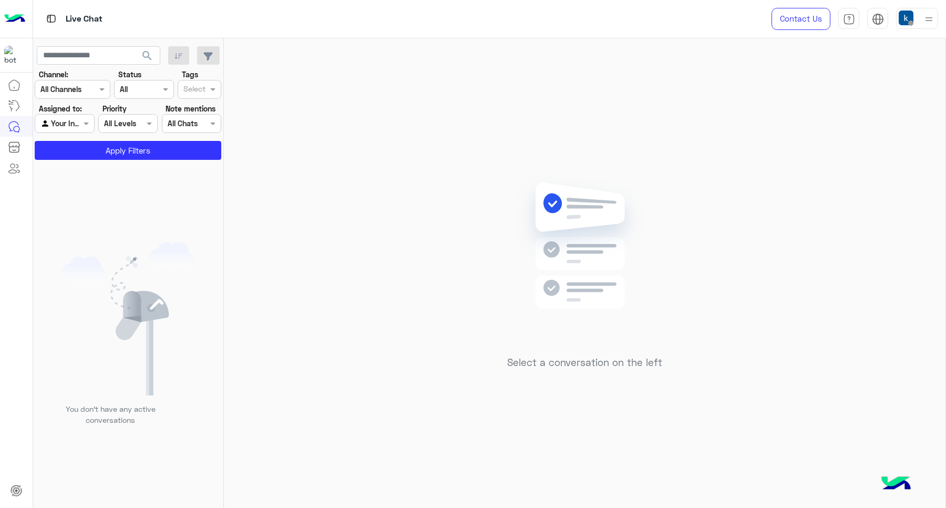
click at [919, 9] on div at bounding box center [917, 18] width 42 height 21
click at [481, 177] on div "Select a conversation on the left" at bounding box center [585, 275] width 722 height 474
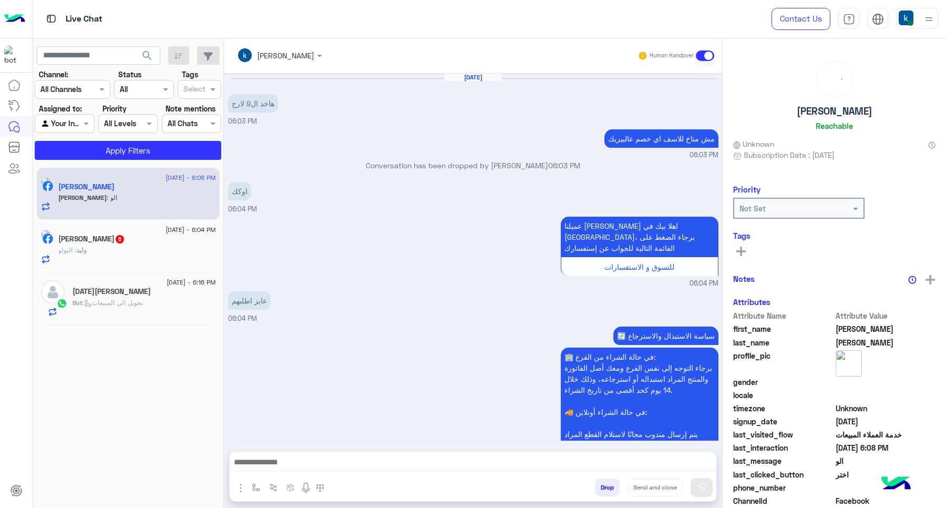
scroll to position [863, 0]
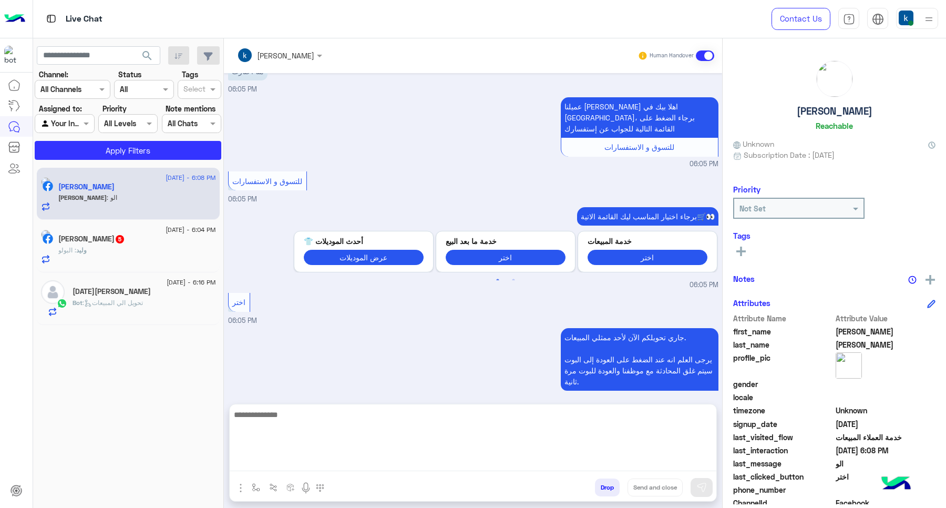
click at [306, 464] on textarea at bounding box center [473, 439] width 487 height 63
paste textarea "**********"
type textarea "**********"
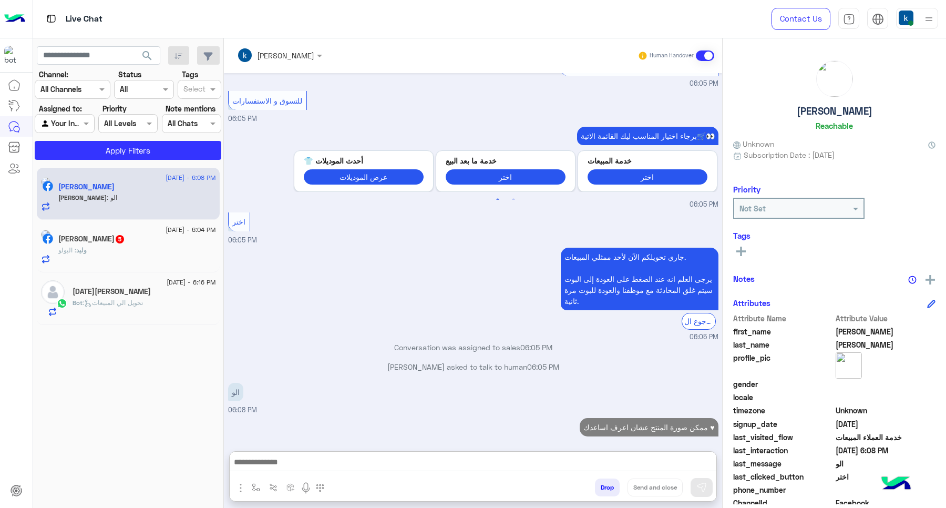
click at [127, 244] on div "وليد الكيال 5" at bounding box center [137, 239] width 158 height 11
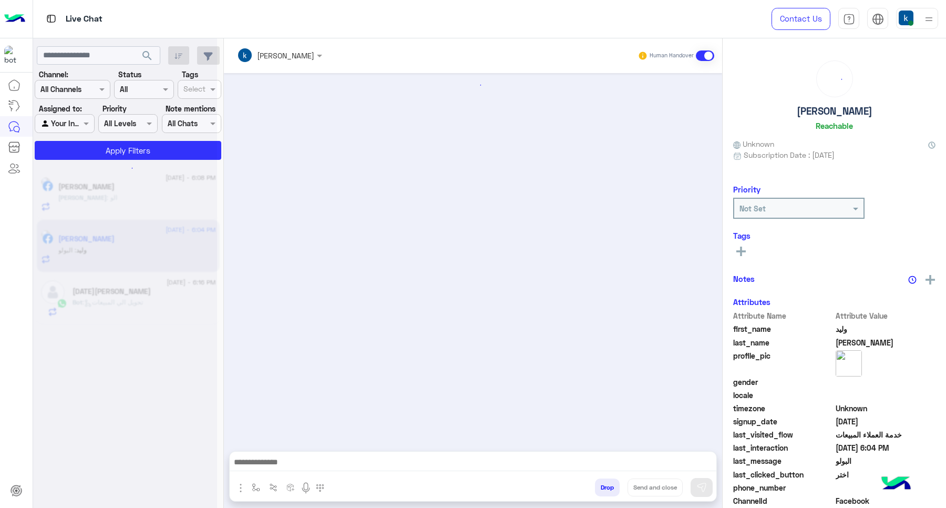
scroll to position [545, 0]
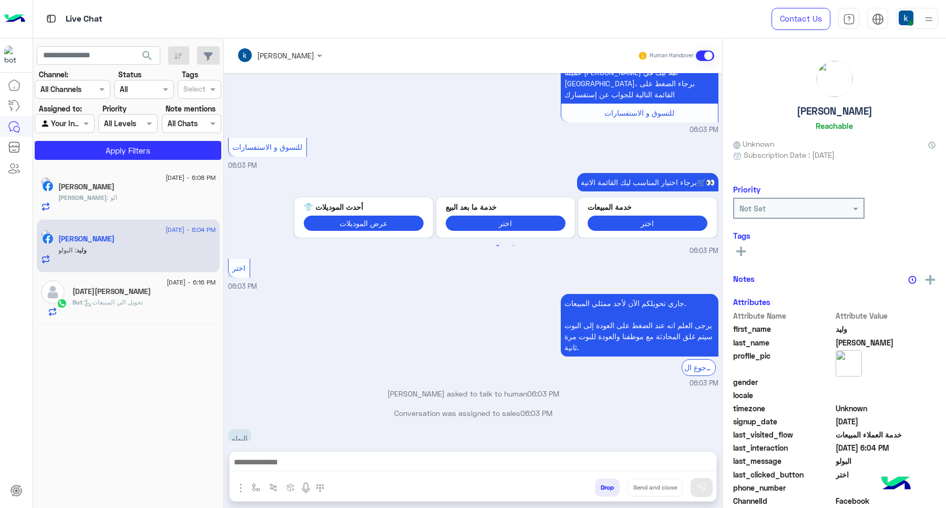
click at [266, 452] on div at bounding box center [473, 465] width 487 height 26
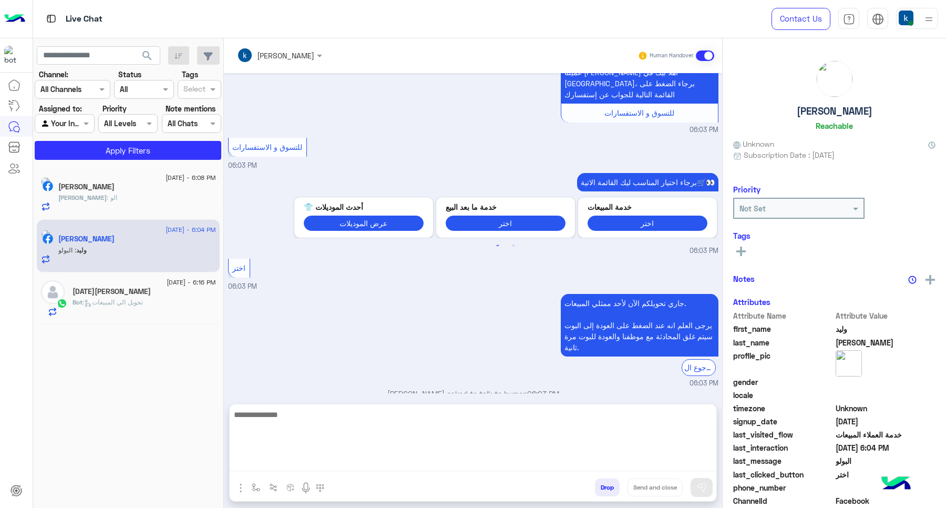
click at [289, 464] on textarea at bounding box center [473, 439] width 487 height 63
paste textarea "**********"
type textarea "**********"
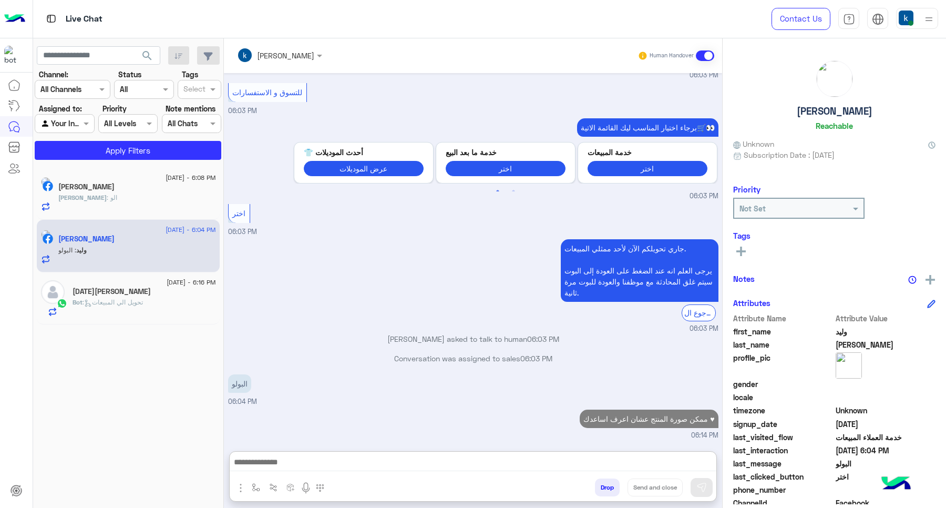
click at [146, 289] on div "[DATE][PERSON_NAME]" at bounding box center [145, 292] width 144 height 11
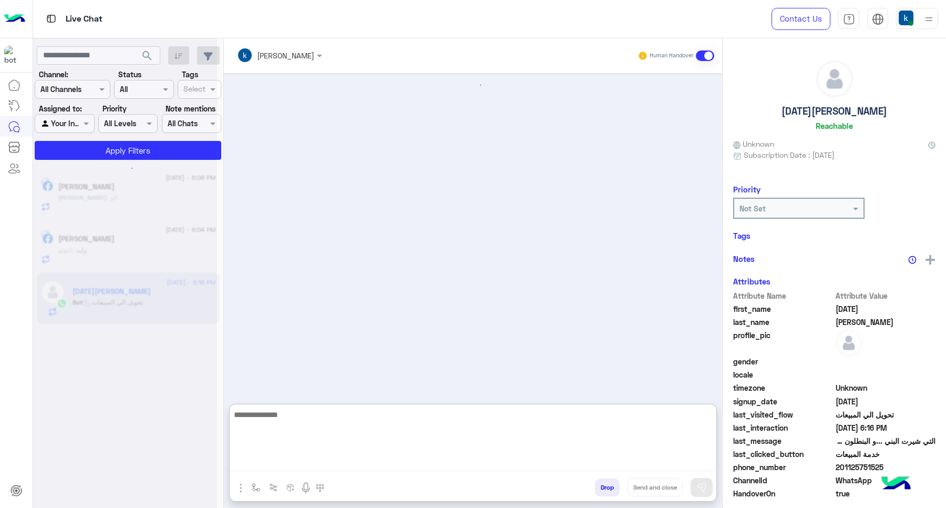
click at [280, 469] on textarea at bounding box center [473, 439] width 487 height 63
paste textarea "**********"
type textarea "**********"
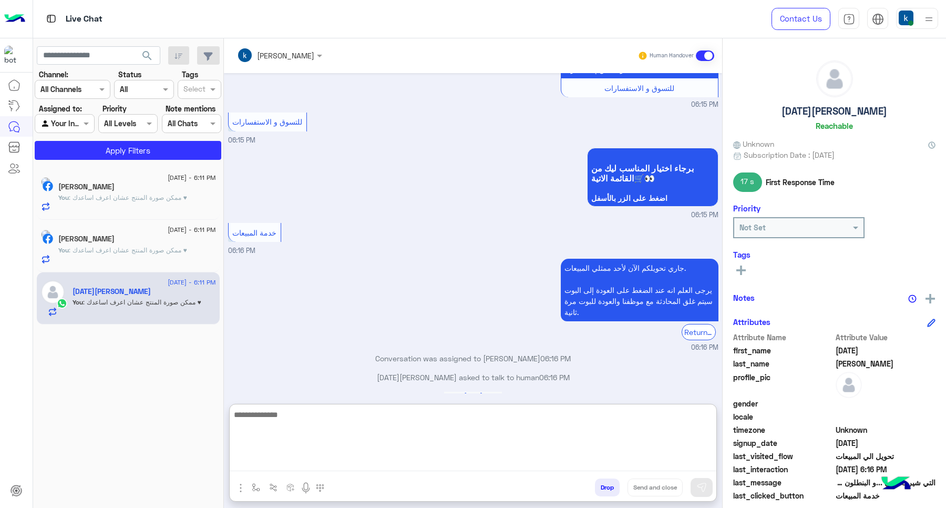
scroll to position [343, 0]
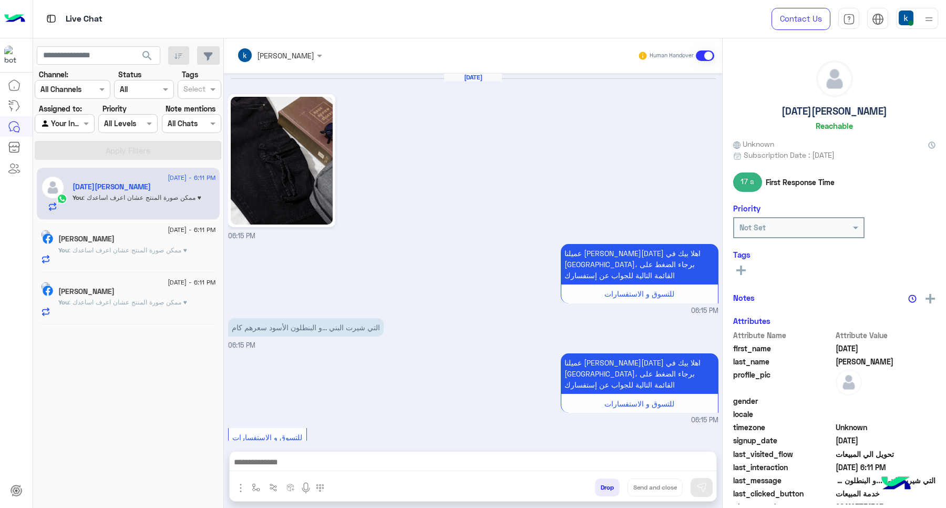
scroll to position [315, 0]
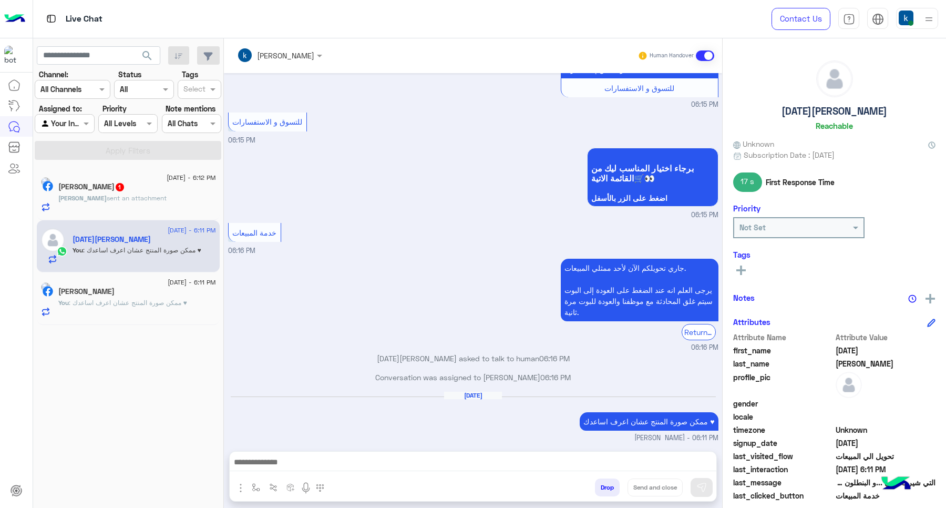
click at [159, 185] on div "Yousef Khalid 1" at bounding box center [137, 187] width 158 height 11
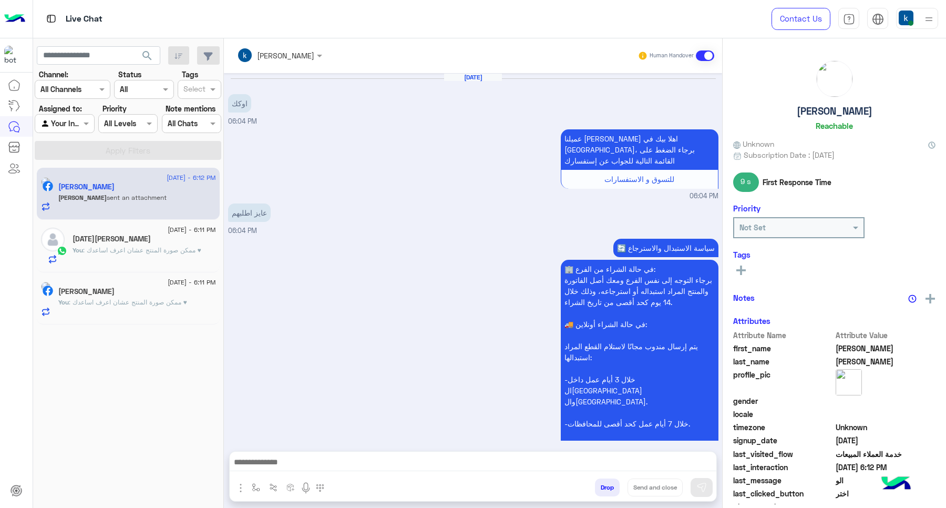
scroll to position [908, 0]
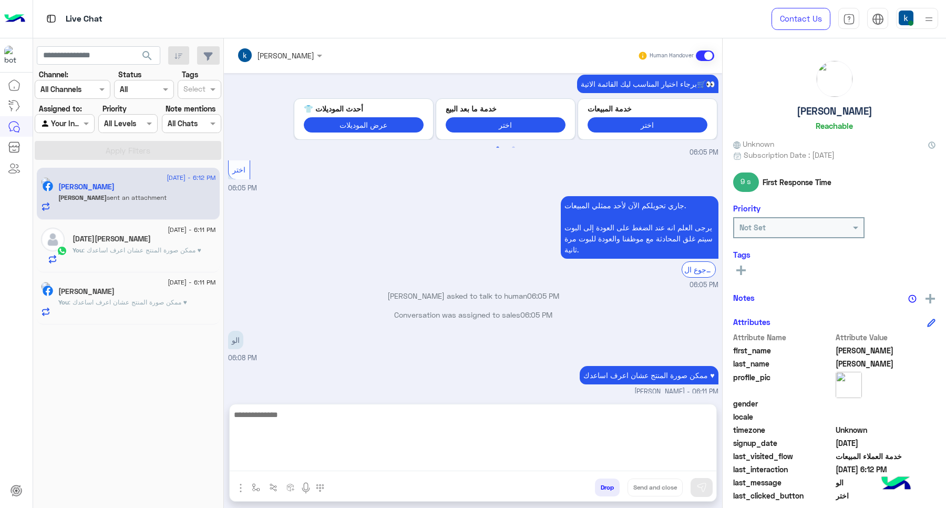
click at [360, 463] on textarea at bounding box center [473, 439] width 487 height 63
type textarea "*********"
type textarea "**********"
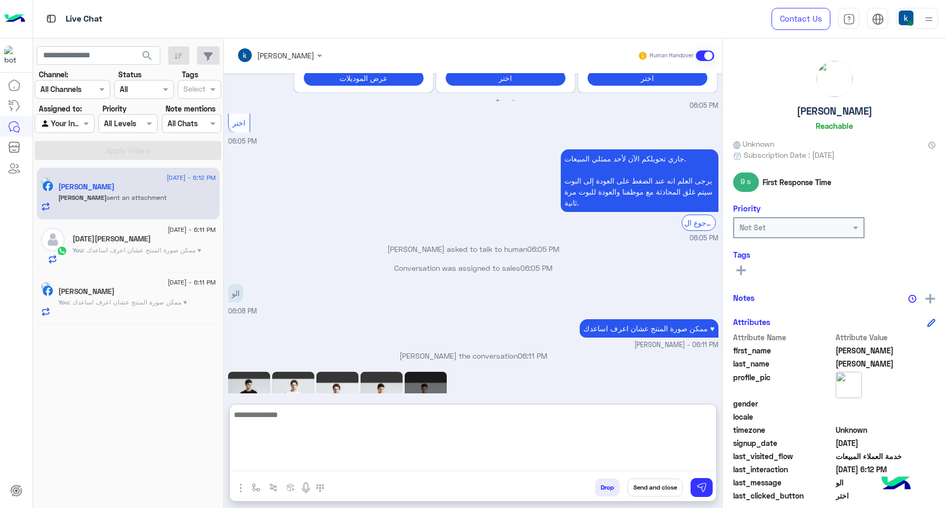
scroll to position [988, 0]
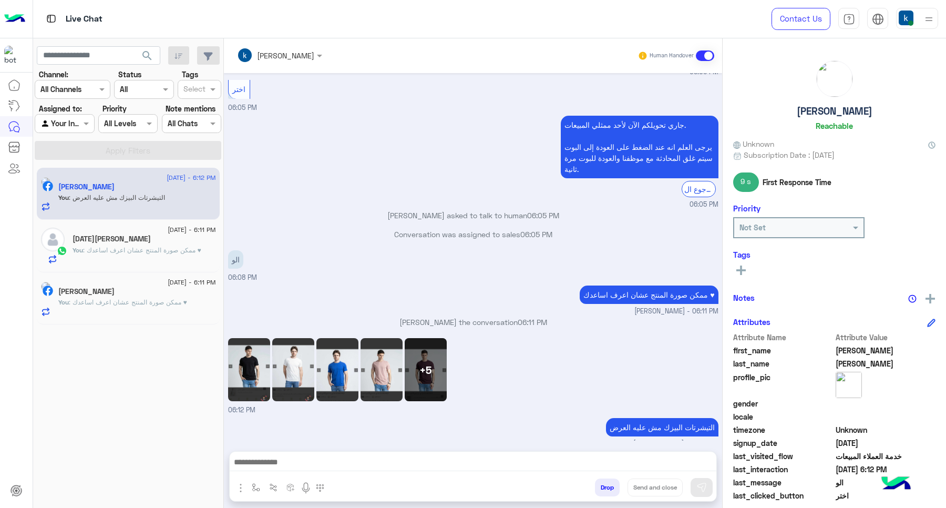
click at [440, 338] on div "+5" at bounding box center [426, 369] width 42 height 63
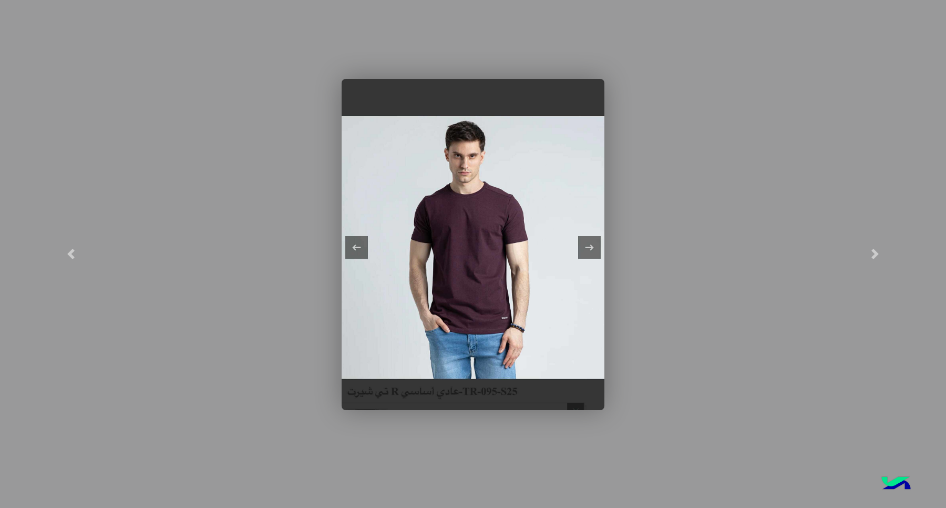
scroll to position [941, 0]
click at [945, 266] on link at bounding box center [875, 254] width 142 height 508
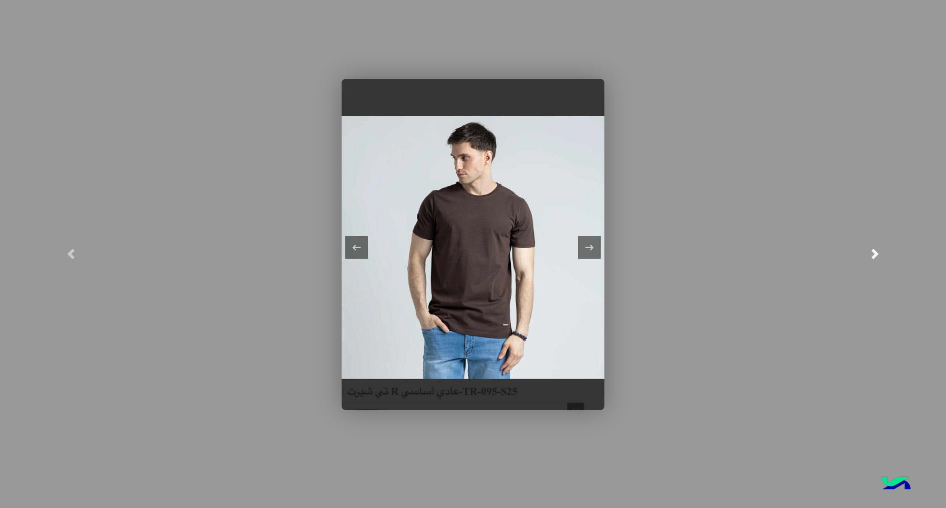
click at [945, 266] on link at bounding box center [875, 254] width 142 height 508
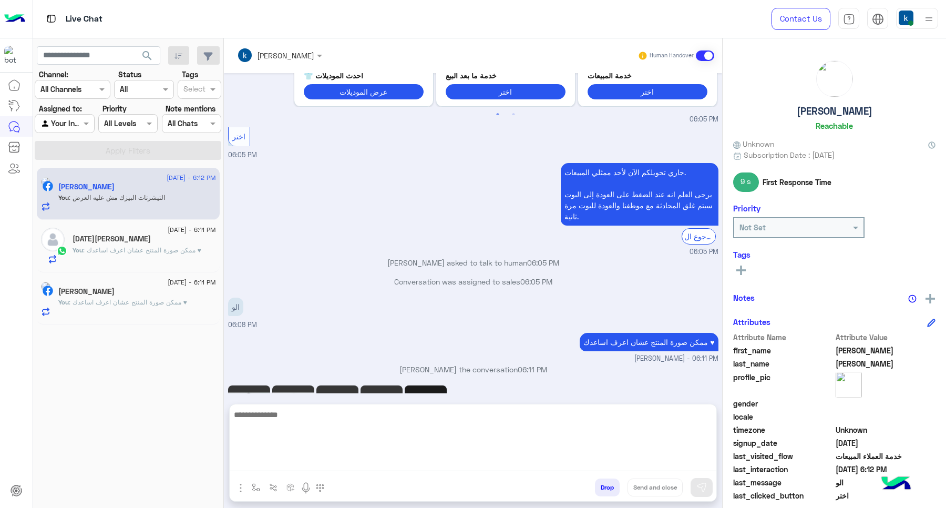
click at [444, 460] on textarea at bounding box center [473, 439] width 487 height 63
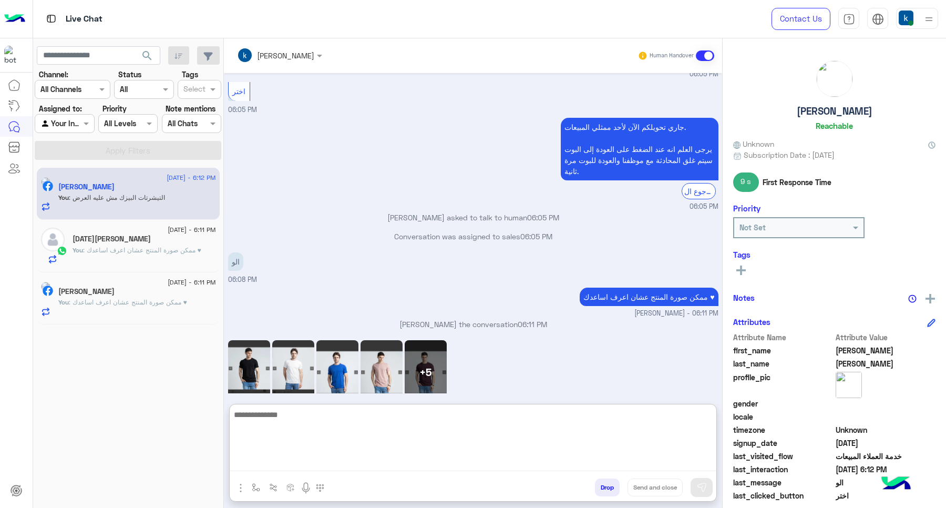
scroll to position [988, 0]
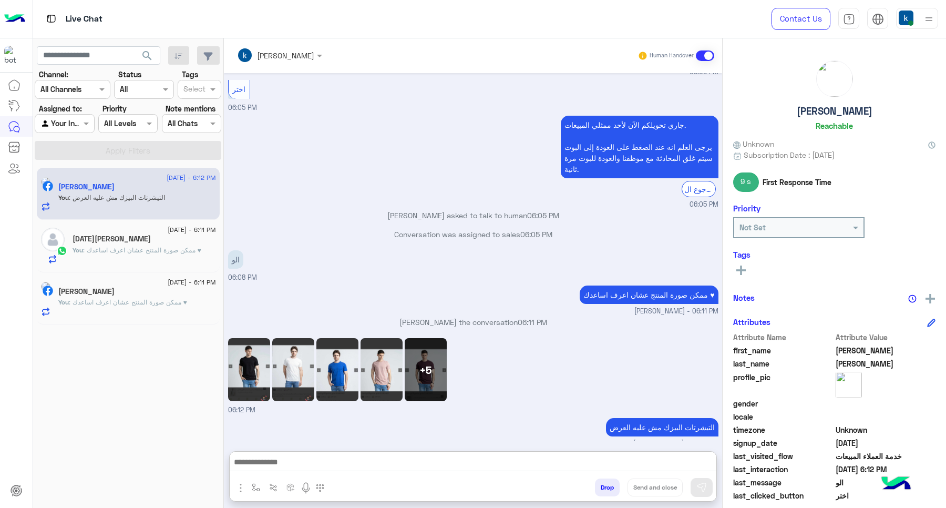
click at [438, 229] on div "Conversation was assigned to sales 06:05 PM" at bounding box center [473, 238] width 490 height 19
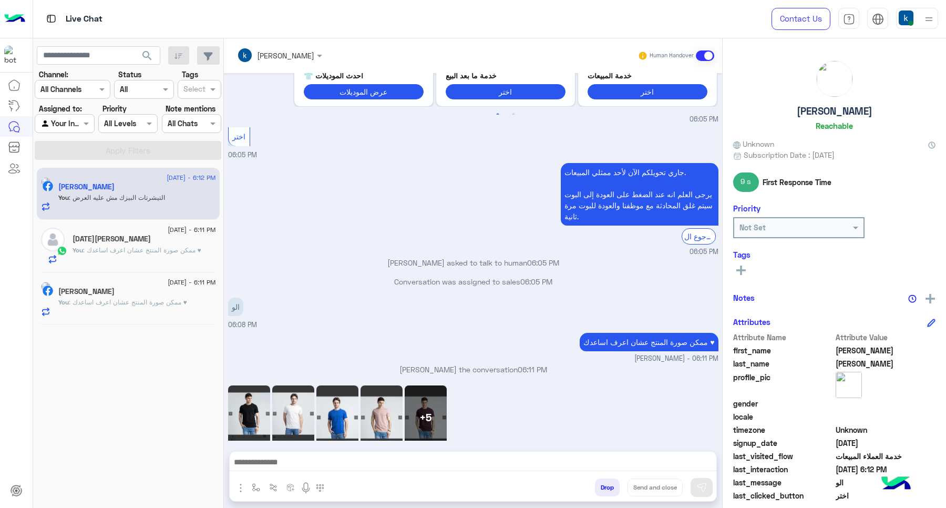
click at [440, 385] on div "+5" at bounding box center [426, 416] width 42 height 63
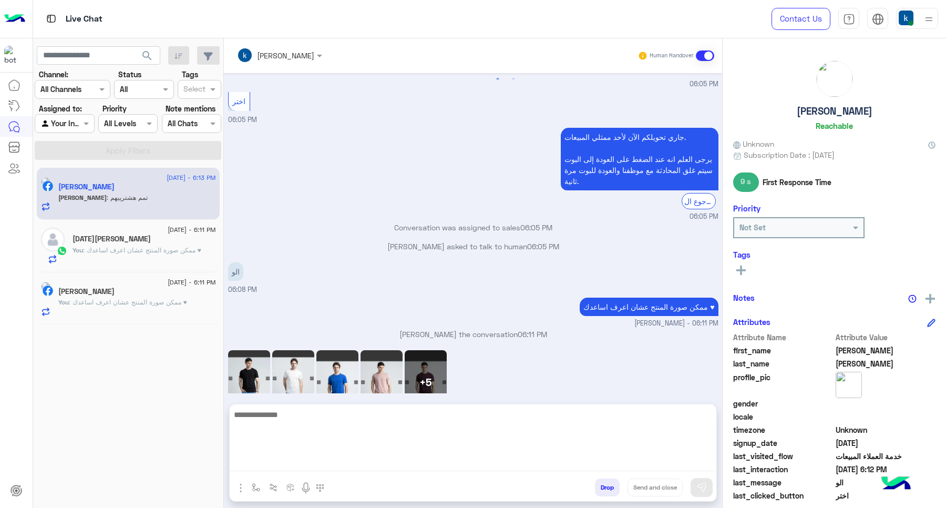
click at [340, 453] on textarea at bounding box center [473, 439] width 487 height 63
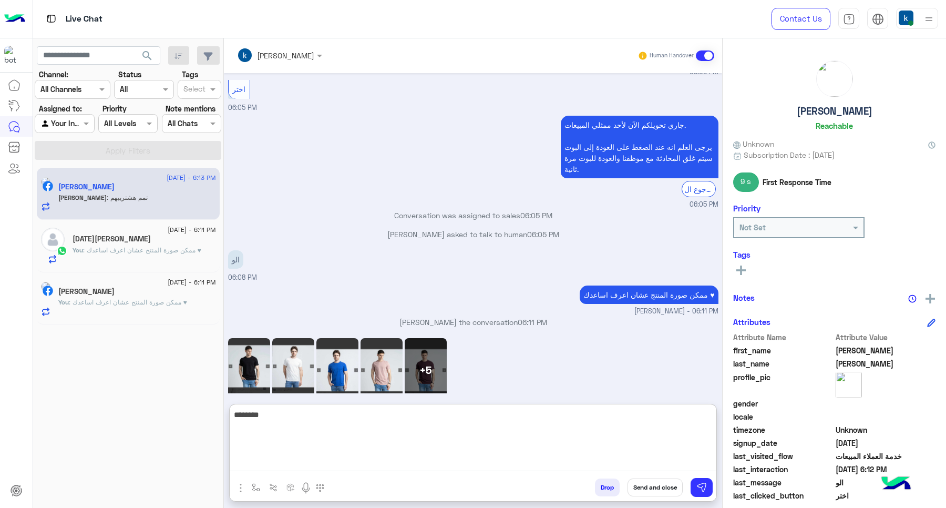
type textarea "********"
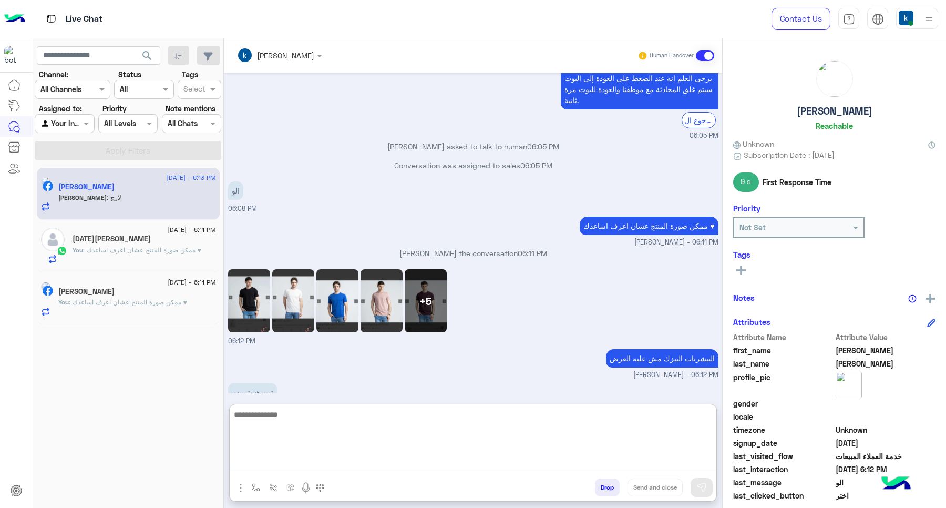
scroll to position [1092, 0]
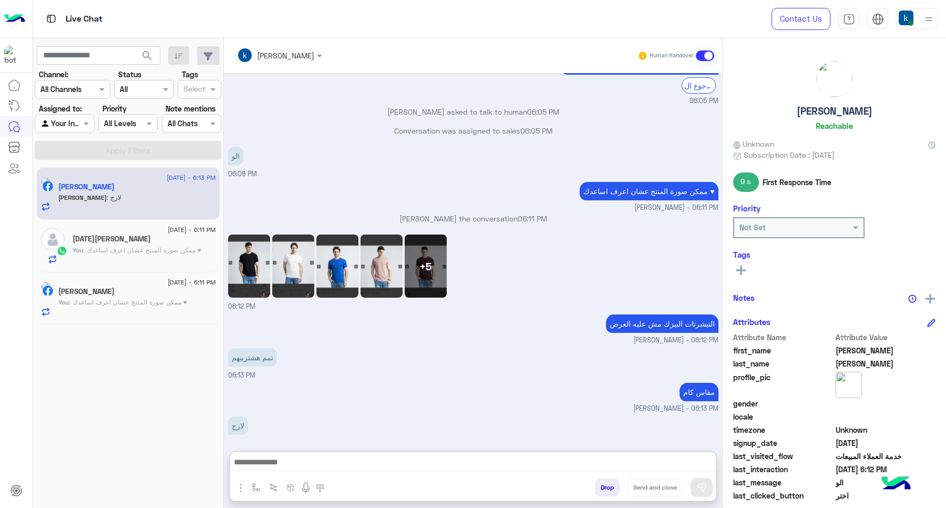
click at [261, 234] on img at bounding box center [249, 265] width 42 height 63
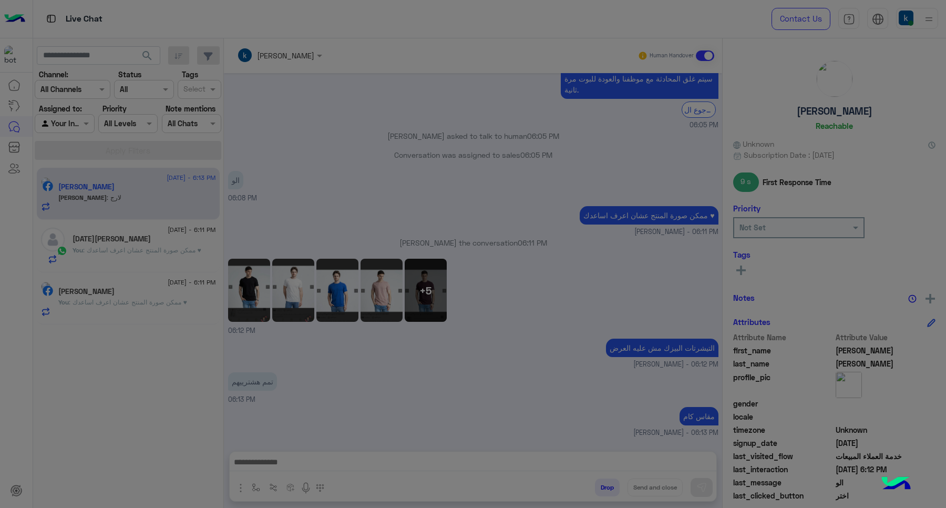
scroll to position [1045, 0]
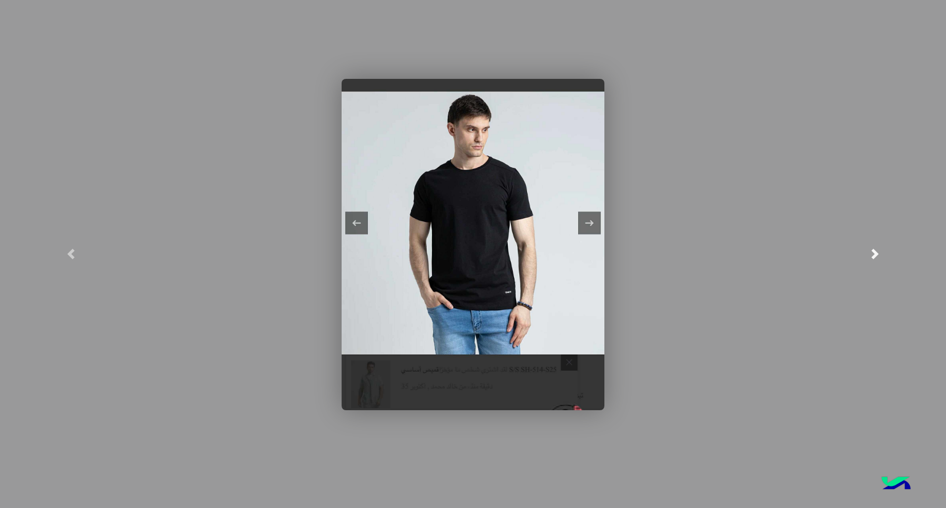
click at [945, 166] on link at bounding box center [875, 254] width 142 height 508
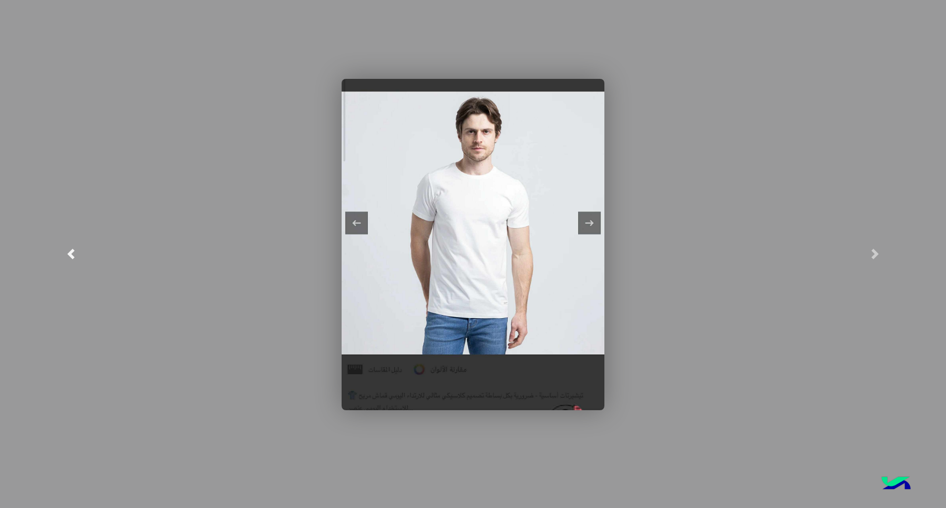
click at [0, 197] on link at bounding box center [71, 254] width 142 height 508
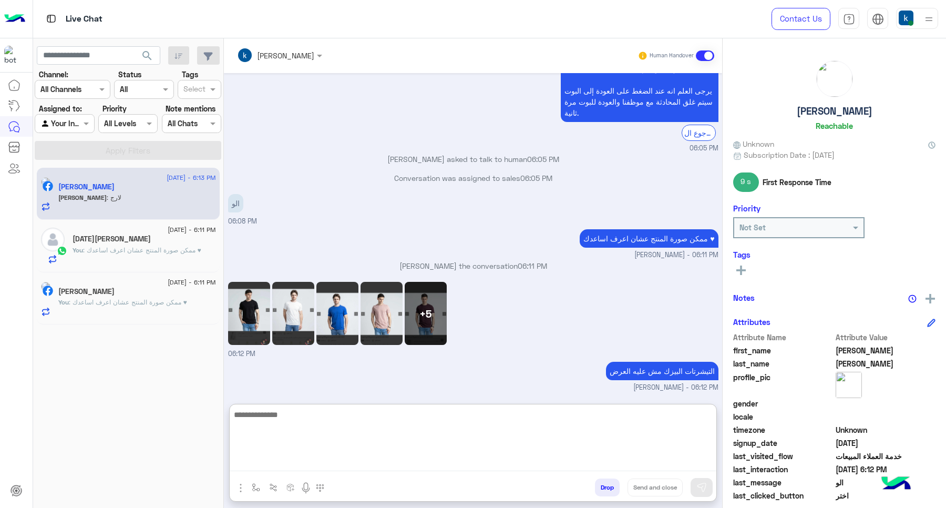
click at [330, 457] on textarea at bounding box center [473, 439] width 487 height 63
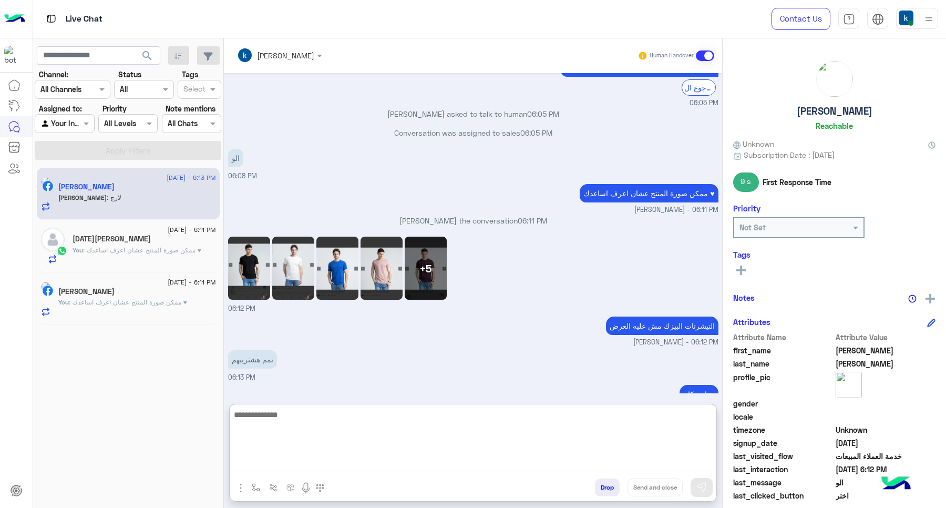
scroll to position [1092, 0]
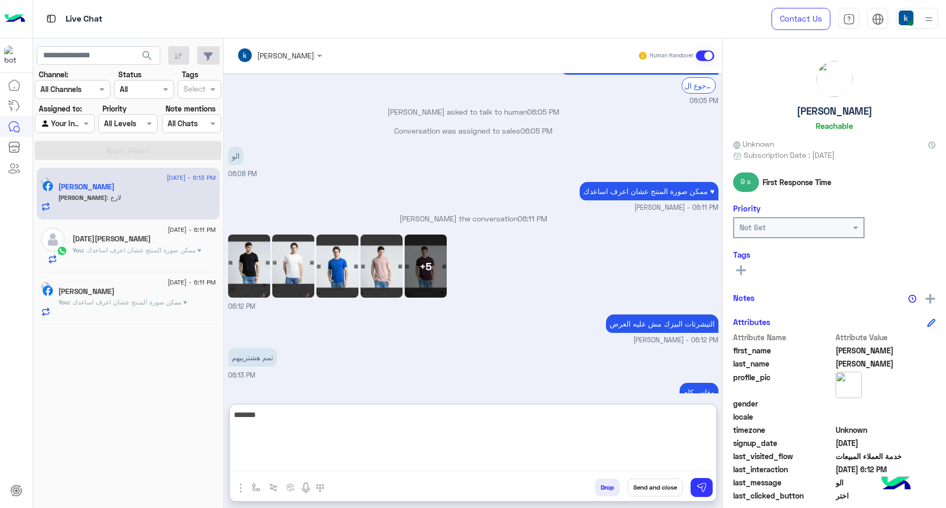
type textarea "********"
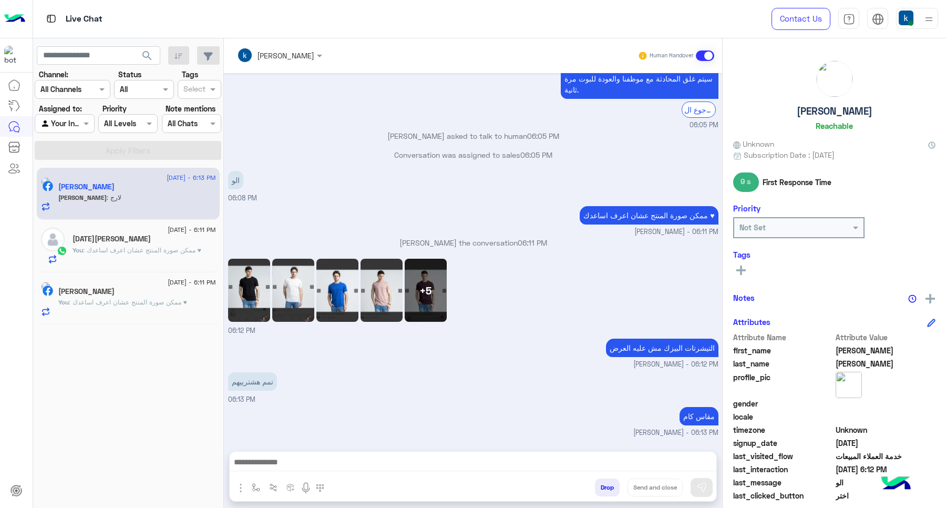
scroll to position [1045, 0]
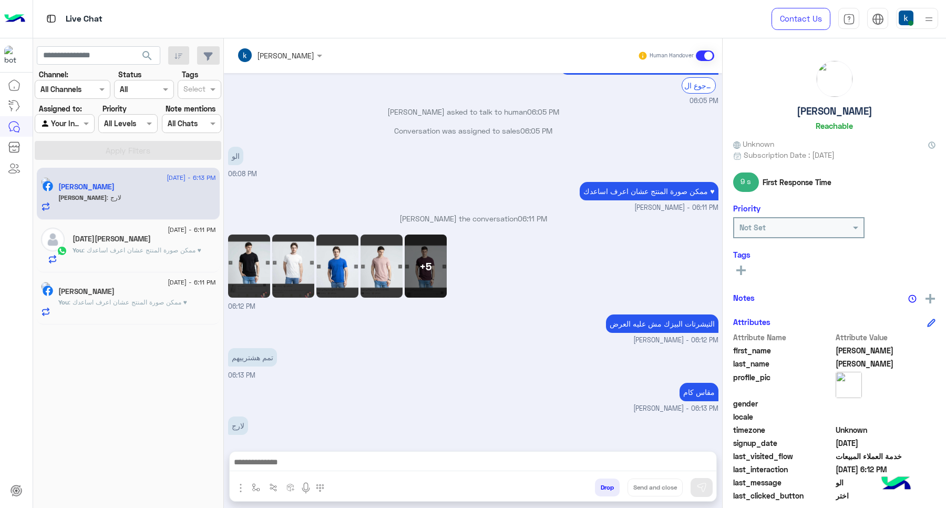
click at [279, 234] on img at bounding box center [293, 265] width 42 height 63
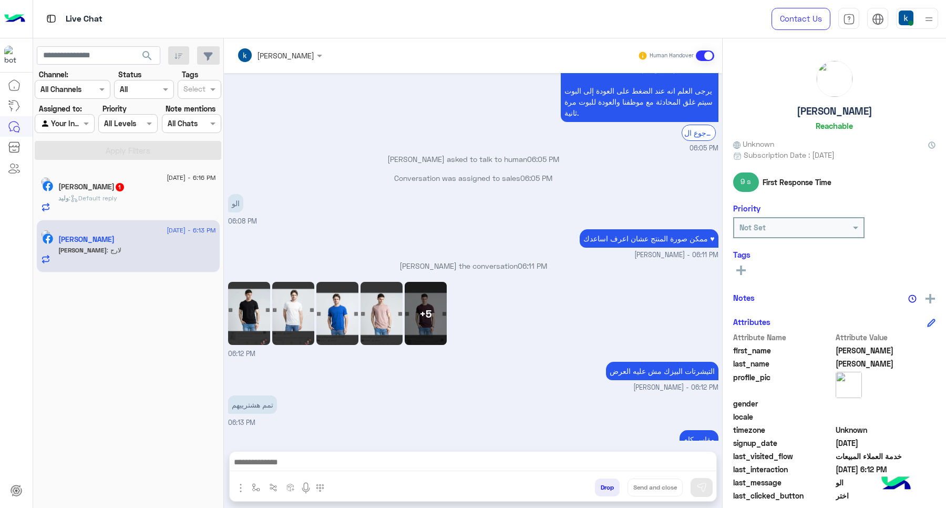
click at [301, 452] on div at bounding box center [473, 465] width 487 height 26
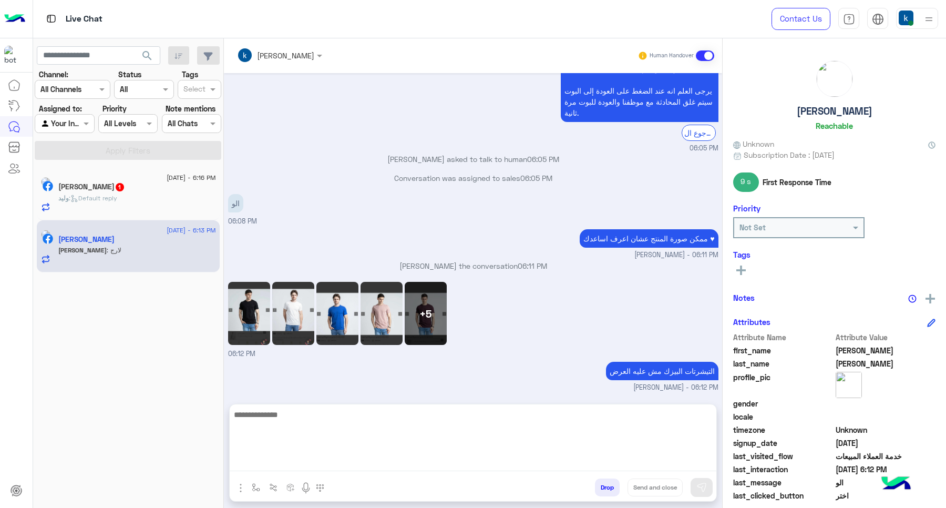
click at [316, 469] on textarea at bounding box center [473, 439] width 487 height 63
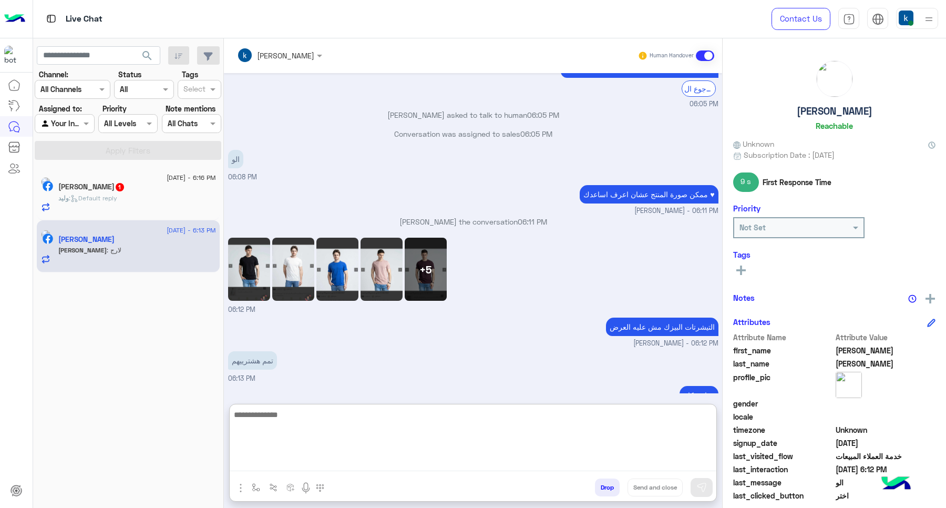
scroll to position [1092, 0]
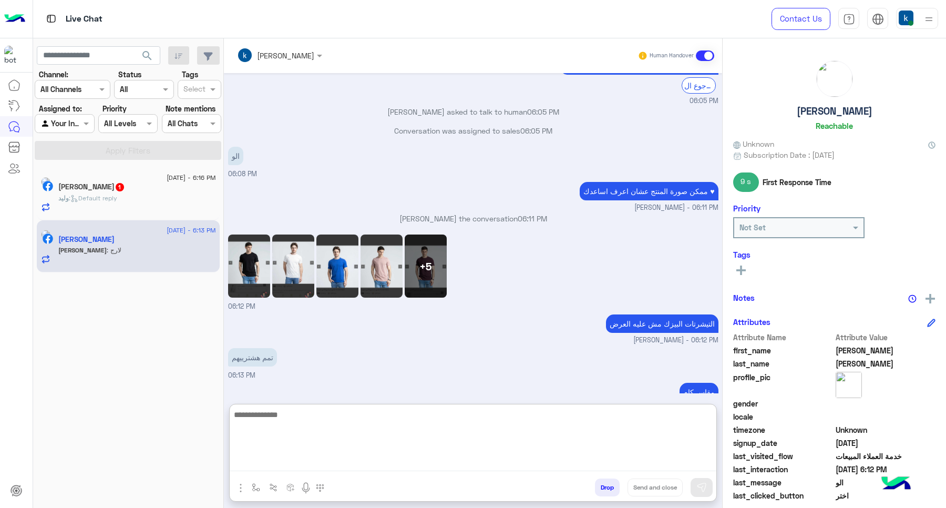
paste textarea "**********"
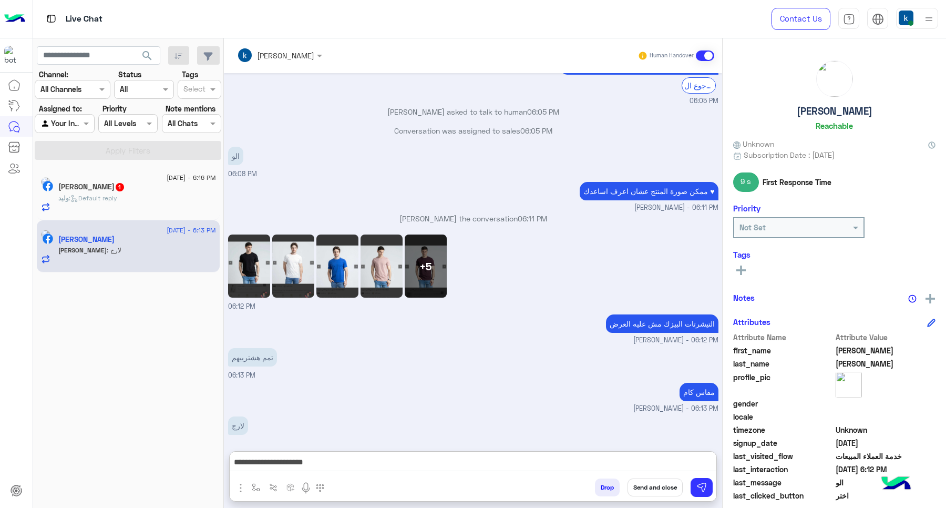
click at [422, 234] on div "+5" at bounding box center [426, 265] width 42 height 63
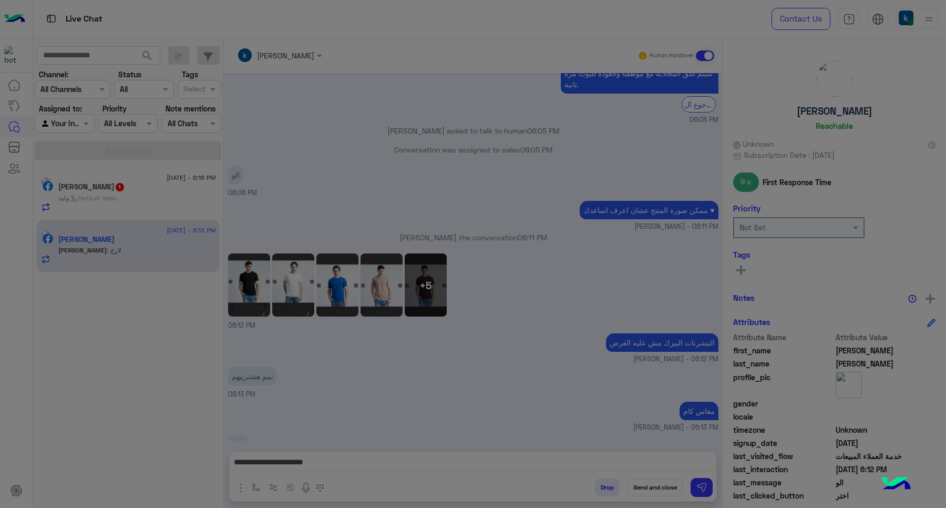
scroll to position [1045, 0]
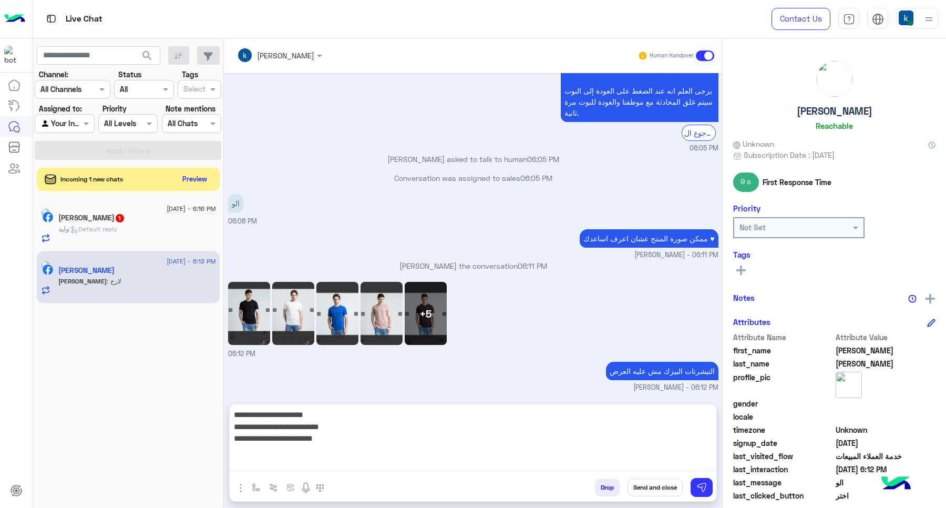
click at [350, 468] on textarea "**********" at bounding box center [473, 439] width 487 height 63
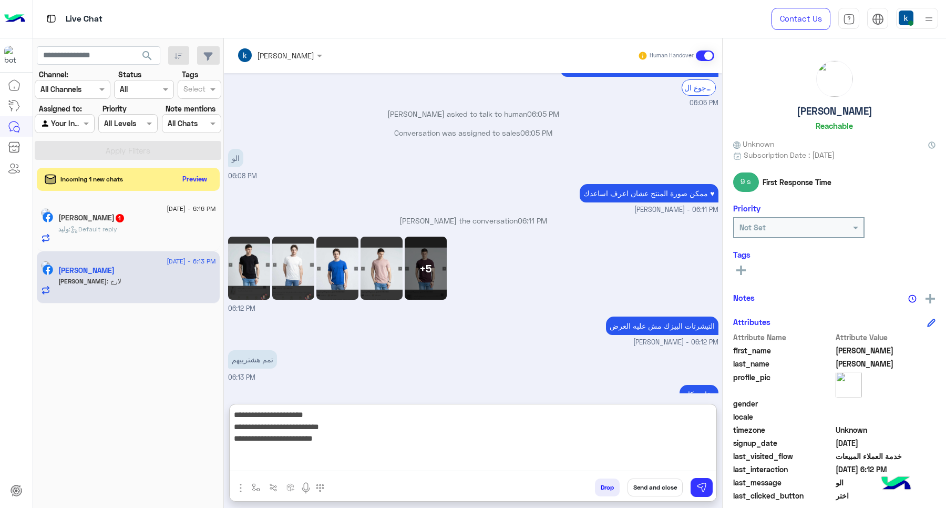
scroll to position [1092, 0]
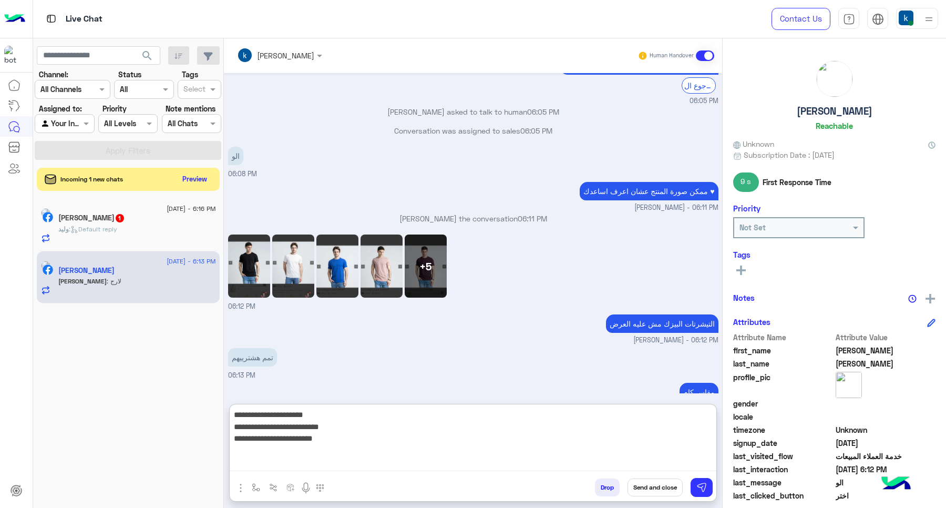
click at [330, 461] on textarea "**********" at bounding box center [473, 439] width 487 height 63
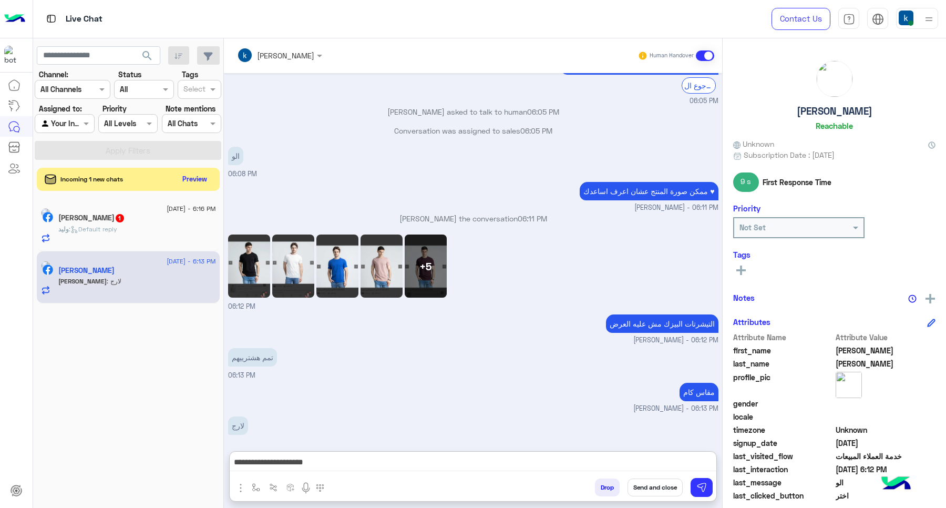
click at [435, 234] on div "+5" at bounding box center [426, 265] width 42 height 63
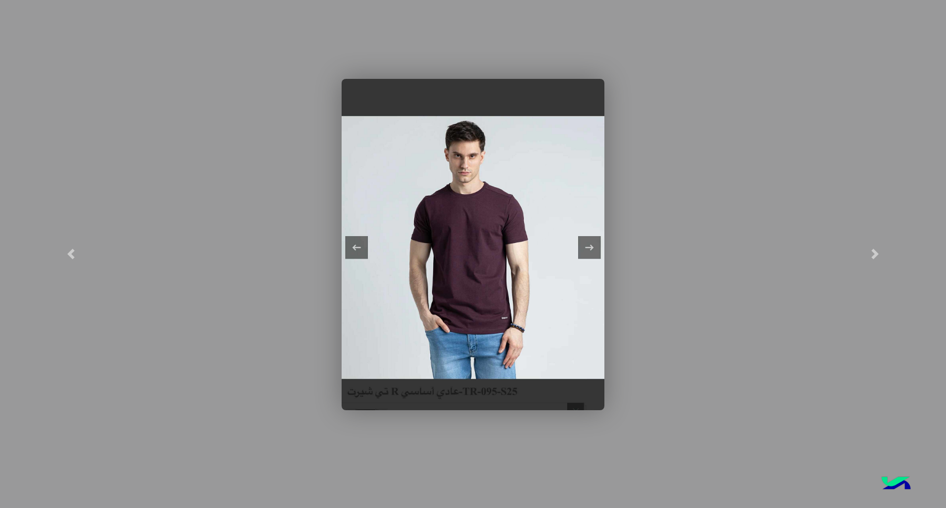
scroll to position [1045, 0]
click at [945, 174] on modal-container at bounding box center [473, 254] width 946 height 508
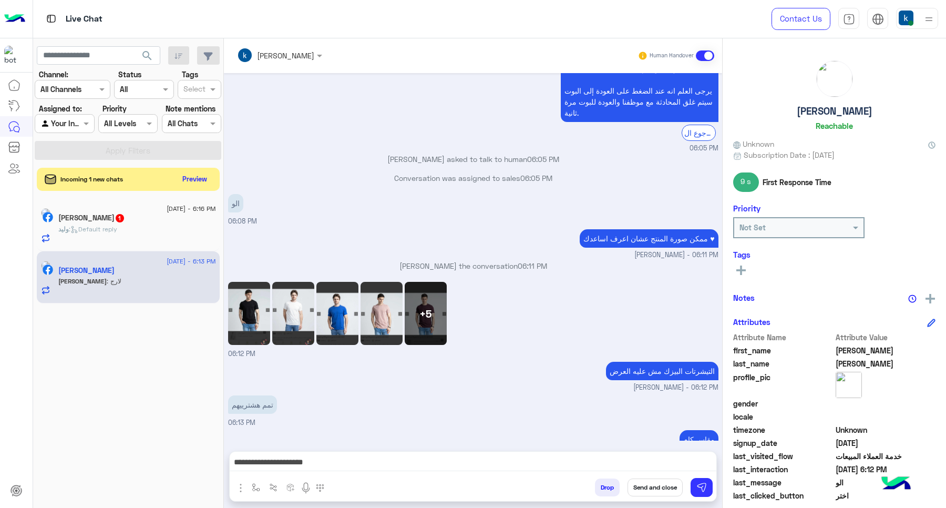
click at [436, 282] on div "+5" at bounding box center [426, 313] width 42 height 63
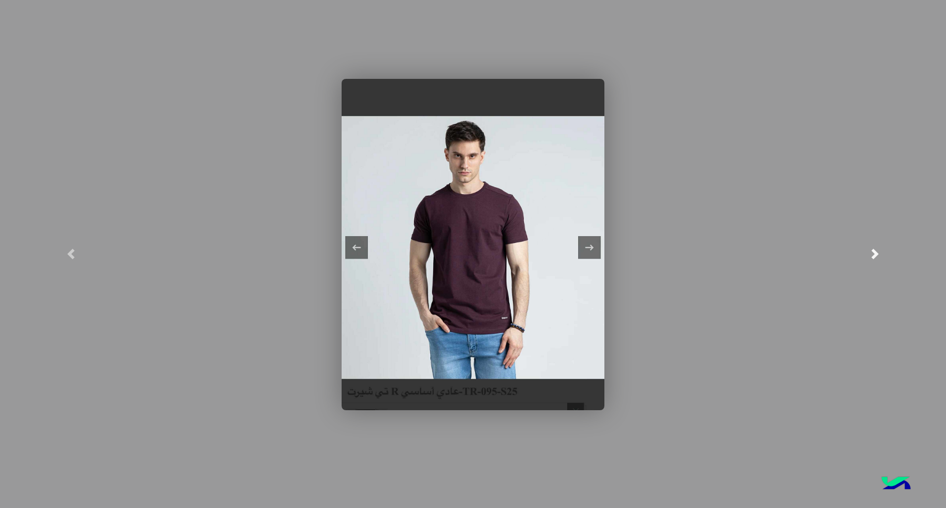
click at [869, 250] on link at bounding box center [875, 254] width 142 height 508
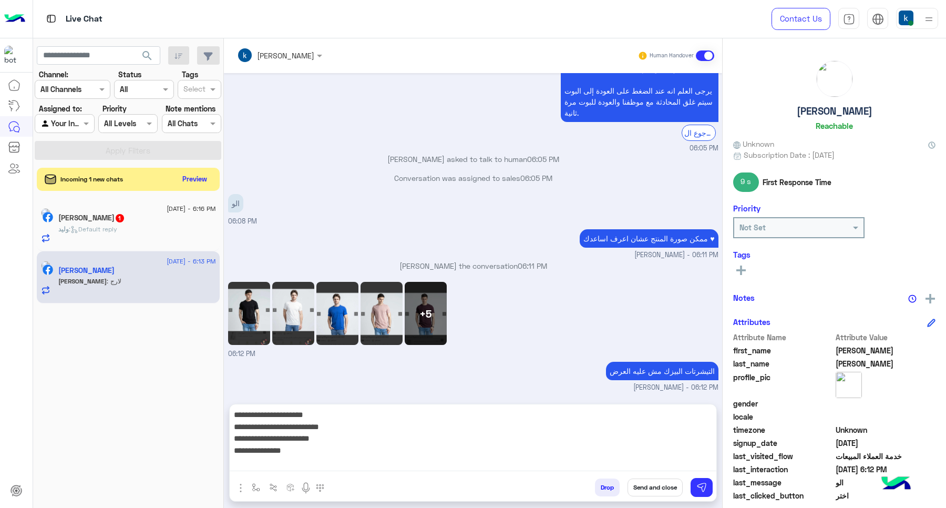
click at [321, 460] on textarea "**********" at bounding box center [473, 439] width 487 height 63
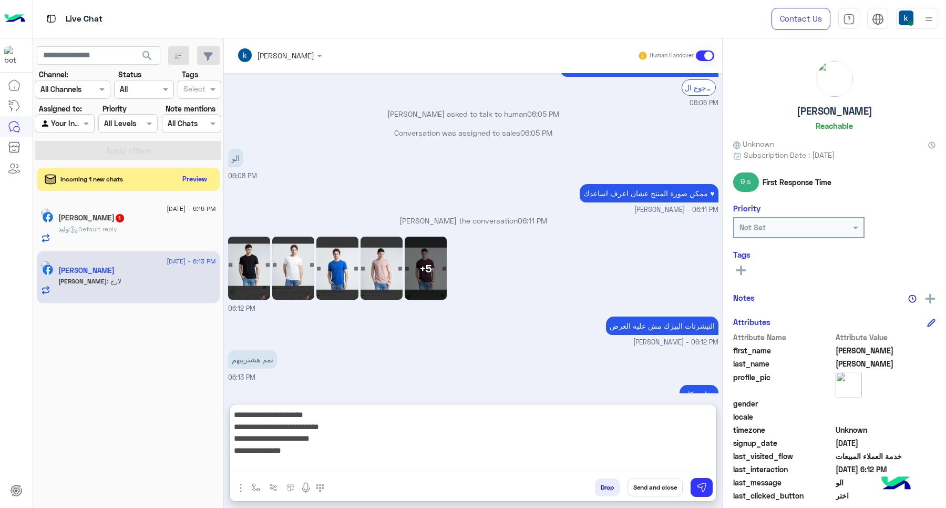
scroll to position [1092, 0]
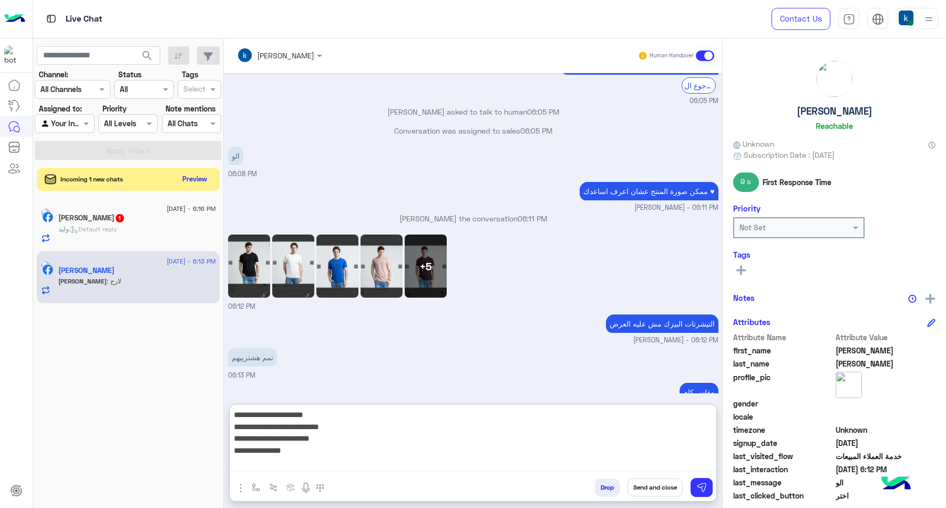
click at [314, 457] on textarea "**********" at bounding box center [473, 439] width 487 height 63
paste textarea "**********"
click at [416, 234] on div "+5" at bounding box center [426, 265] width 42 height 63
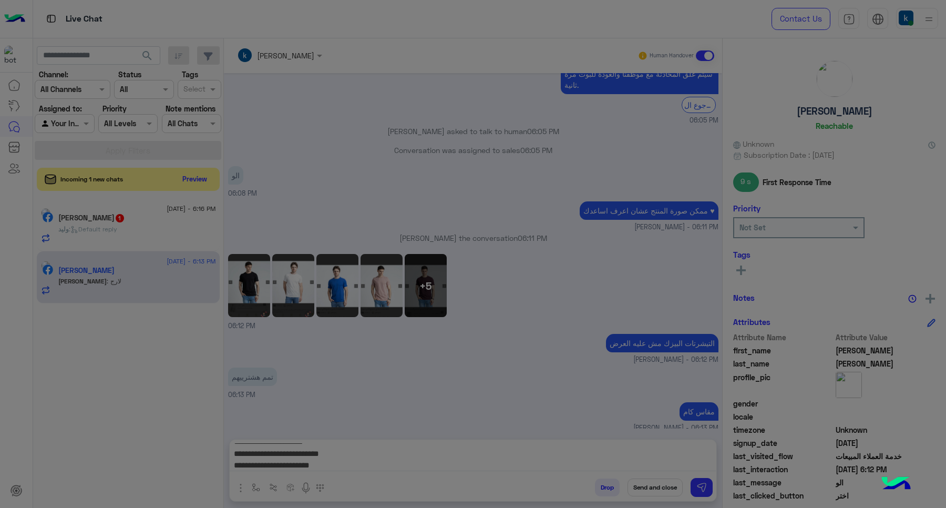
scroll to position [1045, 0]
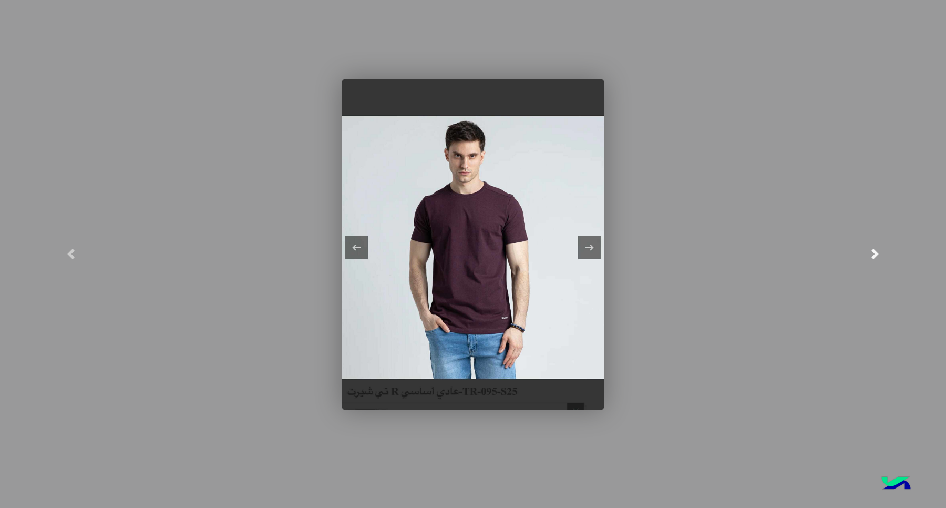
click at [867, 263] on link at bounding box center [875, 254] width 142 height 508
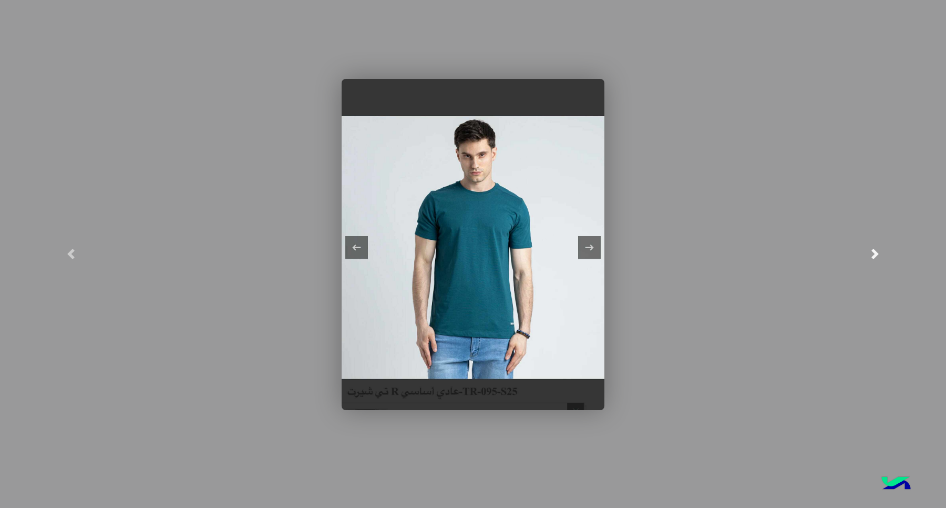
click at [867, 263] on link at bounding box center [875, 254] width 142 height 508
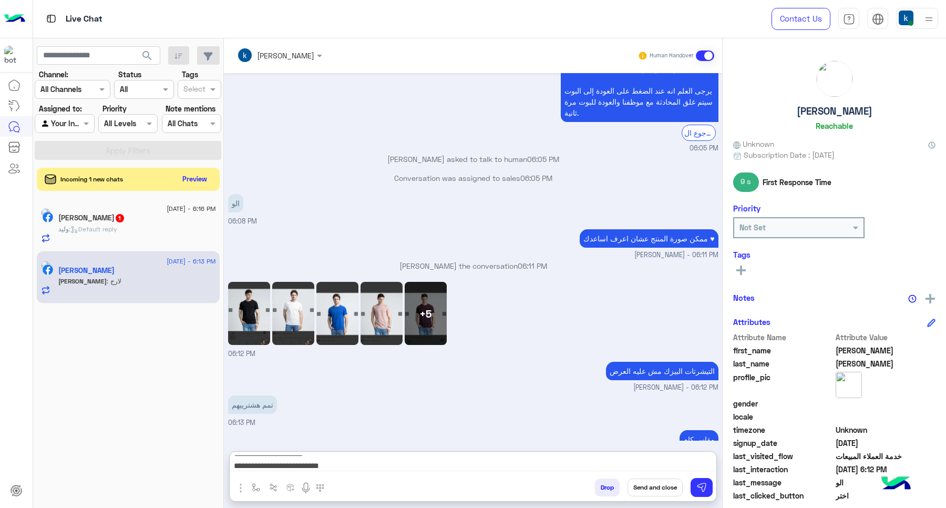
click at [351, 467] on textarea "**********" at bounding box center [473, 463] width 486 height 16
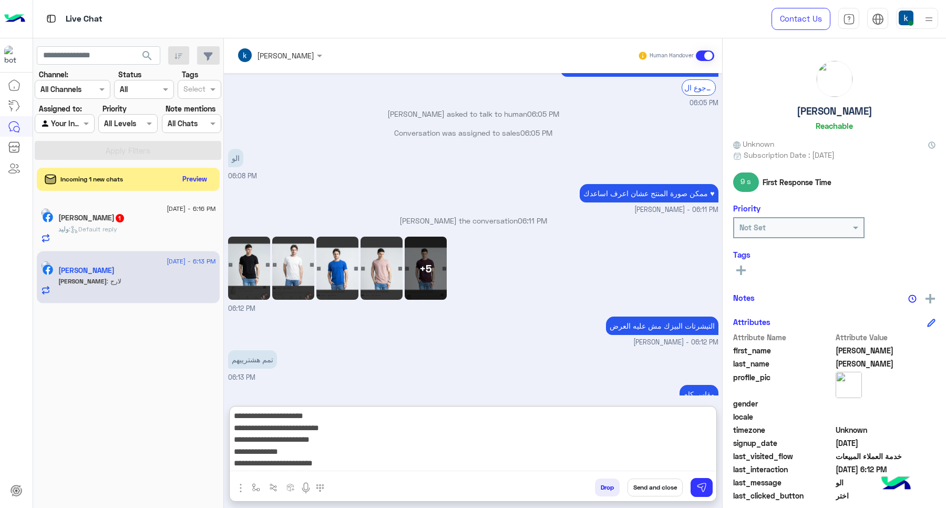
scroll to position [1092, 0]
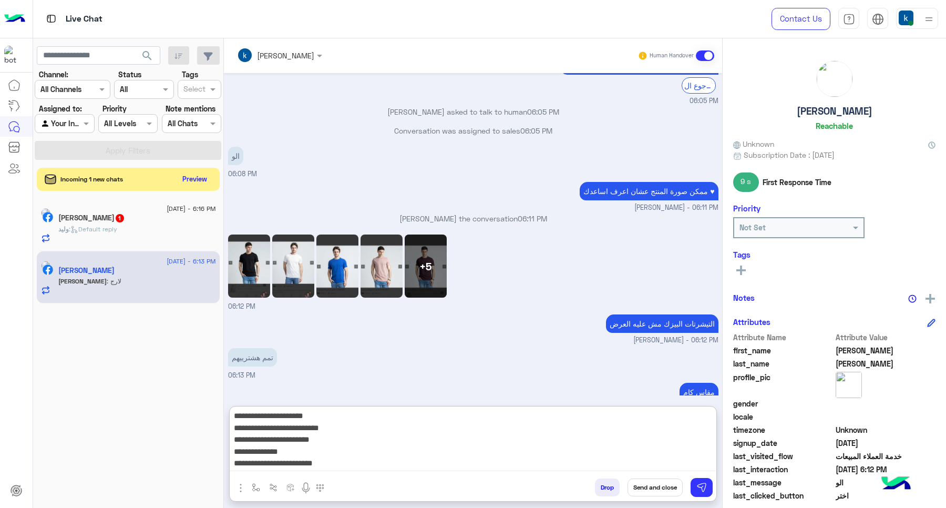
click at [333, 463] on textarea "**********" at bounding box center [473, 440] width 486 height 61
paste textarea "**********"
type textarea "**********"
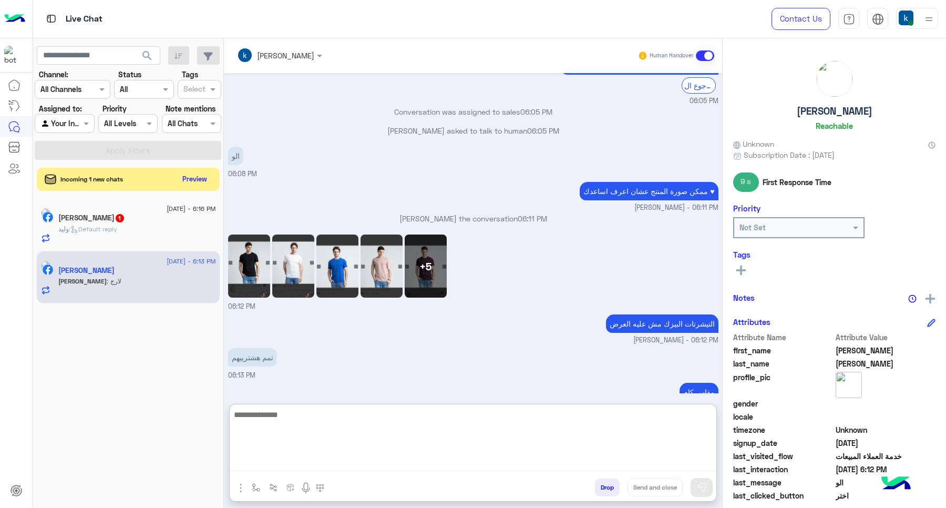
scroll to position [1181, 0]
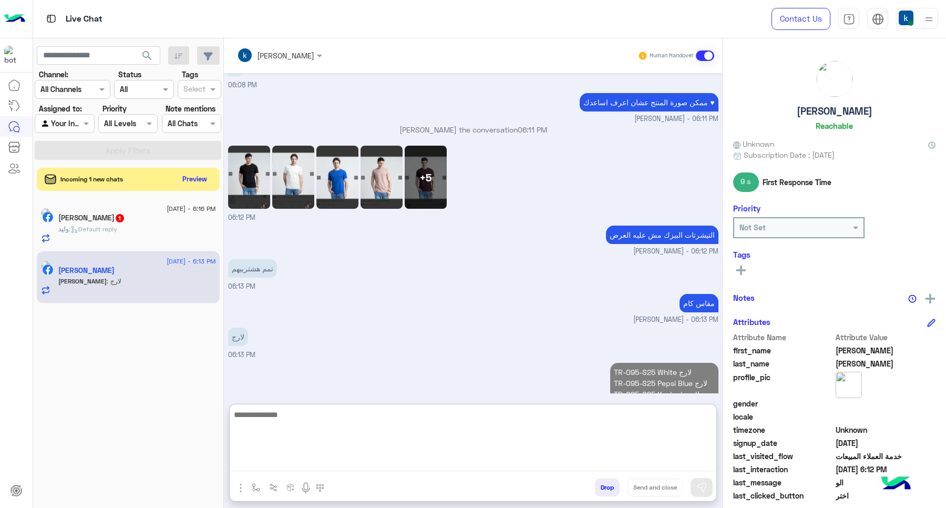
click at [432, 146] on div "+5" at bounding box center [426, 177] width 42 height 63
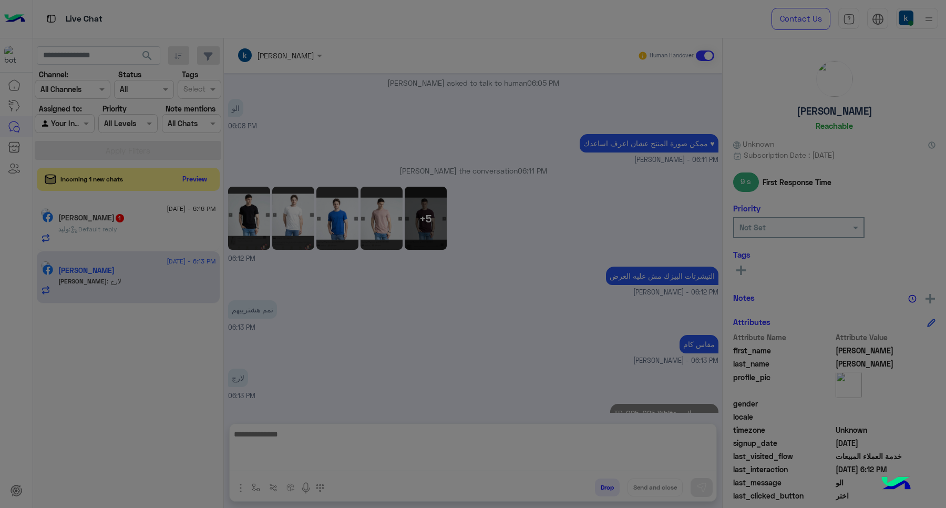
scroll to position [1133, 0]
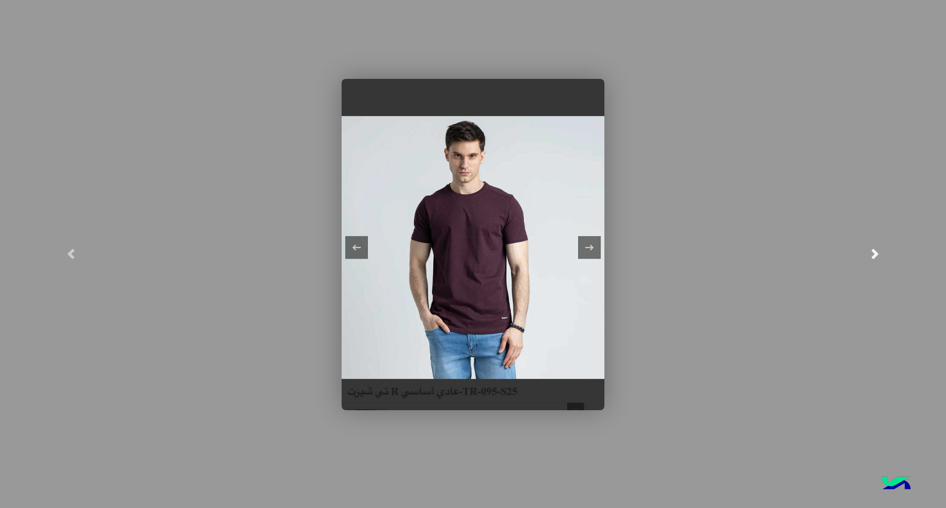
click at [923, 236] on link at bounding box center [875, 254] width 142 height 508
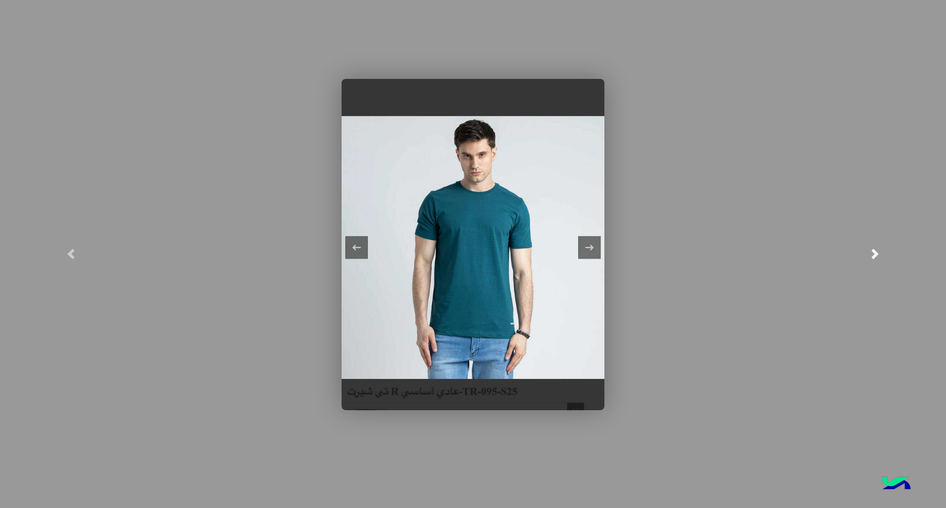
click at [923, 236] on link at bounding box center [875, 254] width 142 height 508
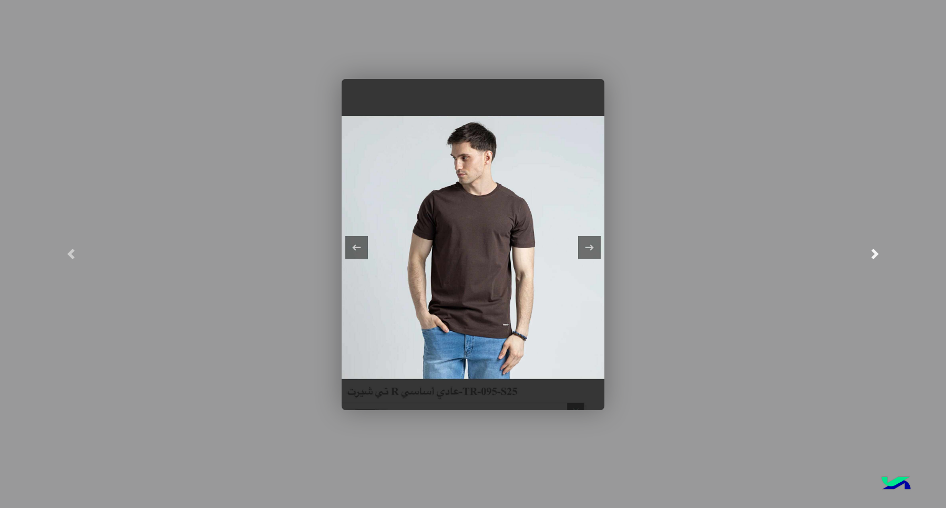
click at [924, 236] on link at bounding box center [875, 254] width 142 height 508
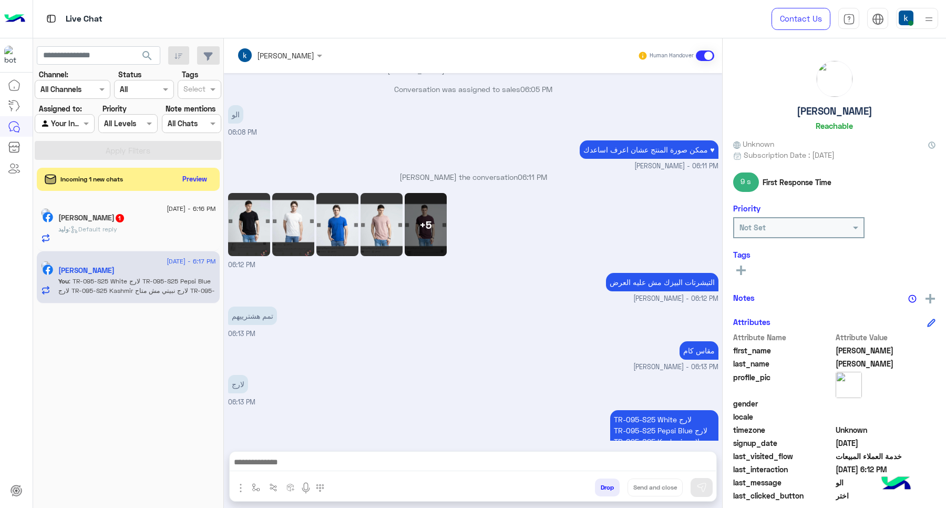
click at [332, 463] on textarea at bounding box center [473, 463] width 486 height 16
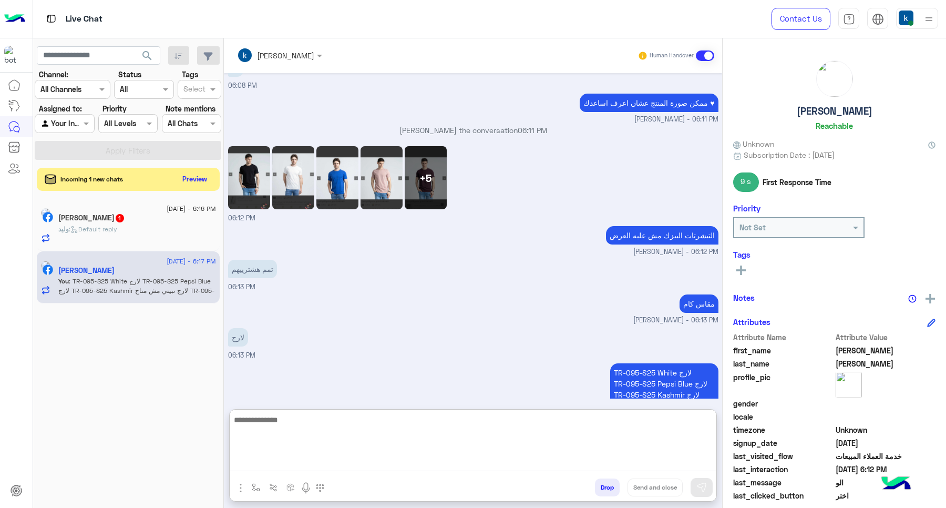
scroll to position [1181, 0]
paste textarea "**********"
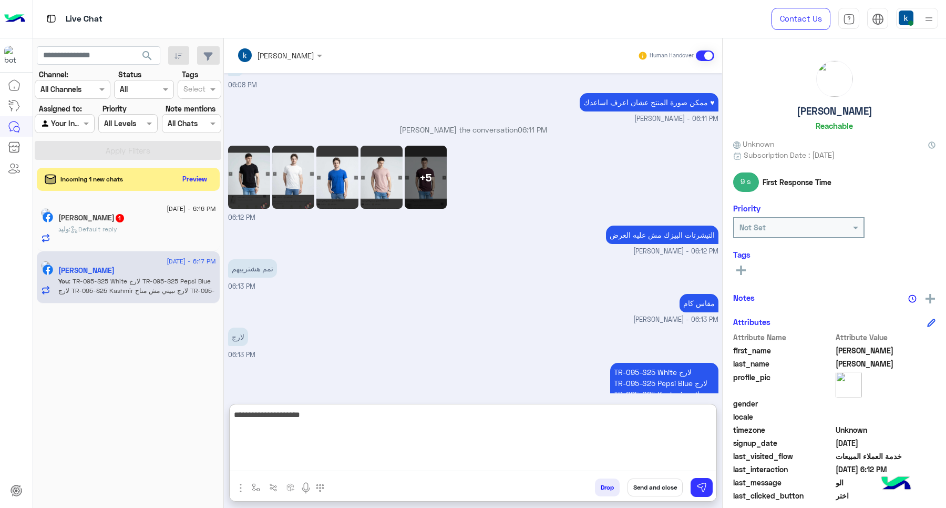
type textarea "**********"
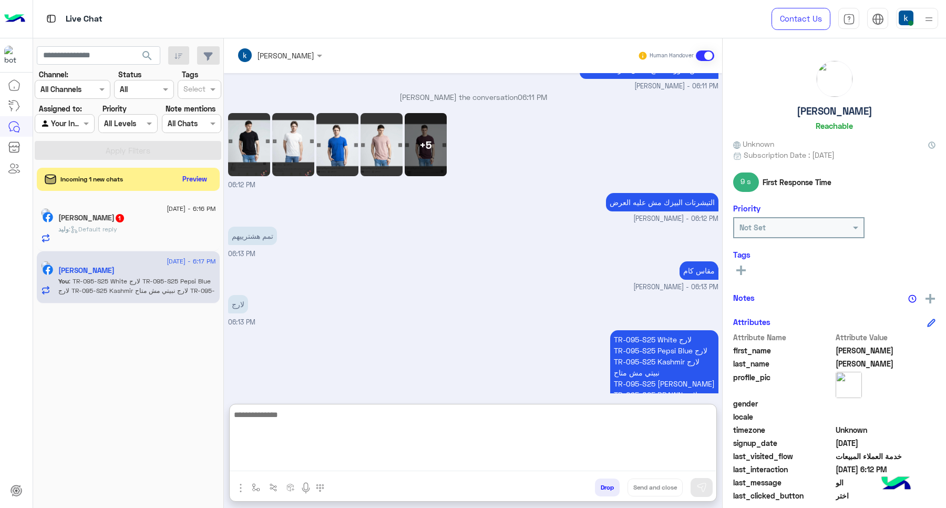
click at [447, 113] on div "+5" at bounding box center [359, 144] width 263 height 63
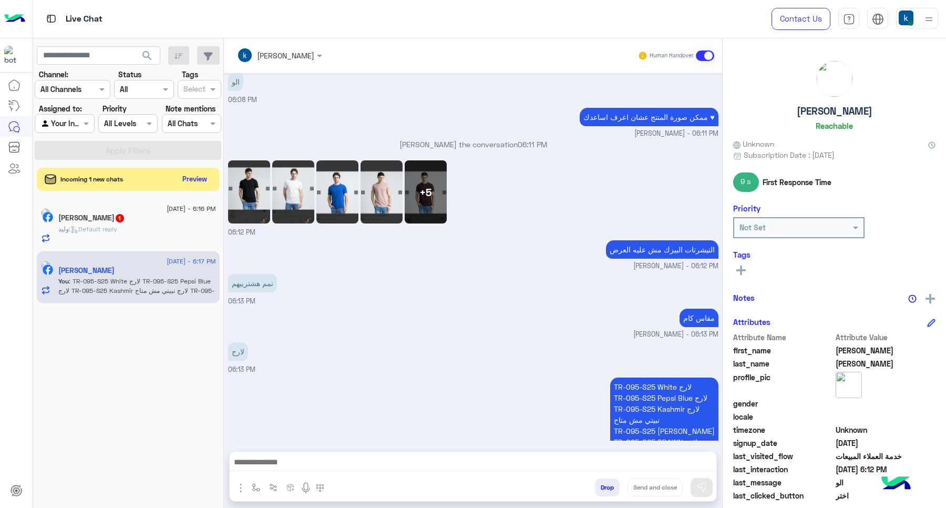
click at [431, 160] on div "+5" at bounding box center [426, 191] width 42 height 63
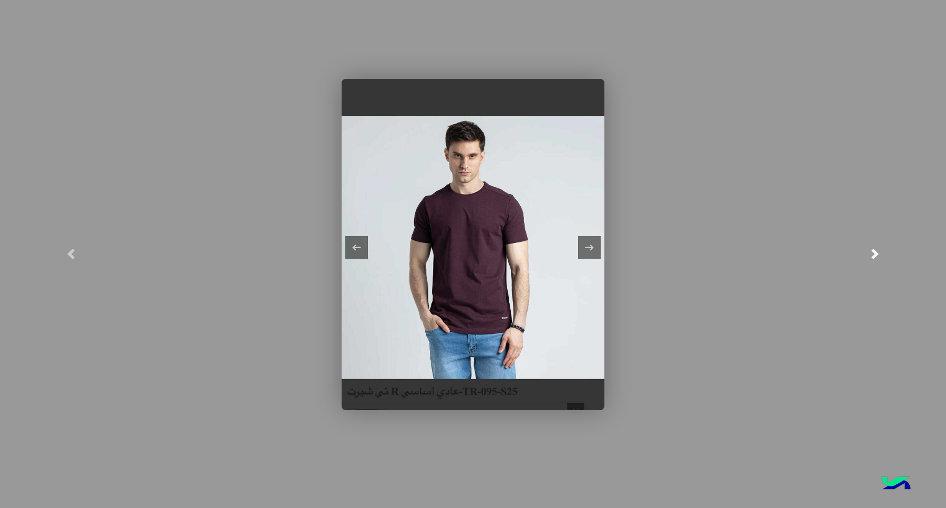
click at [942, 222] on link at bounding box center [875, 254] width 142 height 508
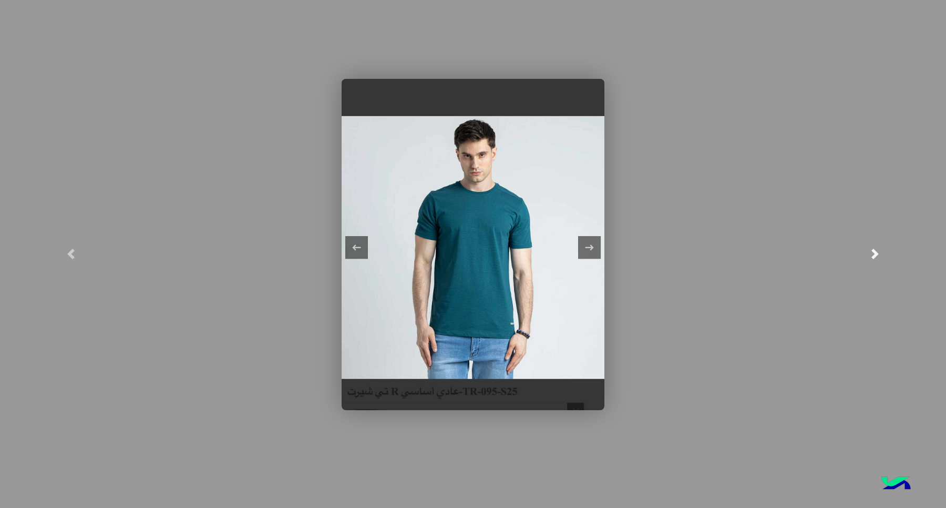
click at [942, 222] on link at bounding box center [875, 254] width 142 height 508
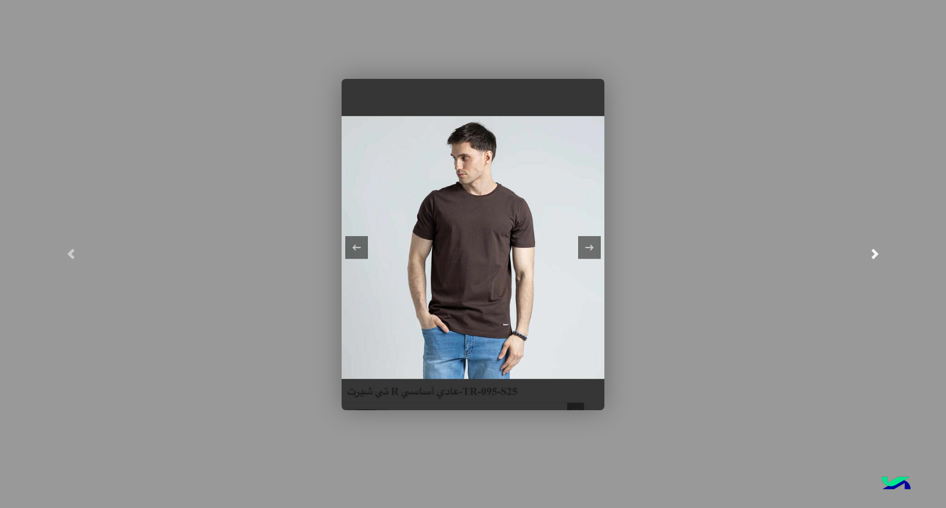
click at [942, 222] on link at bounding box center [875, 254] width 142 height 508
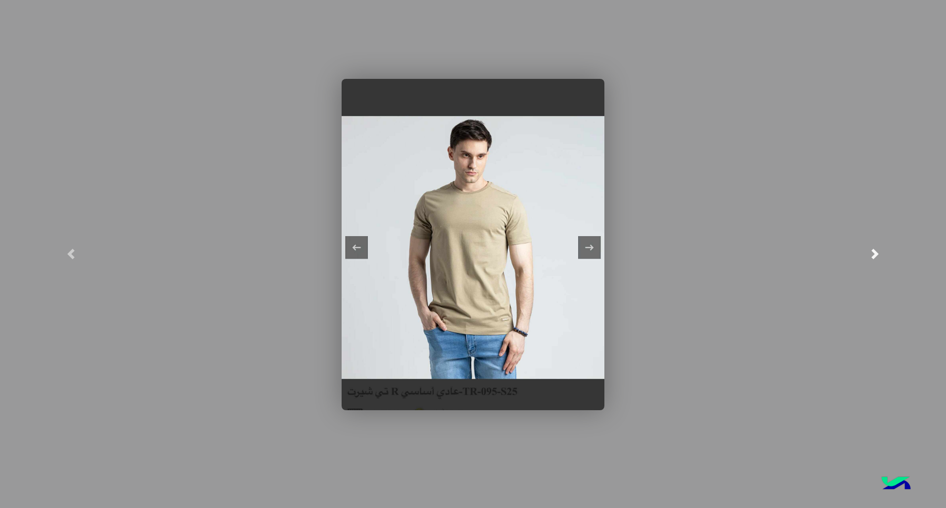
click at [942, 222] on link at bounding box center [875, 254] width 142 height 508
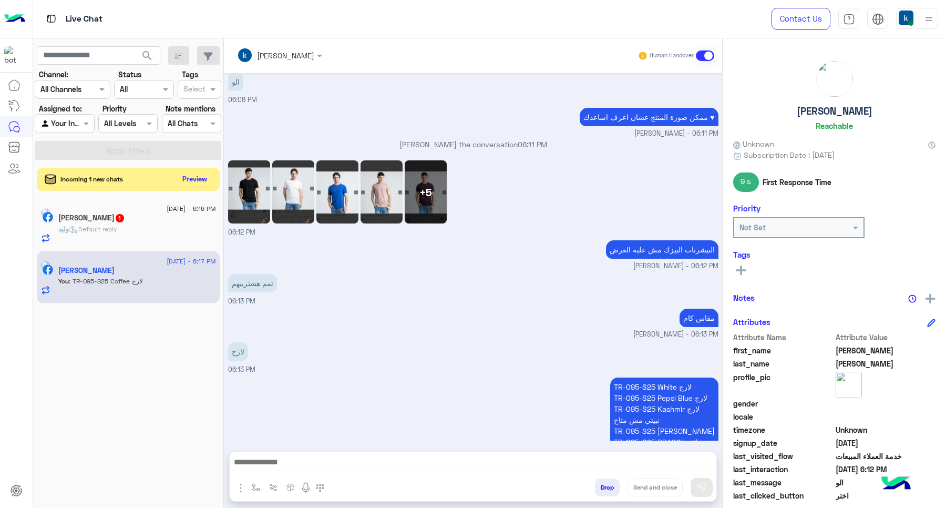
click at [322, 465] on textarea at bounding box center [473, 463] width 486 height 16
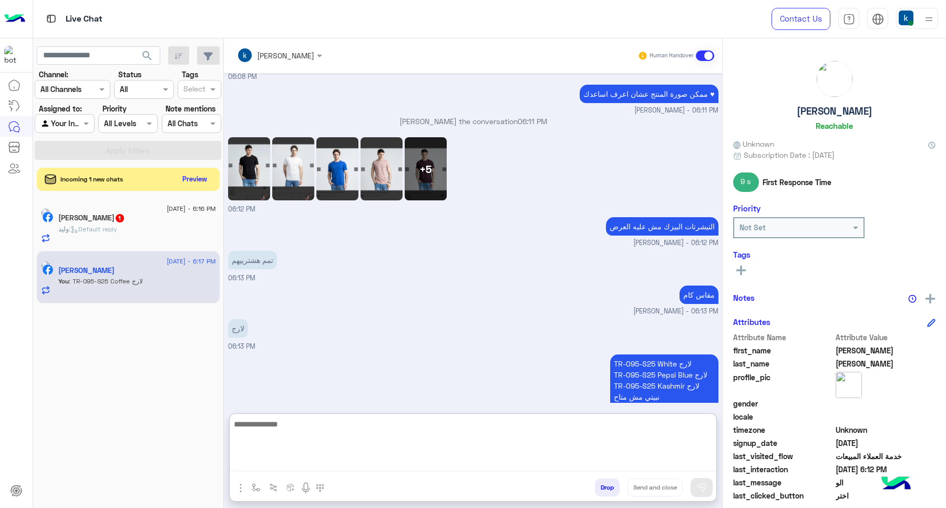
paste textarea "**********"
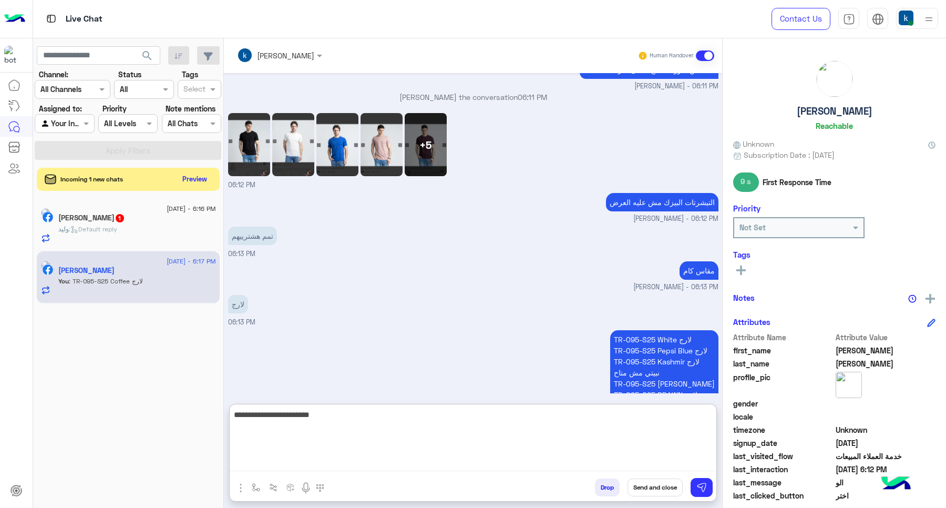
type textarea "**********"
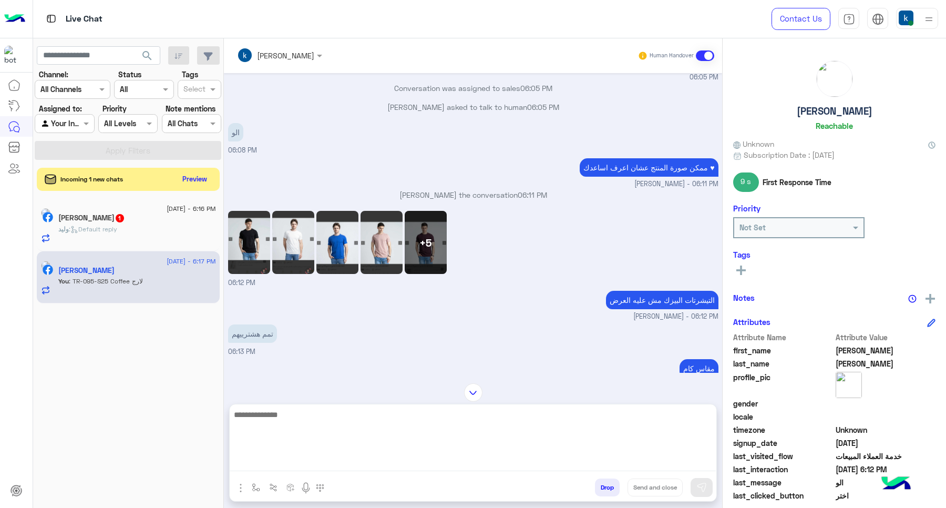
click at [429, 211] on div "+5" at bounding box center [426, 242] width 42 height 63
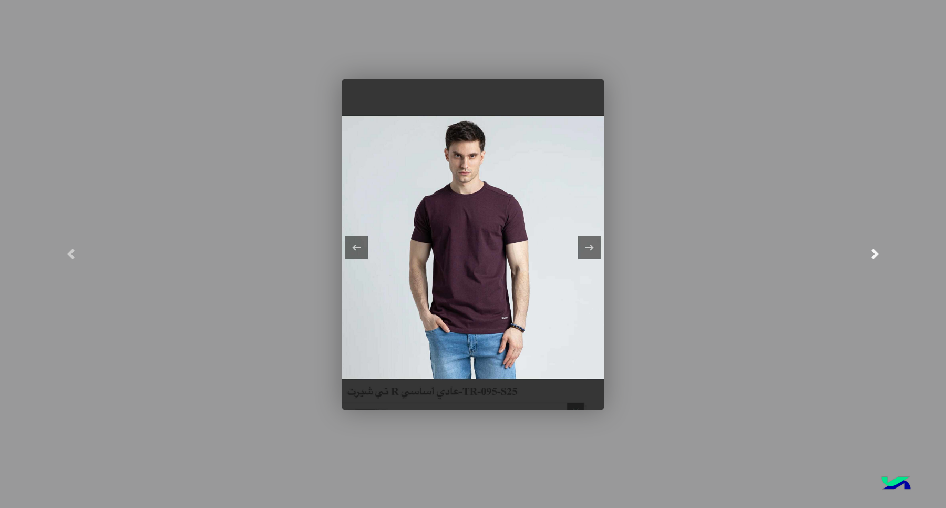
click at [916, 202] on link at bounding box center [875, 254] width 142 height 508
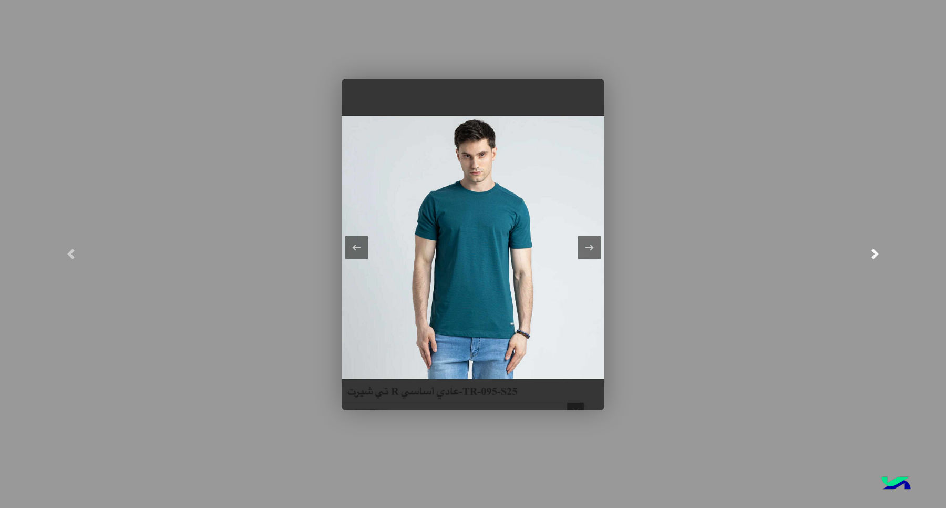
click at [916, 202] on link at bounding box center [875, 254] width 142 height 508
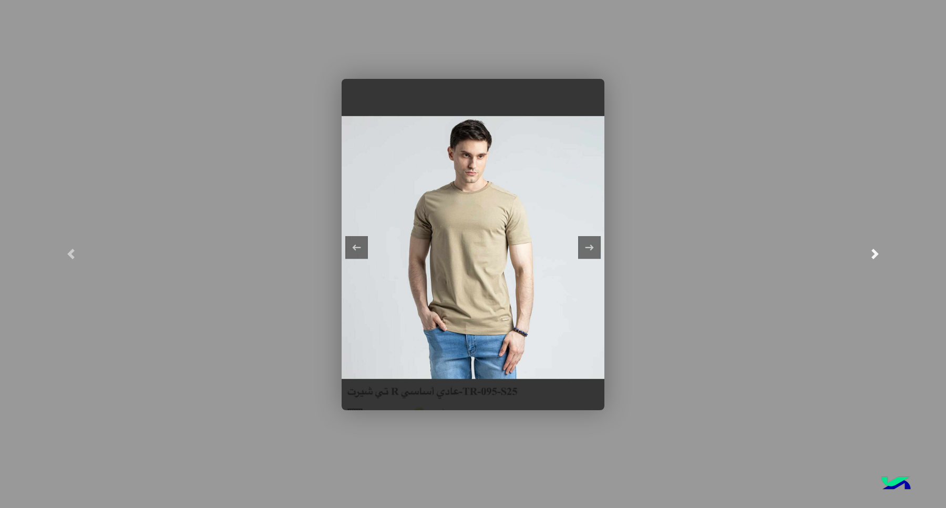
click at [916, 202] on link at bounding box center [875, 254] width 142 height 508
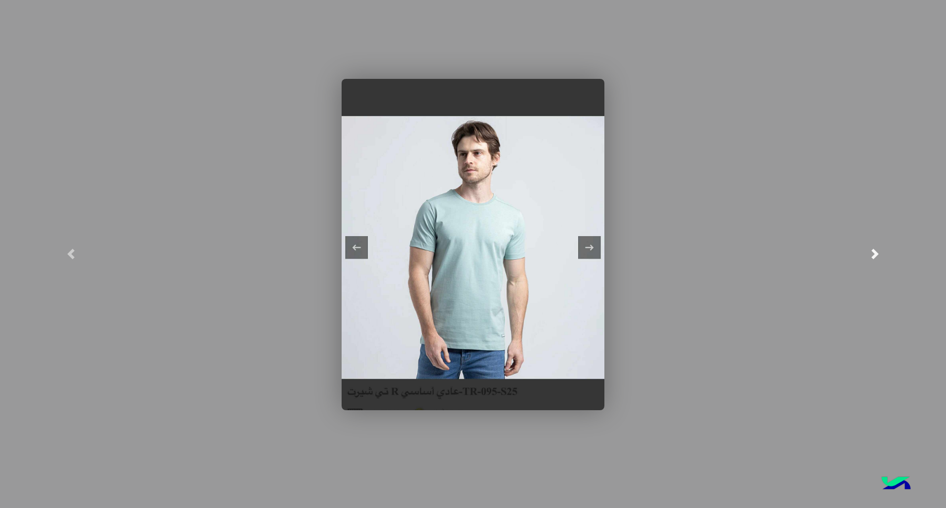
click at [918, 202] on link at bounding box center [875, 254] width 142 height 508
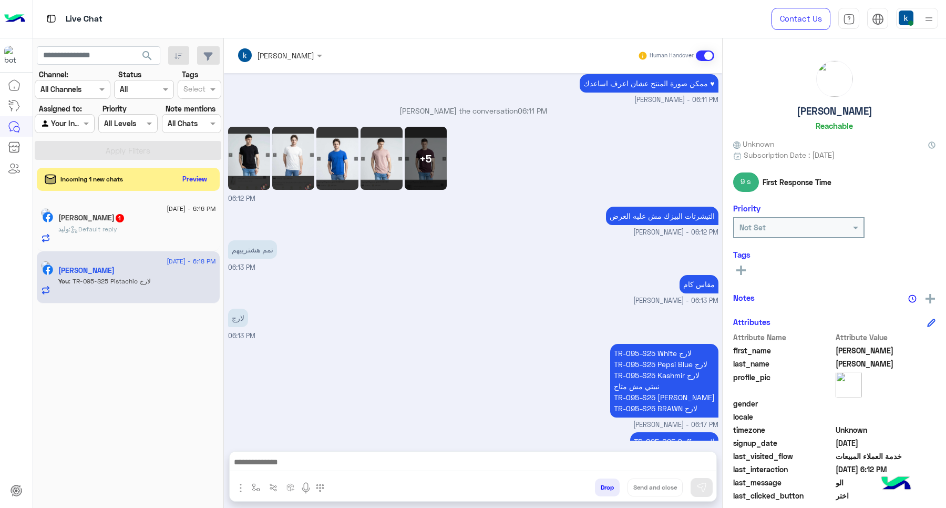
click at [381, 487] on div "Drop Send and close" at bounding box center [524, 489] width 384 height 23
drag, startPoint x: 368, startPoint y: 477, endPoint x: 359, endPoint y: 472, distance: 11.3
click at [364, 476] on div "Drop Send and close" at bounding box center [473, 476] width 488 height 50
click at [356, 467] on textarea at bounding box center [473, 463] width 486 height 16
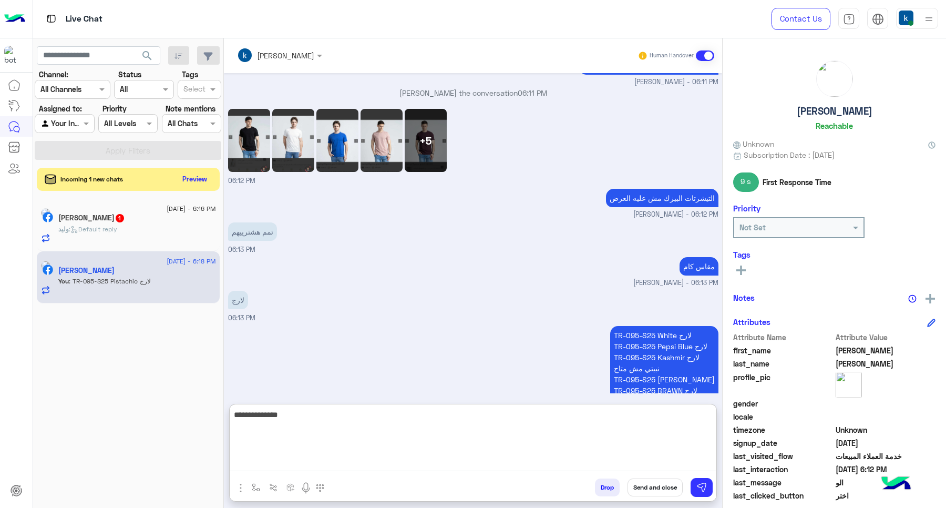
type textarea "**********"
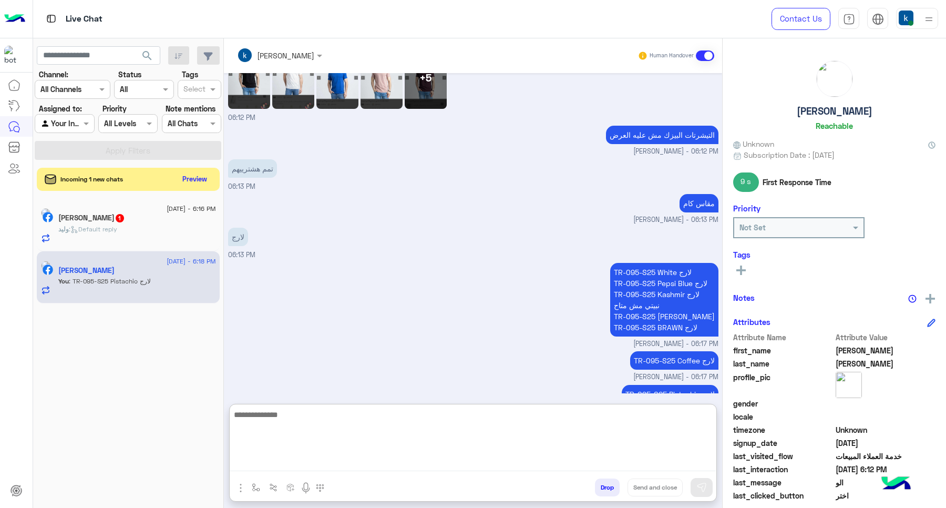
click at [186, 219] on div "وليد الكيال 1" at bounding box center [137, 218] width 158 height 11
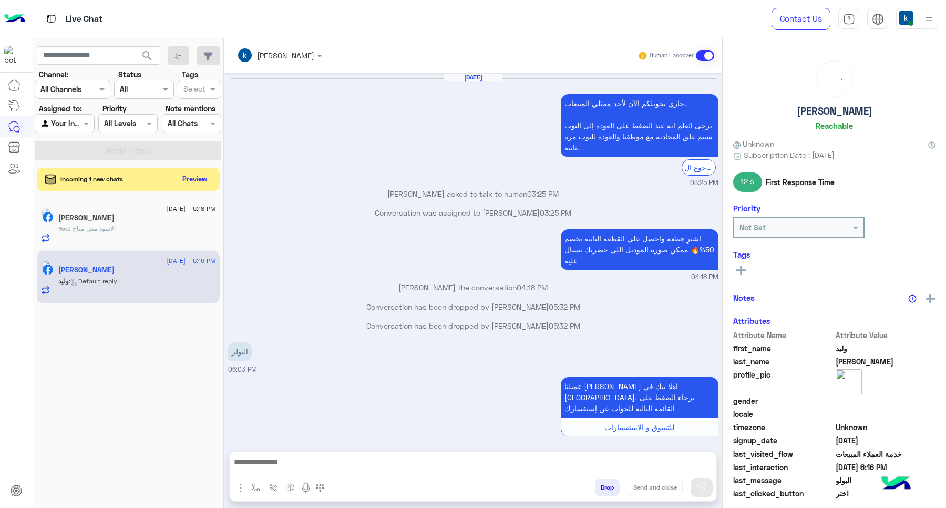
scroll to position [476, 0]
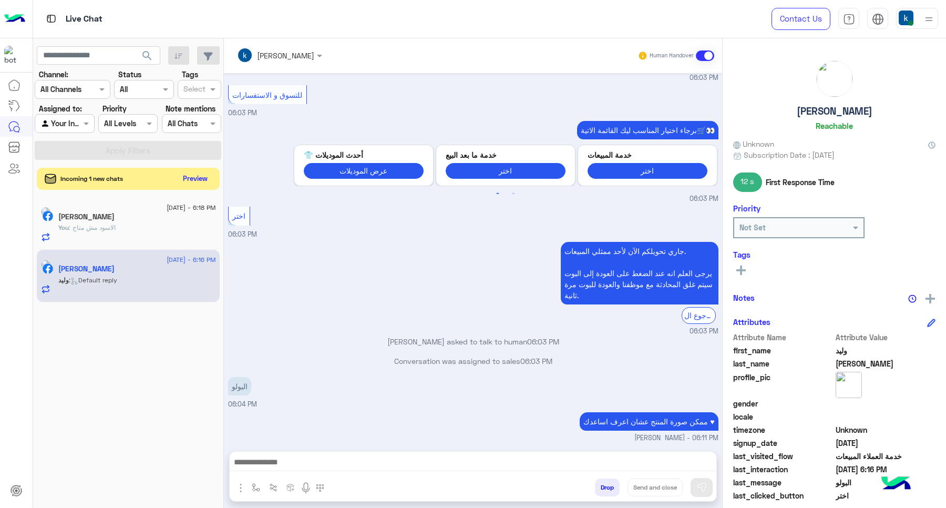
click at [193, 173] on button "Preview" at bounding box center [195, 178] width 33 height 14
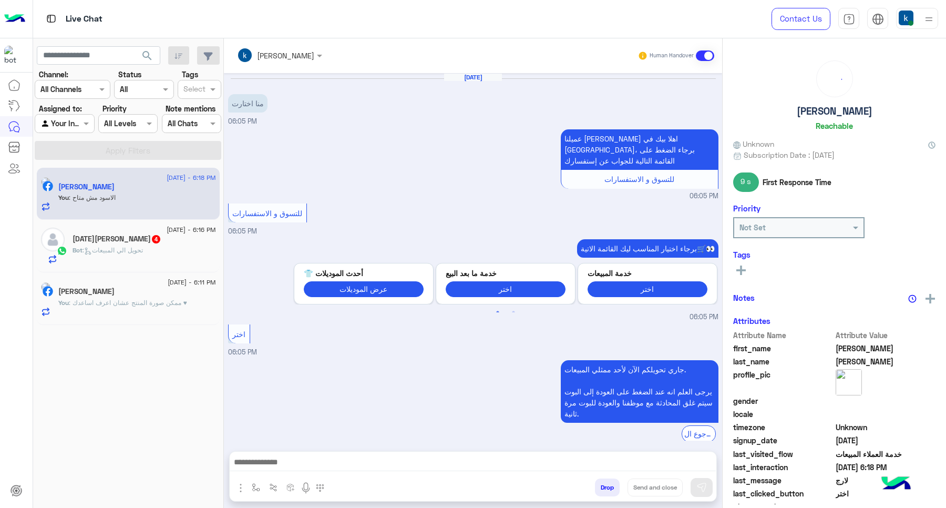
scroll to position [535, 0]
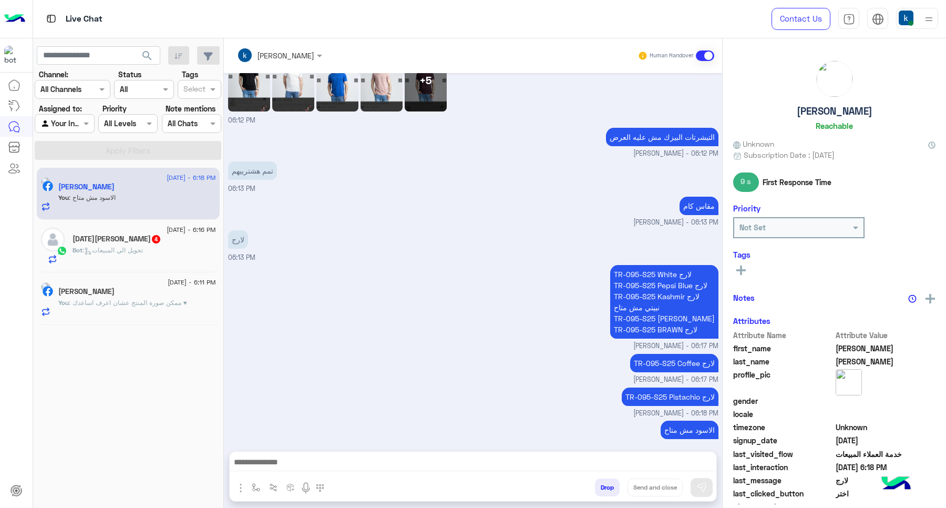
click at [151, 250] on div "Bot : تحويل الي المبيعات" at bounding box center [145, 254] width 144 height 18
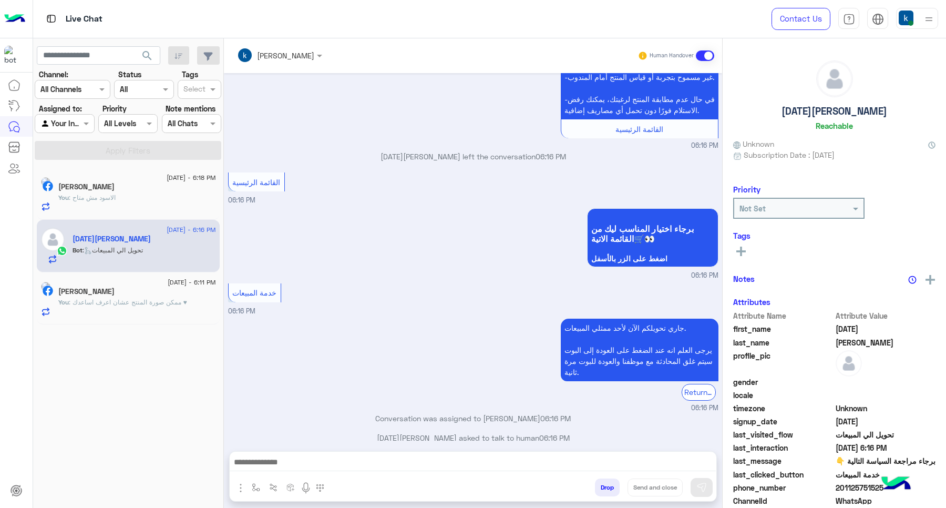
click at [291, 464] on textarea at bounding box center [473, 463] width 486 height 16
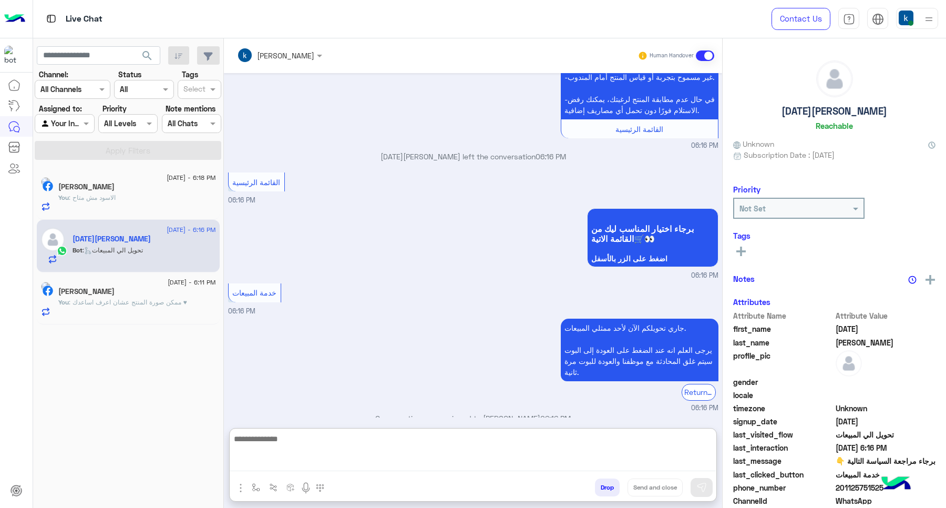
paste textarea "**********"
type textarea "**********"
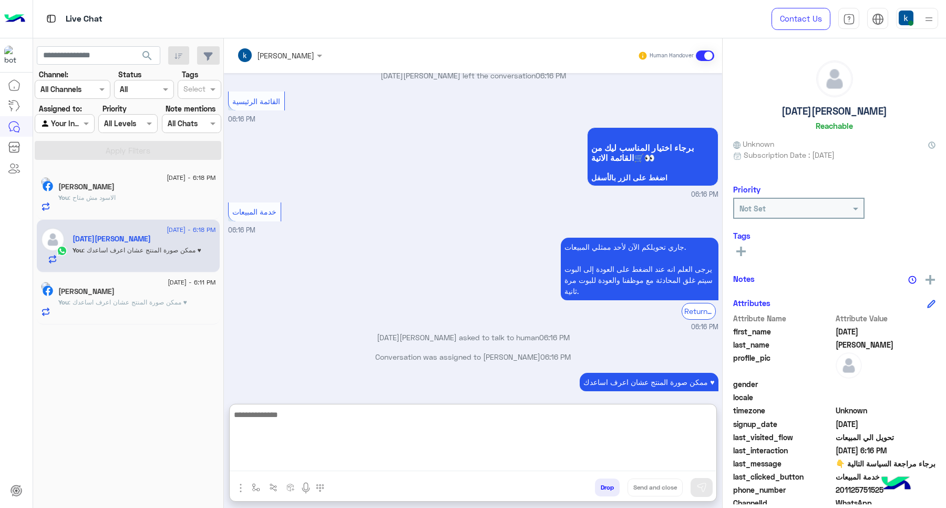
scroll to position [899, 0]
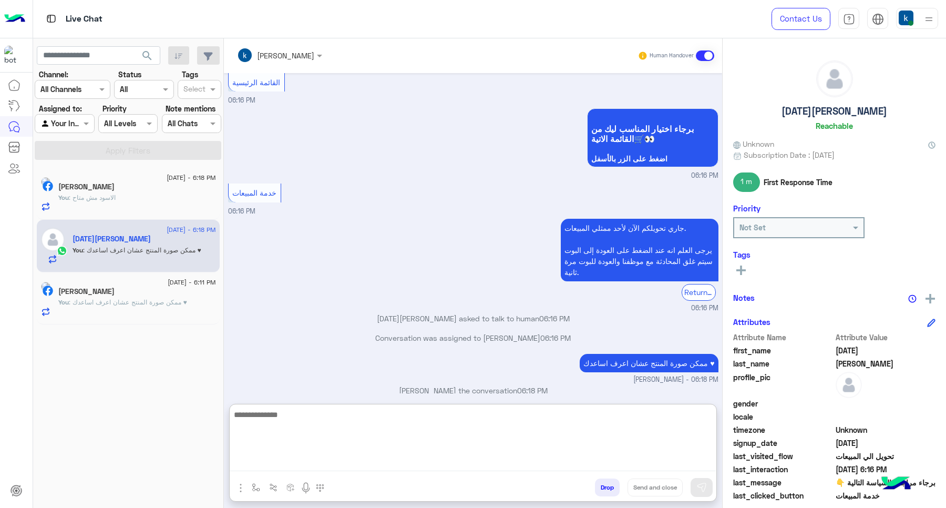
click at [165, 201] on div "You : الاسود مش متاح" at bounding box center [137, 202] width 158 height 18
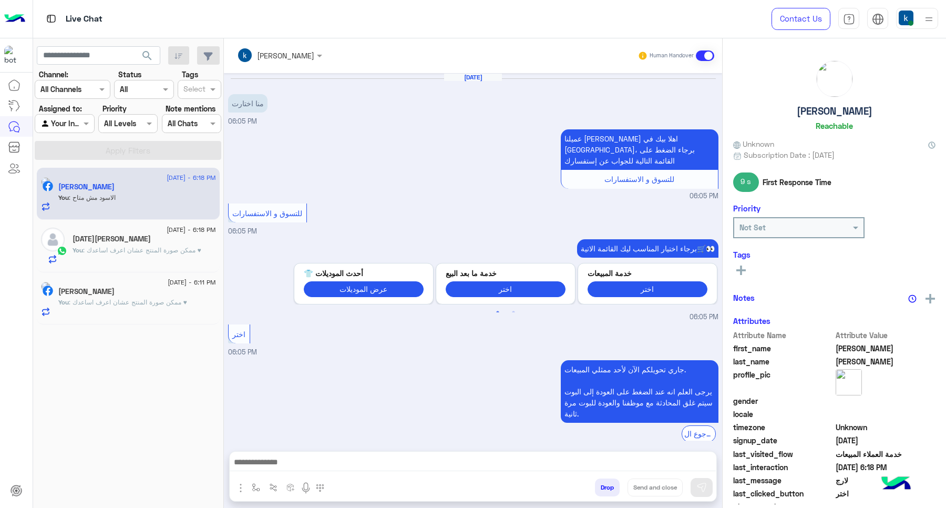
scroll to position [535, 0]
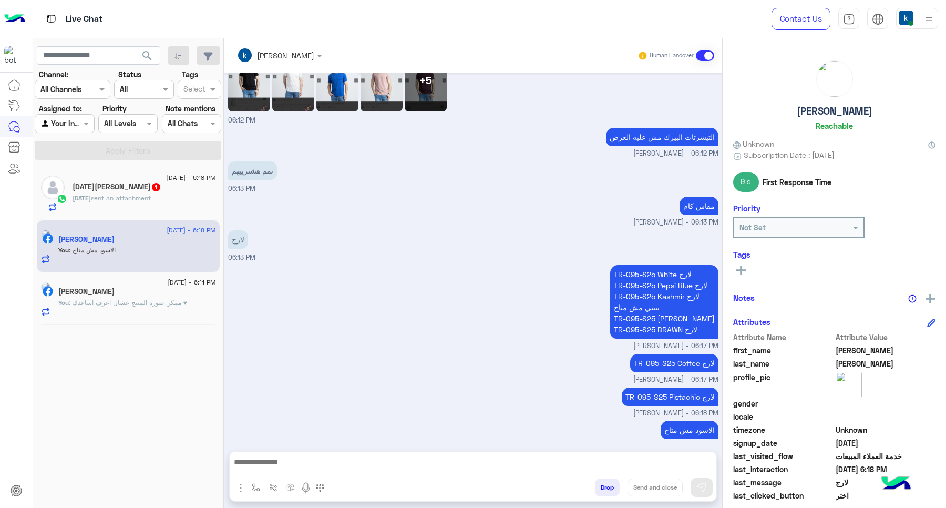
click at [171, 188] on div "Ramadan Ahmed 1" at bounding box center [145, 187] width 144 height 11
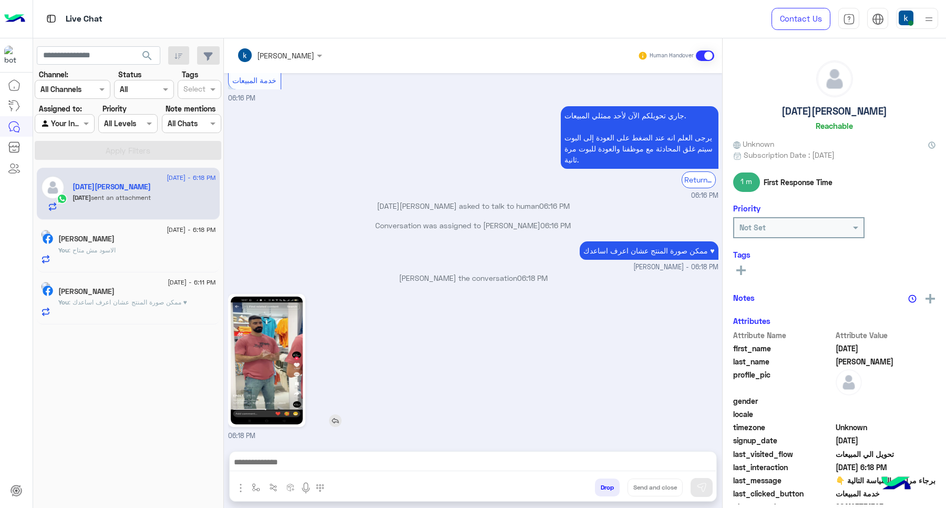
scroll to position [977, 0]
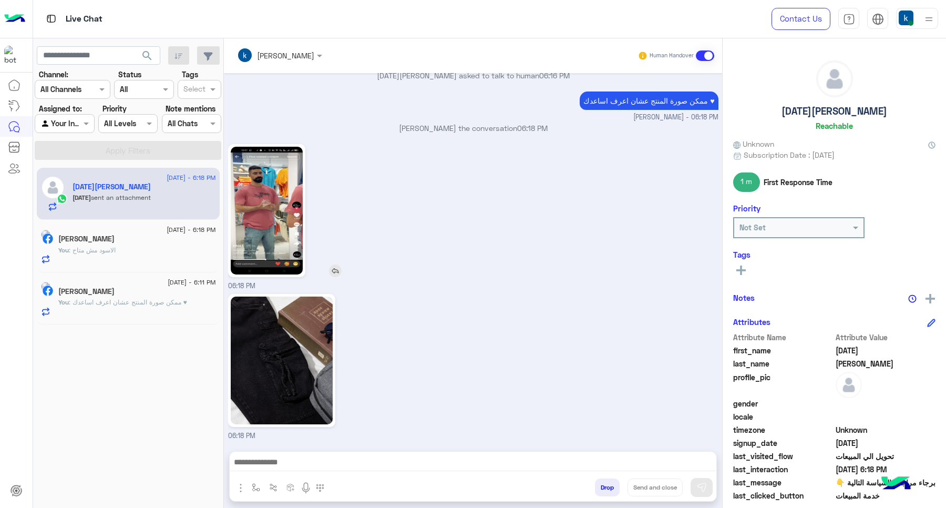
click at [271, 226] on img at bounding box center [267, 211] width 72 height 128
click at [298, 354] on img at bounding box center [282, 360] width 102 height 128
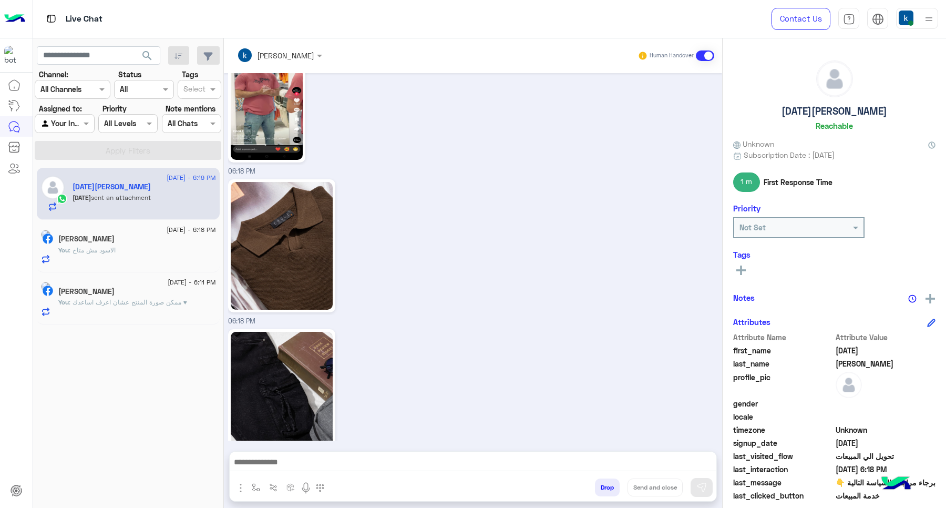
scroll to position [1107, 0]
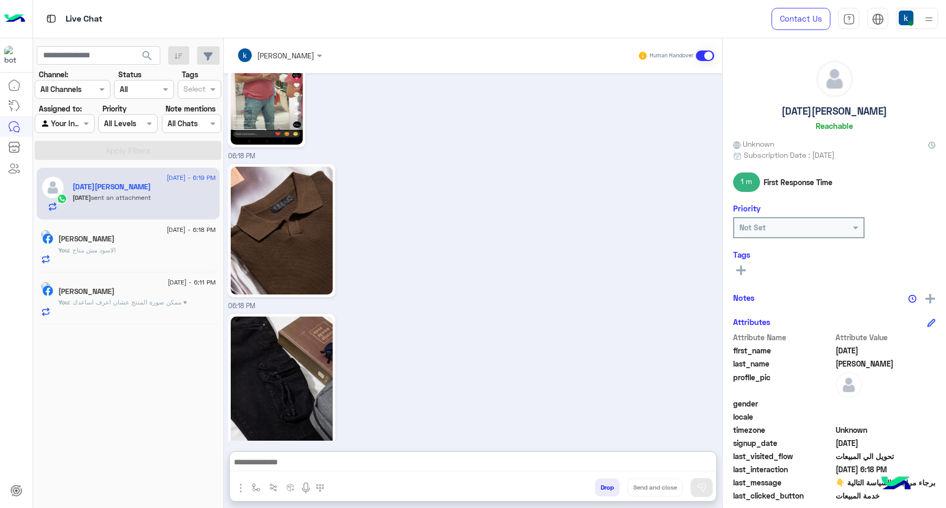
click at [308, 461] on textarea at bounding box center [473, 463] width 486 height 16
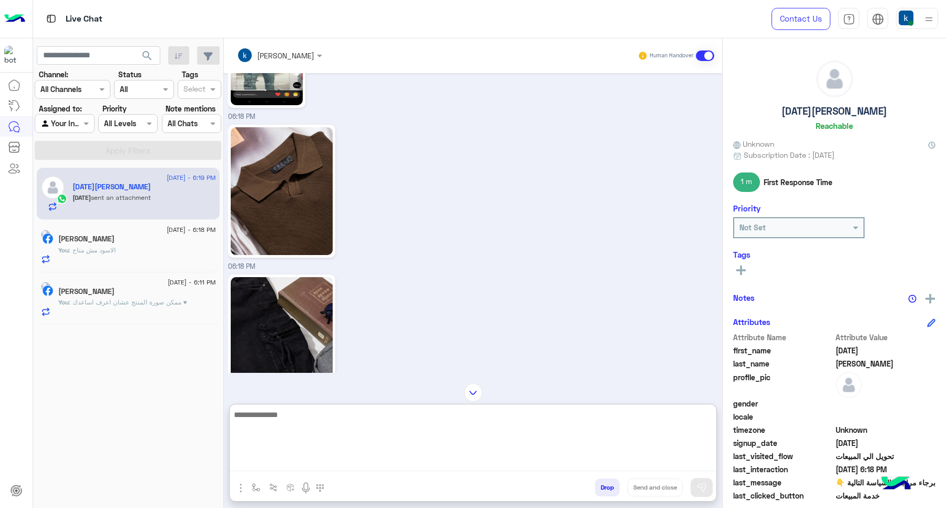
scroll to position [1173, 0]
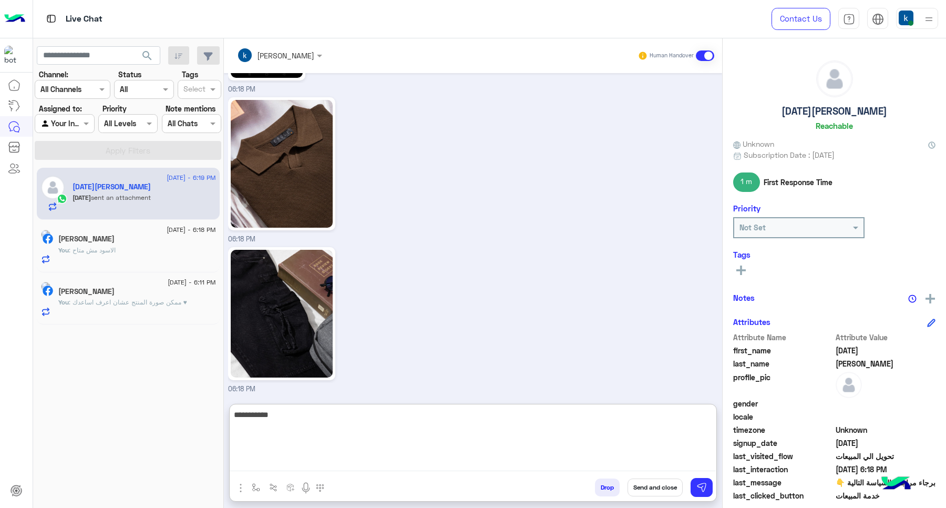
type textarea "**********"
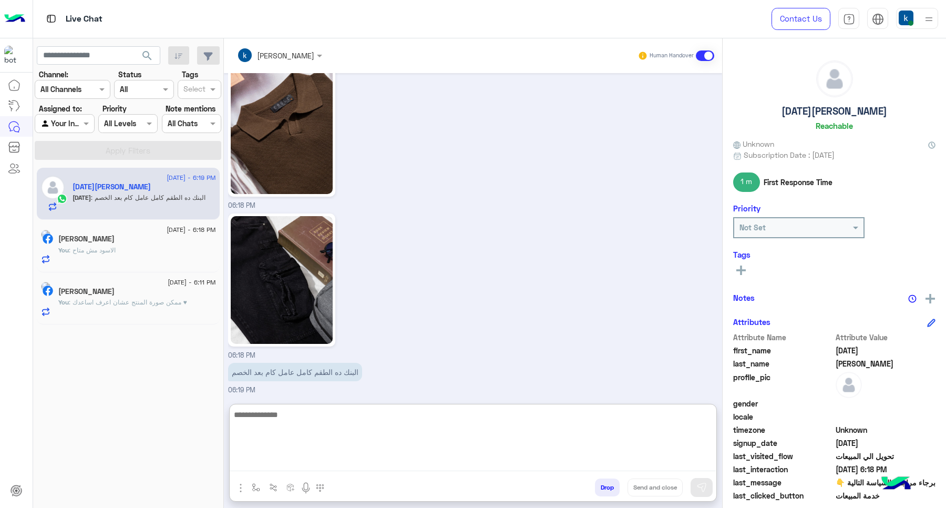
scroll to position [1242, 0]
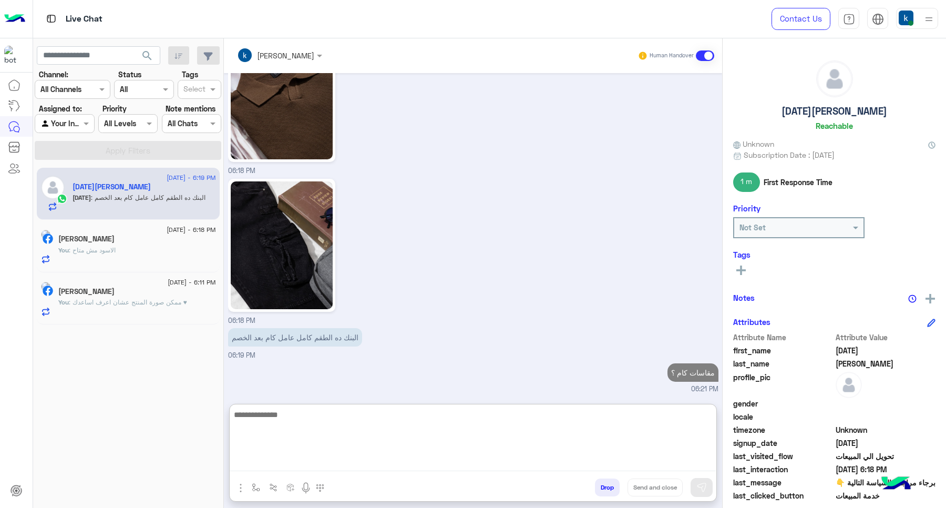
click at [148, 250] on div "You : الاسود مش متاح" at bounding box center [137, 254] width 158 height 18
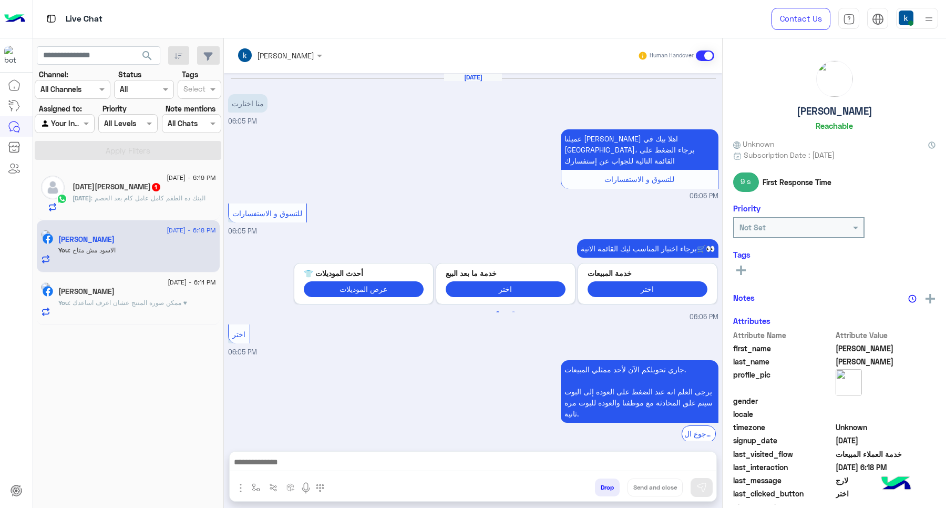
scroll to position [535, 0]
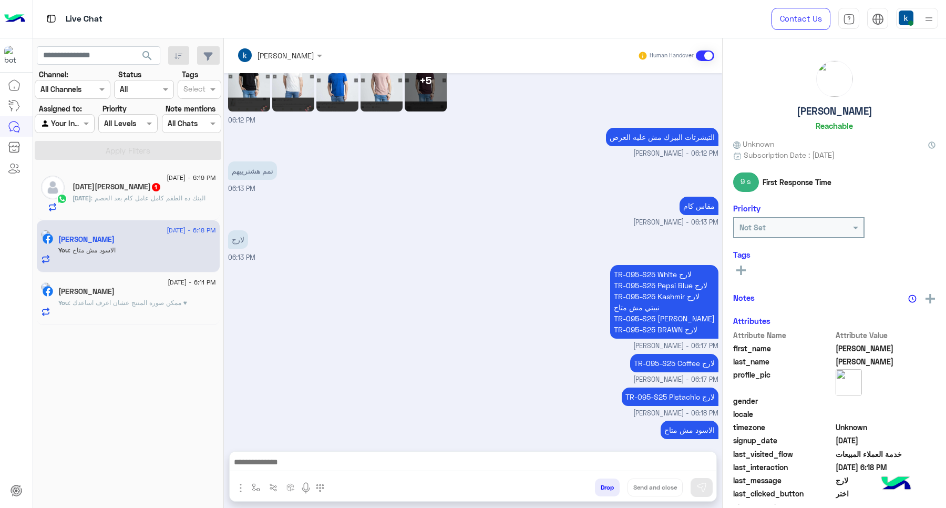
click at [87, 216] on div "17 September - 6:19 PM Ramadan Ahmed 1 Ramadan : البنك ده الطقم كامل عامل كام ب…" at bounding box center [128, 194] width 183 height 53
click at [90, 203] on p "Ramadan : البنك ده الطقم كامل عامل كام بعد الخصم" at bounding box center [139, 197] width 133 height 9
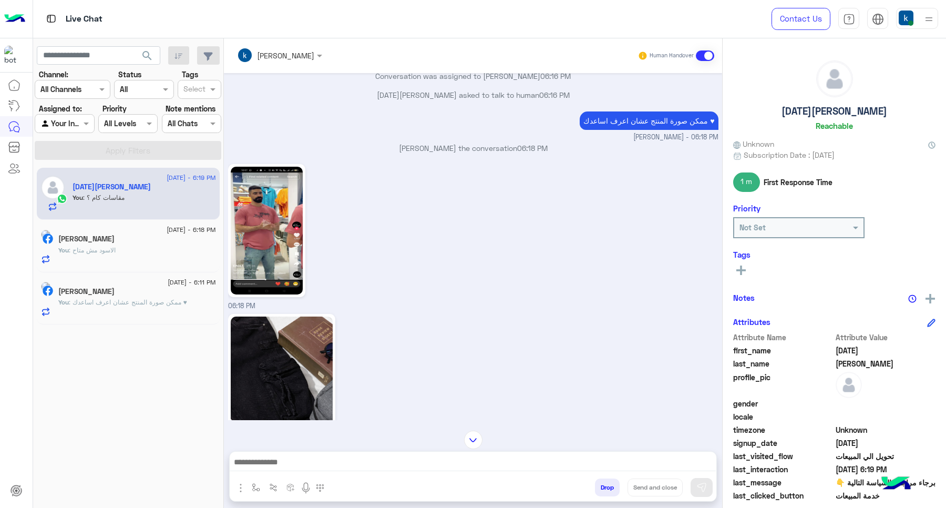
scroll to position [715, 0]
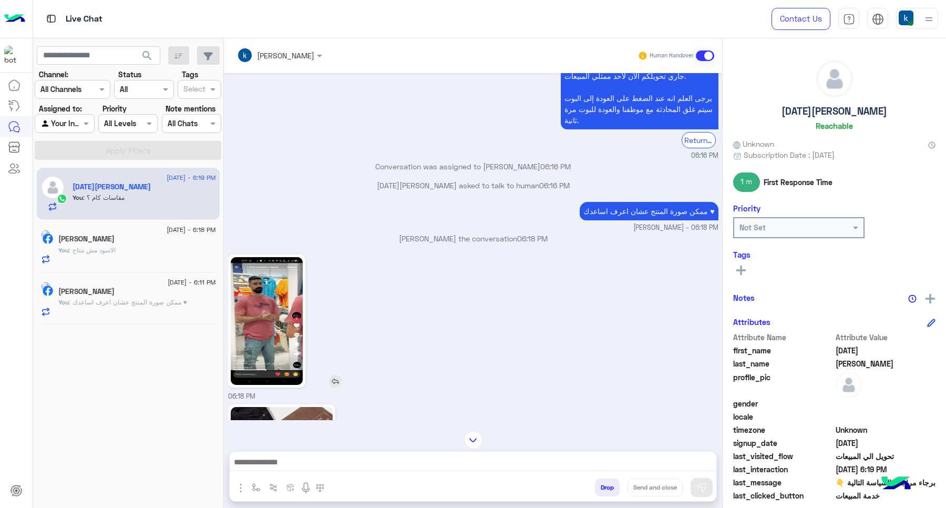
click at [265, 312] on img at bounding box center [267, 321] width 72 height 128
click at [314, 464] on textarea at bounding box center [473, 463] width 486 height 16
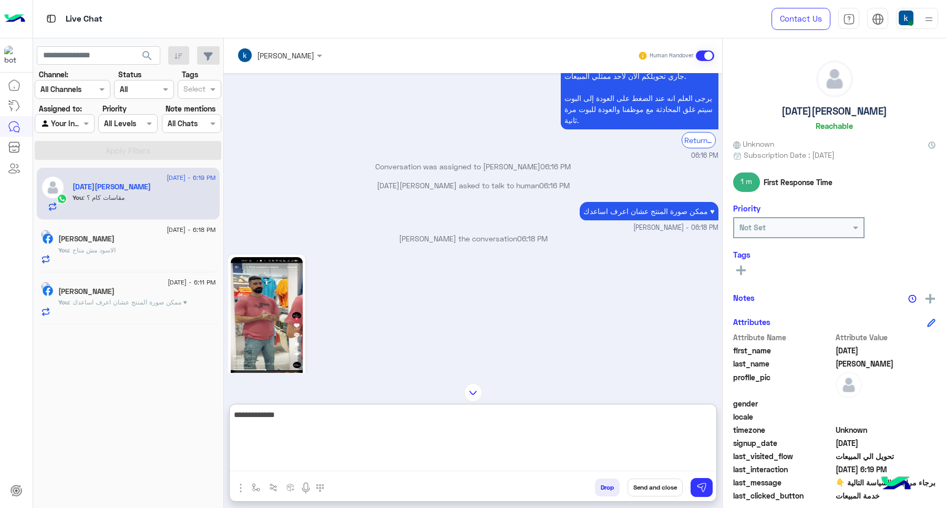
type textarea "**********"
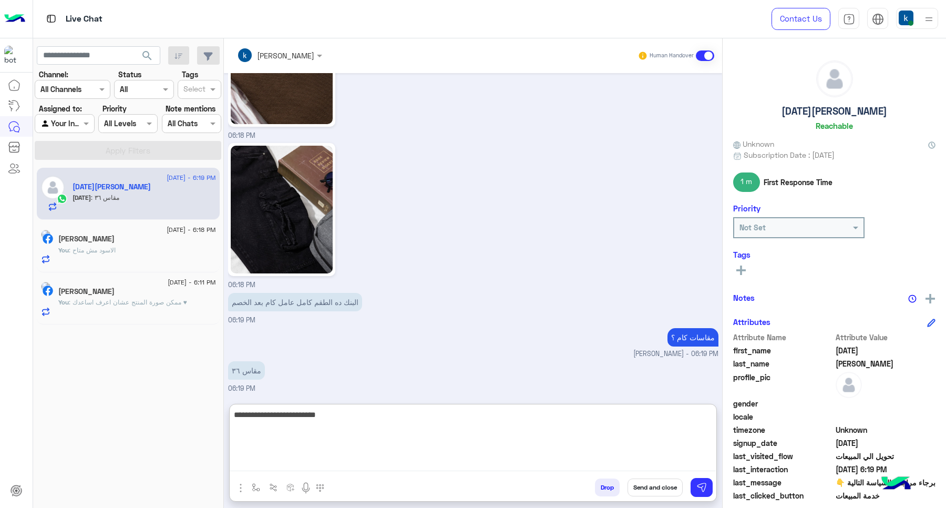
type textarea "**********"
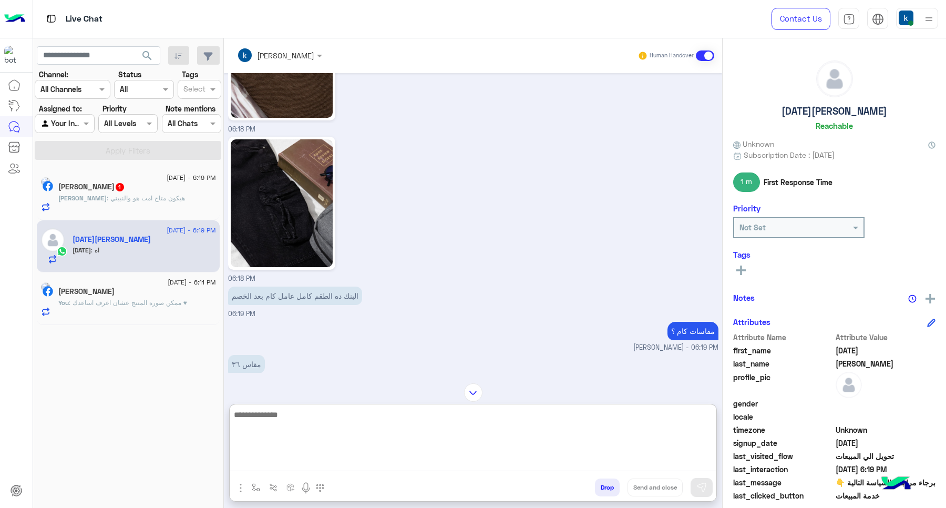
scroll to position [1031, 0]
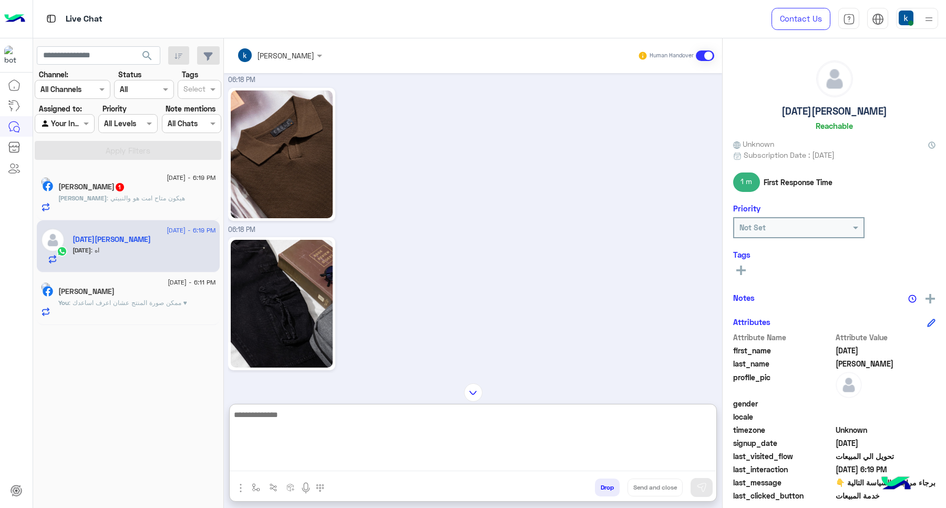
click at [211, 195] on div "Yousef : هيكون متاح امت هو والنبيتي" at bounding box center [137, 202] width 158 height 18
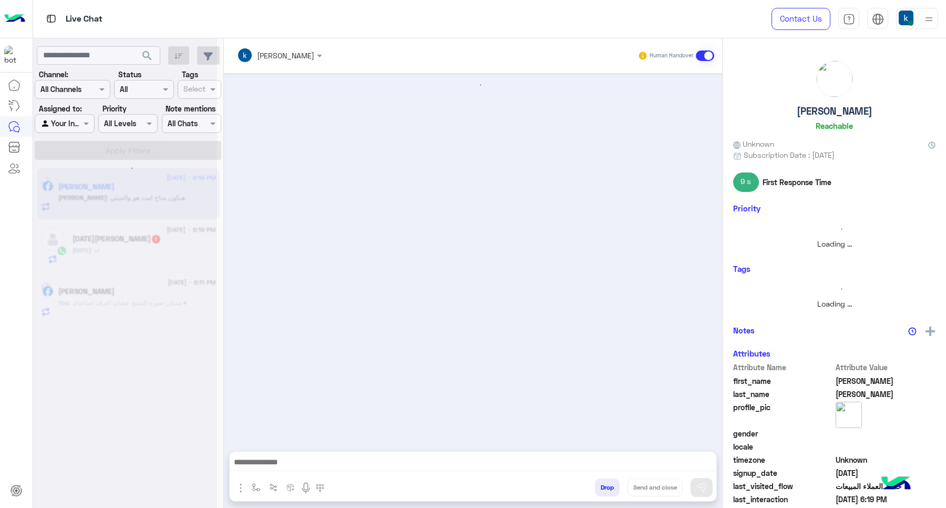
scroll to position [535, 0]
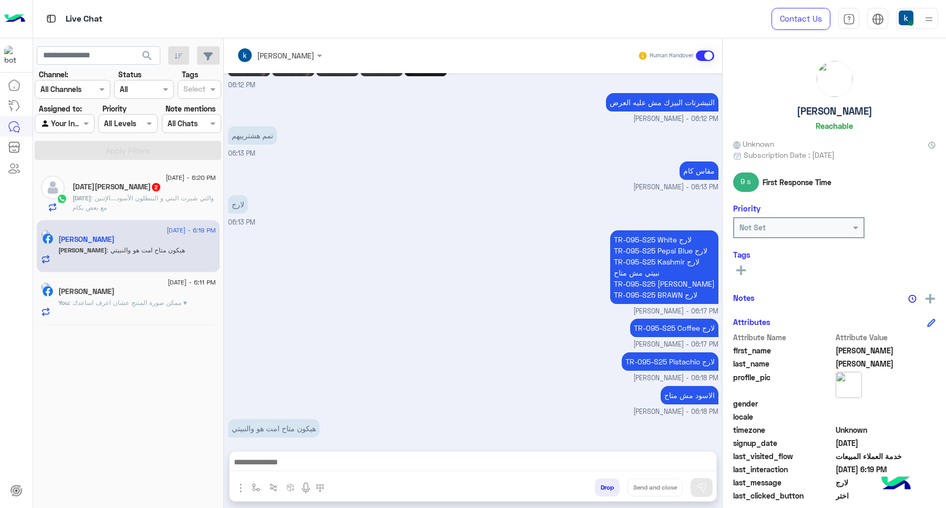
click at [237, 488] on img "button" at bounding box center [240, 488] width 13 height 13
click at [274, 472] on button "Images" at bounding box center [260, 464] width 52 height 21
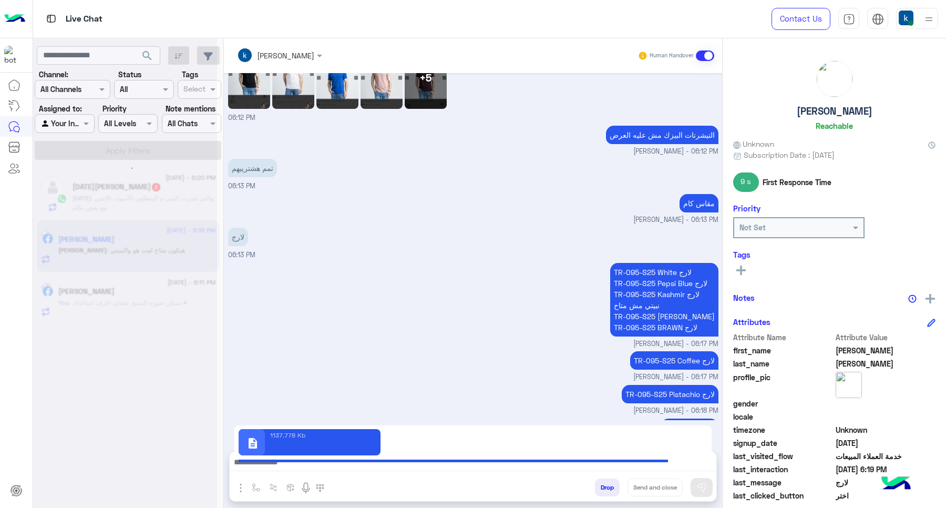
scroll to position [534, 0]
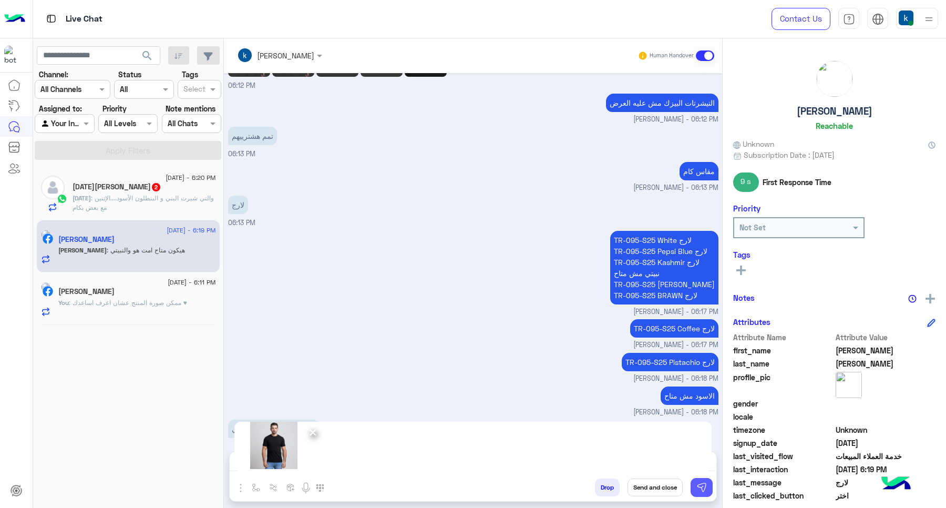
click at [705, 487] on img at bounding box center [702, 487] width 11 height 11
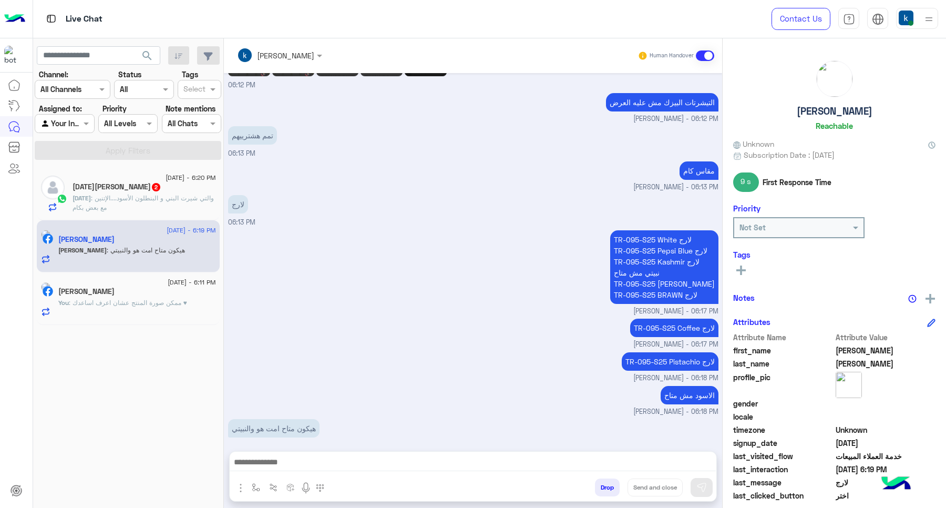
click at [353, 463] on textarea at bounding box center [473, 463] width 486 height 16
paste textarea "**********"
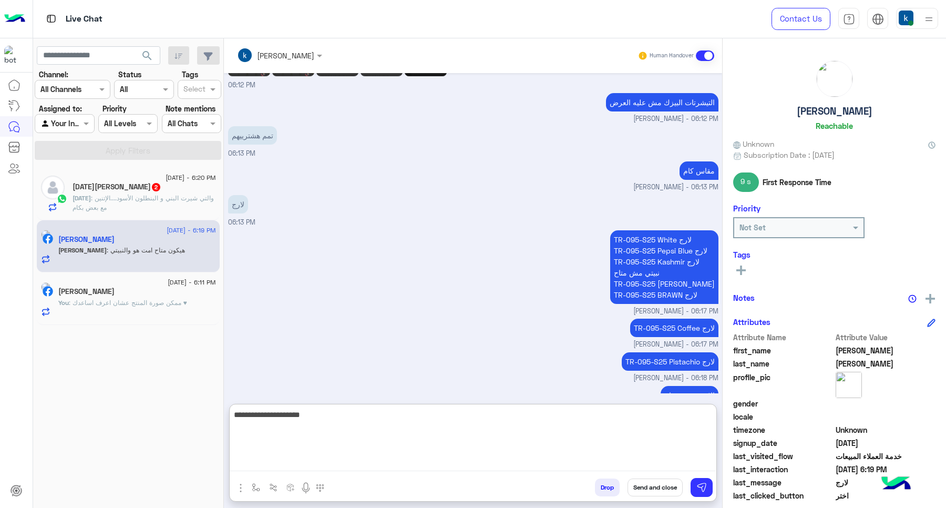
type textarea "**********"
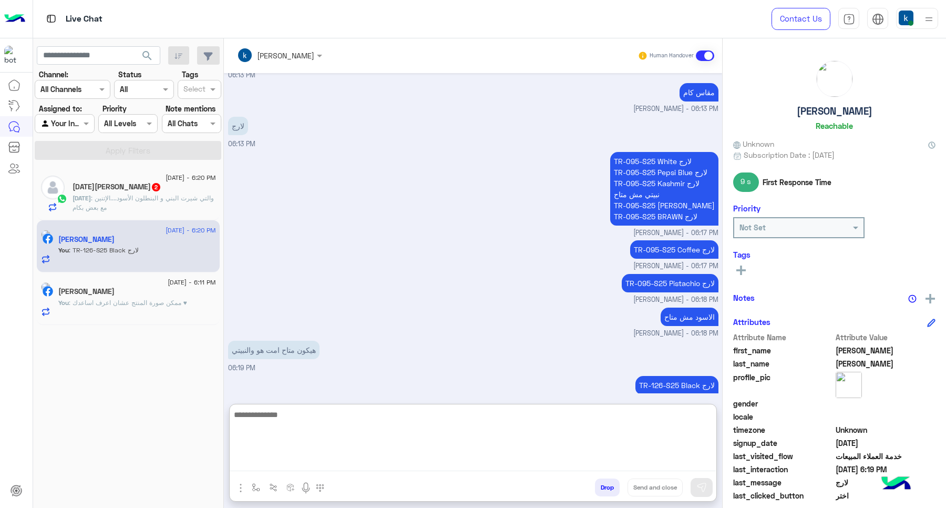
scroll to position [615, 0]
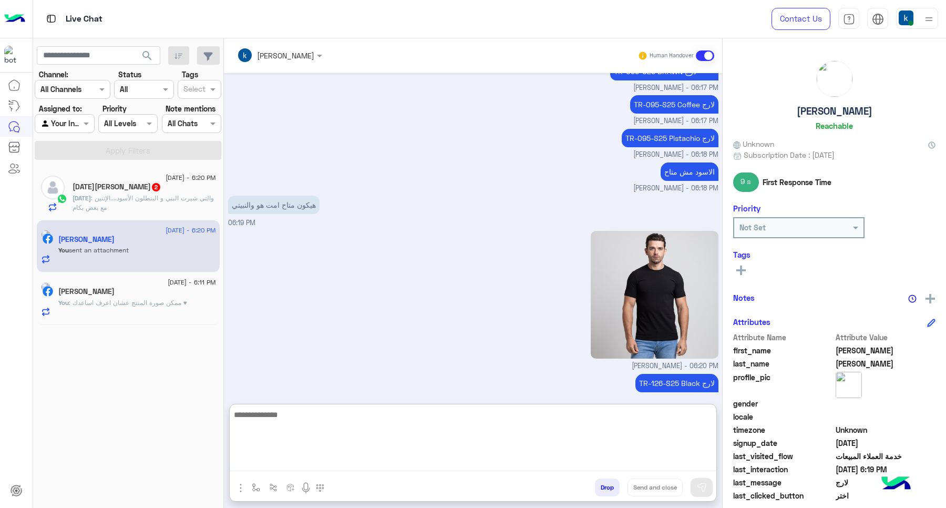
click at [240, 493] on img "button" at bounding box center [240, 488] width 13 height 13
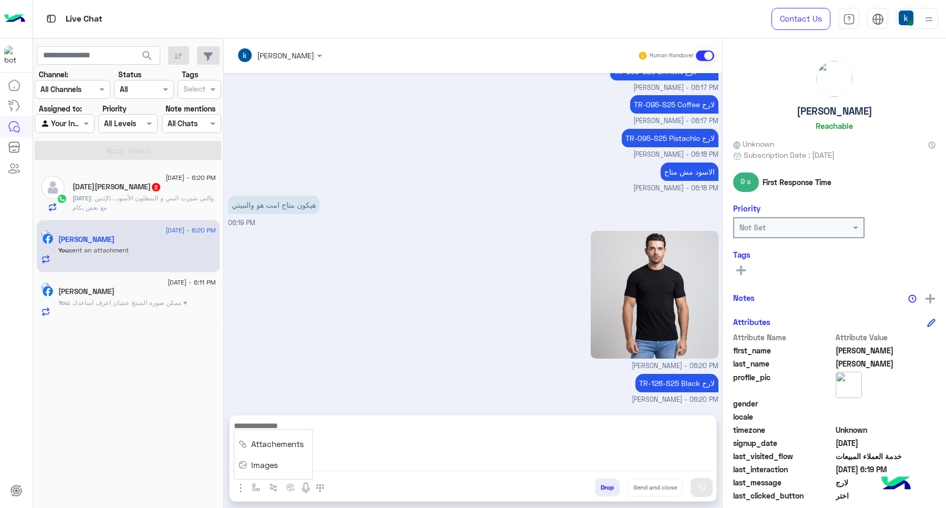
scroll to position [711, 0]
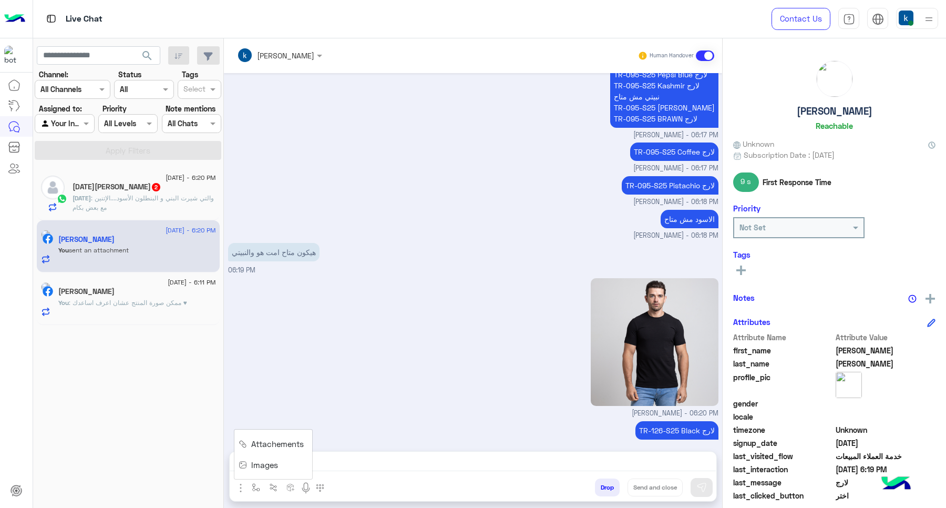
click at [259, 474] on button "Images" at bounding box center [260, 464] width 52 height 21
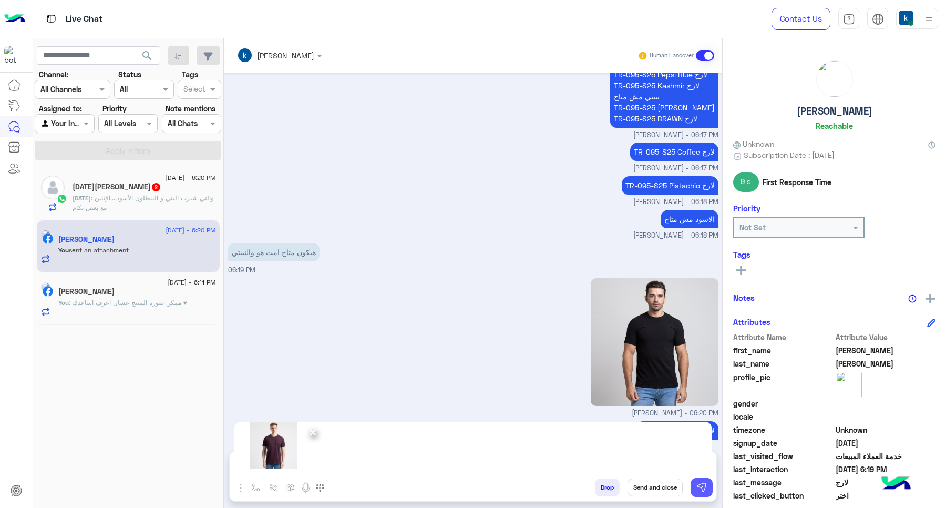
click at [705, 492] on img at bounding box center [702, 487] width 11 height 11
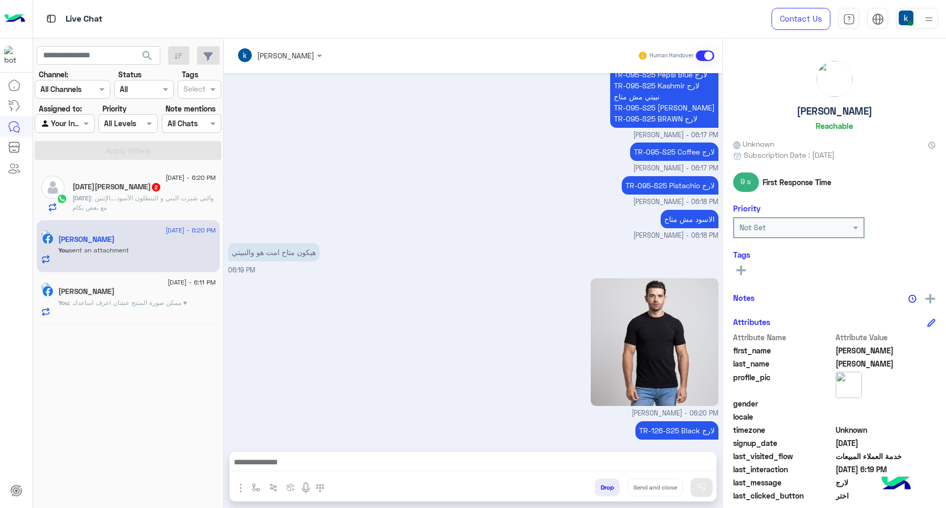
click at [446, 454] on div at bounding box center [473, 465] width 487 height 26
click at [447, 466] on textarea at bounding box center [473, 463] width 486 height 16
paste textarea "**********"
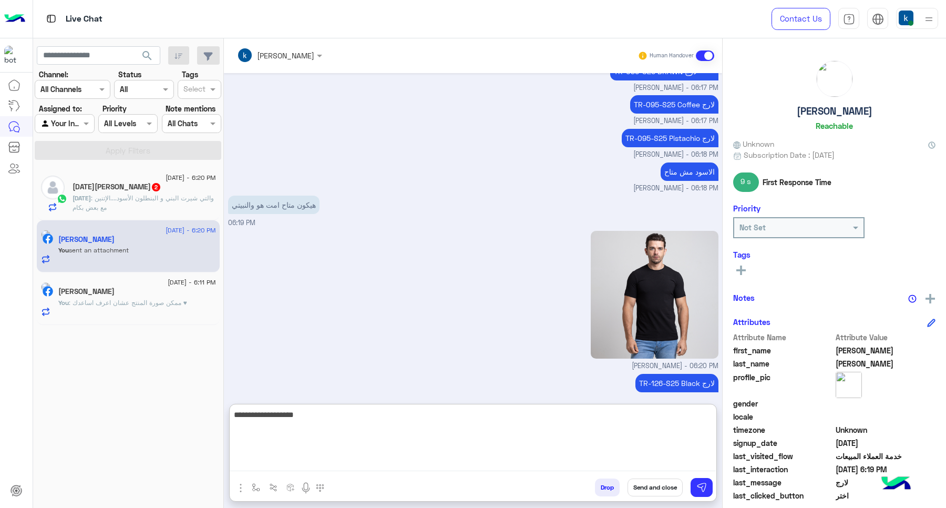
type textarea "**********"
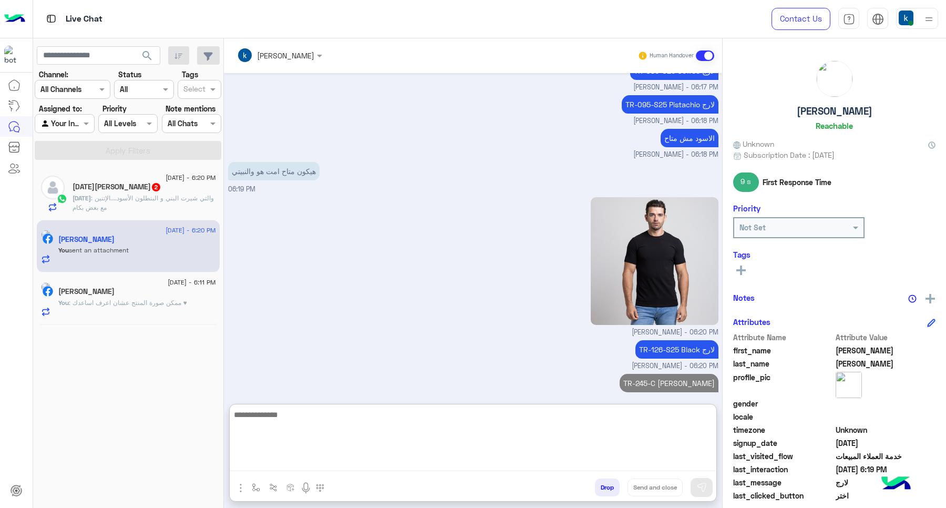
click at [158, 198] on span ": والتي شيرت البني و البنطلون الأسود....الإتنين مع بعض بكام" at bounding box center [143, 202] width 141 height 17
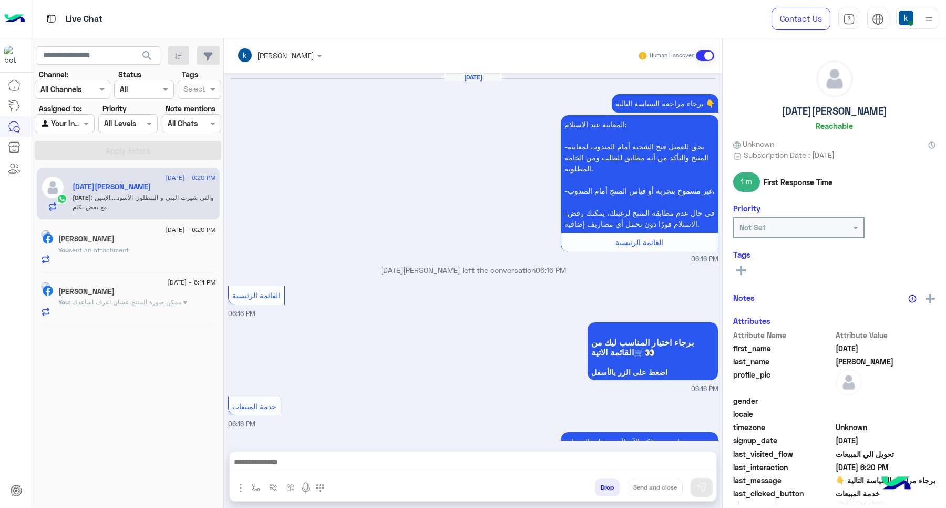
scroll to position [889, 0]
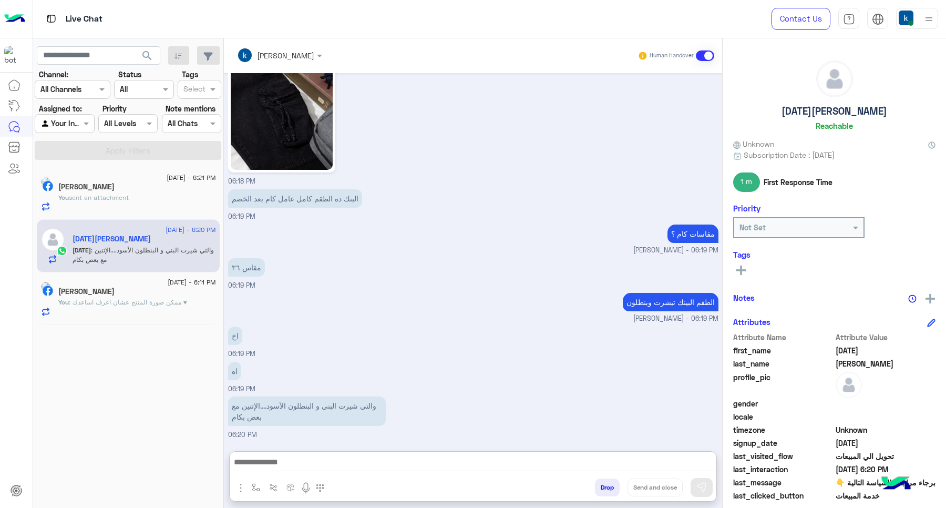
click at [275, 469] on textarea at bounding box center [473, 463] width 486 height 16
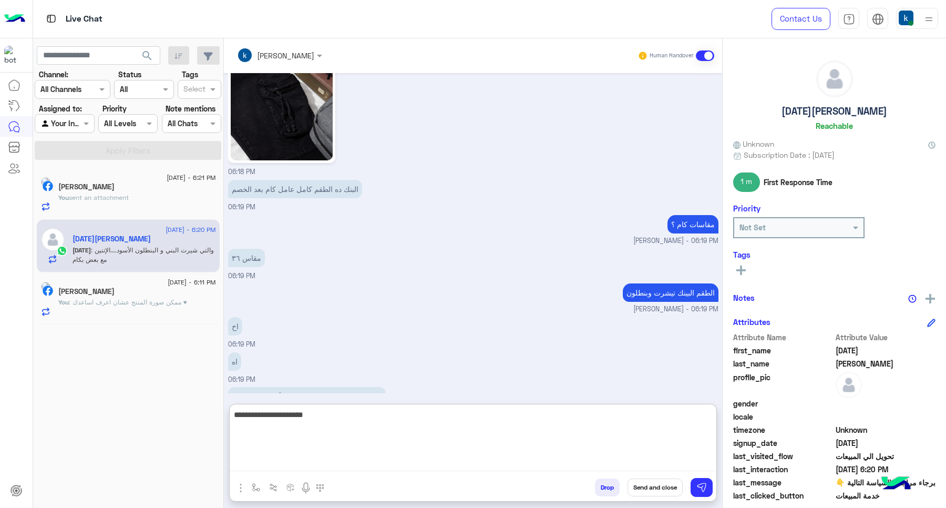
type textarea "**********"
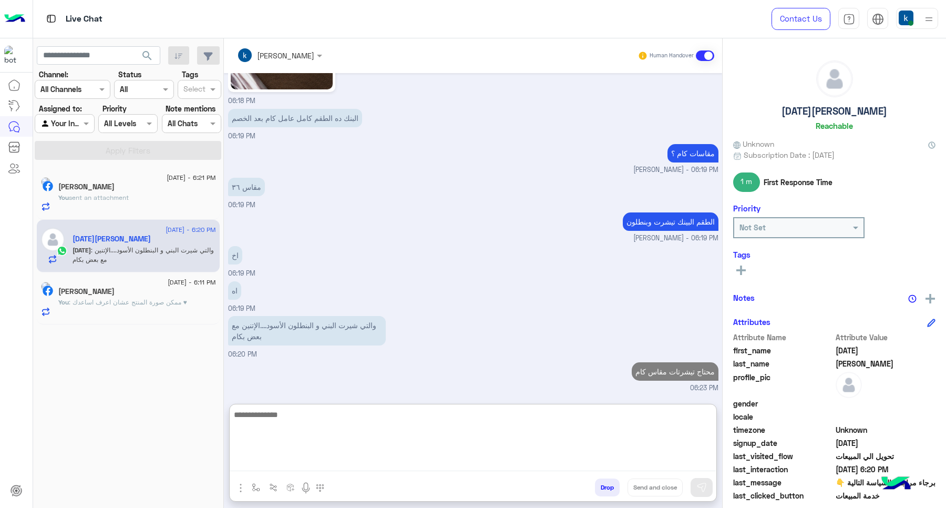
click at [130, 177] on div "17 September - 6:21 PM" at bounding box center [137, 179] width 158 height 7
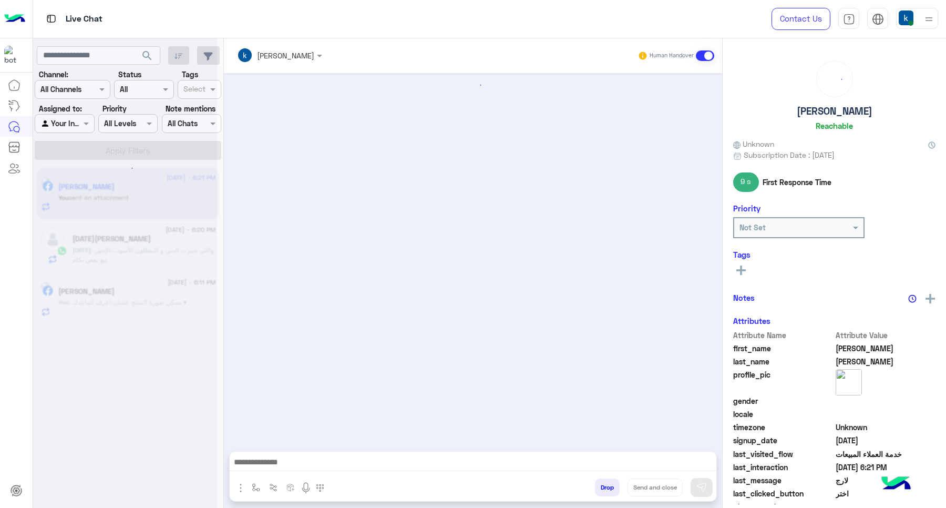
scroll to position [605, 0]
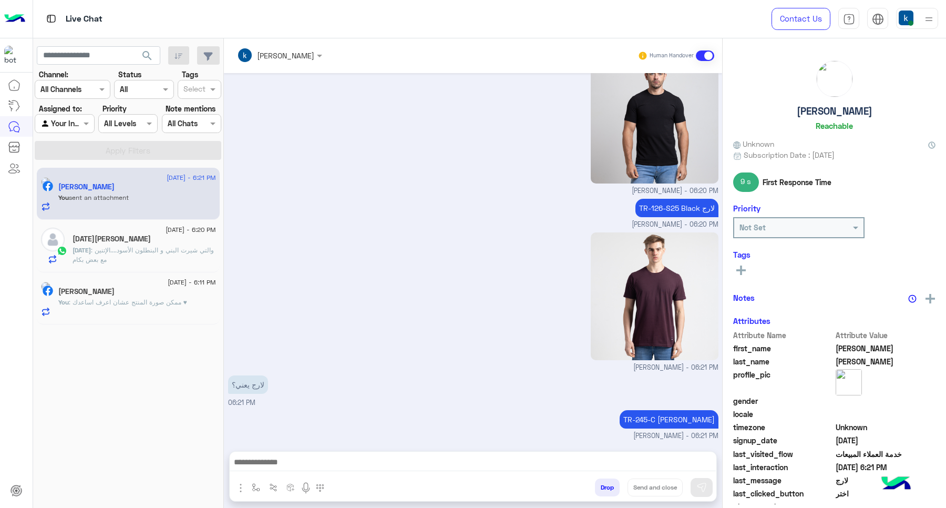
click at [108, 245] on div "Ramadan Ahmed" at bounding box center [145, 239] width 144 height 11
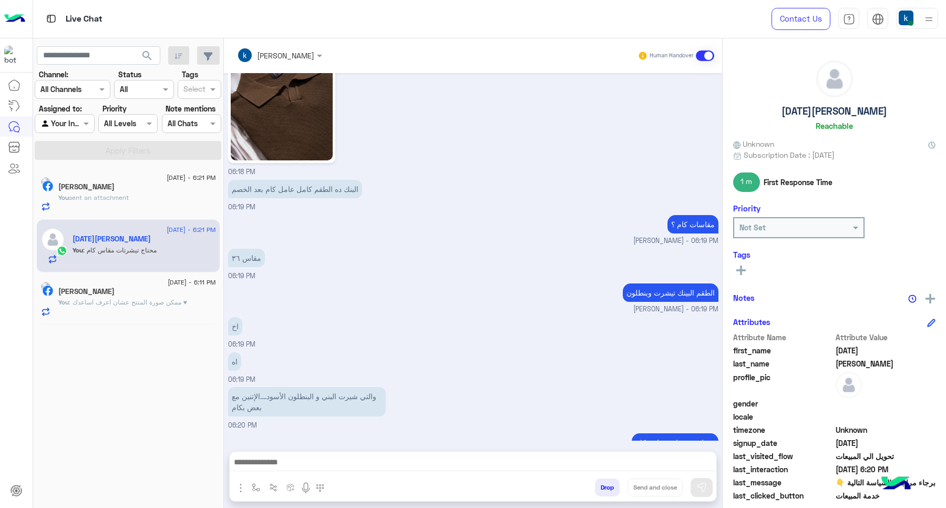
scroll to position [923, 0]
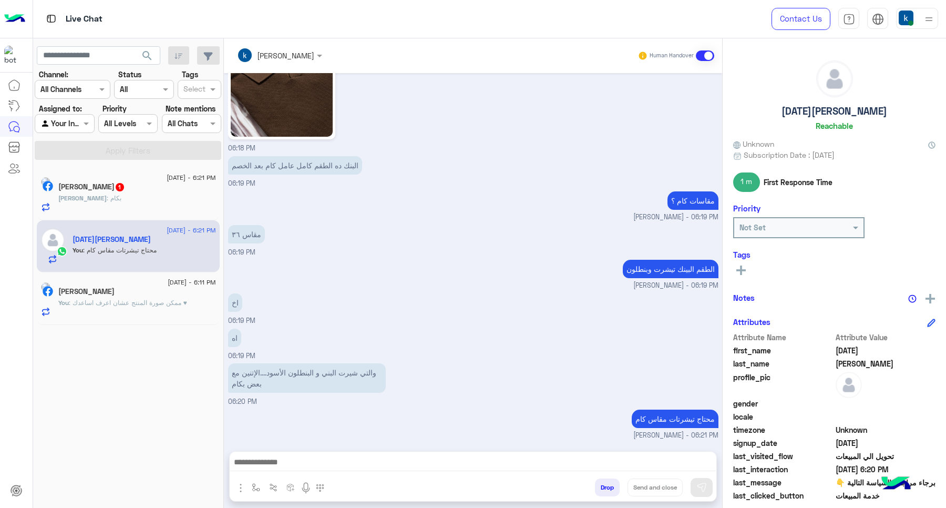
click at [107, 198] on span ": بكام" at bounding box center [114, 198] width 15 height 8
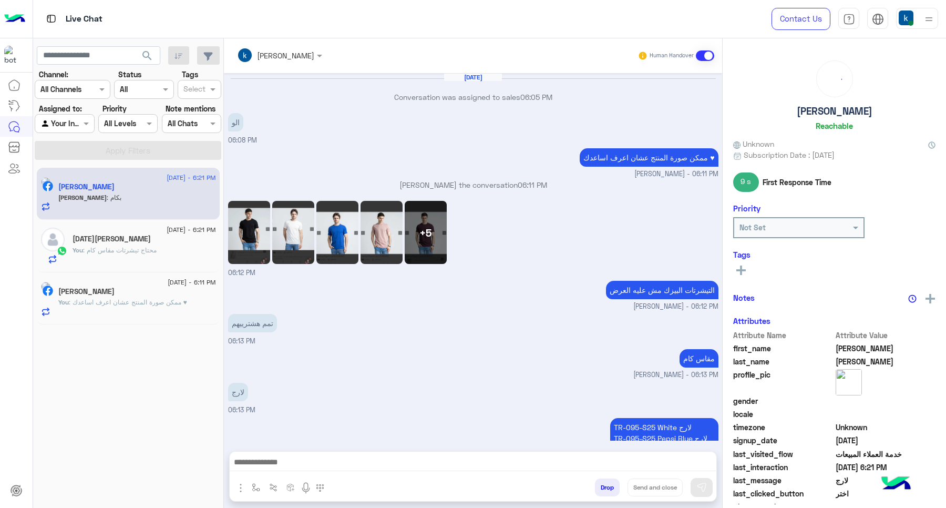
scroll to position [753, 0]
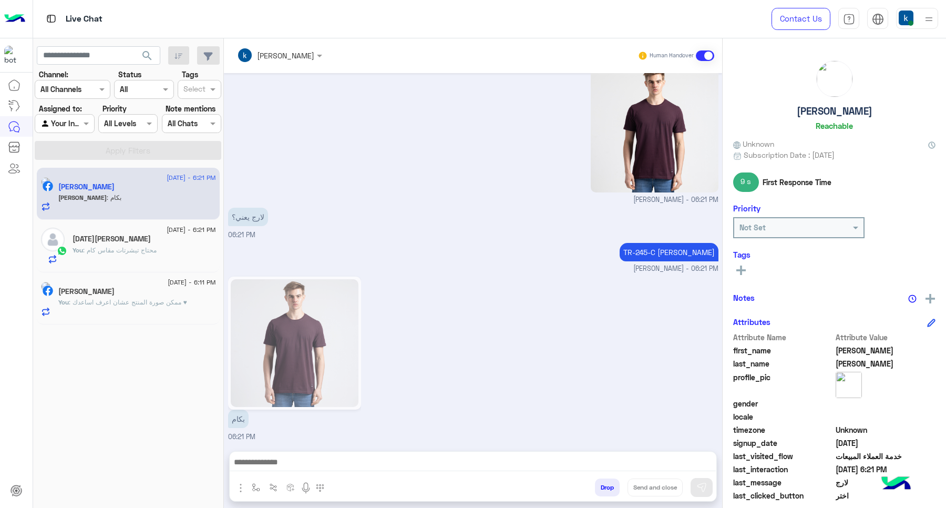
click at [360, 464] on textarea at bounding box center [473, 463] width 486 height 16
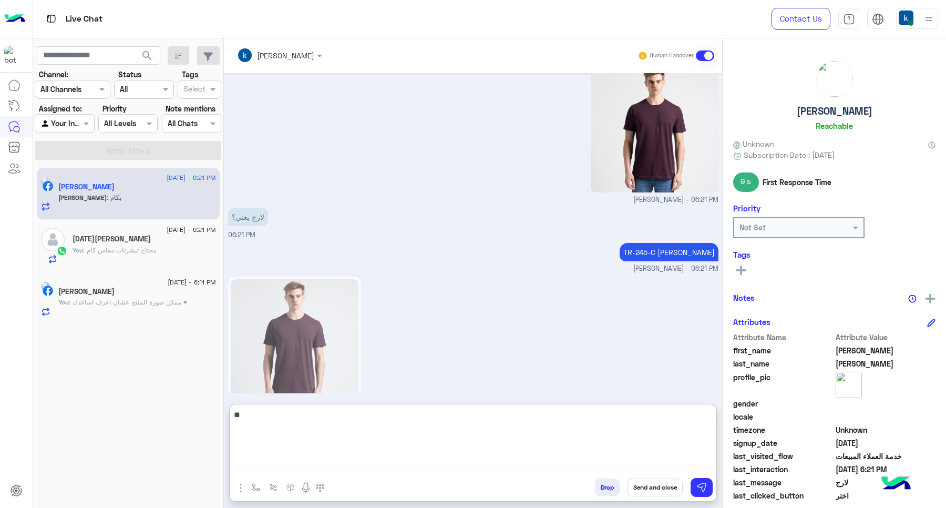
type textarea "***"
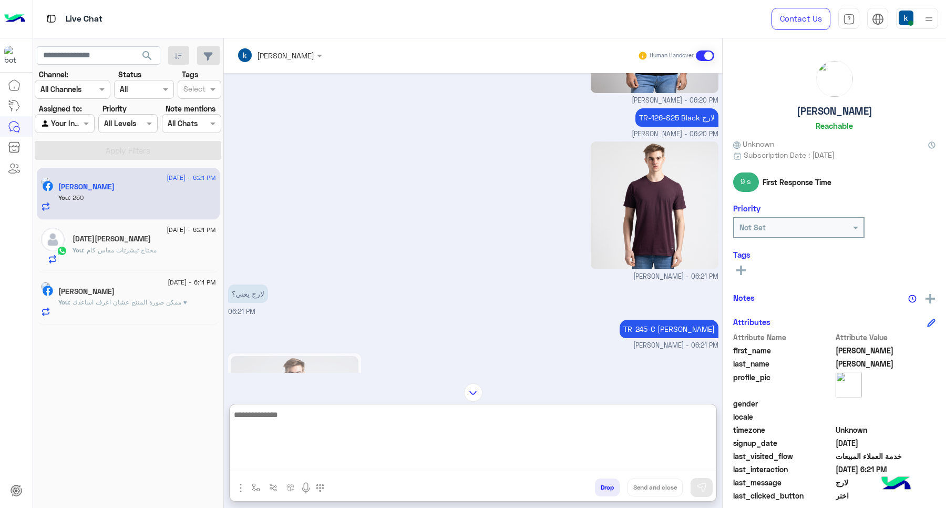
scroll to position [506, 0]
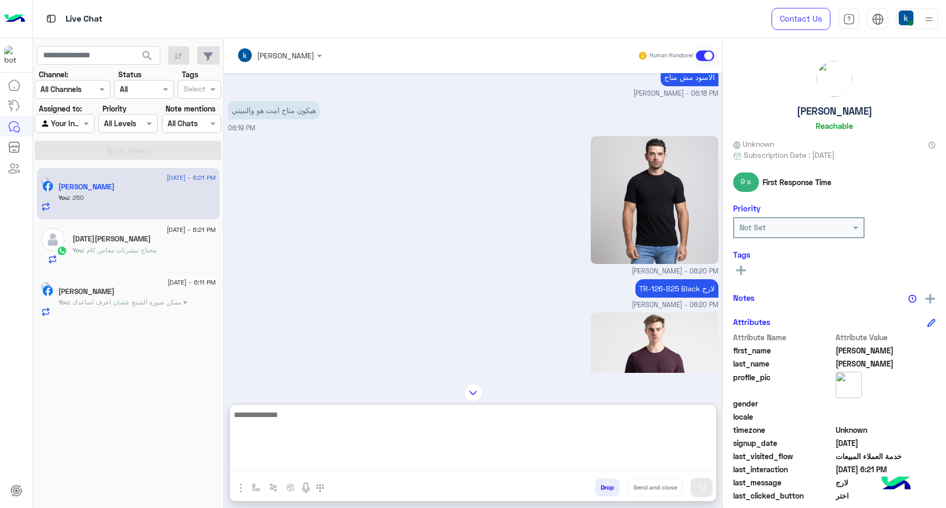
click at [640, 283] on p "TR-126-S25 Black لارج" at bounding box center [677, 288] width 83 height 18
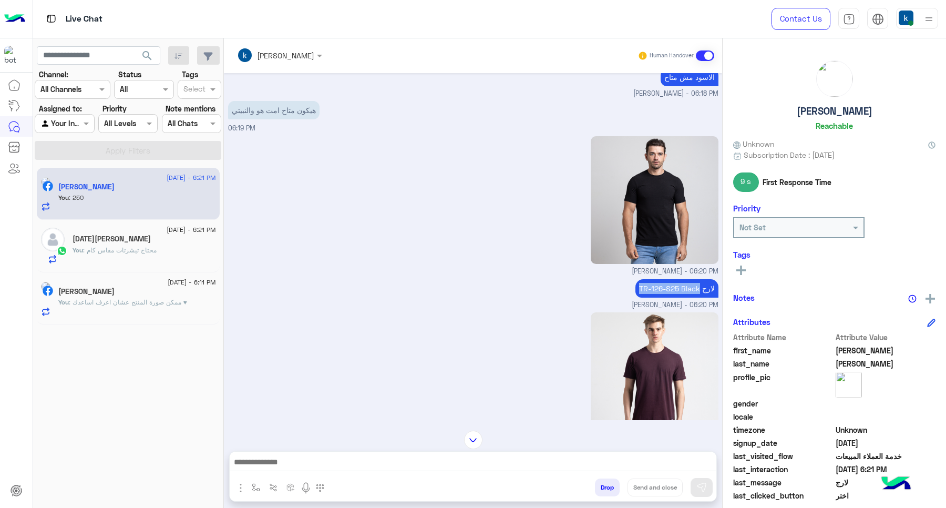
drag, startPoint x: 640, startPoint y: 283, endPoint x: 683, endPoint y: 285, distance: 43.7
click at [683, 285] on p "TR-126-S25 Black لارج" at bounding box center [677, 288] width 83 height 18
copy p "TR-126-S25 Black"
click at [313, 466] on textarea at bounding box center [473, 463] width 486 height 16
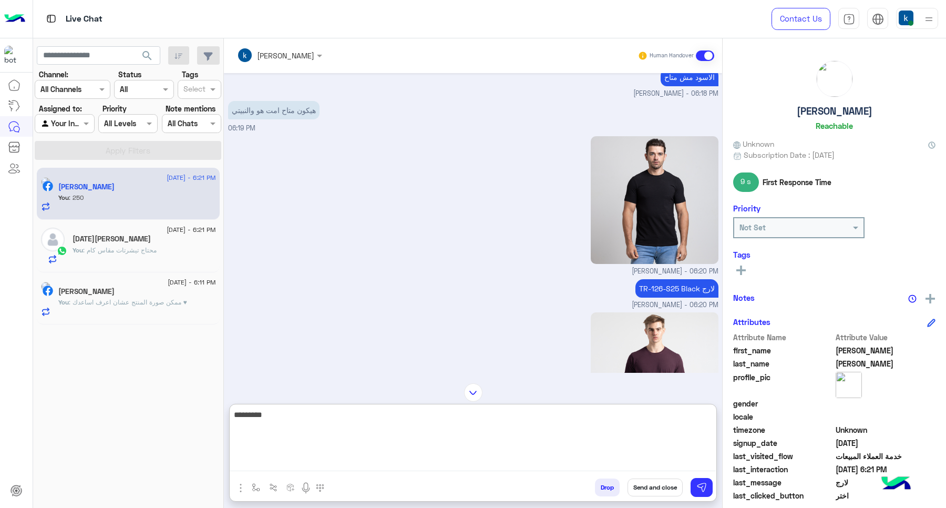
type textarea "**********"
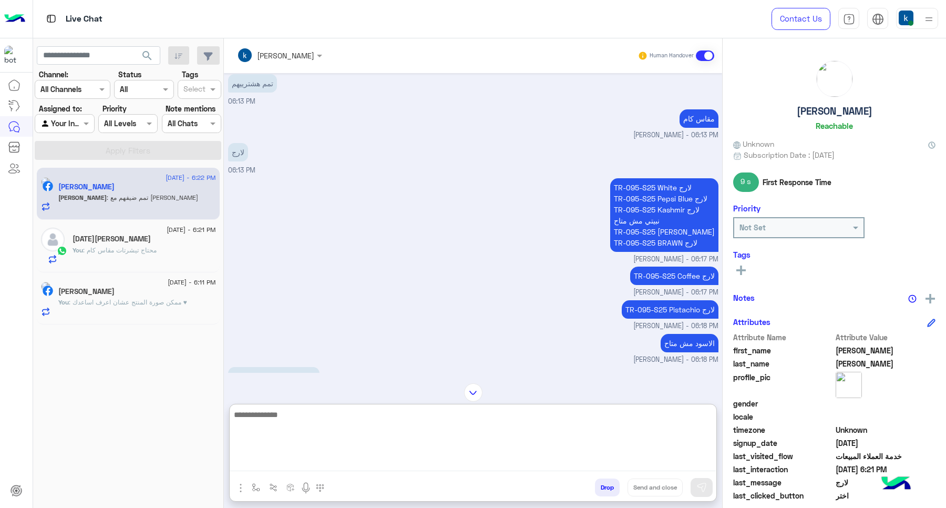
scroll to position [977, 0]
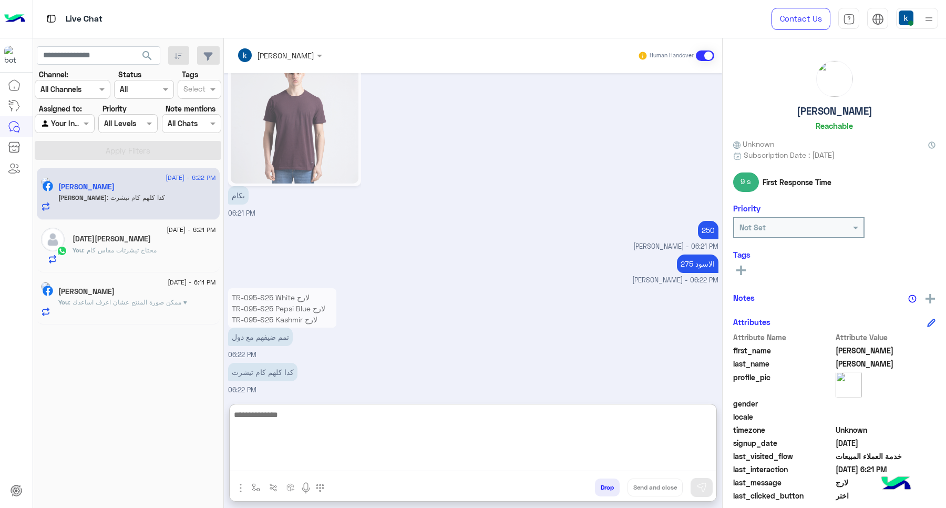
click at [301, 427] on textarea at bounding box center [473, 439] width 486 height 63
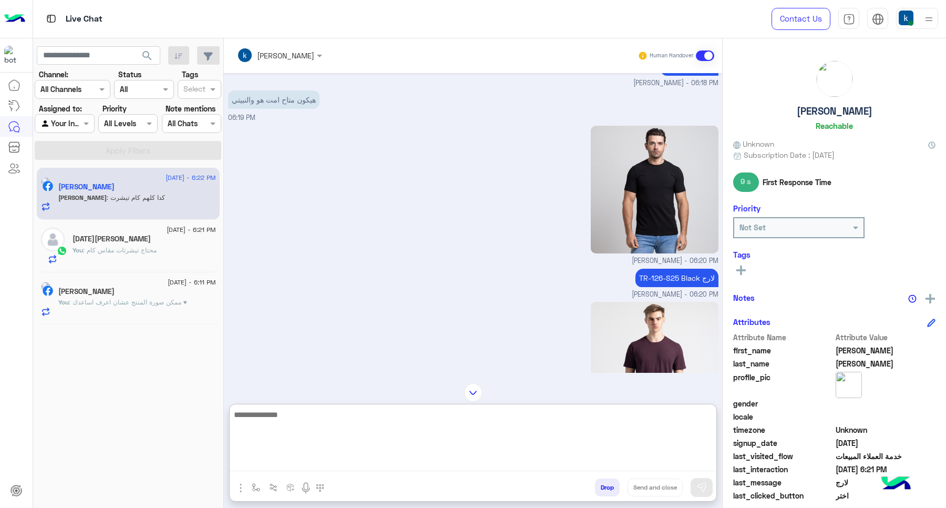
scroll to position [517, 0]
click at [389, 419] on textarea at bounding box center [473, 439] width 486 height 63
type textarea "*********"
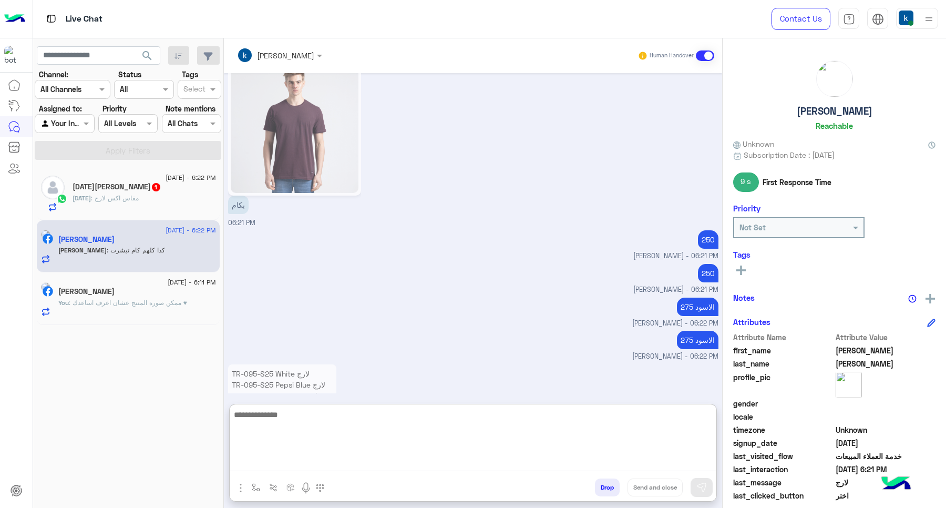
scroll to position [3085, 0]
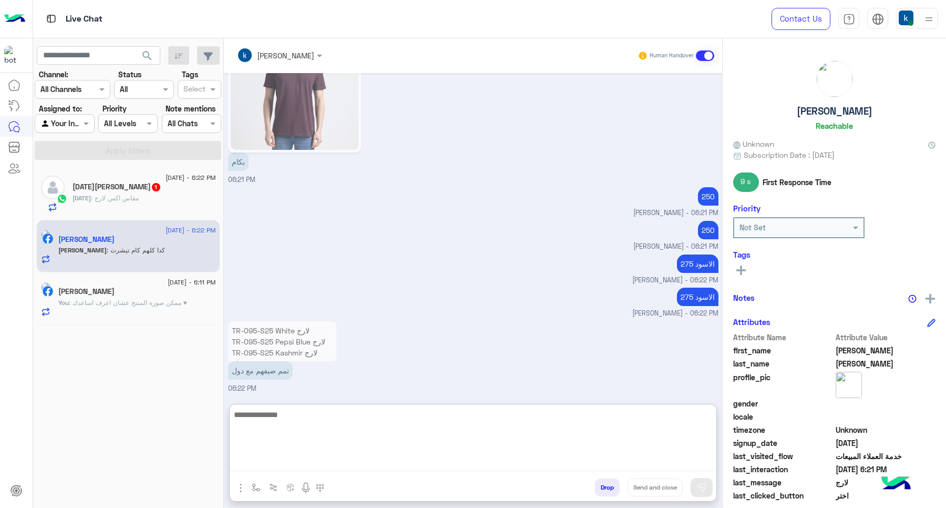
click at [118, 191] on h5 "Ramadan Ahmed 1" at bounding box center [117, 186] width 89 height 9
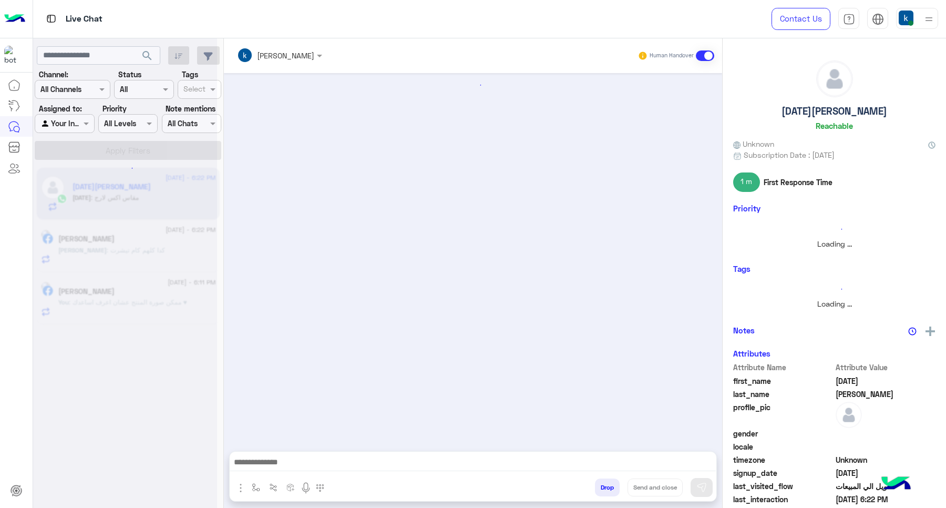
scroll to position [754, 0]
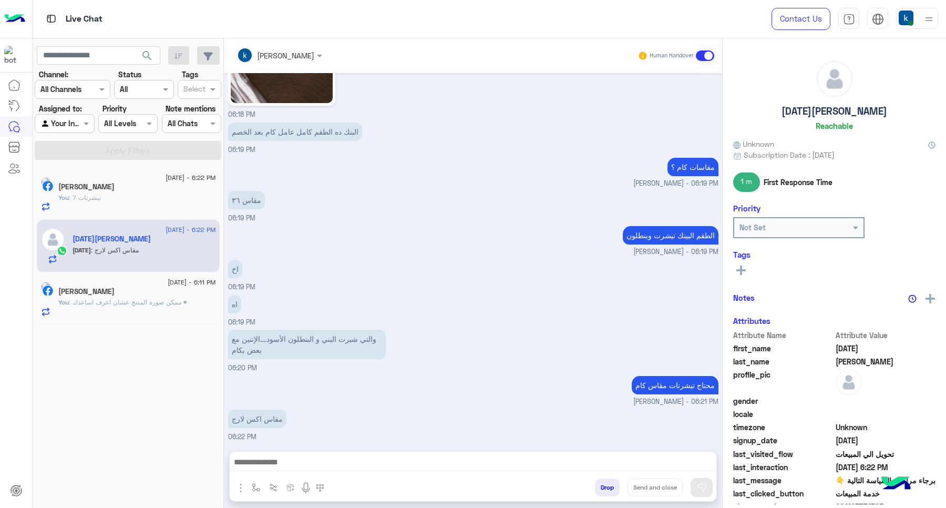
click at [101, 187] on h5 "Yousef Khalid" at bounding box center [86, 186] width 56 height 9
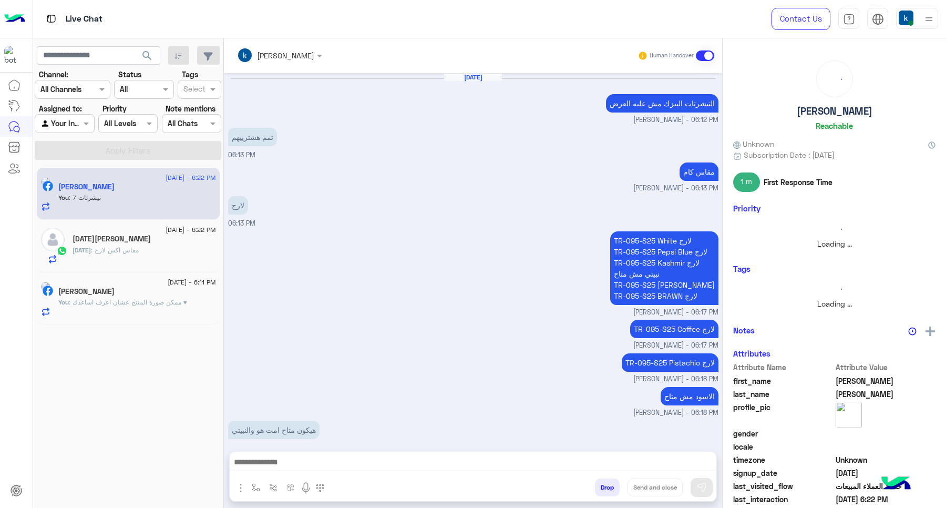
scroll to position [777, 0]
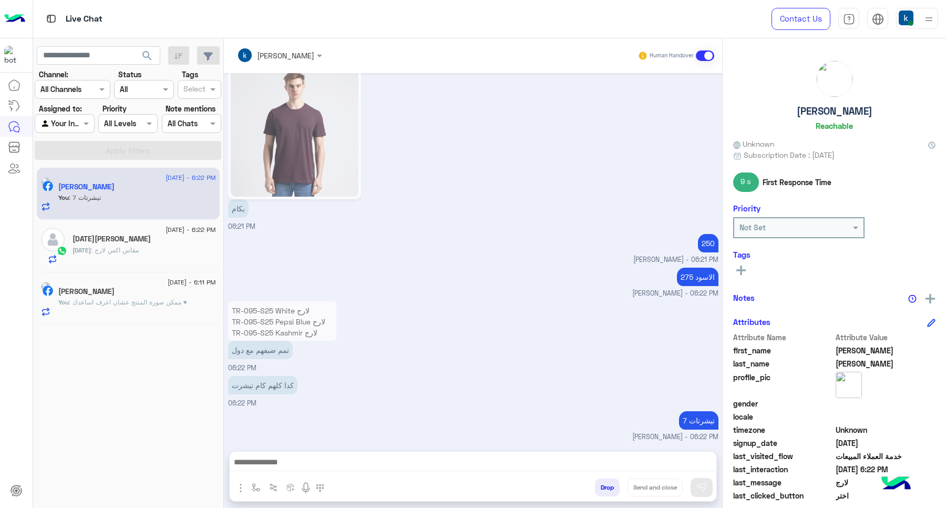
click at [363, 468] on textarea at bounding box center [473, 463] width 486 height 16
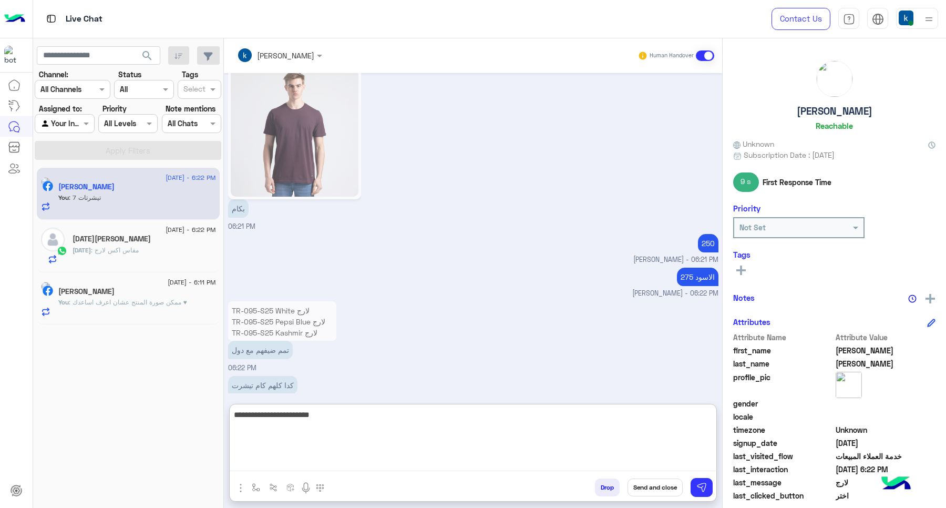
type textarea "**********"
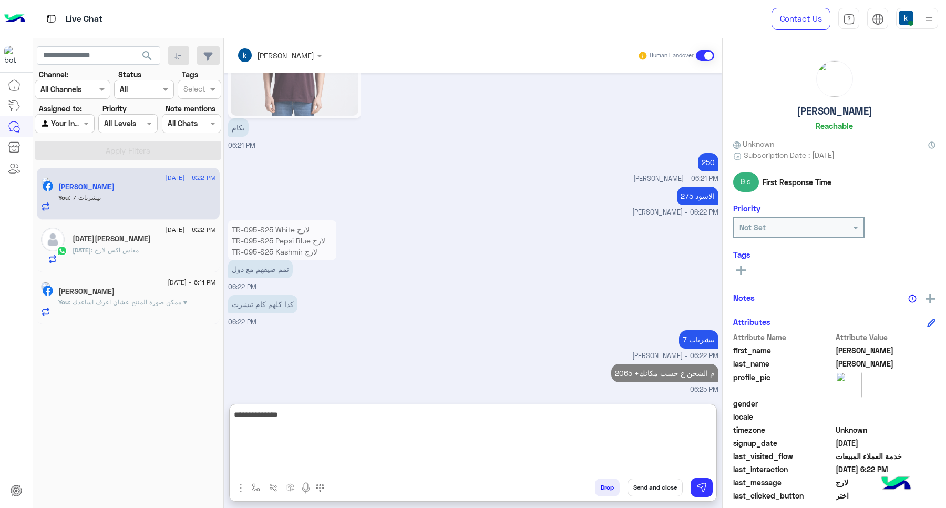
type textarea "**********"
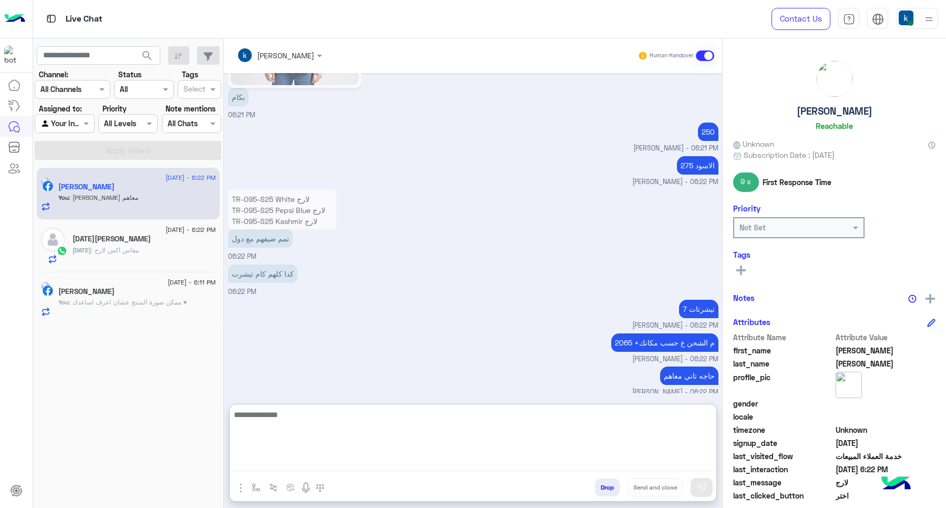
scroll to position [892, 0]
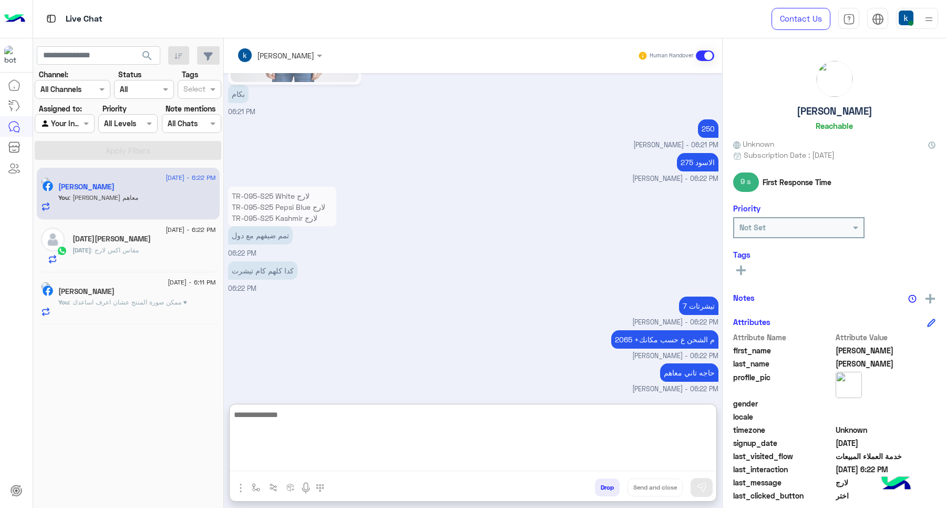
click at [263, 430] on textarea at bounding box center [473, 439] width 486 height 63
paste textarea "**********"
type textarea "**********"
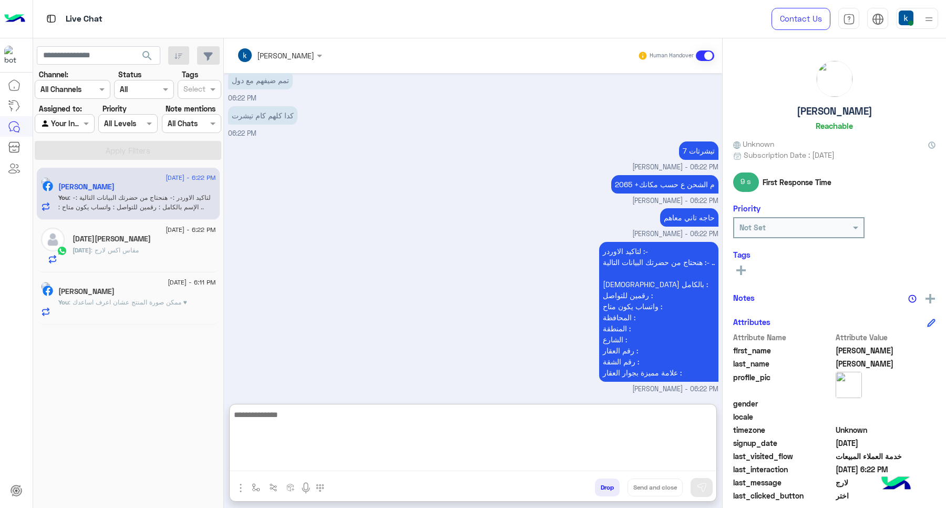
click at [151, 258] on div "Ramadan : مقاس اكس لارج" at bounding box center [145, 254] width 144 height 18
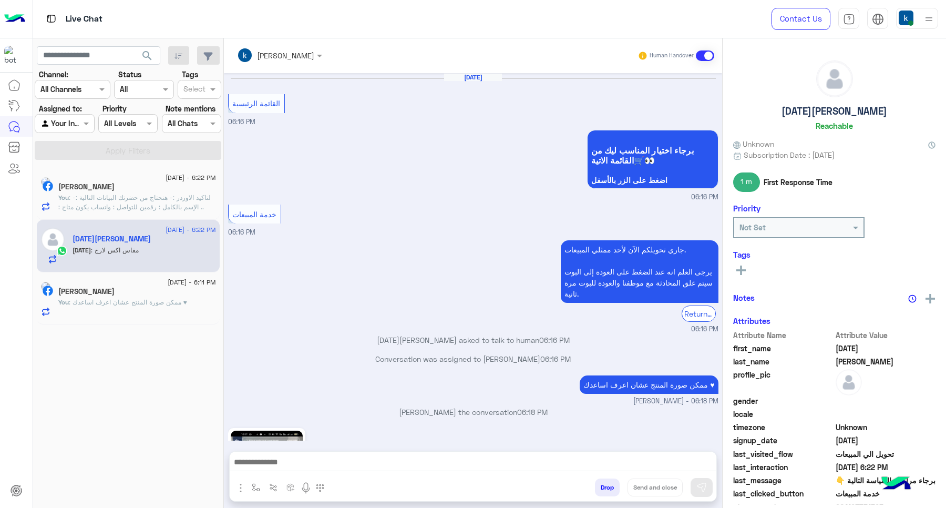
scroll to position [754, 0]
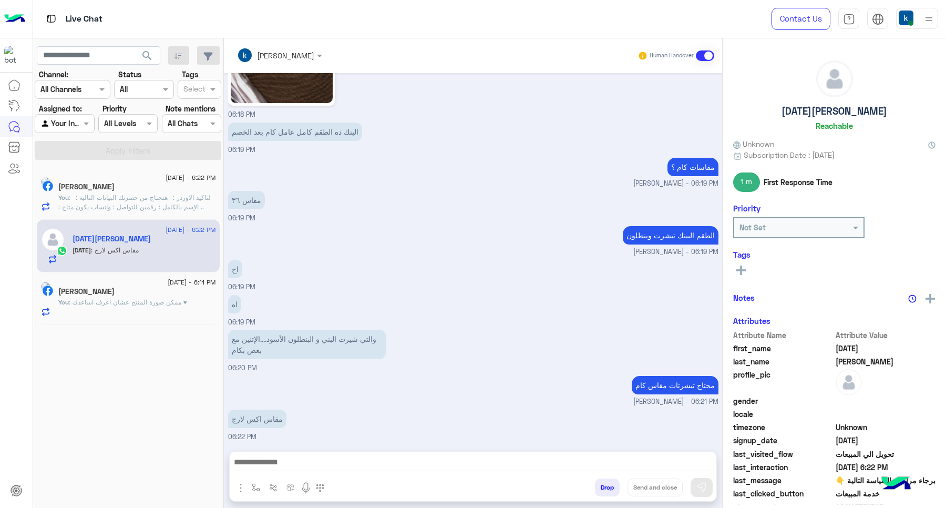
click at [166, 200] on span ": لتاكيد الاوردر :- هنحتاج من حضرتك البيانات التالية :- .. الإسم بالكامل : رقمي…" at bounding box center [134, 211] width 152 height 36
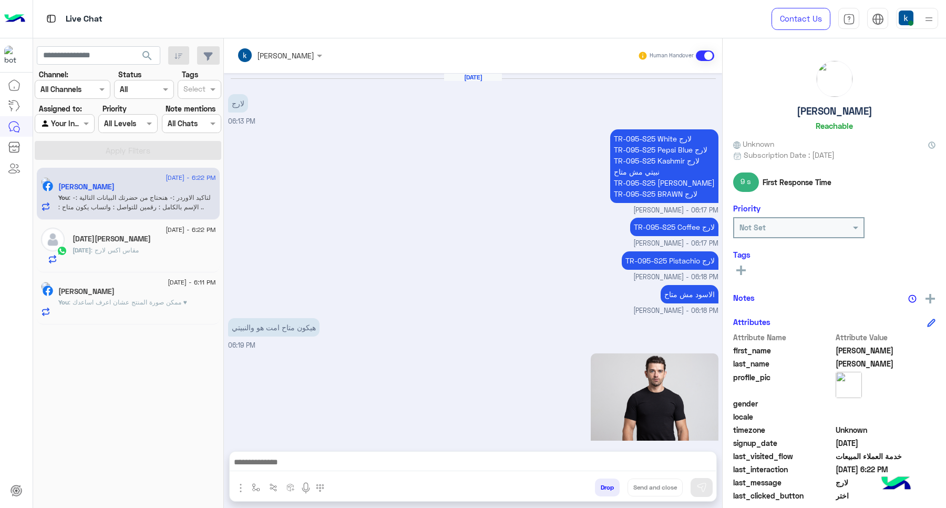
scroll to position [897, 0]
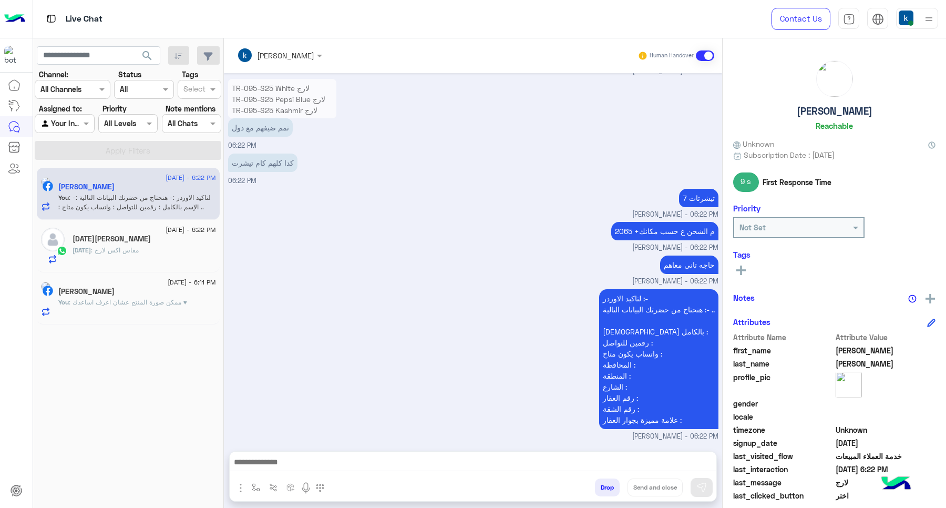
click at [140, 258] on div "Ramadan : مقاس اكس لارج" at bounding box center [145, 254] width 144 height 18
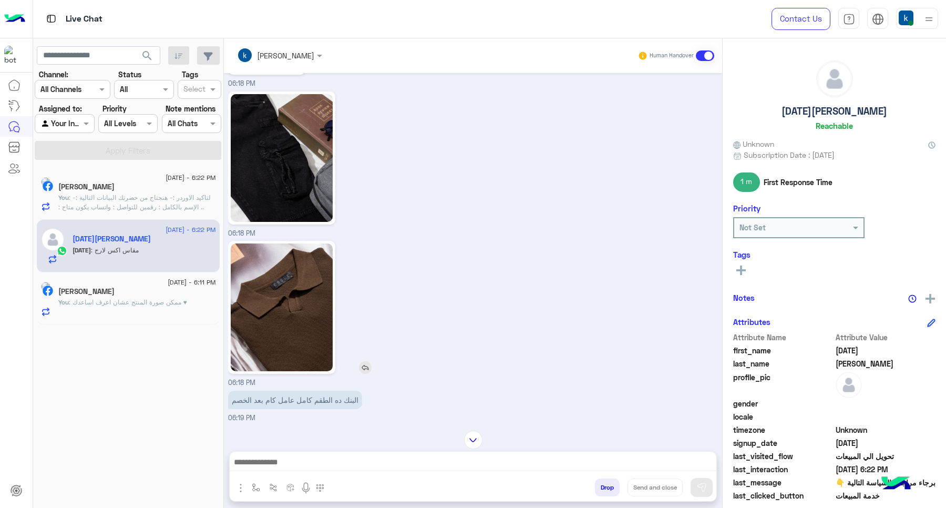
scroll to position [492, 0]
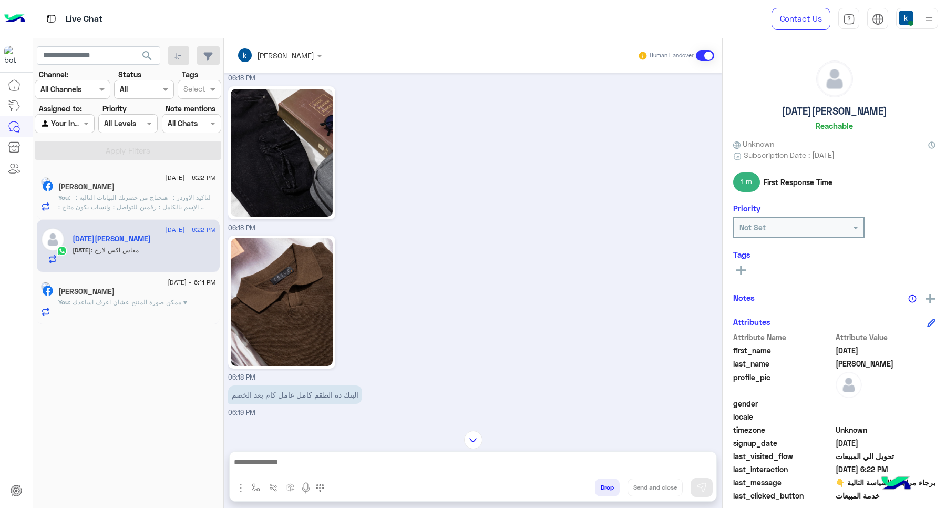
click at [321, 464] on textarea at bounding box center [473, 463] width 486 height 16
paste textarea "**********"
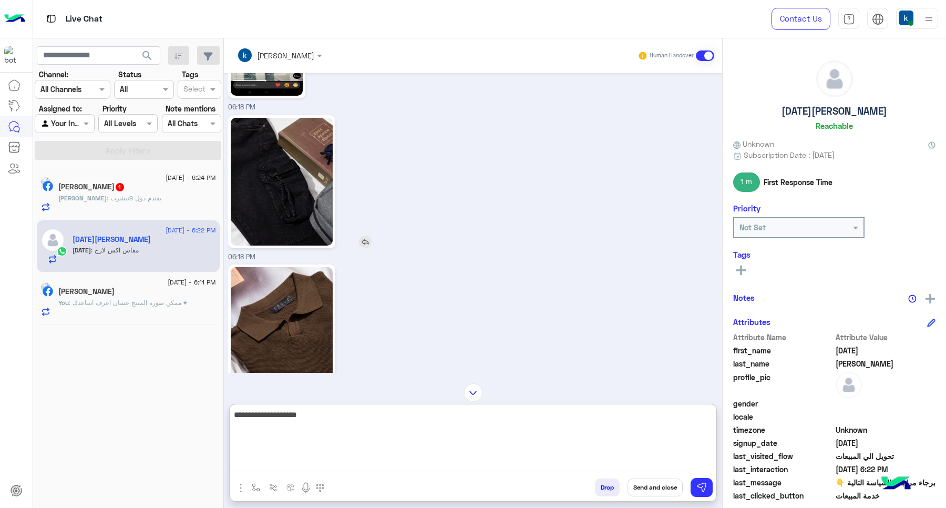
scroll to position [689, 0]
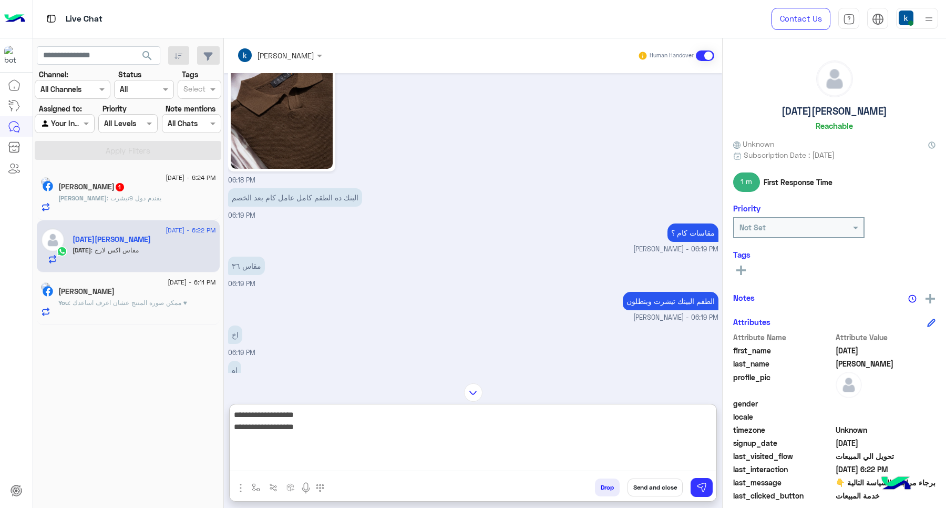
type textarea "**********"
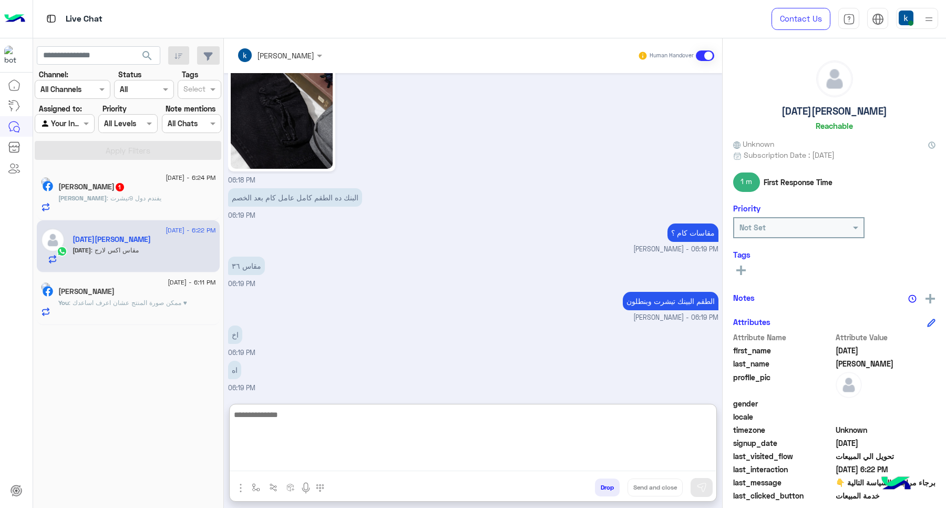
scroll to position [846, 0]
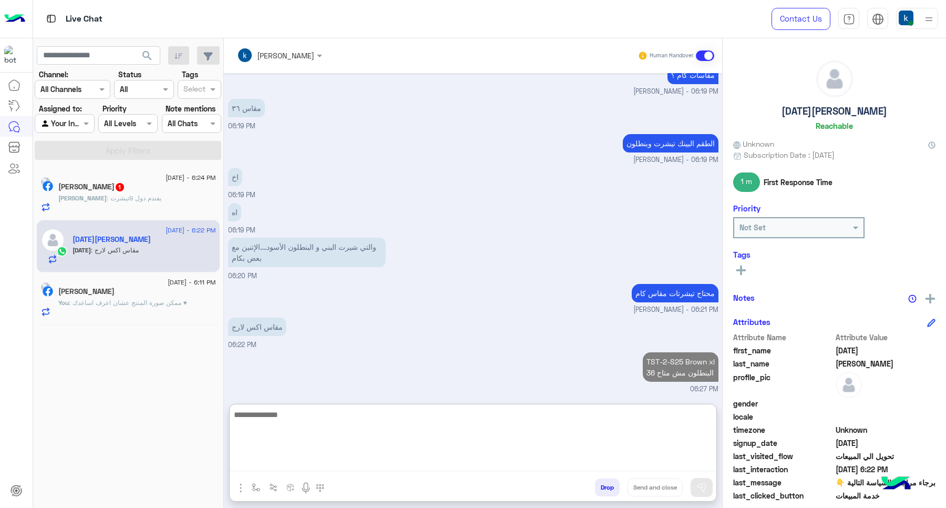
click at [127, 205] on div "Yousef : يفندم دول 9تيشرت" at bounding box center [137, 202] width 158 height 18
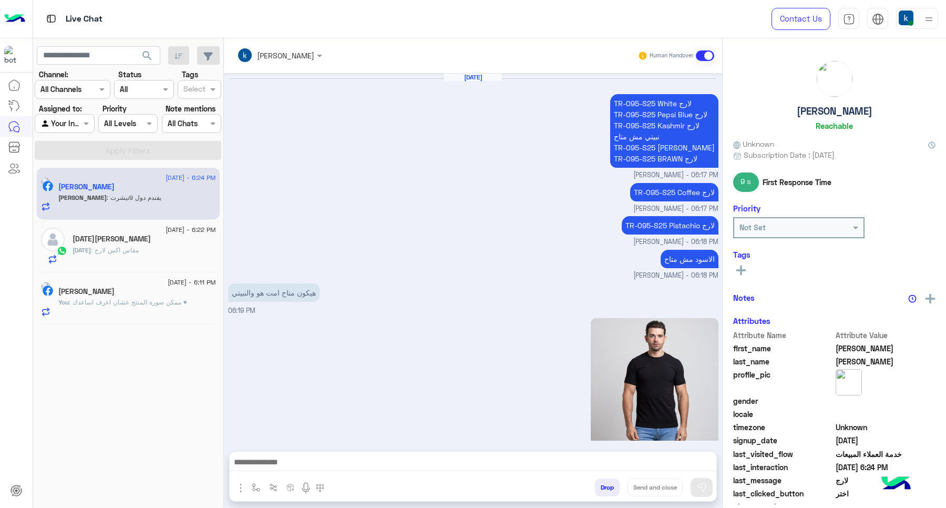
scroll to position [897, 0]
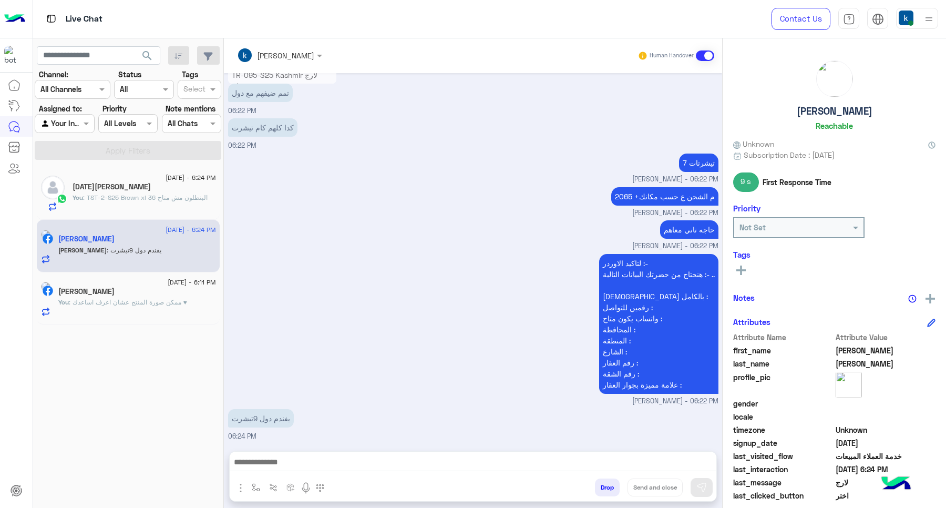
click at [300, 459] on textarea at bounding box center [473, 463] width 486 height 16
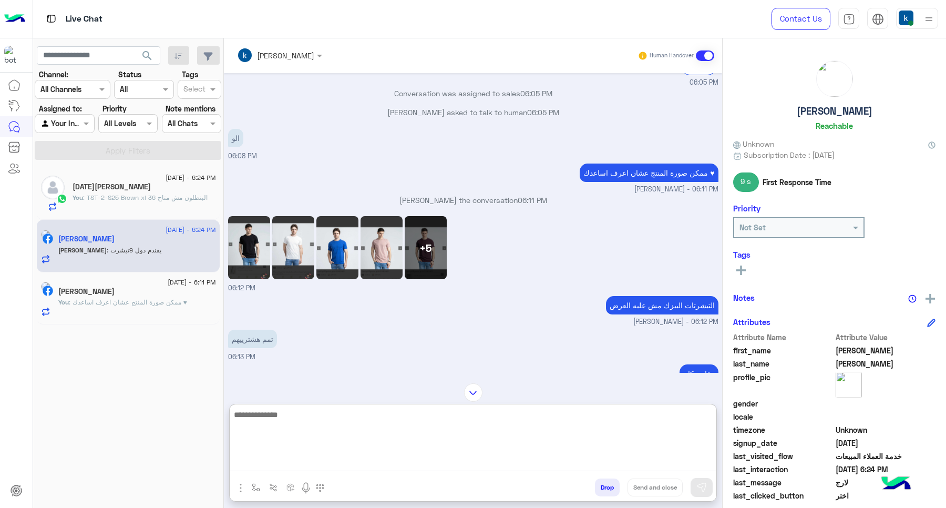
scroll to position [627, 0]
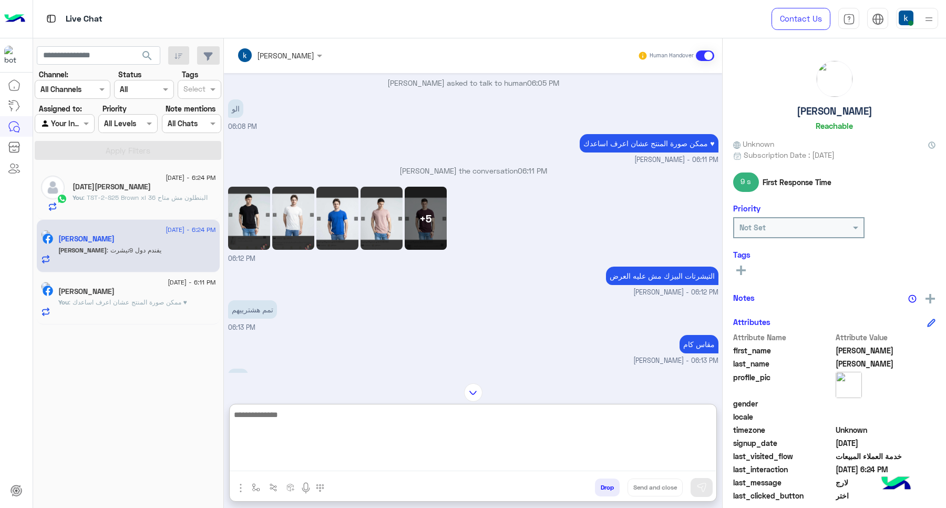
click at [253, 191] on img at bounding box center [249, 218] width 42 height 63
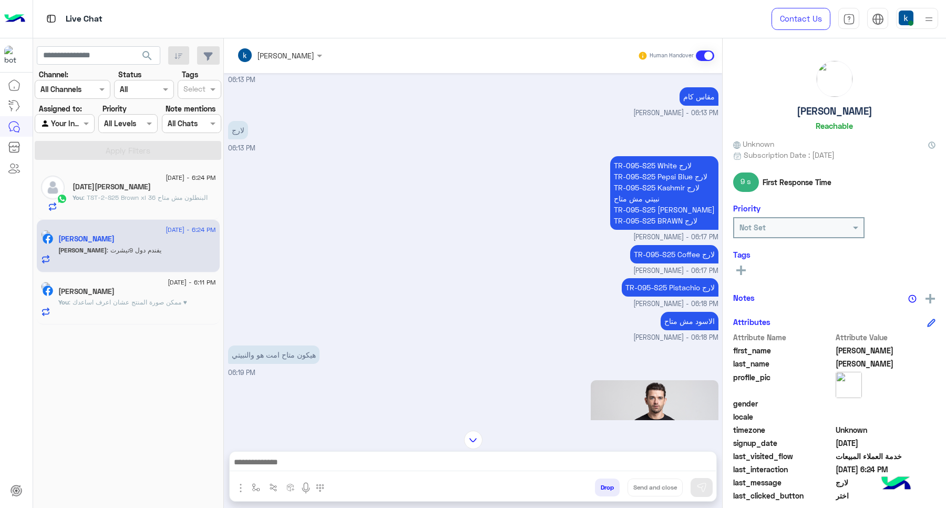
scroll to position [1021, 0]
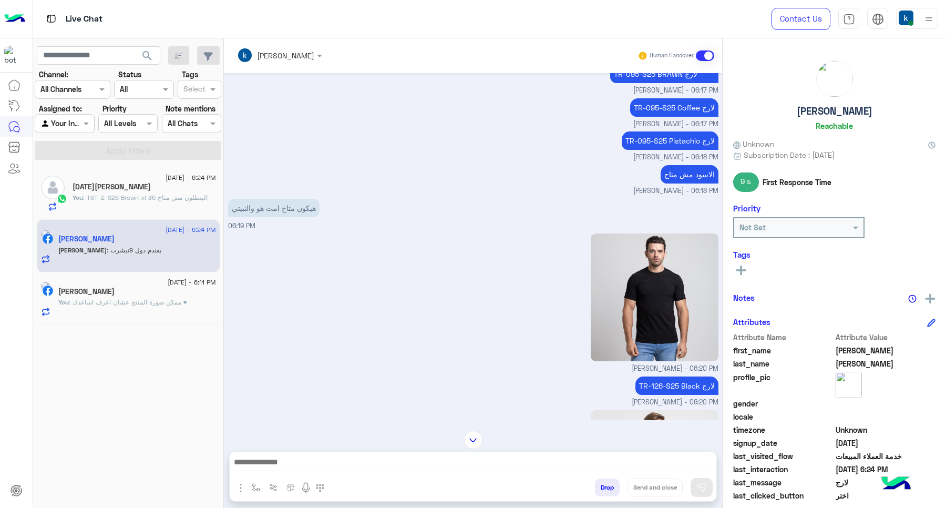
click at [422, 460] on textarea at bounding box center [473, 463] width 486 height 16
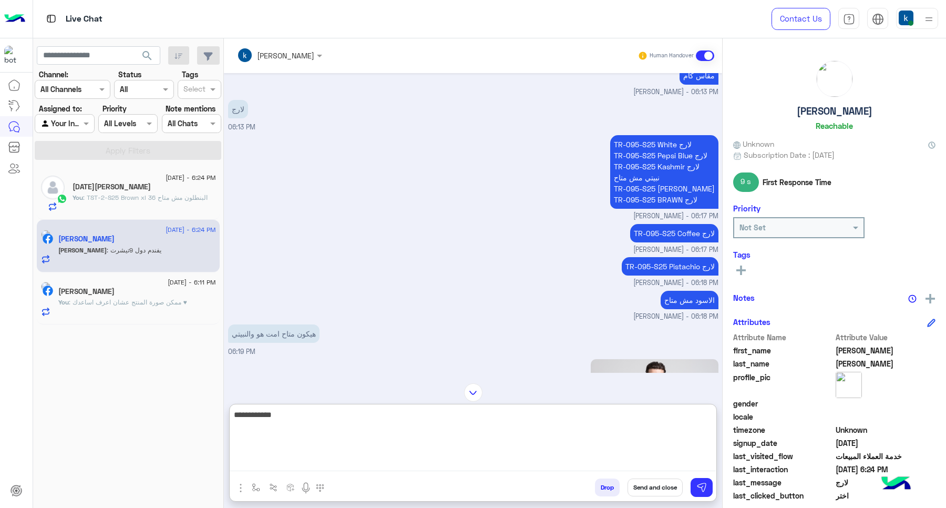
scroll to position [824, 0]
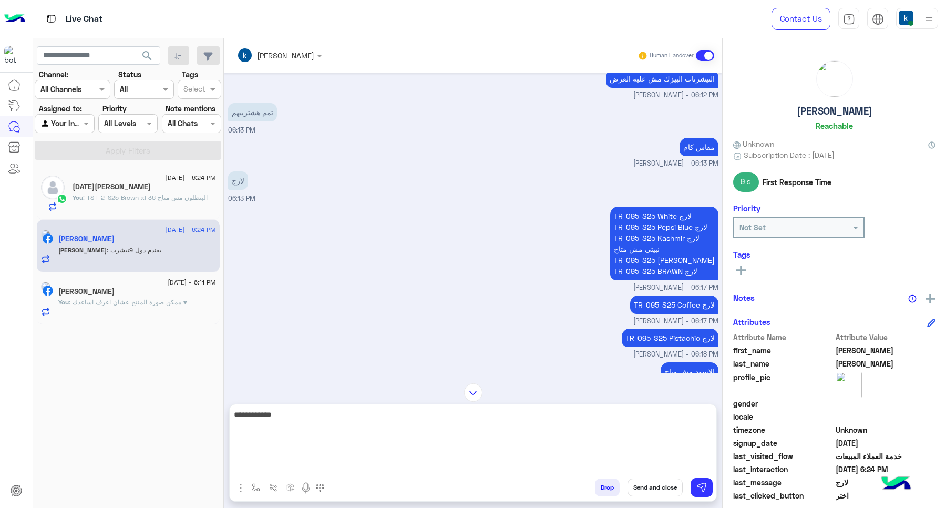
click at [621, 207] on p "TR-095-S25 White لارج TR-095-S25 Pepsi Blue لارج TR-095-S25 Kashmir لارج نبيتي …" at bounding box center [664, 244] width 108 height 74
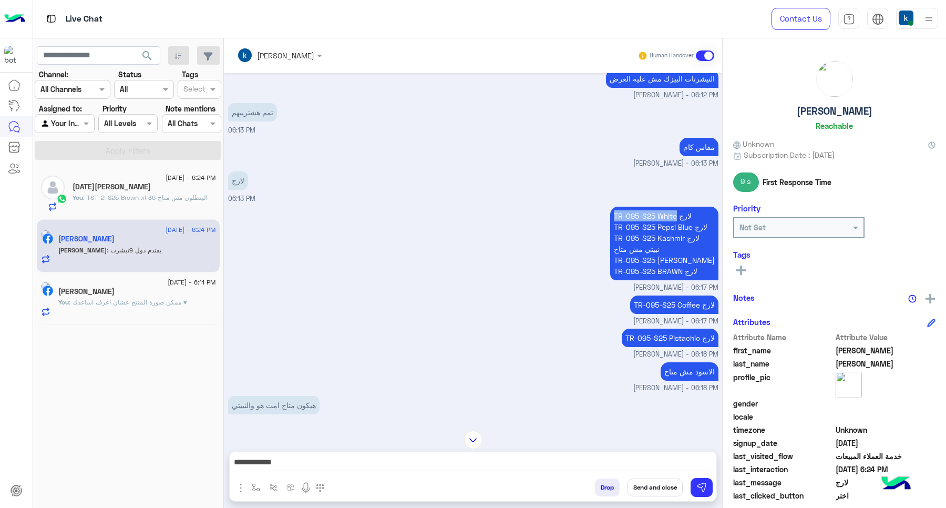
drag, startPoint x: 621, startPoint y: 192, endPoint x: 671, endPoint y: 197, distance: 50.2
click at [671, 207] on p "TR-095-S25 White لارج TR-095-S25 Pepsi Blue لارج TR-095-S25 Kashmir لارج نبيتي …" at bounding box center [664, 244] width 108 height 74
copy p "TR-095-S25 White"
click at [623, 207] on p "TR-095-S25 White لارج TR-095-S25 Pepsi Blue لارج TR-095-S25 Kashmir لارج نبيتي …" at bounding box center [664, 244] width 108 height 74
drag, startPoint x: 623, startPoint y: 202, endPoint x: 688, endPoint y: 207, distance: 64.3
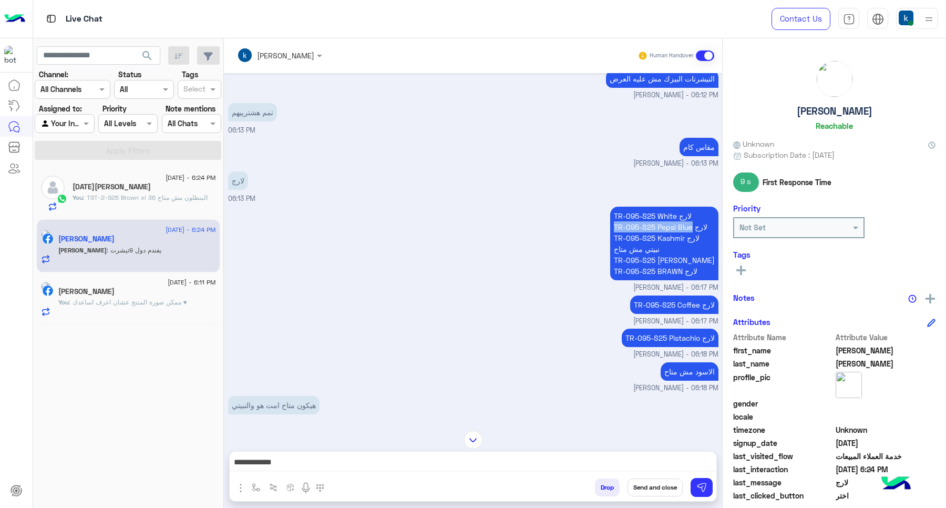
click at [688, 207] on p "TR-095-S25 White لارج TR-095-S25 Pepsi Blue لارج TR-095-S25 Kashmir لارج نبيتي …" at bounding box center [664, 244] width 108 height 74
copy p "TR-095-S25 Pepsi Blue"
click at [621, 216] on p "TR-095-S25 White لارج TR-095-S25 Pepsi Blue لارج TR-095-S25 Kashmir لارج نبيتي …" at bounding box center [664, 244] width 108 height 74
drag, startPoint x: 621, startPoint y: 216, endPoint x: 684, endPoint y: 216, distance: 63.6
click at [684, 216] on p "TR-095-S25 White لارج TR-095-S25 Pepsi Blue لارج TR-095-S25 Kashmir لارج نبيتي …" at bounding box center [664, 244] width 108 height 74
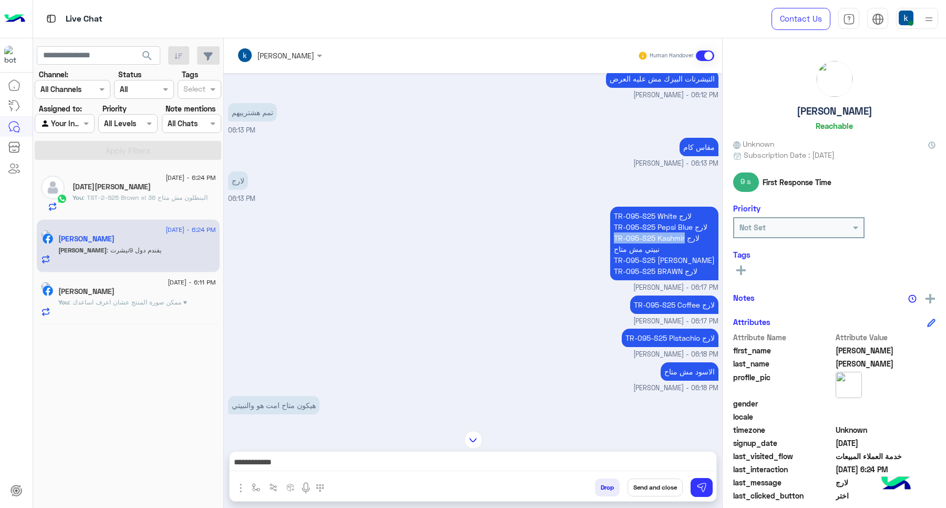
copy p "TR-095-S25 Kashmir"
click at [623, 238] on p "TR-095-S25 White لارج TR-095-S25 Pepsi Blue لارج TR-095-S25 Kashmir لارج نبيتي …" at bounding box center [664, 244] width 108 height 74
drag, startPoint x: 623, startPoint y: 238, endPoint x: 684, endPoint y: 244, distance: 61.3
click at [684, 244] on p "TR-095-S25 White لارج TR-095-S25 Pepsi Blue لارج TR-095-S25 Kashmir لارج نبيتي …" at bounding box center [664, 244] width 108 height 74
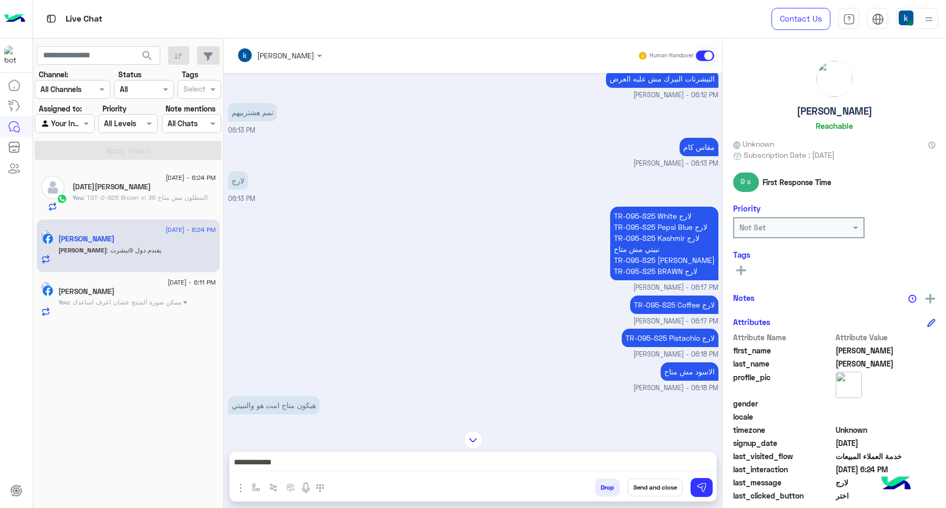
click at [619, 237] on p "TR-095-S25 White لارج TR-095-S25 Pepsi Blue لارج TR-095-S25 Kashmir لارج نبيتي …" at bounding box center [664, 244] width 108 height 74
drag, startPoint x: 619, startPoint y: 237, endPoint x: 252, endPoint y: 50, distance: 410.9
click at [681, 237] on p "TR-095-S25 White لارج TR-095-S25 Pepsi Blue لارج TR-095-S25 Kashmir لارج نبيتي …" at bounding box center [664, 244] width 108 height 74
copy p "TR-095-S25 Genzary"
click at [618, 248] on p "TR-095-S25 White لارج TR-095-S25 Pepsi Blue لارج TR-095-S25 Kashmir لارج نبيتي …" at bounding box center [664, 244] width 108 height 74
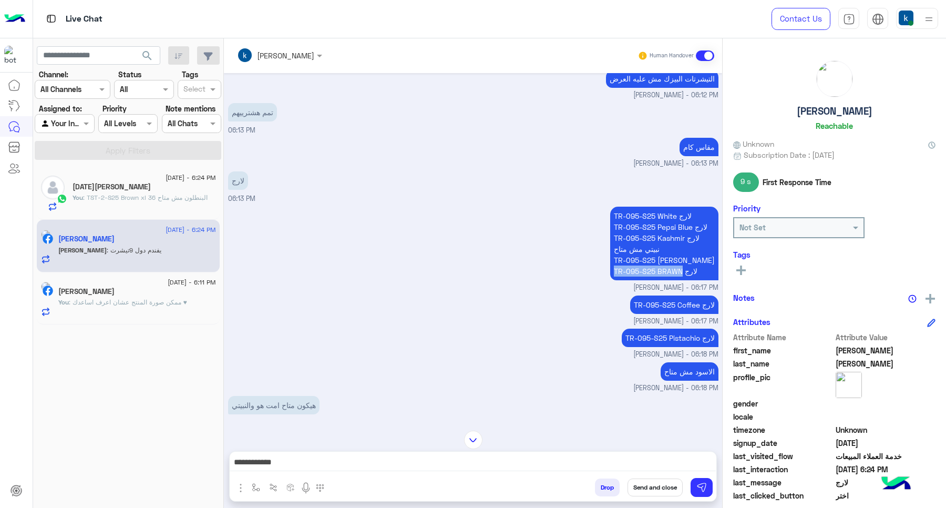
drag, startPoint x: 618, startPoint y: 248, endPoint x: 678, endPoint y: 251, distance: 60.0
click at [678, 251] on p "TR-095-S25 White لارج TR-095-S25 Pepsi Blue لارج TR-095-S25 Kashmir لارج نبيتي …" at bounding box center [664, 244] width 108 height 74
copy p "TR-095-S25 BRAWN"
click at [635, 295] on p "TR-095-S25 Coffee لارج" at bounding box center [674, 304] width 88 height 18
drag, startPoint x: 635, startPoint y: 280, endPoint x: 690, endPoint y: 286, distance: 55.6
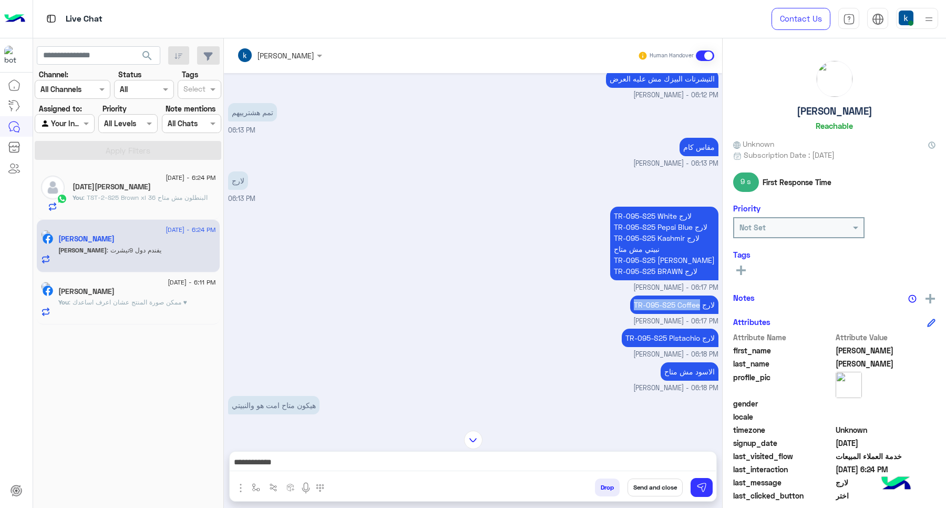
click at [690, 295] on p "TR-095-S25 Coffee لارج" at bounding box center [674, 304] width 88 height 18
copy p "TR-095-S25 Coffee"
click at [625, 329] on p "TR-095-S25 Pistachio لارج" at bounding box center [670, 338] width 97 height 18
drag, startPoint x: 625, startPoint y: 316, endPoint x: 689, endPoint y: 318, distance: 64.2
click at [689, 329] on p "TR-095-S25 Pistachio لارج" at bounding box center [670, 338] width 97 height 18
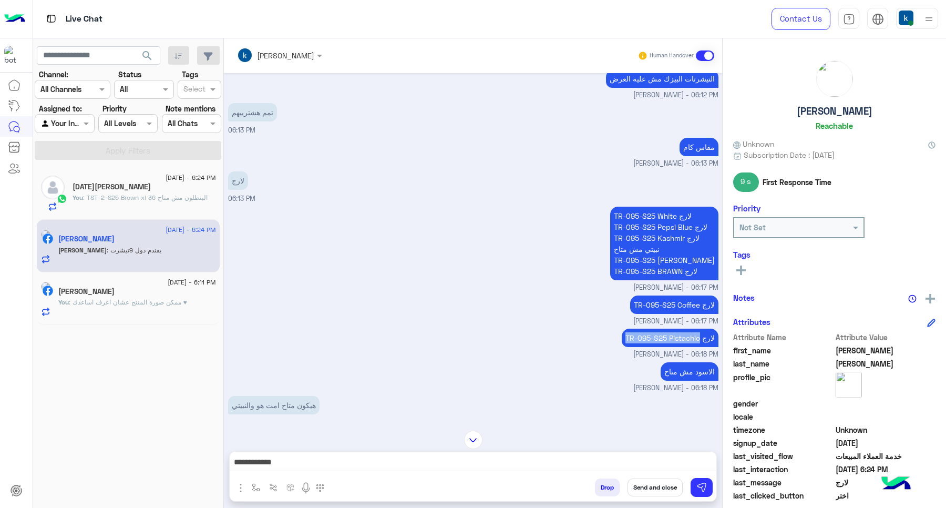
copy p "TR-095-S25 Pistachio"
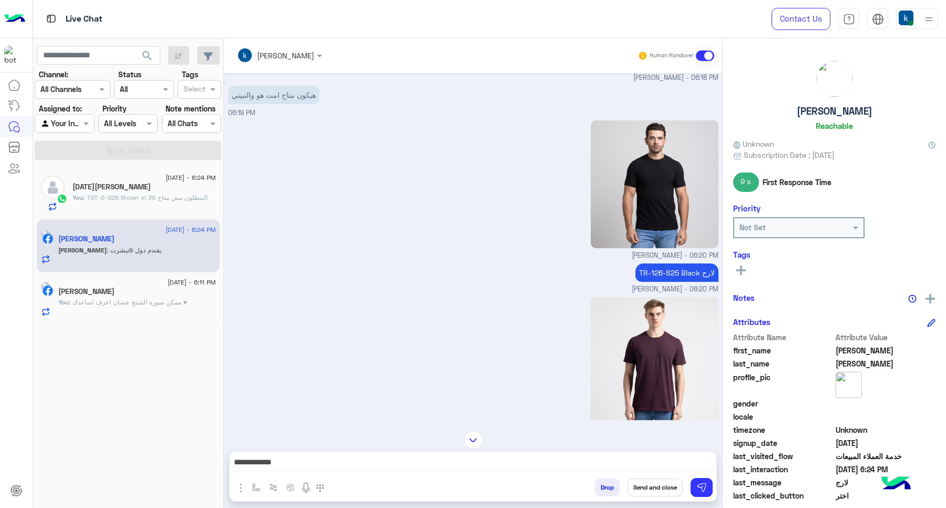
scroll to position [1152, 0]
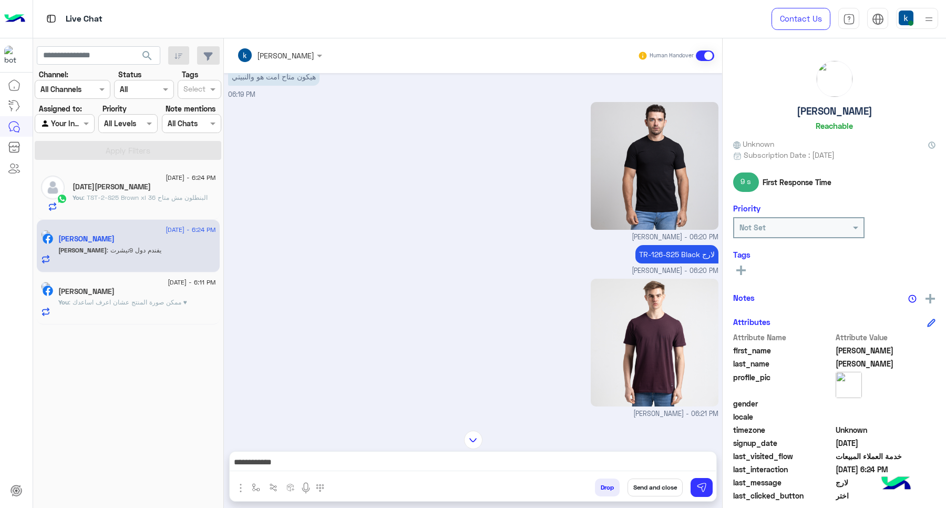
click at [637, 245] on p "TR-126-S25 Black لارج" at bounding box center [677, 254] width 83 height 18
drag, startPoint x: 637, startPoint y: 232, endPoint x: 684, endPoint y: 232, distance: 47.8
click at [684, 245] on p "TR-126-S25 Black لارج" at bounding box center [677, 254] width 83 height 18
copy p "TR-126-S25 Black"
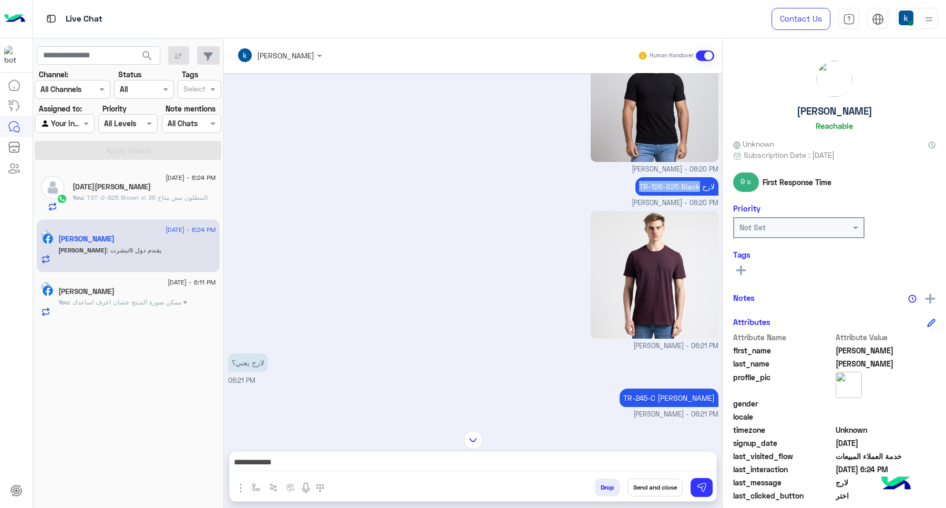
scroll to position [1284, 0]
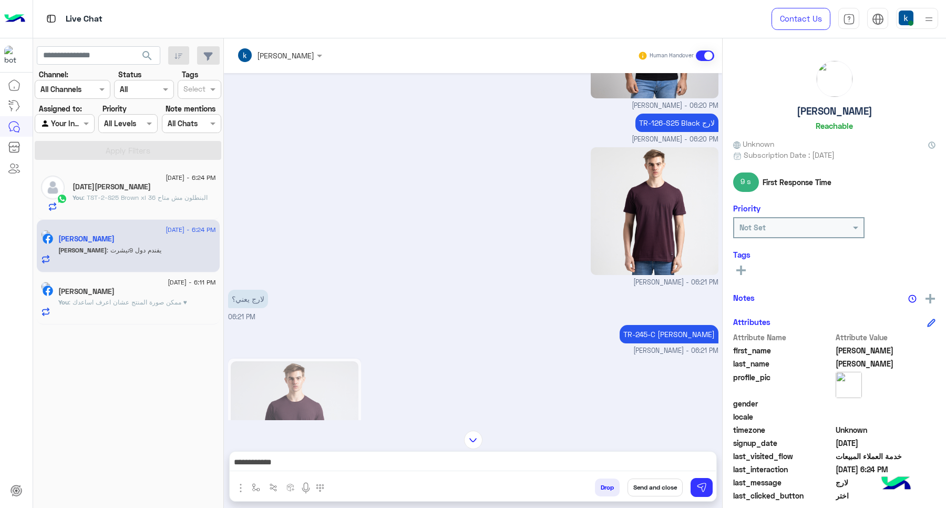
click at [641, 325] on p "TR-245-C Maroon لارج" at bounding box center [669, 334] width 99 height 18
drag, startPoint x: 641, startPoint y: 309, endPoint x: 683, endPoint y: 312, distance: 42.1
click at [683, 325] on p "TR-245-C Maroon لارج" at bounding box center [669, 334] width 99 height 18
copy p "TR-245-C Maroon"
click at [330, 463] on textarea "**********" at bounding box center [473, 463] width 486 height 16
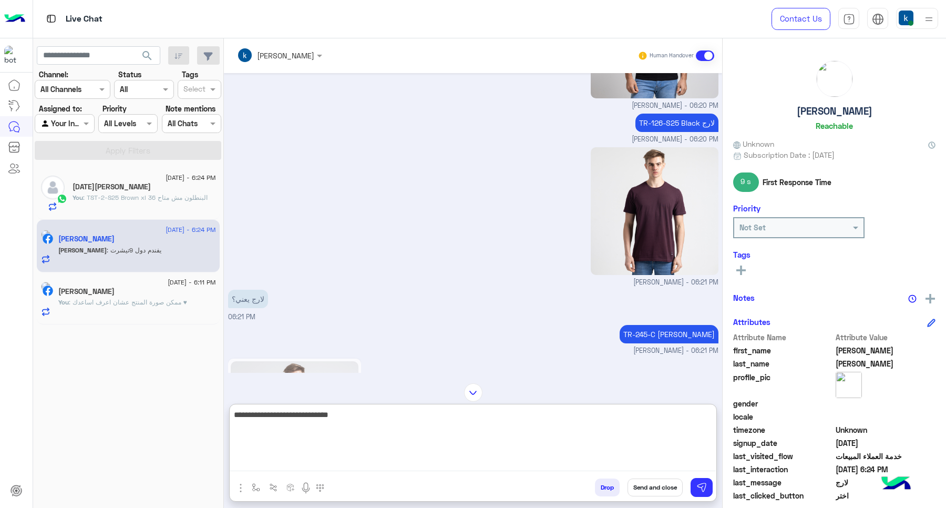
type textarea "**********"
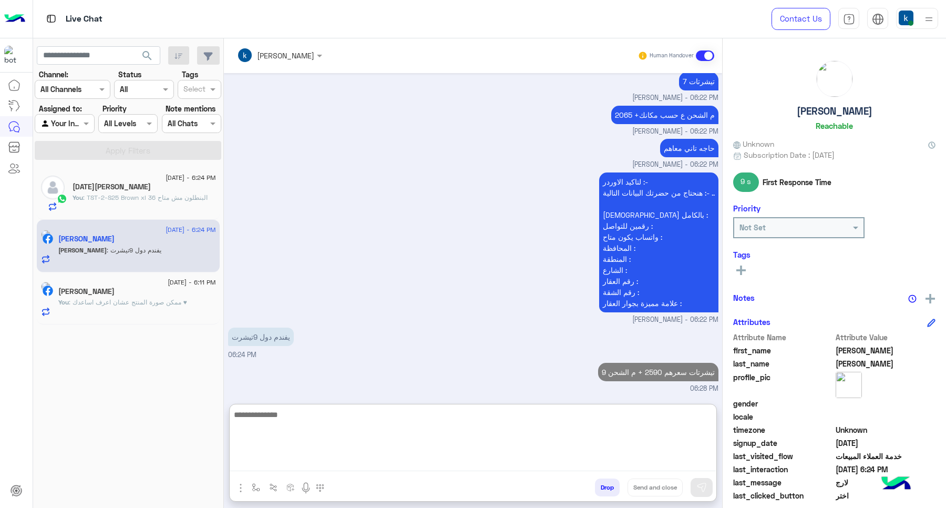
scroll to position [1891, 0]
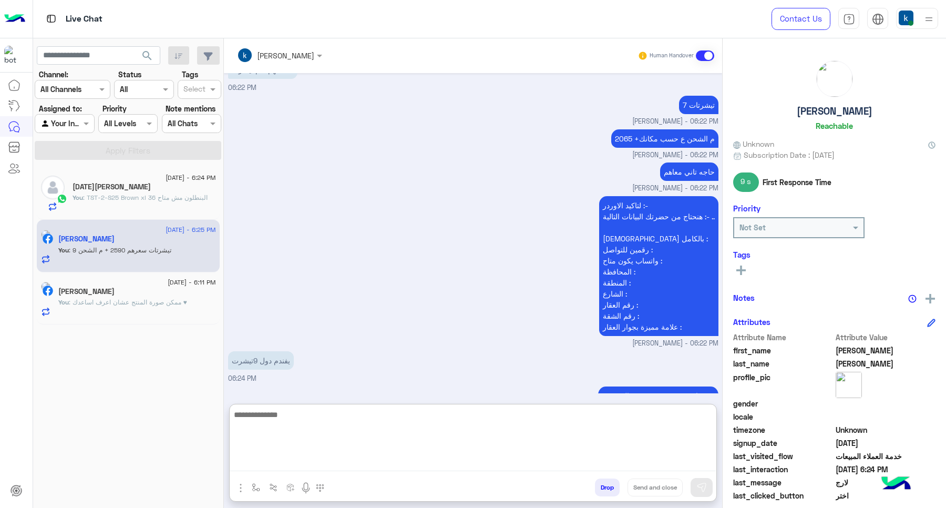
click at [115, 197] on span ": TST-2-S25 Brown xl البنطلون مش متاح 36" at bounding box center [145, 197] width 125 height 8
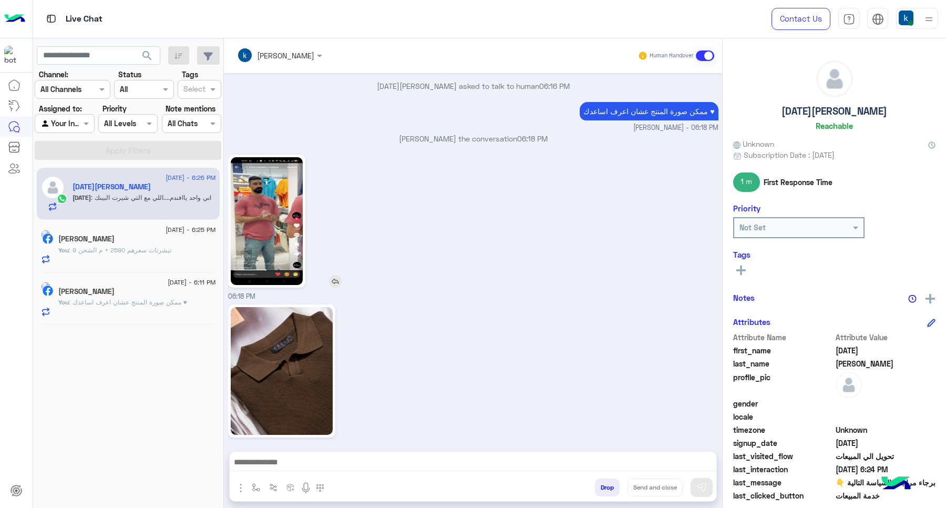
scroll to position [816, 0]
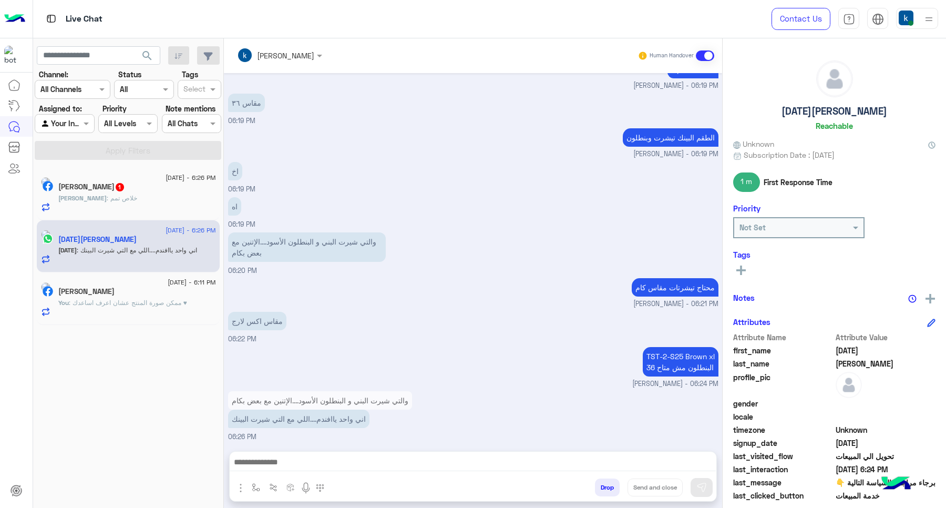
click at [374, 458] on textarea at bounding box center [473, 463] width 486 height 16
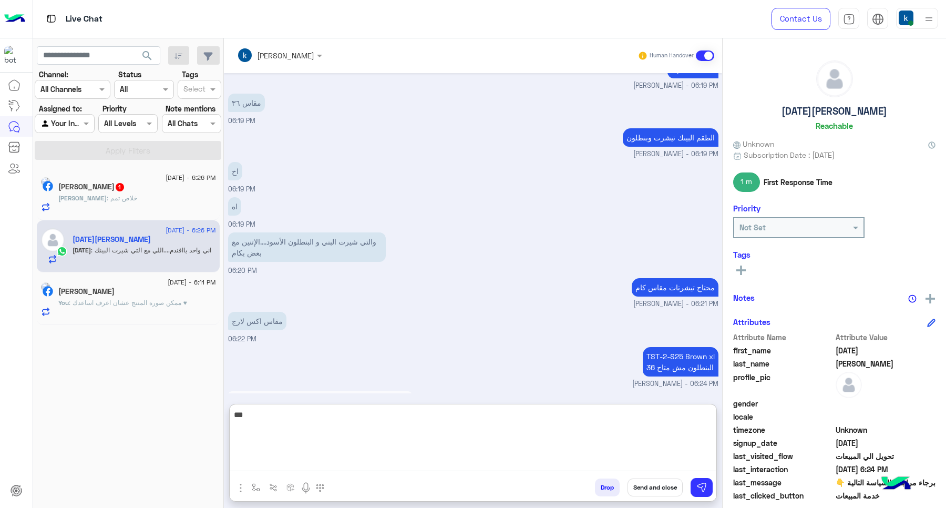
type textarea "***"
type textarea "**********"
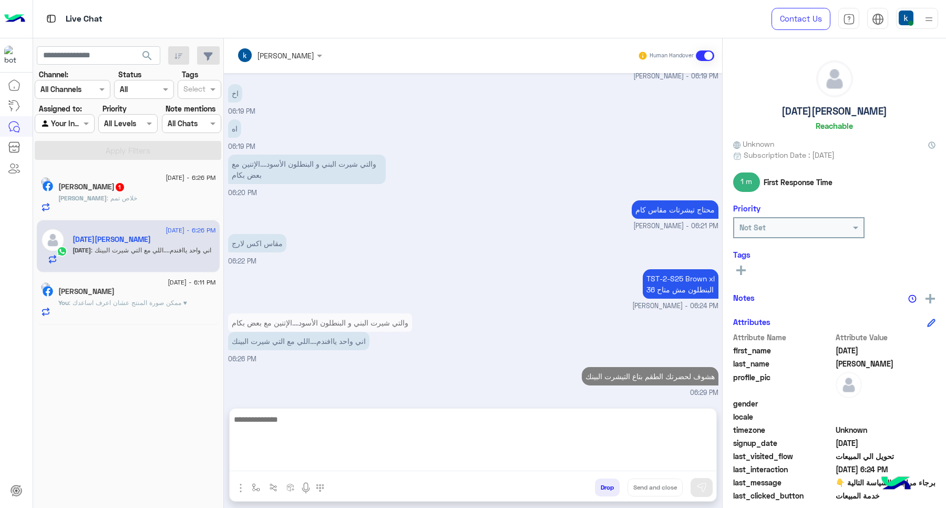
click at [98, 190] on h5 "Yousef Khalid 1" at bounding box center [91, 186] width 67 height 9
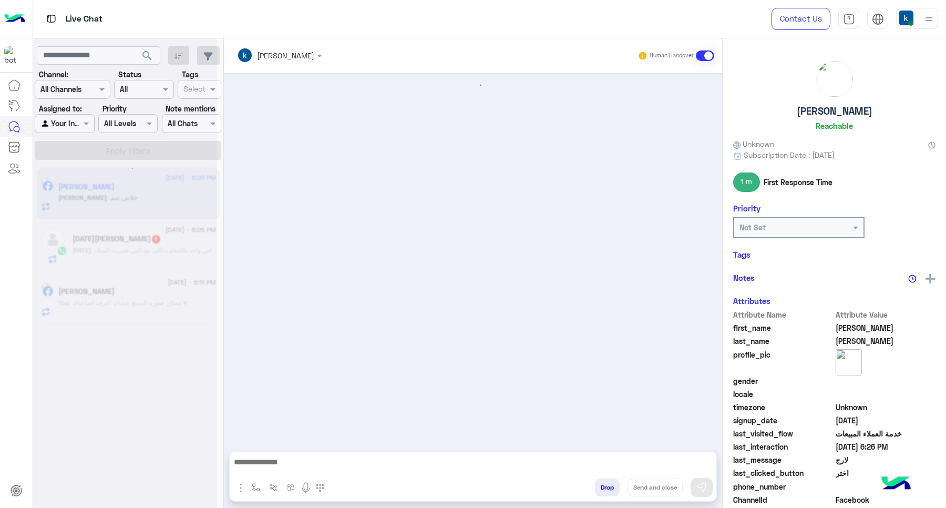
click at [384, 461] on textarea at bounding box center [473, 463] width 486 height 16
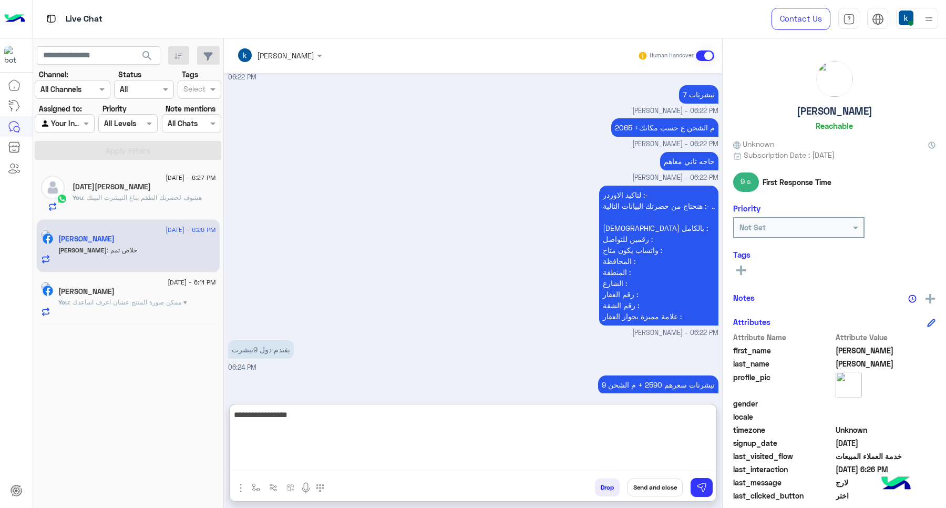
type textarea "**********"
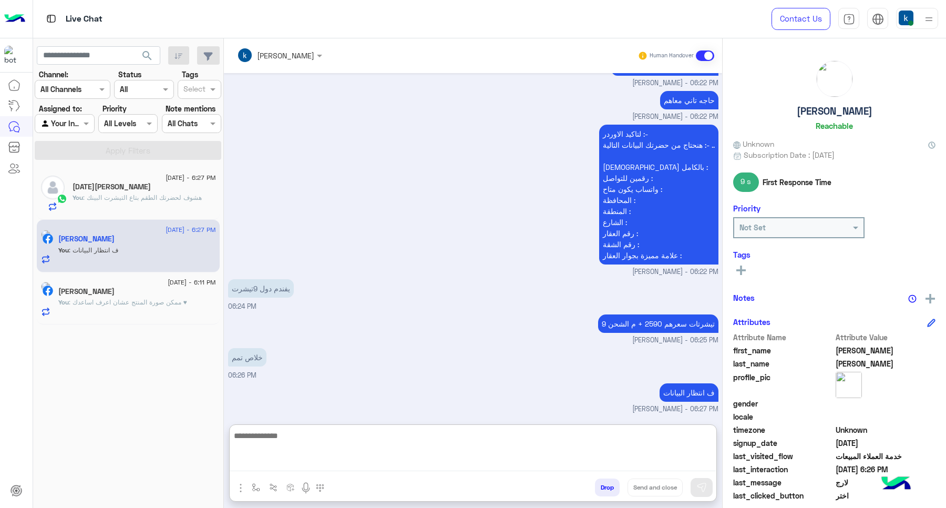
scroll to position [924, 0]
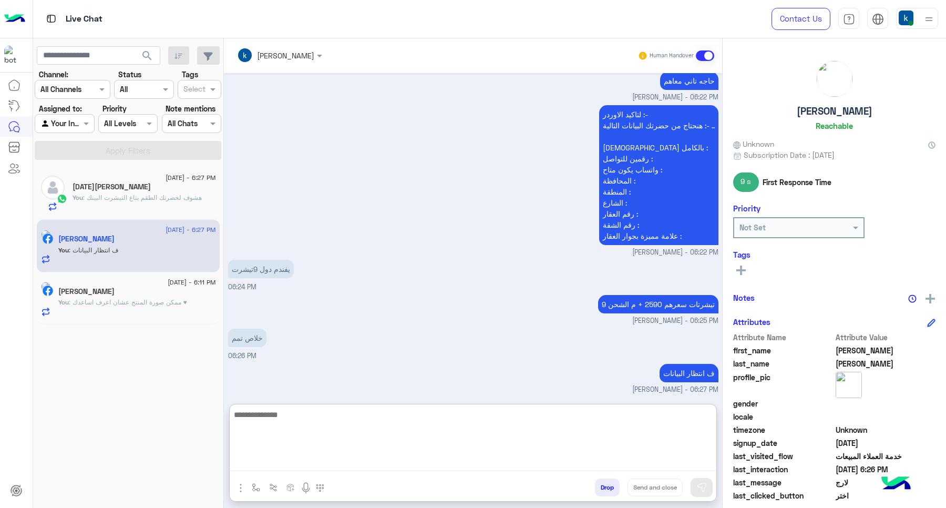
drag, startPoint x: 686, startPoint y: 12, endPoint x: 460, endPoint y: 237, distance: 318.2
click at [460, 237] on div "لتاكيد الاوردر :- هنحتاج من حضرتك البيانات التالية :- .. الإسم بالكامل : رقمين …" at bounding box center [473, 180] width 490 height 155
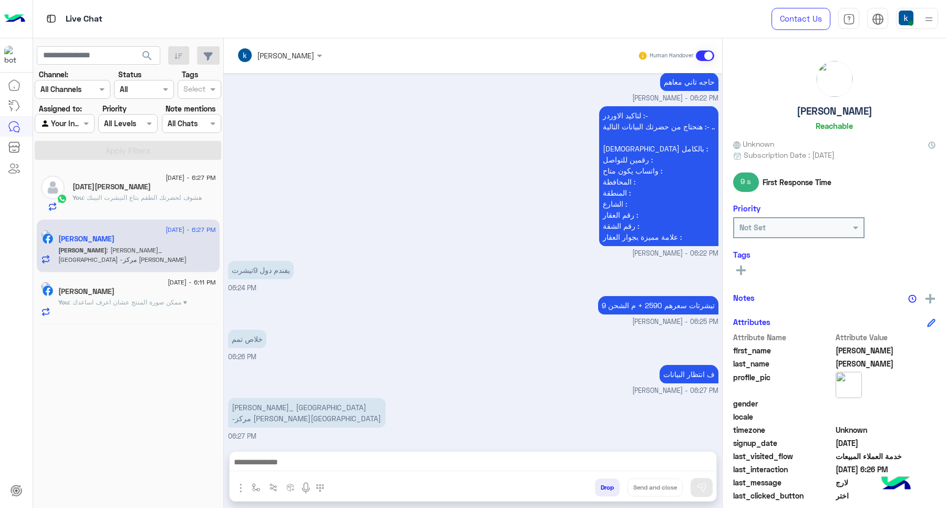
scroll to position [923, 0]
click at [301, 469] on textarea at bounding box center [473, 463] width 486 height 16
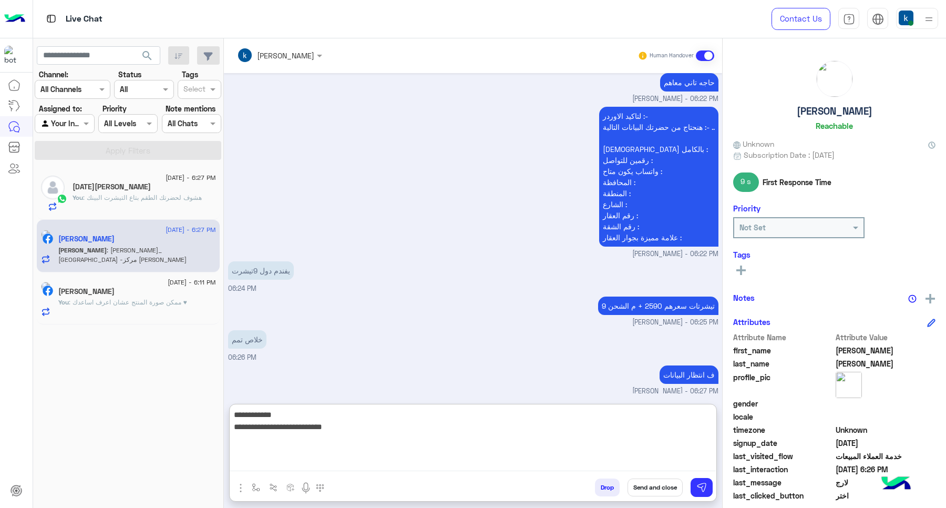
type textarea "**********"
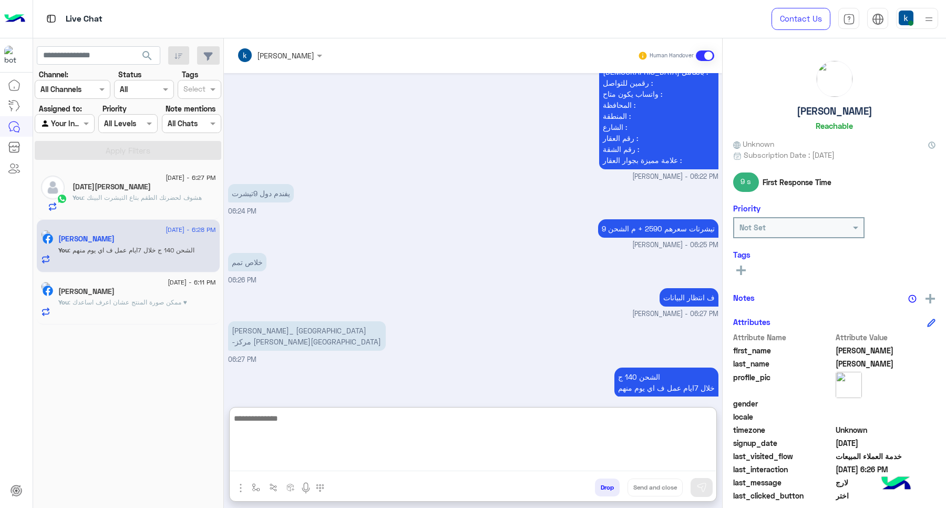
scroll to position [1015, 0]
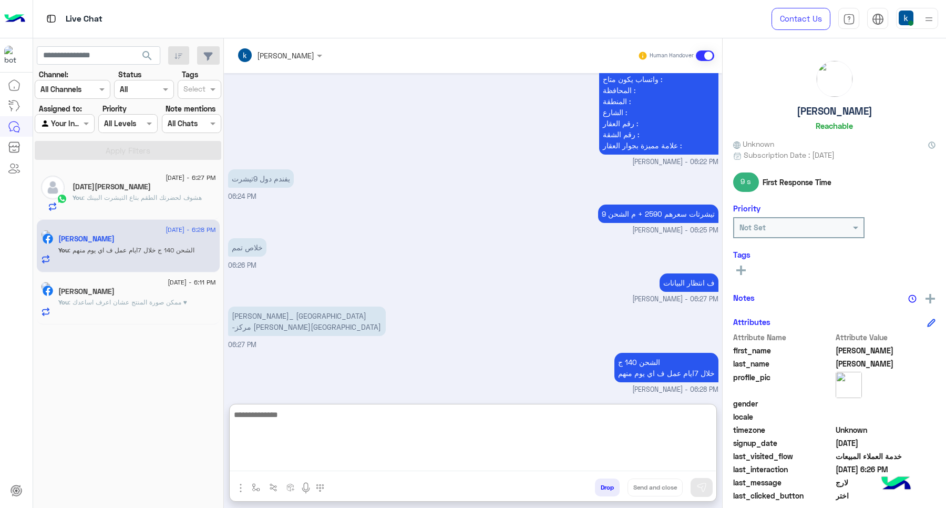
click at [277, 424] on textarea at bounding box center [473, 439] width 486 height 63
click at [115, 207] on div "Ramadan : ممكن رقم تليفون فرع جسر السويس" at bounding box center [145, 202] width 144 height 18
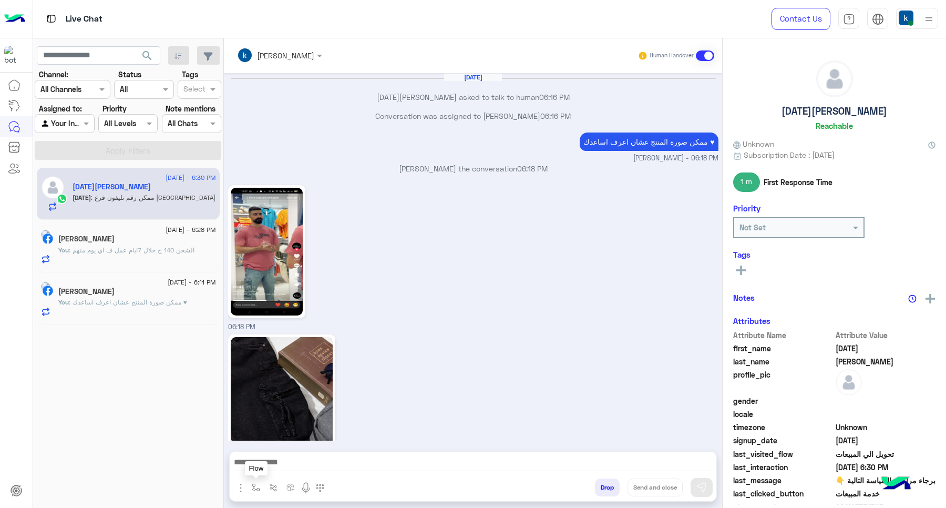
scroll to position [677, 0]
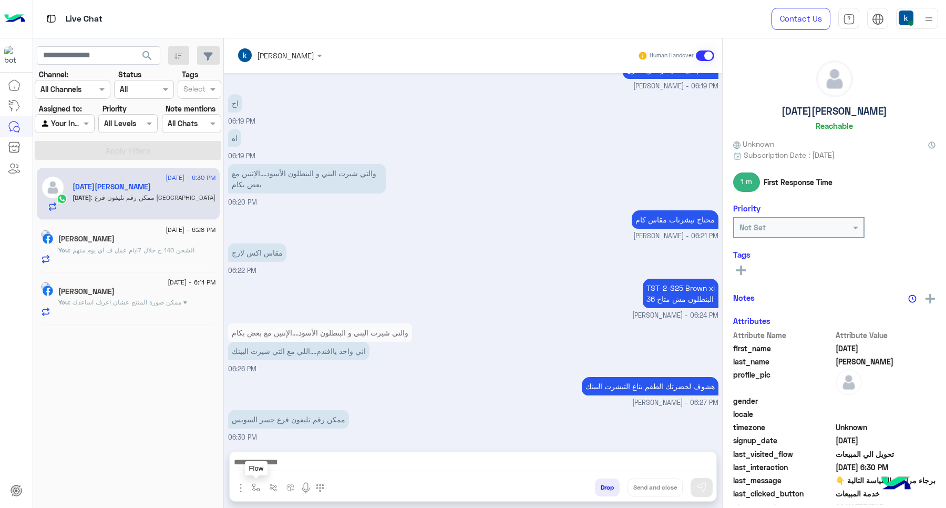
click at [256, 490] on img "button" at bounding box center [256, 487] width 8 height 8
click at [296, 460] on div at bounding box center [287, 463] width 79 height 13
type input "***"
click at [269, 448] on span "ارقام الفروع" at bounding box center [273, 445] width 41 height 9
type textarea "**********"
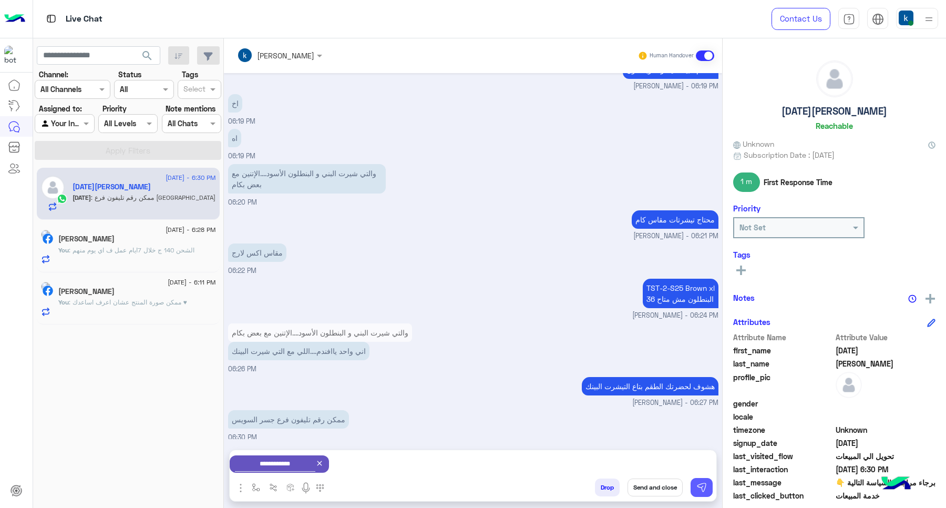
click at [703, 488] on img at bounding box center [702, 487] width 11 height 11
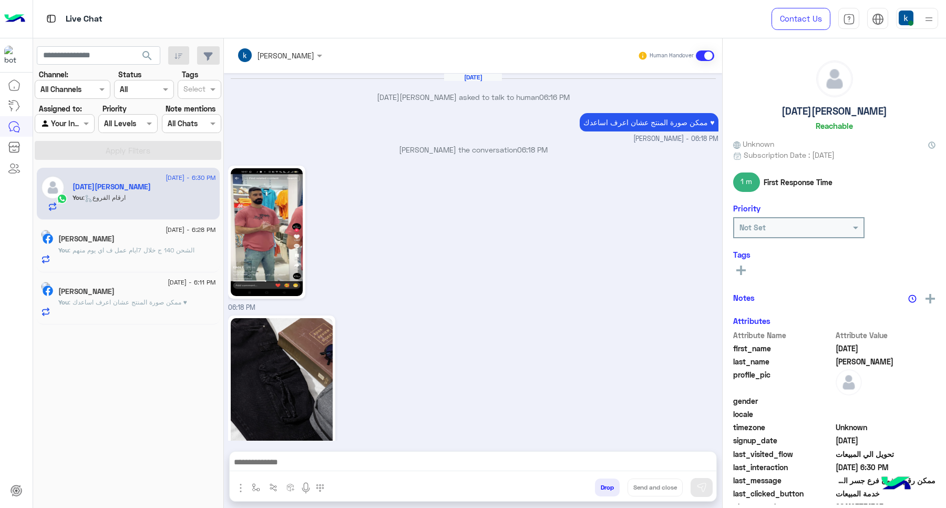
scroll to position [917, 0]
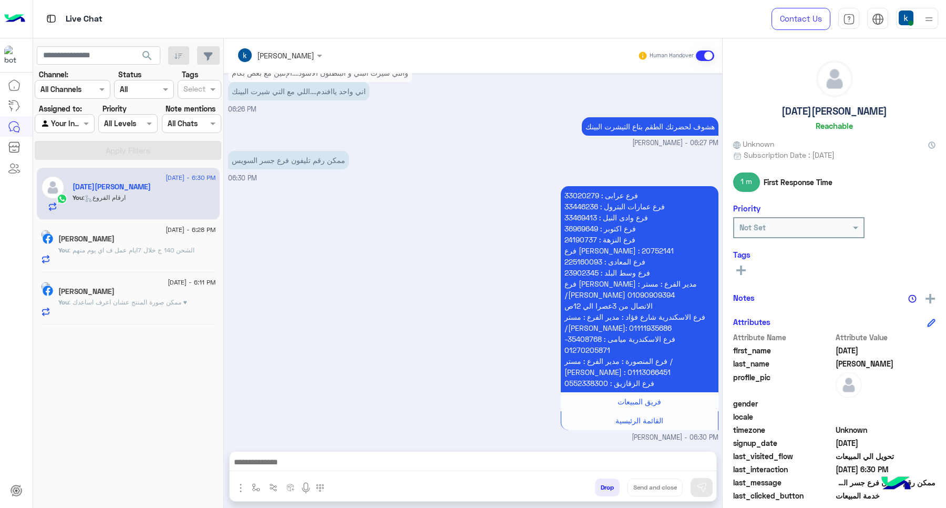
click at [121, 191] on h5 "[DATE][PERSON_NAME]" at bounding box center [112, 186] width 78 height 9
click at [163, 292] on div "[PERSON_NAME]" at bounding box center [137, 292] width 158 height 11
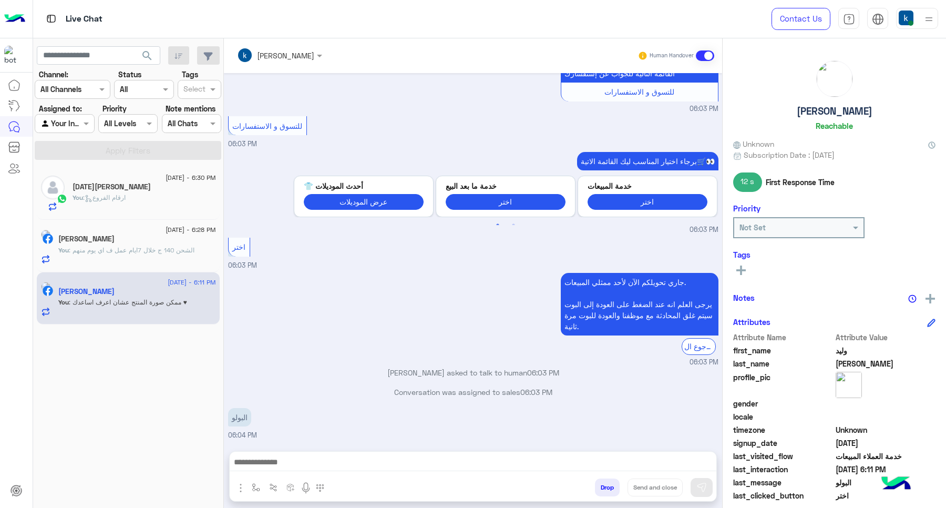
scroll to position [476, 0]
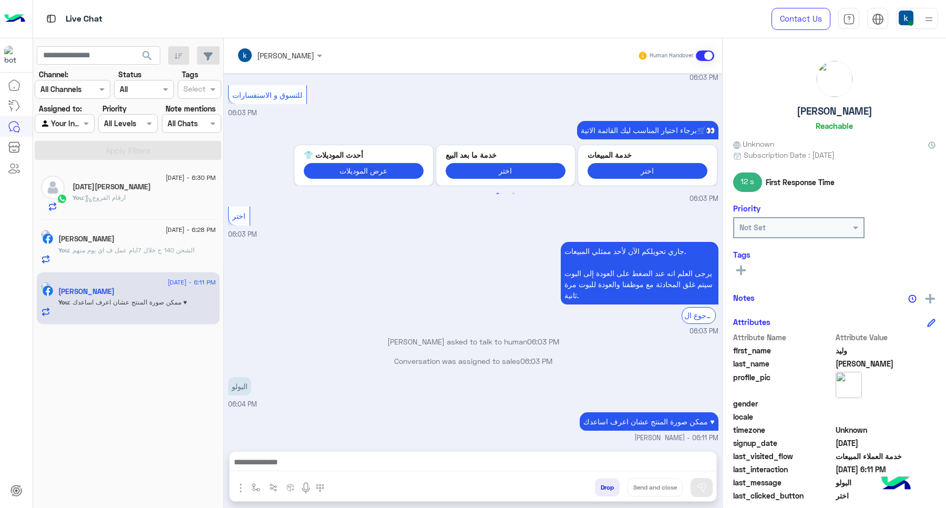
click at [401, 336] on p "وليد الكيال asked to talk to human 06:03 PM" at bounding box center [473, 341] width 490 height 11
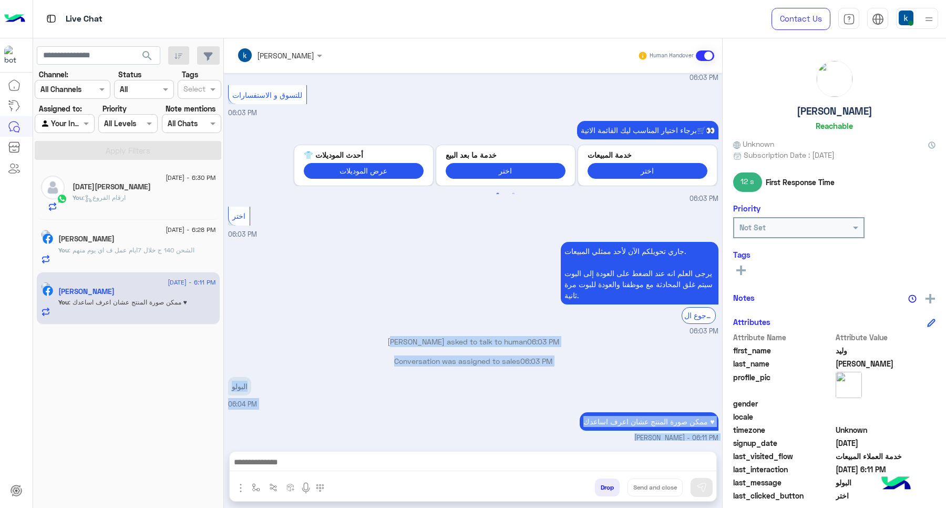
drag, startPoint x: 401, startPoint y: 322, endPoint x: 422, endPoint y: 434, distance: 114.3
click at [422, 434] on div "Sep 17, 2025 جاري تحويلكم الآن لأحد ممثلي المبيعات. يرجى العلم انه عند الضغط عل…" at bounding box center [473, 256] width 498 height 367
click at [414, 443] on p "khaled mohamed joined the conversation 06:11 PM" at bounding box center [473, 448] width 490 height 11
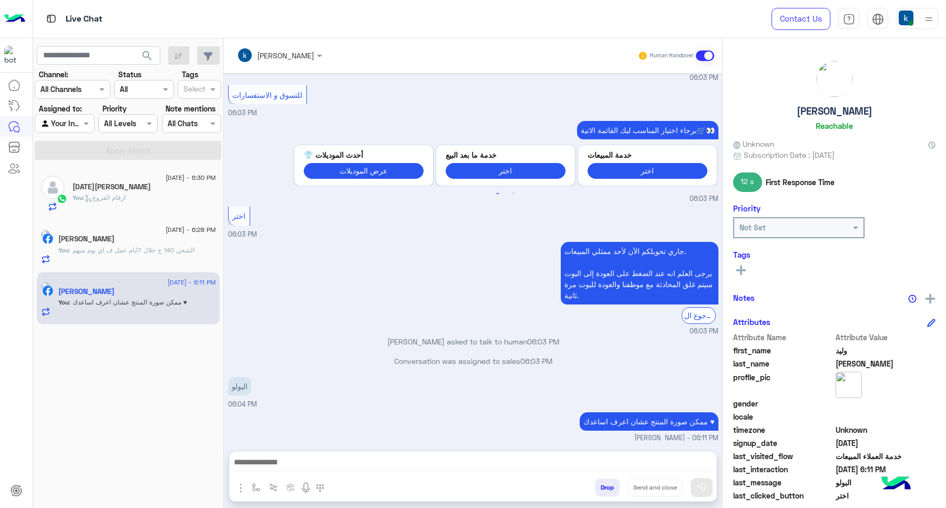
click at [414, 443] on p "khaled mohamed joined the conversation 06:11 PM" at bounding box center [473, 448] width 490 height 11
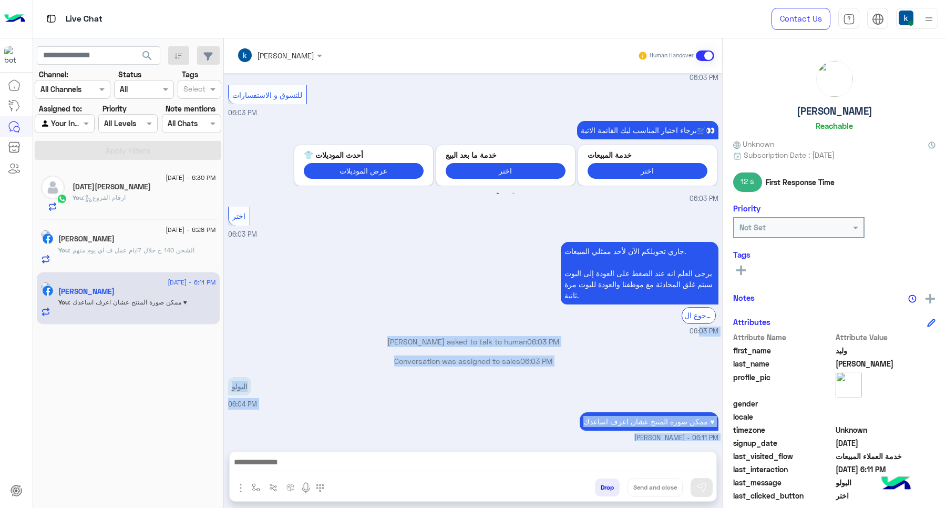
drag, startPoint x: 414, startPoint y: 431, endPoint x: 427, endPoint y: 313, distance: 118.4
click at [427, 313] on div "Sep 17, 2025 جاري تحويلكم الآن لأحد ممثلي المبيعات. يرجى العلم انه عند الضغط عل…" at bounding box center [473, 256] width 498 height 367
click at [409, 336] on p "وليد الكيال asked to talk to human 06:03 PM" at bounding box center [473, 341] width 490 height 11
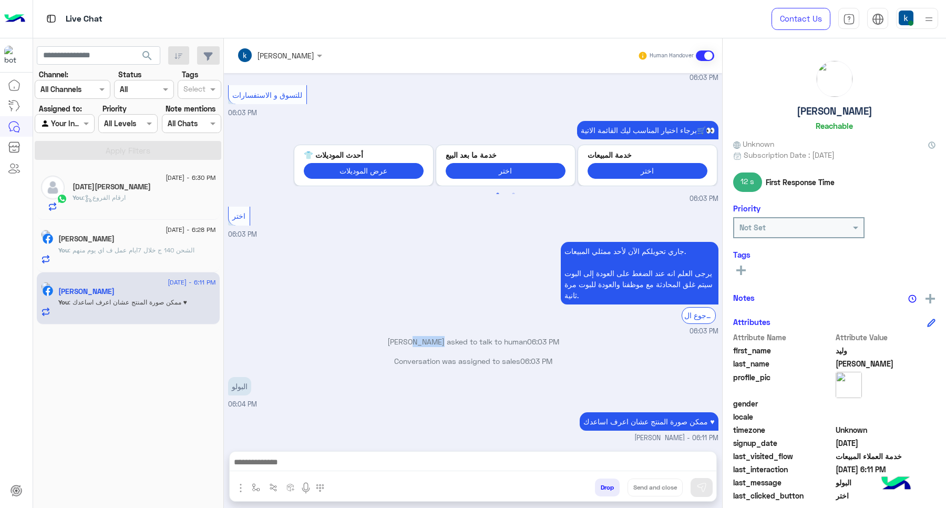
click at [409, 336] on p "وليد الكيال asked to talk to human 06:03 PM" at bounding box center [473, 341] width 490 height 11
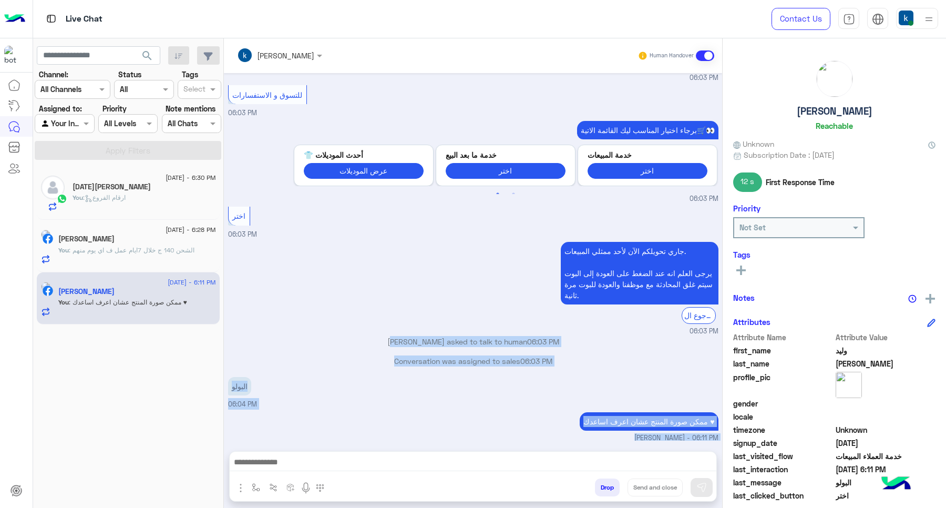
drag, startPoint x: 409, startPoint y: 324, endPoint x: 419, endPoint y: 439, distance: 115.6
click at [419, 439] on div "Sep 17, 2025 جاري تحويلكم الآن لأحد ممثلي المبيعات. يرجى العلم انه عند الضغط عل…" at bounding box center [473, 256] width 498 height 367
click at [414, 443] on div "khaled mohamed joined the conversation 06:11 PM" at bounding box center [473, 452] width 490 height 19
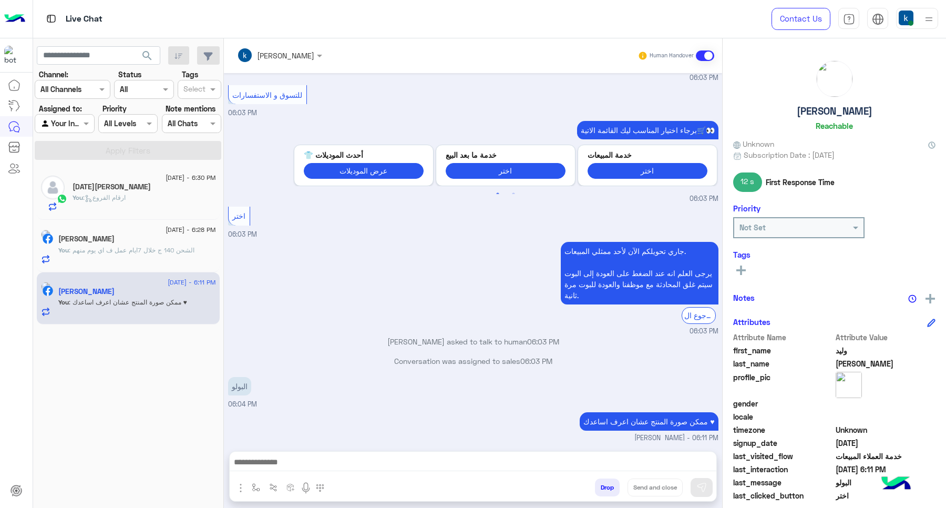
click at [398, 374] on div "البولو 06:04 PM" at bounding box center [473, 391] width 490 height 35
click at [409, 336] on p "وليد الكيال asked to talk to human 06:03 PM" at bounding box center [473, 341] width 490 height 11
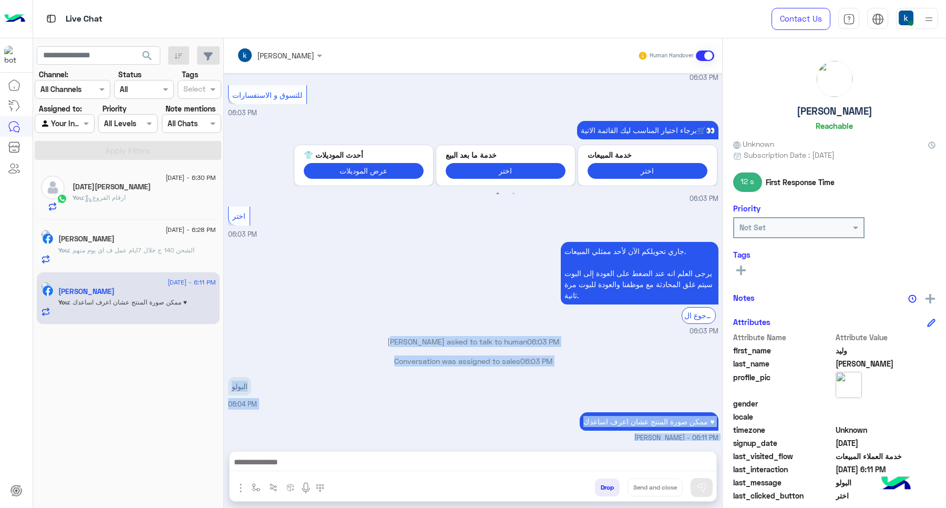
drag, startPoint x: 409, startPoint y: 323, endPoint x: 419, endPoint y: 427, distance: 104.6
click at [419, 427] on div "Sep 17, 2025 جاري تحويلكم الآن لأحد ممثلي المبيعات. يرجى العلم انه عند الضغط عل…" at bounding box center [473, 256] width 498 height 367
click at [417, 443] on p "khaled mohamed joined the conversation 06:11 PM" at bounding box center [473, 448] width 490 height 11
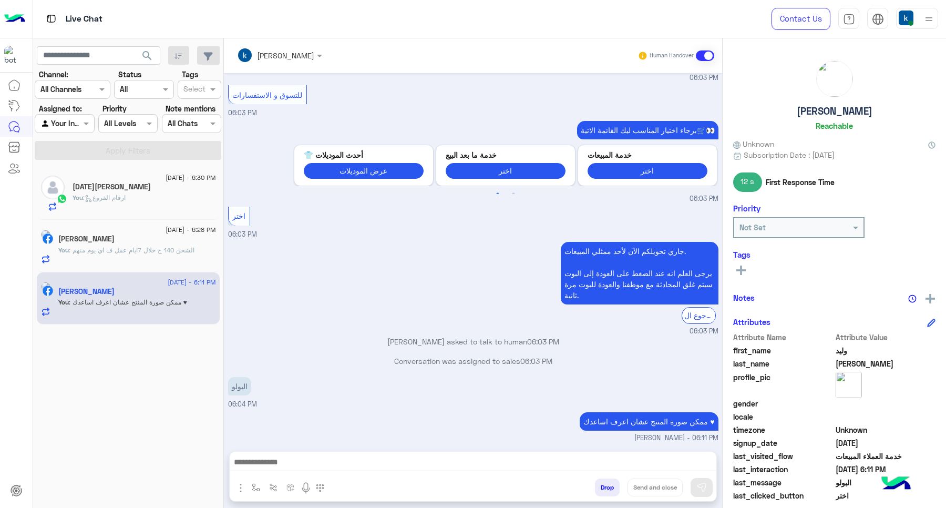
click at [414, 336] on div "وليد الكيال asked to talk to human 06:03 PM" at bounding box center [473, 345] width 490 height 19
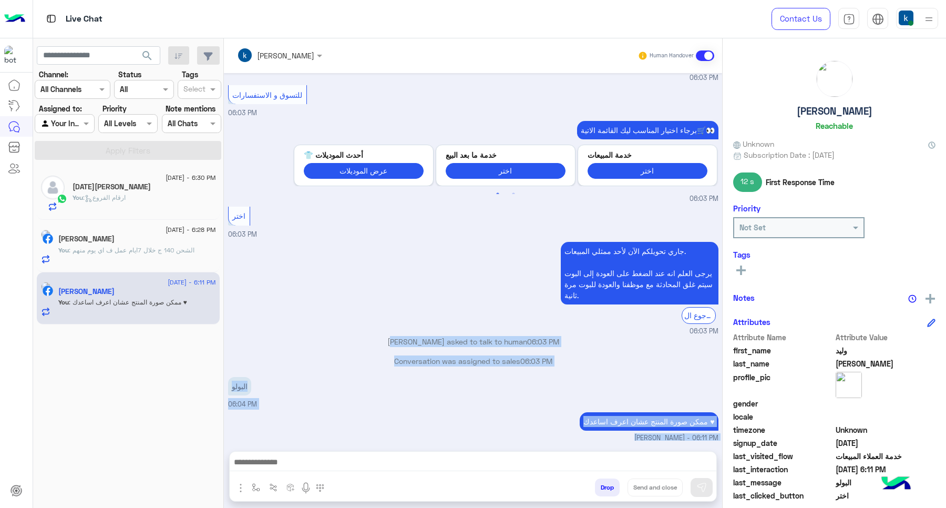
drag, startPoint x: 414, startPoint y: 326, endPoint x: 427, endPoint y: 428, distance: 103.3
click at [427, 428] on div "Sep 17, 2025 جاري تحويلكم الآن لأحد ممثلي المبيعات. يرجى العلم انه عند الضغط عل…" at bounding box center [473, 256] width 498 height 367
click at [426, 443] on p "khaled mohamed joined the conversation 06:11 PM" at bounding box center [473, 448] width 490 height 11
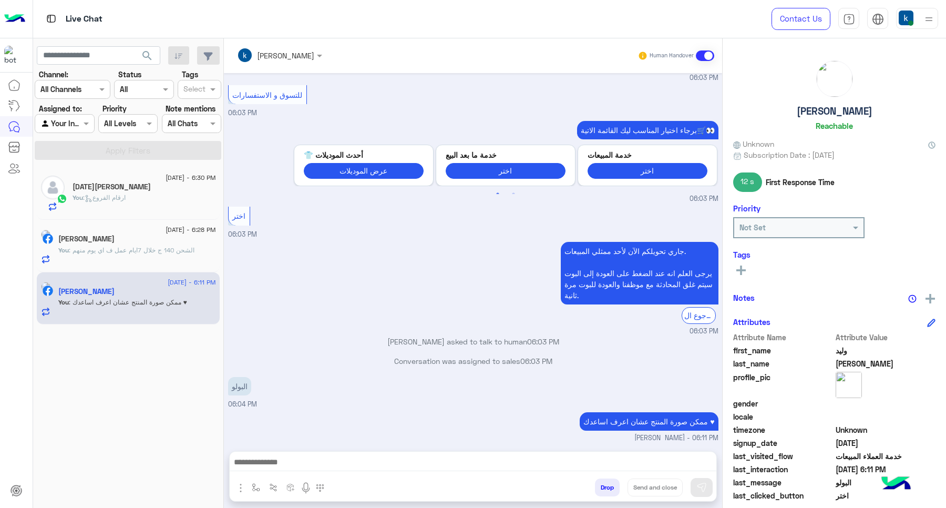
click at [429, 336] on p "وليد الكيال asked to talk to human 06:03 PM" at bounding box center [473, 341] width 490 height 11
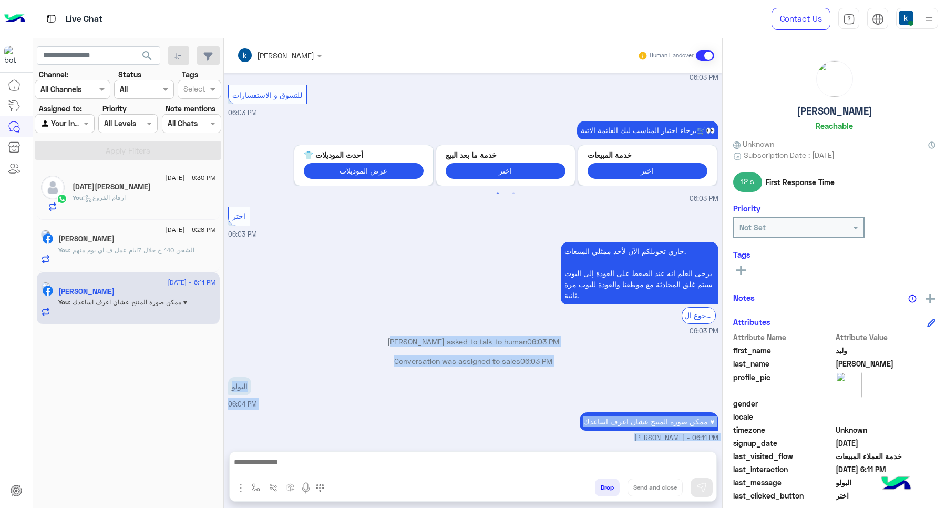
drag, startPoint x: 429, startPoint y: 316, endPoint x: 448, endPoint y: 428, distance: 113.6
click at [448, 428] on div "Sep 17, 2025 جاري تحويلكم الآن لأحد ممثلي المبيعات. يرجى العلم انه عند الضغط عل…" at bounding box center [473, 256] width 498 height 367
click at [447, 410] on div "ممكن صورة المنتج عشان اعرف اساعدك ♥ khaled mohamed - 06:11 PM" at bounding box center [473, 427] width 490 height 34
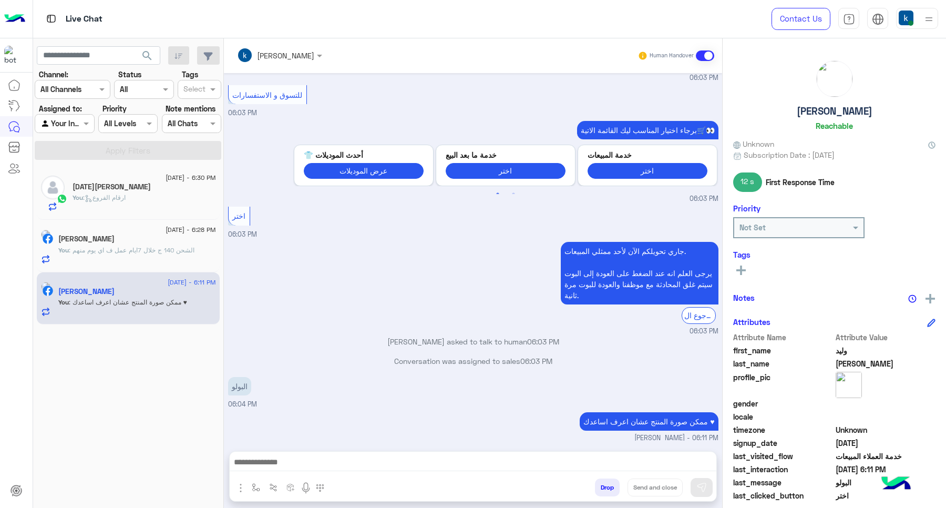
click at [472, 326] on small "06:03 PM" at bounding box center [473, 331] width 490 height 10
click at [466, 336] on p "وليد الكيال asked to talk to human 06:03 PM" at bounding box center [473, 341] width 490 height 11
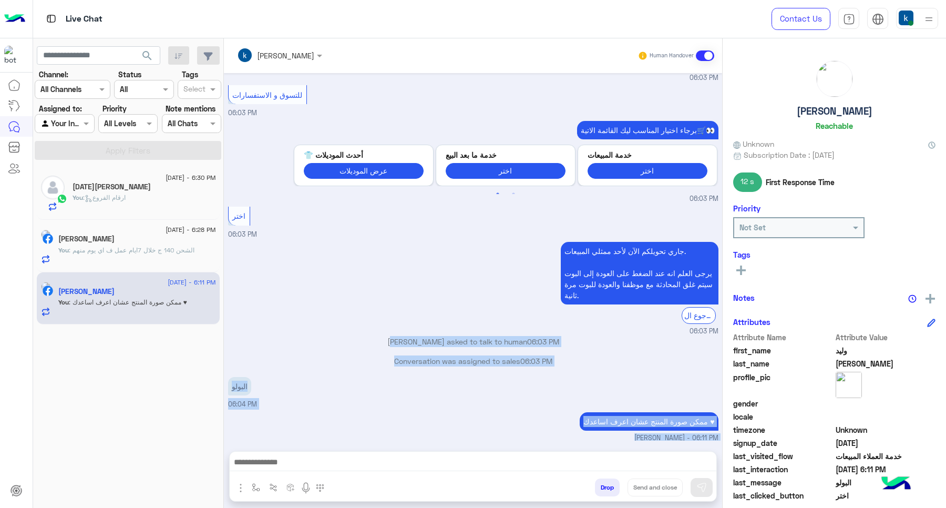
drag, startPoint x: 466, startPoint y: 318, endPoint x: 453, endPoint y: 426, distance: 108.6
click at [453, 426] on div "Sep 17, 2025 جاري تحويلكم الآن لأحد ممثلي المبيعات. يرجى العلم انه عند الضغط عل…" at bounding box center [473, 256] width 498 height 367
click at [445, 410] on div "ممكن صورة المنتج عشان اعرف اساعدك ♥ khaled mohamed - 06:11 PM" at bounding box center [473, 427] width 490 height 34
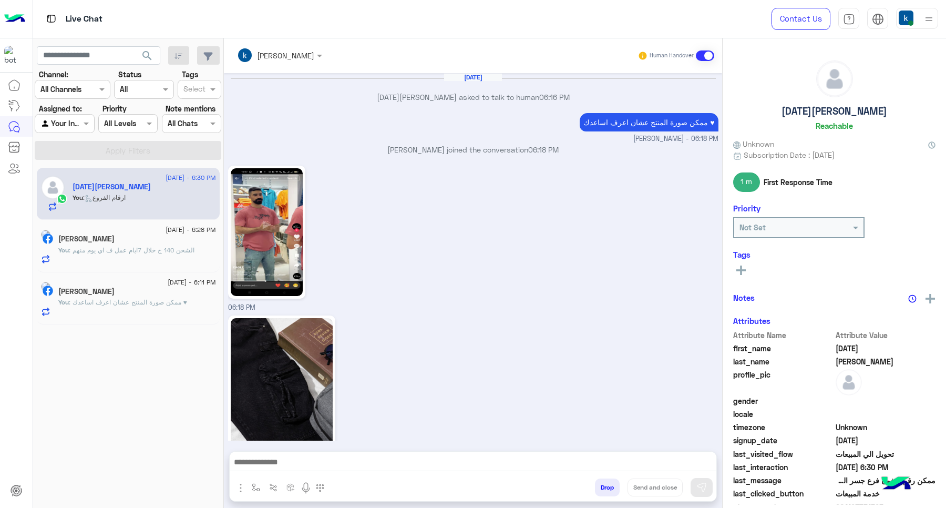
scroll to position [917, 0]
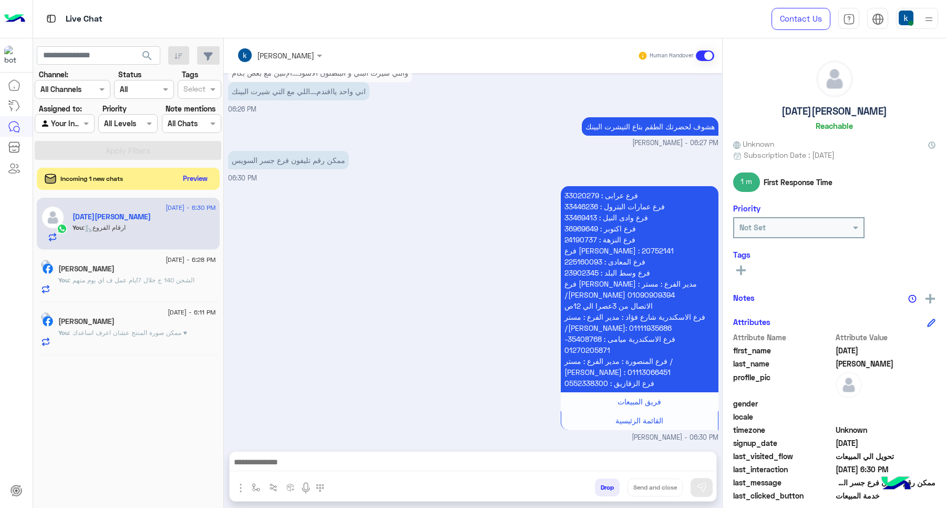
click at [193, 177] on button "Preview" at bounding box center [195, 178] width 33 height 14
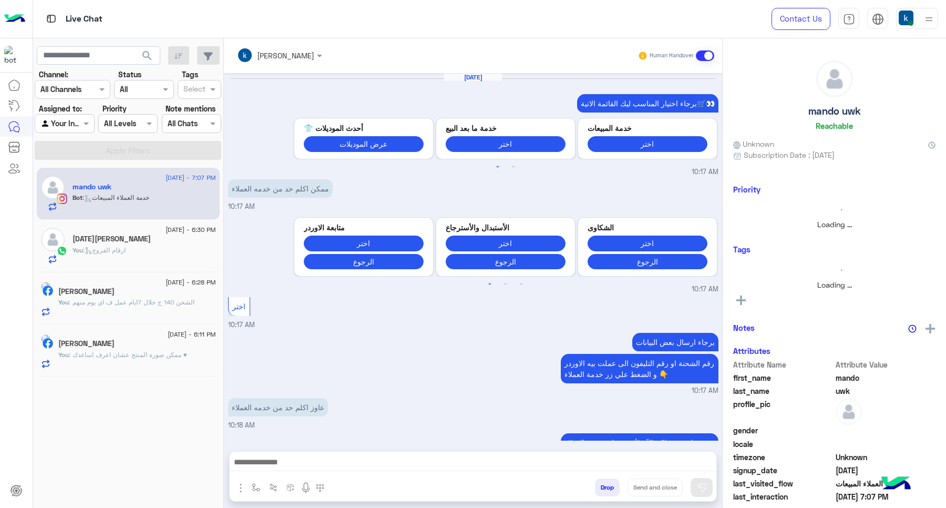
scroll to position [562, 0]
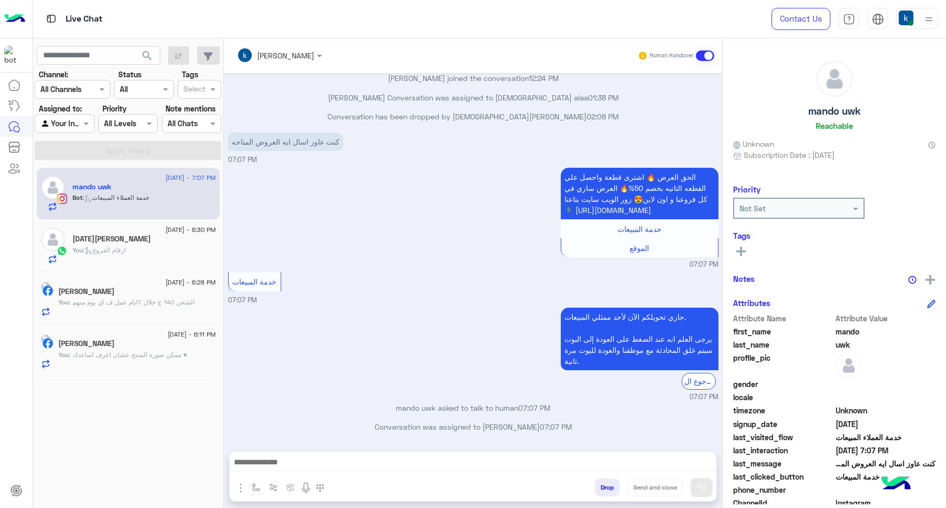
click at [368, 471] on div at bounding box center [473, 465] width 487 height 26
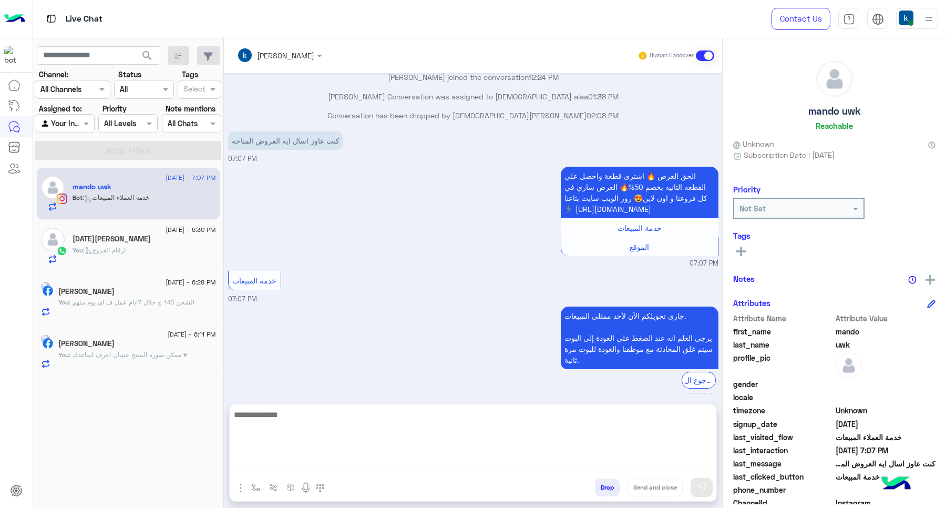
click at [371, 463] on textarea at bounding box center [473, 439] width 487 height 63
paste textarea "**********"
type textarea "**********"
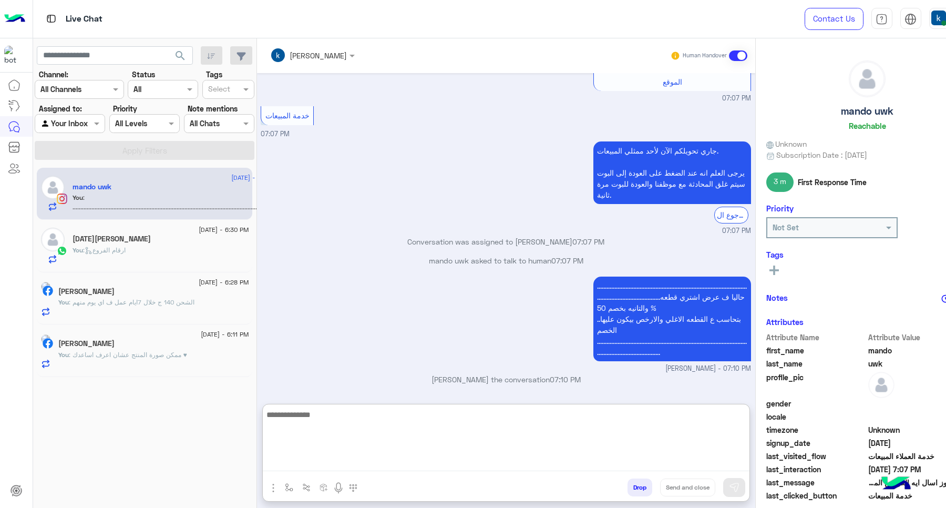
scroll to position [763, 0]
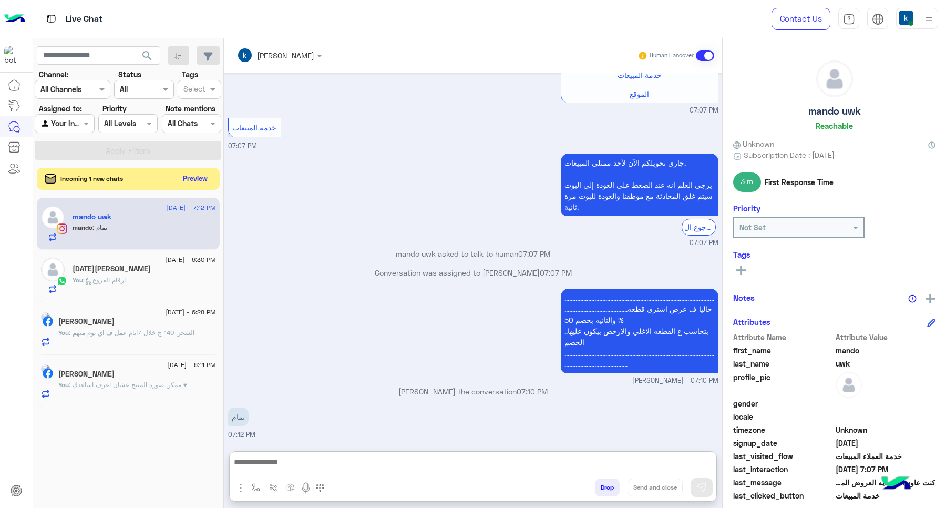
click at [196, 178] on button "Preview" at bounding box center [195, 178] width 33 height 14
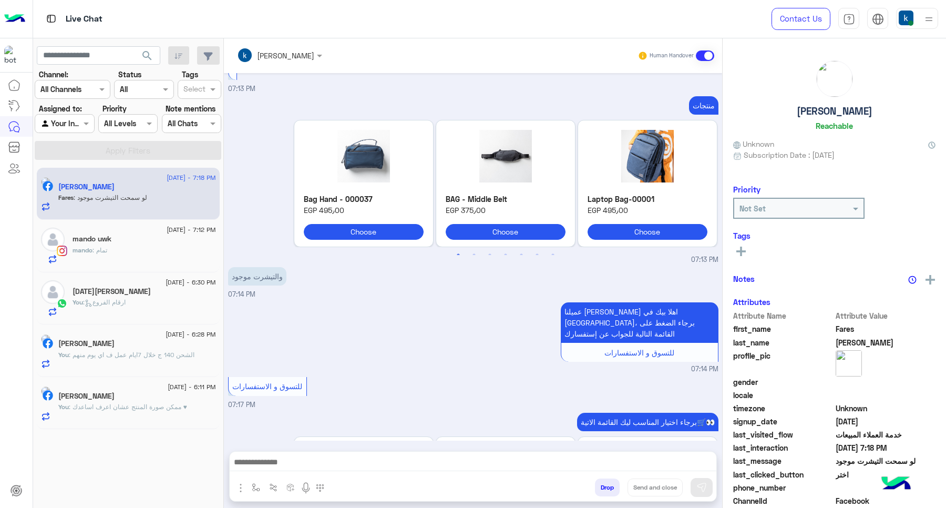
scroll to position [1105, 0]
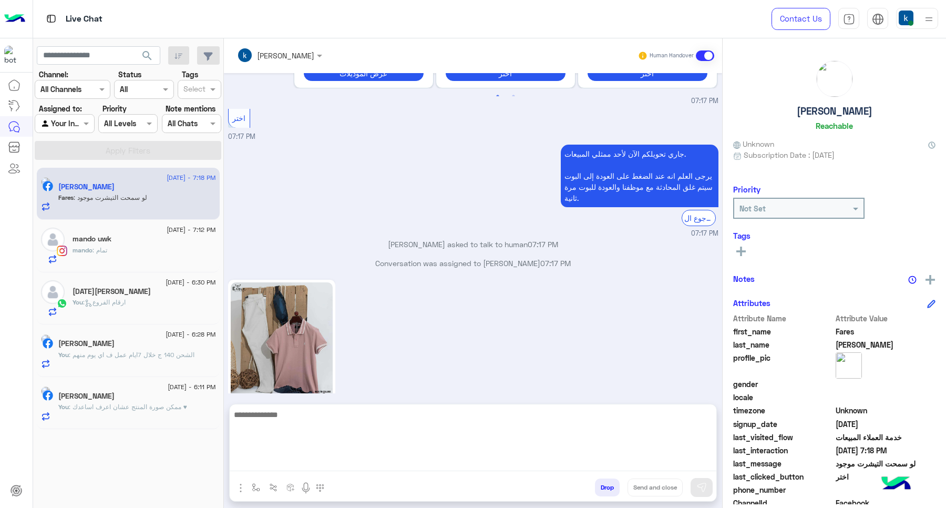
click at [283, 462] on textarea at bounding box center [473, 439] width 487 height 63
type textarea "****"
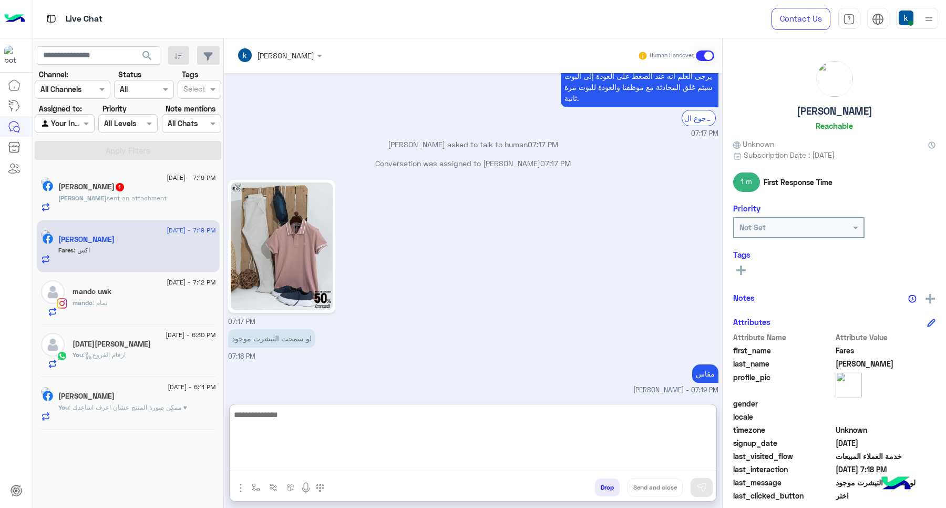
scroll to position [1240, 0]
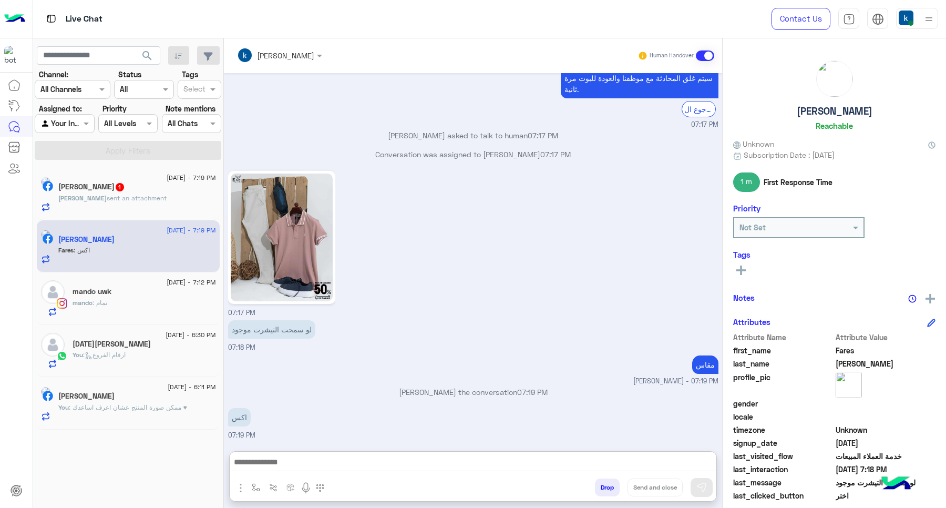
click at [142, 212] on div "[PERSON_NAME] sent an attachment" at bounding box center [137, 202] width 158 height 18
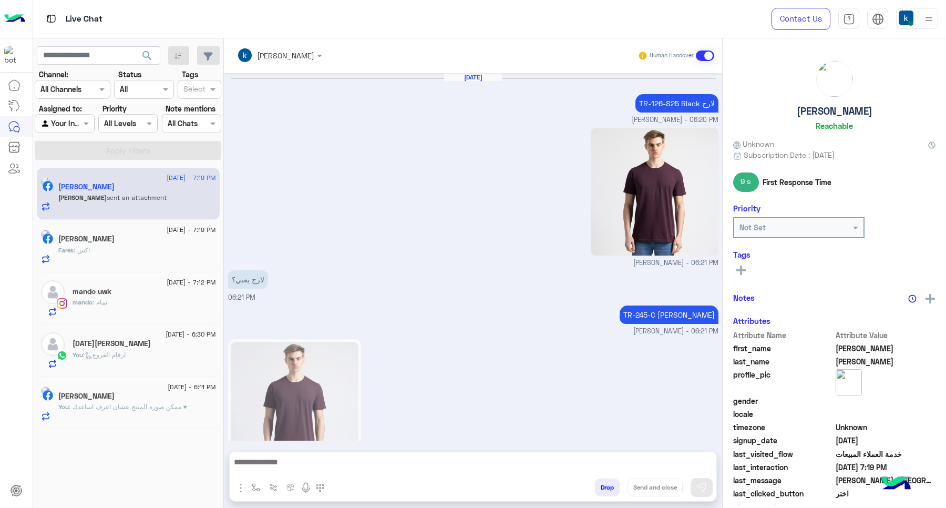
scroll to position [767, 0]
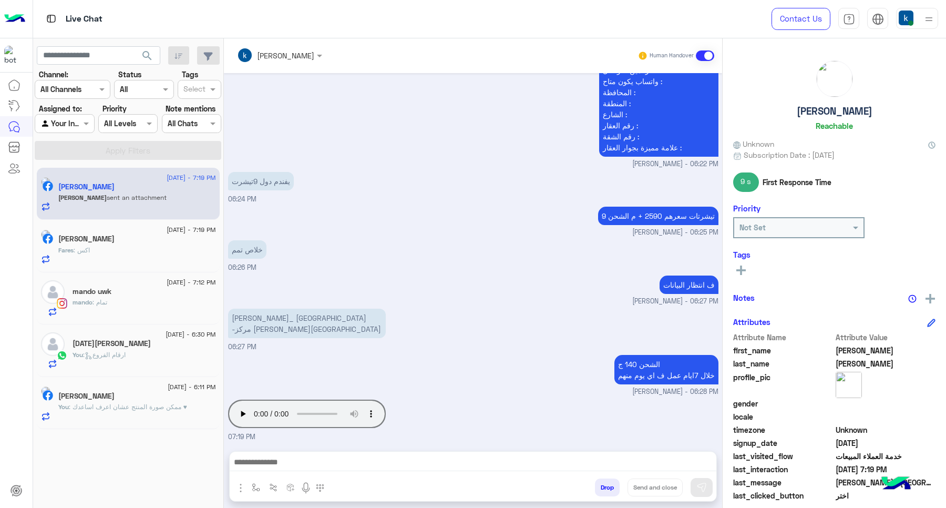
click at [218, 413] on div "[DATE] - 6:11 PM [PERSON_NAME] You : ممكن صورة المنتج عشان اعرف اساعدك ♥" at bounding box center [128, 403] width 183 height 53
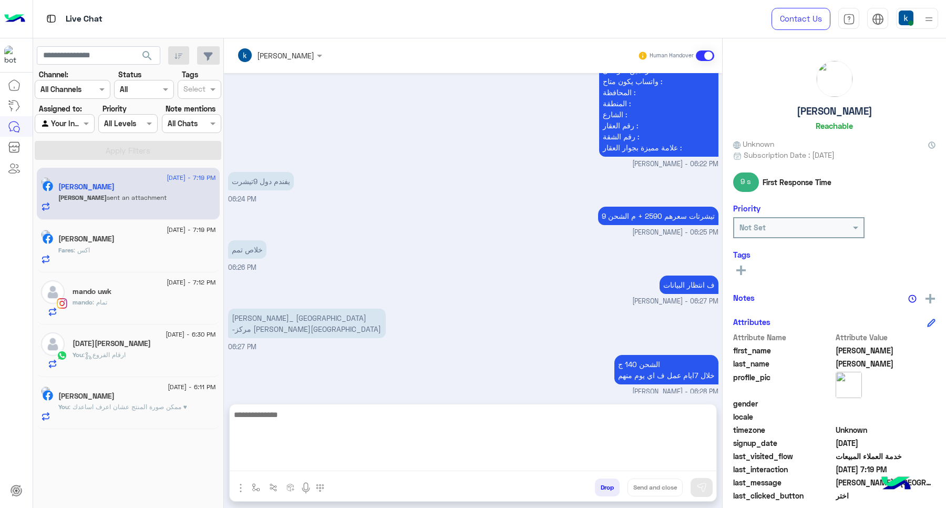
click at [340, 457] on textarea at bounding box center [473, 439] width 487 height 63
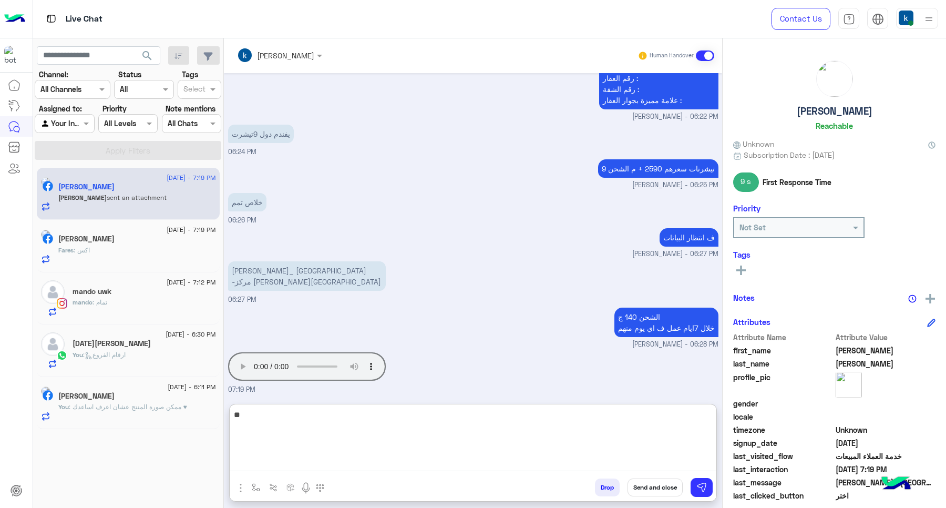
type textarea "*"
type textarea "**********"
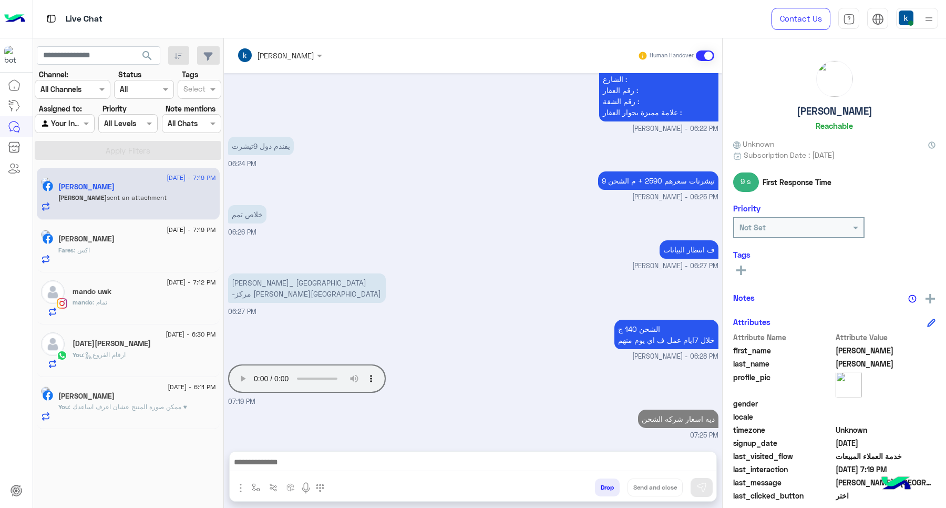
click at [135, 272] on div "17 September - 7:19 PM Fares Ali Fares : اكس" at bounding box center [128, 246] width 183 height 53
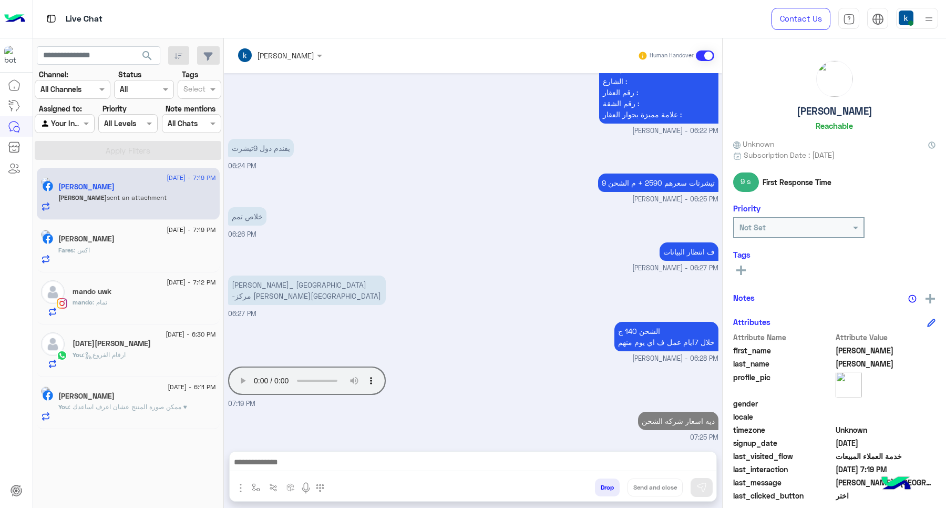
click at [143, 258] on div "Fares : اكس" at bounding box center [137, 254] width 158 height 18
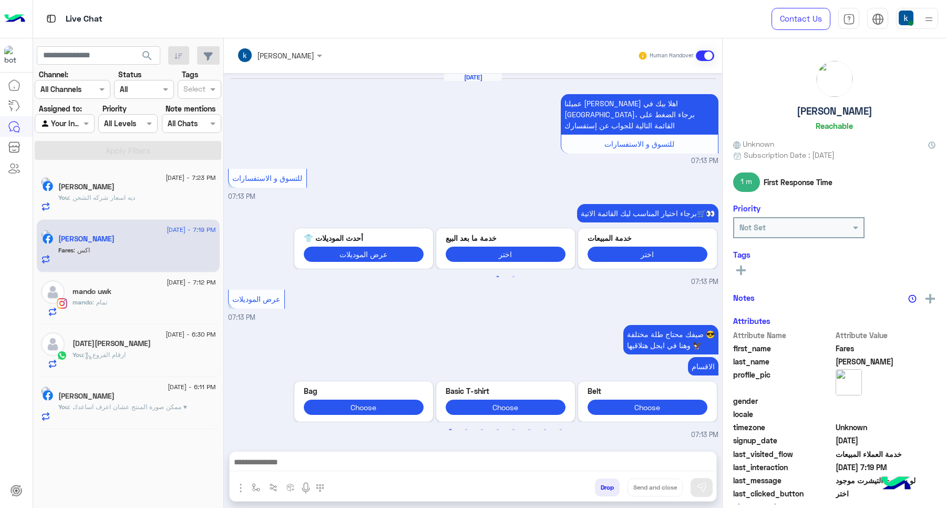
scroll to position [847, 0]
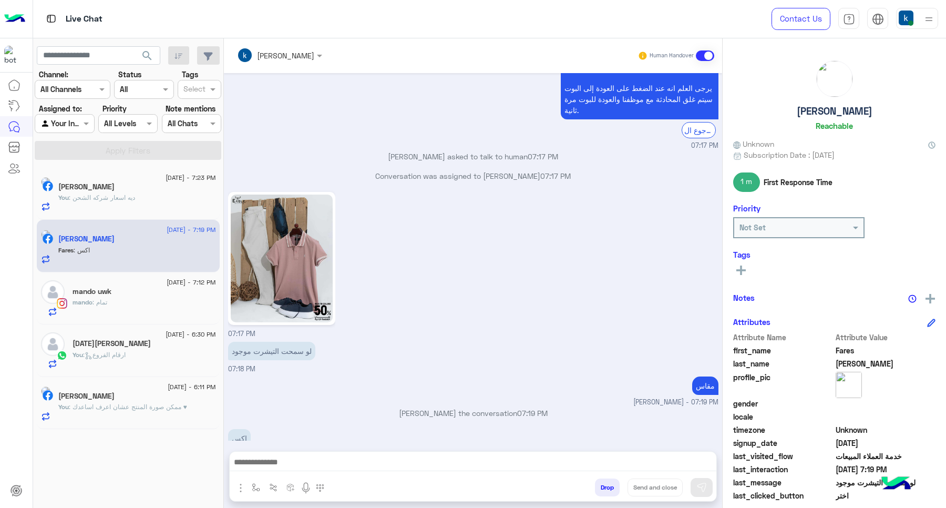
click at [261, 248] on img at bounding box center [282, 259] width 102 height 128
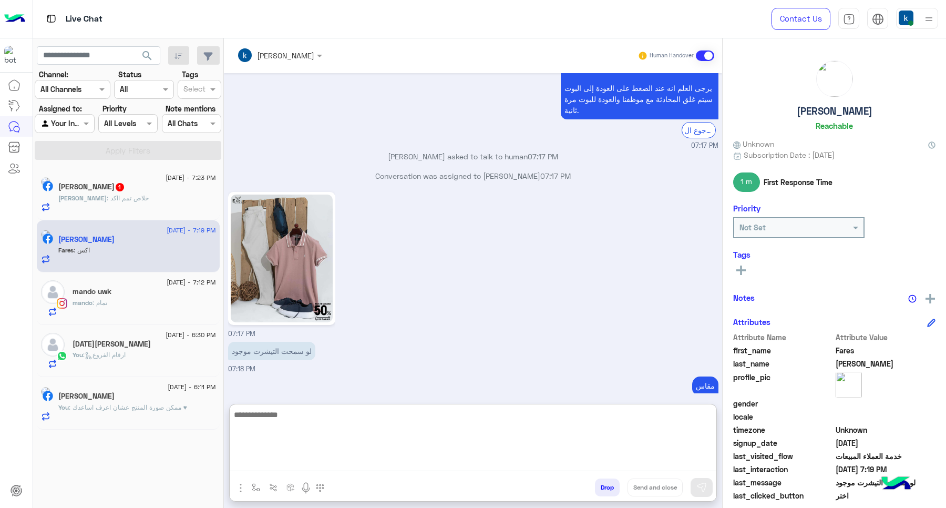
click at [335, 456] on textarea at bounding box center [473, 439] width 487 height 63
type textarea "*******"
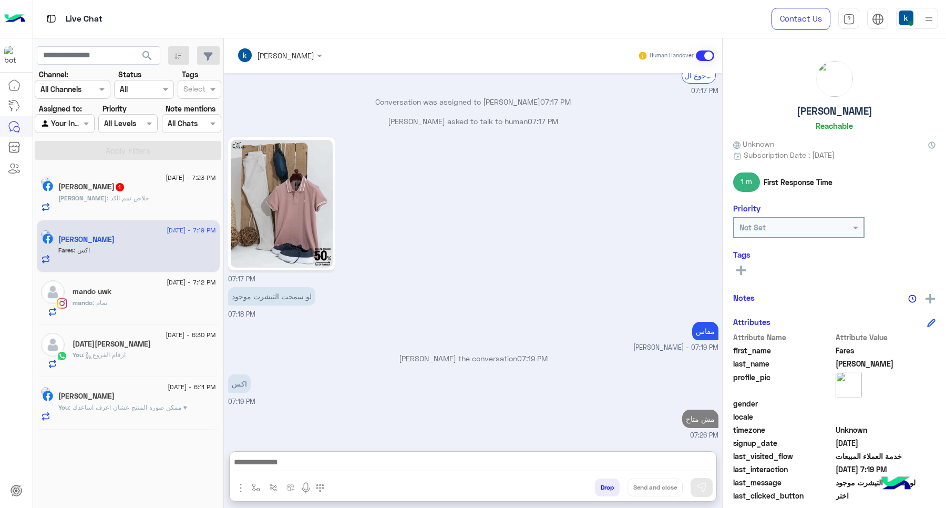
click at [153, 200] on div "Yousef : خلاص تمم ااكد" at bounding box center [137, 202] width 158 height 18
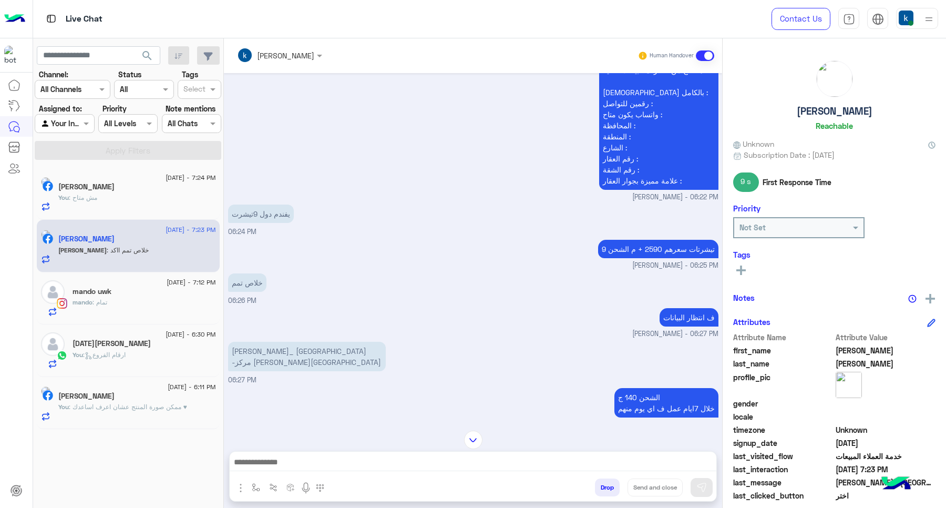
scroll to position [528, 0]
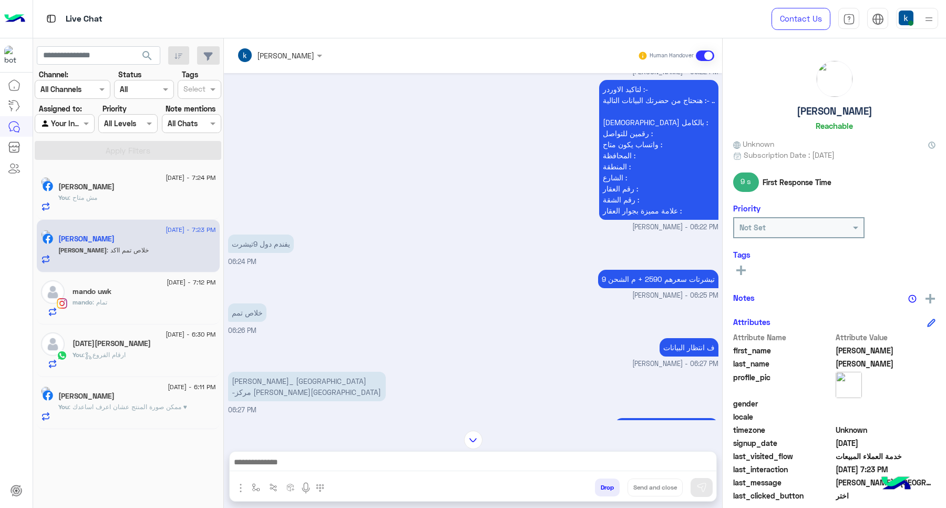
click at [626, 87] on p "لتاكيد الاوردر :- هنحتاج من حضرتك البيانات التالية :- .. الإسم بالكامل : رقمين …" at bounding box center [658, 150] width 119 height 140
drag, startPoint x: 626, startPoint y: 87, endPoint x: 642, endPoint y: 203, distance: 116.9
click at [642, 203] on p "لتاكيد الاوردر :- هنحتاج من حضرتك البيانات التالية :- .. الإسم بالكامل : رقمين …" at bounding box center [658, 150] width 119 height 140
click at [635, 84] on p "لتاكيد الاوردر :- هنحتاج من حضرتك البيانات التالية :- .. الإسم بالكامل : رقمين …" at bounding box center [658, 150] width 119 height 140
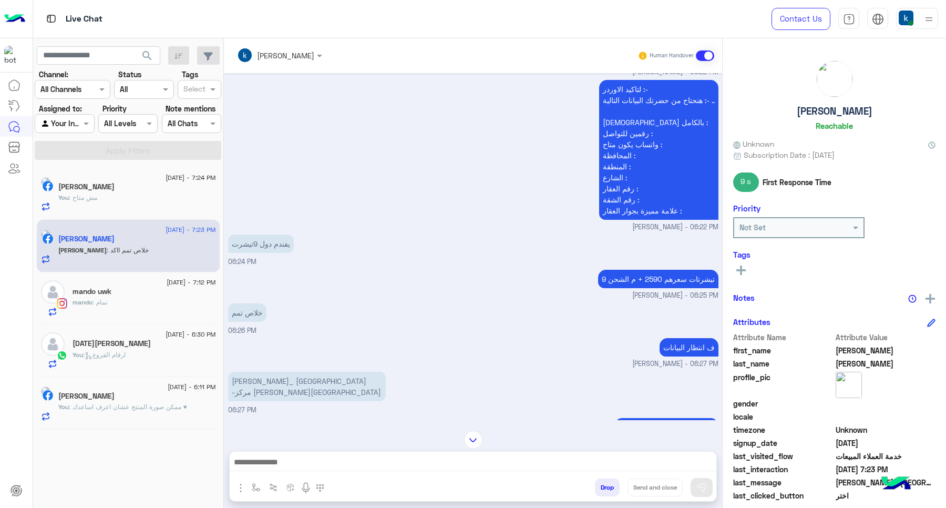
click at [635, 84] on p "لتاكيد الاوردر :- هنحتاج من حضرتك البيانات التالية :- .. الإسم بالكامل : رقمين …" at bounding box center [658, 150] width 119 height 140
drag, startPoint x: 635, startPoint y: 84, endPoint x: 627, endPoint y: 205, distance: 121.2
click at [627, 205] on p "لتاكيد الاوردر :- هنحتاج من حضرتك البيانات التالية :- .. الإسم بالكامل : رقمين …" at bounding box center [658, 150] width 119 height 140
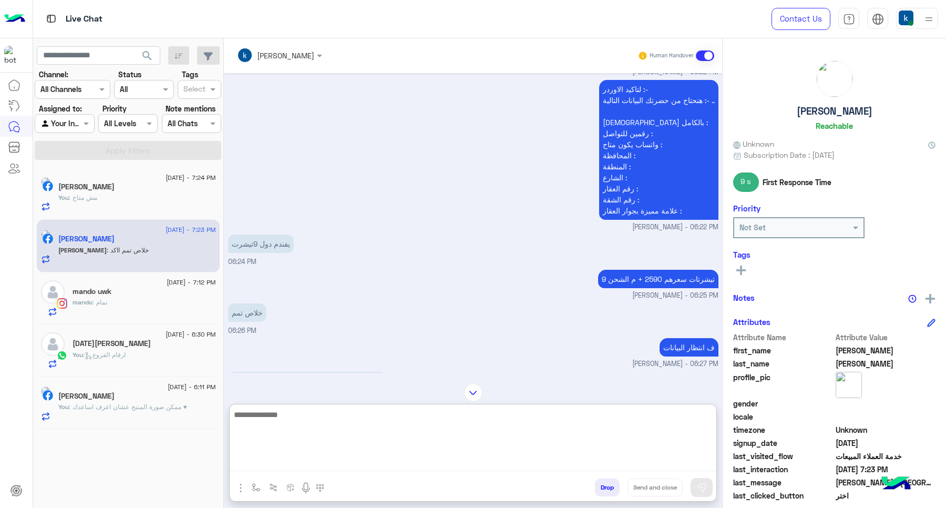
click at [374, 461] on textarea at bounding box center [473, 439] width 487 height 63
paste textarea "**********"
type textarea "**********"
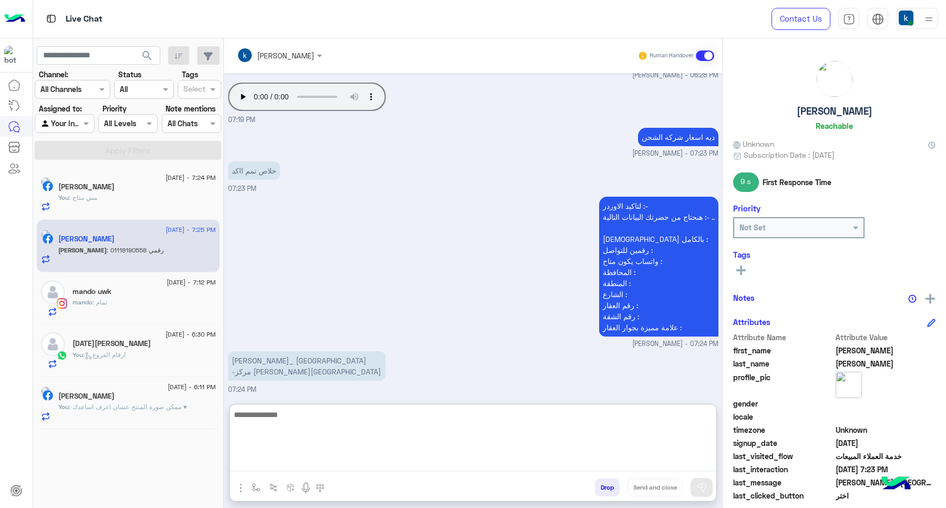
scroll to position [954, 0]
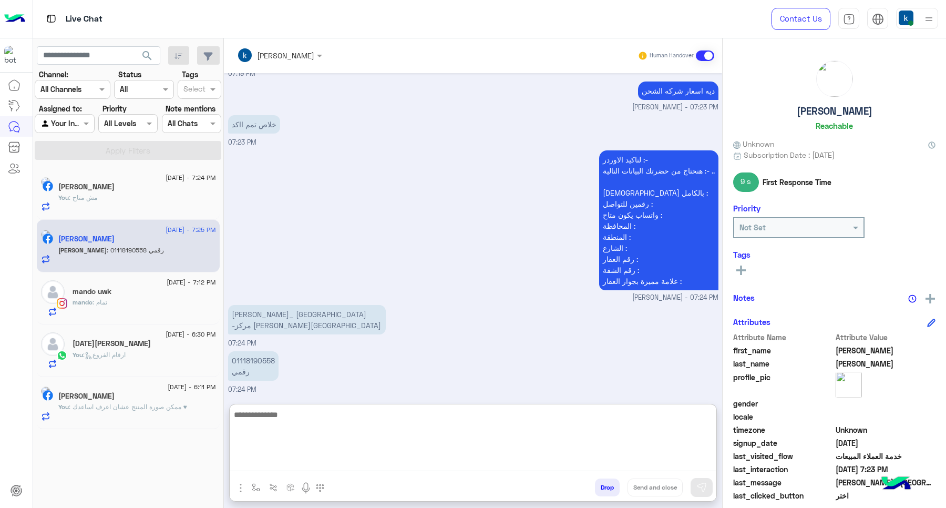
click at [362, 309] on p "[PERSON_NAME]_ [GEOGRAPHIC_DATA] -مركز [PERSON_NAME][GEOGRAPHIC_DATA]" at bounding box center [307, 319] width 158 height 29
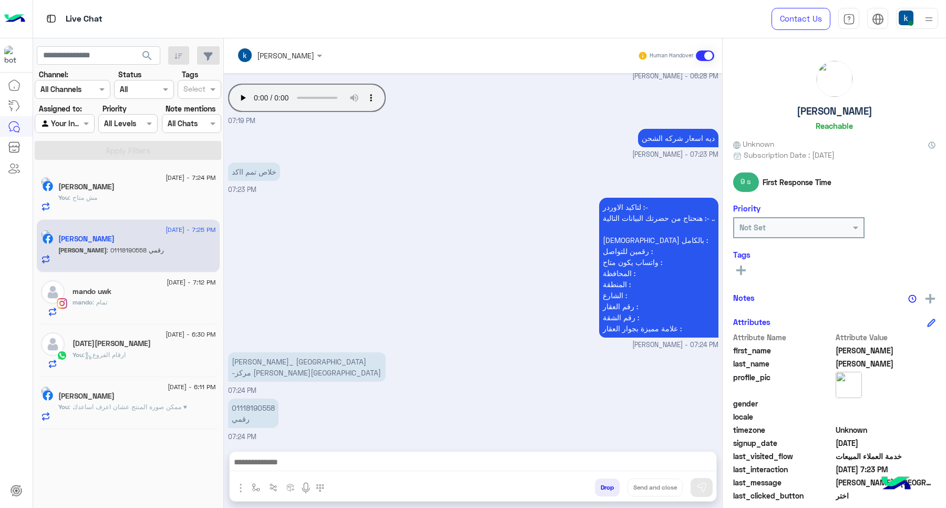
click at [363, 309] on div "لتاكيد الاوردر :- هنحتاج من حضرتك البيانات التالية :- .. الإسم بالكامل : رقمين …" at bounding box center [473, 272] width 490 height 155
click at [371, 368] on p "[PERSON_NAME]_ [GEOGRAPHIC_DATA] -مركز [PERSON_NAME][GEOGRAPHIC_DATA]" at bounding box center [307, 366] width 158 height 29
click at [371, 362] on p "[PERSON_NAME]_ [GEOGRAPHIC_DATA] -مركز [PERSON_NAME][GEOGRAPHIC_DATA]" at bounding box center [307, 366] width 158 height 29
drag, startPoint x: 371, startPoint y: 362, endPoint x: 333, endPoint y: 359, distance: 38.0
click at [333, 358] on p "[PERSON_NAME]_ [GEOGRAPHIC_DATA] -مركز [PERSON_NAME][GEOGRAPHIC_DATA]" at bounding box center [307, 366] width 158 height 29
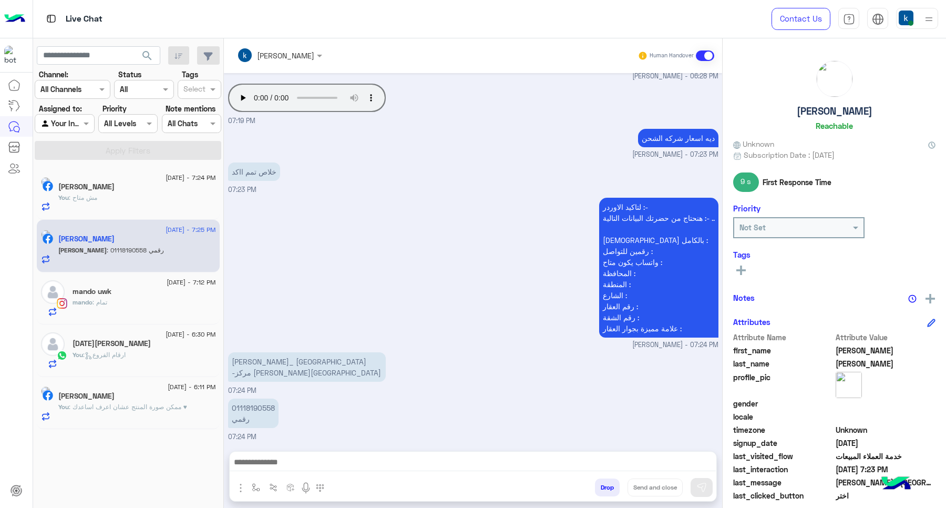
click at [335, 359] on p "[PERSON_NAME]_ [GEOGRAPHIC_DATA] -مركز [PERSON_NAME][GEOGRAPHIC_DATA]" at bounding box center [307, 366] width 158 height 29
drag, startPoint x: 379, startPoint y: 360, endPoint x: 309, endPoint y: 355, distance: 70.1
click at [310, 356] on p "[PERSON_NAME]_ [GEOGRAPHIC_DATA] -مركز [PERSON_NAME][GEOGRAPHIC_DATA]" at bounding box center [307, 366] width 158 height 29
copy p "يوسف خالد صابر احمد"
drag, startPoint x: 301, startPoint y: 359, endPoint x: 268, endPoint y: 372, distance: 35.6
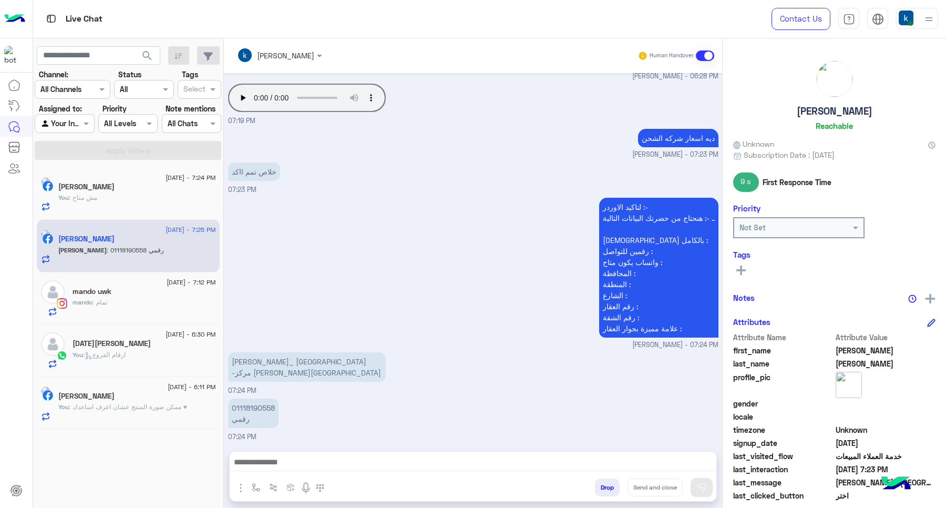
click at [268, 372] on p "[PERSON_NAME]_ [GEOGRAPHIC_DATA] -مركز [PERSON_NAME][GEOGRAPHIC_DATA]" at bounding box center [307, 366] width 158 height 29
copy p "ني سويف -مركز ناصر - الشناويه"
click at [308, 373] on p "[PERSON_NAME]_ [GEOGRAPHIC_DATA] -مركز [PERSON_NAME][GEOGRAPHIC_DATA]" at bounding box center [307, 366] width 158 height 29
drag, startPoint x: 305, startPoint y: 359, endPoint x: 282, endPoint y: 381, distance: 31.6
click at [282, 381] on div "[PERSON_NAME]_ [GEOGRAPHIC_DATA] -مركز [PERSON_NAME][GEOGRAPHIC_DATA]" at bounding box center [307, 367] width 158 height 35
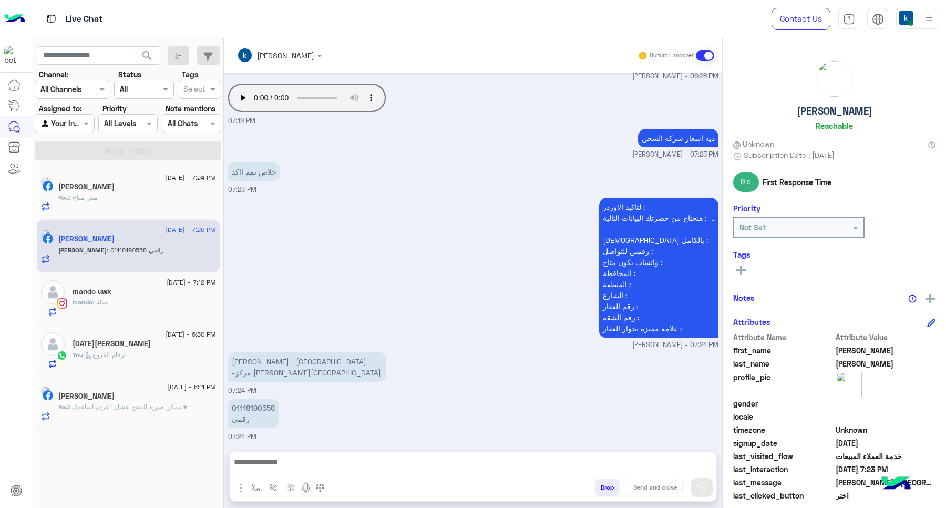
copy p "بني سويف -مركز ناصر - الشناويه"
click at [250, 403] on p "01118190558 رقمي" at bounding box center [253, 412] width 50 height 29
copy p "01118190558"
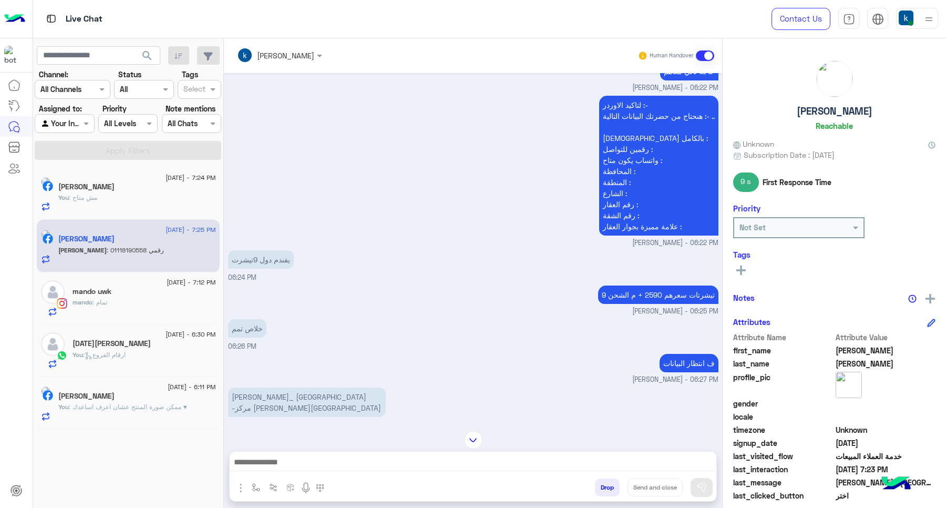
click at [453, 301] on div "9 تيشرتات سعرهم 2590 + م الشحن khaled mohamed - 06:25 PM" at bounding box center [473, 300] width 490 height 34
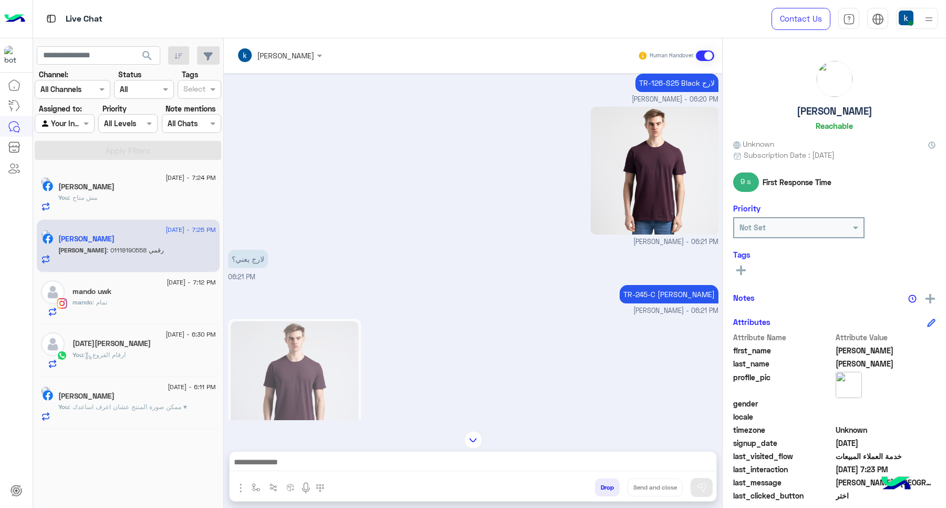
scroll to position [711, 0]
click at [642, 292] on p "TR-245-C [PERSON_NAME]" at bounding box center [669, 294] width 99 height 18
drag, startPoint x: 642, startPoint y: 292, endPoint x: 687, endPoint y: 291, distance: 44.7
click at [687, 291] on p "TR-245-C [PERSON_NAME]" at bounding box center [669, 294] width 99 height 18
copy p "TR-245-C Maroon"
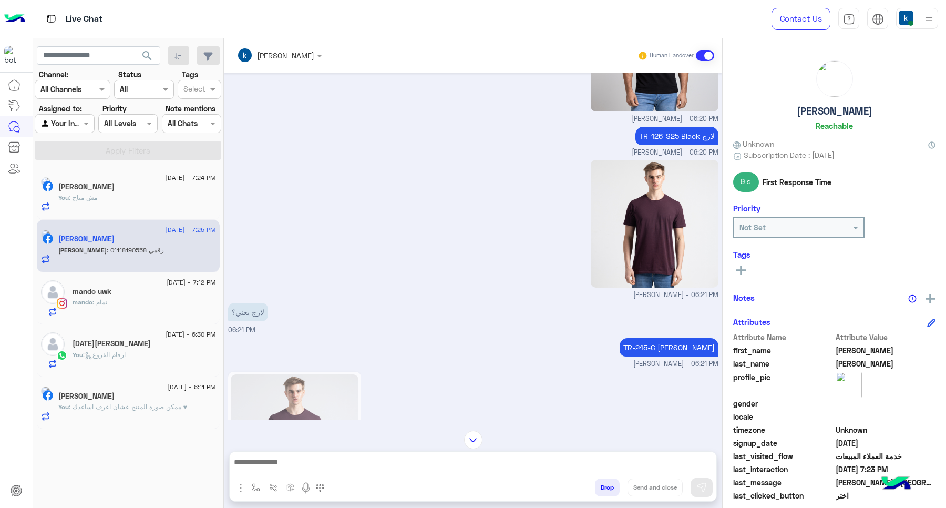
scroll to position [645, 0]
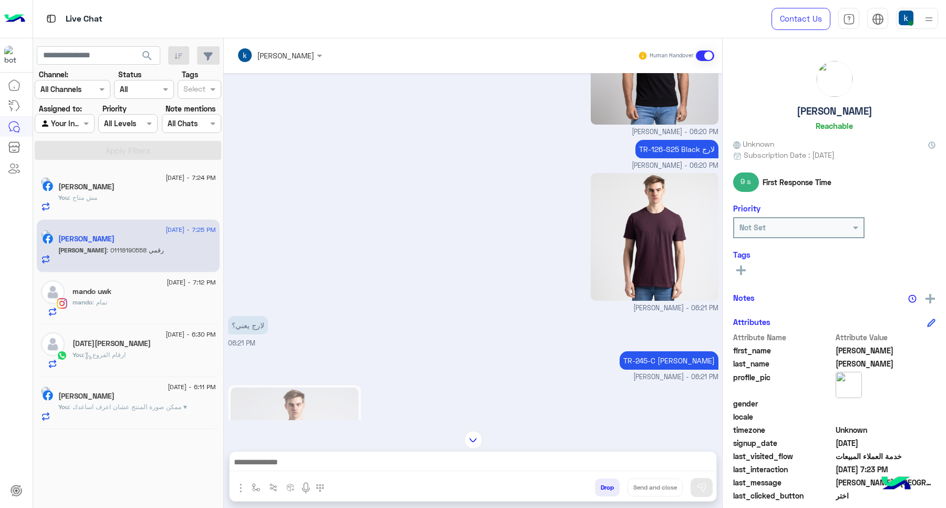
click at [642, 151] on p "TR-126-S25 Black لارج" at bounding box center [677, 149] width 83 height 18
drag, startPoint x: 642, startPoint y: 151, endPoint x: 689, endPoint y: 145, distance: 47.1
click at [689, 145] on p "TR-126-S25 Black لارج" at bounding box center [677, 149] width 83 height 18
copy p "TR-126-S25 Black"
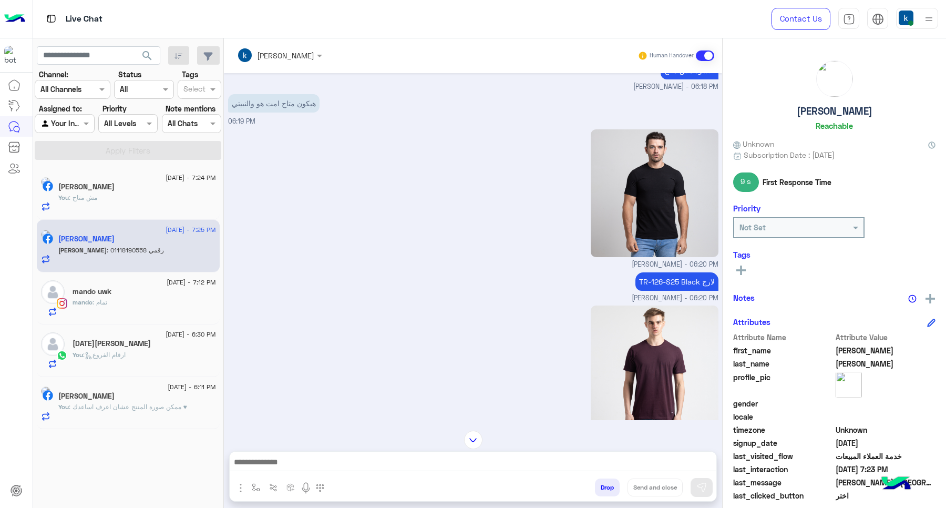
scroll to position [382, 0]
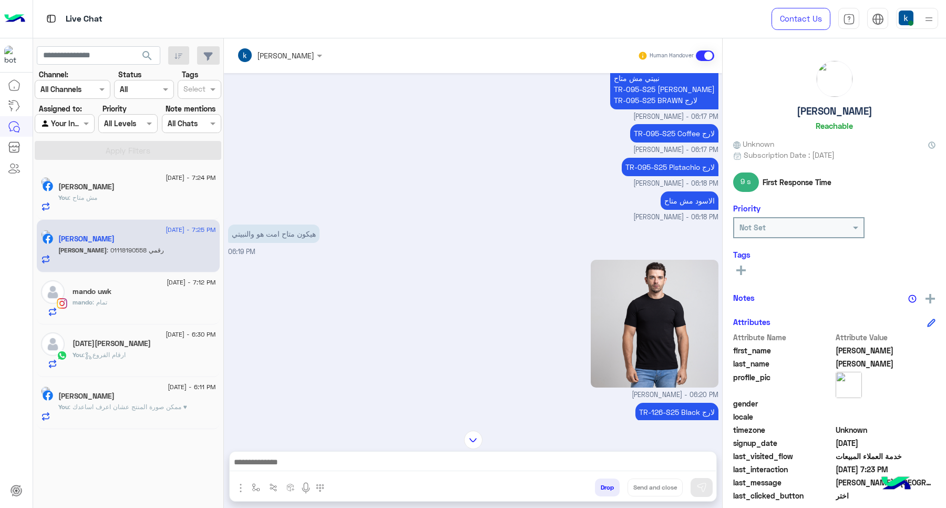
click at [625, 165] on p "TR-095-S25 Pistachio لارج" at bounding box center [670, 167] width 97 height 18
drag, startPoint x: 625, startPoint y: 165, endPoint x: 673, endPoint y: 167, distance: 48.4
click at [682, 166] on p "TR-095-S25 Pistachio لارج" at bounding box center [670, 167] width 97 height 18
copy p "TR-095-S25 Pistachio"
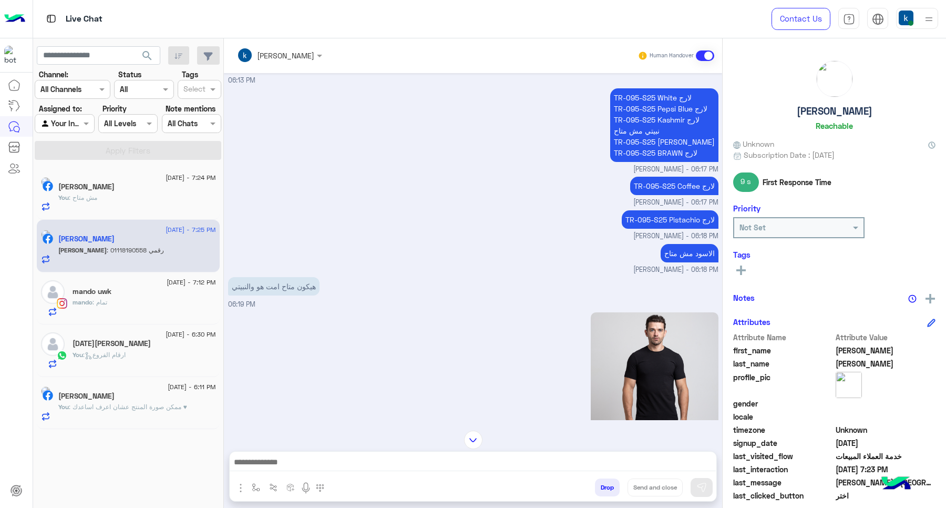
scroll to position [316, 0]
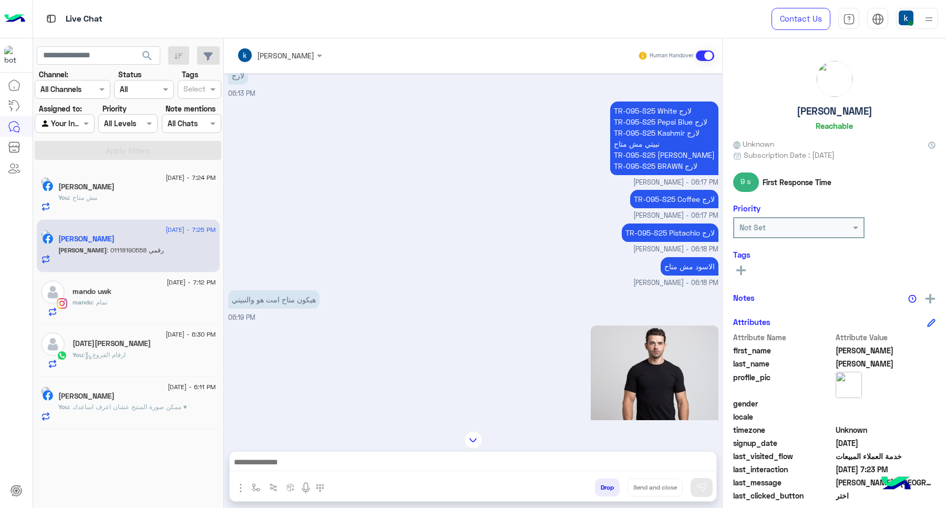
click at [636, 198] on p "TR-095-S25 Coffee لارج" at bounding box center [674, 199] width 88 height 18
drag, startPoint x: 636, startPoint y: 198, endPoint x: 690, endPoint y: 202, distance: 54.3
click at [690, 202] on p "TR-095-S25 Coffee لارج" at bounding box center [674, 199] width 88 height 18
copy p "TR-095-S25 Coffee"
click at [613, 167] on div "TR-095-S25 White لارج TR-095-S25 Pepsi Blue لارج TR-095-S25 Kashmir لارج نبيتي …" at bounding box center [473, 143] width 490 height 89
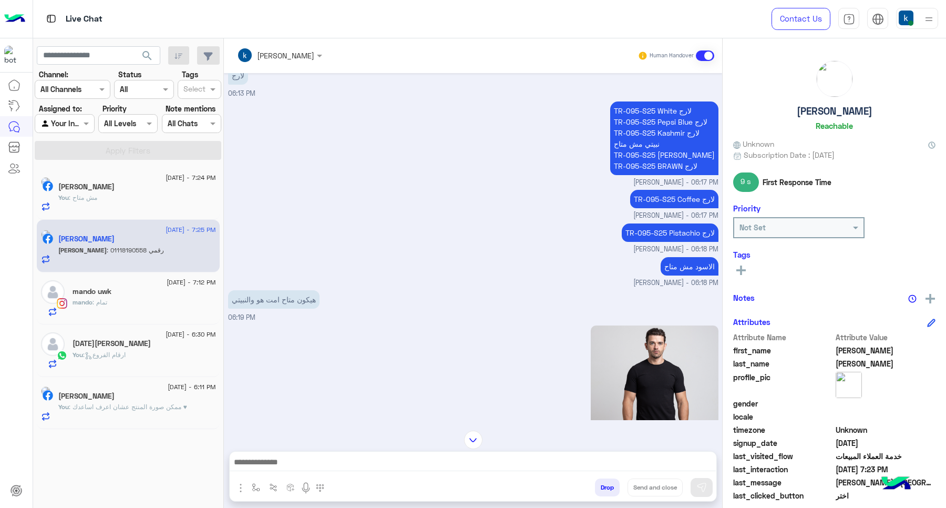
click at [623, 159] on p "TR-095-S25 White لارج TR-095-S25 Pepsi Blue لارج TR-095-S25 Kashmir لارج نبيتي …" at bounding box center [664, 138] width 108 height 74
drag, startPoint x: 623, startPoint y: 159, endPoint x: 668, endPoint y: 166, distance: 45.2
click at [668, 166] on p "TR-095-S25 White لارج TR-095-S25 Pepsi Blue لارج TR-095-S25 Kashmir لارج نبيتي …" at bounding box center [664, 138] width 108 height 74
copy p "TR-095-S25 BRAWN"
click at [619, 146] on p "TR-095-S25 White لارج TR-095-S25 Pepsi Blue لارج TR-095-S25 Kashmir لارج نبيتي …" at bounding box center [664, 138] width 108 height 74
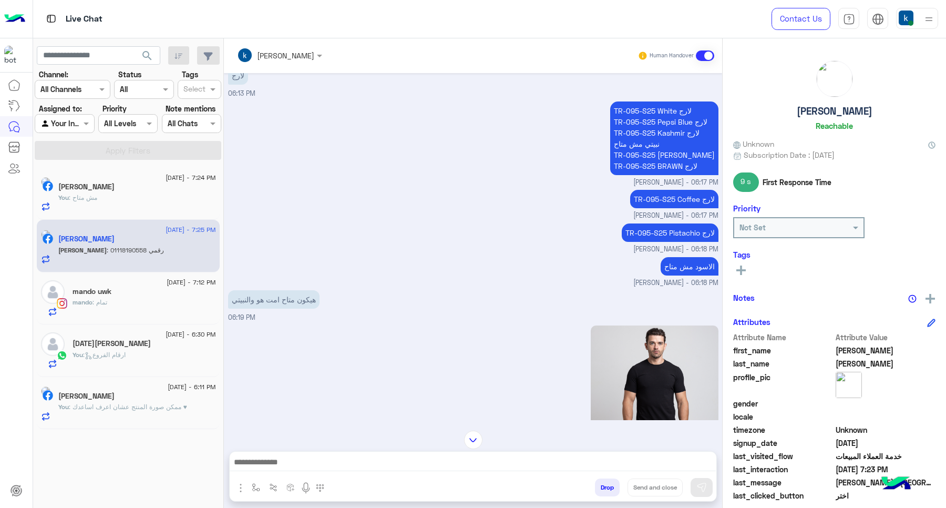
click at [623, 156] on p "TR-095-S25 White لارج TR-095-S25 Pepsi Blue لارج TR-095-S25 Kashmir لارج نبيتي …" at bounding box center [664, 138] width 108 height 74
drag, startPoint x: 623, startPoint y: 156, endPoint x: 681, endPoint y: 157, distance: 57.8
click at [681, 157] on p "TR-095-S25 White لارج TR-095-S25 Pepsi Blue لارج TR-095-S25 Kashmir لارج نبيتي …" at bounding box center [664, 138] width 108 height 74
copy p "TR-095-S25 Genzary"
click at [623, 130] on p "TR-095-S25 White لارج TR-095-S25 Pepsi Blue لارج TR-095-S25 Kashmir لارج نبيتي …" at bounding box center [664, 138] width 108 height 74
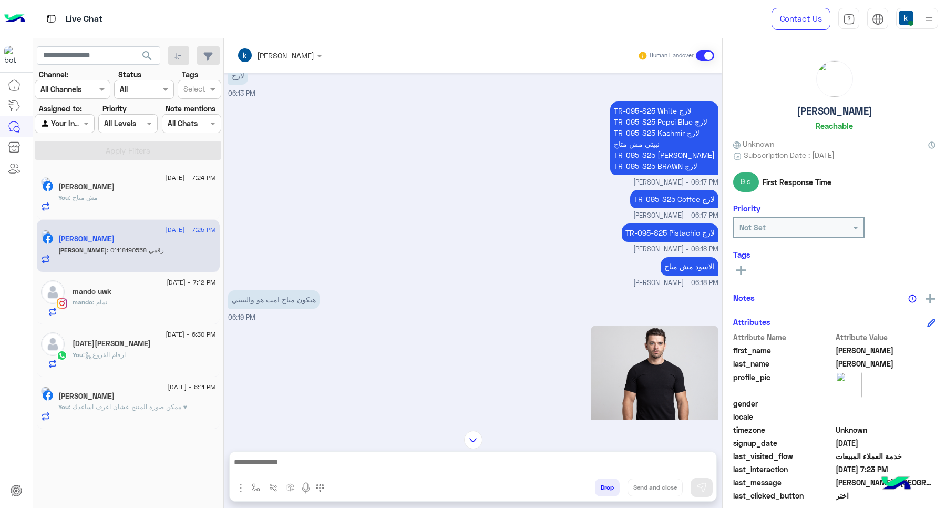
drag, startPoint x: 623, startPoint y: 130, endPoint x: 671, endPoint y: 133, distance: 47.4
click at [671, 133] on p "TR-095-S25 White لارج TR-095-S25 Pepsi Blue لارج TR-095-S25 Kashmir لارج نبيتي …" at bounding box center [664, 138] width 108 height 74
click at [621, 122] on p "TR-095-S25 White لارج TR-095-S25 Pepsi Blue لارج TR-095-S25 Kashmir لارج نبيتي …" at bounding box center [664, 138] width 108 height 74
drag, startPoint x: 623, startPoint y: 121, endPoint x: 629, endPoint y: 121, distance: 6.3
click at [629, 121] on p "TR-095-S25 White لارج TR-095-S25 Pepsi Blue لارج TR-095-S25 Kashmir لارج نبيتي …" at bounding box center [664, 138] width 108 height 74
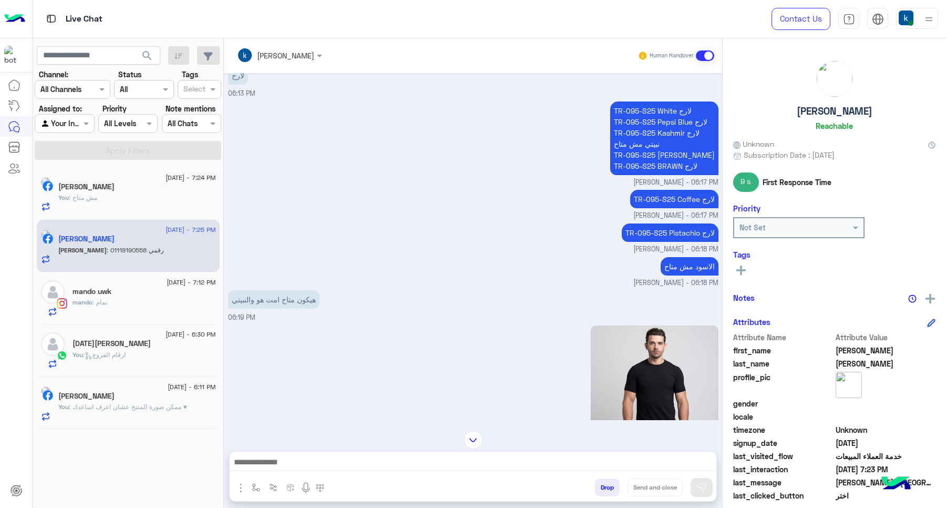
click at [621, 121] on p "TR-095-S25 White لارج TR-095-S25 Pepsi Blue لارج TR-095-S25 Kashmir لارج نبيتي …" at bounding box center [664, 138] width 108 height 74
drag, startPoint x: 621, startPoint y: 121, endPoint x: 684, endPoint y: 121, distance: 63.1
click at [684, 121] on p "TR-095-S25 White لارج TR-095-S25 Pepsi Blue لارج TR-095-S25 Kashmir لارج نبيتي …" at bounding box center [664, 138] width 108 height 74
click at [621, 106] on p "TR-095-S25 White لارج TR-095-S25 Pepsi Blue لارج TR-095-S25 Kashmir لارج نبيتي …" at bounding box center [664, 138] width 108 height 74
drag, startPoint x: 621, startPoint y: 106, endPoint x: 669, endPoint y: 103, distance: 48.5
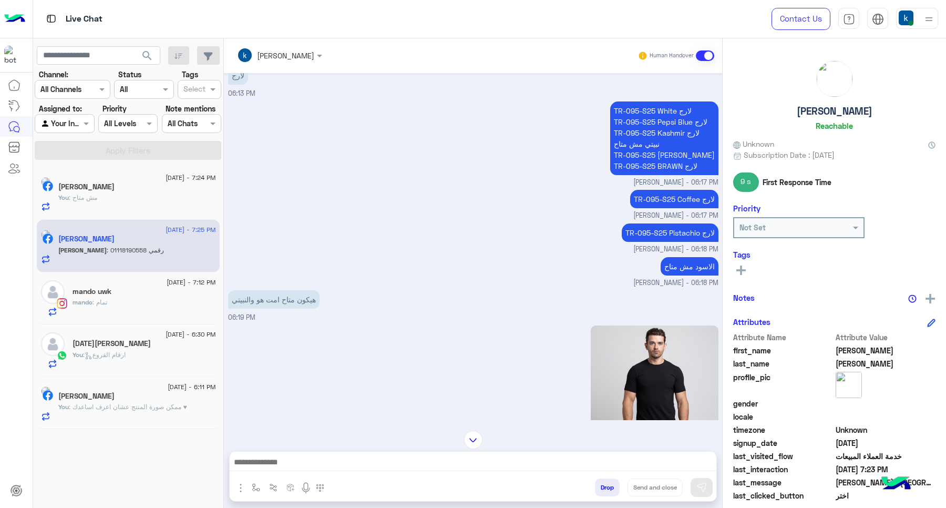
click at [669, 103] on p "TR-095-S25 White لارج TR-095-S25 Pepsi Blue لارج TR-095-S25 Kashmir لارج نبيتي …" at bounding box center [664, 138] width 108 height 74
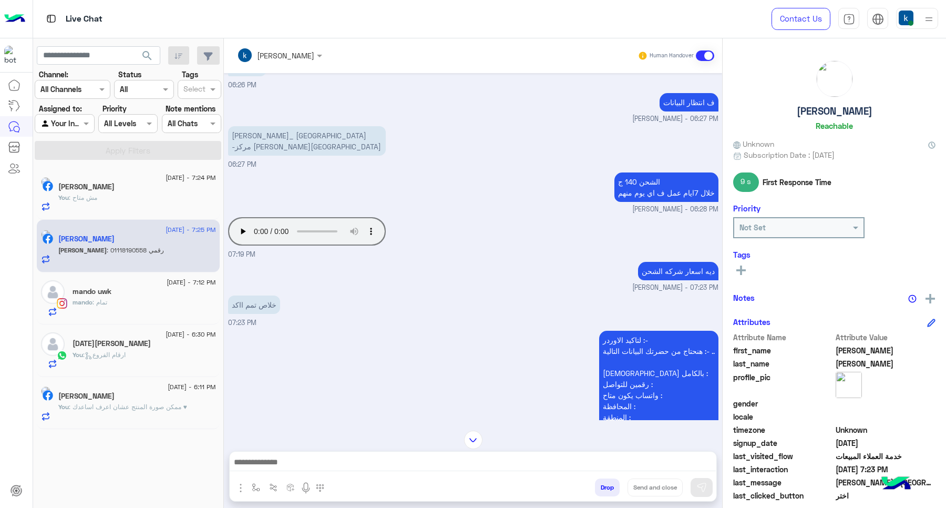
scroll to position [1509, 0]
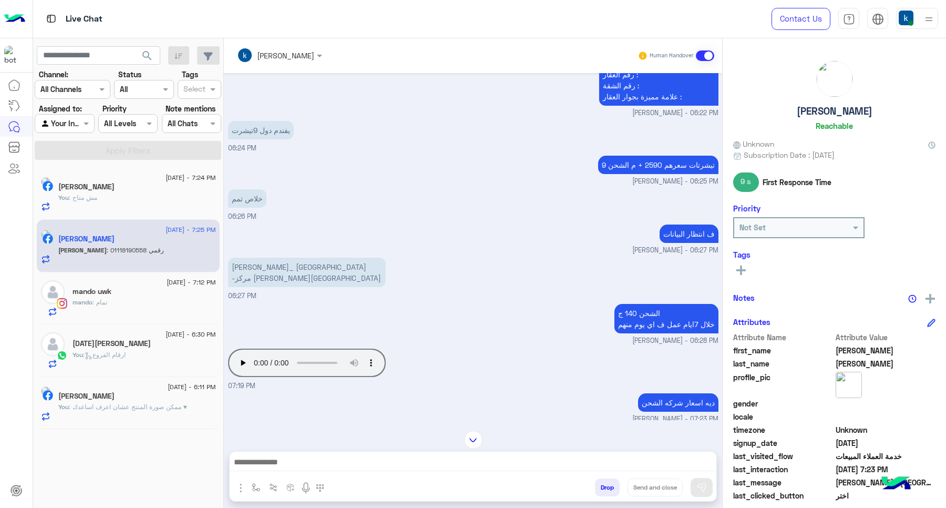
click at [393, 474] on div at bounding box center [473, 465] width 487 height 26
drag, startPoint x: 383, startPoint y: 470, endPoint x: 380, endPoint y: 465, distance: 5.9
click at [382, 469] on textarea at bounding box center [473, 463] width 486 height 16
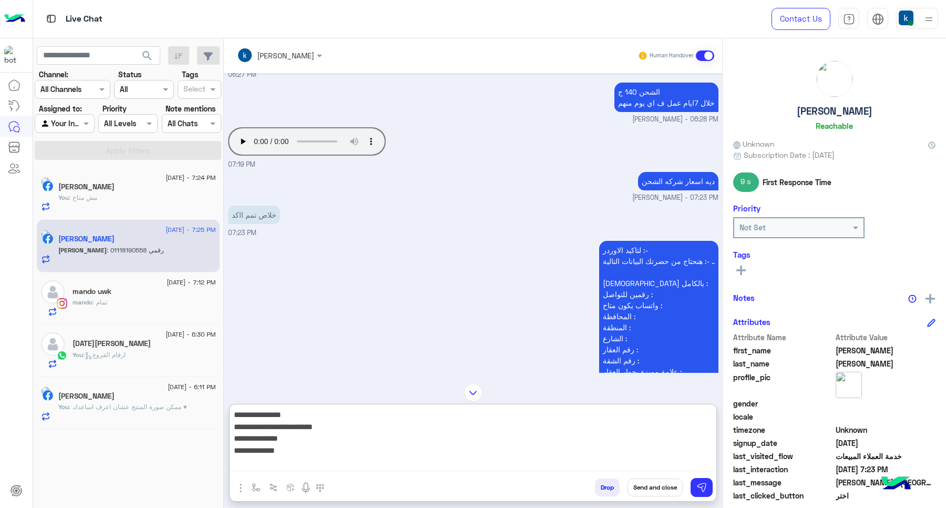
scroll to position [1772, 0]
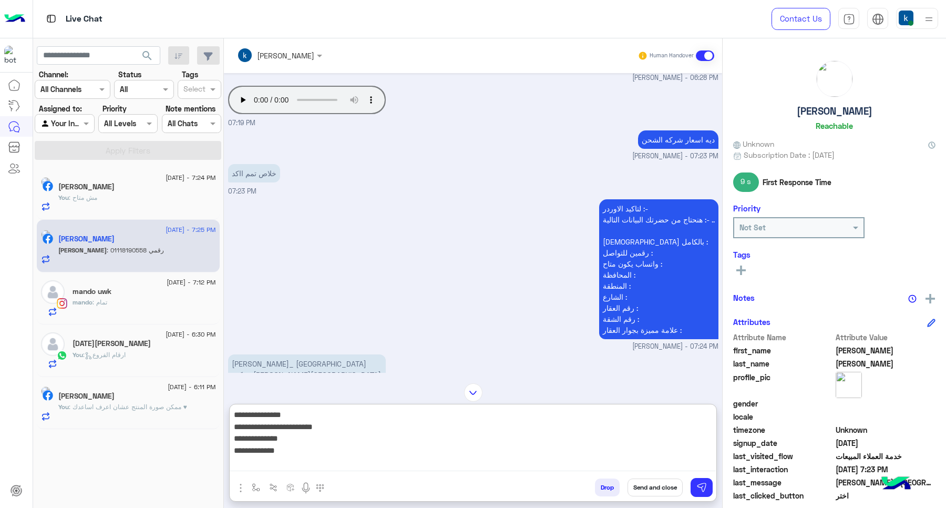
paste textarea "**********"
type textarea "**********"
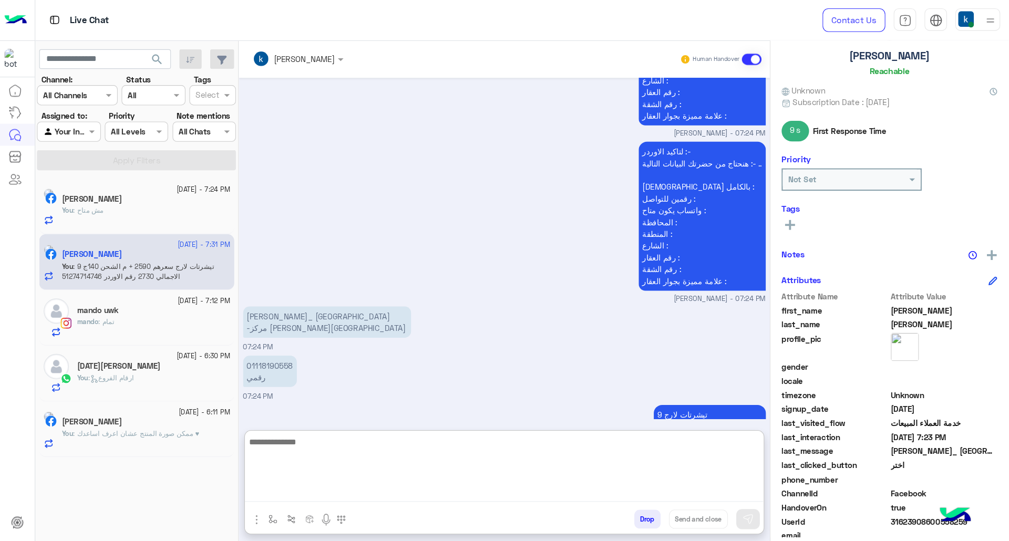
scroll to position [101, 0]
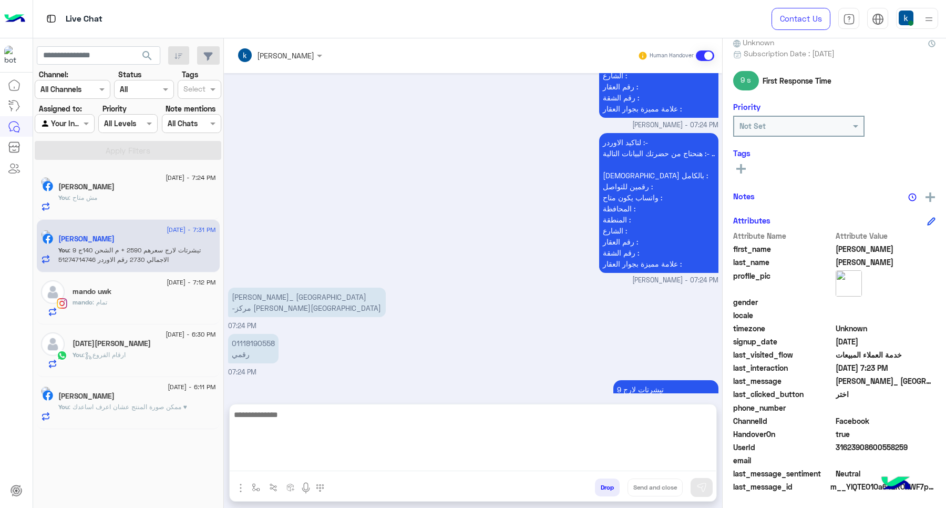
click at [855, 455] on span at bounding box center [886, 460] width 100 height 11
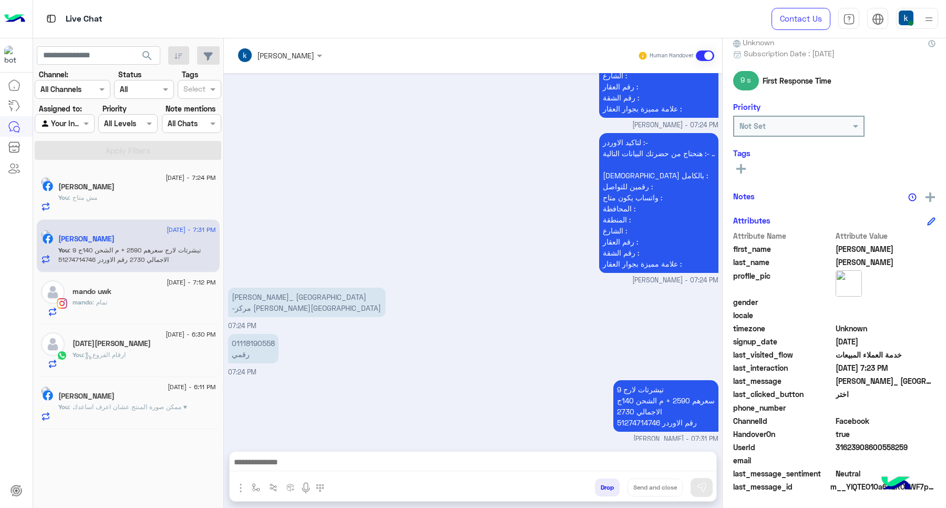
click at [855, 447] on span "31623908600558259" at bounding box center [886, 447] width 100 height 11
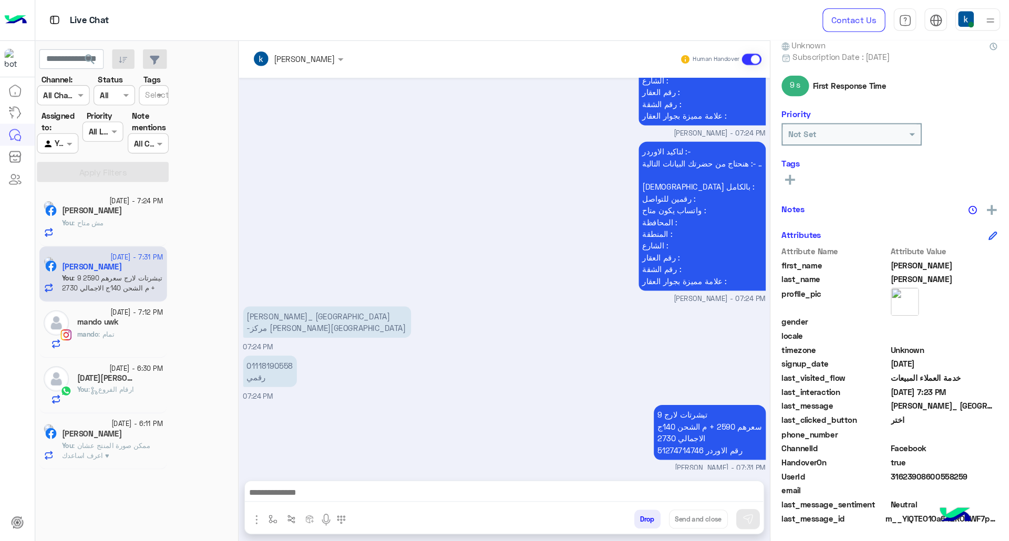
scroll to position [68, 0]
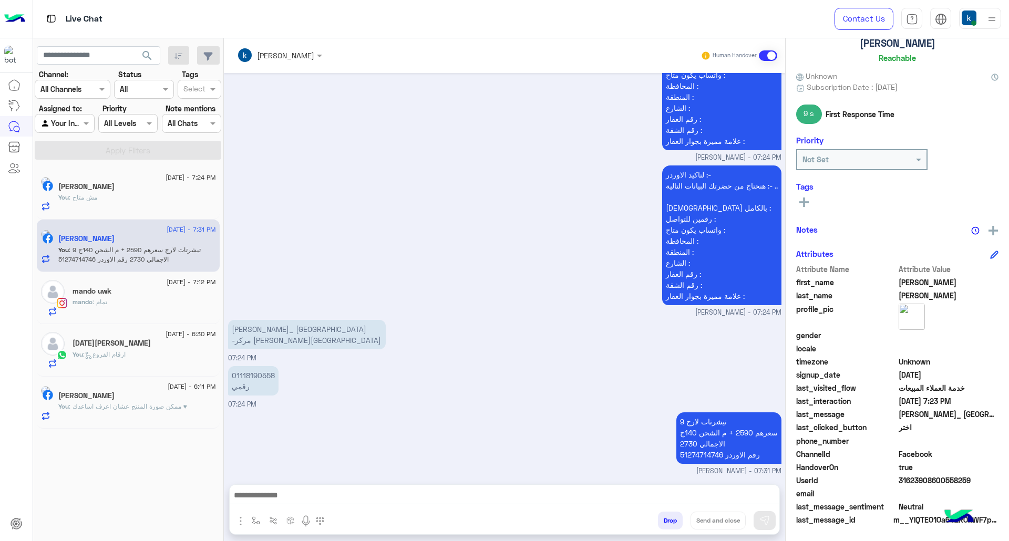
click at [745, 429] on p "9 تيشرتات لارج سعرهم 2590 + م الشحن 140ج الاجمالي 2730 رقم الاوردر 51274714746" at bounding box center [729, 439] width 105 height 52
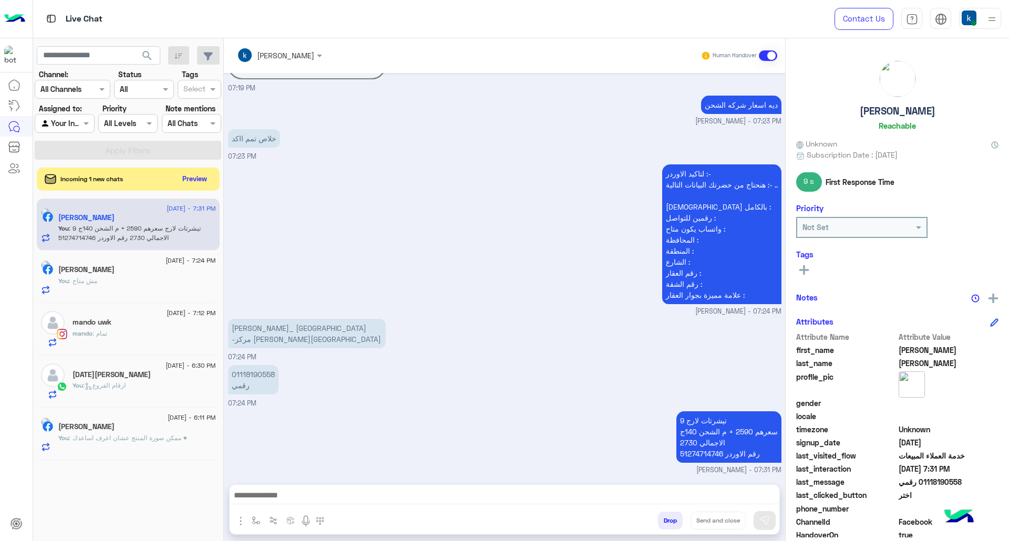
click at [193, 167] on div "search Channel: Channel All Channels Status Channel All Tags Select Assigned to…" at bounding box center [128, 291] width 191 height 507
click at [199, 184] on button "Preview" at bounding box center [195, 178] width 33 height 14
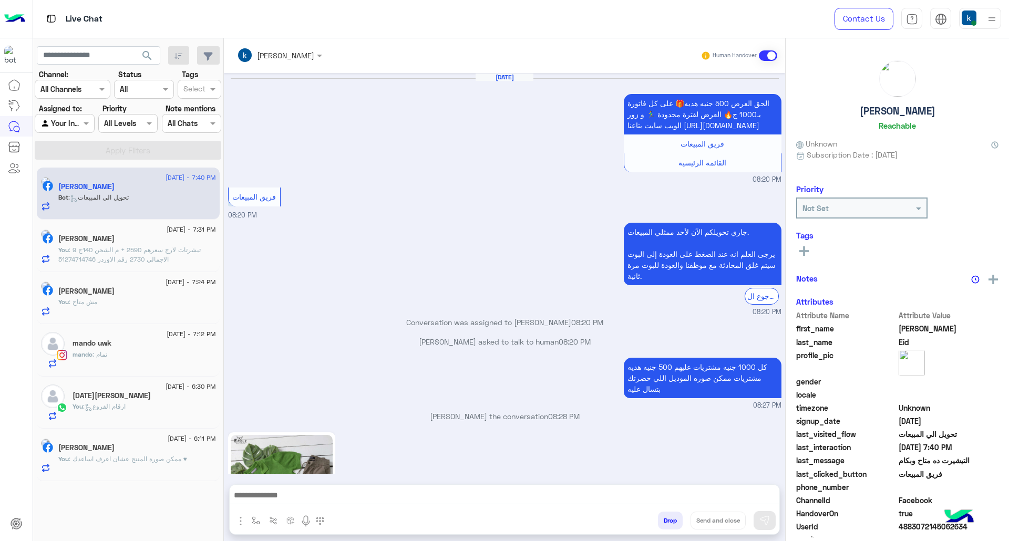
scroll to position [1285, 0]
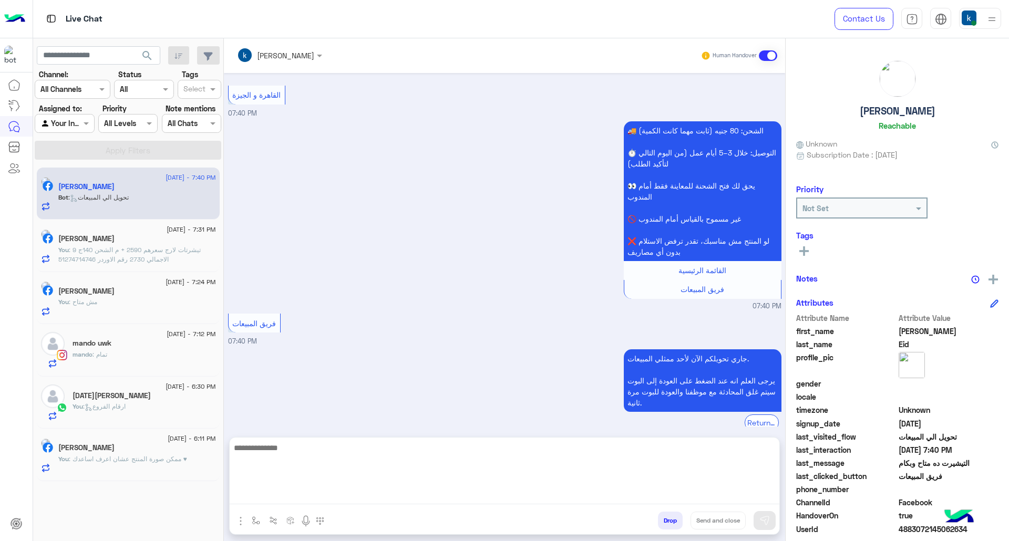
click at [371, 491] on textarea at bounding box center [505, 473] width 550 height 63
paste textarea "**********"
type textarea "**********"
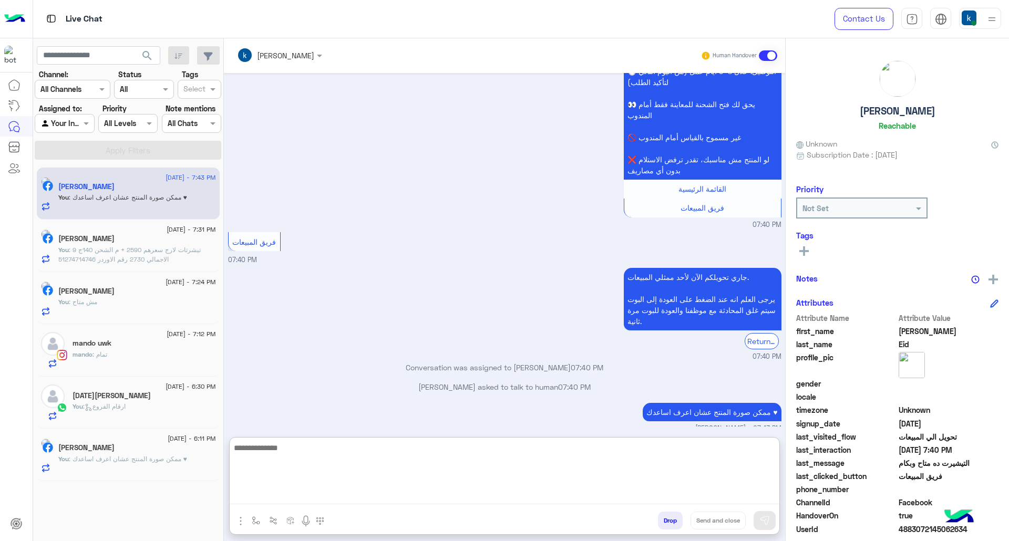
scroll to position [1386, 0]
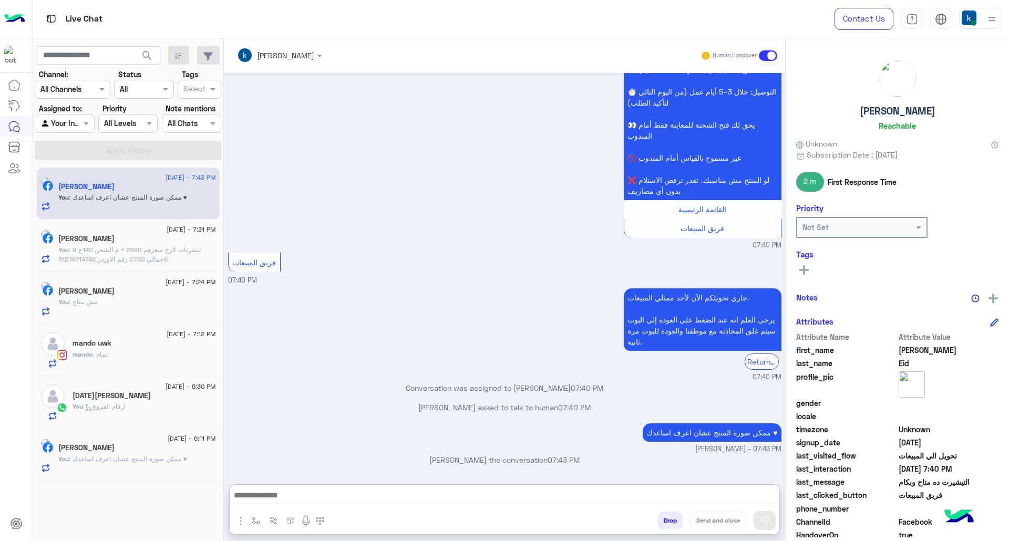
click at [129, 358] on div "mando : تمام" at bounding box center [145, 359] width 144 height 18
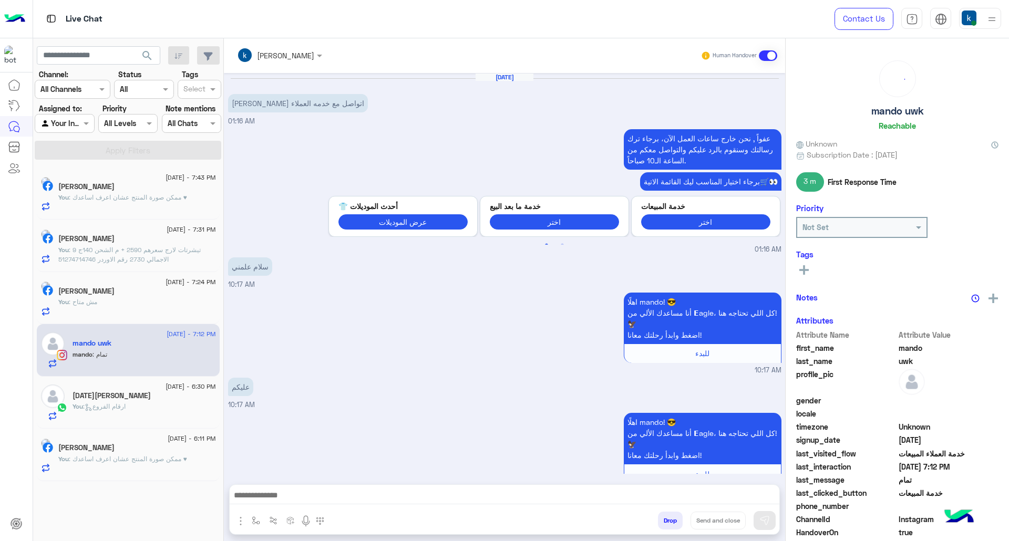
scroll to position [1123, 0]
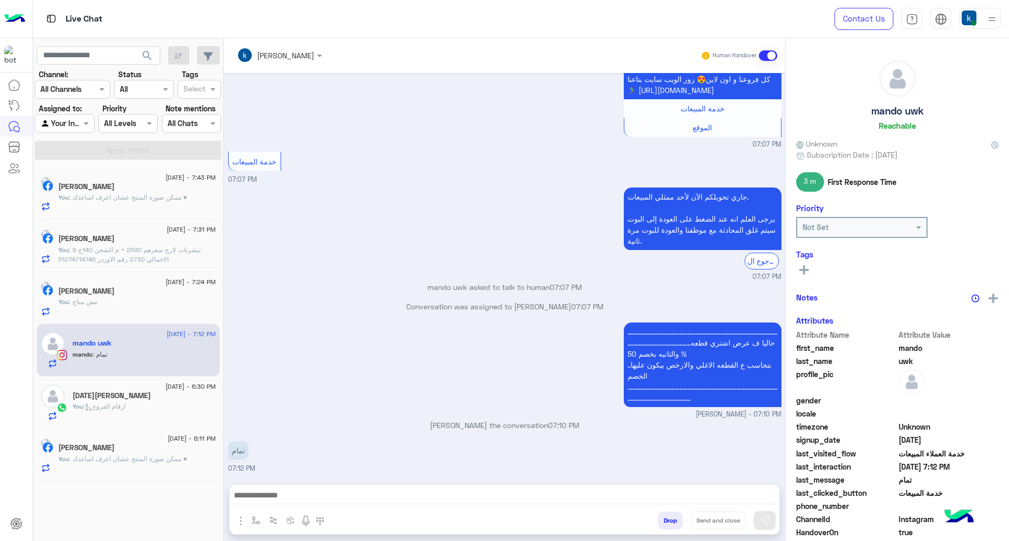
click at [672, 520] on button "Drop" at bounding box center [670, 521] width 25 height 18
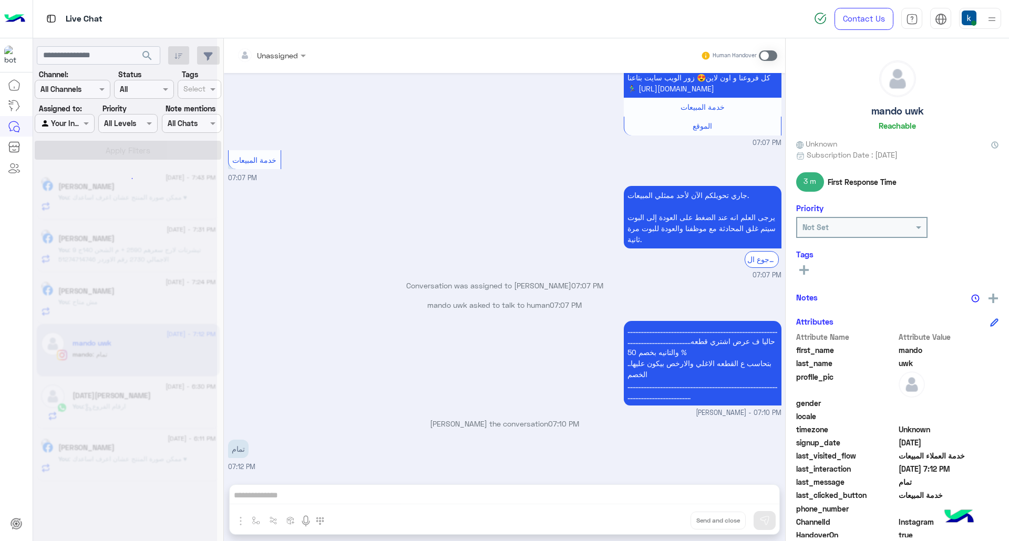
scroll to position [1142, 0]
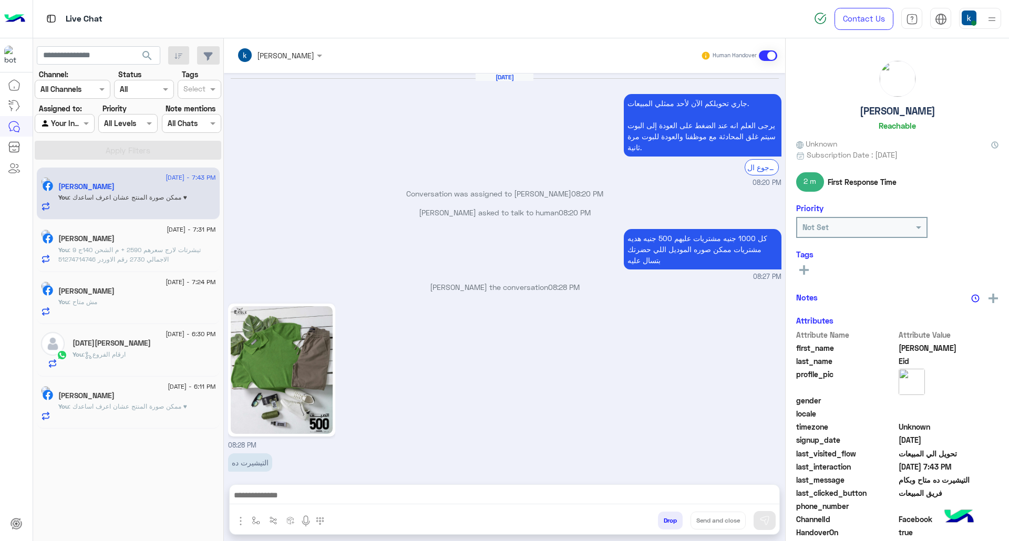
scroll to position [1210, 0]
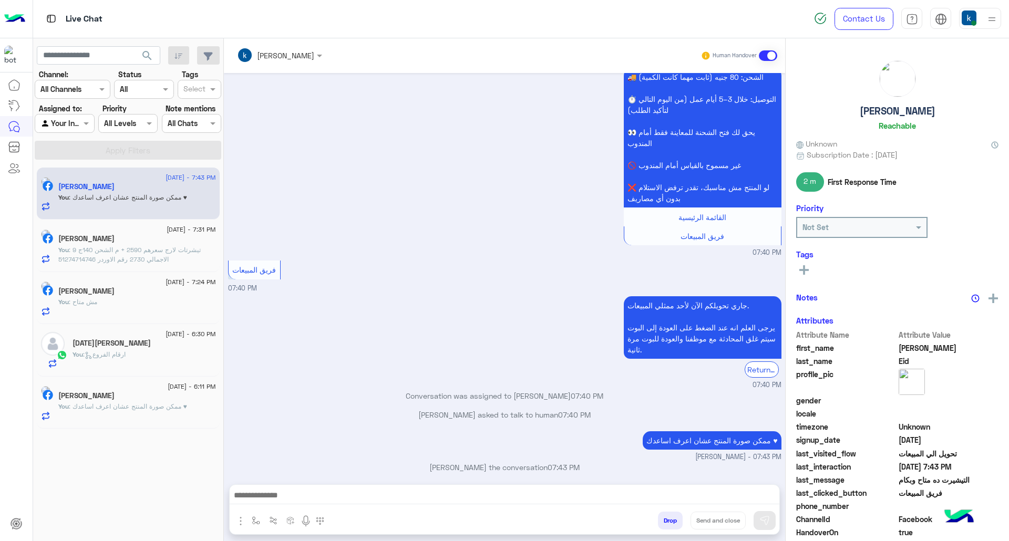
click at [130, 343] on div "Ramadan Ahmed" at bounding box center [145, 344] width 144 height 11
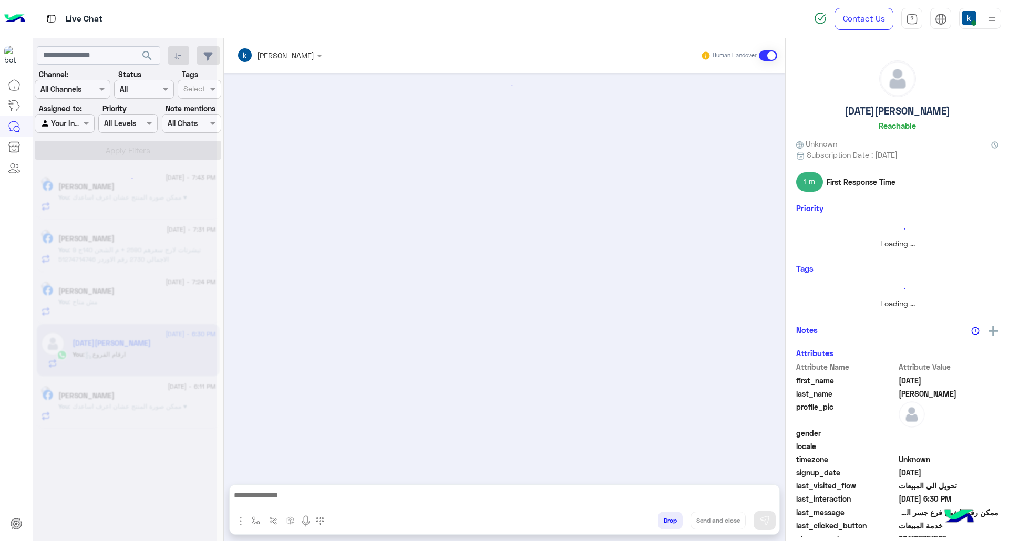
scroll to position [1597, 0]
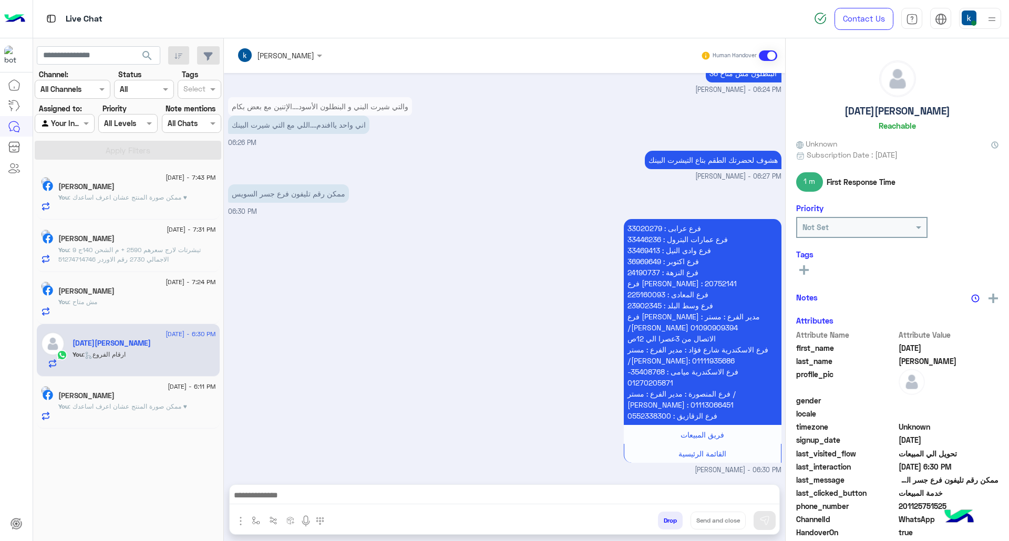
click at [671, 521] on button "Drop" at bounding box center [670, 521] width 25 height 18
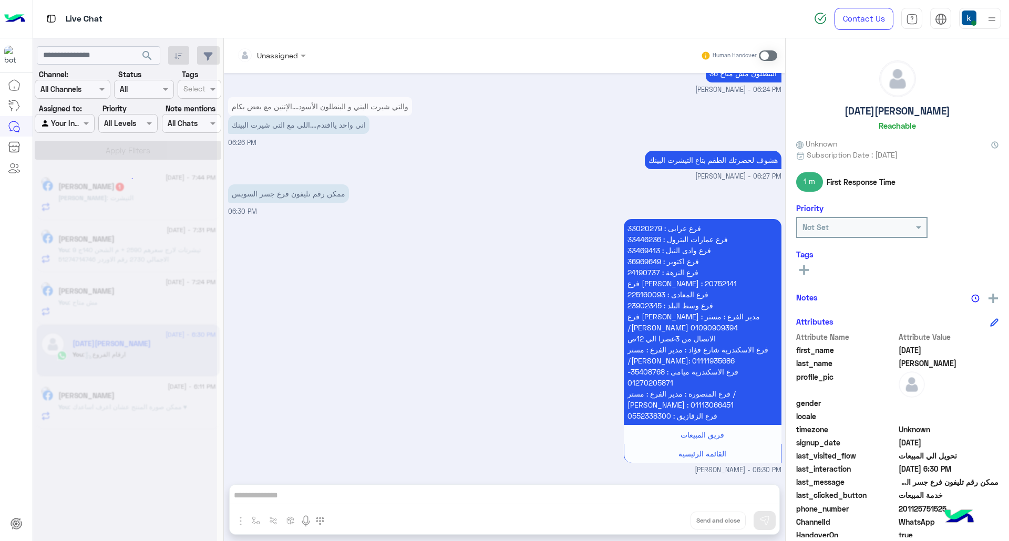
scroll to position [1616, 0]
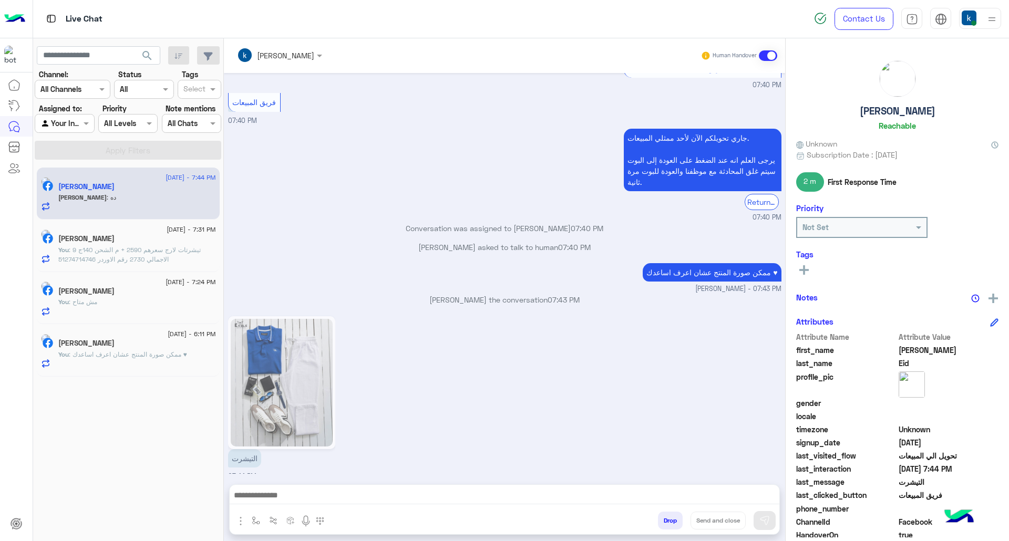
scroll to position [1315, 0]
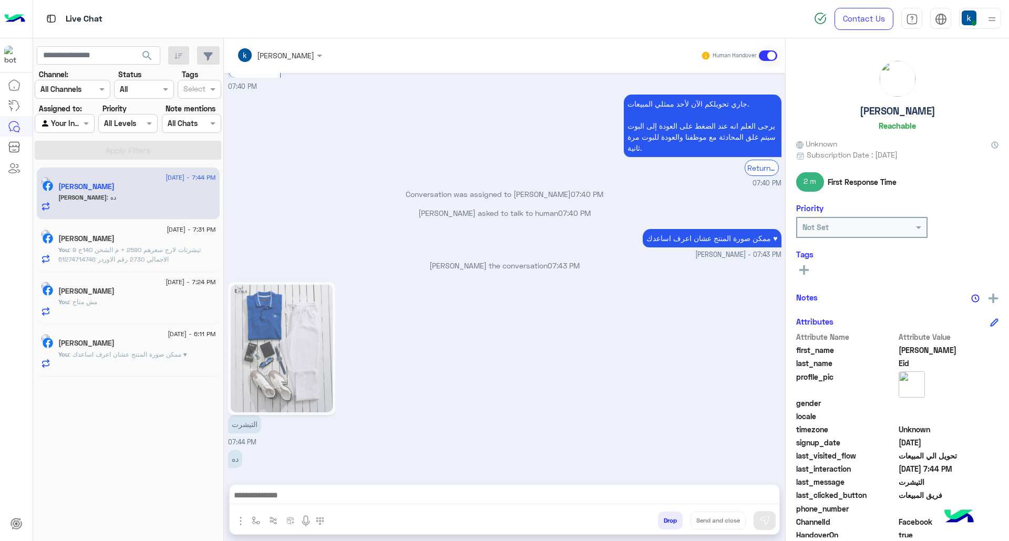
click at [358, 505] on div at bounding box center [505, 498] width 550 height 26
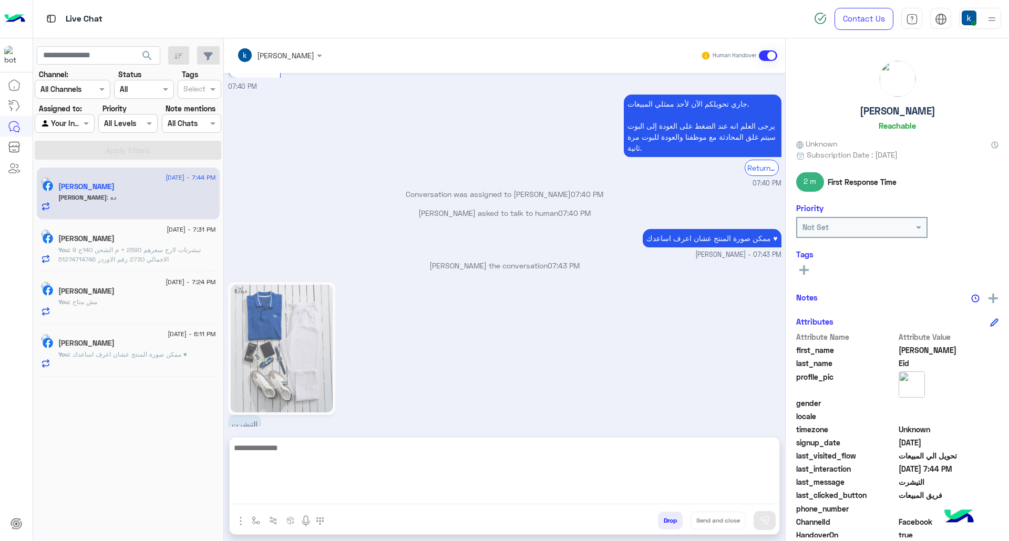
drag, startPoint x: 357, startPoint y: 497, endPoint x: 337, endPoint y: 488, distance: 22.2
click at [356, 497] on textarea at bounding box center [505, 473] width 550 height 63
type textarea "***"
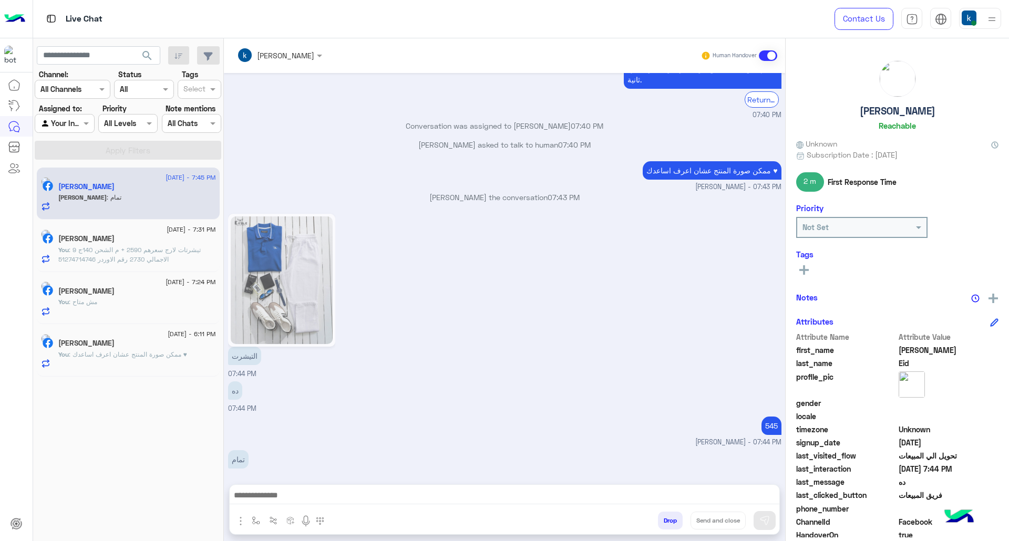
scroll to position [1380, 0]
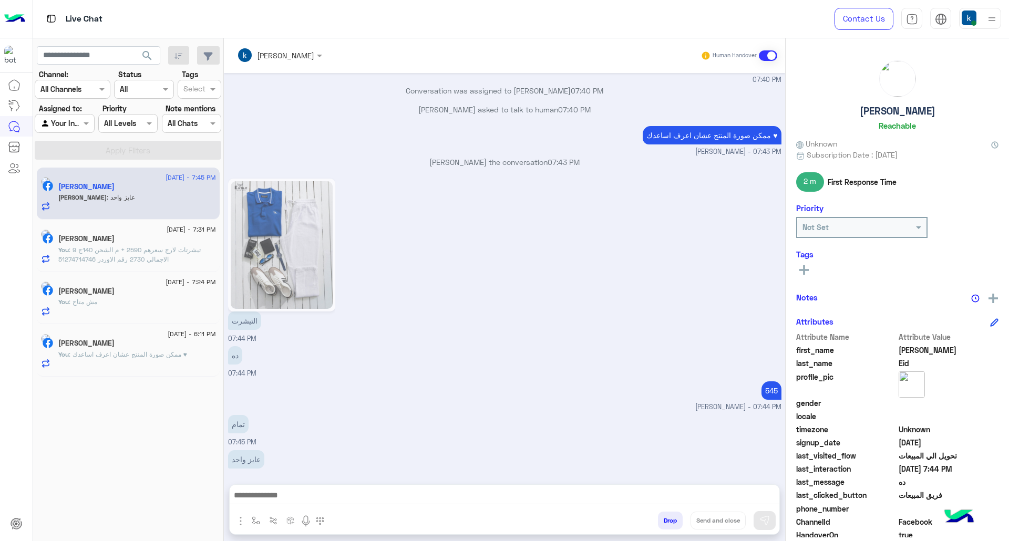
click at [329, 482] on div "[PERSON_NAME] Human Handover [DATE] كل 1000 جنيه مشتريات عليهم 500 جنيه هديه مش…" at bounding box center [504, 291] width 561 height 507
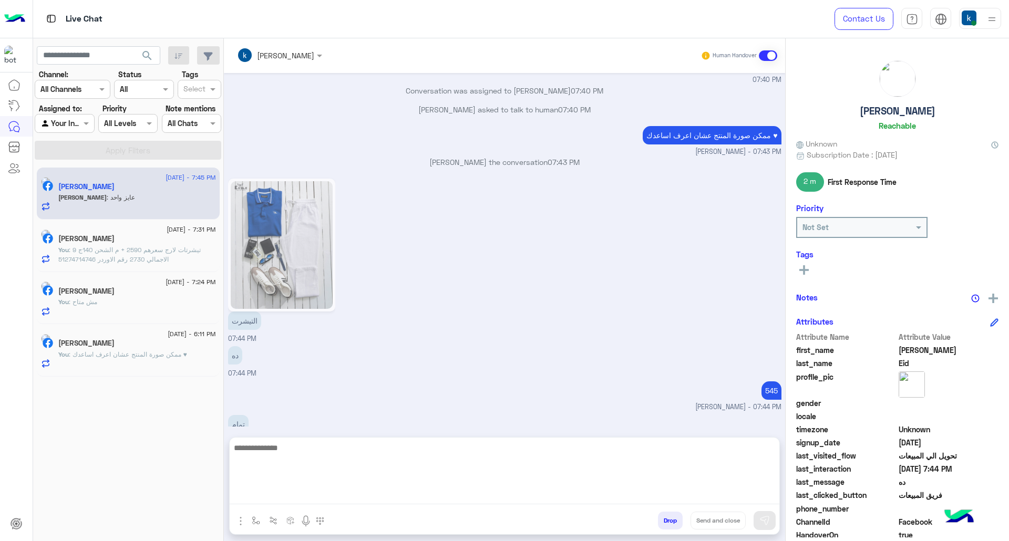
click at [305, 495] on textarea at bounding box center [505, 473] width 550 height 63
type textarea "****"
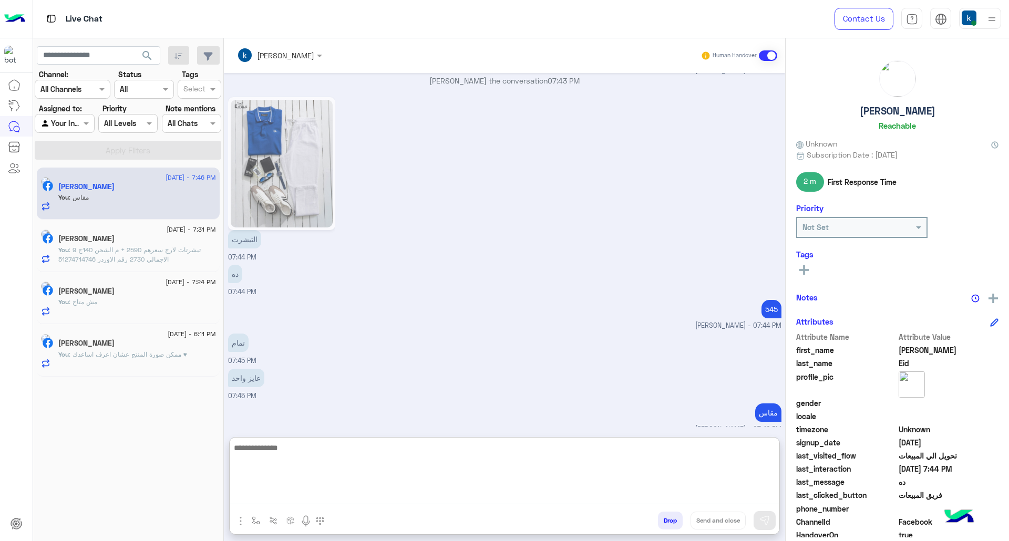
drag, startPoint x: 415, startPoint y: 455, endPoint x: 391, endPoint y: 451, distance: 23.9
click at [412, 455] on textarea at bounding box center [505, 473] width 550 height 63
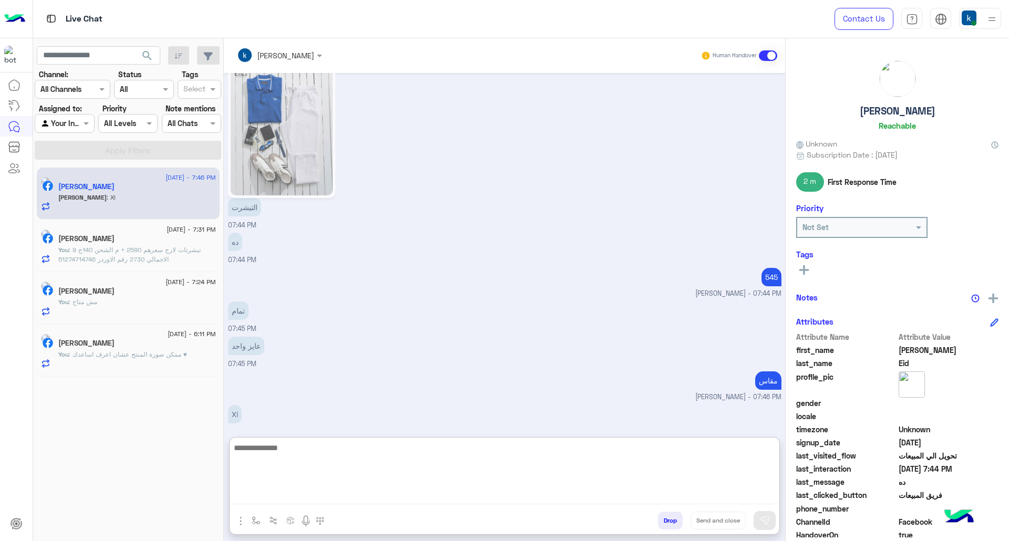
scroll to position [1496, 0]
click at [343, 448] on textarea at bounding box center [505, 473] width 550 height 63
type textarea "*******"
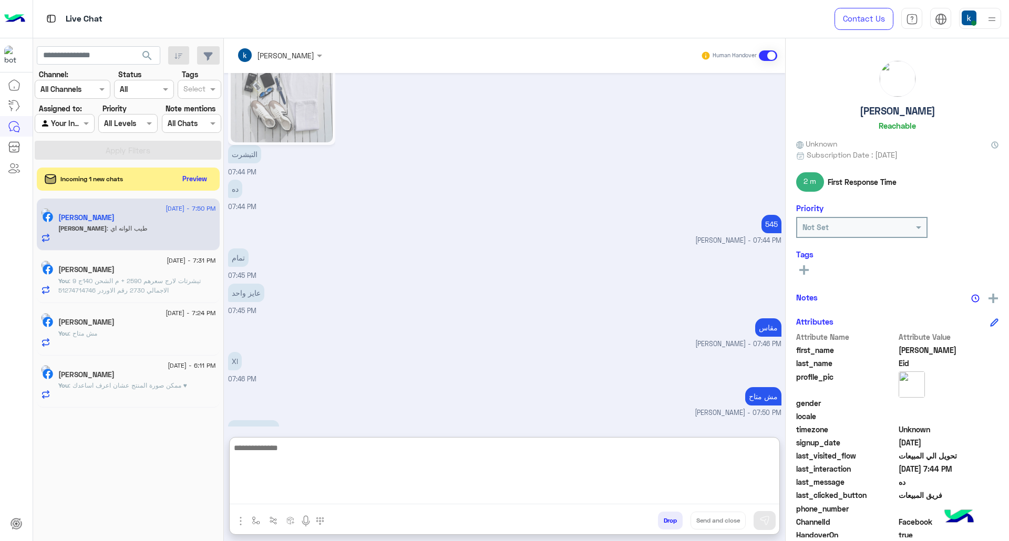
scroll to position [1564, 0]
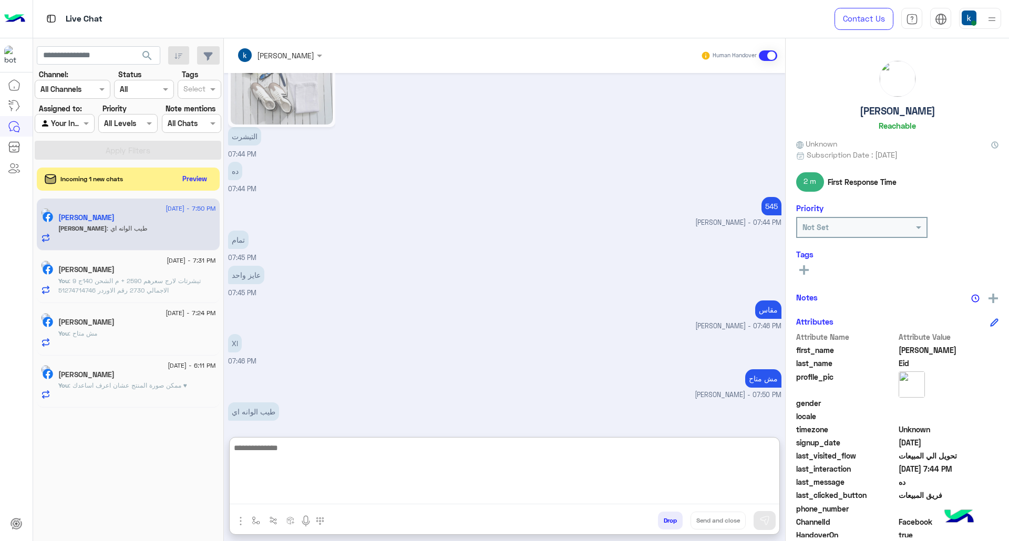
click at [271, 480] on textarea at bounding box center [505, 473] width 550 height 63
paste textarea "**********"
type textarea "**********"
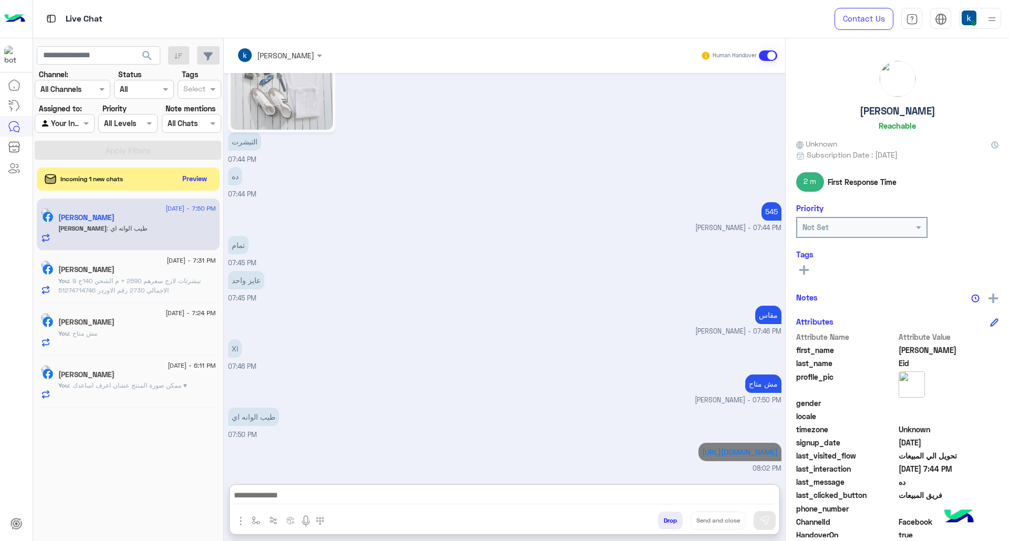
click at [181, 188] on div "Incoming 1 new chats Preview" at bounding box center [128, 179] width 183 height 23
click at [192, 177] on button "Preview" at bounding box center [195, 178] width 33 height 14
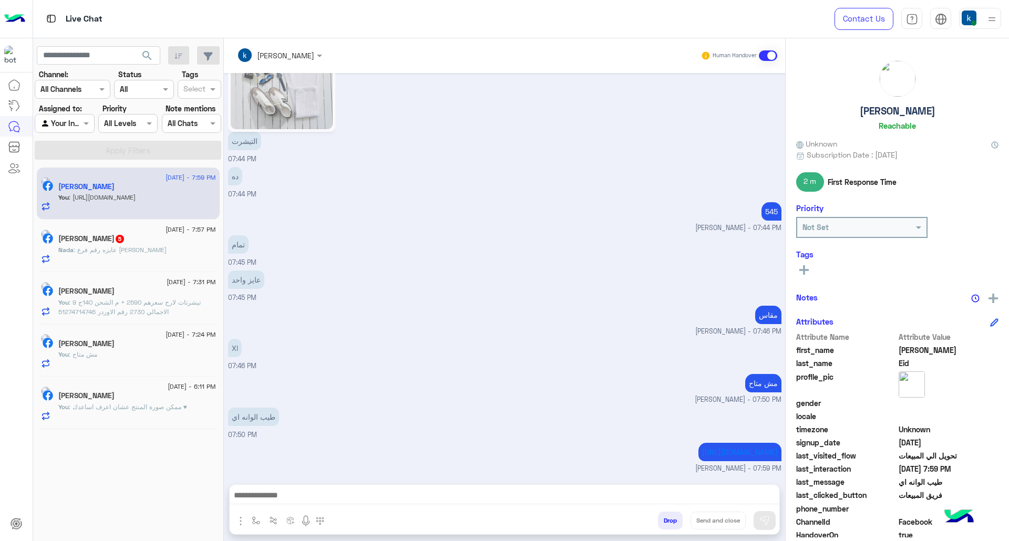
scroll to position [1233, 0]
click at [134, 247] on span ": عايزه رقم فرع [PERSON_NAME]" at bounding box center [120, 250] width 93 height 8
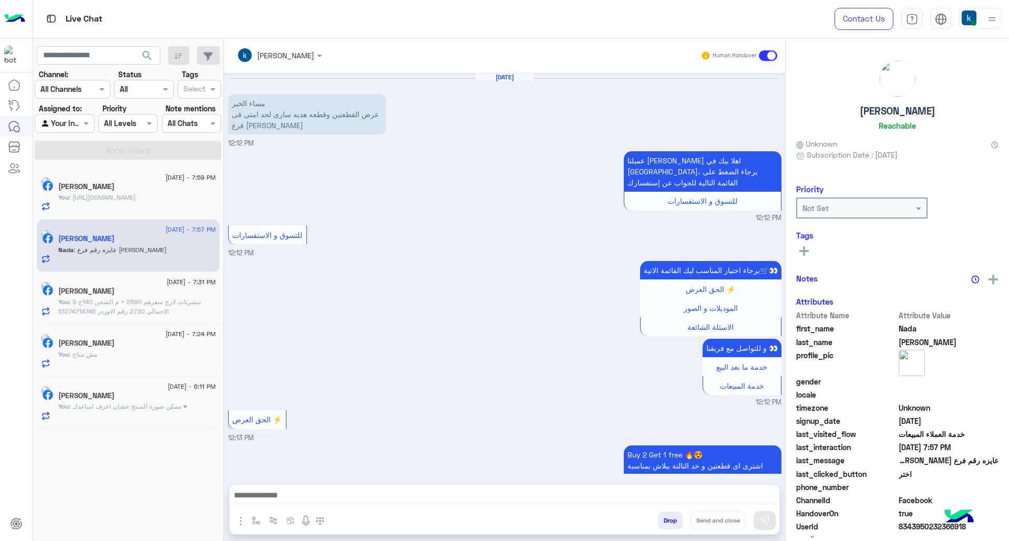
scroll to position [974, 0]
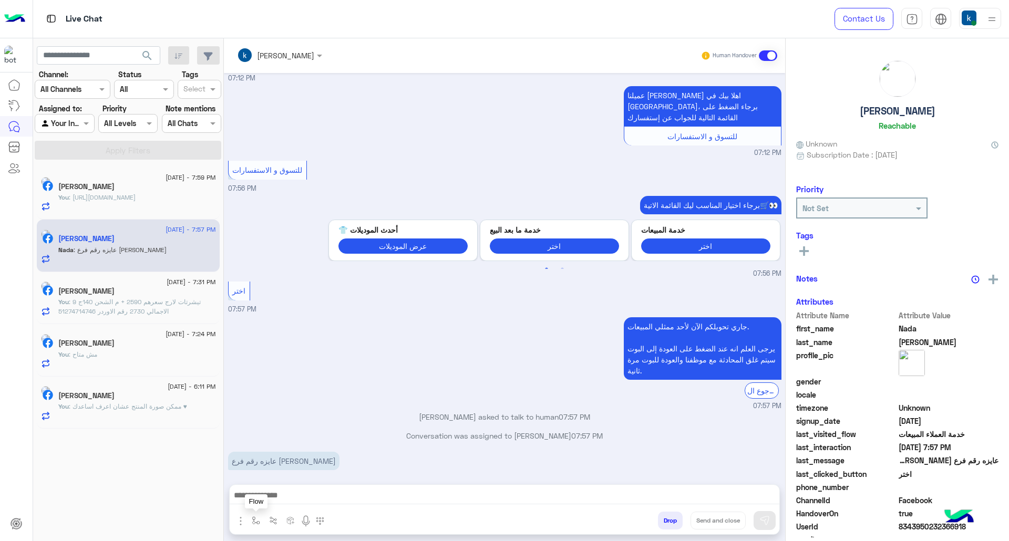
click at [265, 516] on button "button" at bounding box center [256, 520] width 17 height 17
click at [286, 500] on input "text" at bounding box center [274, 498] width 43 height 12
type input "***"
click at [282, 472] on div "ارقام الفروع" at bounding box center [287, 479] width 78 height 21
type textarea "**********"
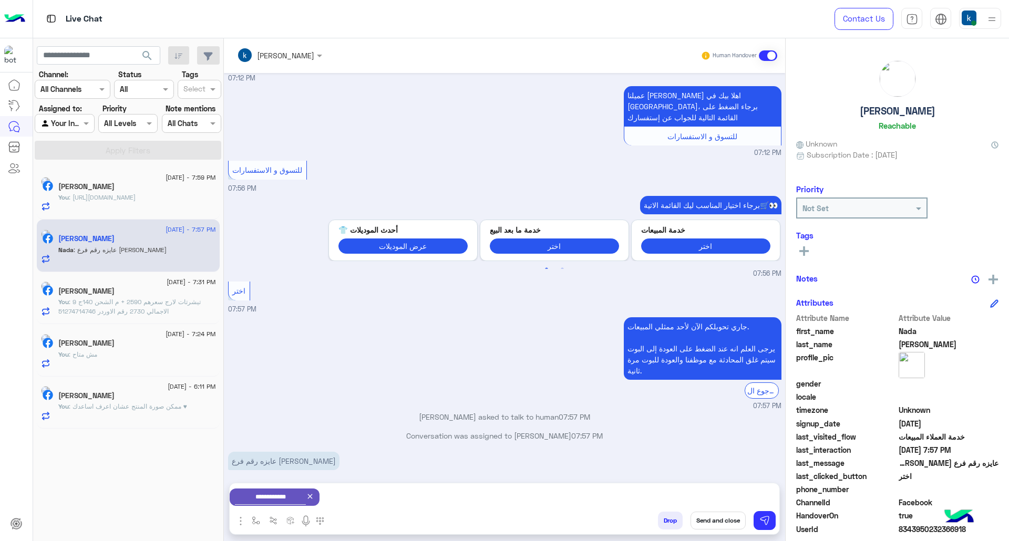
click at [728, 514] on button "Send and close" at bounding box center [718, 521] width 55 height 18
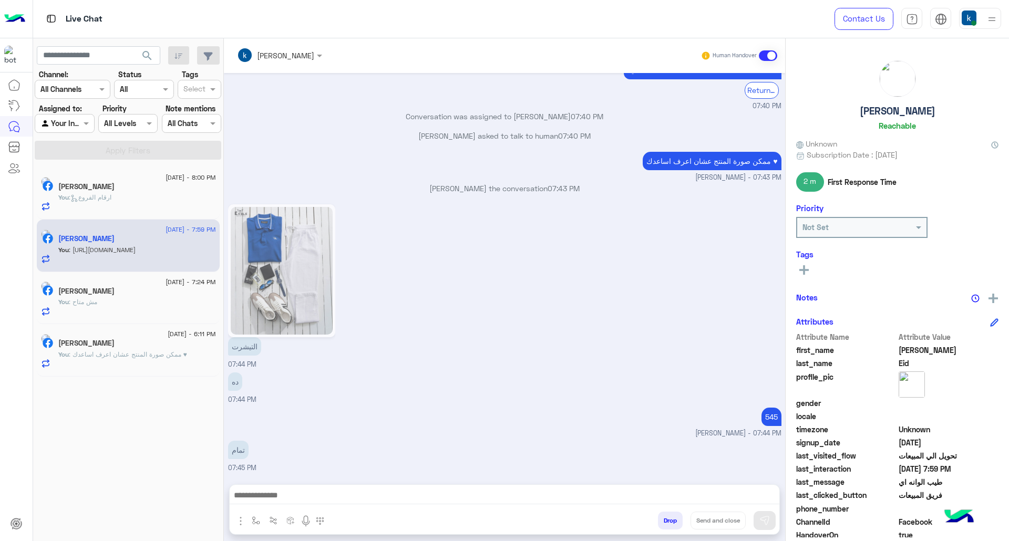
scroll to position [1233, 0]
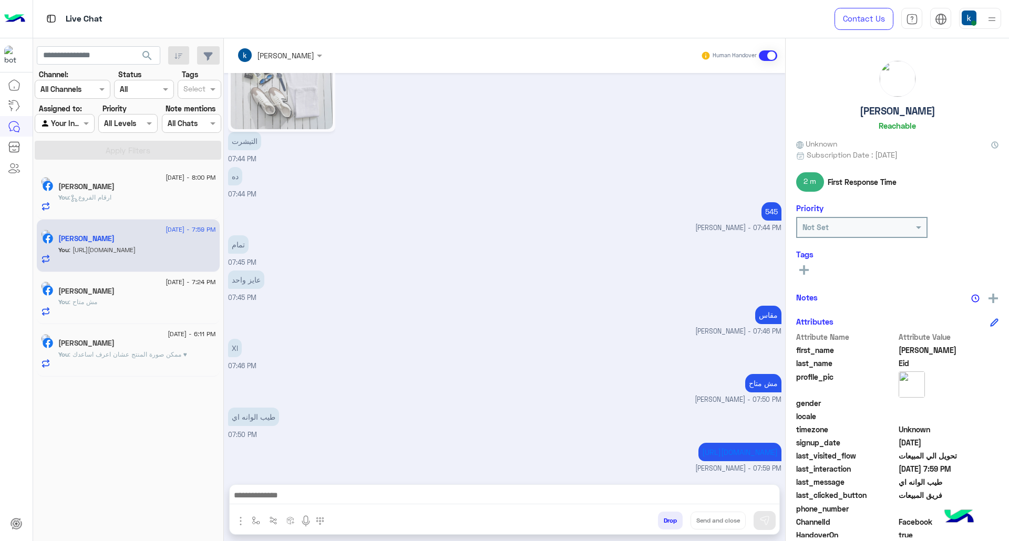
click at [505, 233] on div "تمام 07:45 PM" at bounding box center [505, 250] width 554 height 35
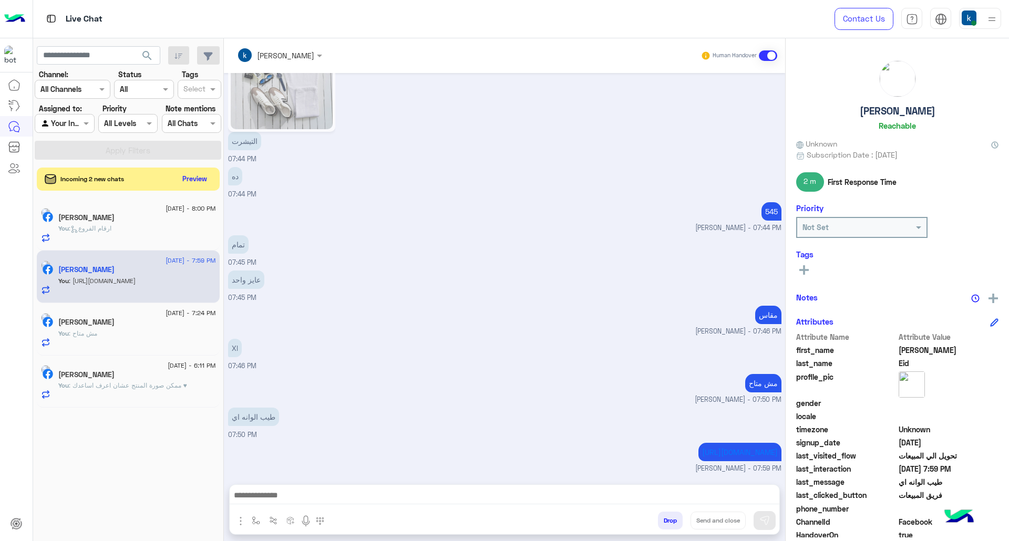
scroll to position [1268, 0]
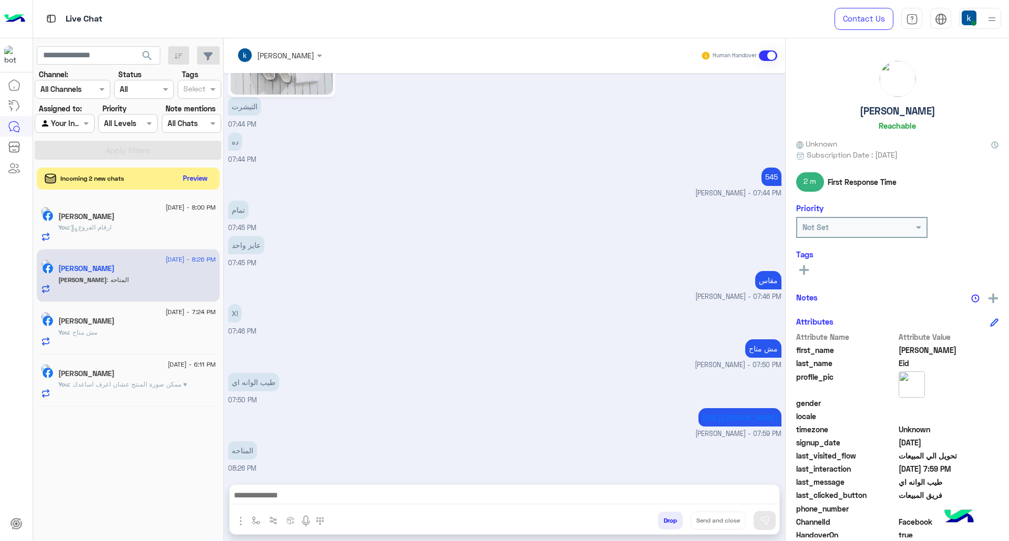
click at [198, 176] on button "Preview" at bounding box center [195, 178] width 33 height 14
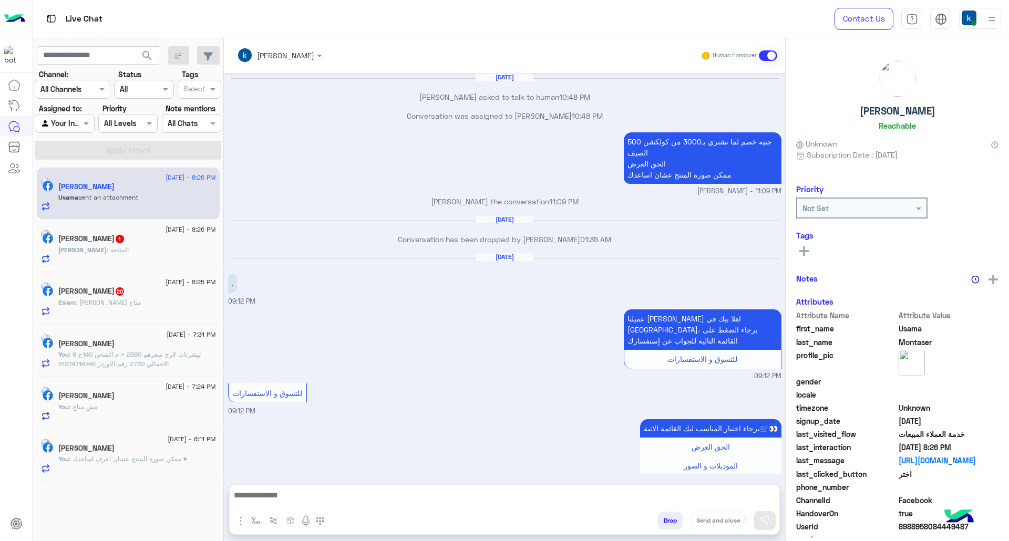
scroll to position [1107, 0]
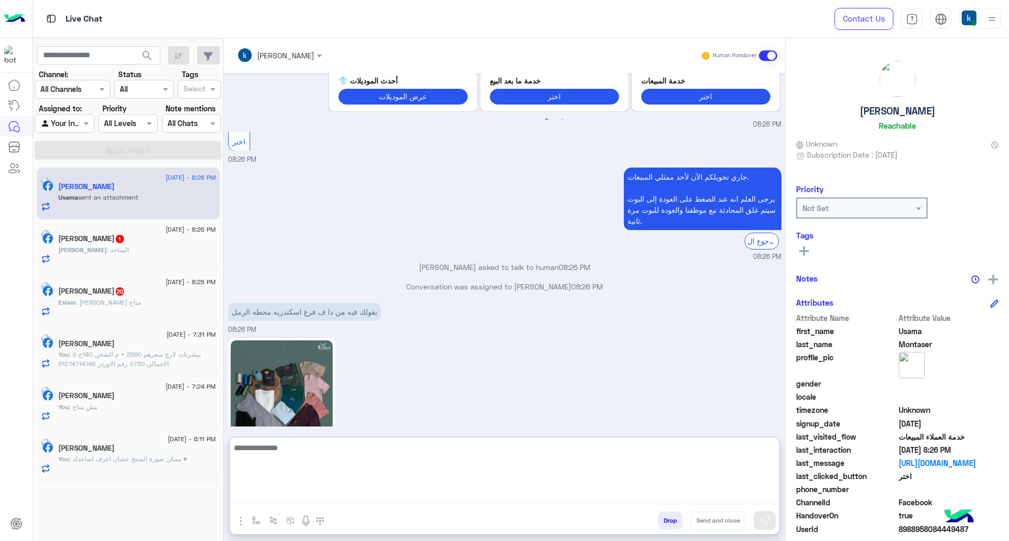
click at [291, 495] on textarea at bounding box center [505, 473] width 550 height 63
type textarea "****"
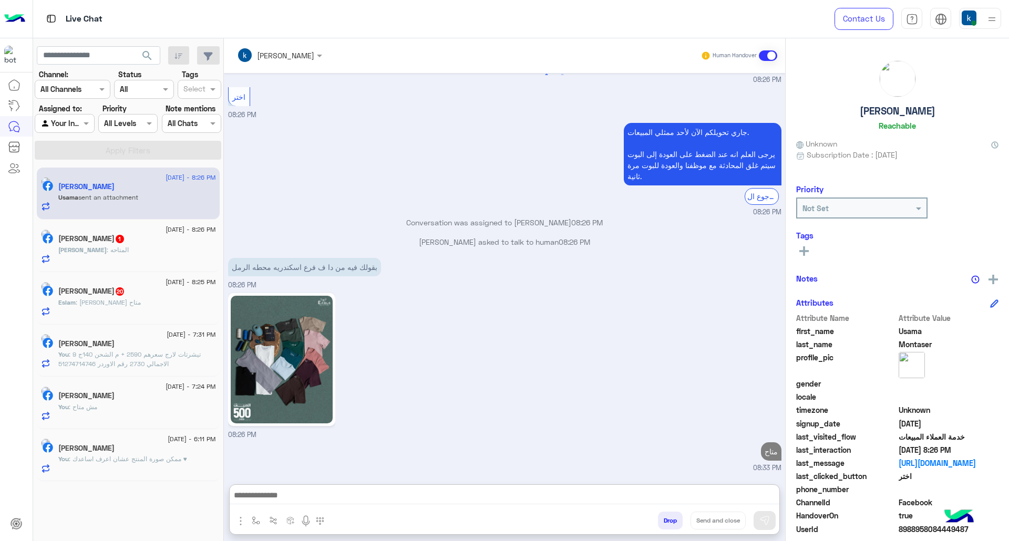
click at [149, 234] on div "[DATE] - 8:26 PM [PERSON_NAME] 1 [PERSON_NAME] : المتاحه" at bounding box center [137, 246] width 158 height 36
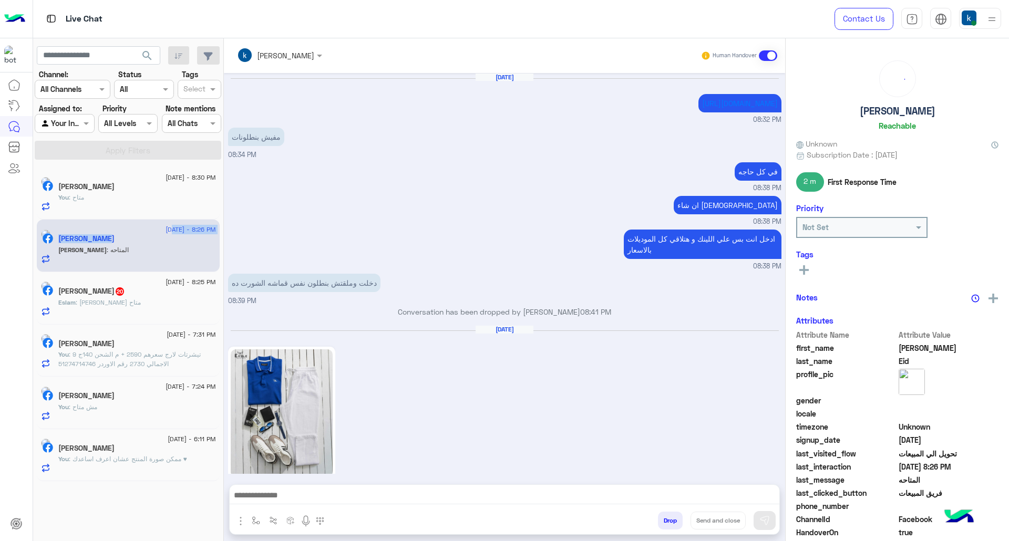
scroll to position [1233, 0]
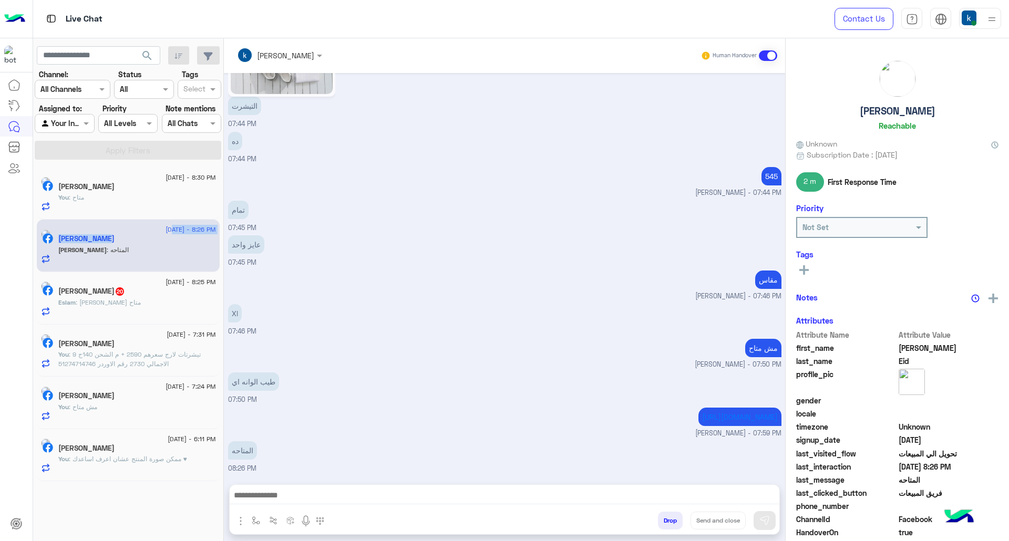
click at [122, 305] on span ": [PERSON_NAME] متاح" at bounding box center [108, 303] width 65 height 8
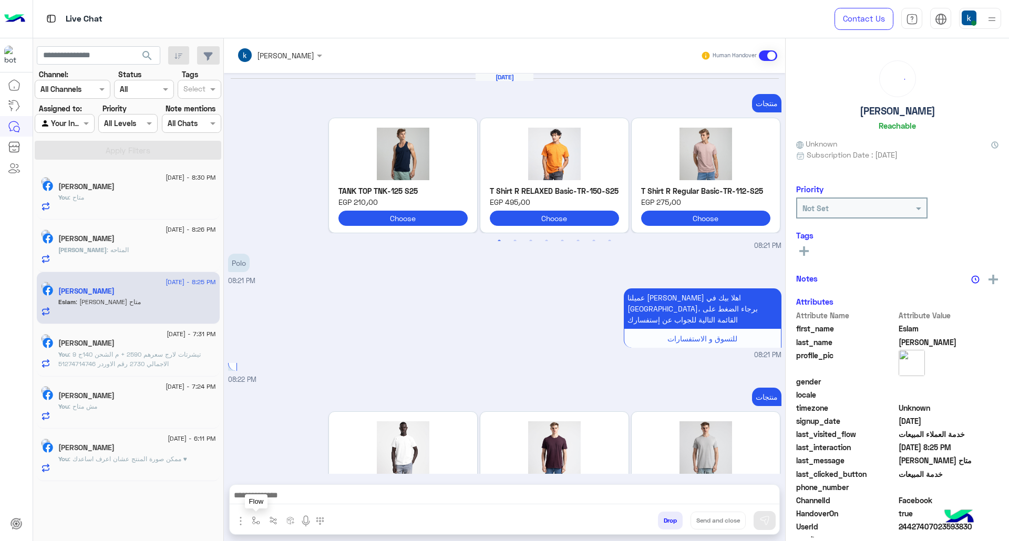
scroll to position [1643, 0]
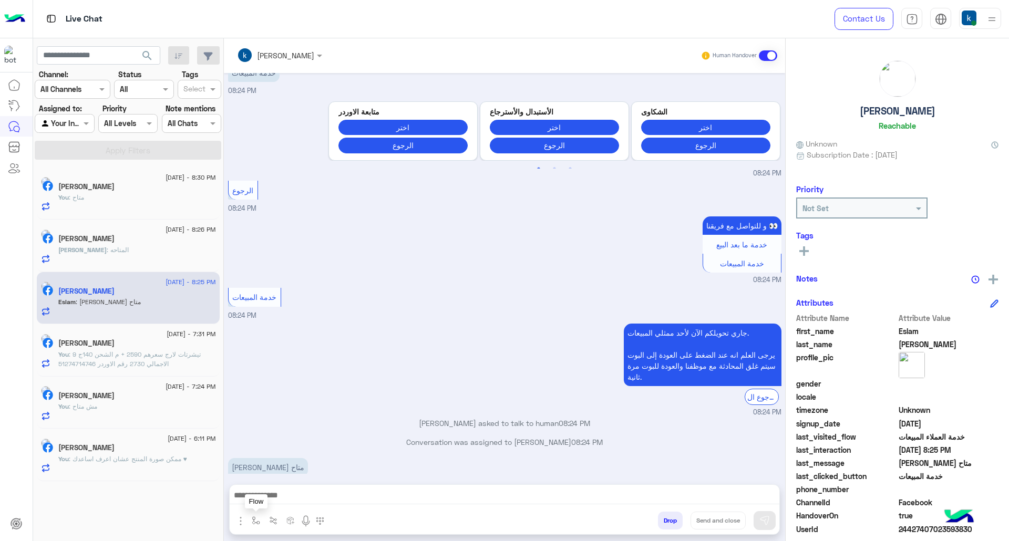
click at [257, 517] on img "button" at bounding box center [256, 521] width 8 height 8
click at [276, 498] on input "text" at bounding box center [274, 498] width 43 height 12
type input "*"
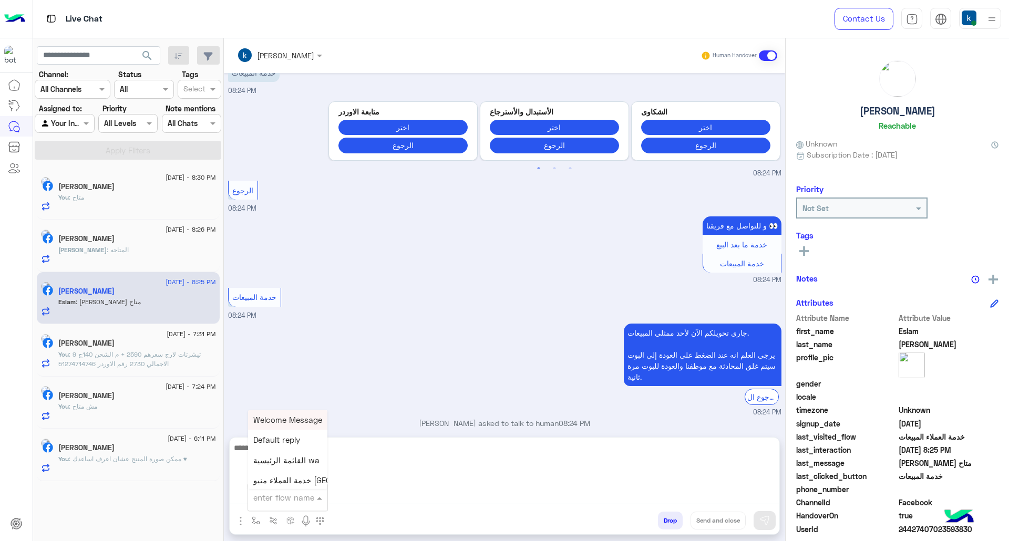
drag, startPoint x: 411, startPoint y: 493, endPoint x: 402, endPoint y: 490, distance: 9.7
click at [411, 493] on textarea at bounding box center [505, 473] width 550 height 63
paste textarea "**********"
type textarea "**********"
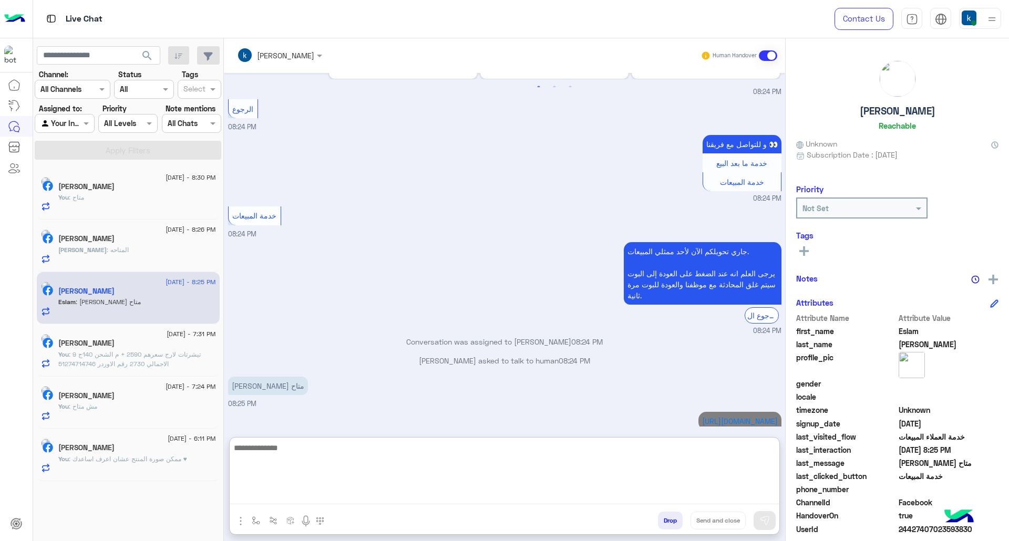
scroll to position [1743, 0]
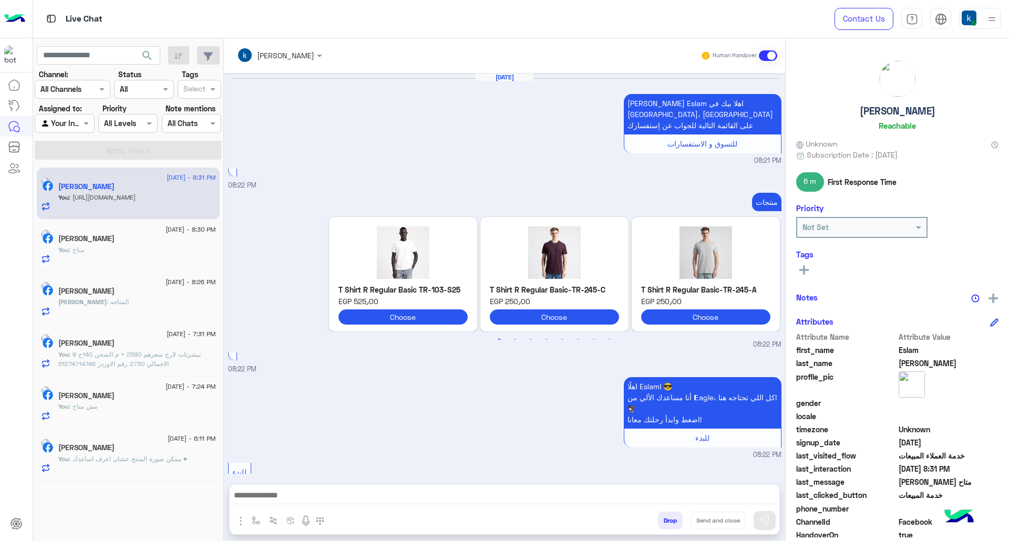
scroll to position [1500, 0]
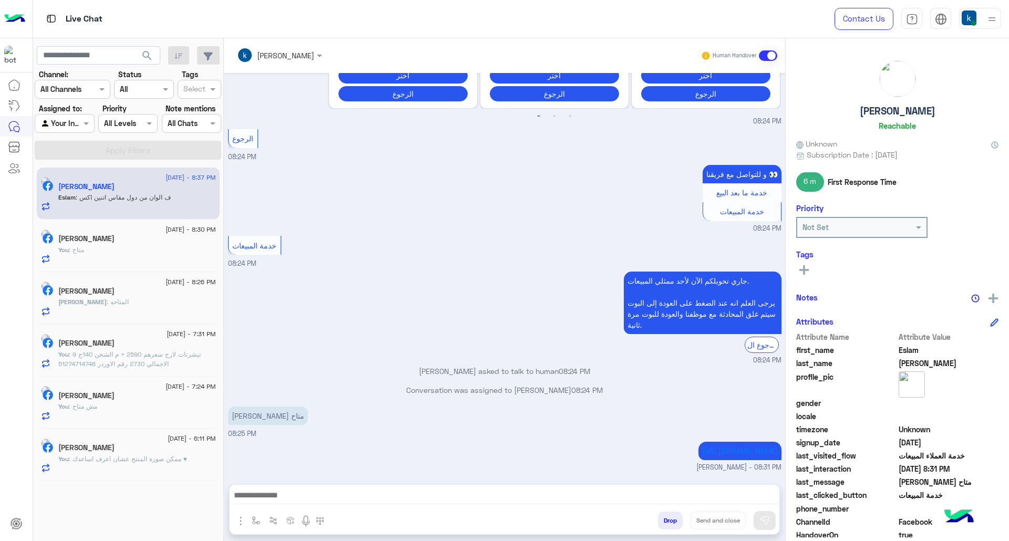
scroll to position [1615, 0]
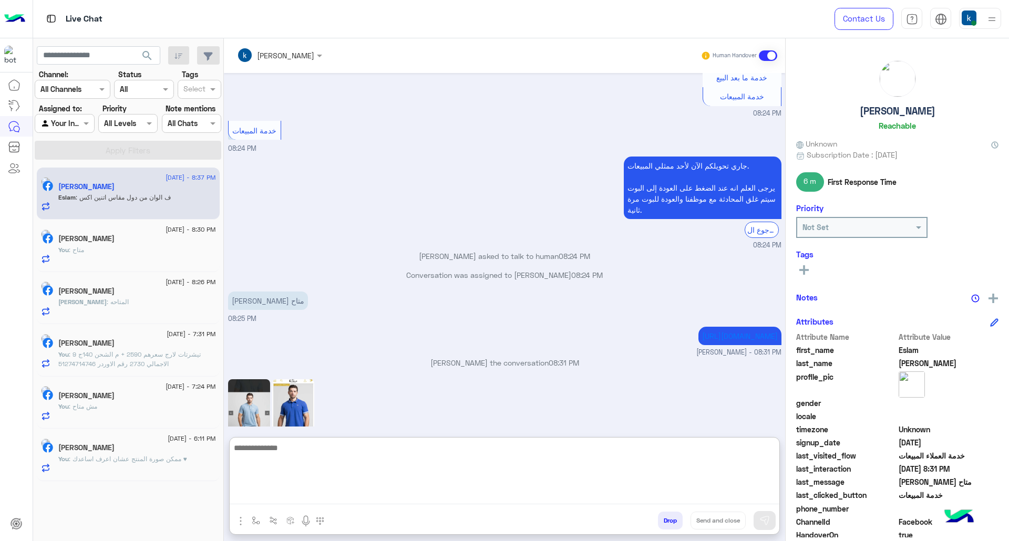
click at [309, 496] on textarea at bounding box center [505, 473] width 550 height 63
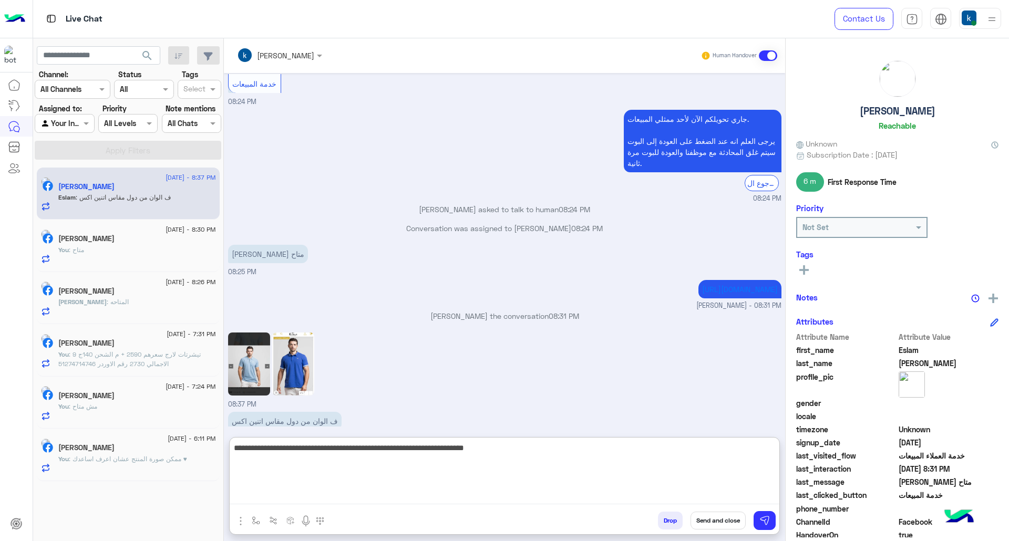
type textarea "**********"
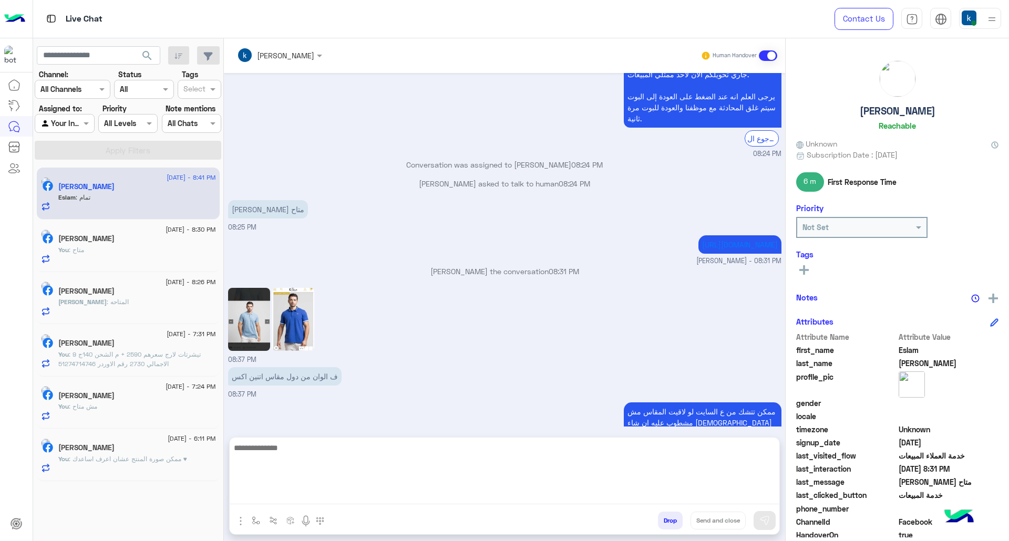
scroll to position [1771, 0]
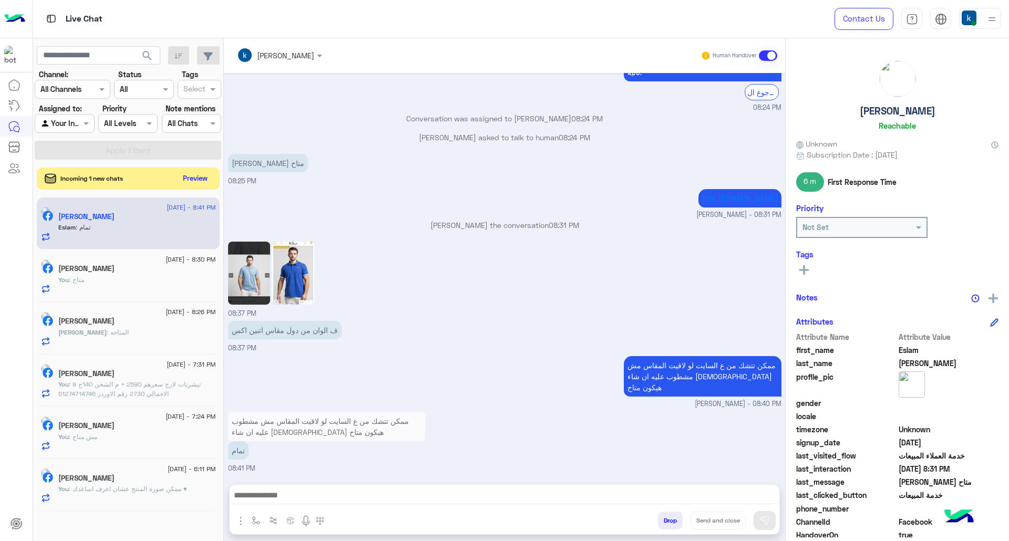
click at [183, 179] on button "Preview" at bounding box center [195, 178] width 33 height 14
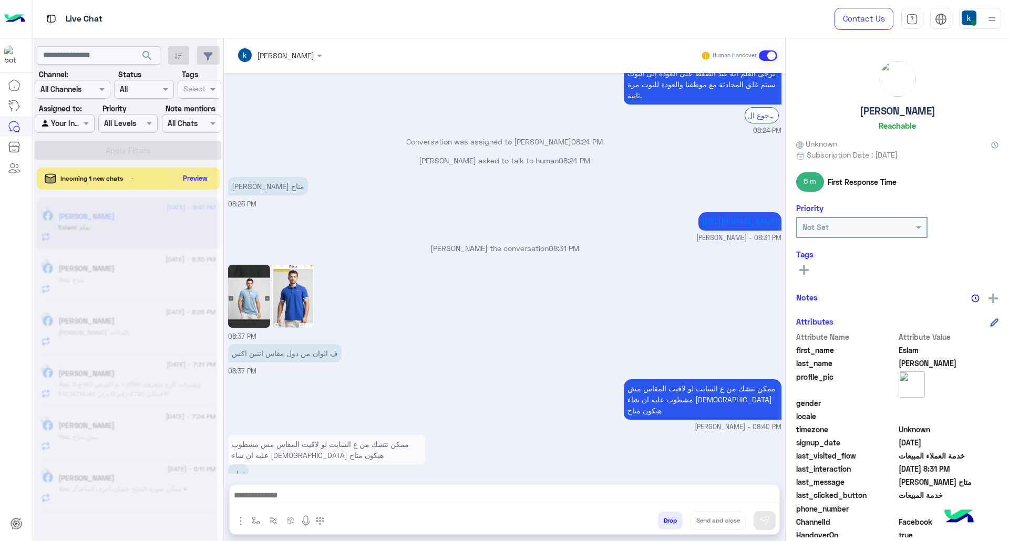
scroll to position [1723, 0]
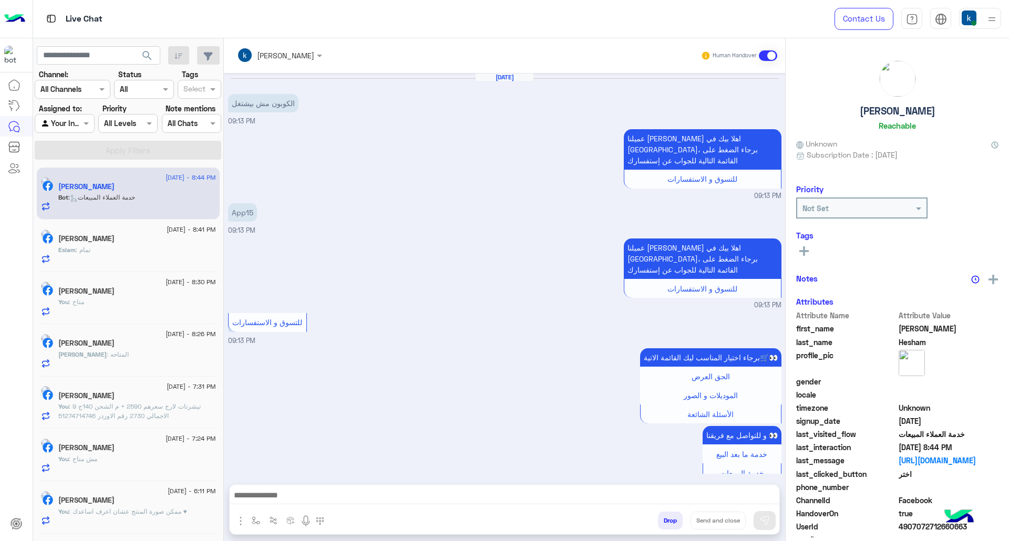
scroll to position [1308, 0]
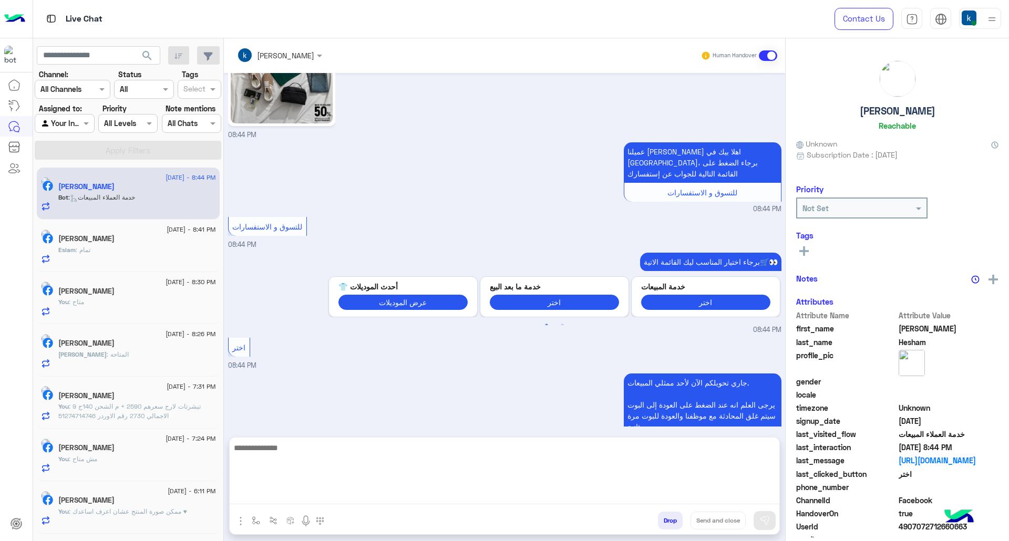
click at [295, 490] on textarea at bounding box center [505, 473] width 550 height 63
paste textarea "**********"
type textarea "**********"
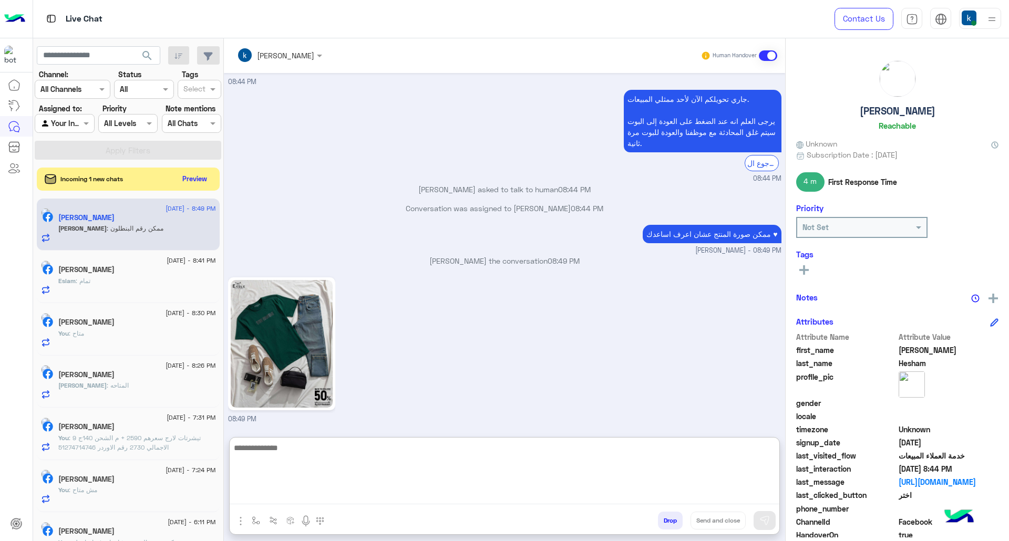
scroll to position [1592, 0]
type textarea "*"
type textarea "**********"
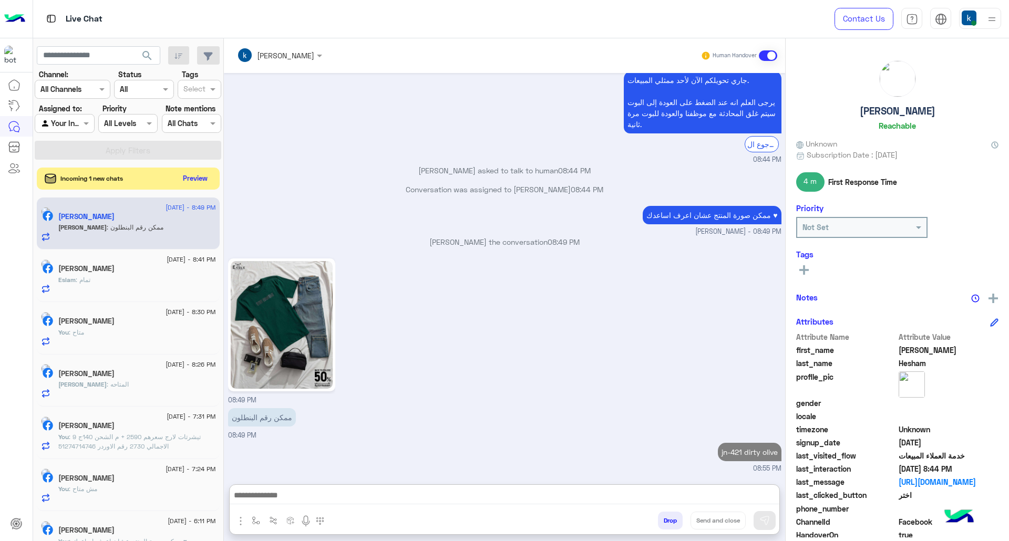
click at [184, 181] on button "Preview" at bounding box center [195, 178] width 33 height 14
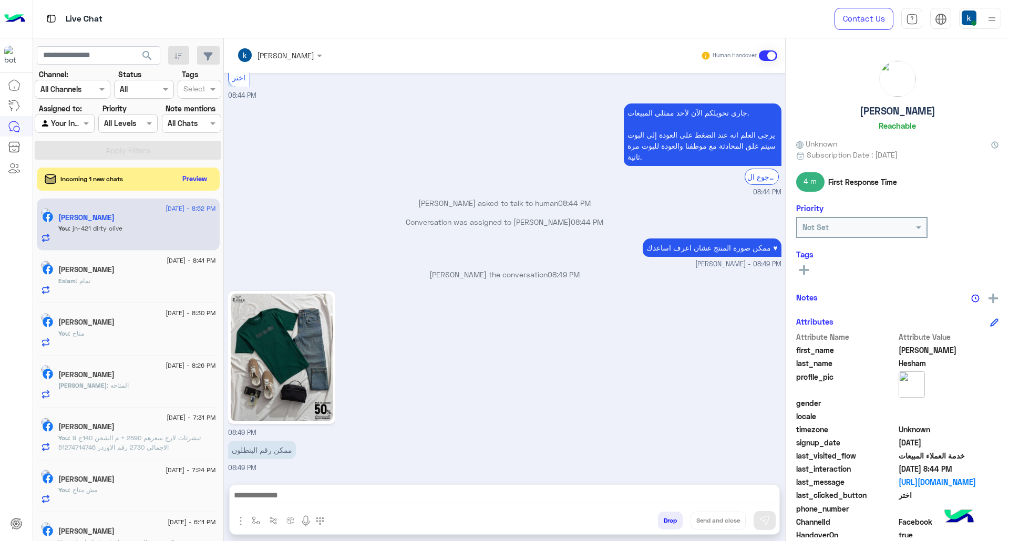
scroll to position [0, 0]
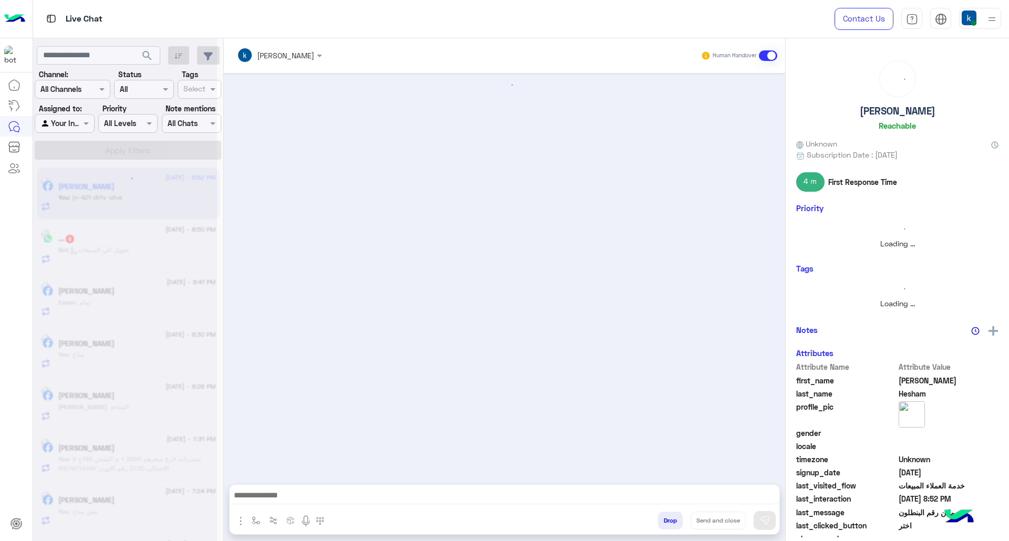
click at [190, 179] on div at bounding box center [125, 274] width 184 height 541
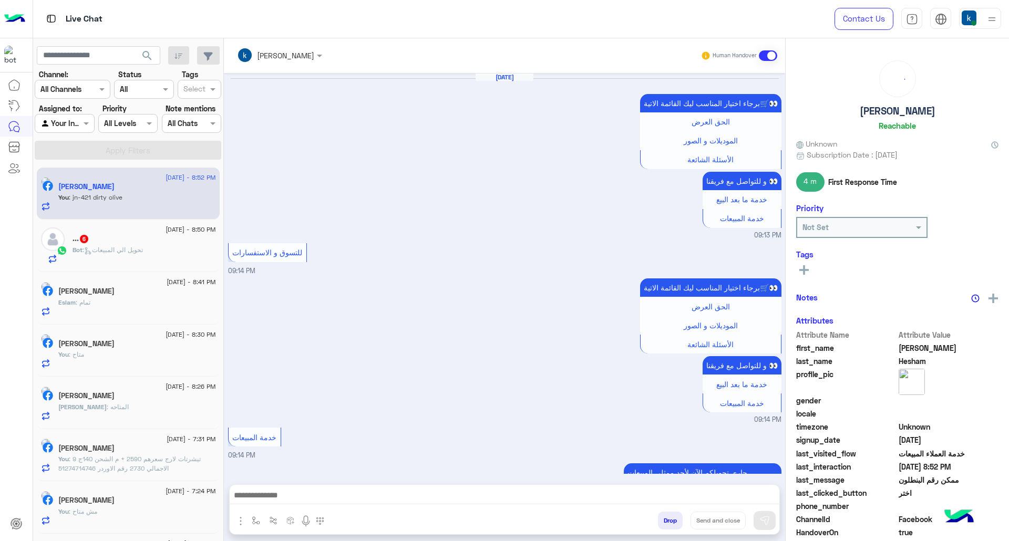
scroll to position [1346, 0]
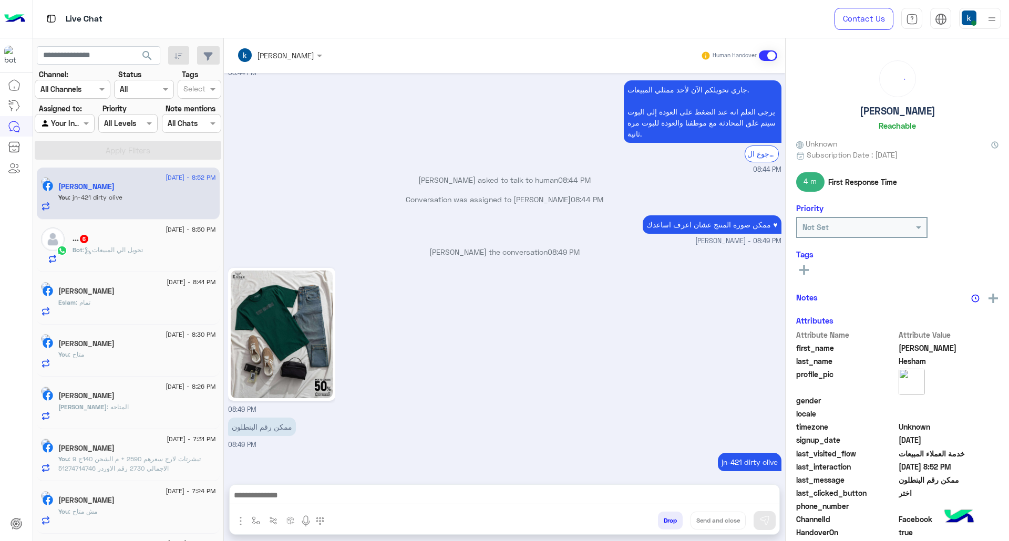
click at [161, 262] on div "Bot : تحويل الي المبيعات" at bounding box center [145, 254] width 144 height 18
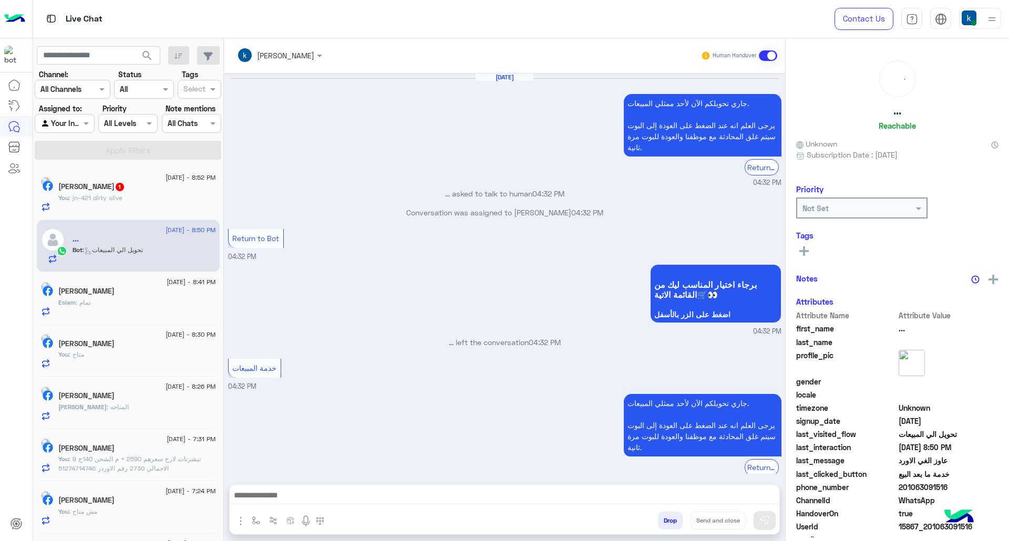
scroll to position [934, 0]
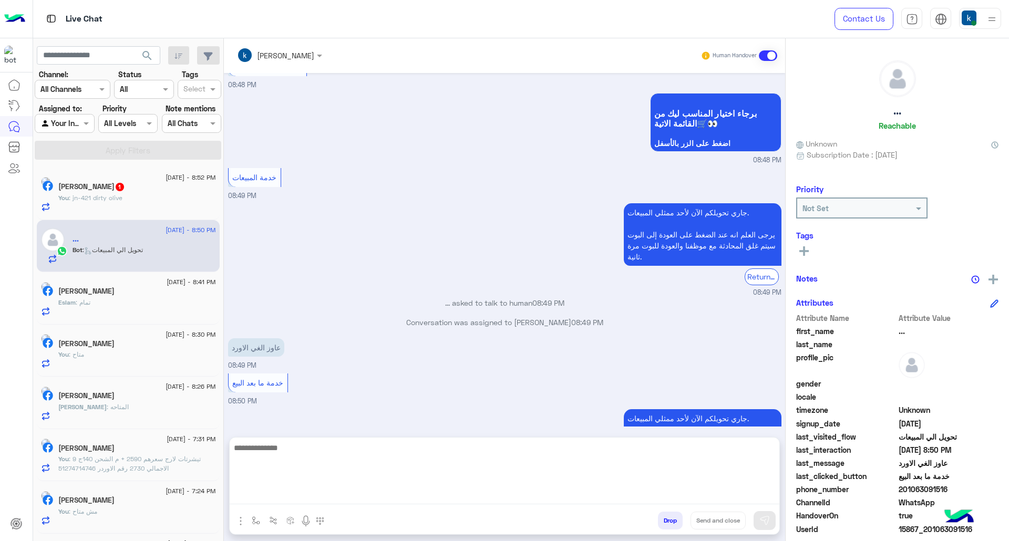
click at [311, 493] on textarea at bounding box center [505, 473] width 550 height 63
paste textarea "**********"
type textarea "**********"
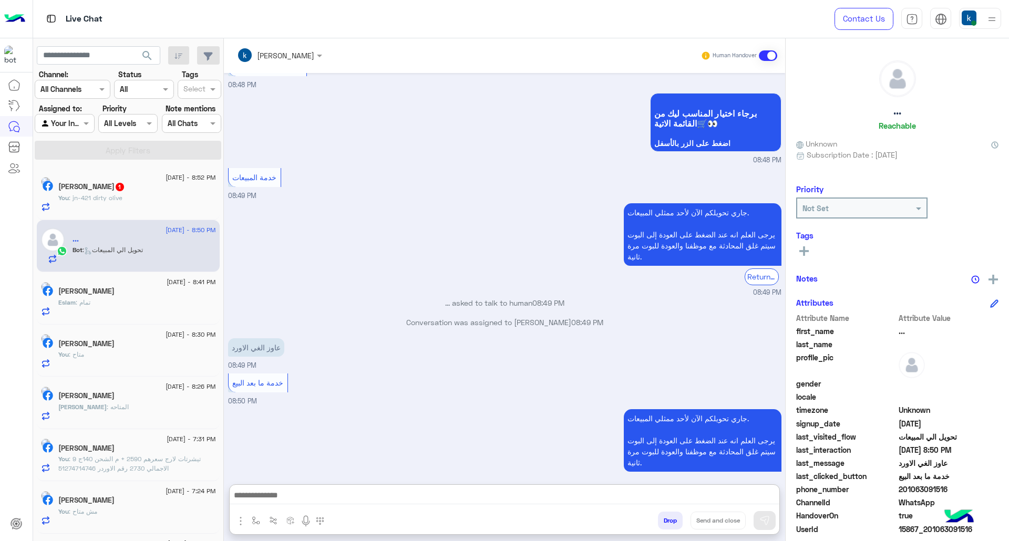
click at [310, 49] on div at bounding box center [280, 55] width 96 height 12
click at [299, 135] on div "abdalla mahmoud" at bounding box center [297, 132] width 57 height 11
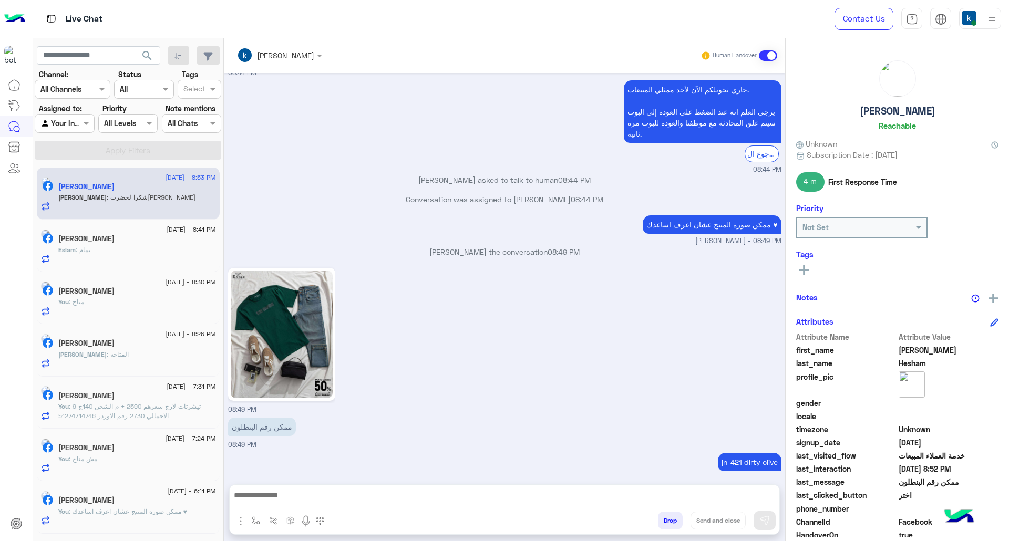
scroll to position [1381, 0]
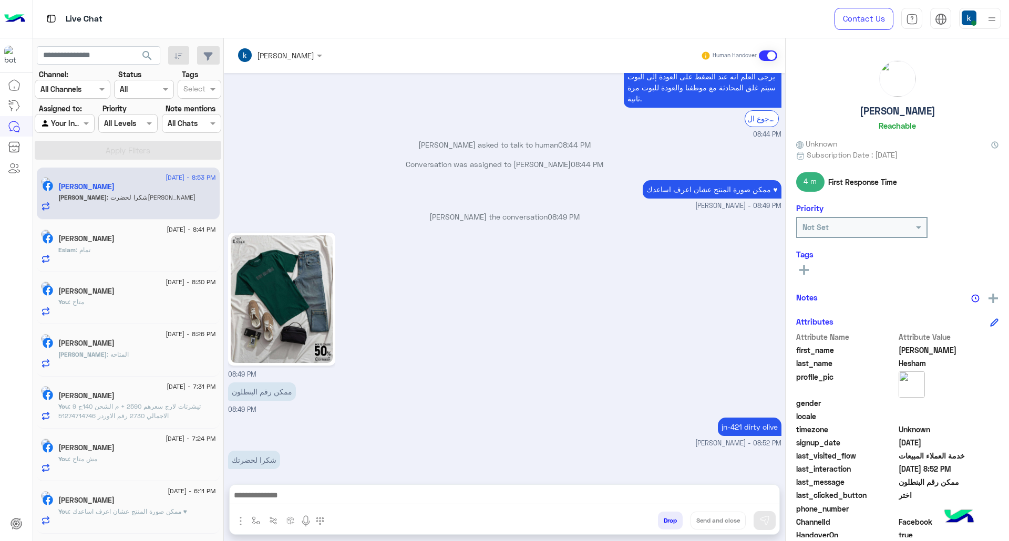
click at [666, 520] on button "Drop" at bounding box center [670, 521] width 25 height 18
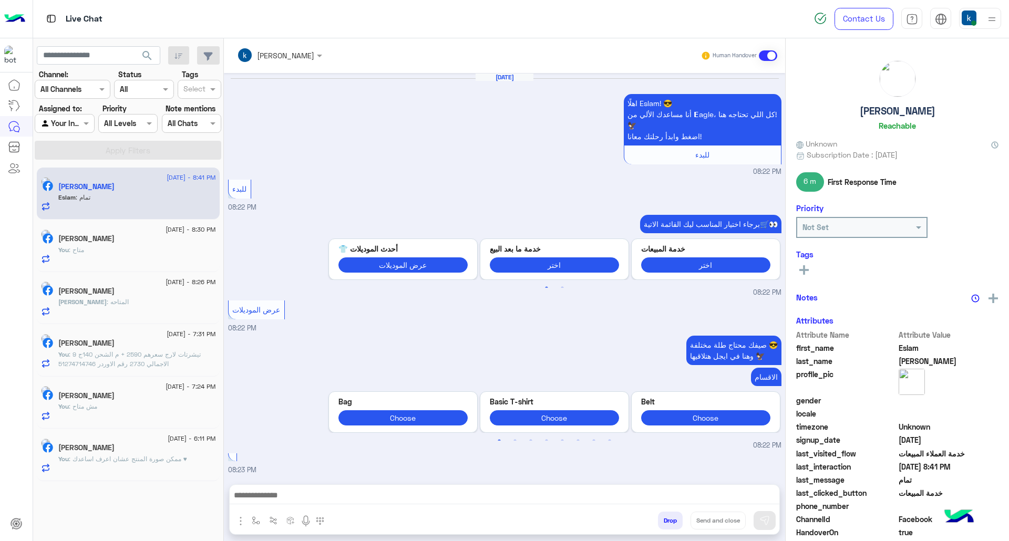
scroll to position [1451, 0]
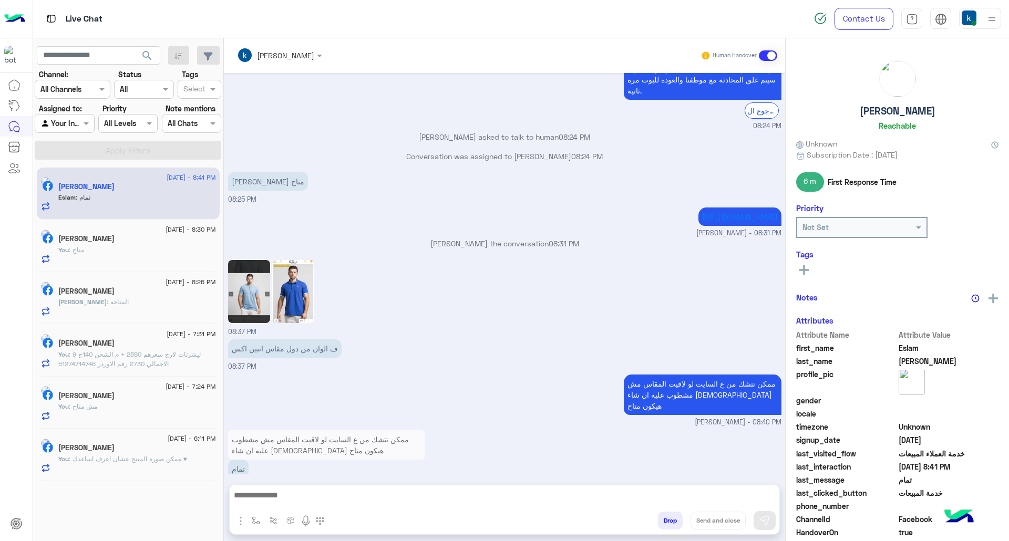
click at [664, 514] on button "Drop" at bounding box center [670, 521] width 25 height 18
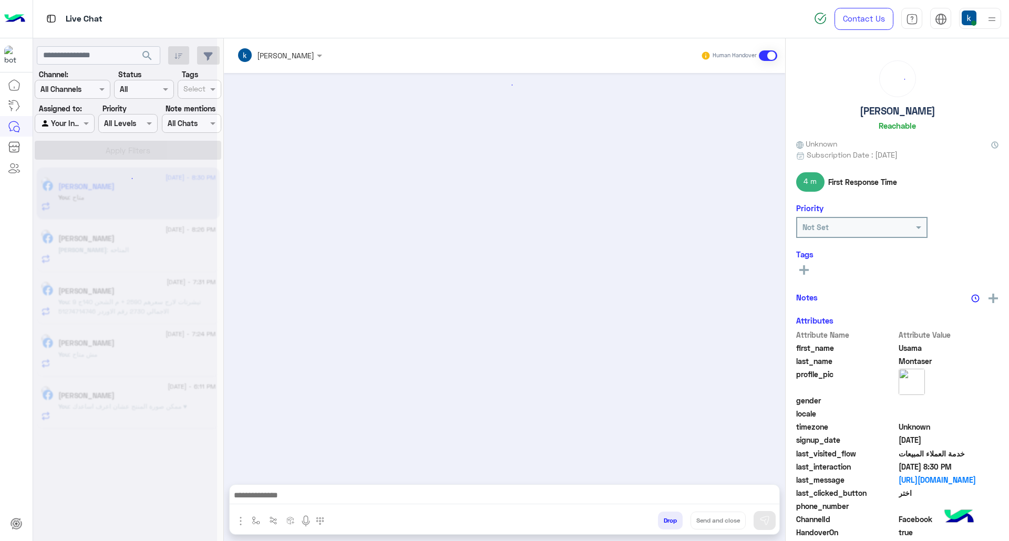
scroll to position [1122, 0]
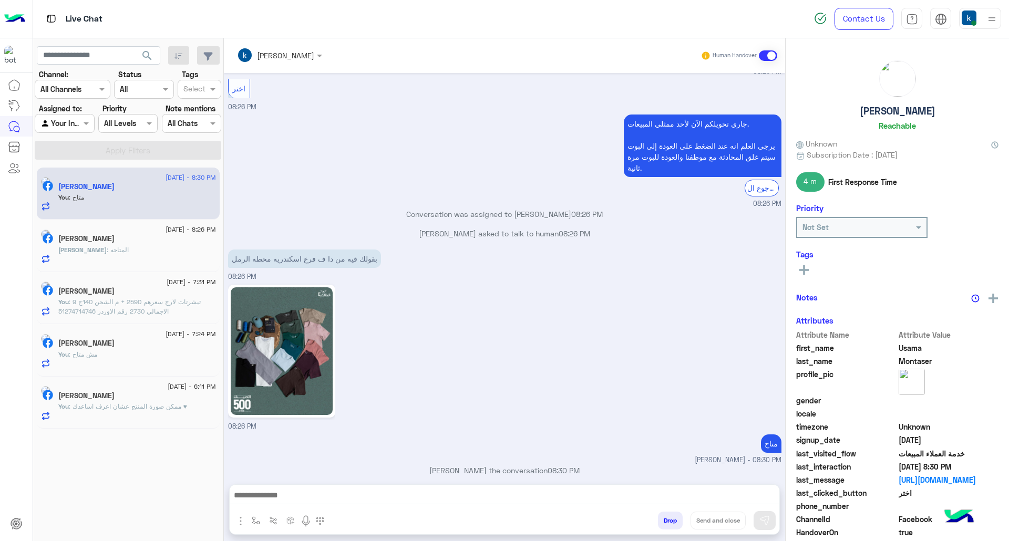
click at [669, 517] on button "Drop" at bounding box center [670, 521] width 25 height 18
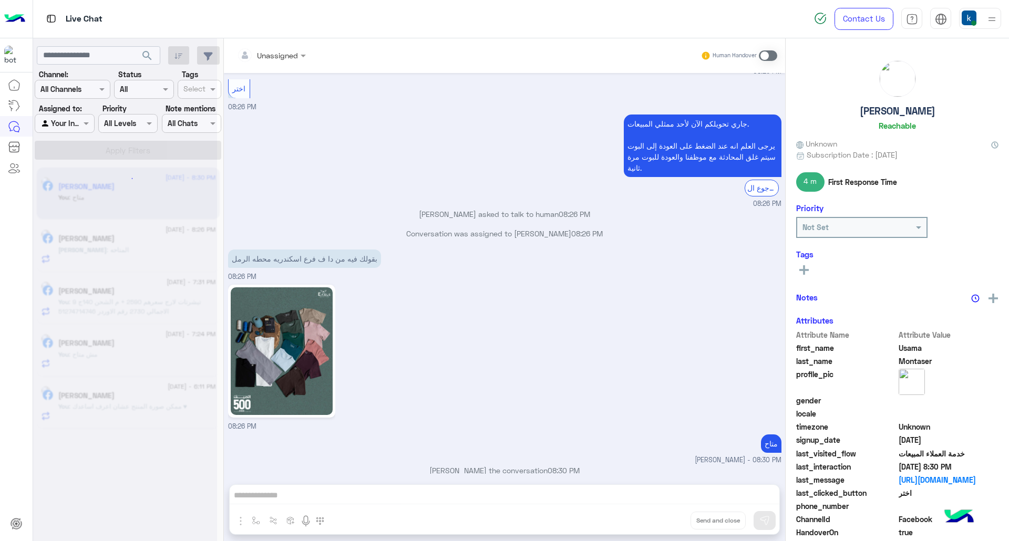
scroll to position [1141, 0]
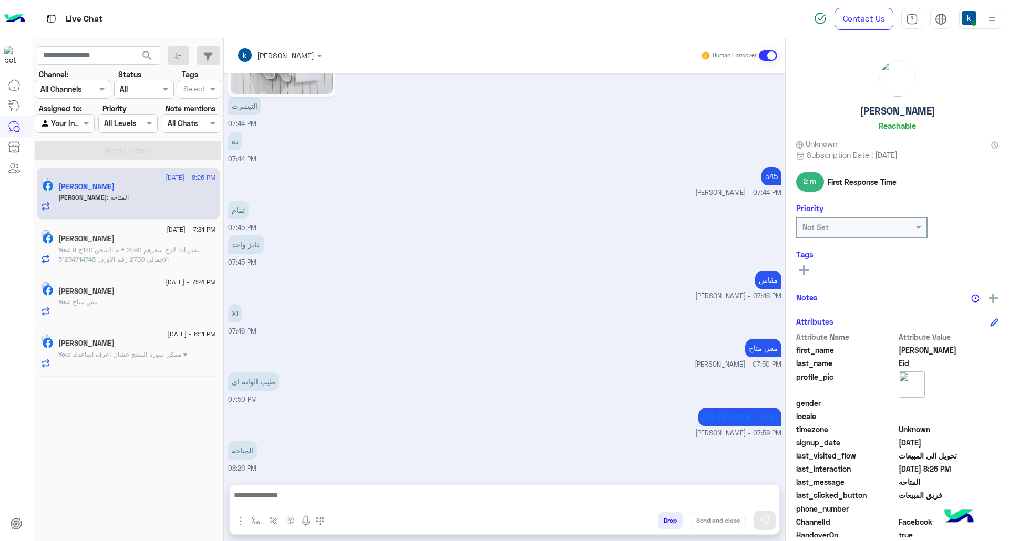
click at [669, 517] on button "Drop" at bounding box center [670, 521] width 25 height 18
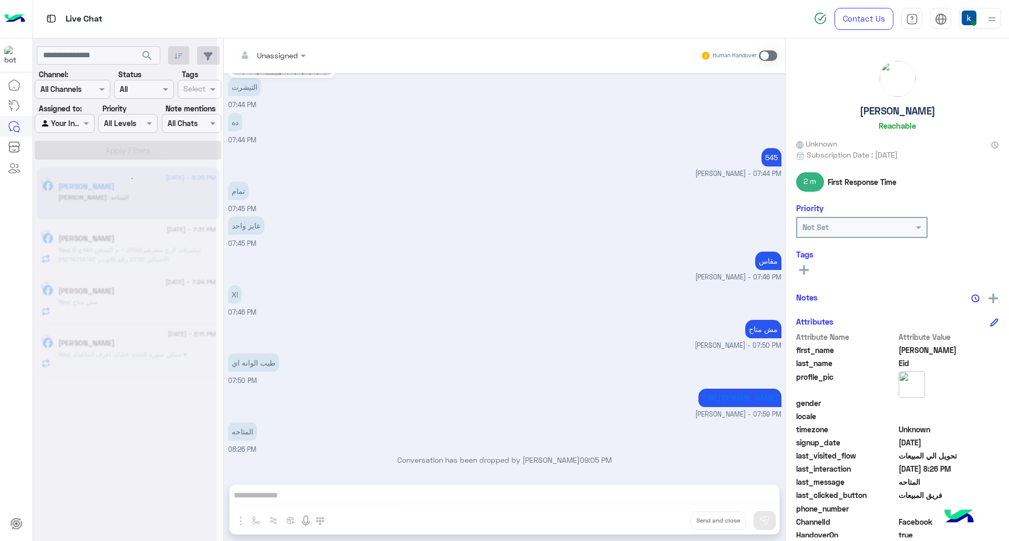
scroll to position [1252, 0]
click at [0, 0] on button "Drop" at bounding box center [0, 0] width 0 height 0
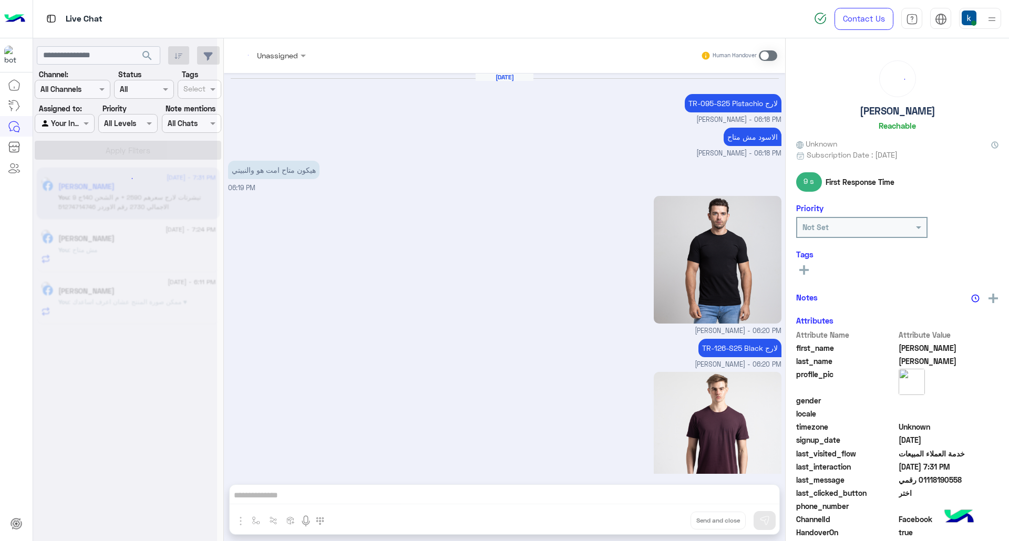
scroll to position [1380, 0]
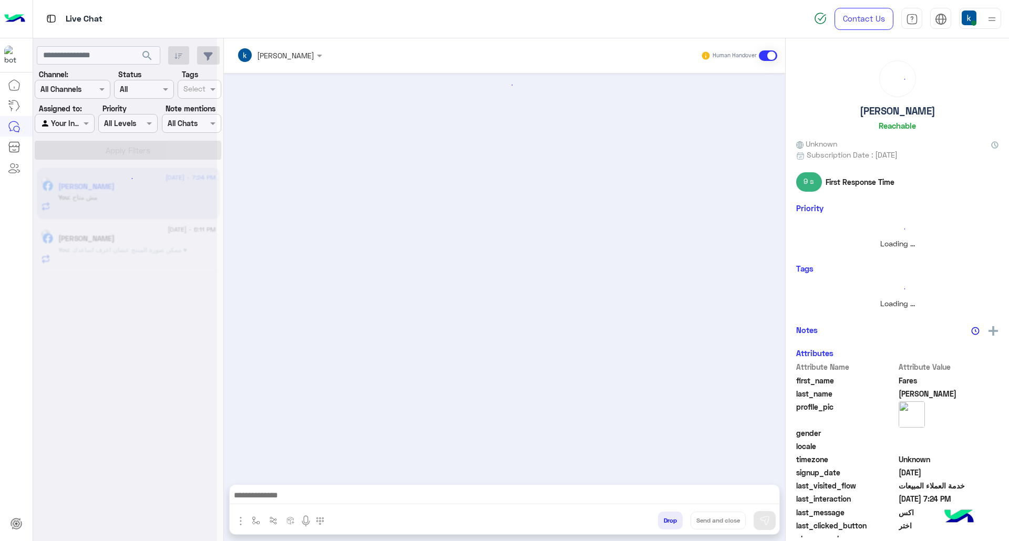
click at [669, 517] on button "Drop" at bounding box center [670, 521] width 25 height 18
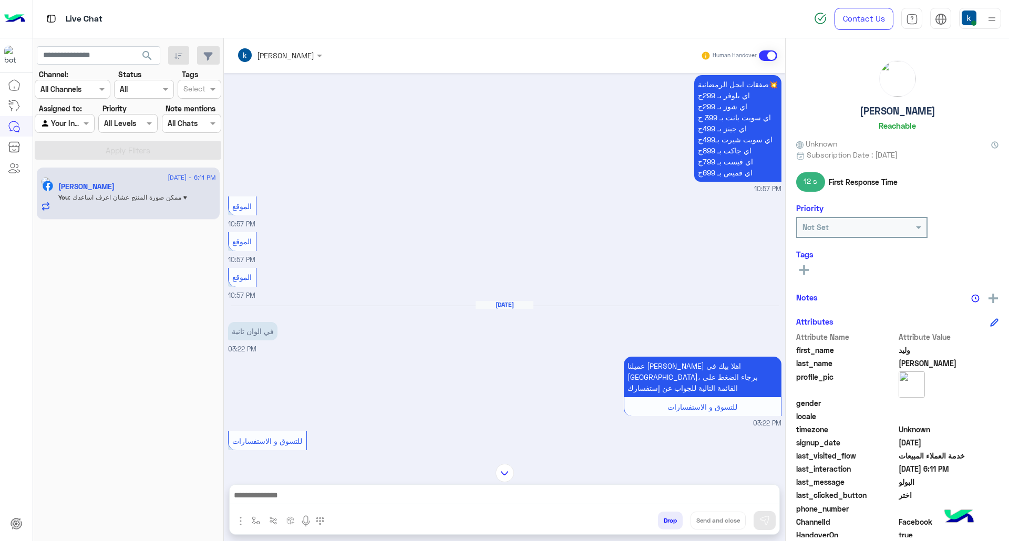
scroll to position [1860, 0]
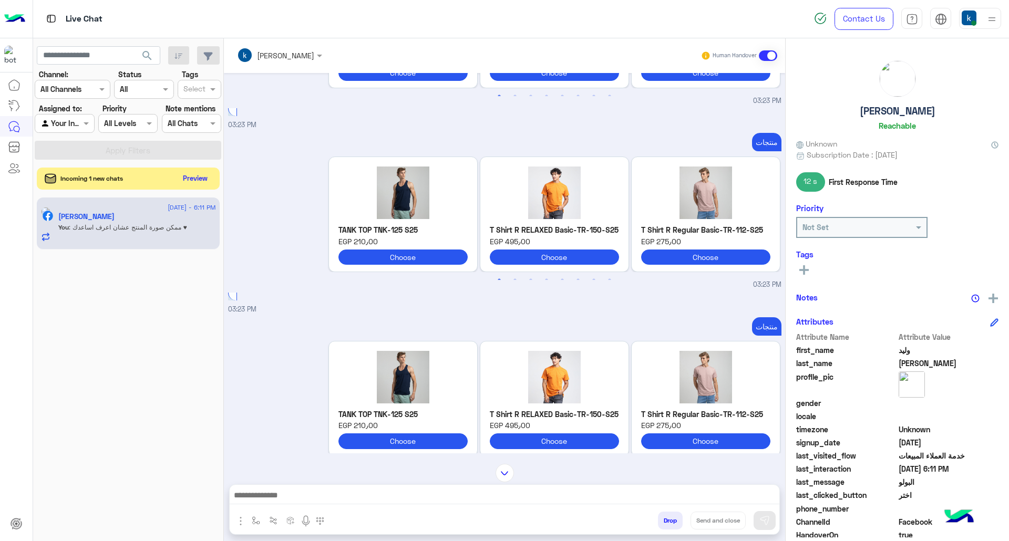
click at [192, 175] on button "Preview" at bounding box center [195, 178] width 33 height 14
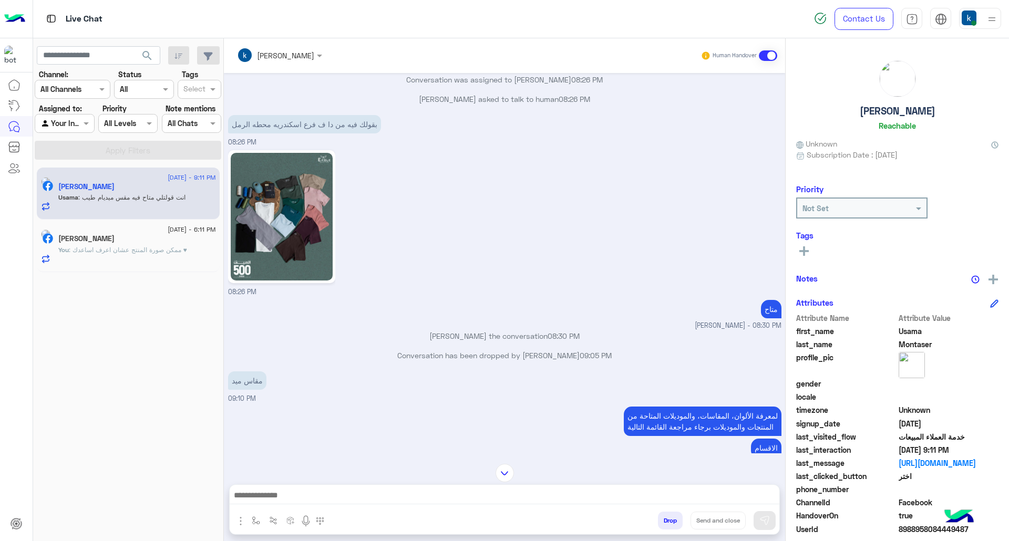
scroll to position [362, 0]
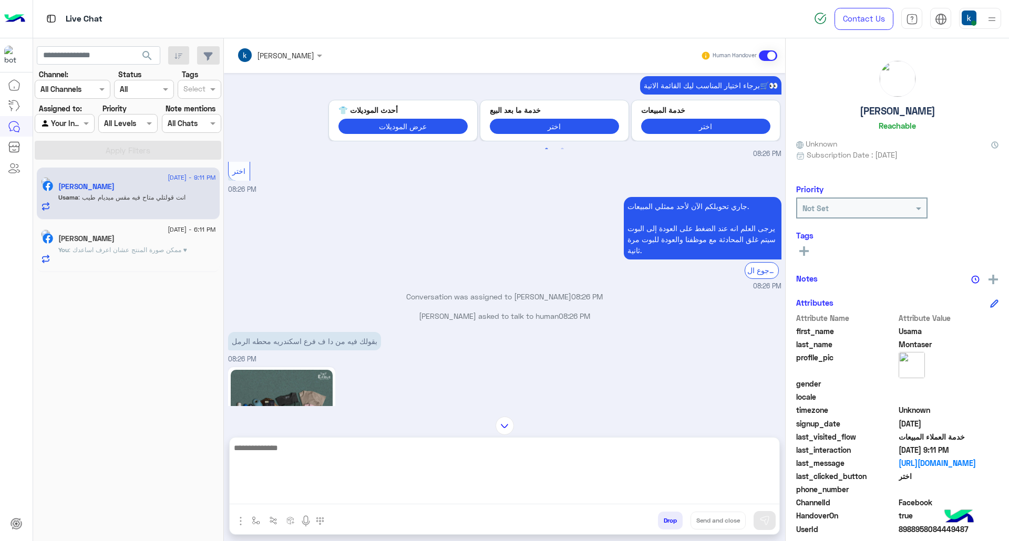
click at [318, 503] on textarea at bounding box center [505, 473] width 550 height 63
type textarea "**********"
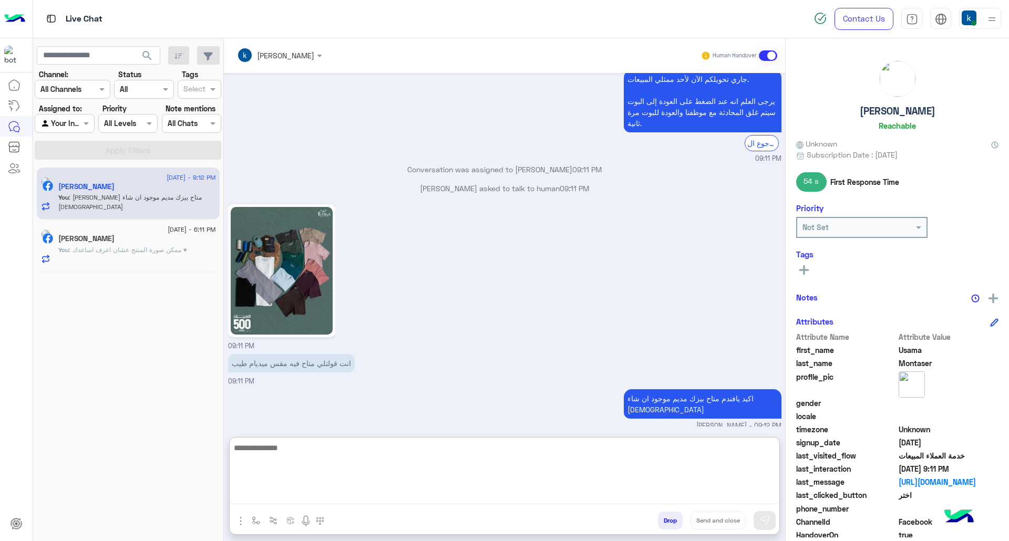
scroll to position [1303, 0]
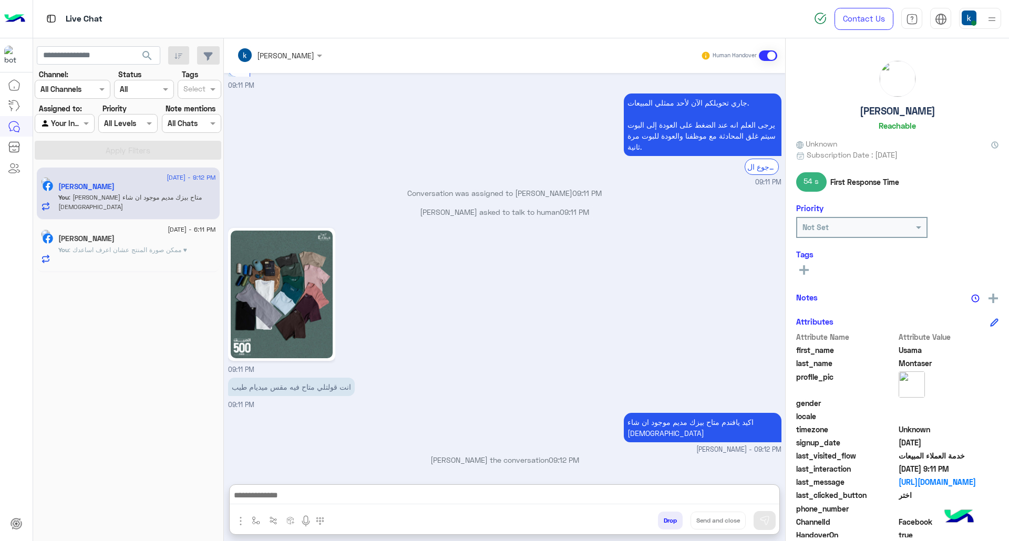
click at [448, 207] on div "Usama Montaser asked to talk to human 09:11 PM" at bounding box center [505, 216] width 554 height 19
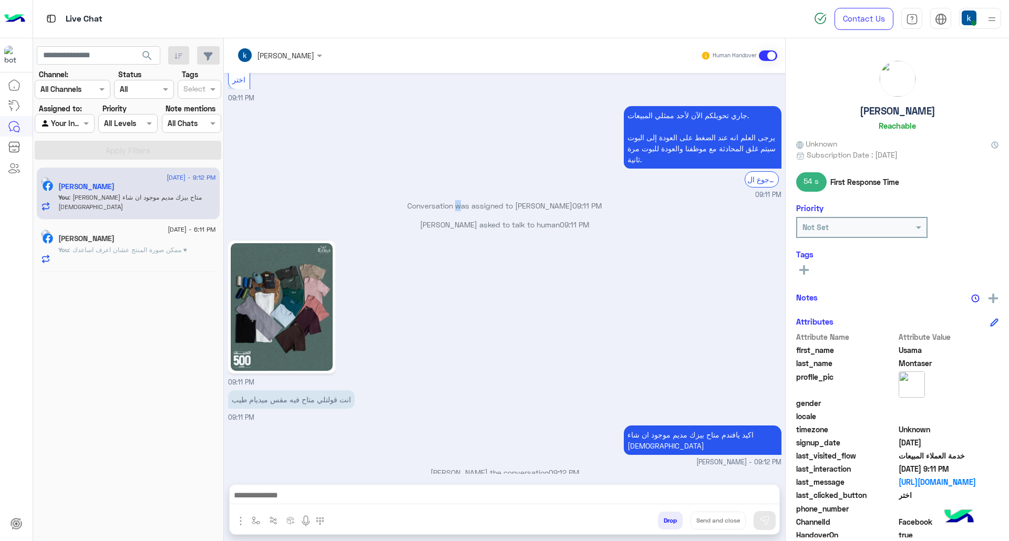
click at [448, 183] on div "Aug 3, 2025 ممكن صوره الي بتسال عليه khaled mohamed - 09:13 PM khaled mohamed j…" at bounding box center [504, 273] width 561 height 401
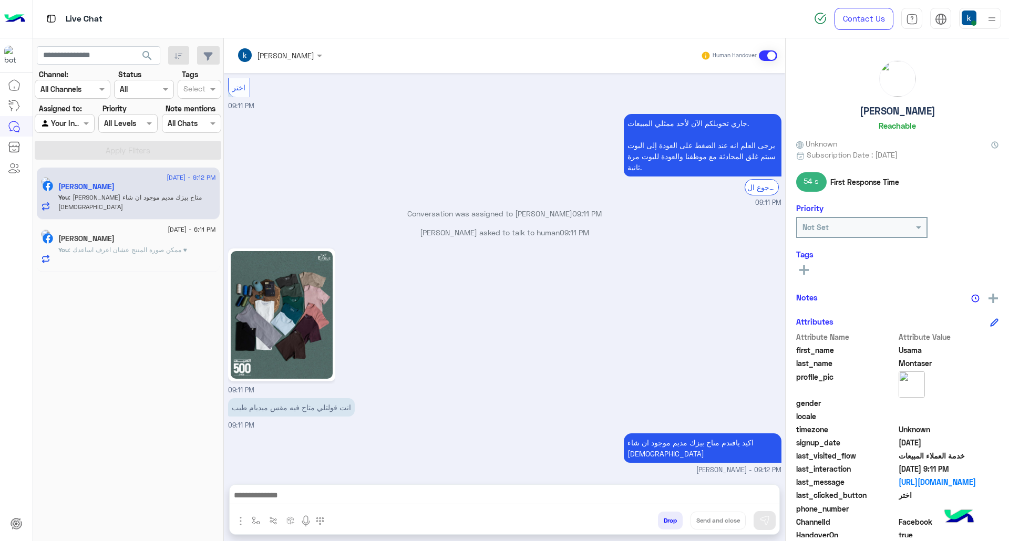
click at [452, 227] on p "Usama Montaser asked to talk to human 09:11 PM" at bounding box center [505, 232] width 554 height 11
click at [446, 253] on div "09:11 PM" at bounding box center [505, 321] width 554 height 150
click at [419, 217] on div "Conversation was assigned to khaled mohamed 09:11 PM" at bounding box center [505, 217] width 554 height 19
click at [462, 229] on div "Usama Montaser asked to talk to human 09:11 PM" at bounding box center [505, 236] width 554 height 19
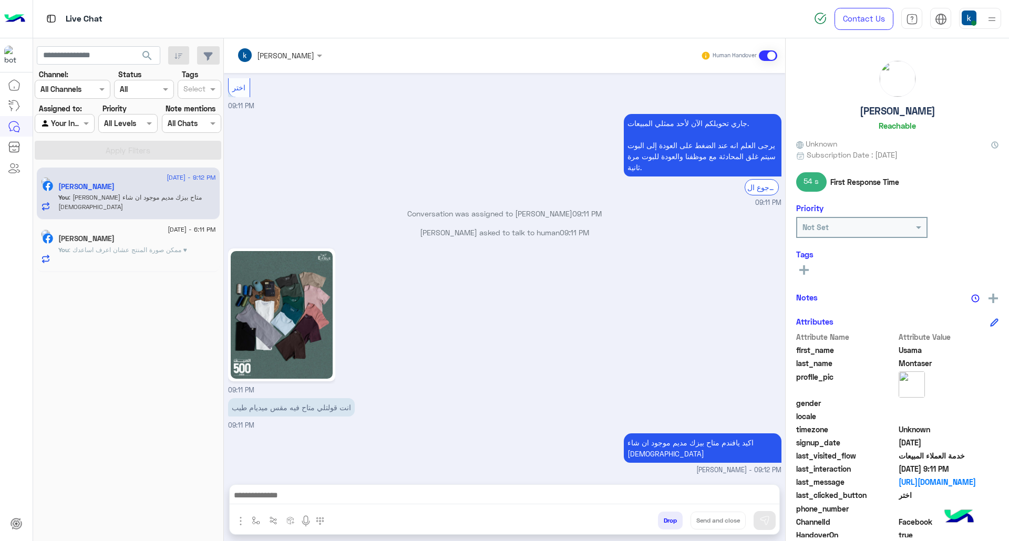
click at [425, 227] on p "Usama Montaser asked to talk to human 09:11 PM" at bounding box center [505, 232] width 554 height 11
click at [463, 227] on p "Usama Montaser asked to talk to human 09:11 PM" at bounding box center [505, 232] width 554 height 11
drag, startPoint x: 463, startPoint y: 223, endPoint x: 412, endPoint y: 233, distance: 52.0
click at [463, 227] on p "Usama Montaser asked to talk to human 09:11 PM" at bounding box center [505, 232] width 554 height 11
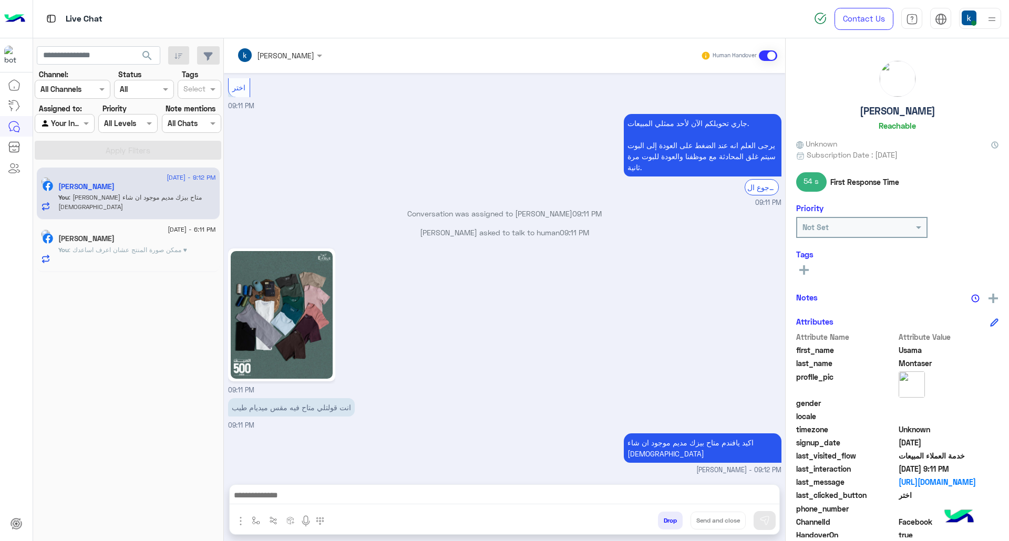
click at [412, 233] on div "Usama Montaser asked to talk to human 09:11 PM" at bounding box center [505, 236] width 554 height 19
click at [419, 227] on p "Usama Montaser asked to talk to human 09:11 PM" at bounding box center [505, 232] width 554 height 11
drag, startPoint x: 419, startPoint y: 221, endPoint x: 449, endPoint y: 224, distance: 29.6
click at [449, 227] on p "Usama Montaser asked to talk to human 09:11 PM" at bounding box center [505, 232] width 554 height 11
click at [469, 261] on div "09:11 PM" at bounding box center [505, 321] width 554 height 150
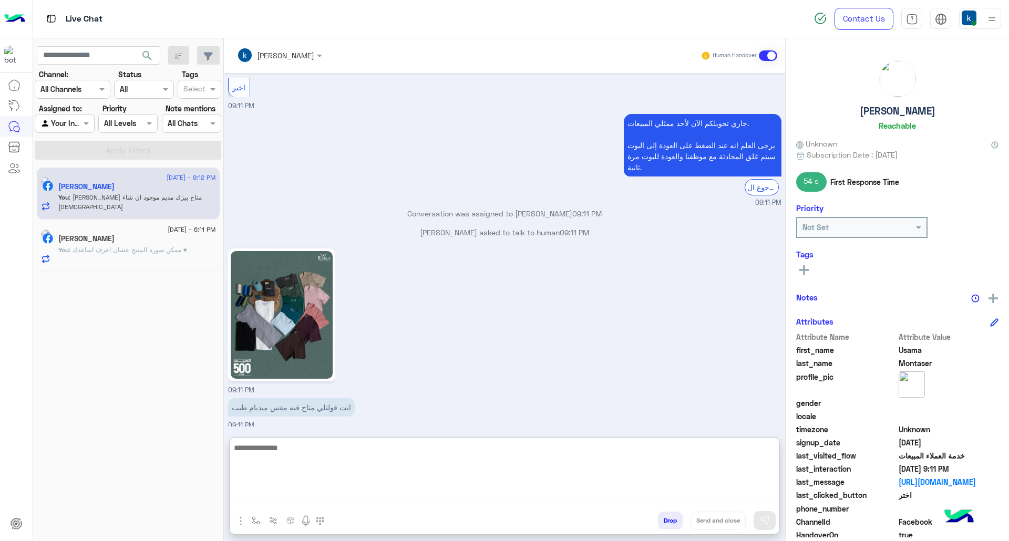
click at [366, 495] on textarea at bounding box center [505, 473] width 550 height 63
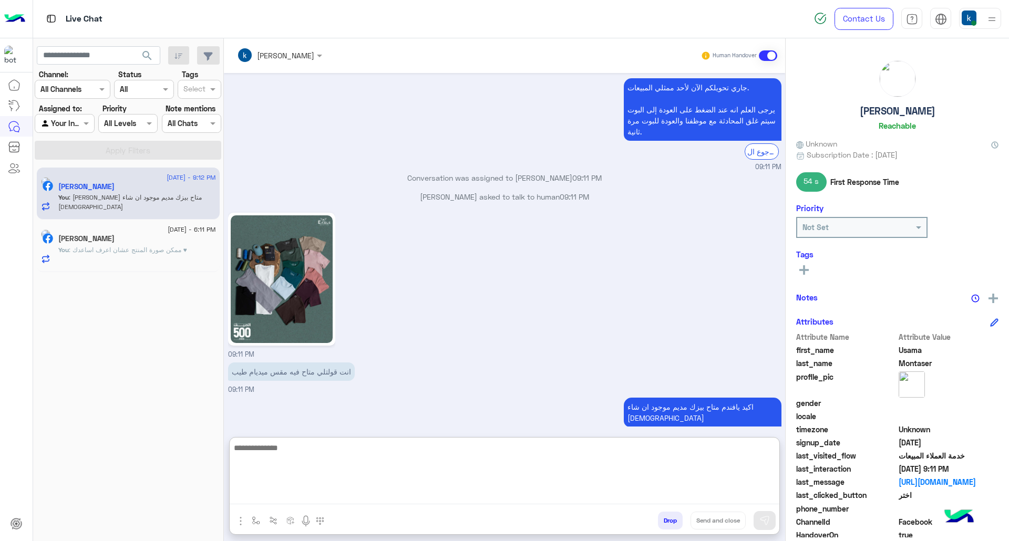
scroll to position [1303, 0]
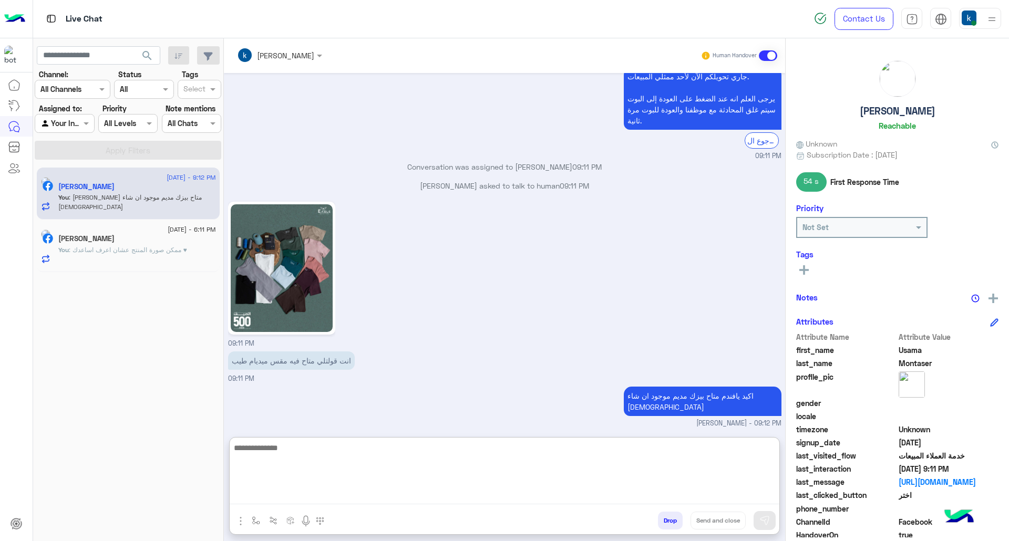
click at [377, 471] on textarea at bounding box center [505, 473] width 550 height 63
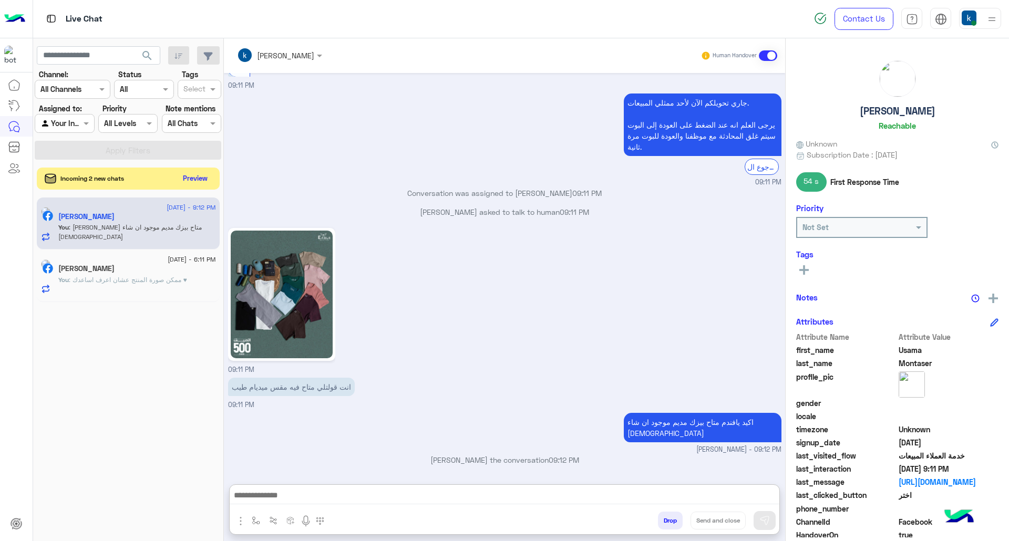
click at [199, 177] on button "Preview" at bounding box center [195, 178] width 33 height 14
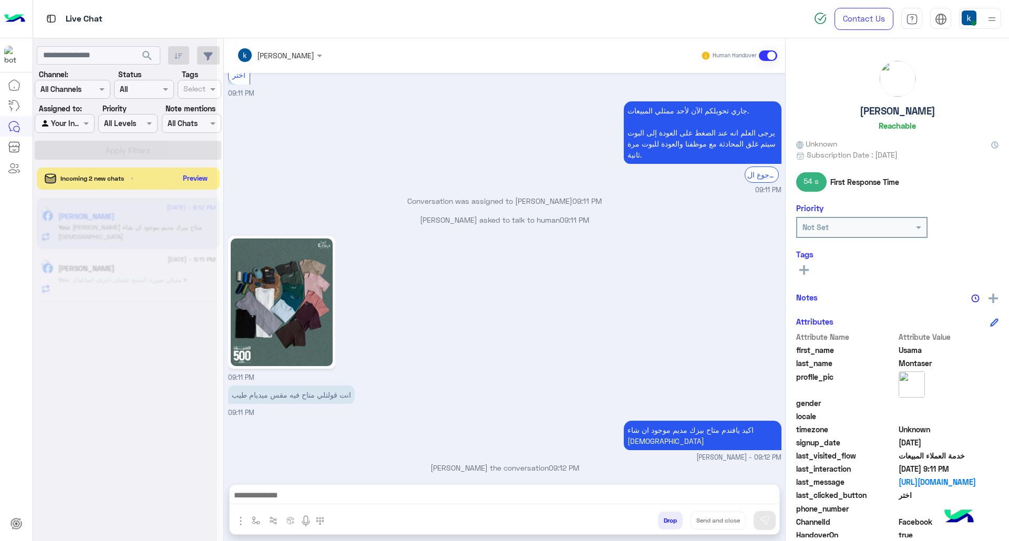
scroll to position [1256, 0]
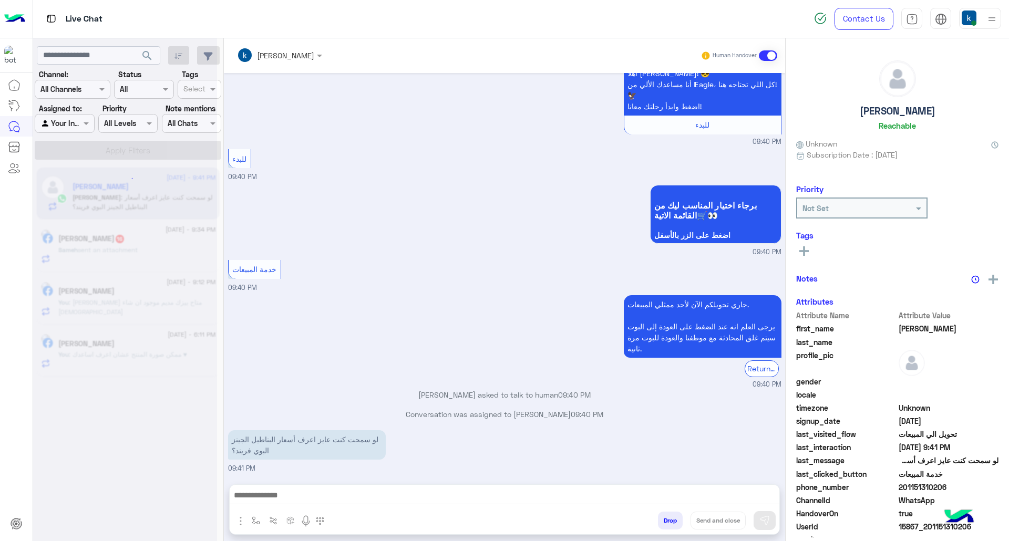
scroll to position [77, 0]
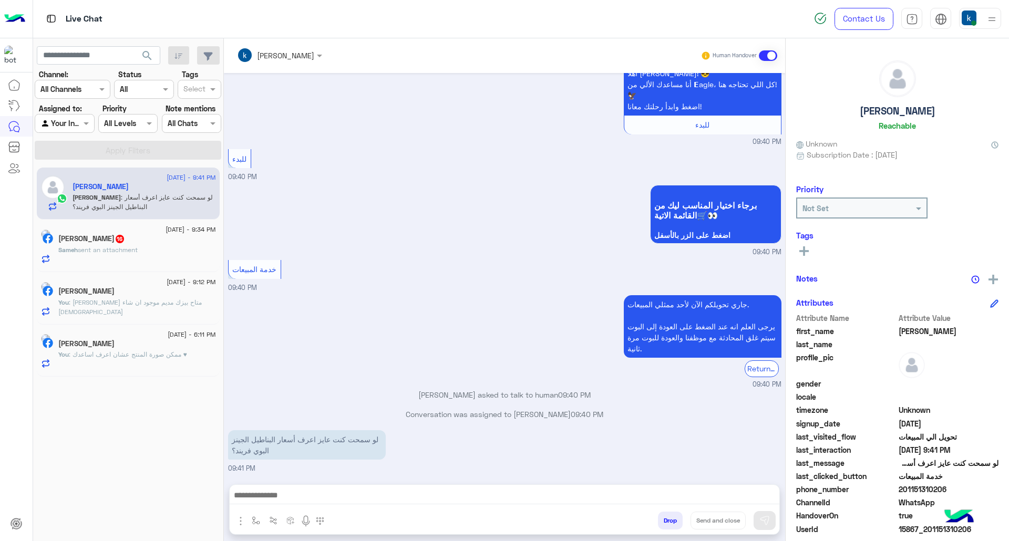
click at [329, 505] on div at bounding box center [505, 498] width 550 height 26
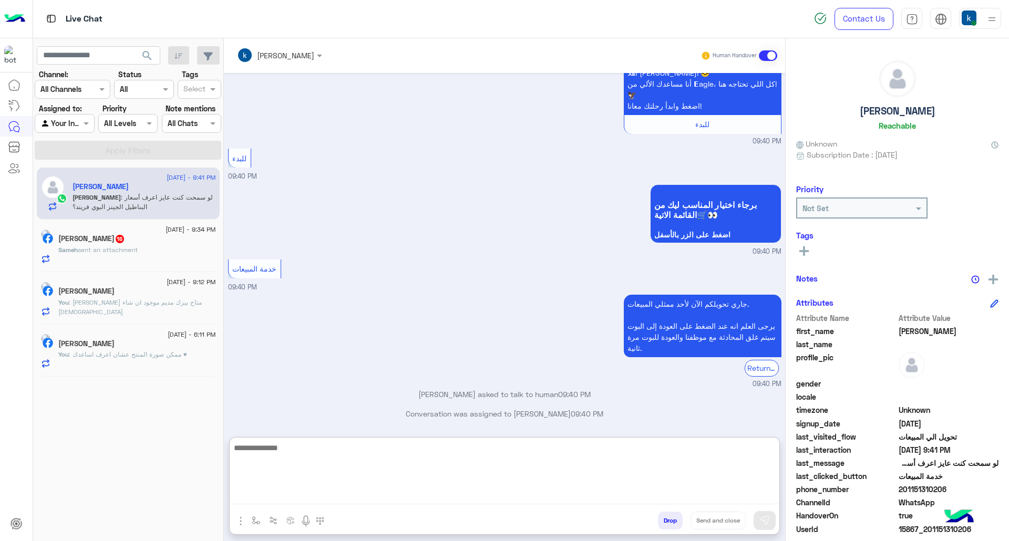
click at [329, 499] on textarea at bounding box center [505, 473] width 550 height 63
paste textarea "**********"
type textarea "**********"
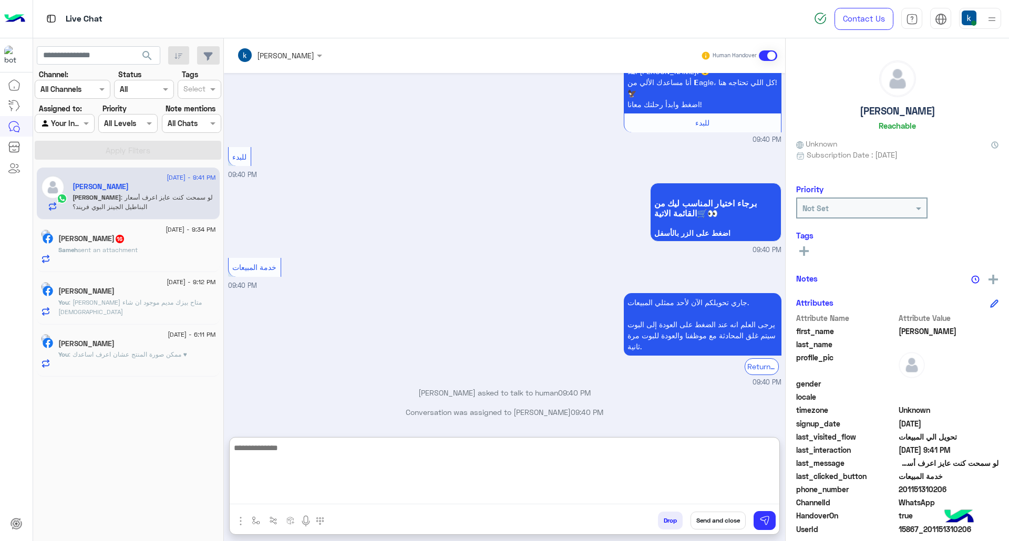
scroll to position [158, 0]
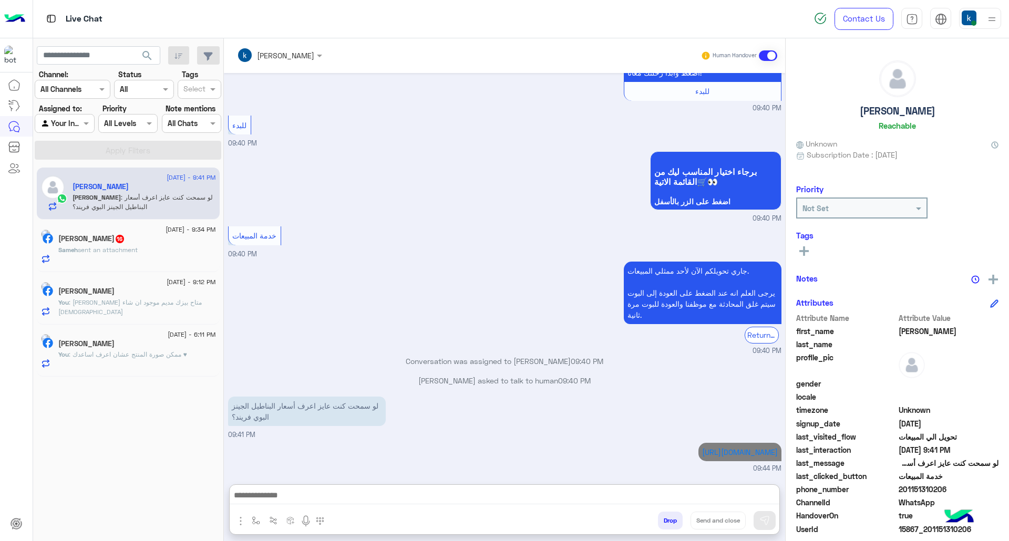
click at [127, 257] on div "Sameh sent an attachment" at bounding box center [137, 254] width 158 height 18
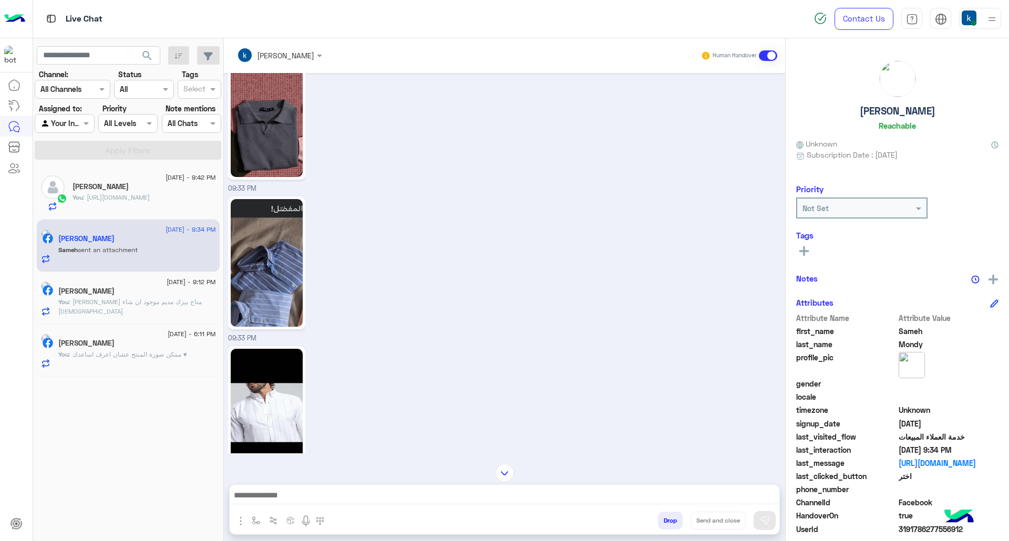
scroll to position [2141, 0]
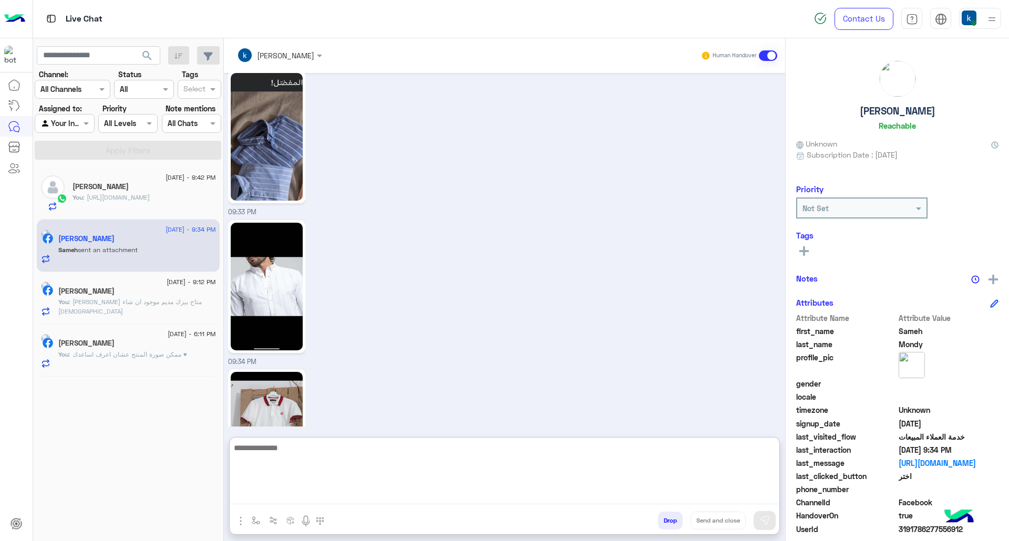
click at [337, 499] on textarea at bounding box center [505, 473] width 550 height 63
type textarea "**********"
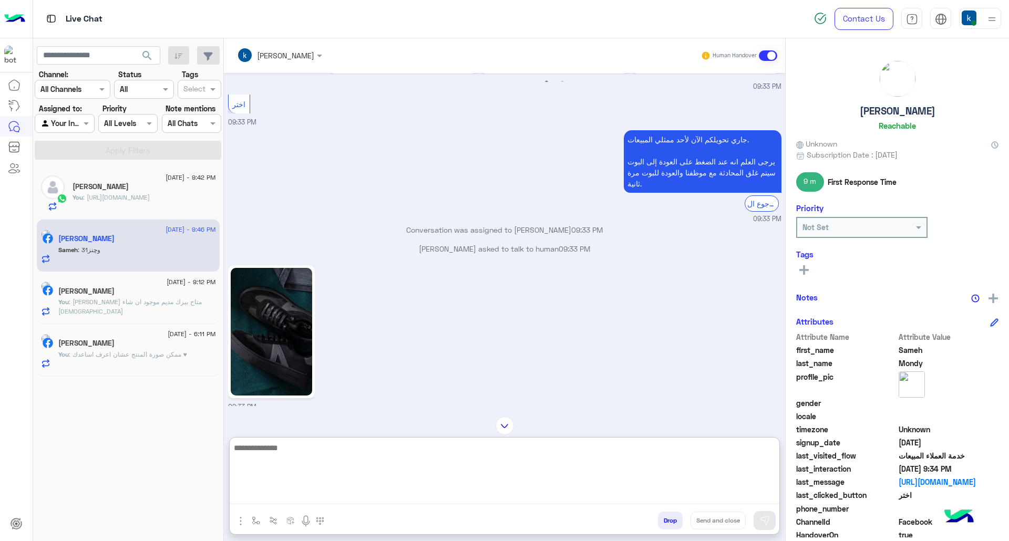
scroll to position [1514, 0]
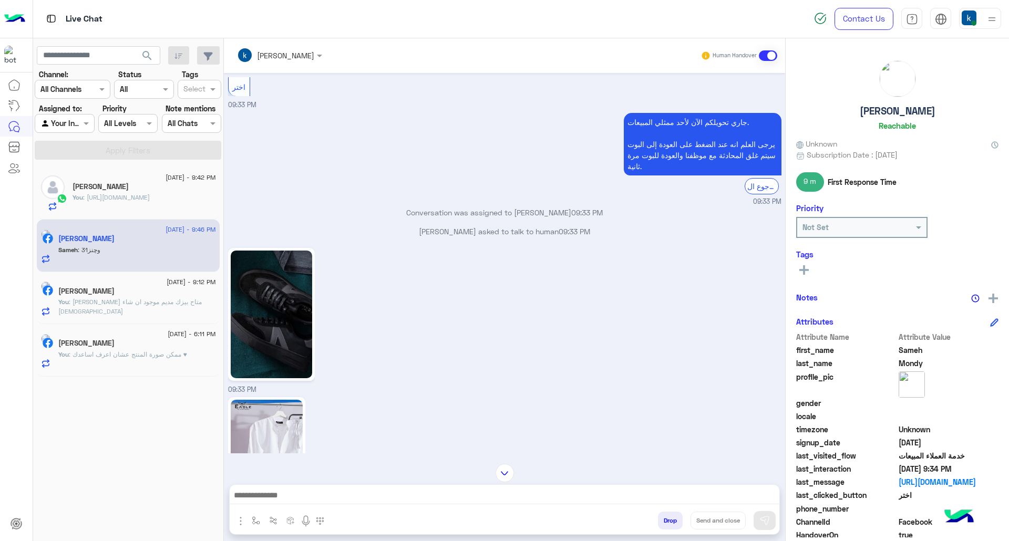
click at [388, 282] on div "09:33 PM" at bounding box center [505, 320] width 554 height 150
click at [305, 269] on img at bounding box center [271, 315] width 81 height 128
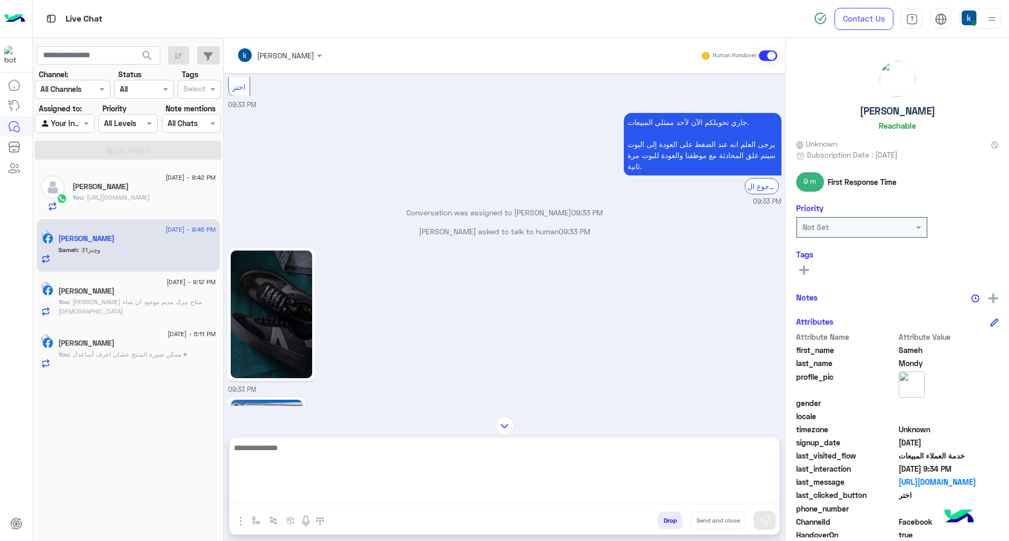
click at [341, 489] on textarea at bounding box center [505, 473] width 550 height 63
paste textarea "**********"
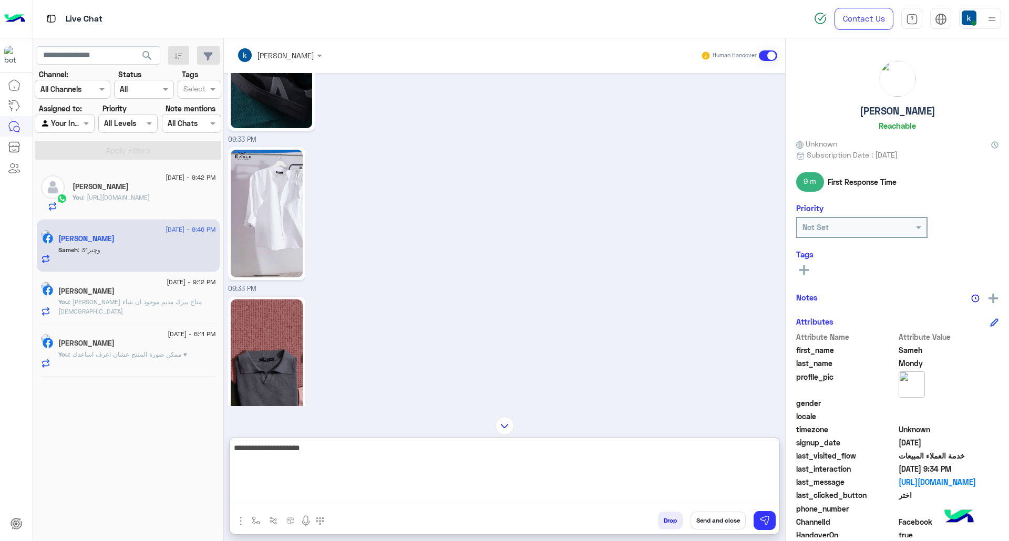
scroll to position [1725, 0]
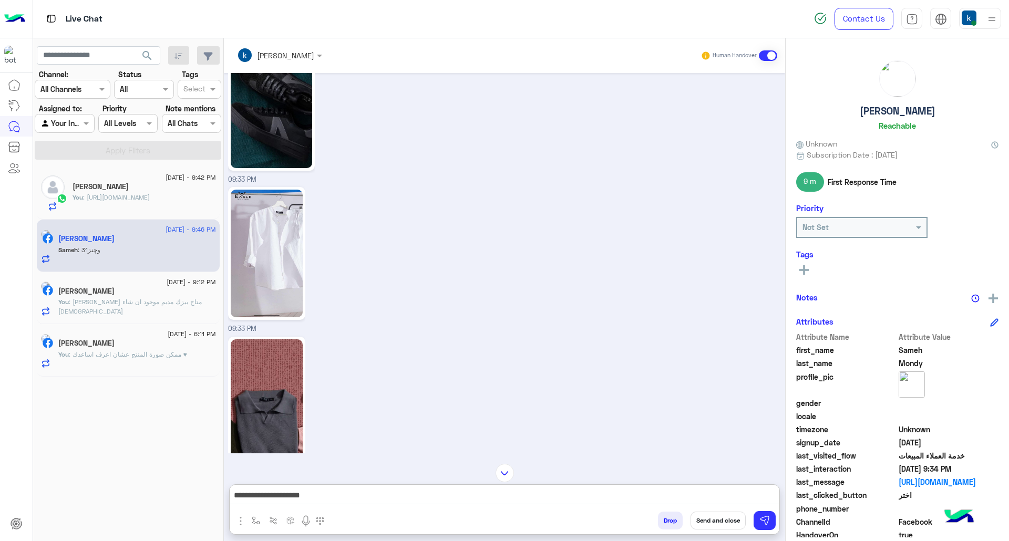
click at [276, 223] on img at bounding box center [267, 254] width 72 height 128
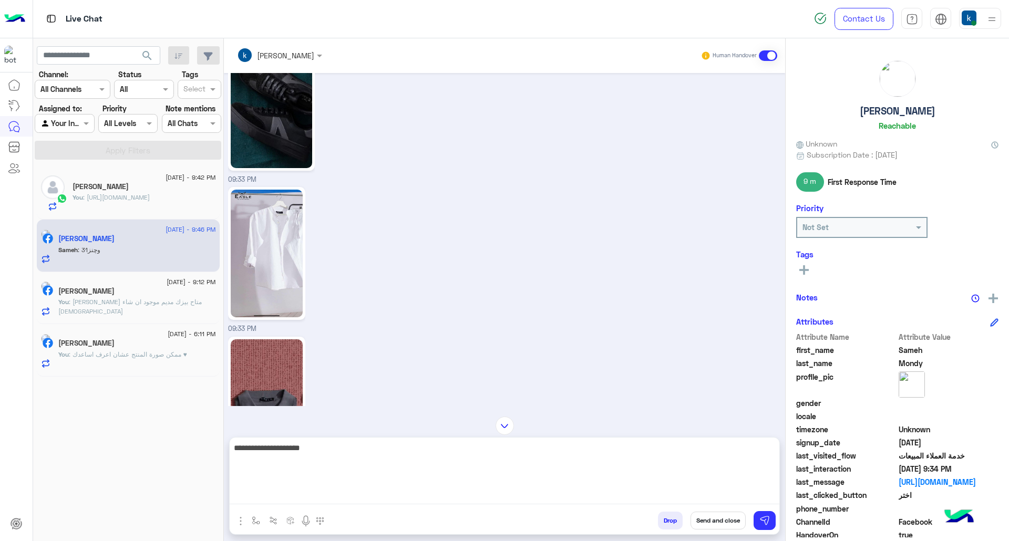
click at [337, 495] on textarea "**********" at bounding box center [505, 473] width 550 height 63
click at [314, 494] on textarea "**********" at bounding box center [505, 473] width 550 height 63
paste textarea "**********"
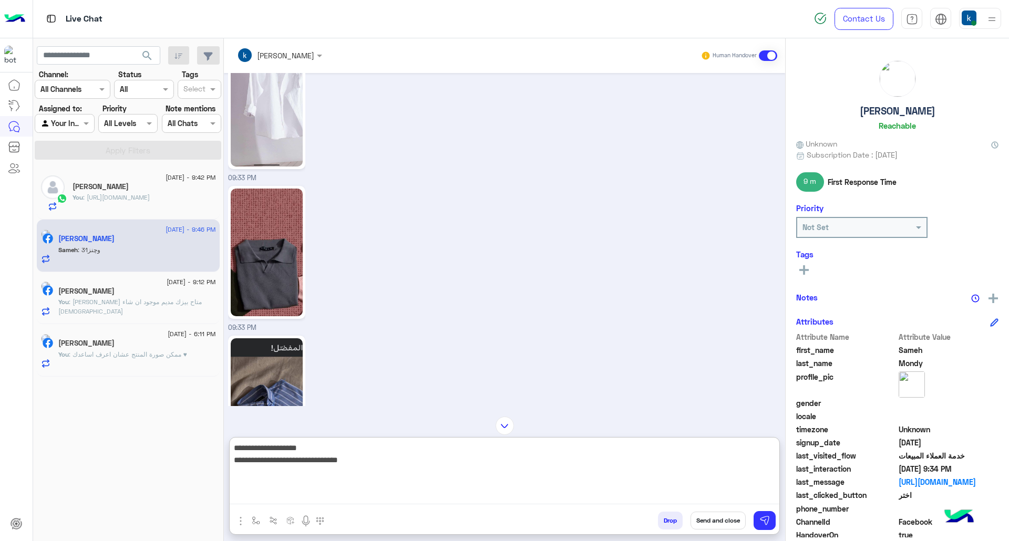
scroll to position [1865, 0]
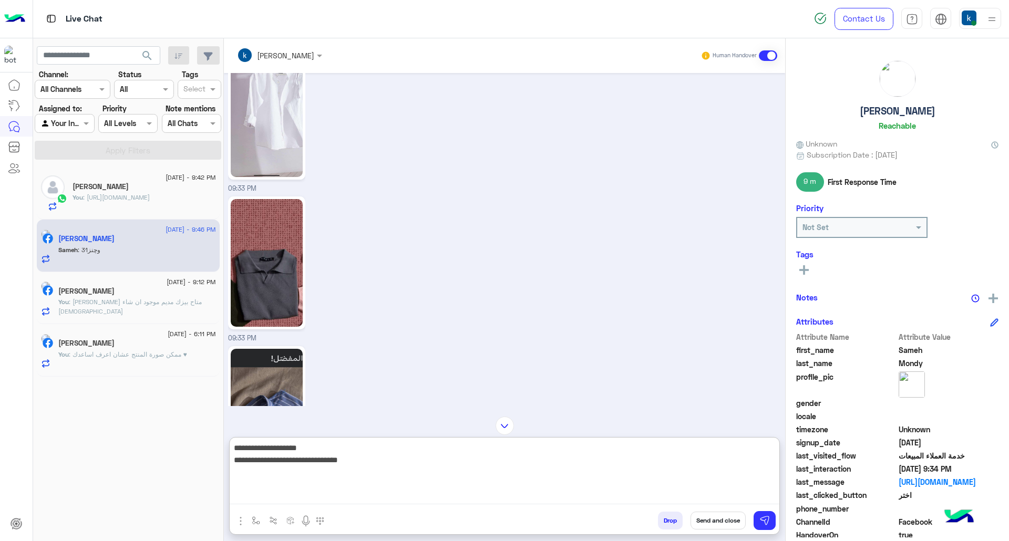
paste textarea "**********"
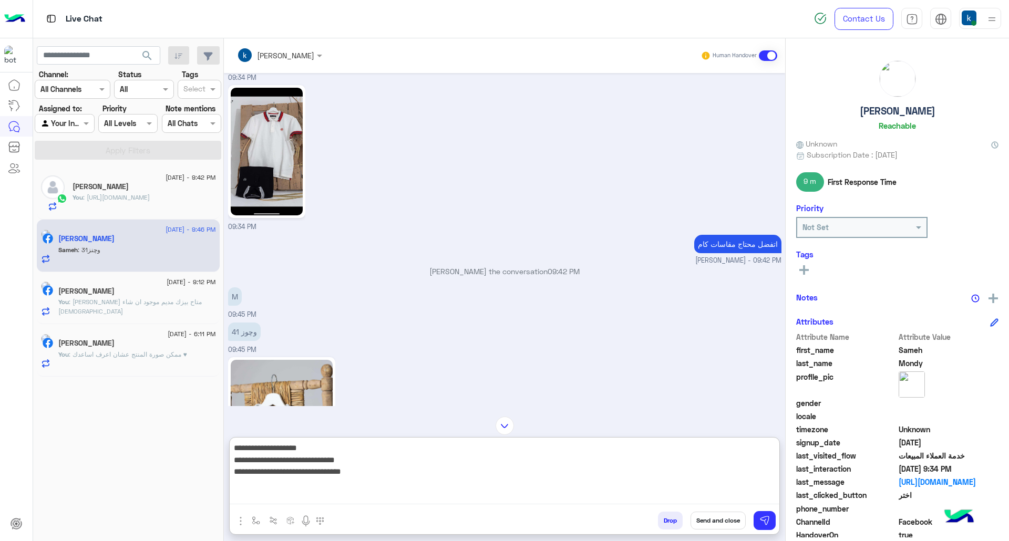
scroll to position [2356, 0]
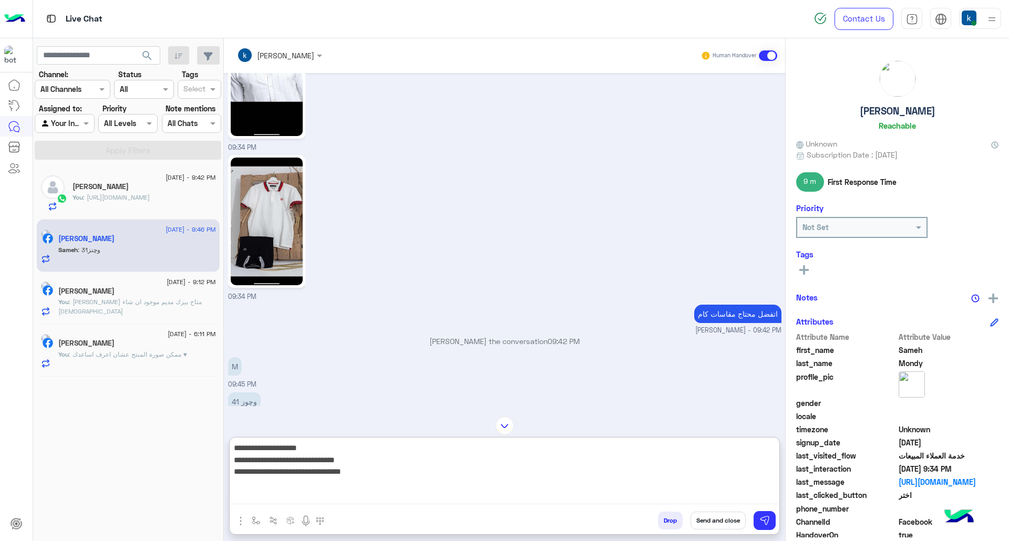
paste textarea "**********"
click at [389, 492] on textarea "**********" at bounding box center [505, 473] width 550 height 63
click at [417, 483] on textarea "**********" at bounding box center [505, 473] width 550 height 63
paste textarea "**********"
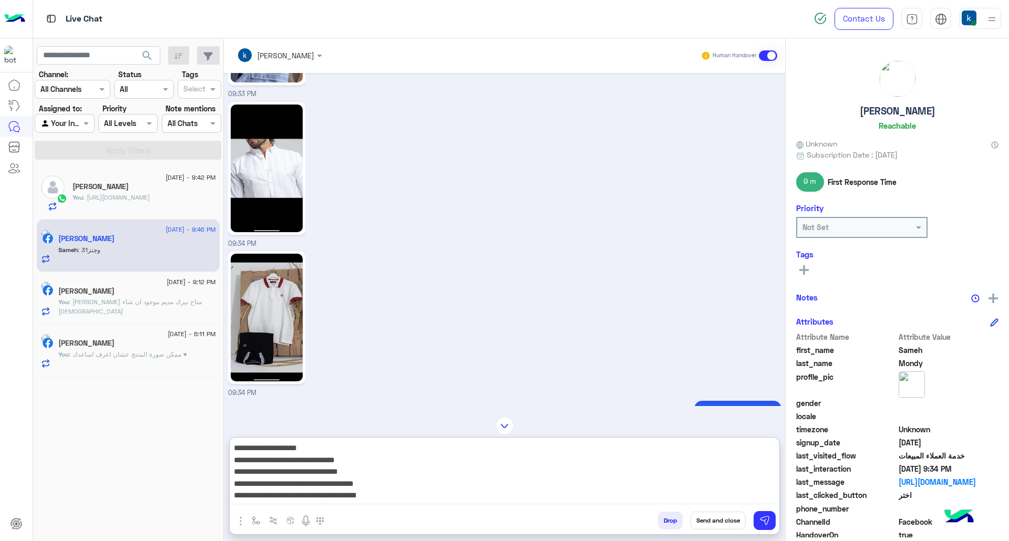
scroll to position [2145, 0]
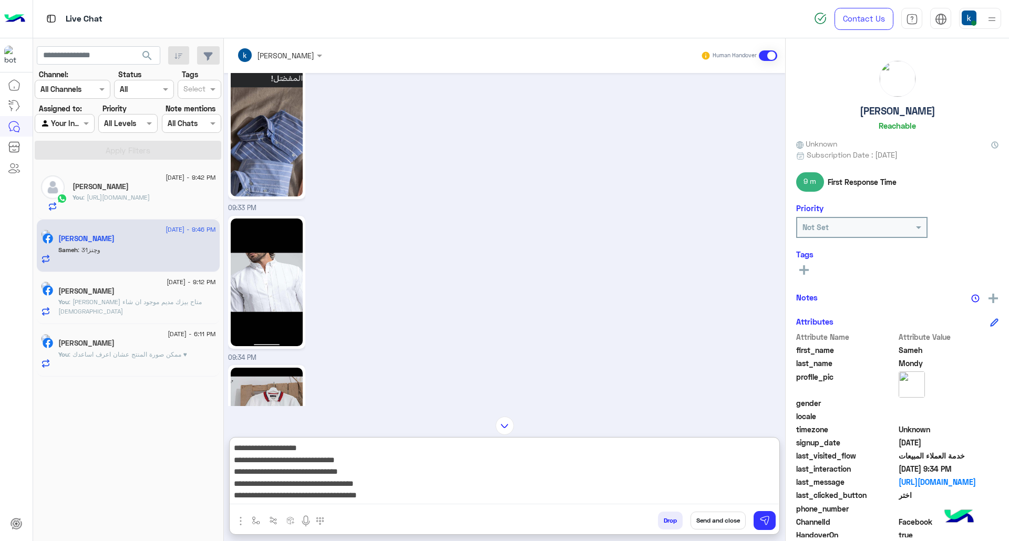
click at [266, 219] on img at bounding box center [267, 283] width 72 height 128
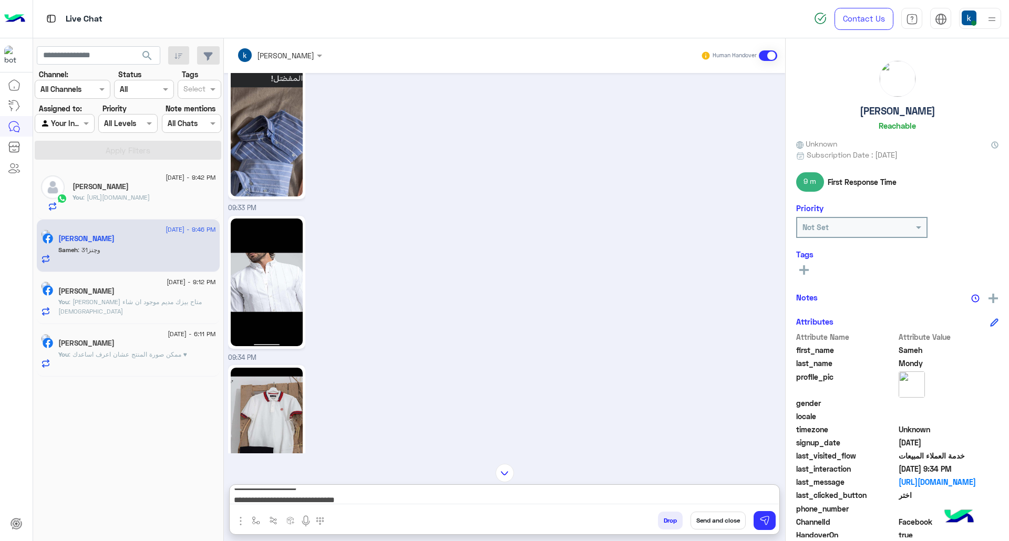
click at [410, 499] on textarea "**********" at bounding box center [504, 497] width 549 height 16
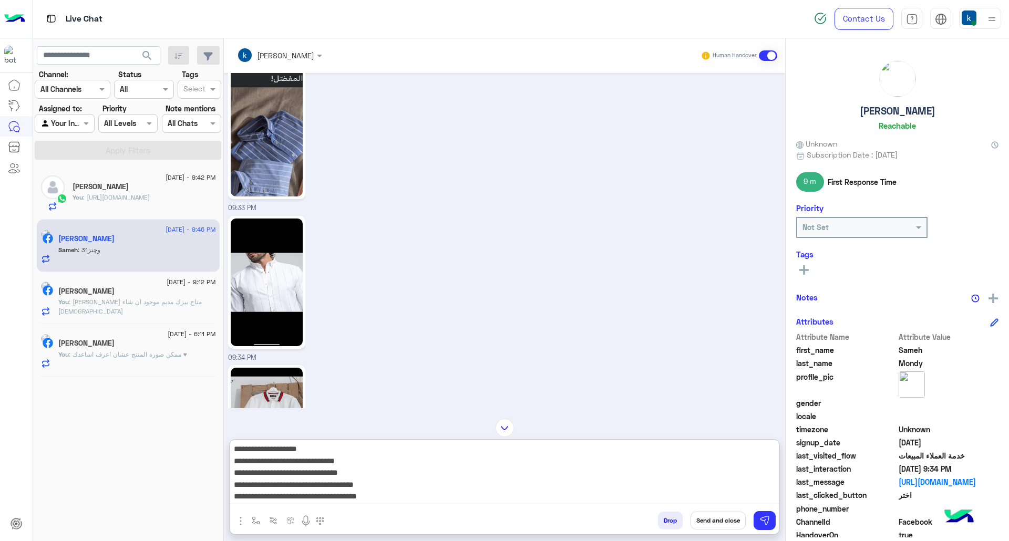
click at [356, 485] on textarea "**********" at bounding box center [504, 474] width 549 height 61
click at [375, 497] on textarea "**********" at bounding box center [504, 473] width 549 height 63
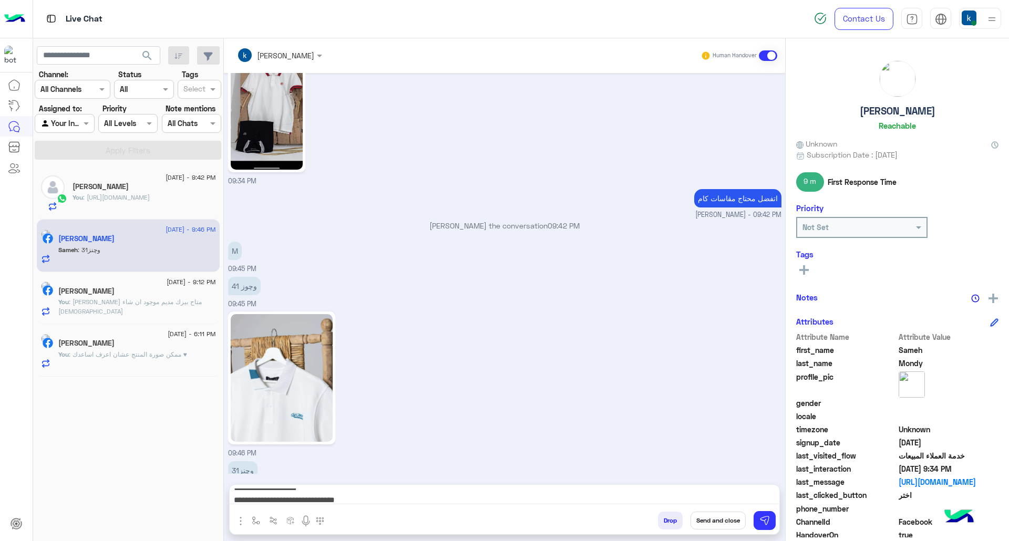
scroll to position [2448, 0]
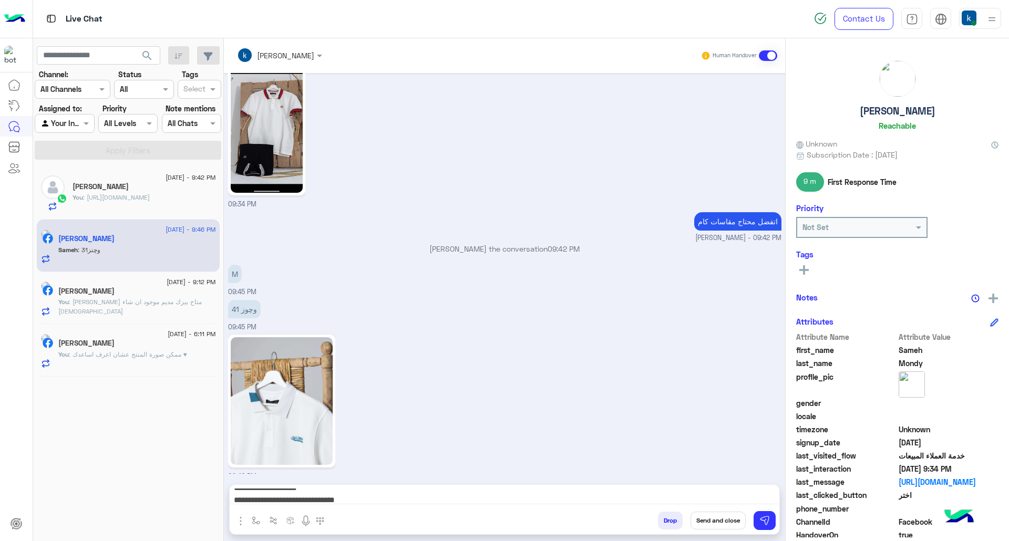
click at [62, 539] on div "17 September - 9:42 PM Abdelrahman You : https://eagle.com.eg/collections/jeans…" at bounding box center [128, 354] width 191 height 382
click at [390, 489] on textarea "**********" at bounding box center [504, 497] width 549 height 16
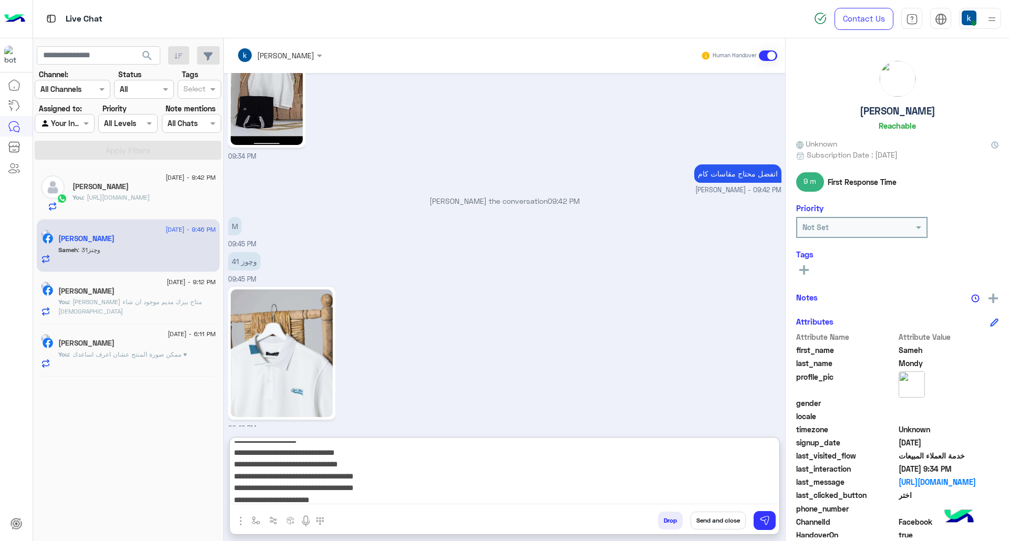
scroll to position [11, 0]
click at [363, 493] on textarea "**********" at bounding box center [504, 473] width 549 height 63
type textarea "**********"
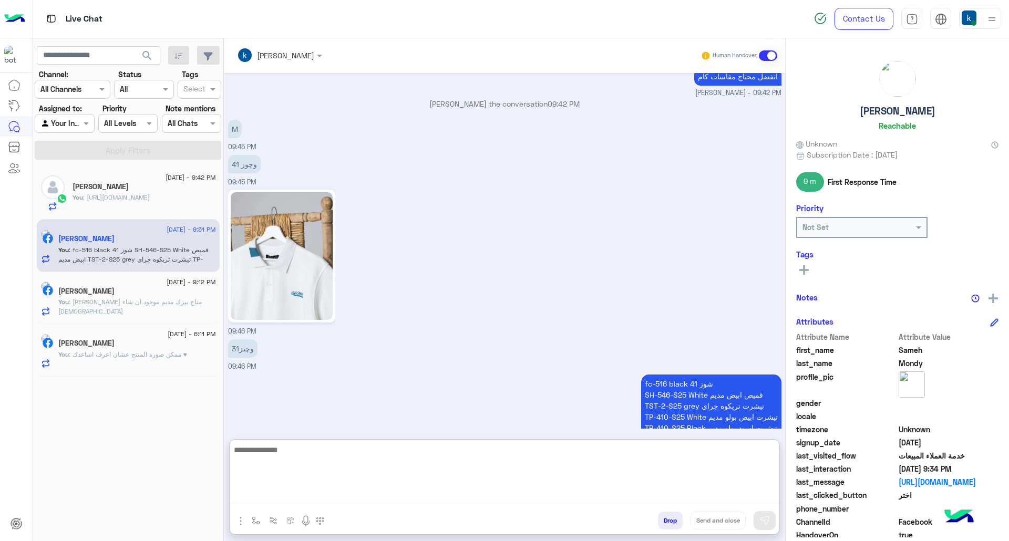
scroll to position [2595, 0]
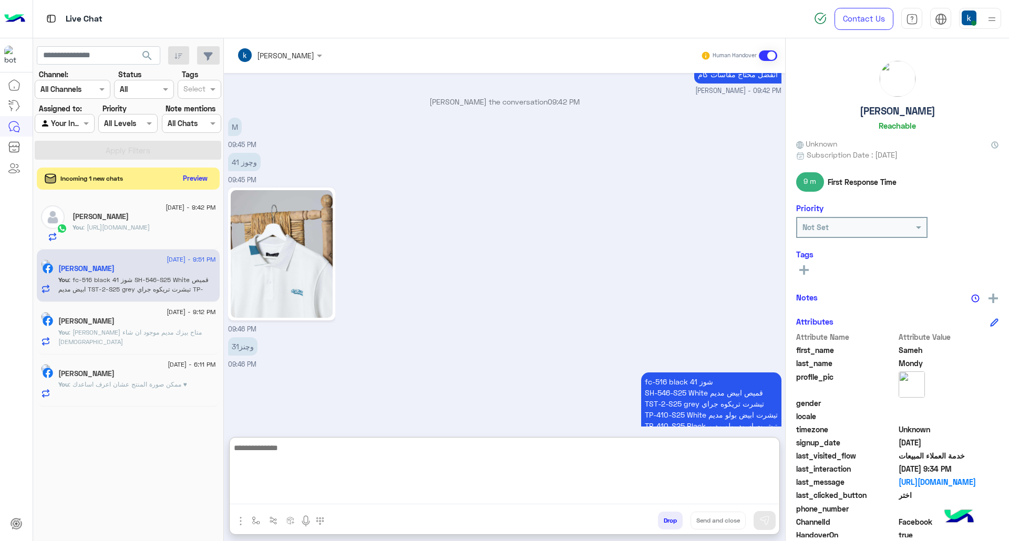
click at [190, 185] on button "Preview" at bounding box center [195, 178] width 33 height 14
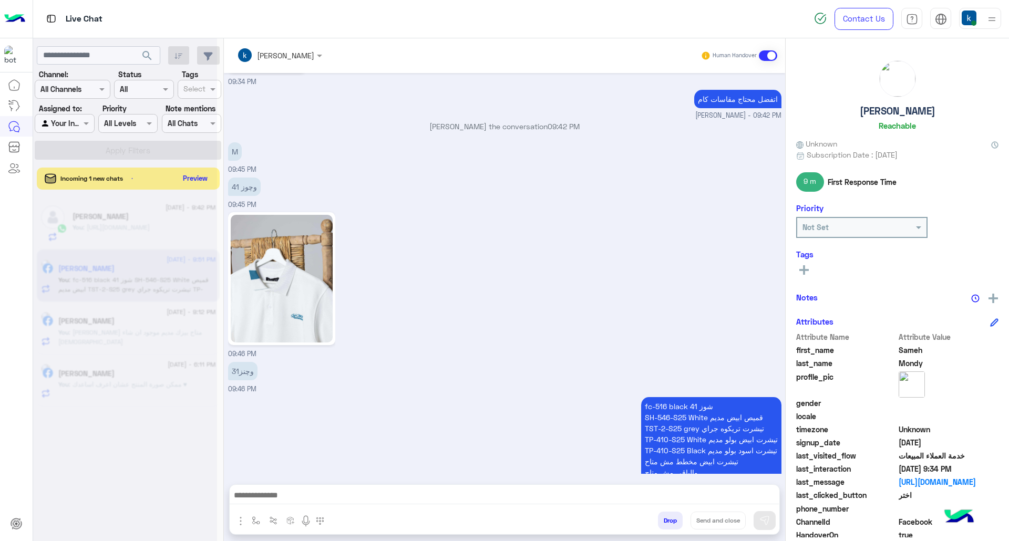
scroll to position [2547, 0]
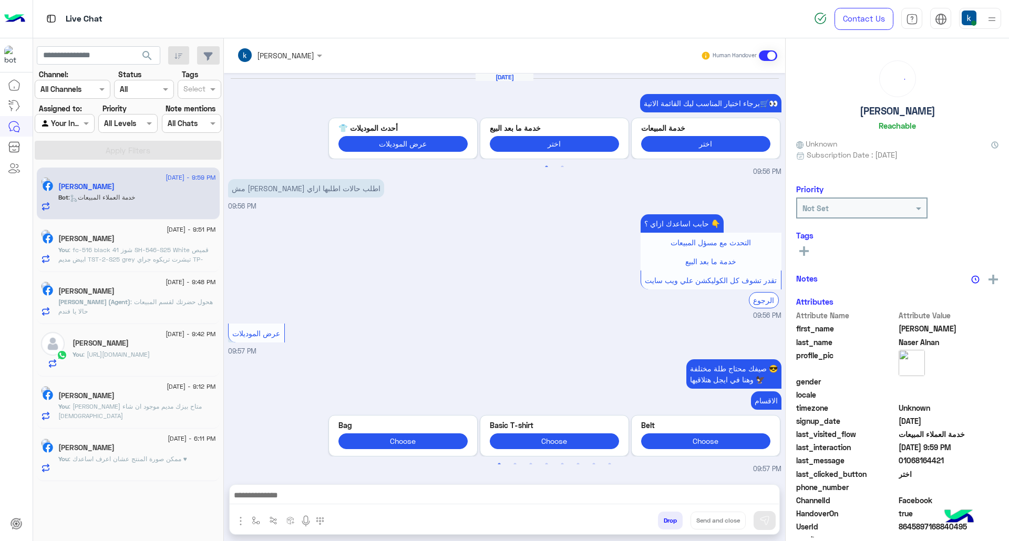
scroll to position [1235, 0]
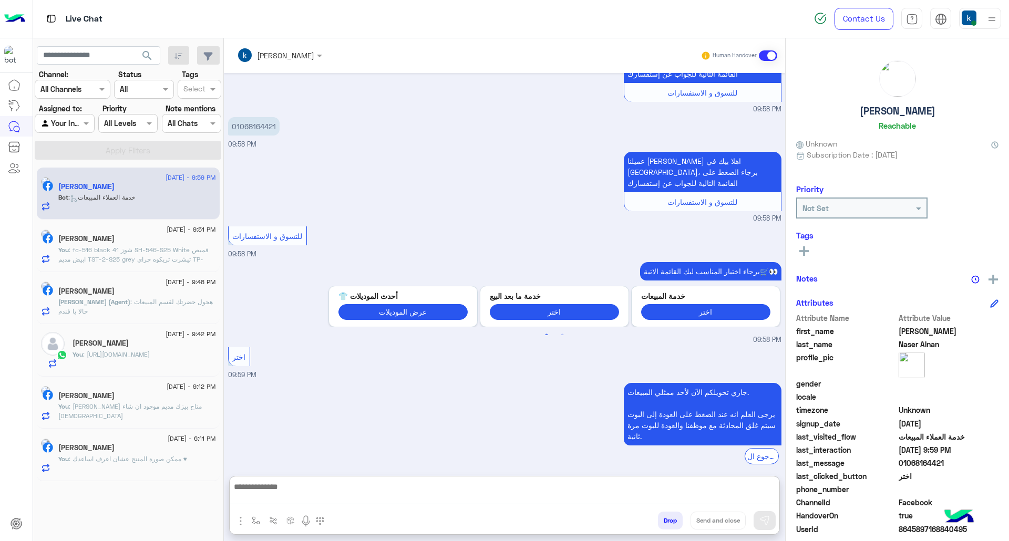
click at [282, 504] on textarea at bounding box center [504, 492] width 549 height 24
paste textarea "**********"
type textarea "**********"
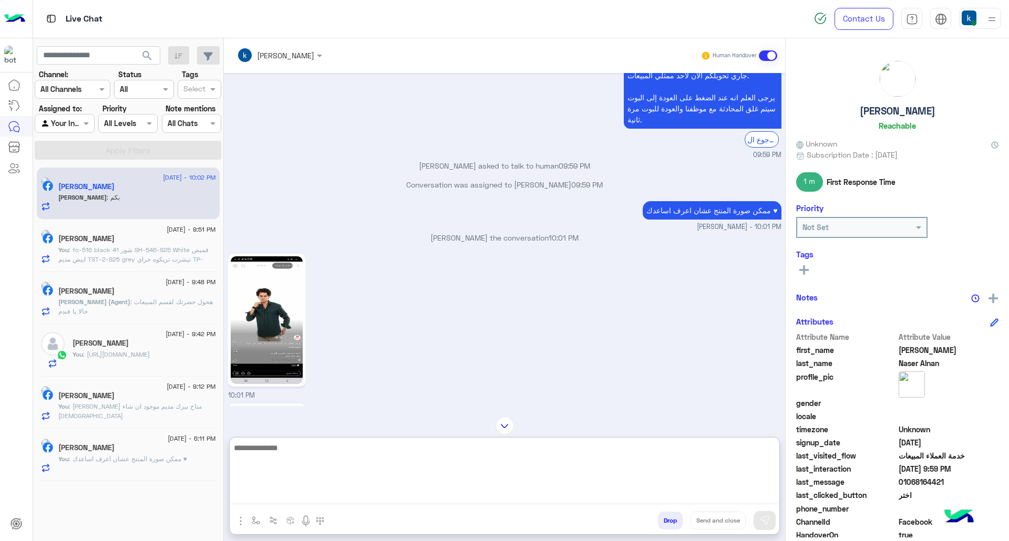
scroll to position [1539, 0]
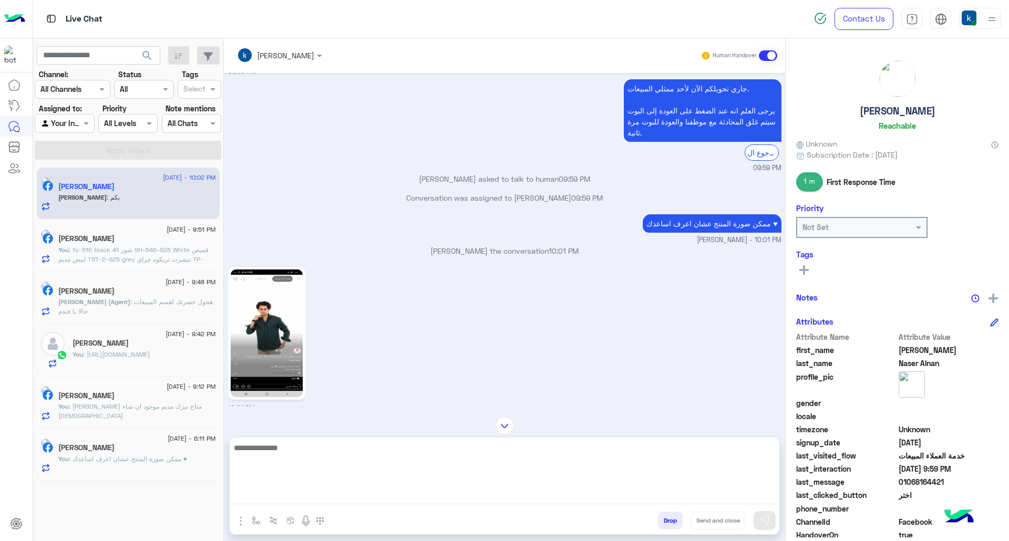
click at [266, 284] on img at bounding box center [267, 334] width 72 height 128
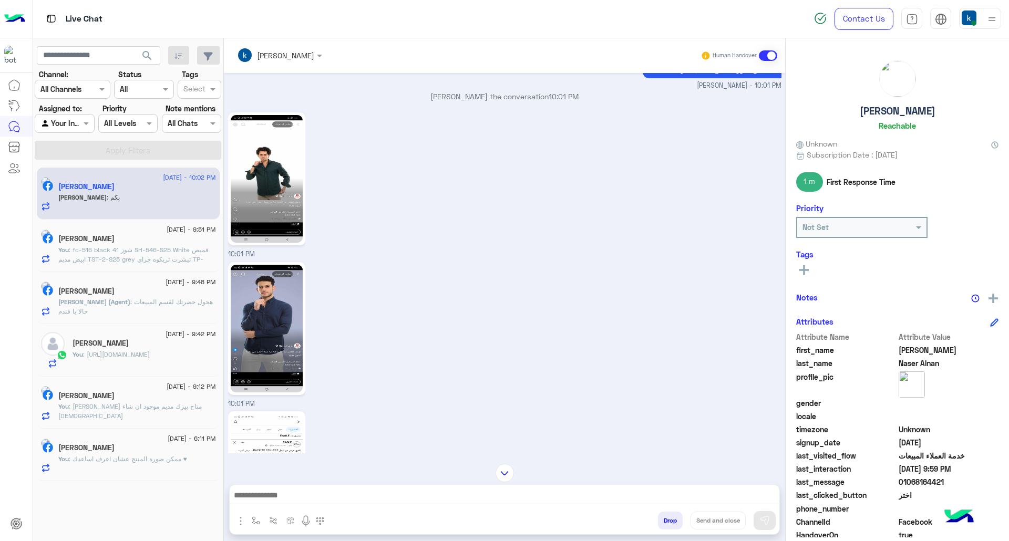
scroll to position [1772, 0]
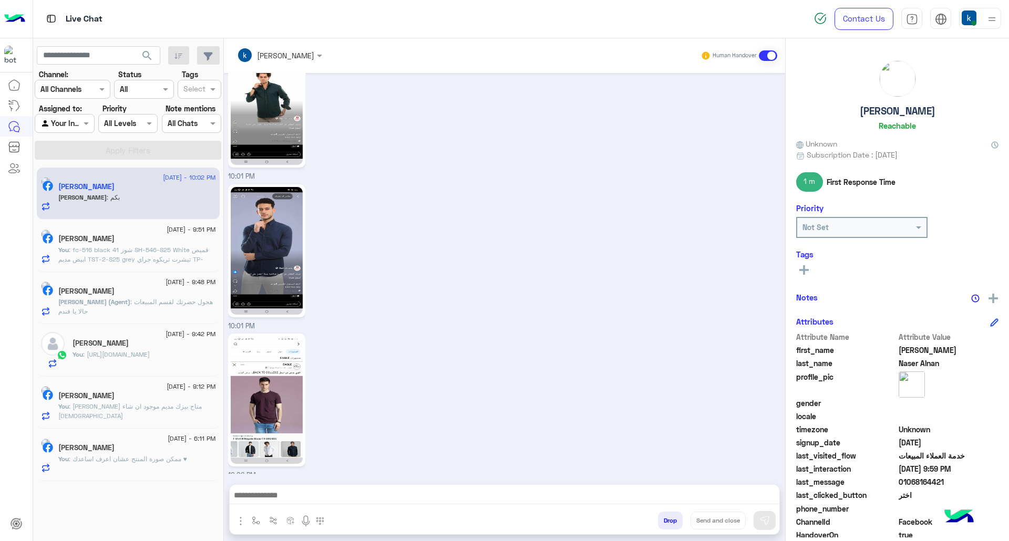
click at [301, 501] on textarea at bounding box center [504, 497] width 549 height 16
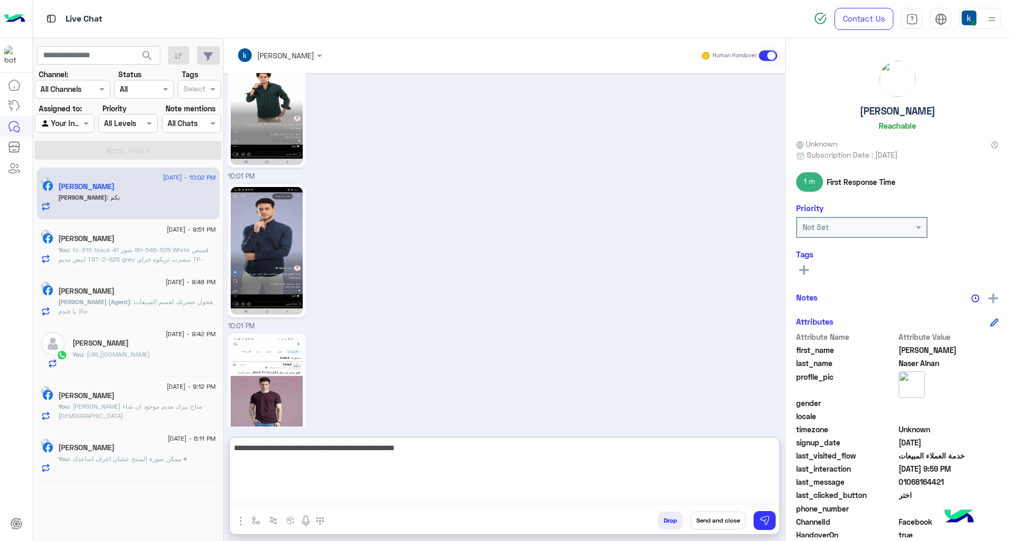
type textarea "**********"
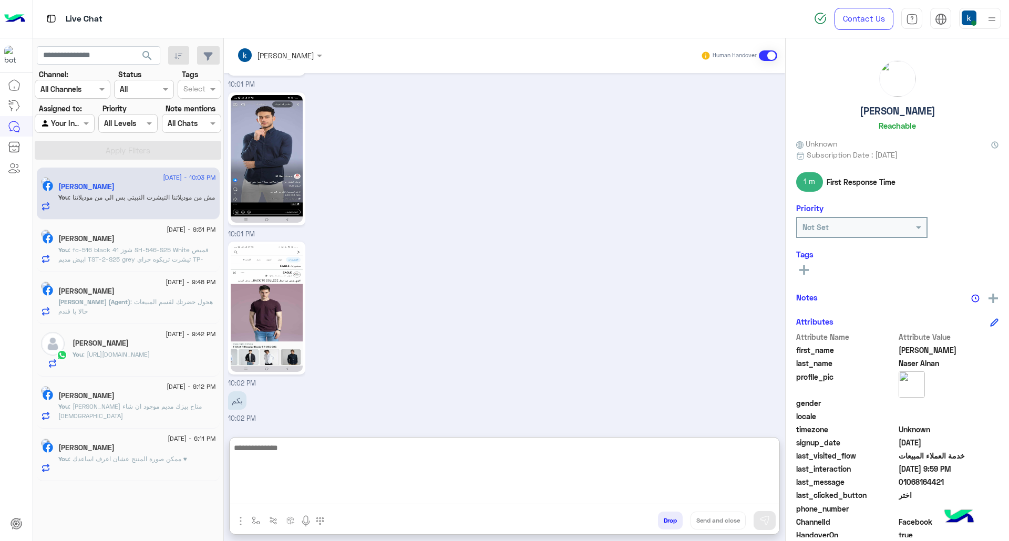
click at [151, 303] on span ": هحول حضرتك لقسم المبيعات حالا يا فندم" at bounding box center [135, 306] width 155 height 17
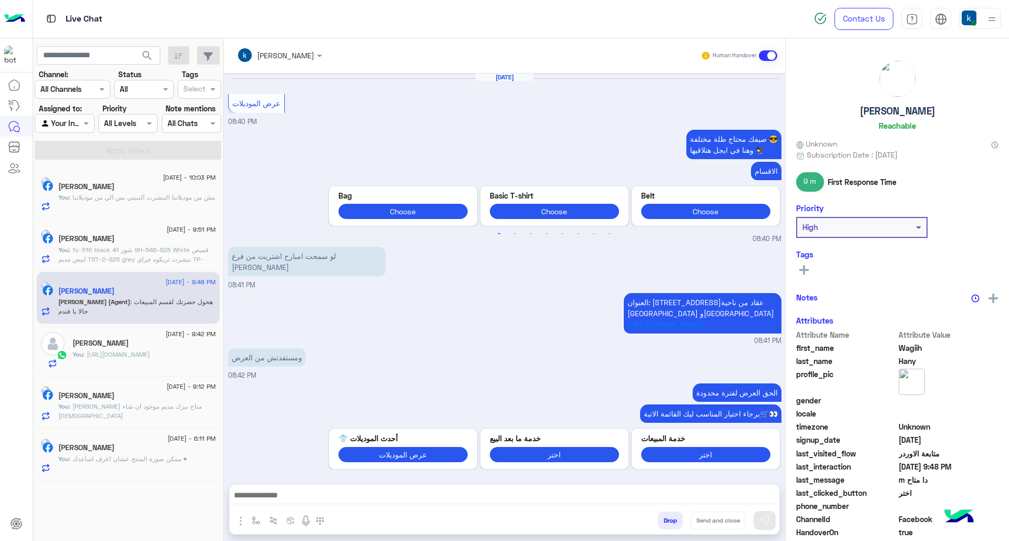
scroll to position [1060, 0]
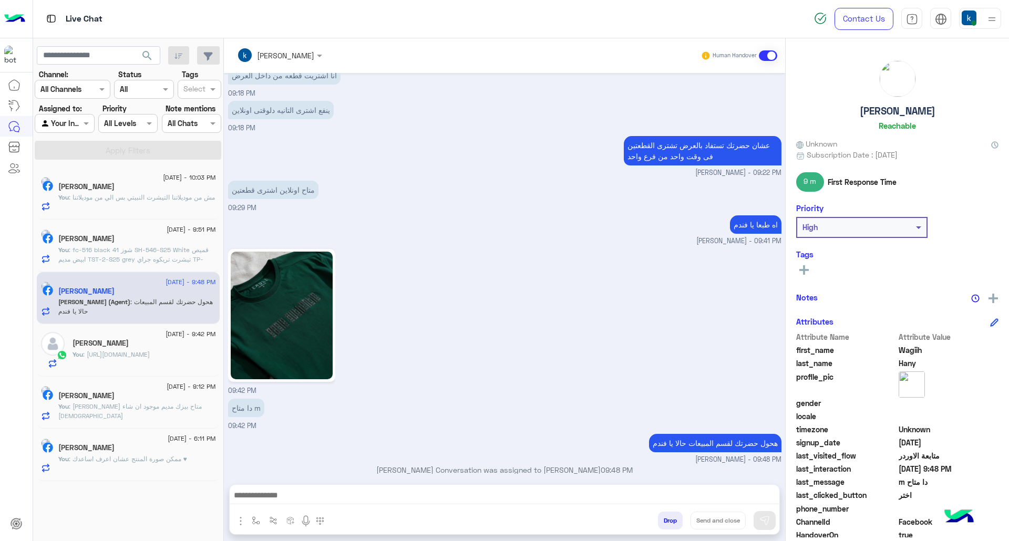
click at [276, 486] on div at bounding box center [505, 498] width 550 height 26
click at [276, 490] on textarea at bounding box center [504, 497] width 549 height 16
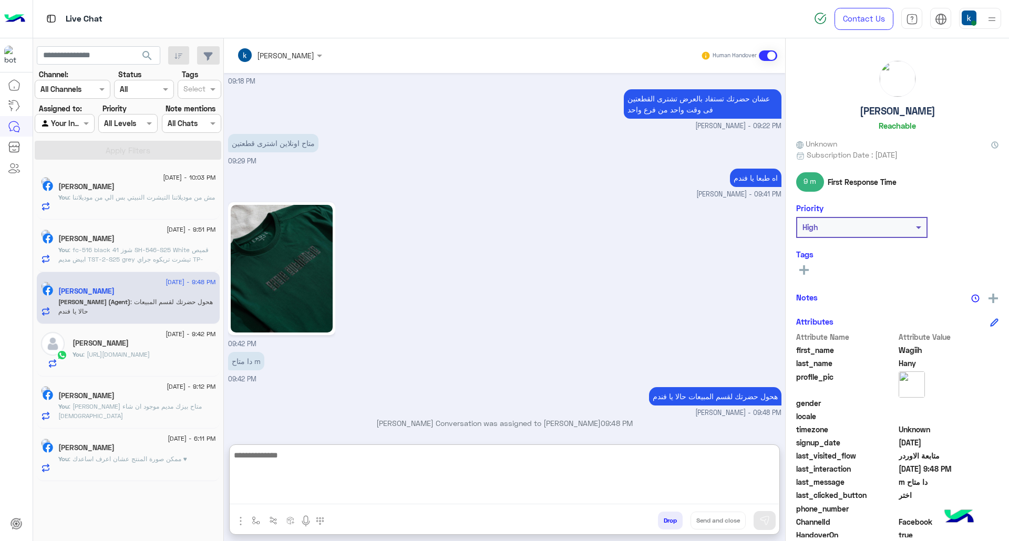
scroll to position [1107, 0]
click at [339, 476] on textarea at bounding box center [504, 473] width 549 height 63
paste textarea "**********"
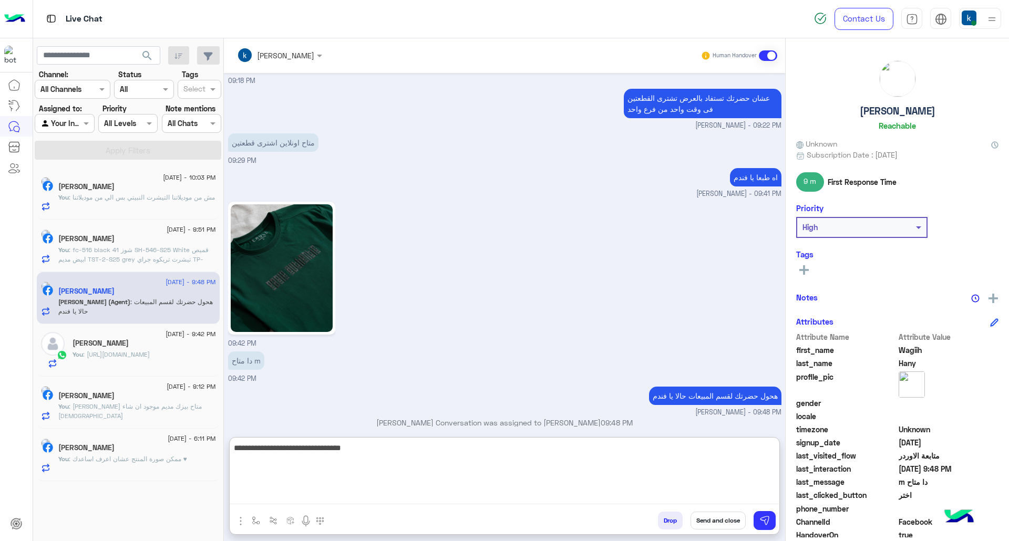
type textarea "**********"
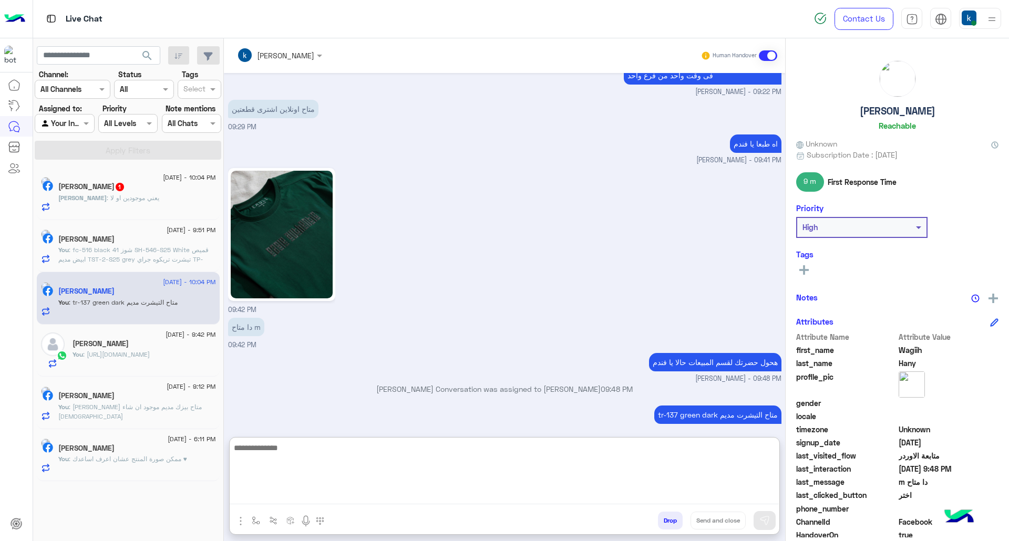
scroll to position [1160, 0]
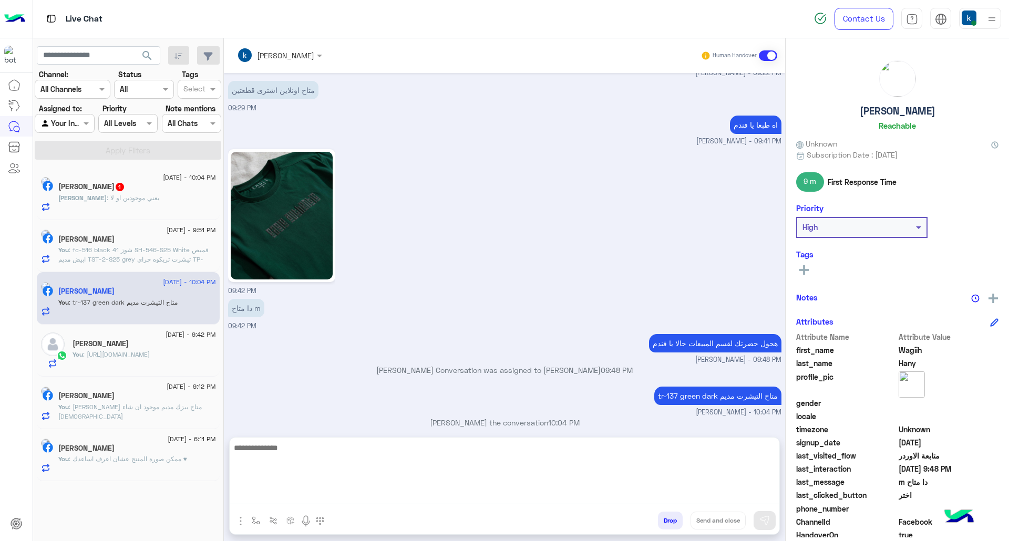
click at [161, 188] on div "Mohamed Naser Alnan 1" at bounding box center [137, 187] width 158 height 11
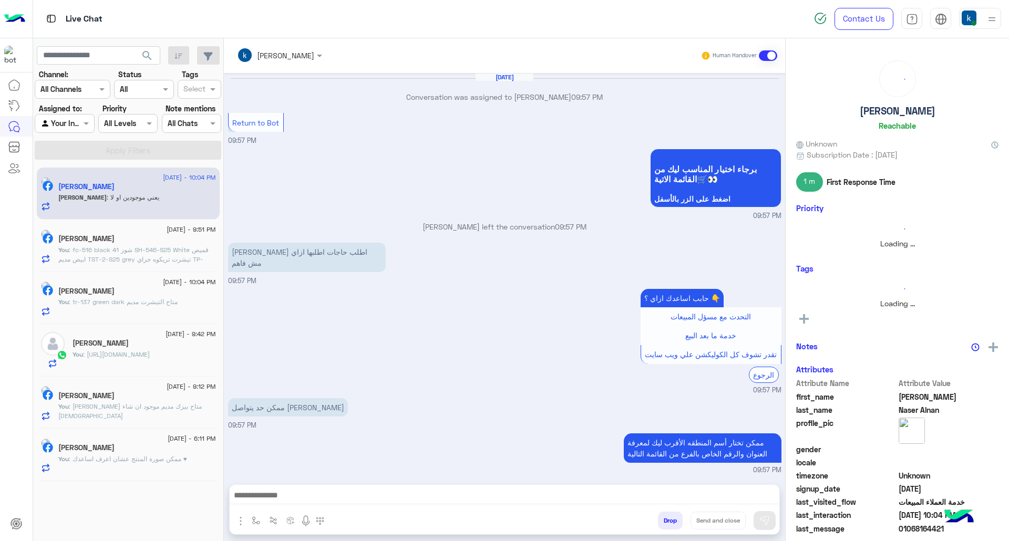
scroll to position [1315, 0]
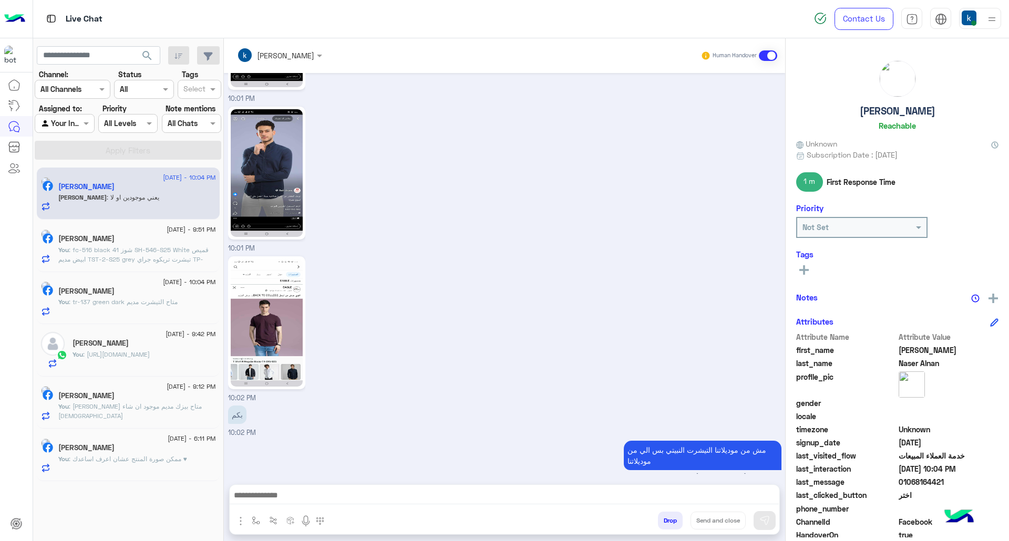
click at [293, 497] on textarea at bounding box center [504, 497] width 549 height 16
click at [290, 495] on textarea at bounding box center [504, 497] width 549 height 16
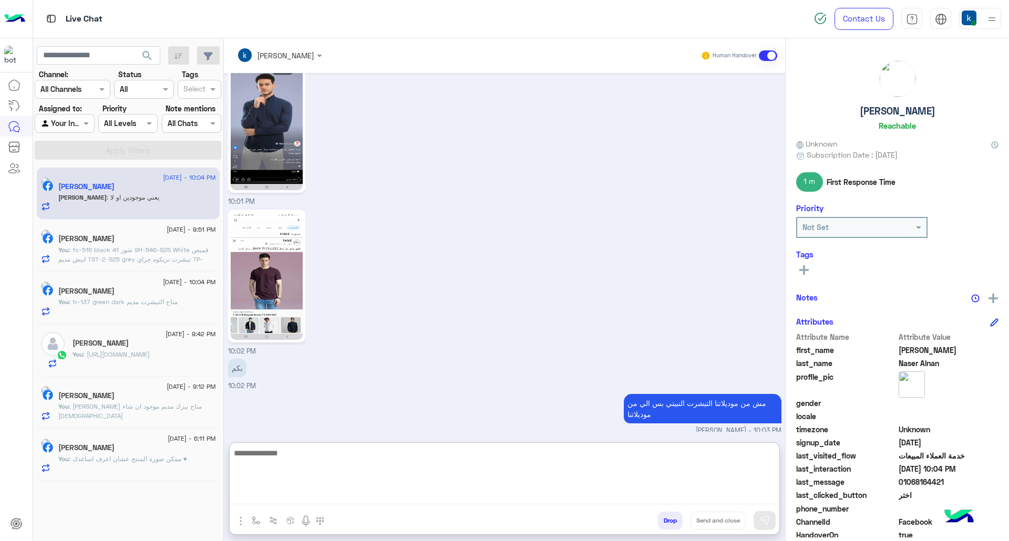
scroll to position [1363, 0]
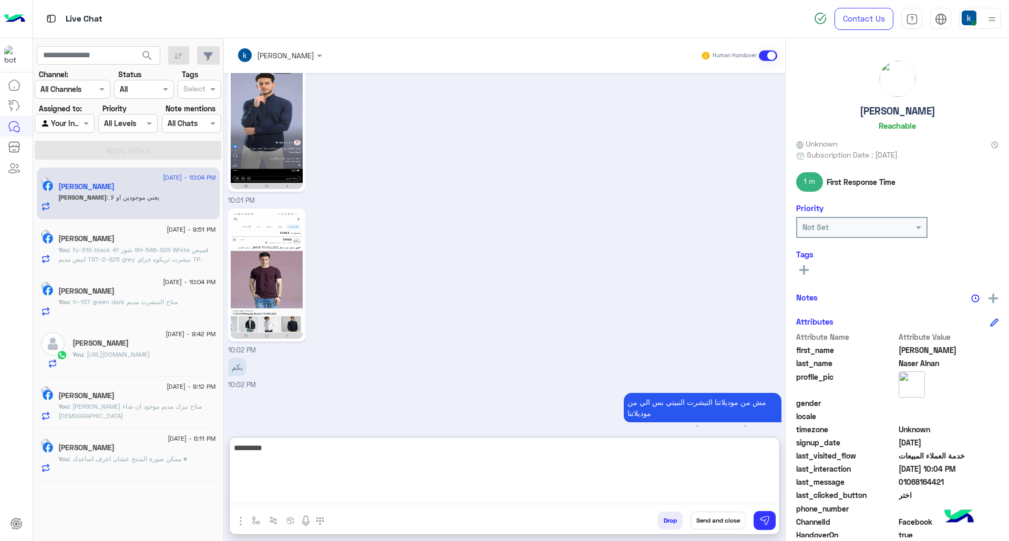
type textarea "*********"
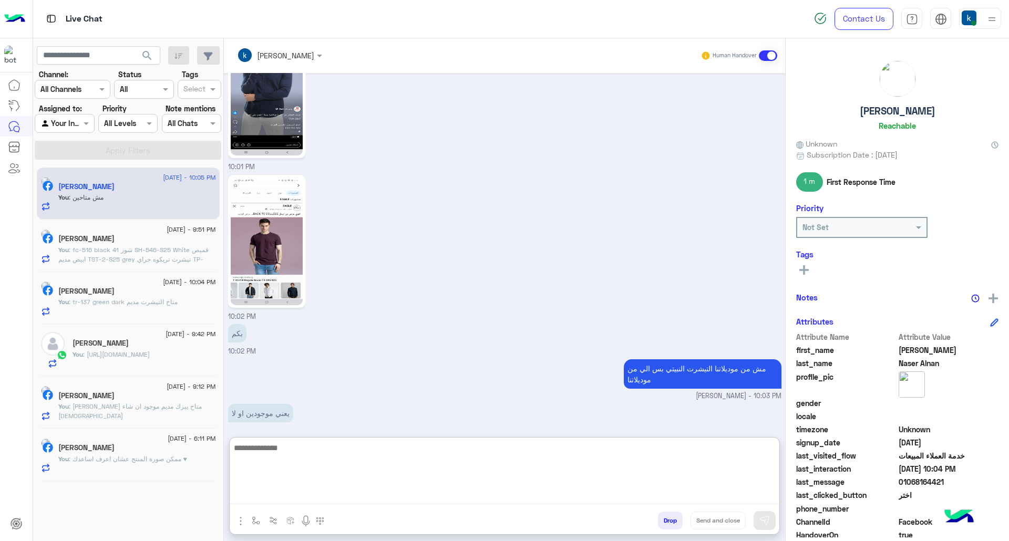
click at [663, 527] on button "Drop" at bounding box center [670, 521] width 25 height 18
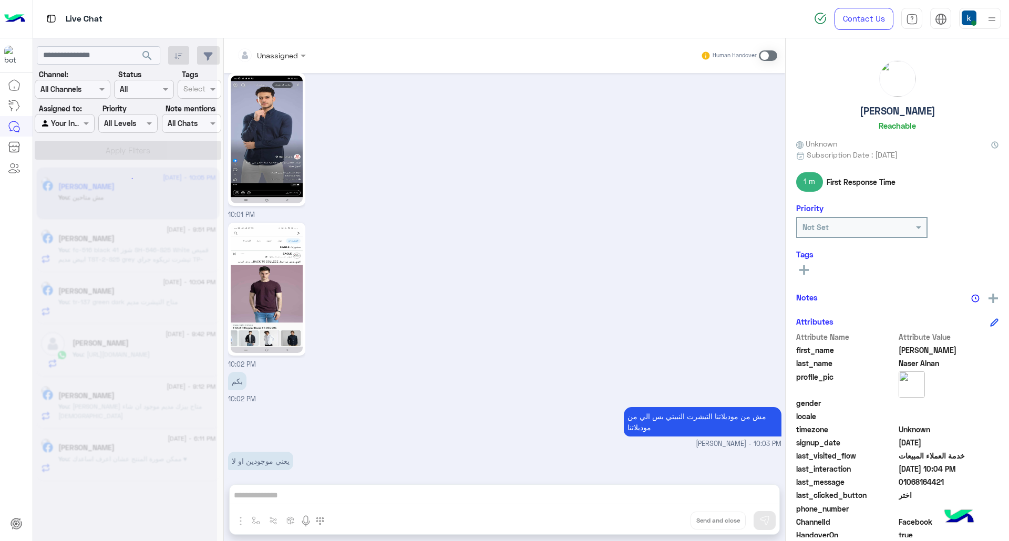
scroll to position [1367, 0]
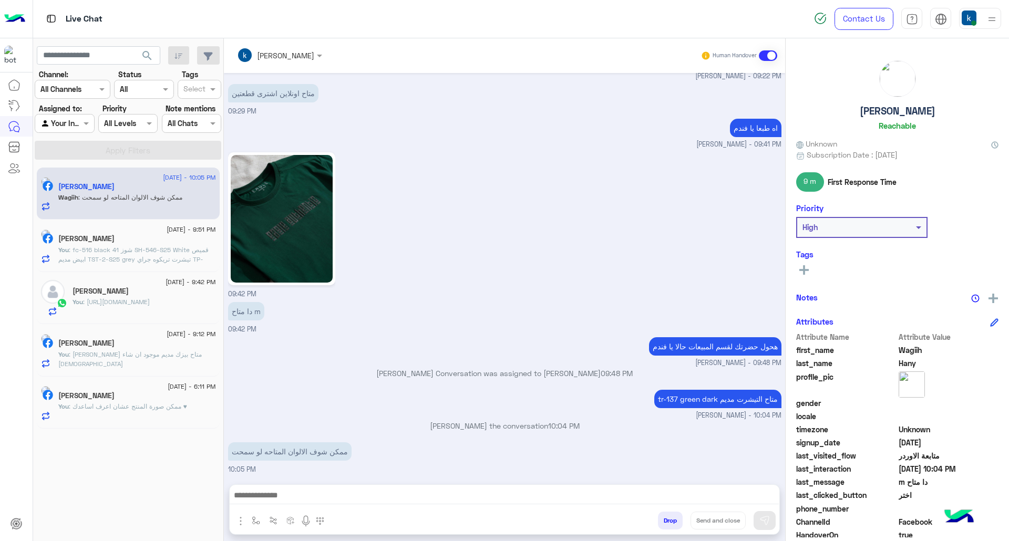
scroll to position [2956, 0]
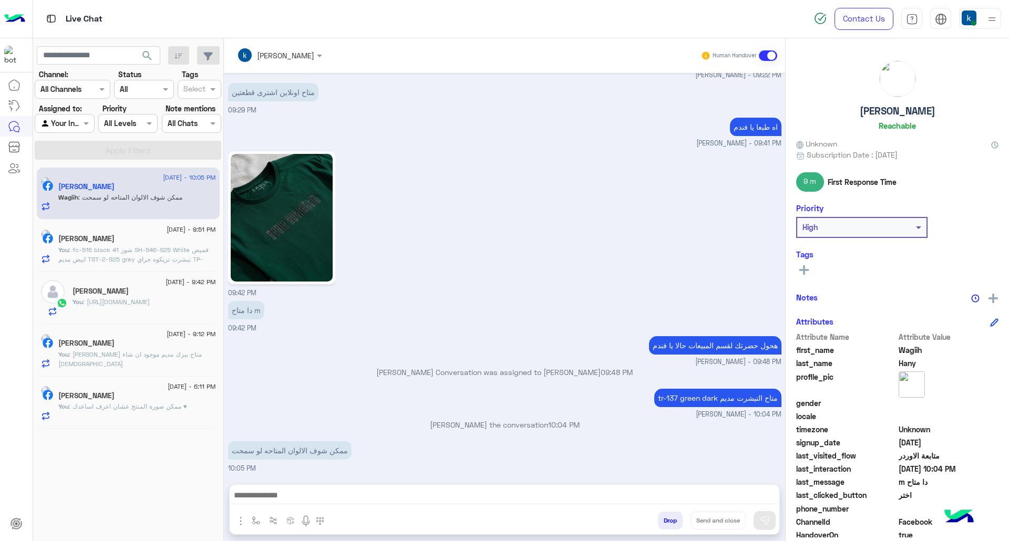
click at [348, 513] on div "Drop Send and close" at bounding box center [555, 522] width 447 height 23
click at [360, 492] on textarea at bounding box center [504, 497] width 549 height 16
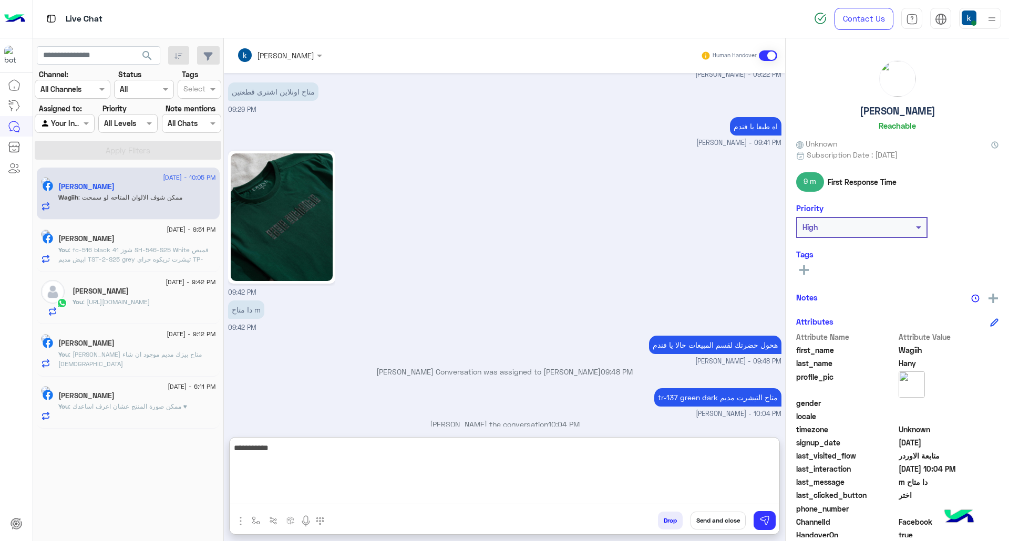
type textarea "**********"
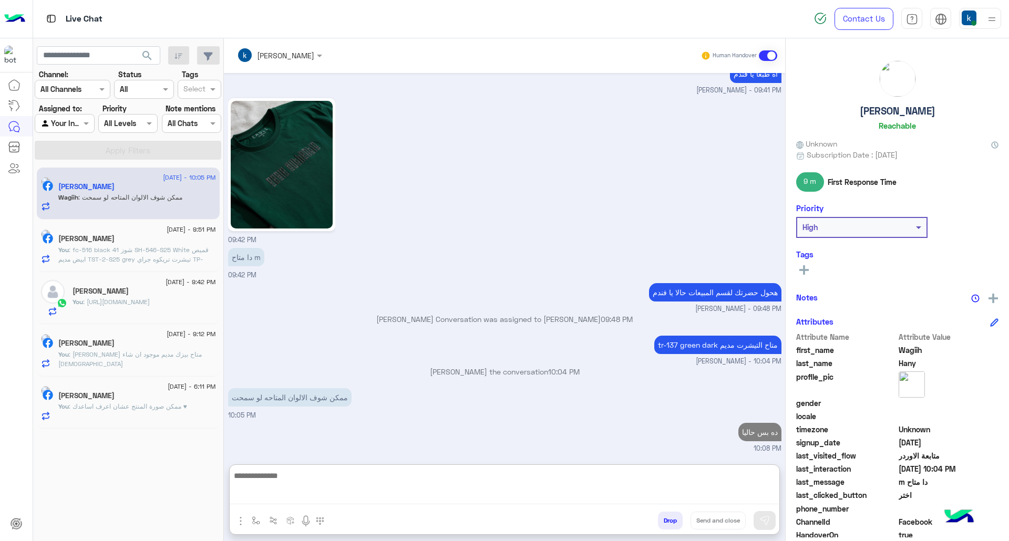
scroll to position [3037, 0]
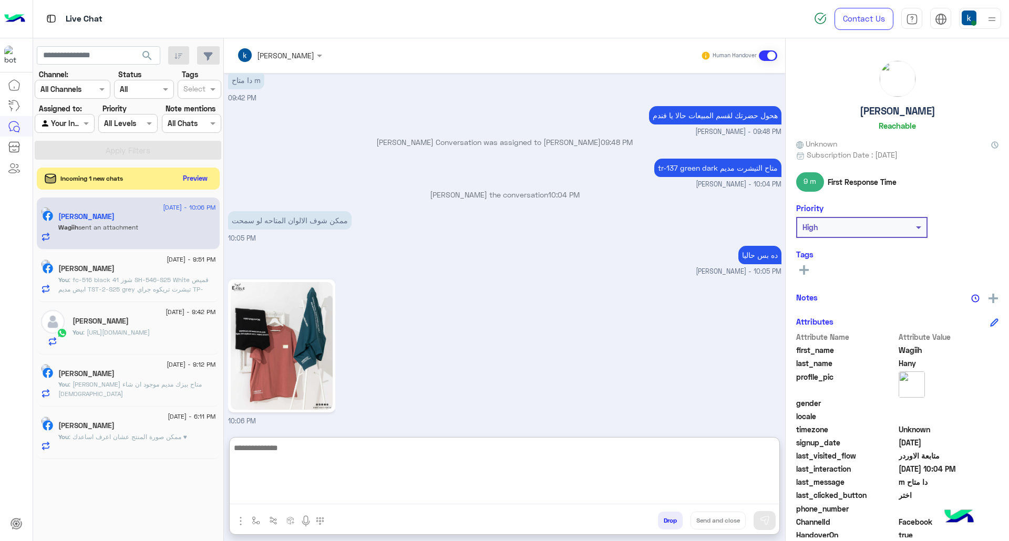
click at [204, 173] on button "Preview" at bounding box center [195, 178] width 33 height 14
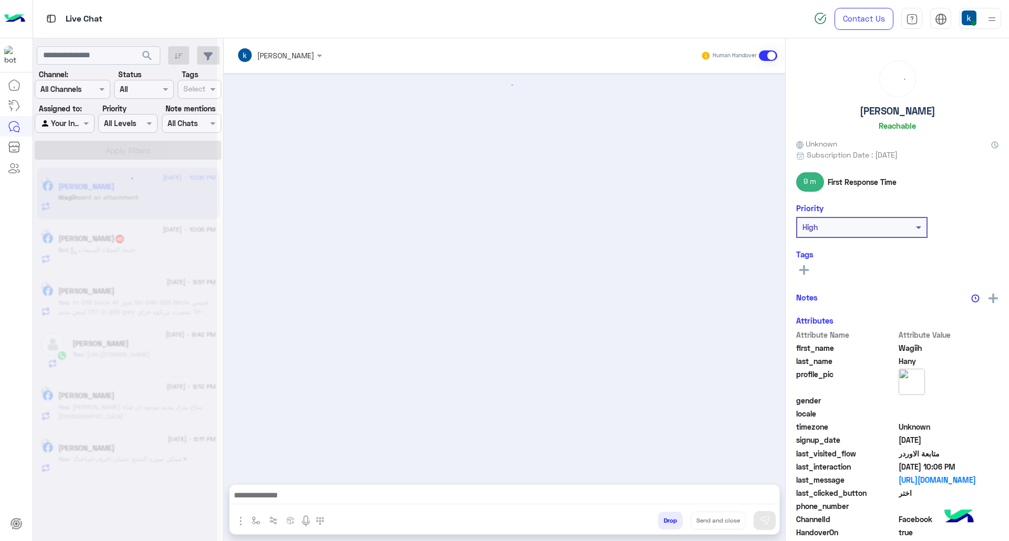
scroll to position [1040, 0]
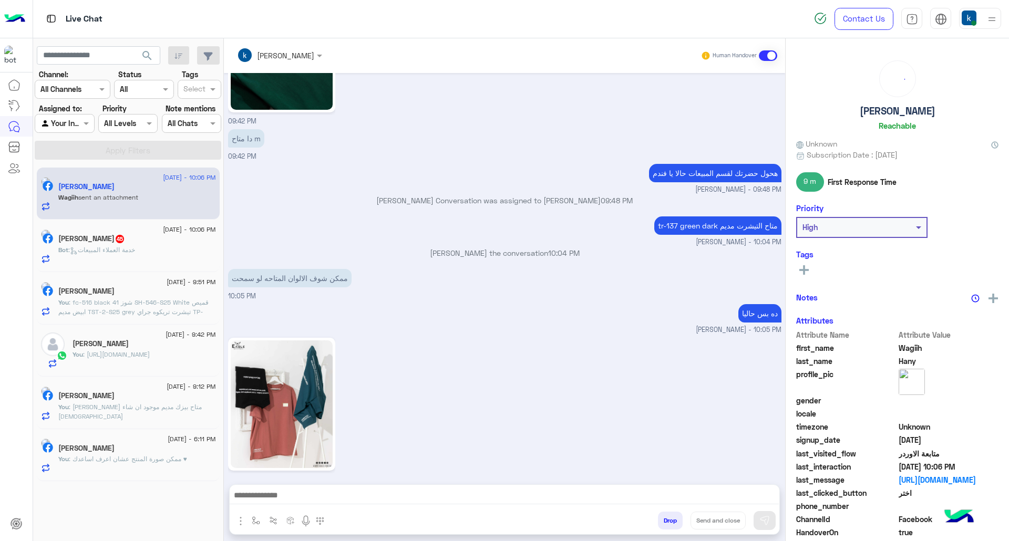
click at [135, 252] on span ": خدمة العملاء المبيعات" at bounding box center [101, 250] width 67 height 8
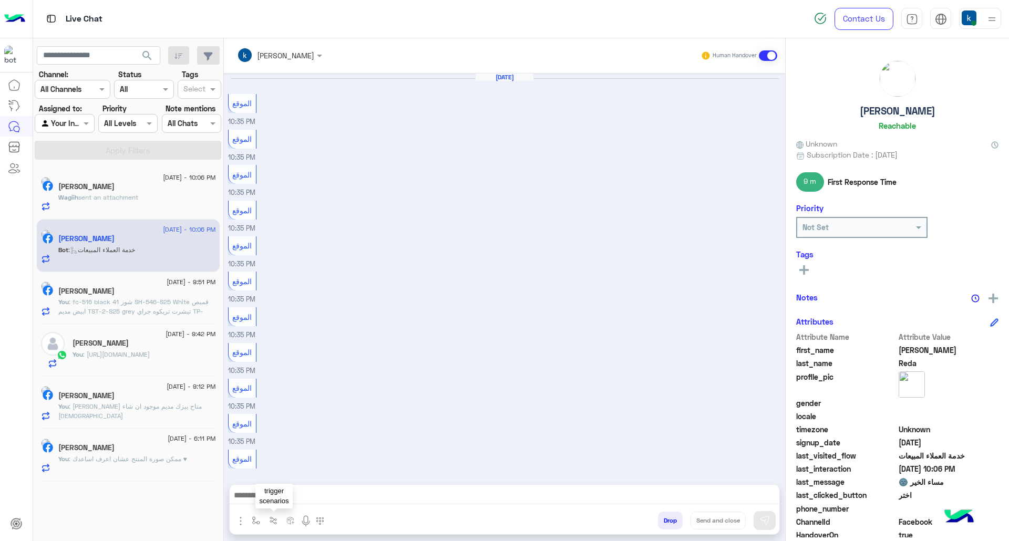
scroll to position [922, 0]
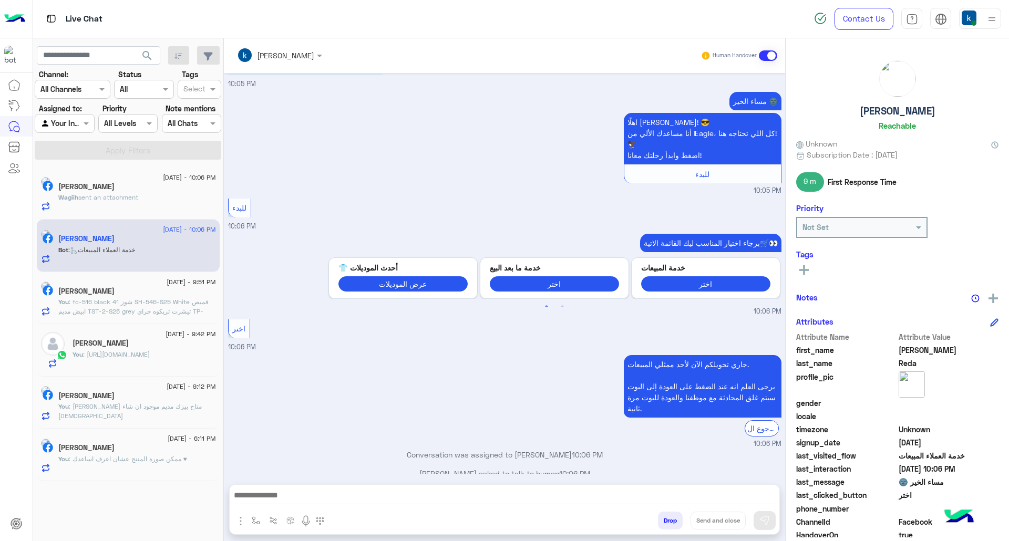
click at [295, 499] on textarea at bounding box center [504, 497] width 549 height 16
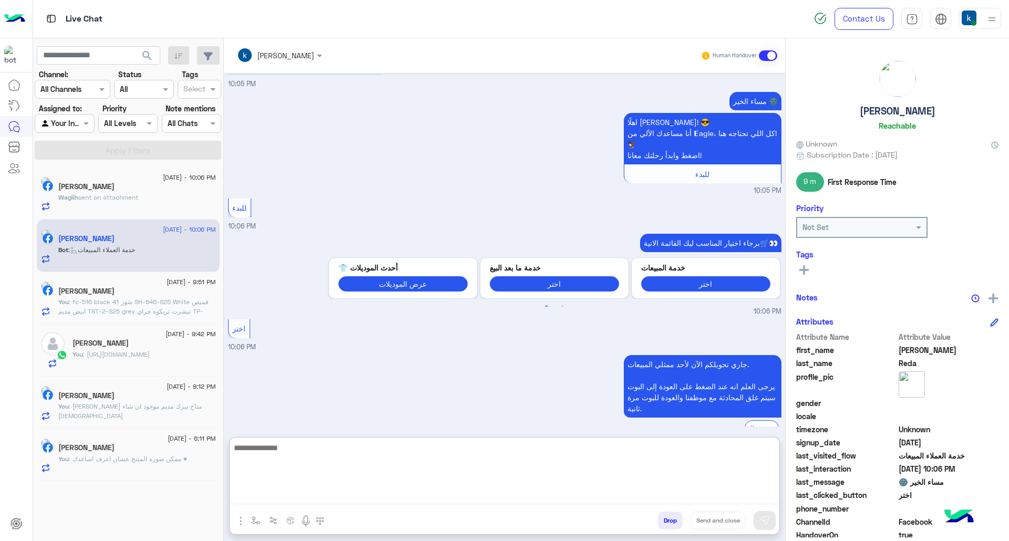
paste textarea "**********"
type textarea "**********"
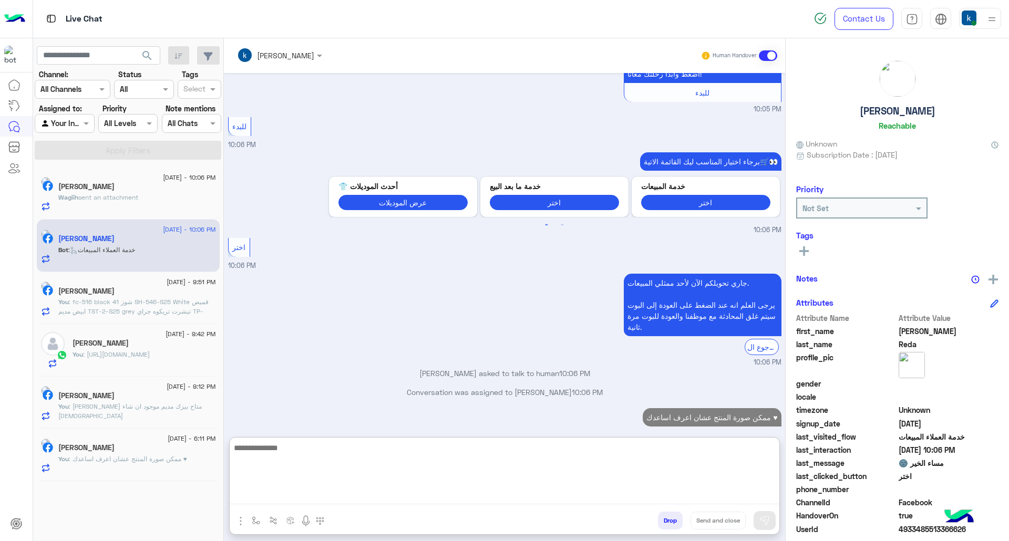
click at [117, 189] on div "[PERSON_NAME]" at bounding box center [137, 187] width 158 height 11
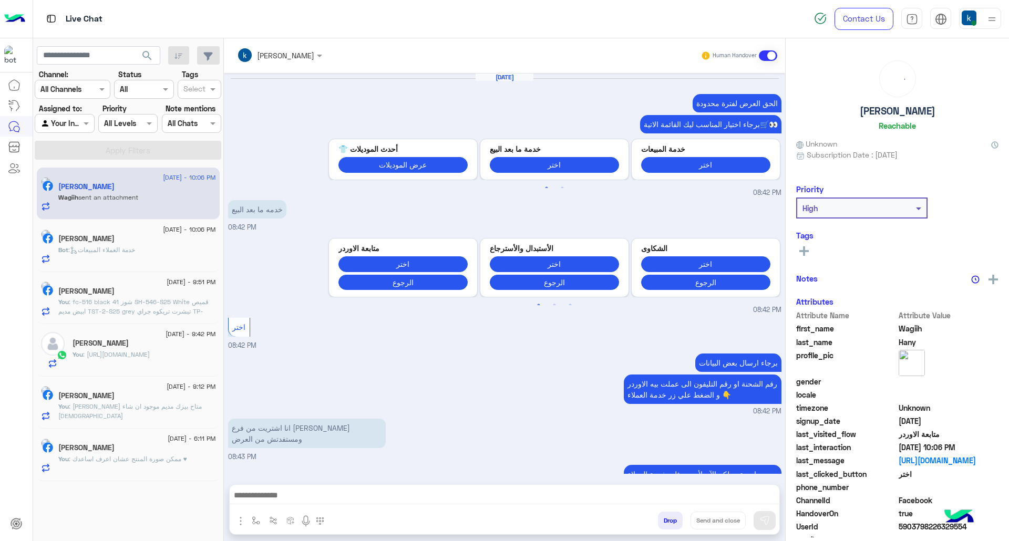
scroll to position [1040, 0]
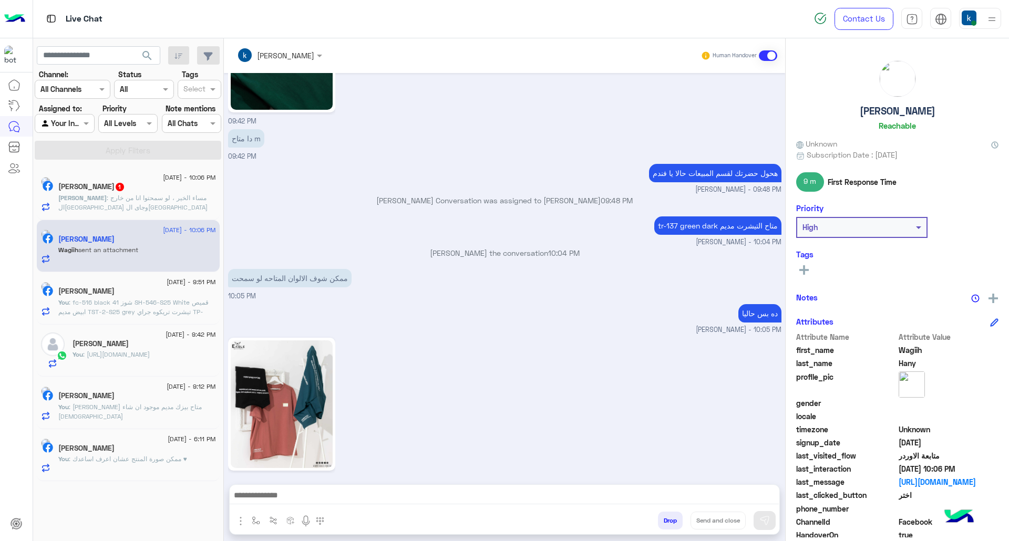
click at [136, 202] on p "Mina : مساء الخير ، لو سمحتوا انا من خارج القاهرة وجاى القاهرة وعاوز اعرف عنوان…" at bounding box center [137, 216] width 158 height 47
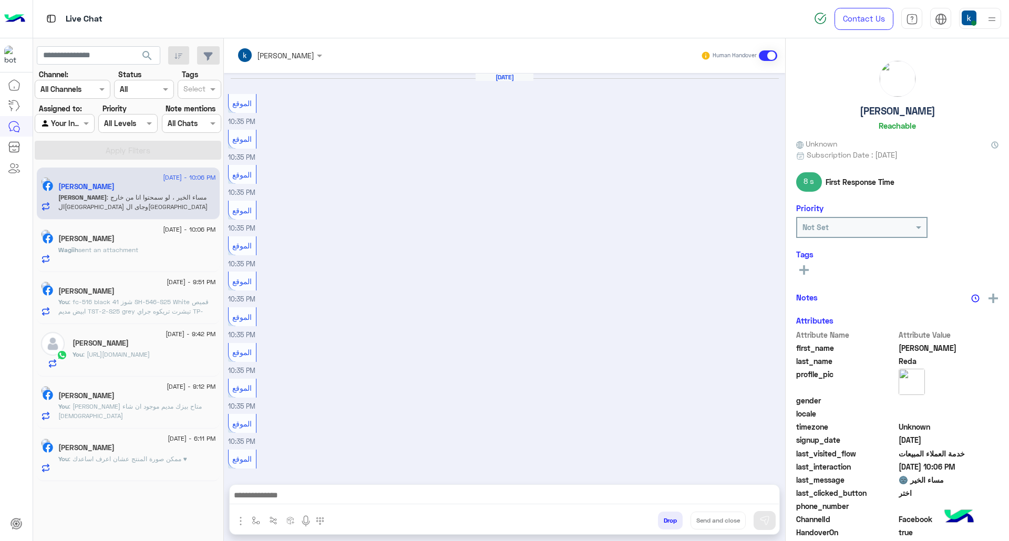
scroll to position [970, 0]
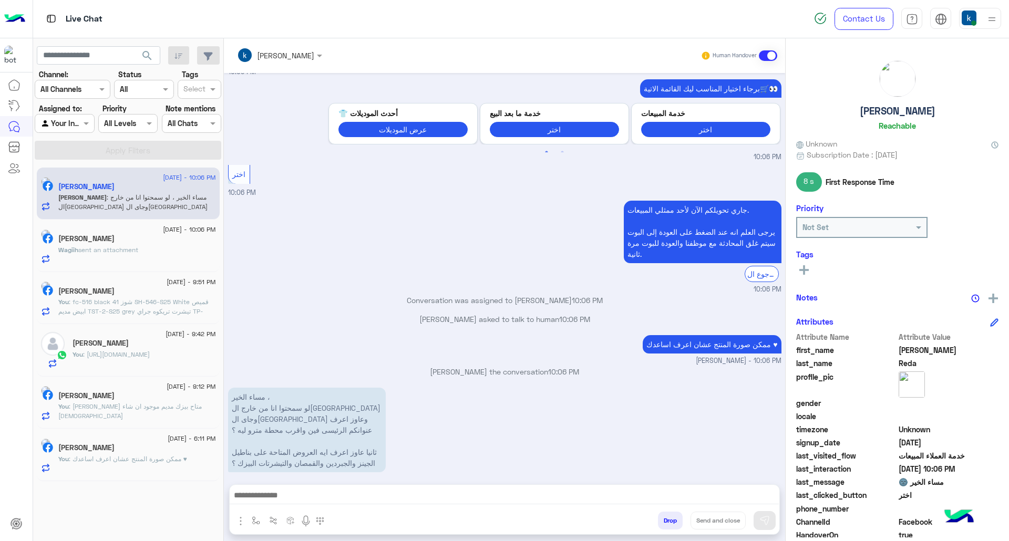
click at [333, 493] on textarea at bounding box center [504, 497] width 549 height 16
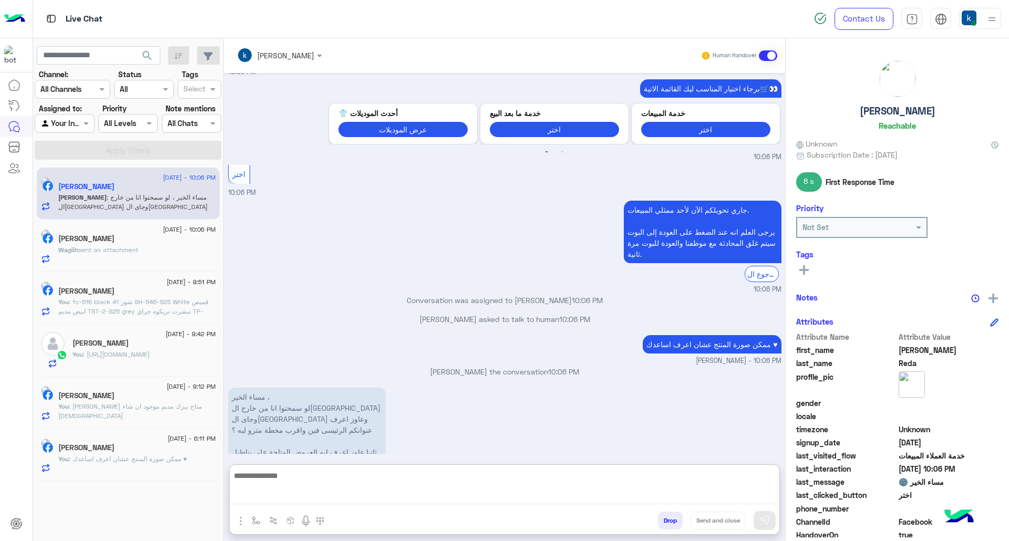
paste textarea "**********"
type textarea "**********"
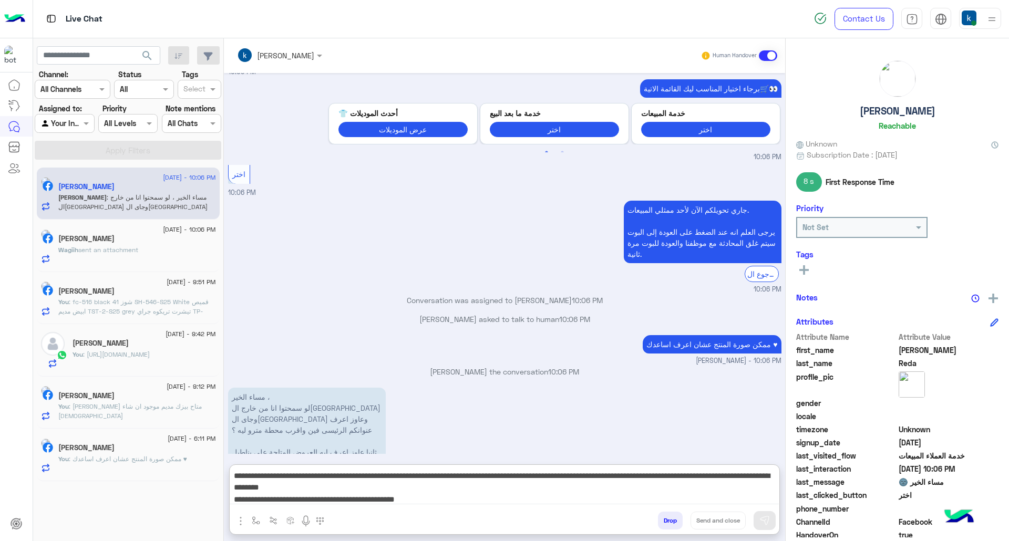
scroll to position [0, 0]
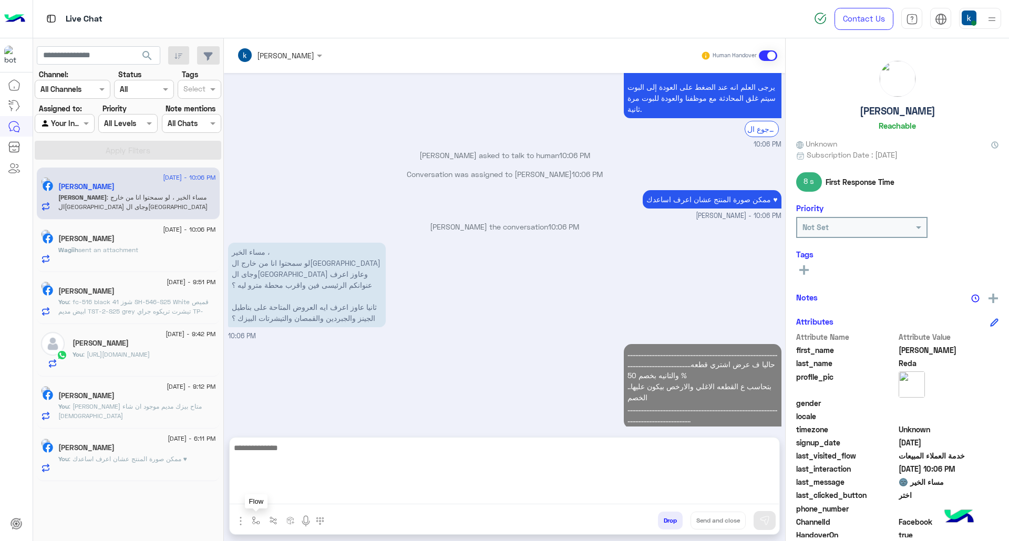
click at [257, 517] on img "button" at bounding box center [256, 521] width 8 height 8
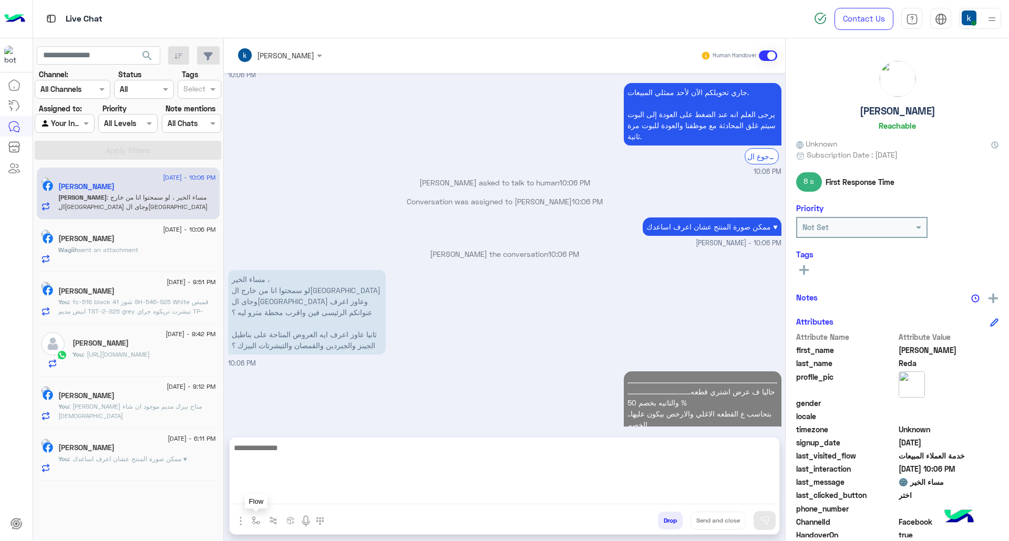
scroll to position [1069, 0]
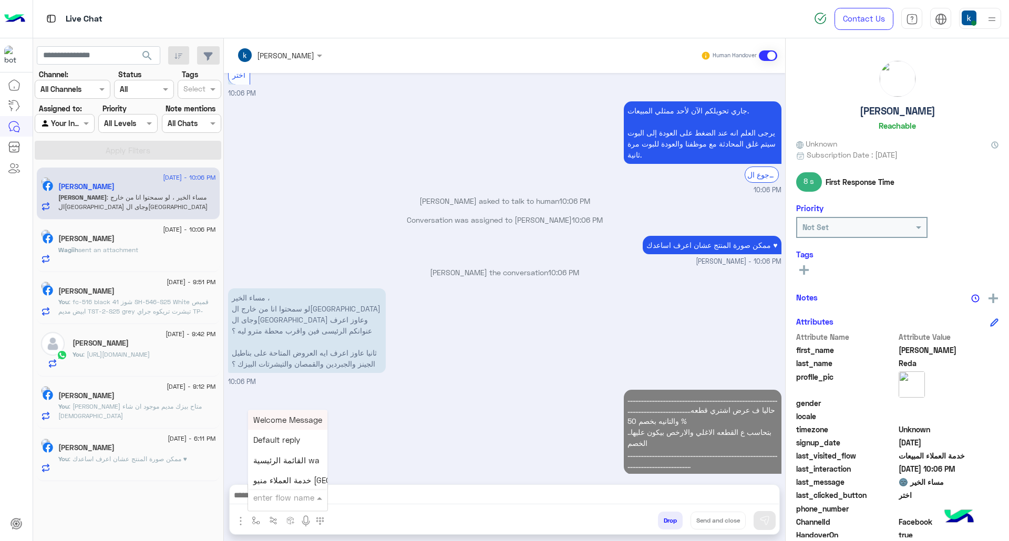
click at [291, 492] on input "text" at bounding box center [274, 498] width 43 height 12
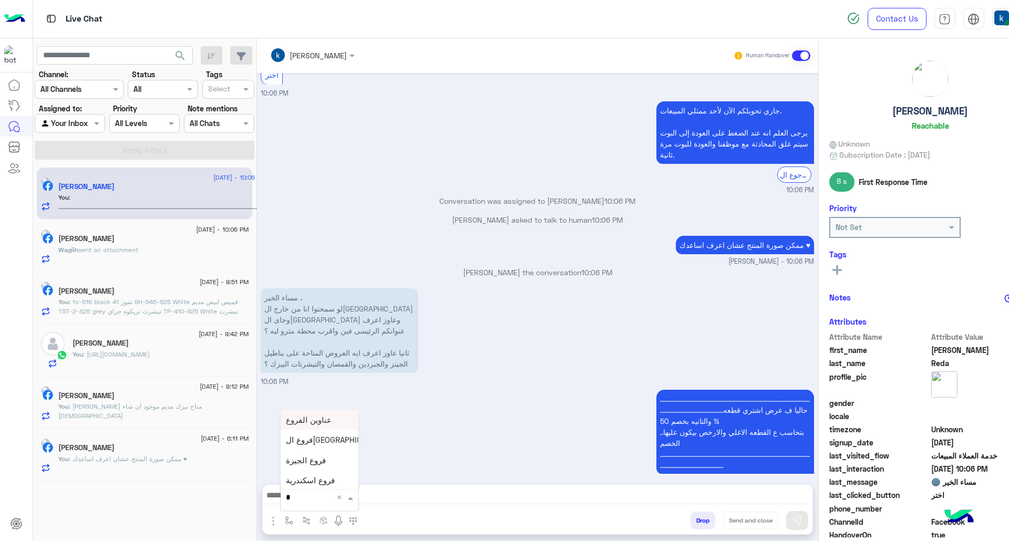
type input "**"
click at [322, 423] on span "عناوين الفروع" at bounding box center [309, 419] width 46 height 9
type textarea "**********"
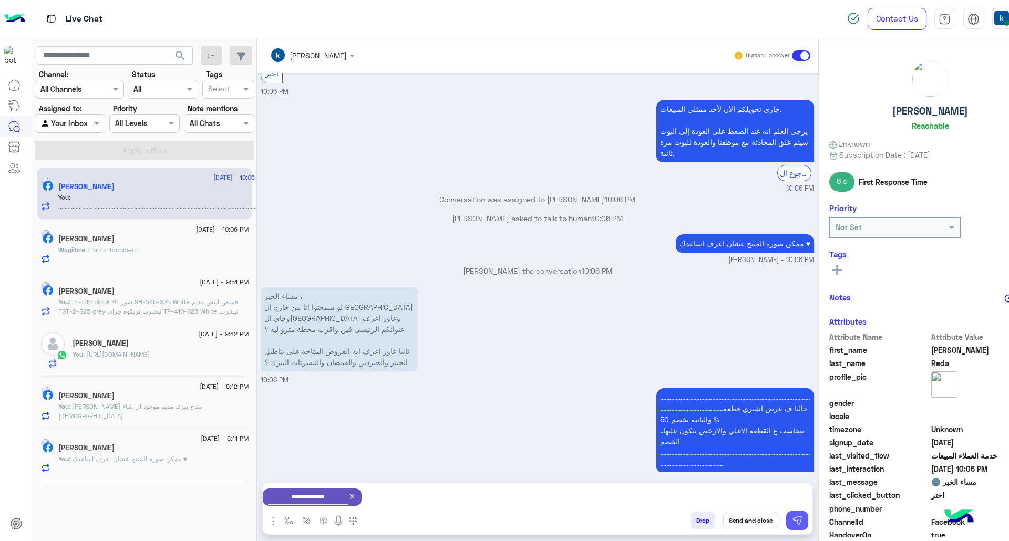
click at [793, 518] on img at bounding box center [797, 521] width 11 height 11
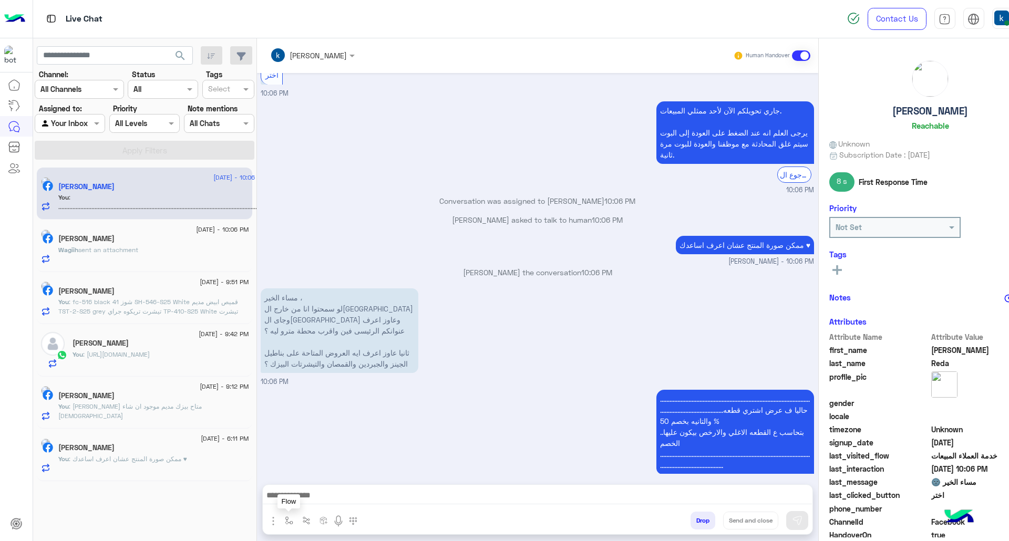
click at [292, 520] on img "button" at bounding box center [289, 521] width 8 height 8
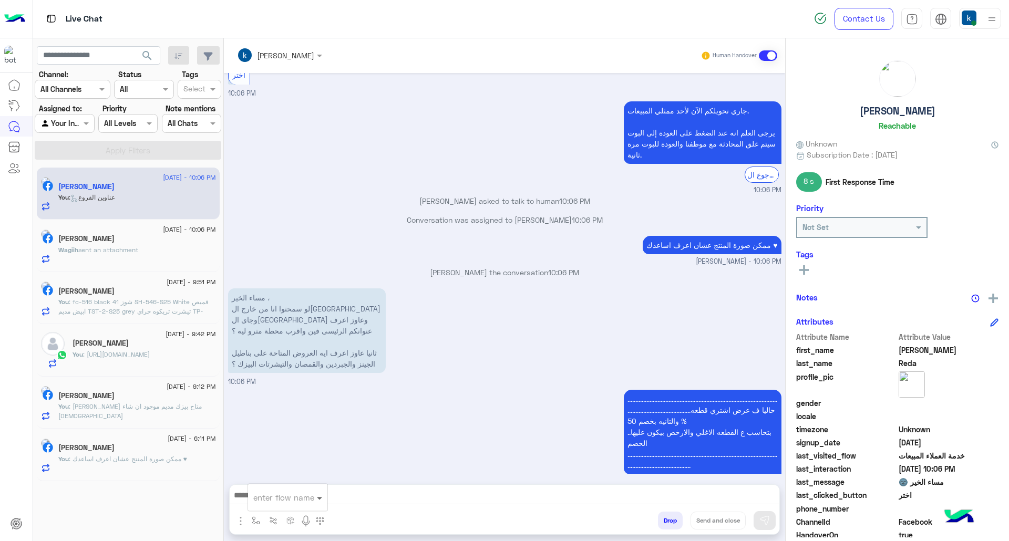
scroll to position [1126, 0]
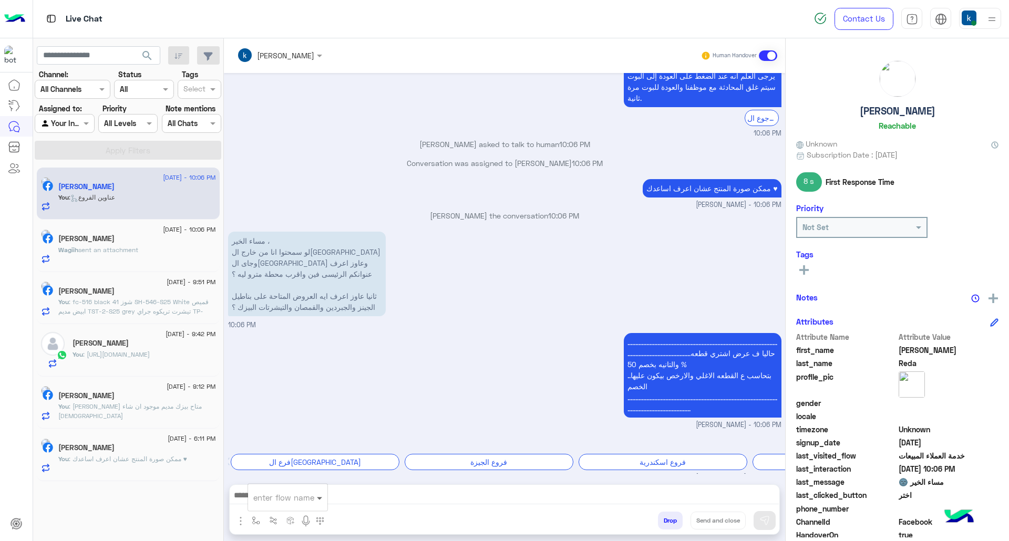
click at [324, 497] on span at bounding box center [320, 498] width 13 height 12
type input "***"
click at [308, 457] on div "فروع القاهرة" at bounding box center [287, 458] width 78 height 21
type textarea "**********"
click at [760, 519] on img at bounding box center [765, 521] width 11 height 11
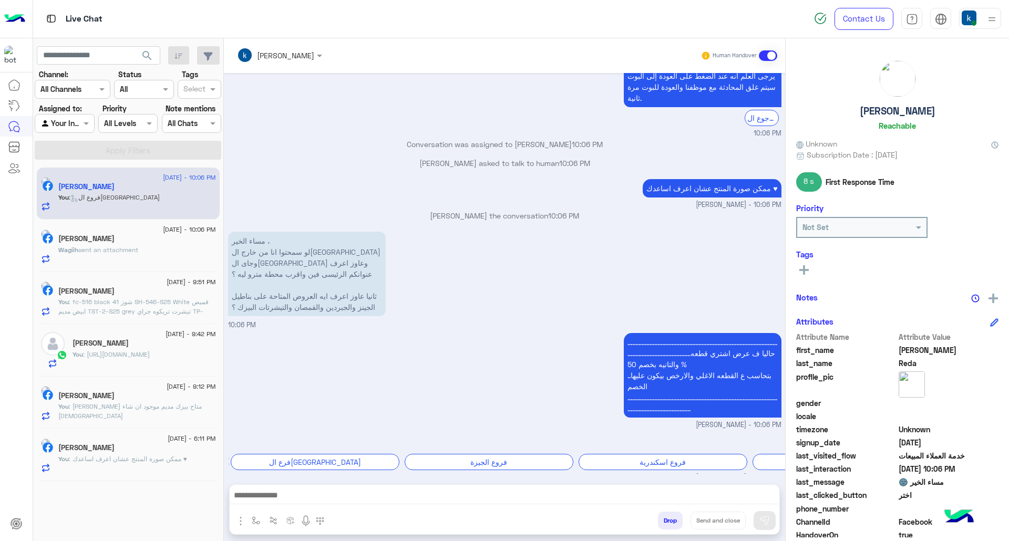
scroll to position [1369, 0]
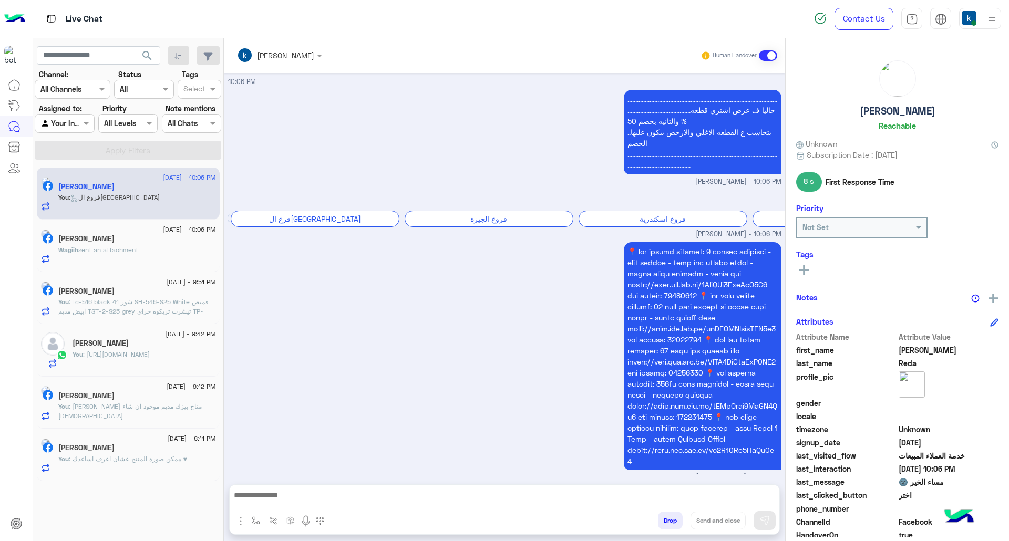
click at [138, 245] on div "[PERSON_NAME]" at bounding box center [137, 239] width 158 height 11
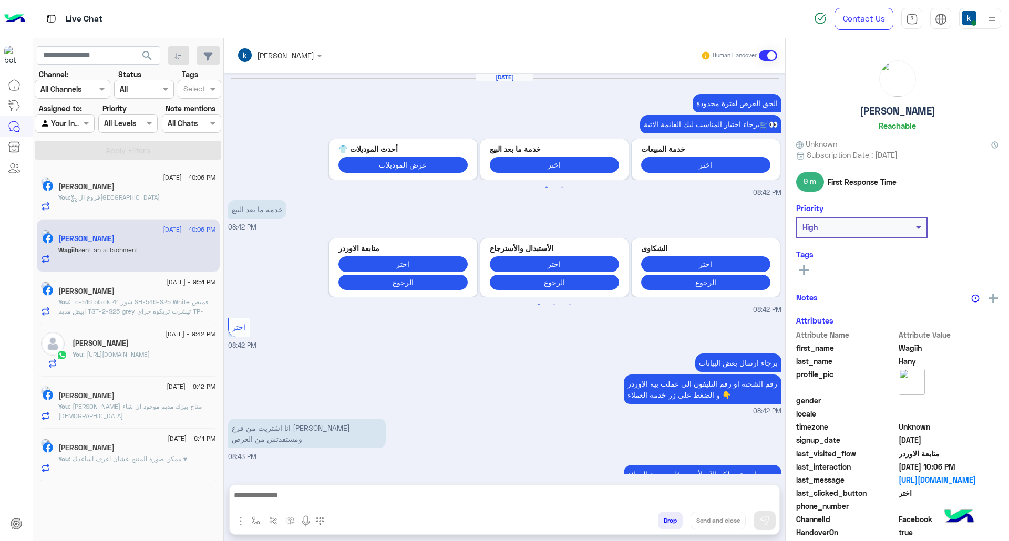
scroll to position [1040, 0]
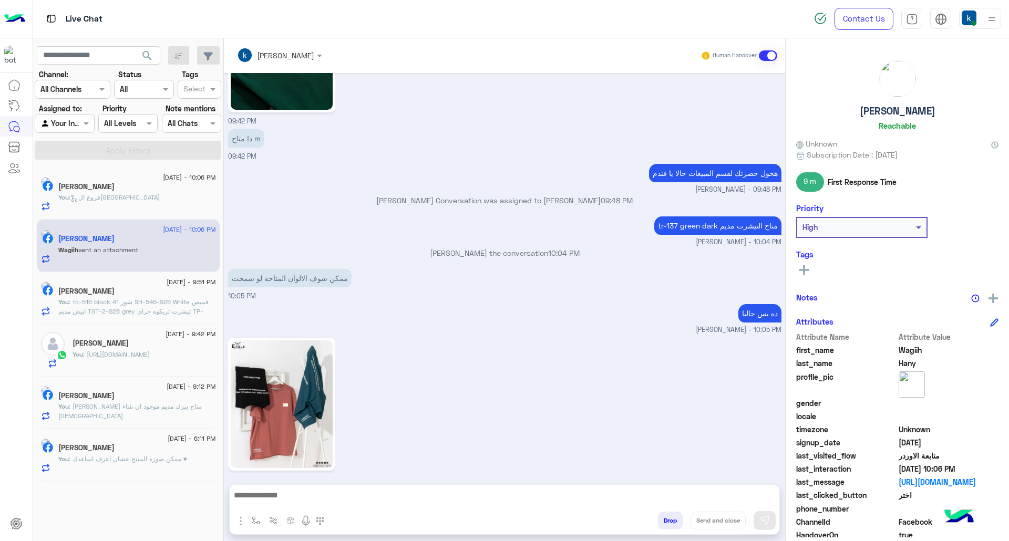
click at [331, 505] on div at bounding box center [505, 498] width 550 height 26
click at [330, 491] on textarea at bounding box center [504, 497] width 549 height 16
click at [333, 490] on textarea at bounding box center [504, 497] width 549 height 16
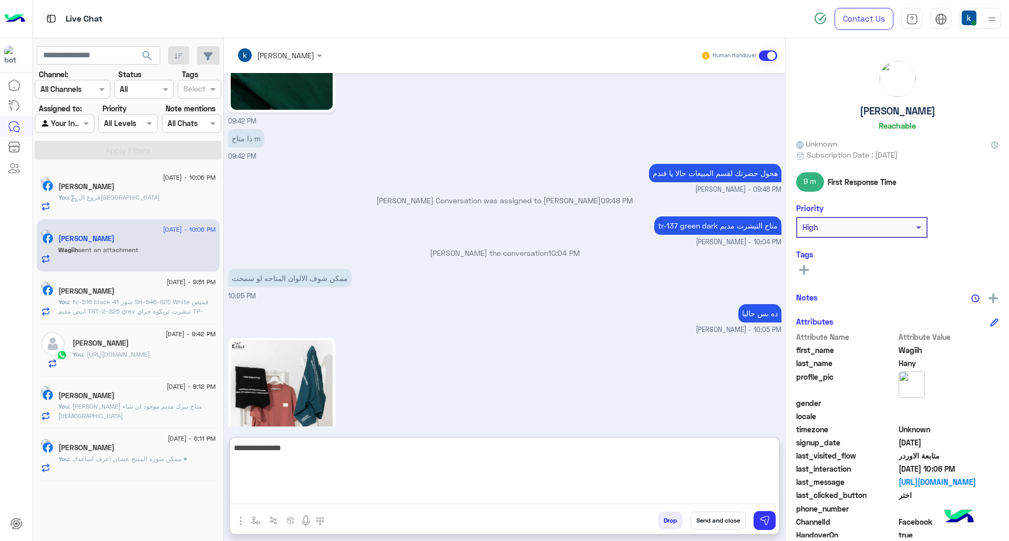
type textarea "**********"
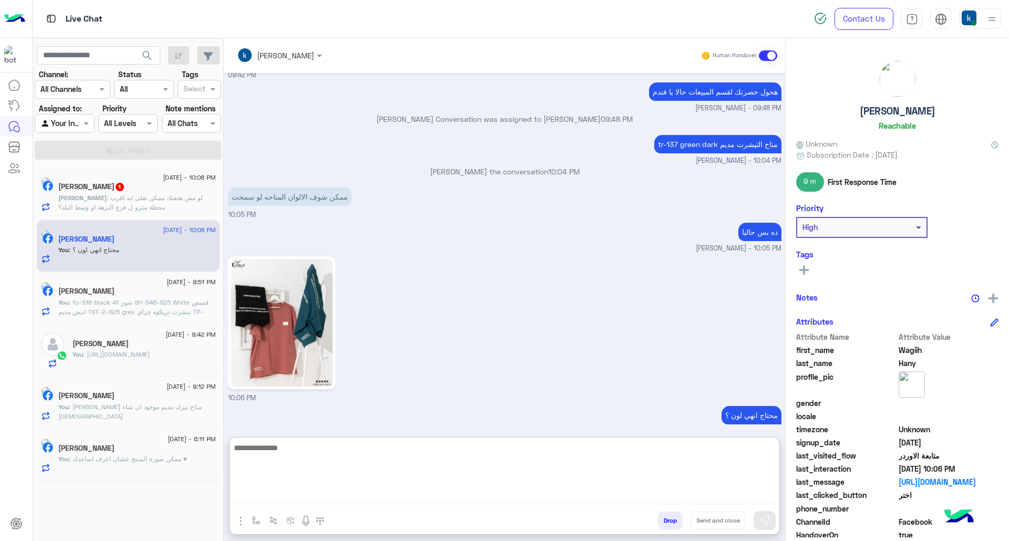
click at [152, 203] on p "Mina : لو مش هتعبك ممكن تقلى ايه اقرب محطة مترو ل فرع النزهة او وسط البلد؟" at bounding box center [137, 202] width 158 height 19
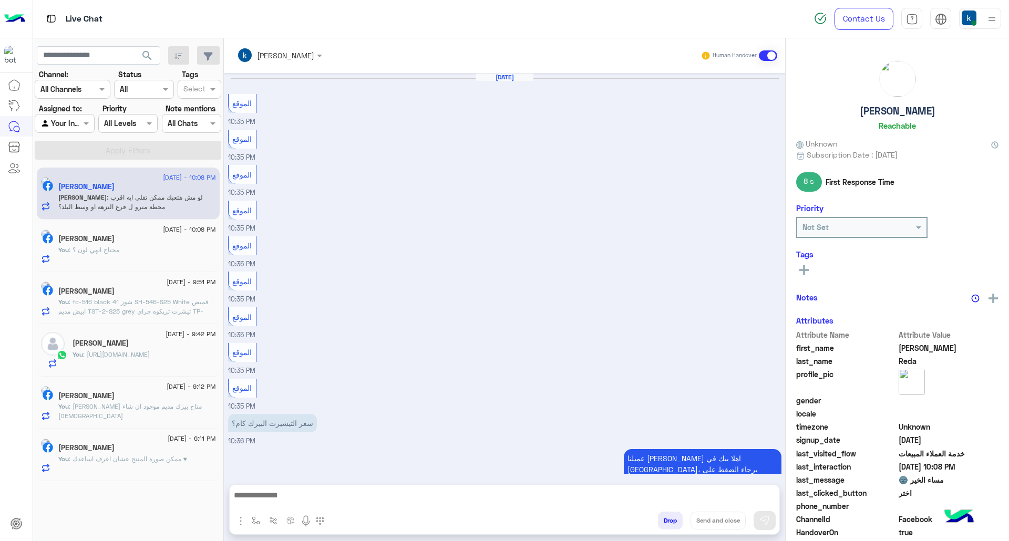
scroll to position [1273, 0]
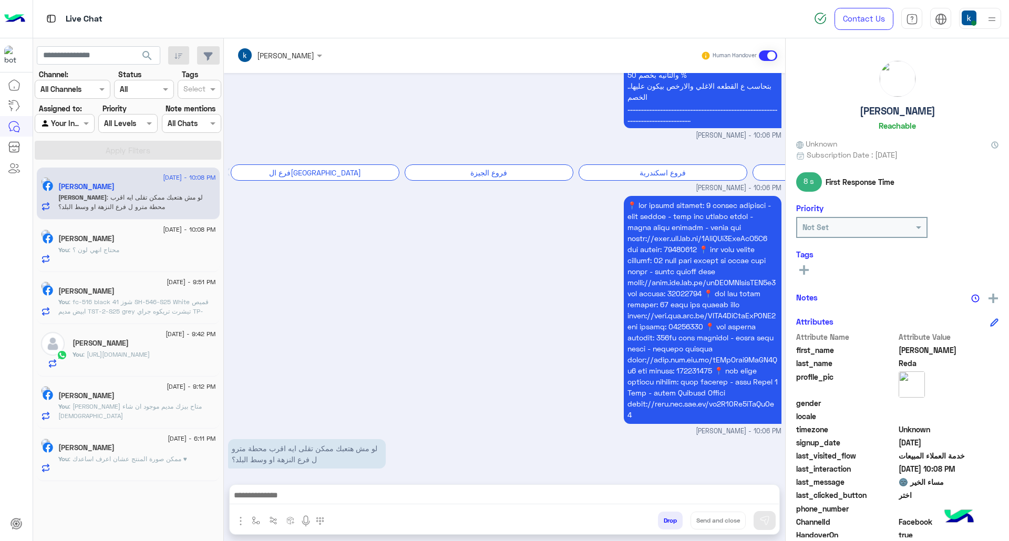
click at [279, 499] on textarea at bounding box center [504, 497] width 549 height 16
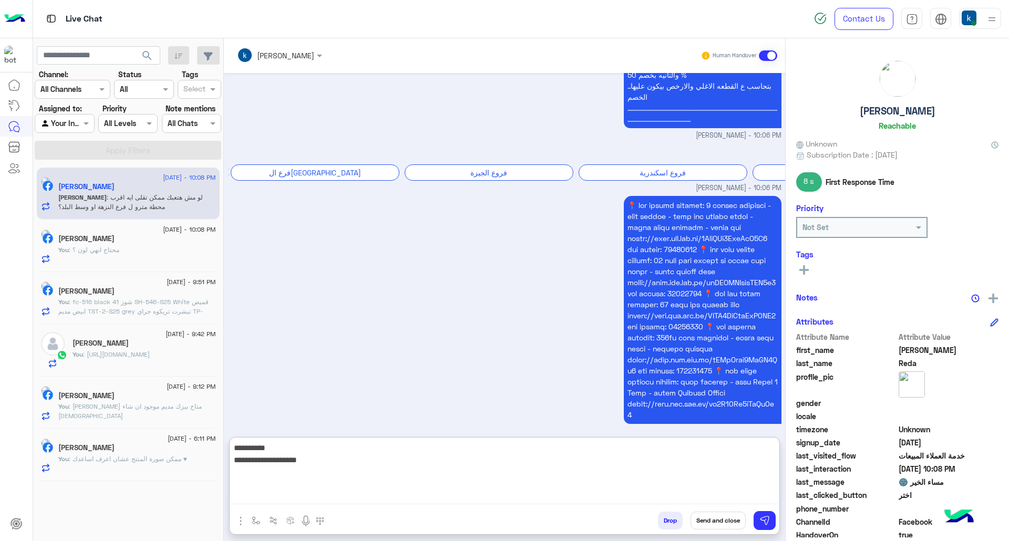
type textarea "**********"
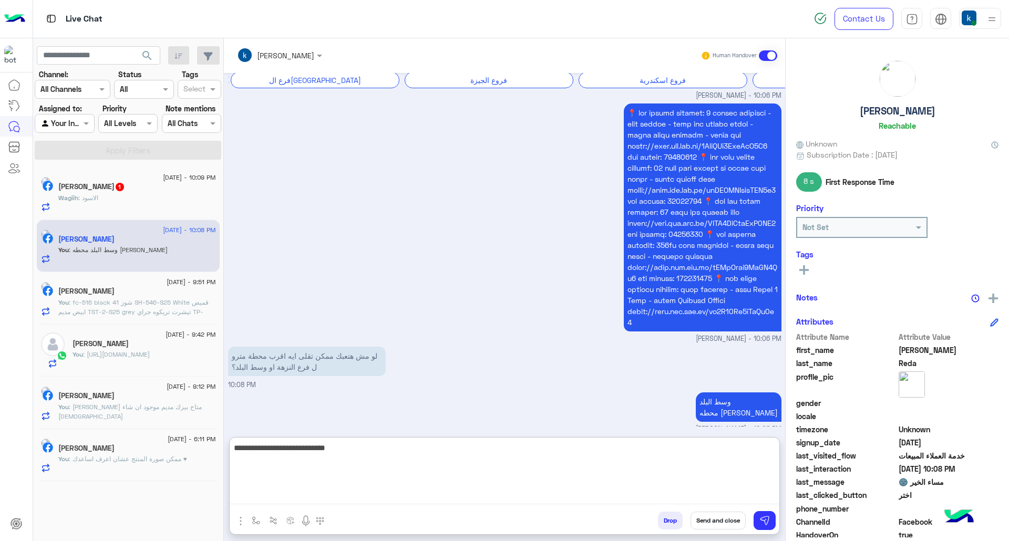
type textarea "**********"
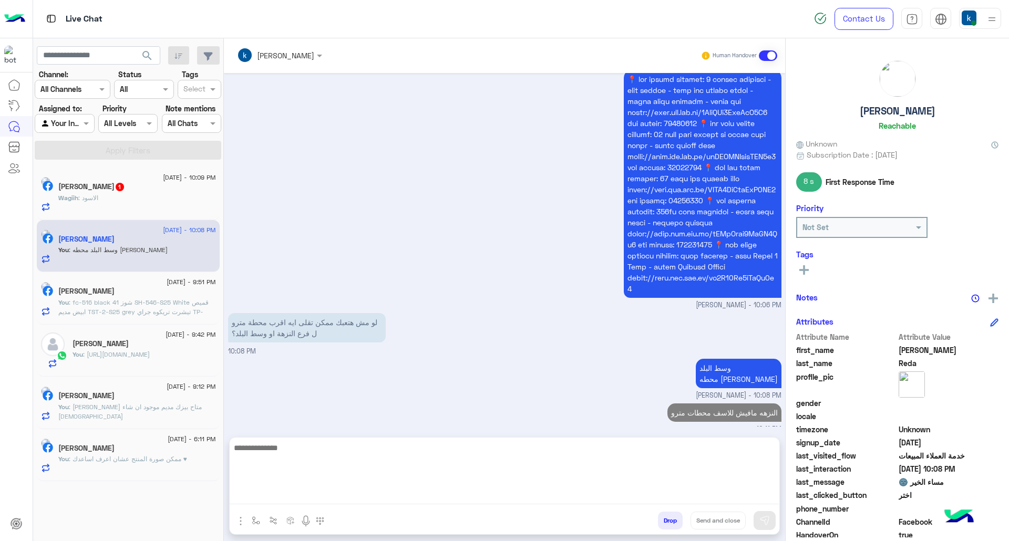
click at [85, 210] on div "Wagiih : الاسود" at bounding box center [137, 202] width 158 height 18
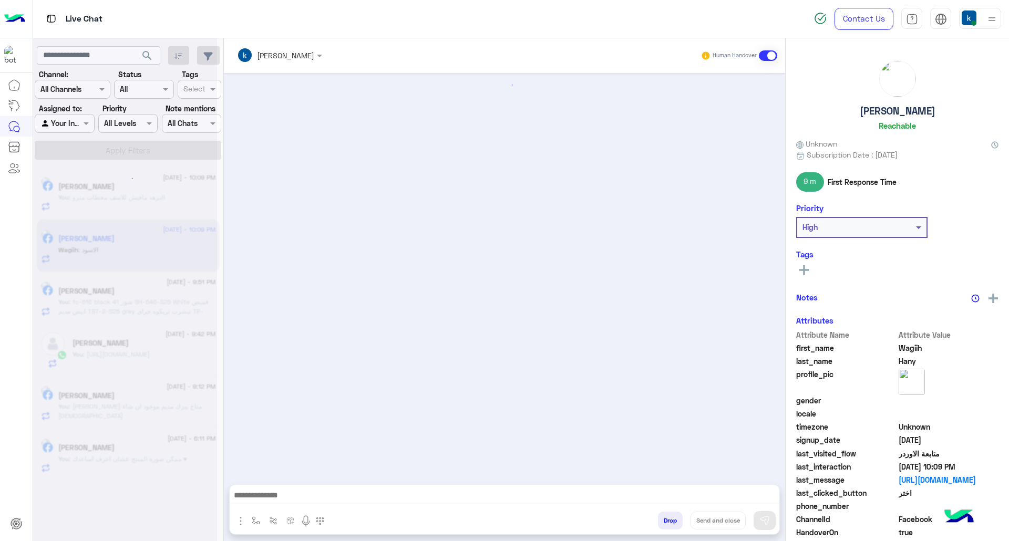
scroll to position [966, 0]
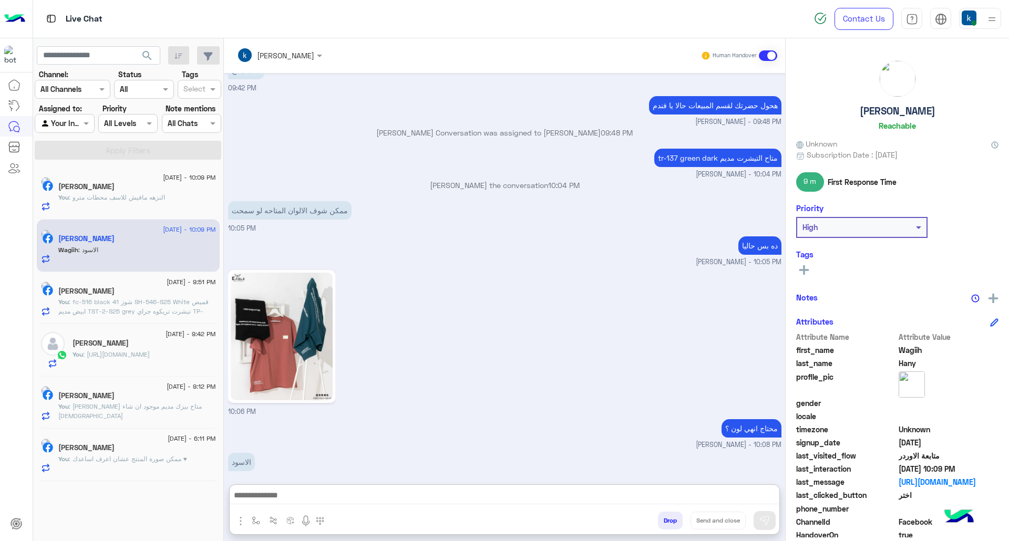
click at [316, 497] on textarea at bounding box center [504, 497] width 549 height 16
paste textarea "**********"
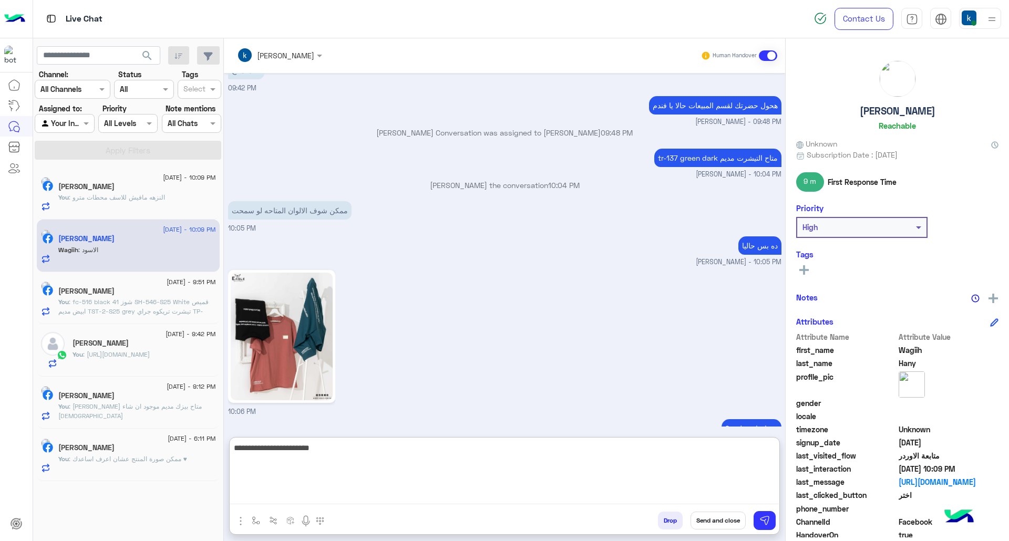
type textarea "**********"
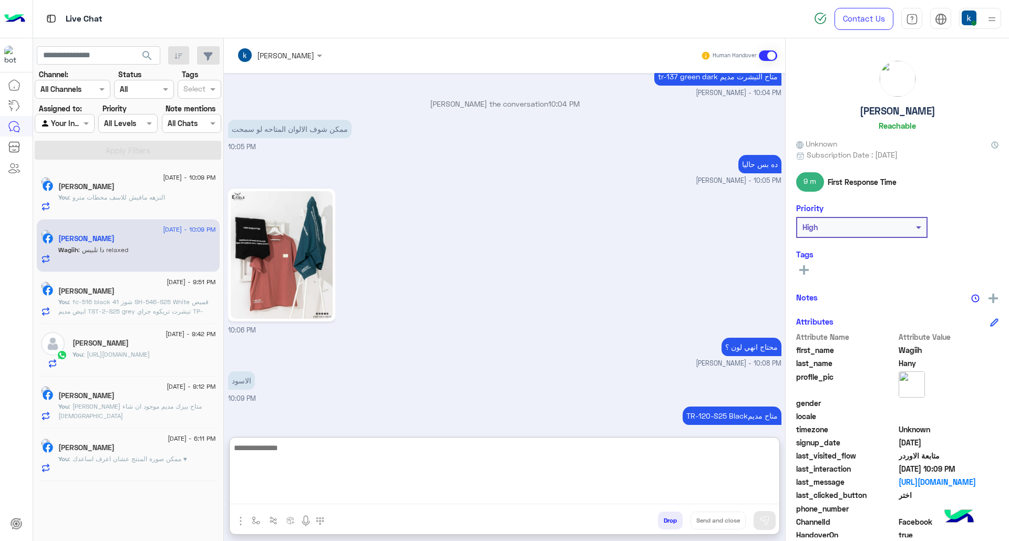
scroll to position [1082, 0]
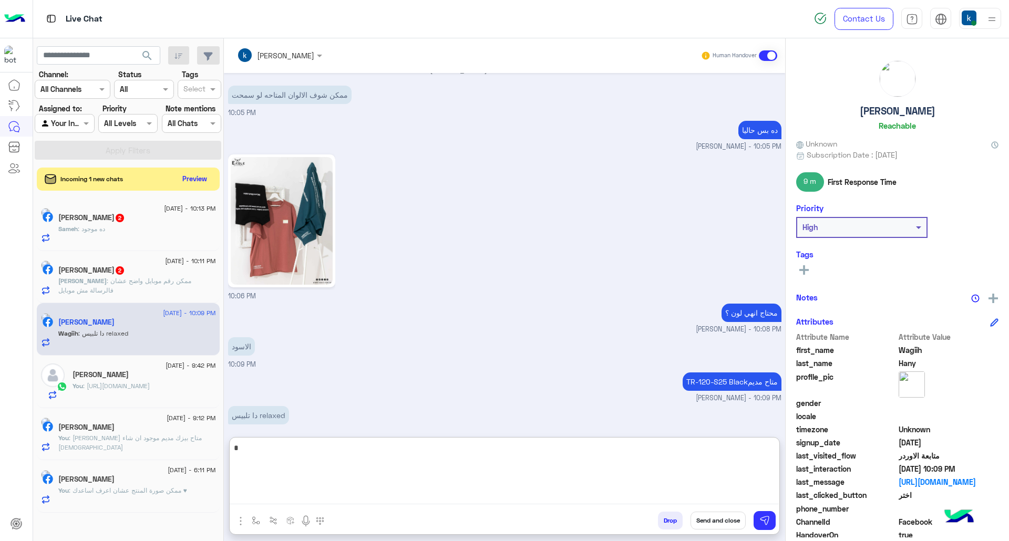
type textarea "**"
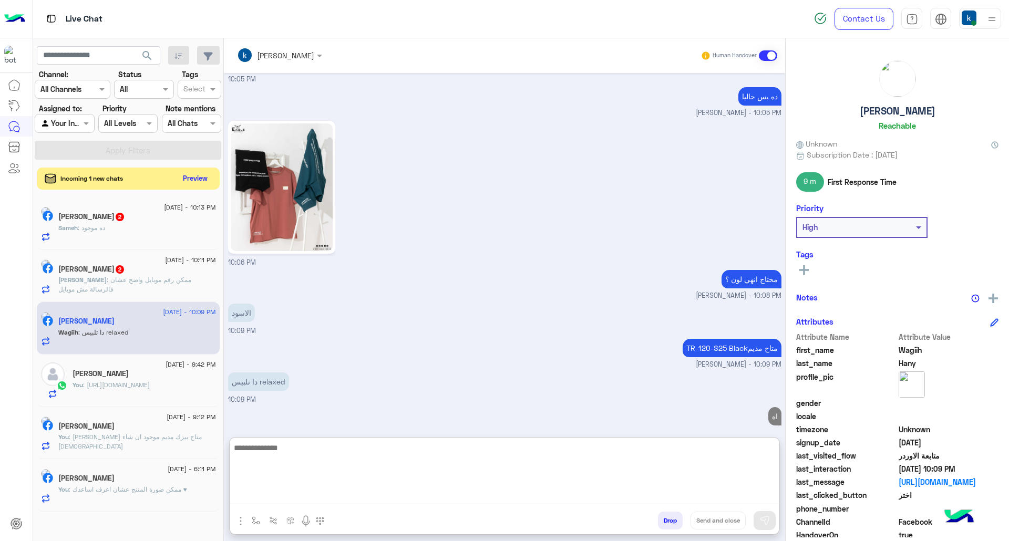
click at [186, 179] on button "Preview" at bounding box center [195, 178] width 33 height 14
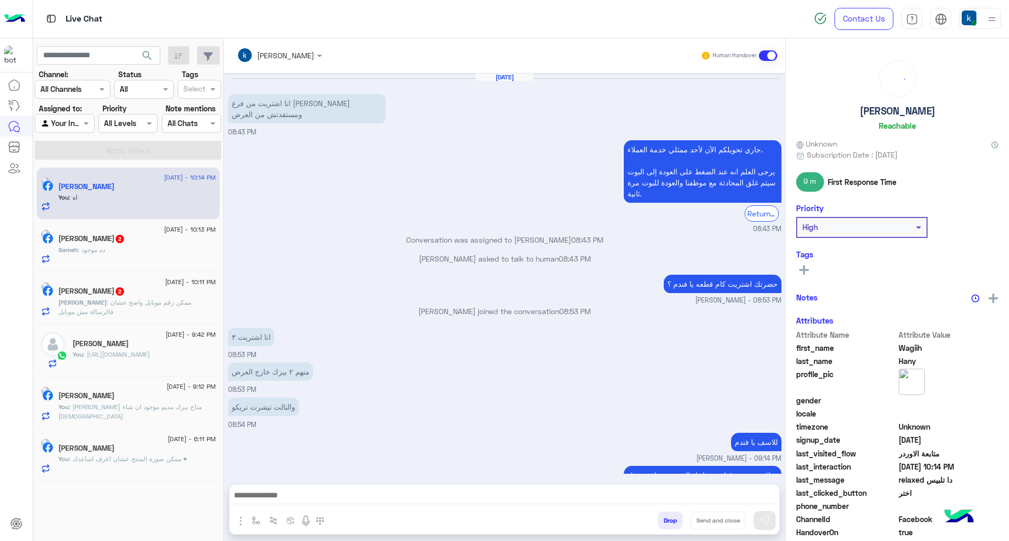
scroll to position [884, 0]
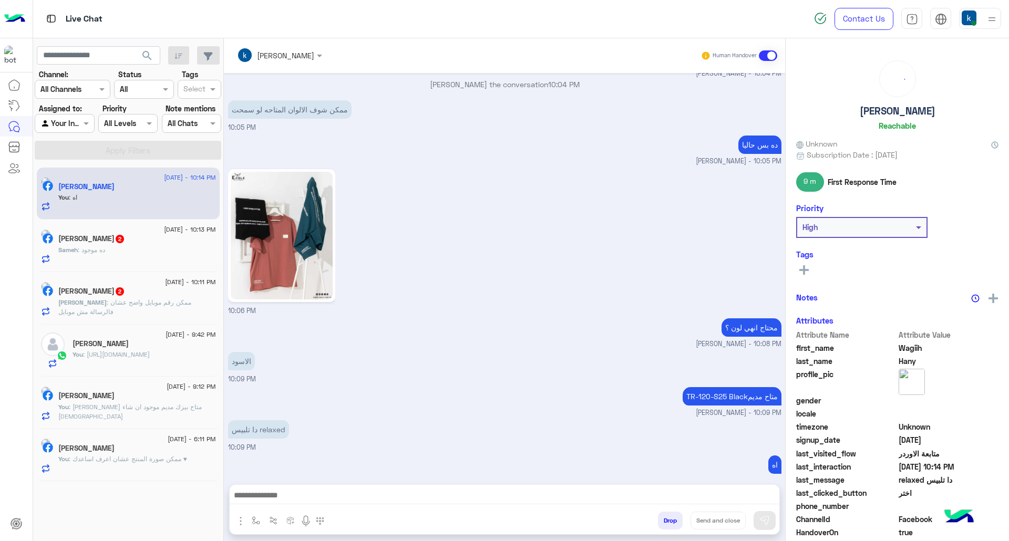
click at [153, 253] on div "Sameh : ده موجود" at bounding box center [137, 254] width 158 height 18
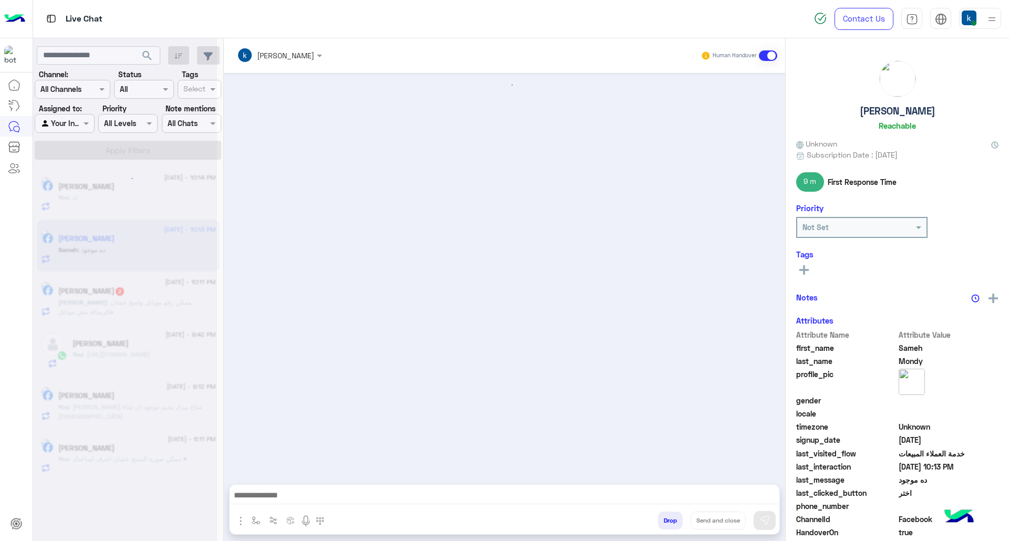
click at [324, 501] on textarea at bounding box center [504, 497] width 549 height 16
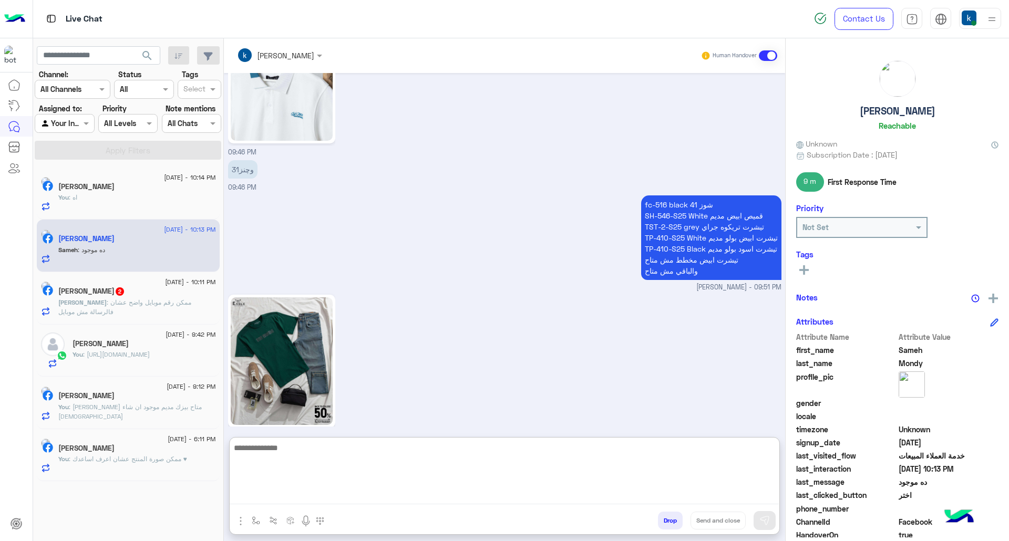
scroll to position [2177, 0]
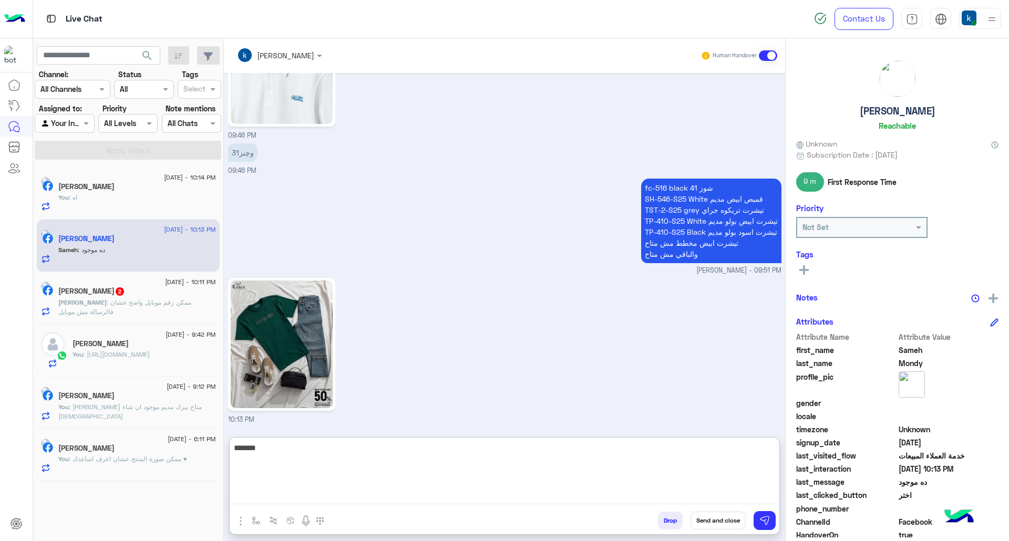
type textarea "********"
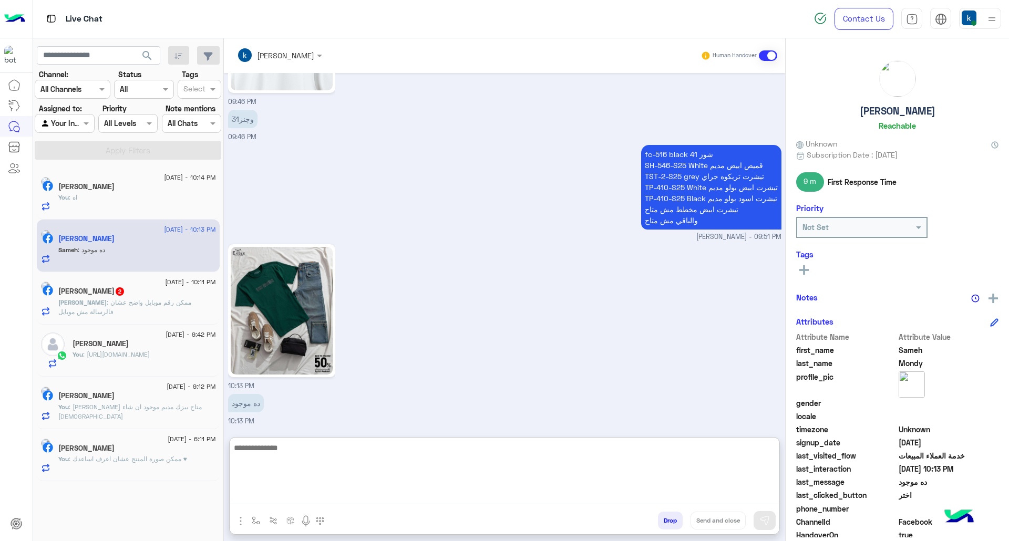
click at [120, 303] on span ": ممكن رقم موبايل واضح عشان فالرسالة مش موبايل" at bounding box center [124, 307] width 133 height 17
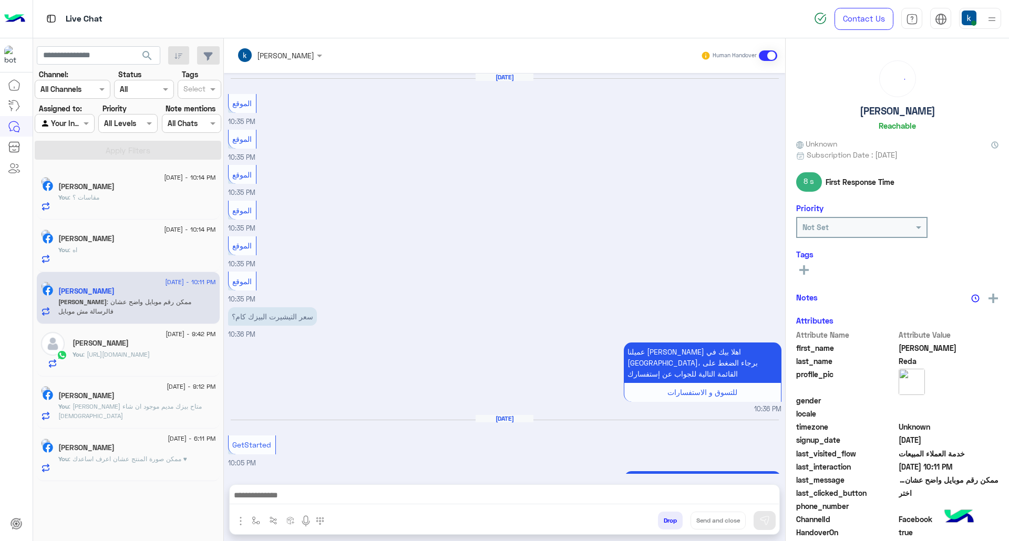
scroll to position [1326, 0]
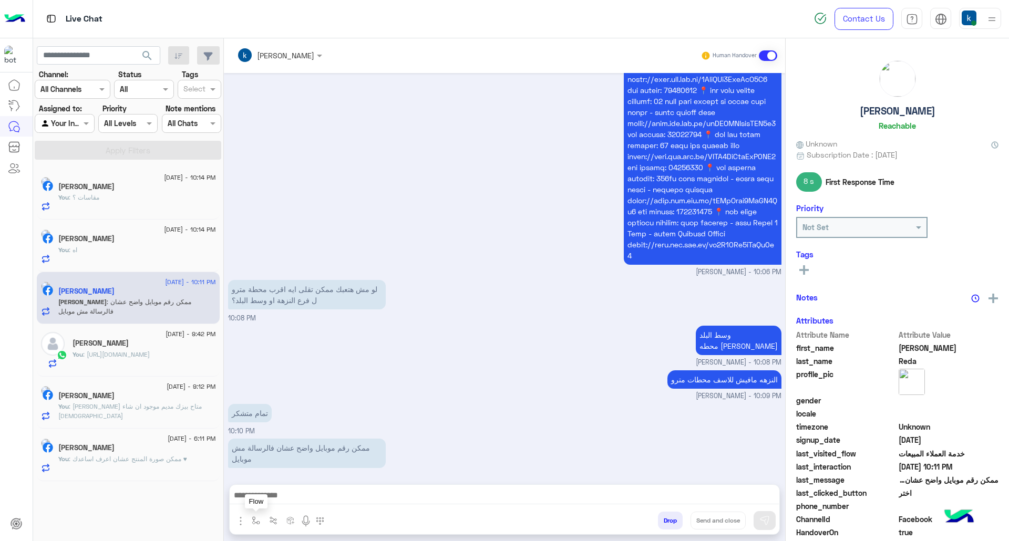
click at [251, 526] on button "button" at bounding box center [256, 520] width 17 height 17
click at [278, 499] on input "text" at bounding box center [274, 498] width 43 height 12
type input "***"
click at [270, 478] on span "ارقام الفروع" at bounding box center [273, 478] width 41 height 9
type textarea "**********"
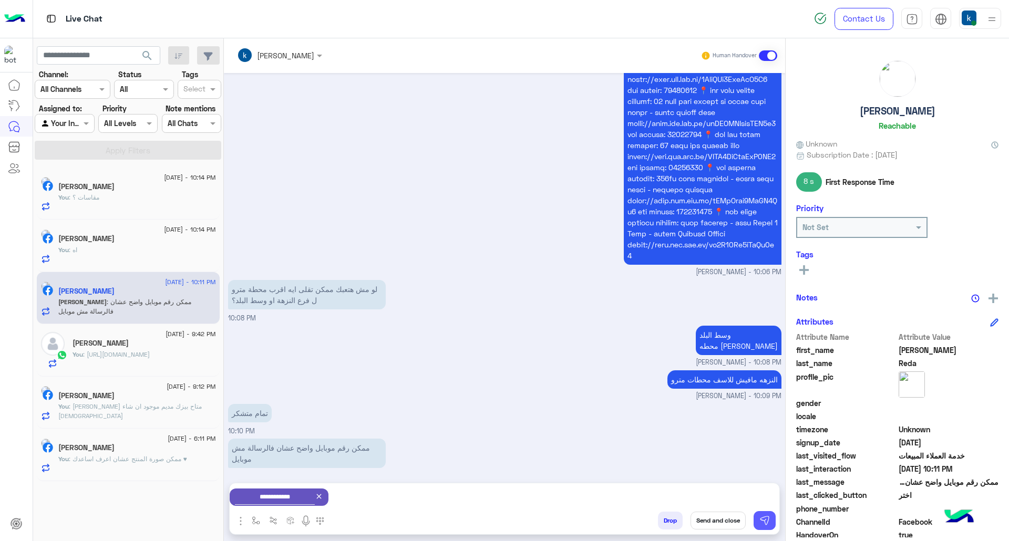
click at [763, 519] on img at bounding box center [765, 521] width 11 height 11
click at [299, 492] on textarea at bounding box center [504, 497] width 549 height 16
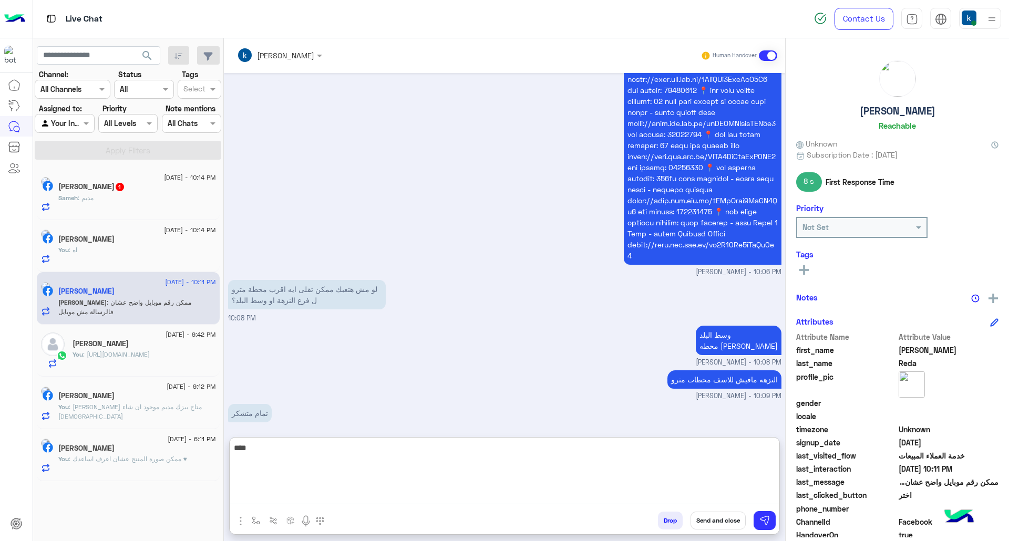
scroll to position [1633, 0]
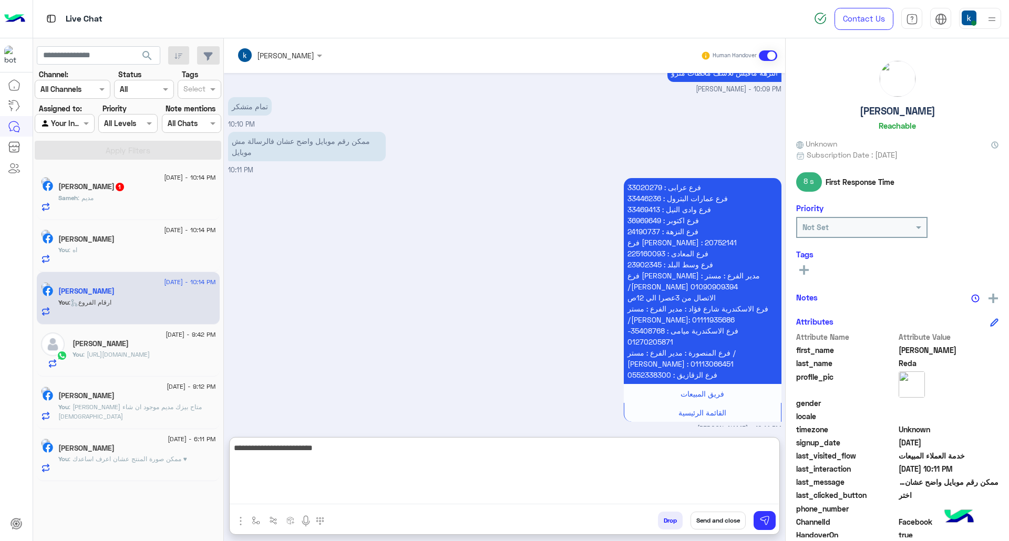
type textarea "**********"
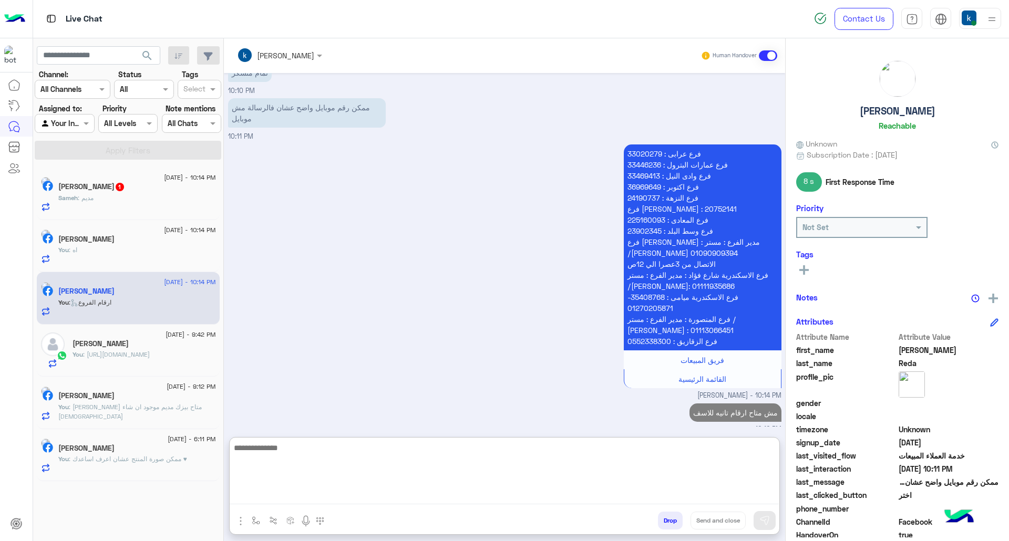
click at [150, 199] on div "Sameh : مديم" at bounding box center [137, 202] width 158 height 18
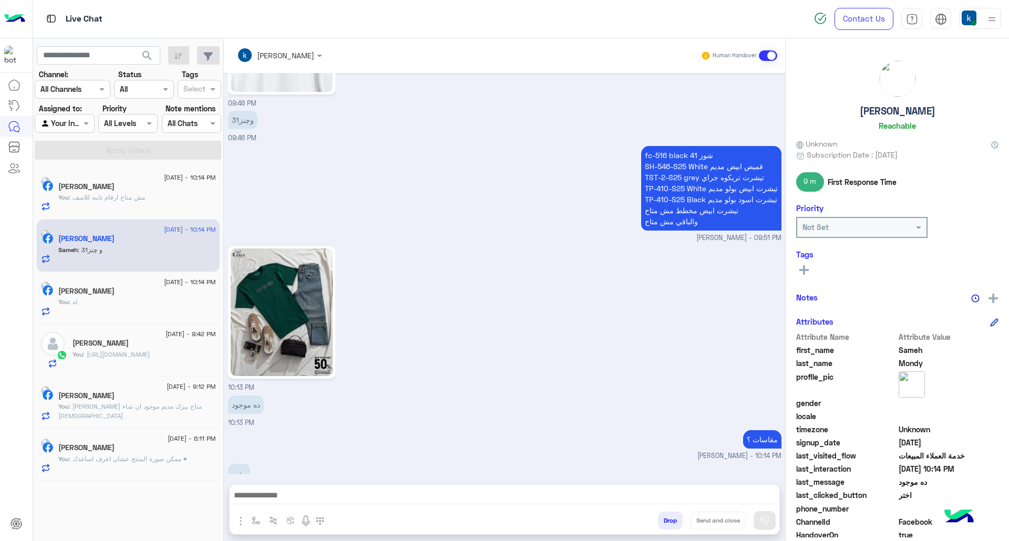
scroll to position [2135, 0]
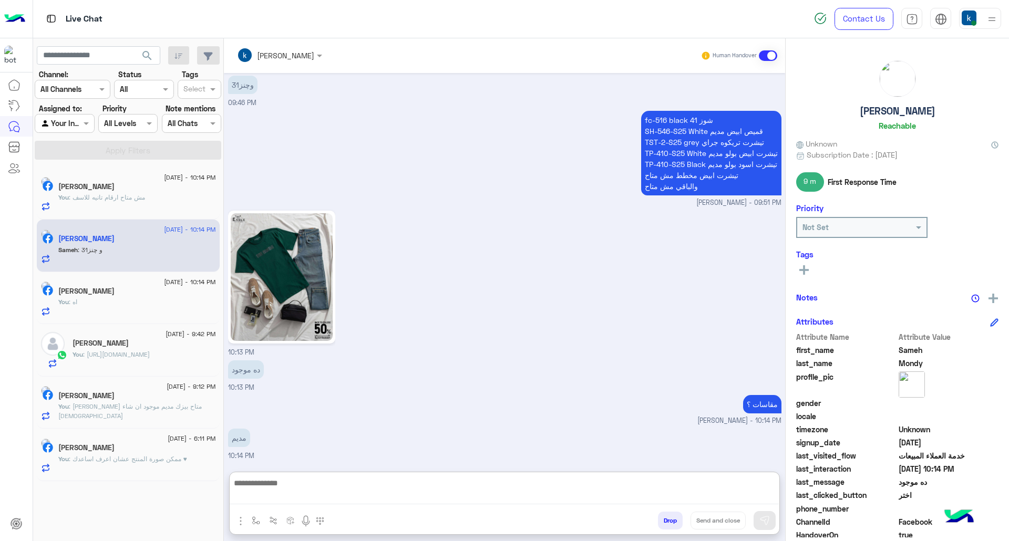
click at [329, 497] on textarea at bounding box center [504, 491] width 549 height 28
paste textarea "**********"
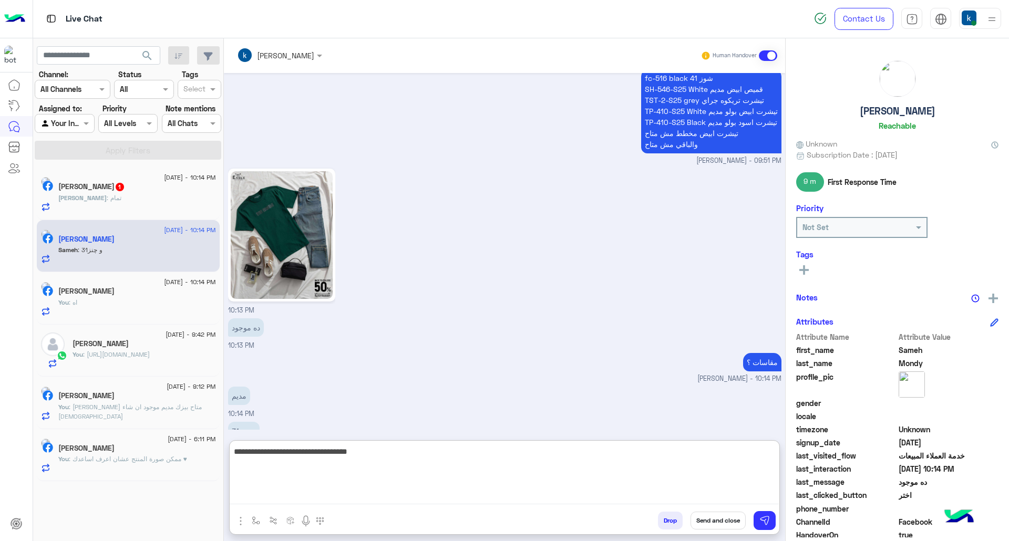
scroll to position [2183, 0]
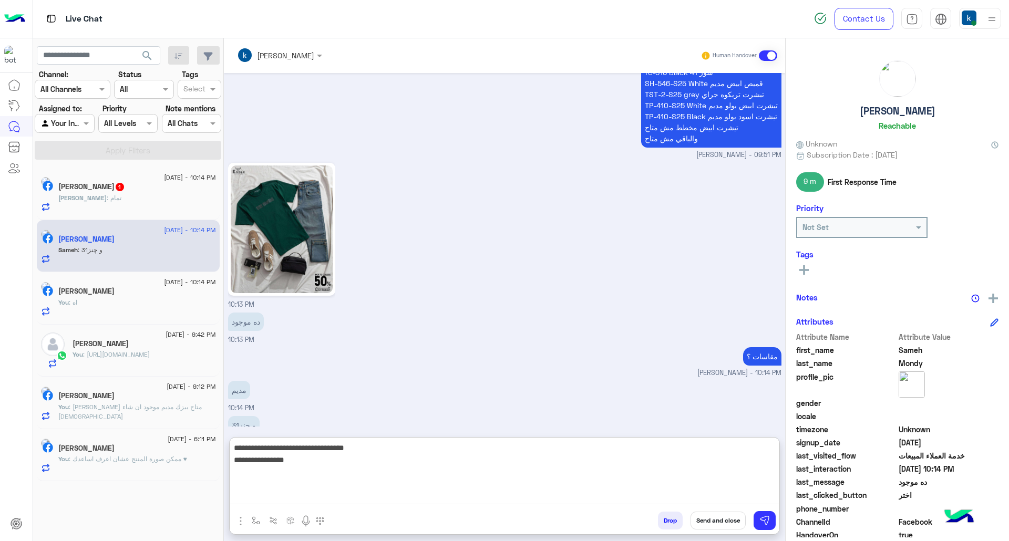
type textarea "**********"
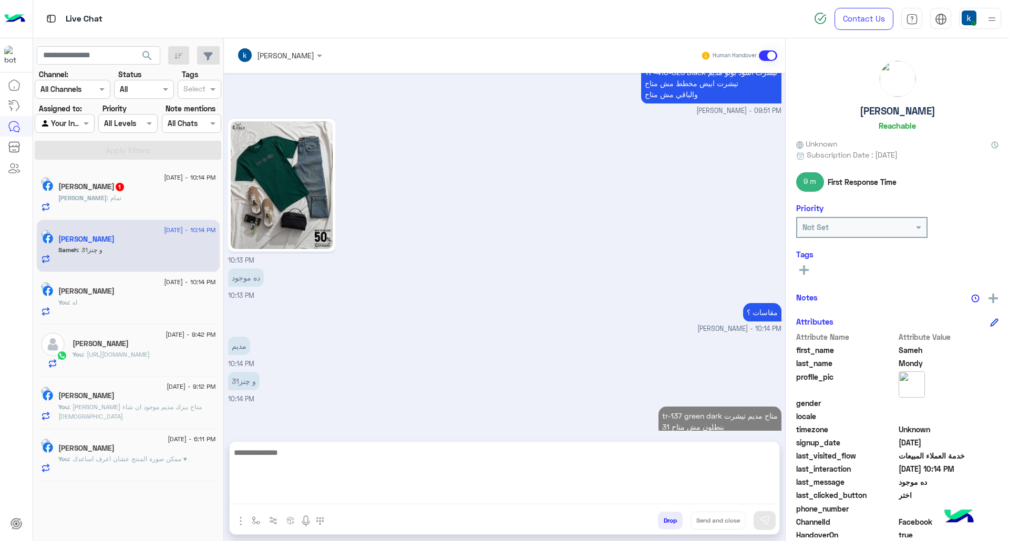
scroll to position [2179, 0]
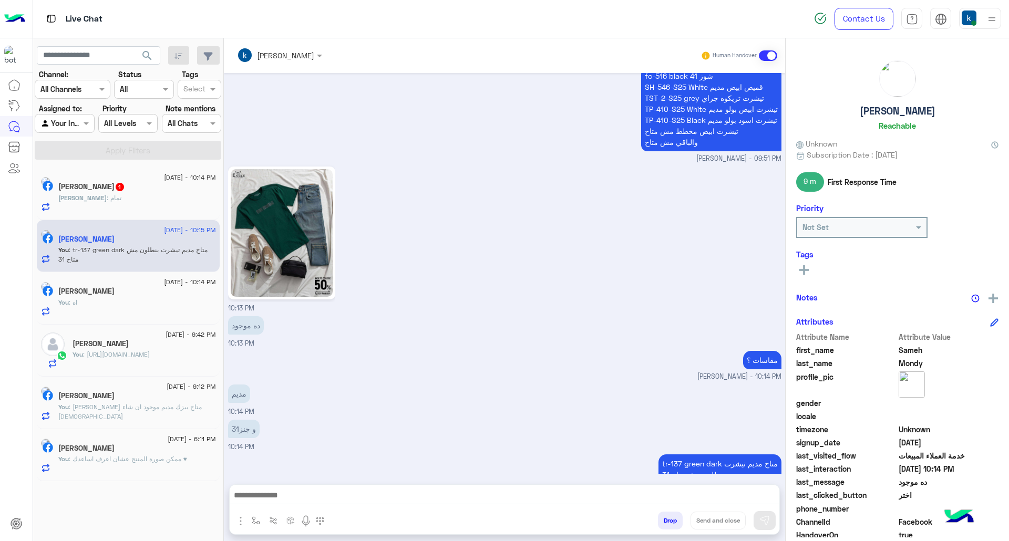
click at [169, 185] on div "Mina Reda 1" at bounding box center [137, 187] width 158 height 11
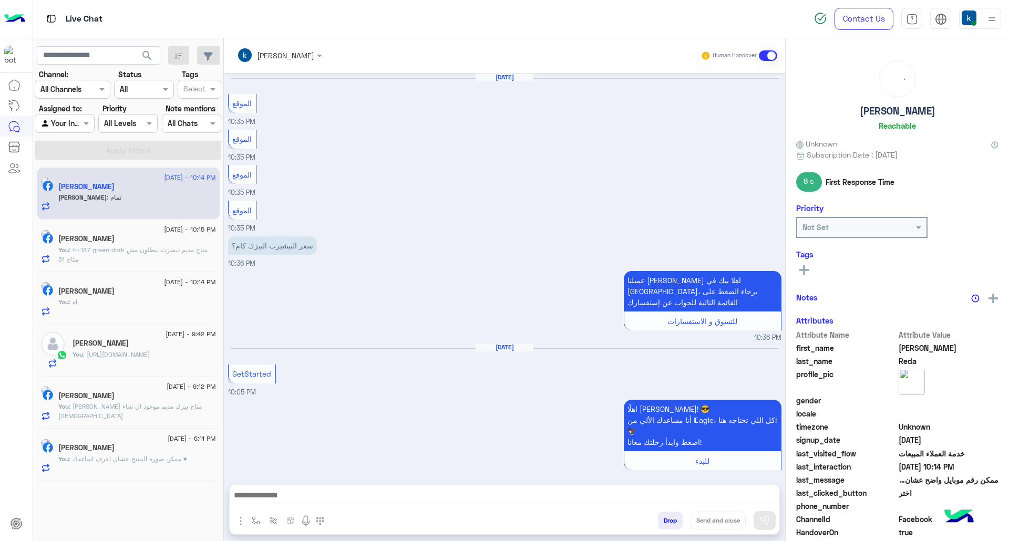
scroll to position [1582, 0]
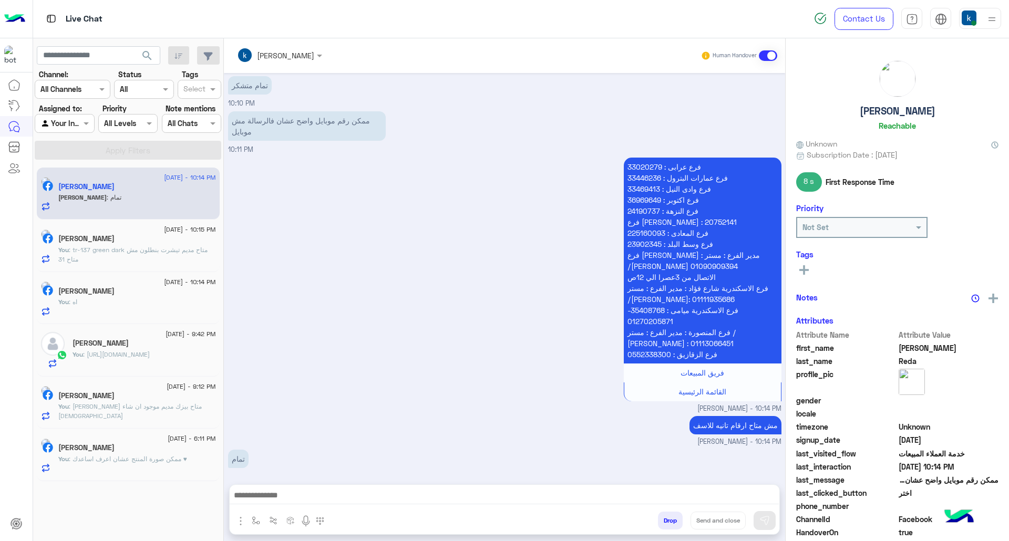
click at [666, 521] on button "Drop" at bounding box center [670, 521] width 25 height 18
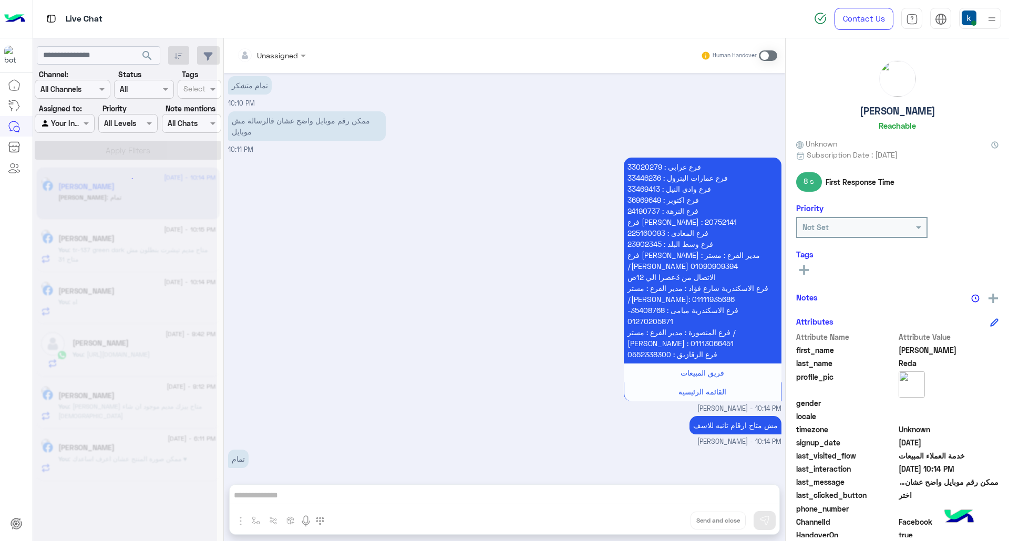
scroll to position [1602, 0]
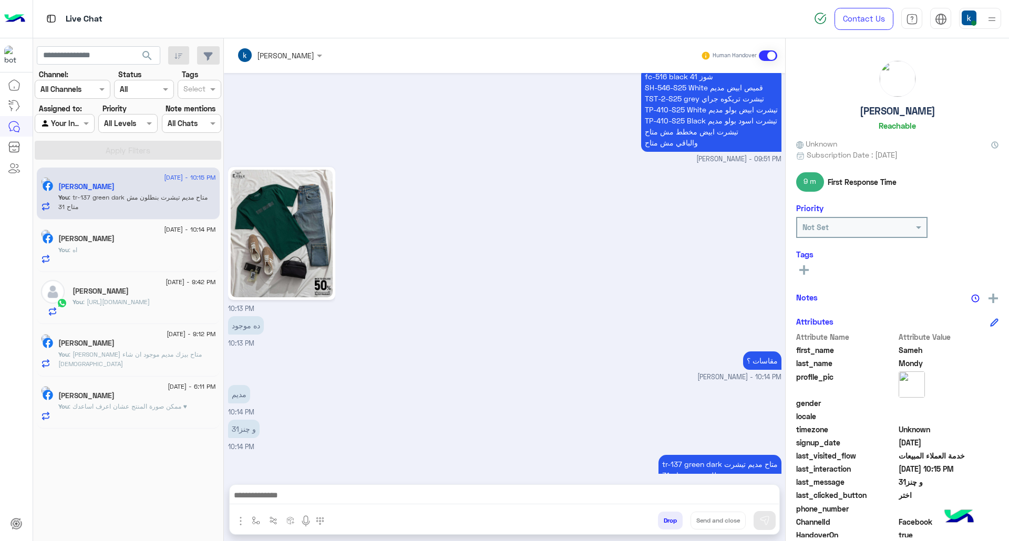
scroll to position [1979, 0]
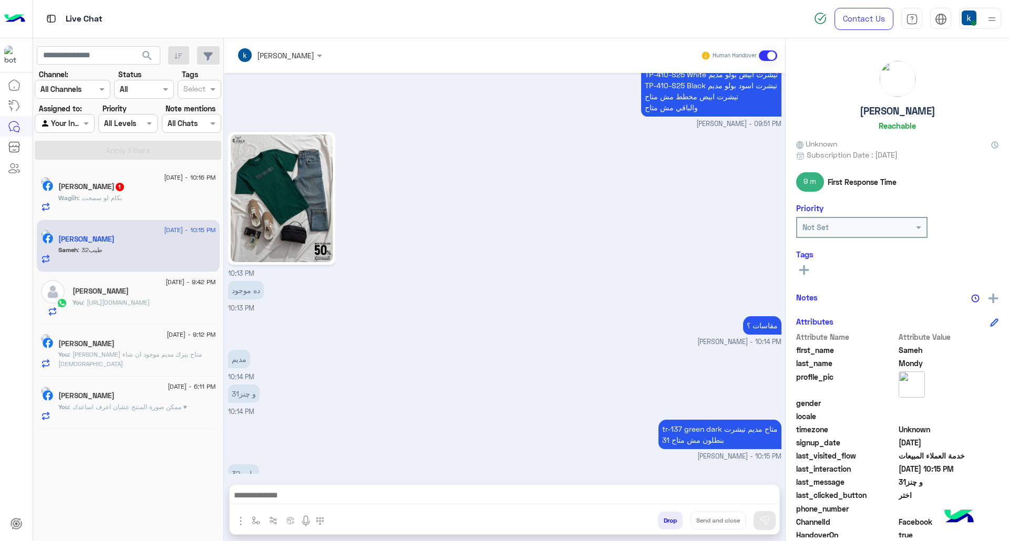
click at [354, 487] on div at bounding box center [505, 498] width 550 height 26
click at [349, 508] on div at bounding box center [505, 498] width 550 height 26
drag, startPoint x: 348, startPoint y: 500, endPoint x: 346, endPoint y: 528, distance: 27.9
click at [348, 503] on textarea at bounding box center [504, 491] width 549 height 28
paste textarea "**********"
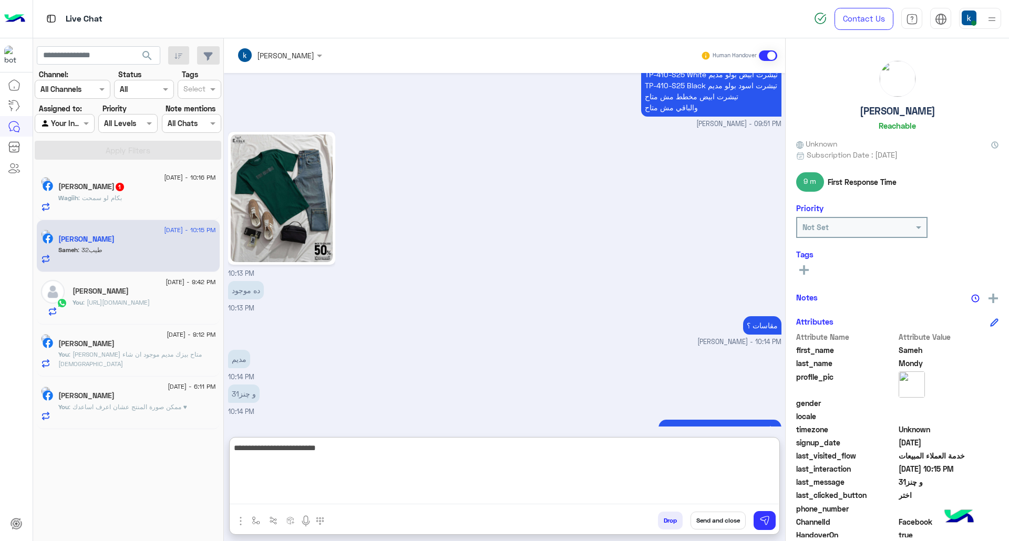
type textarea "**********"
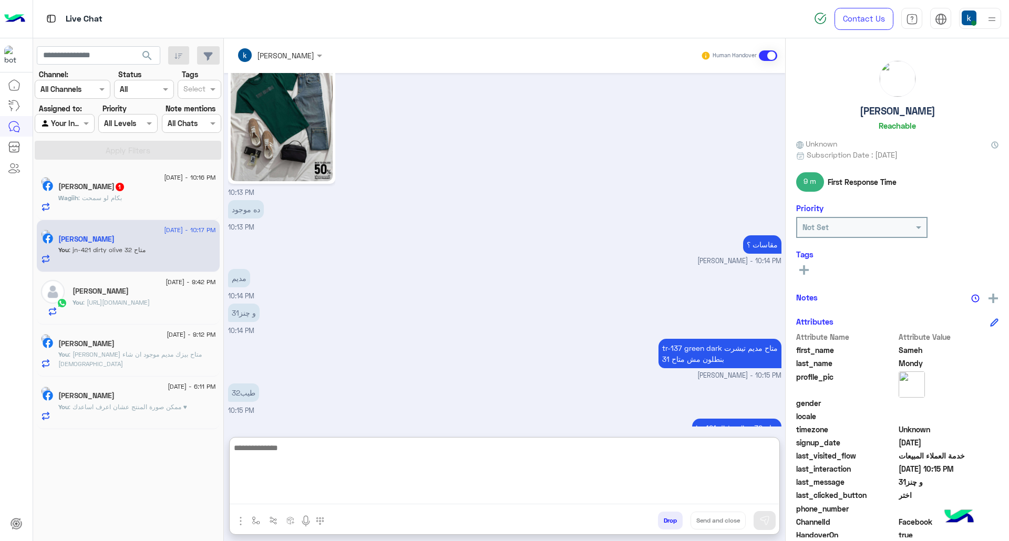
click at [172, 188] on div "Wagiih Hany 1" at bounding box center [137, 187] width 158 height 11
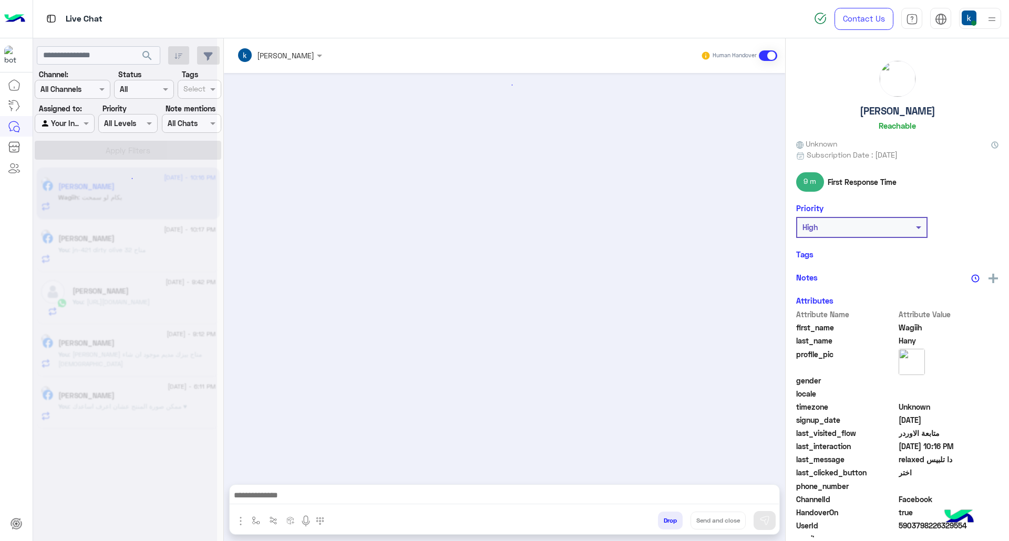
scroll to position [884, 0]
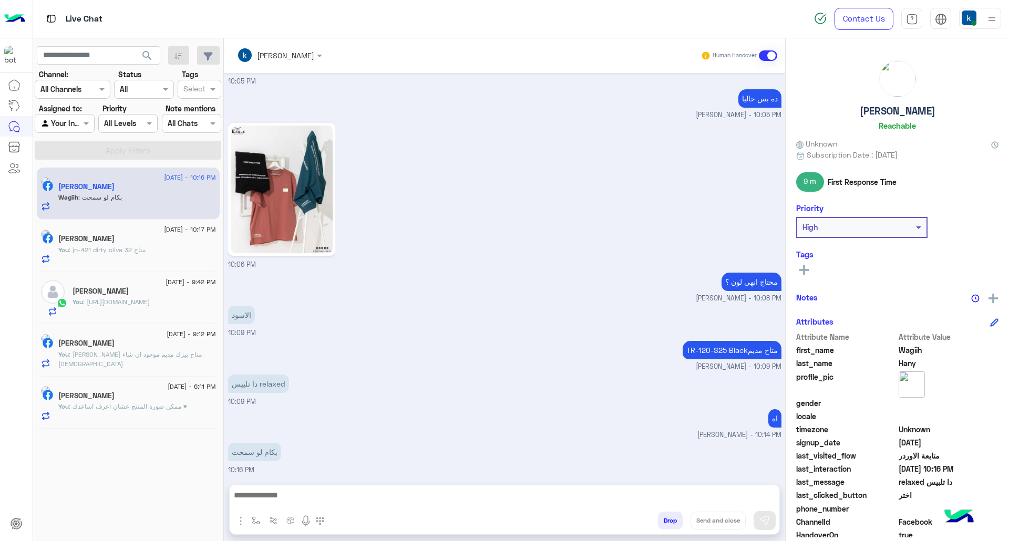
click at [683, 347] on p "TR-120-S25 Blackمتاح مديم" at bounding box center [732, 350] width 99 height 18
drag, startPoint x: 682, startPoint y: 347, endPoint x: 722, endPoint y: 346, distance: 40.5
click at [731, 350] on p "TR-120-S25 Blackمتاح مديم" at bounding box center [732, 350] width 99 height 18
copy p "TR-120-S25 Blackمتاح"
click at [333, 491] on textarea at bounding box center [504, 497] width 549 height 16
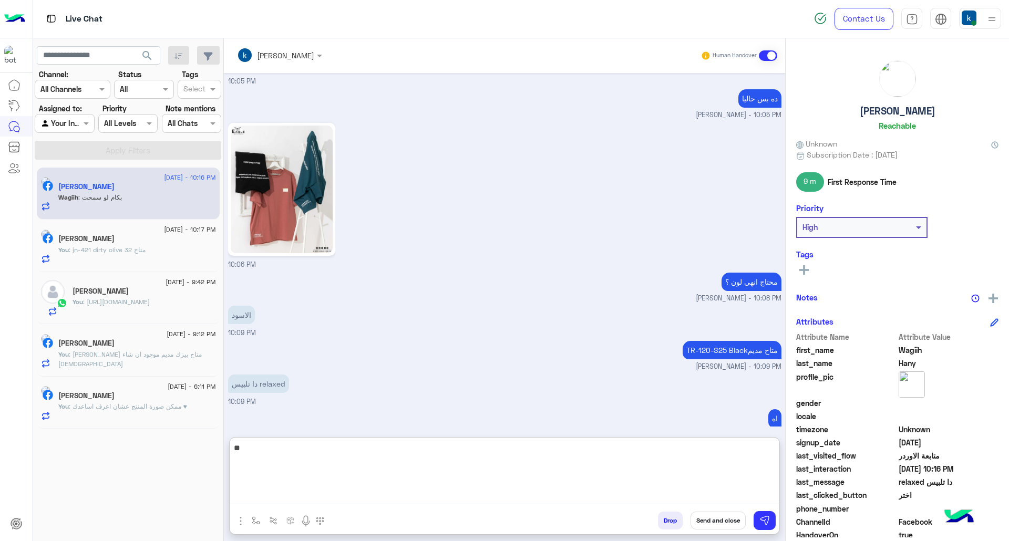
type textarea "***"
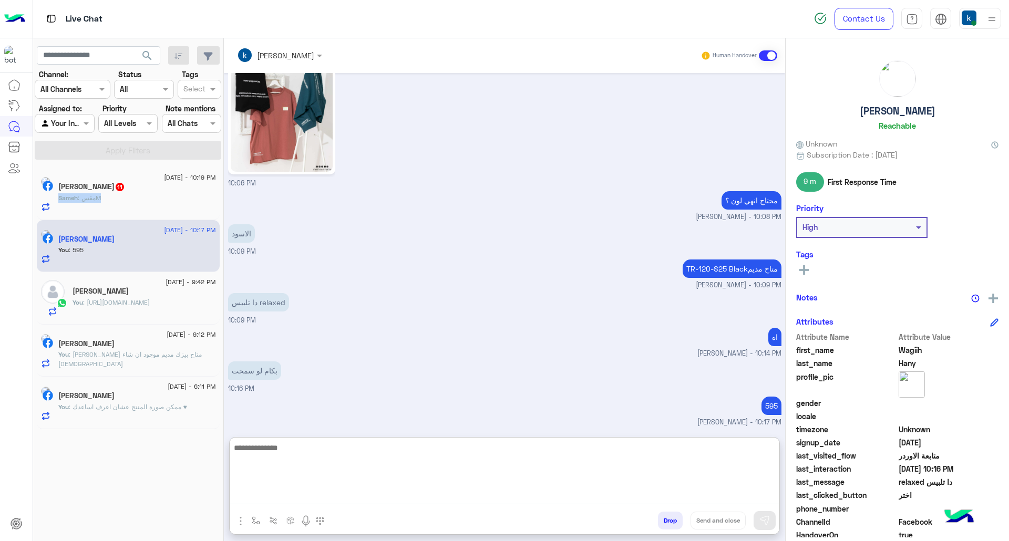
click at [158, 192] on div "17 September - 10:19 PM Sameh Mondy 11 Sameh : مقسM" at bounding box center [137, 194] width 158 height 36
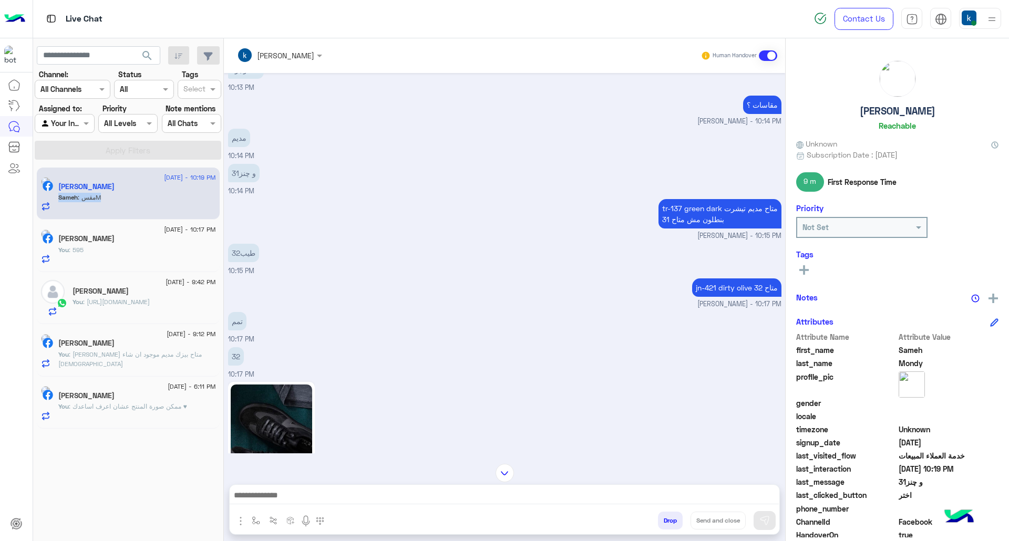
scroll to position [1329, 0]
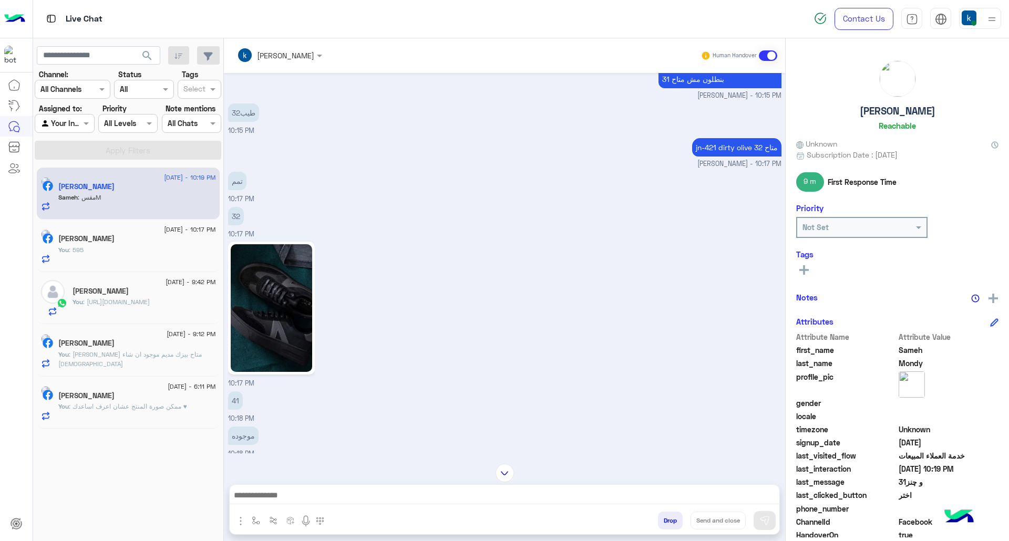
click at [417, 228] on div "32 10:17 PM" at bounding box center [505, 221] width 554 height 35
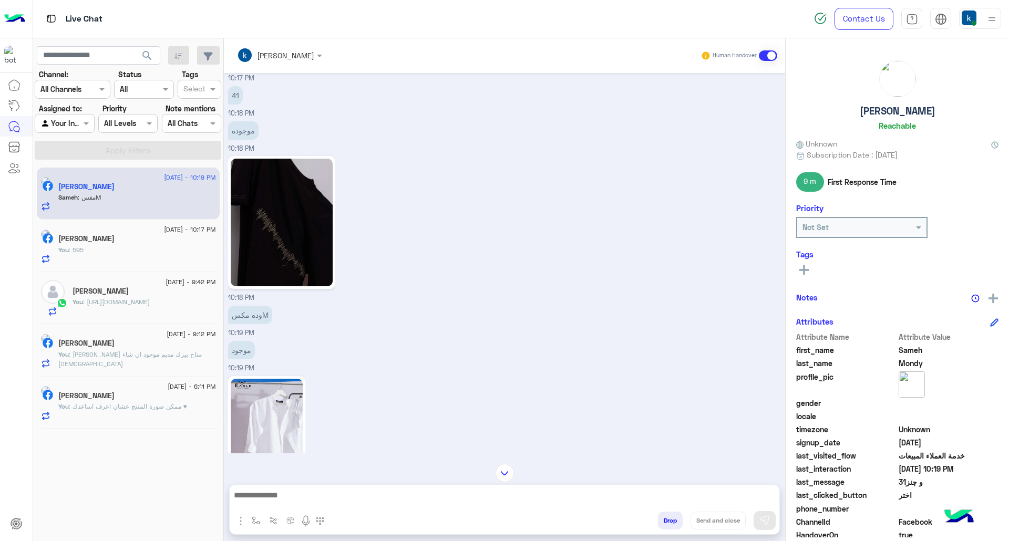
scroll to position [1611, 0]
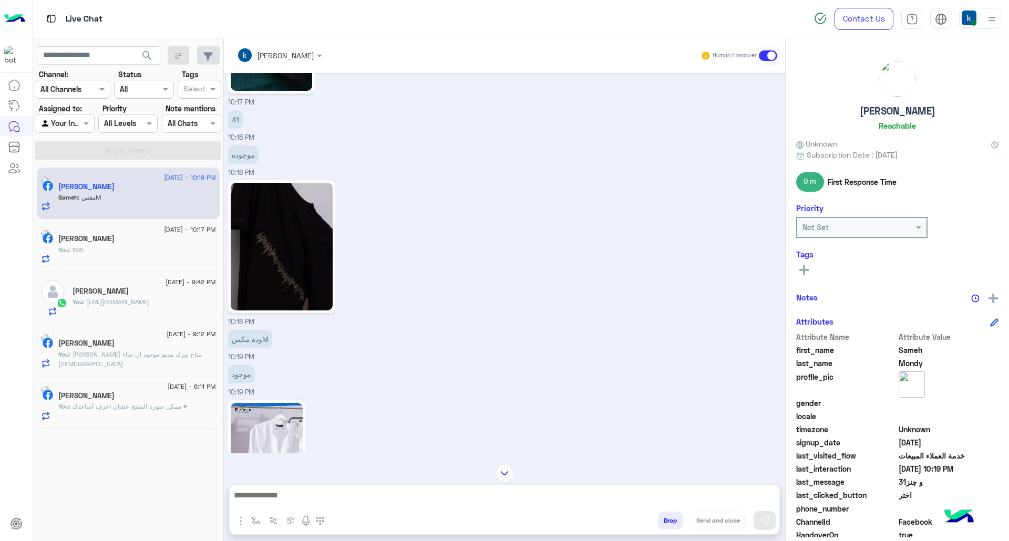
click at [387, 490] on textarea at bounding box center [504, 497] width 549 height 16
paste textarea "**********"
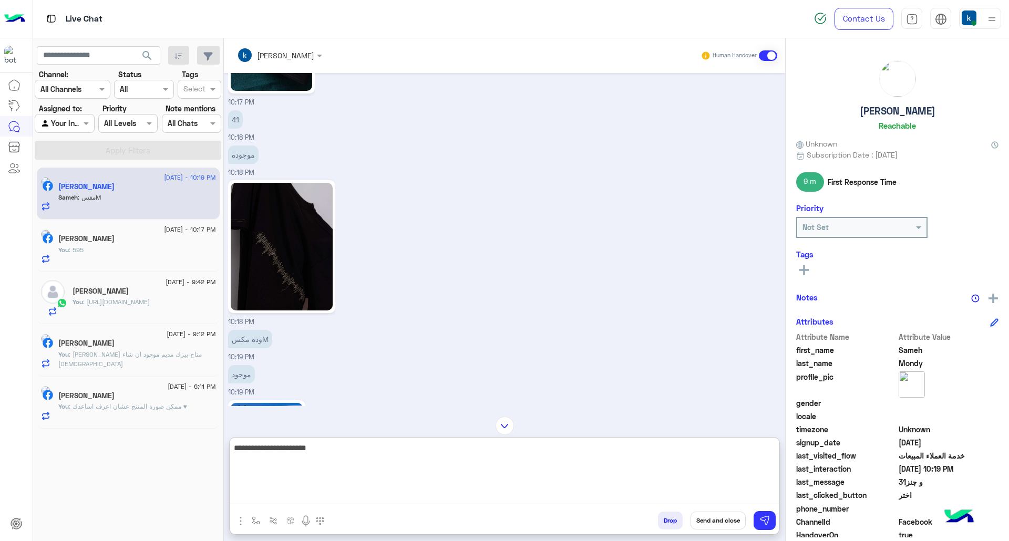
type textarea "**********"
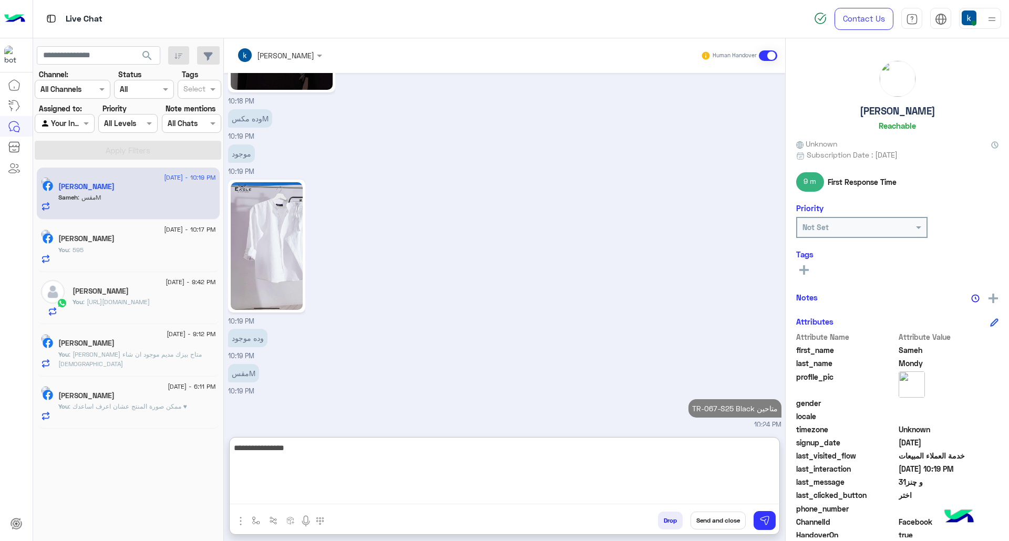
type textarea "**********"
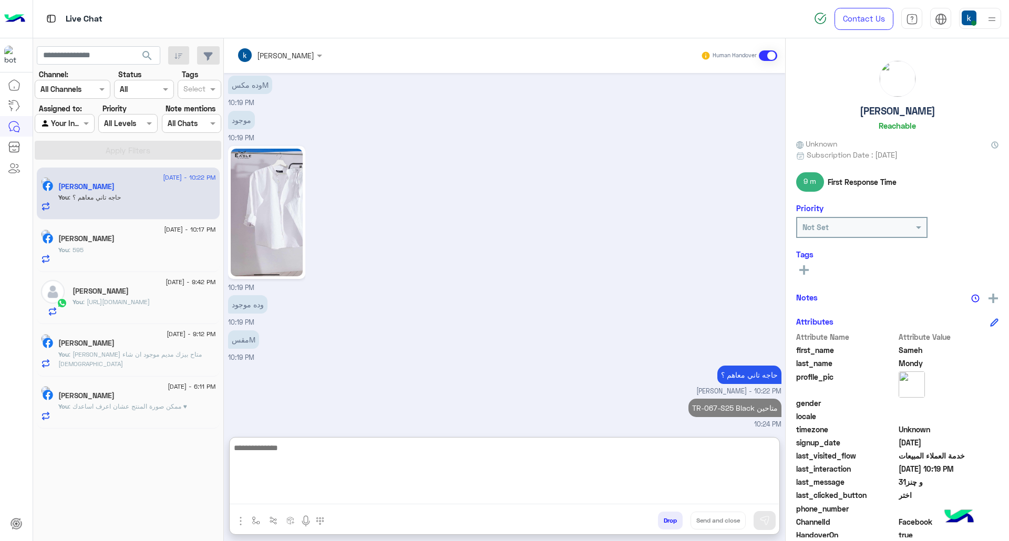
click at [320, 488] on textarea at bounding box center [504, 473] width 549 height 63
paste textarea "**********"
type textarea "**********"
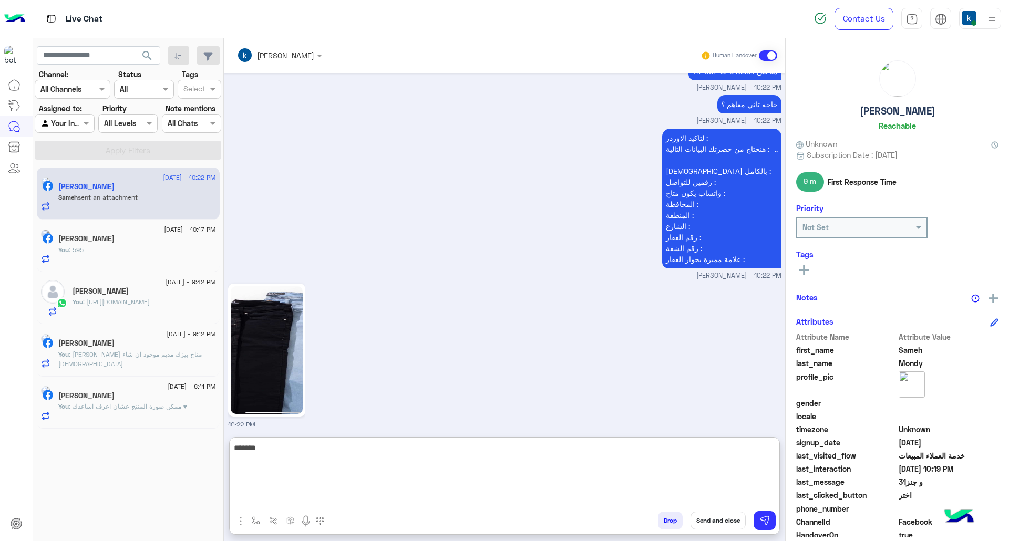
scroll to position [2204, 0]
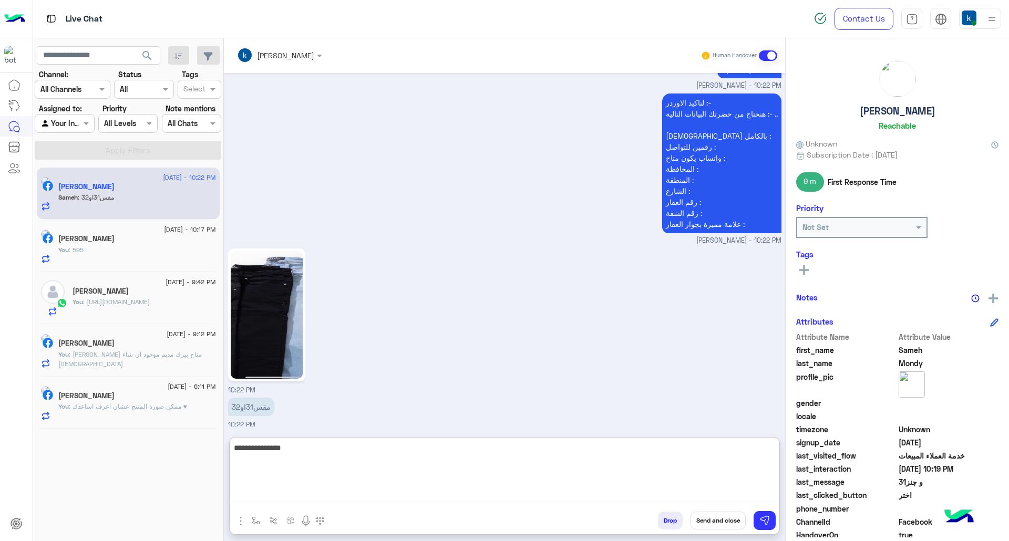
type textarea "**********"
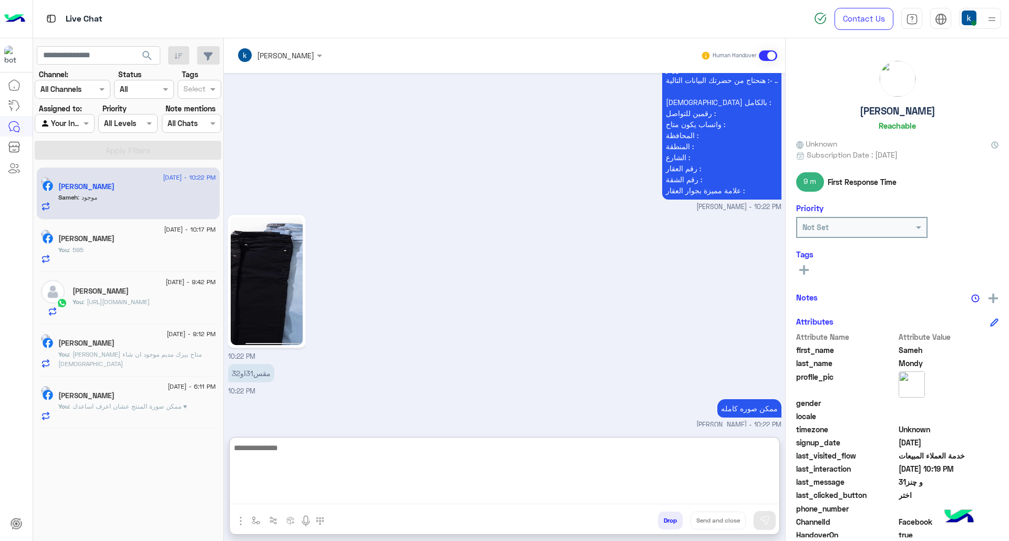
scroll to position [2273, 0]
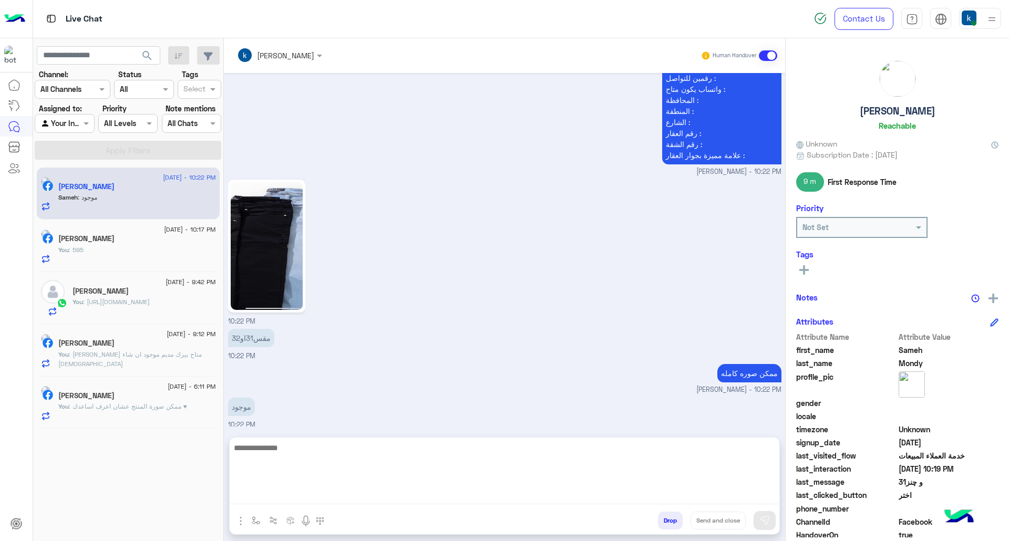
drag, startPoint x: 283, startPoint y: 437, endPoint x: 293, endPoint y: 450, distance: 16.1
click at [285, 439] on div at bounding box center [505, 475] width 550 height 74
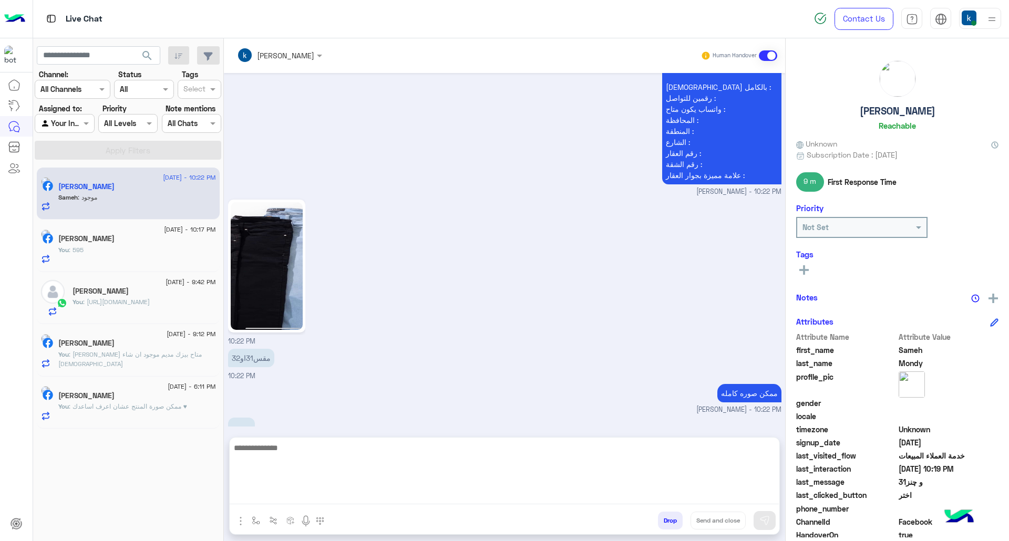
click at [312, 474] on textarea at bounding box center [504, 473] width 549 height 63
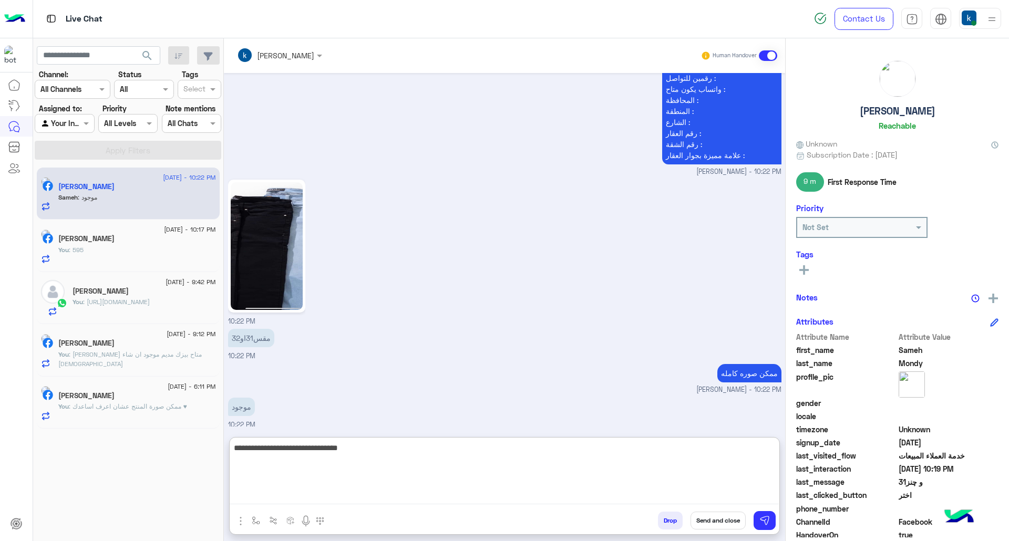
type textarea "**********"
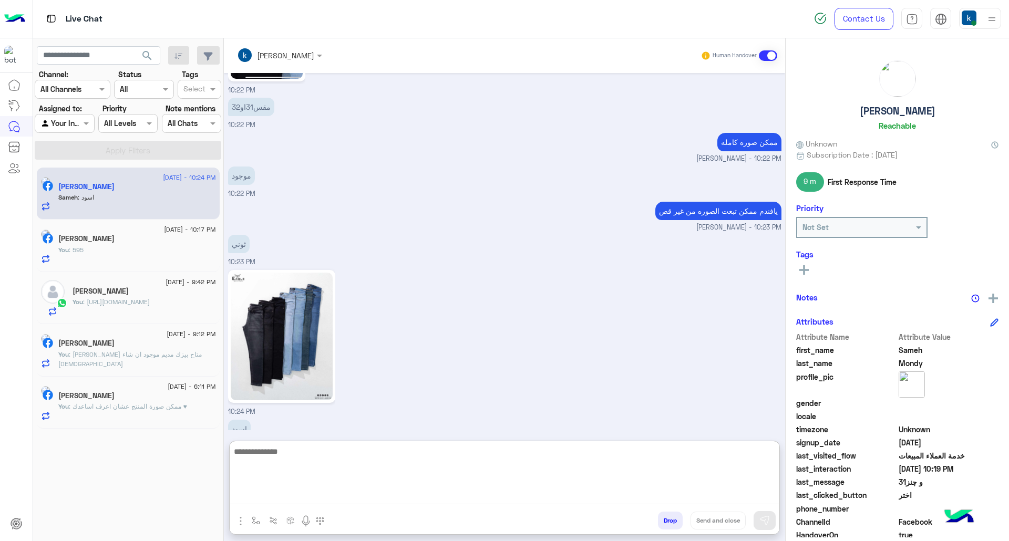
scroll to position [2525, 0]
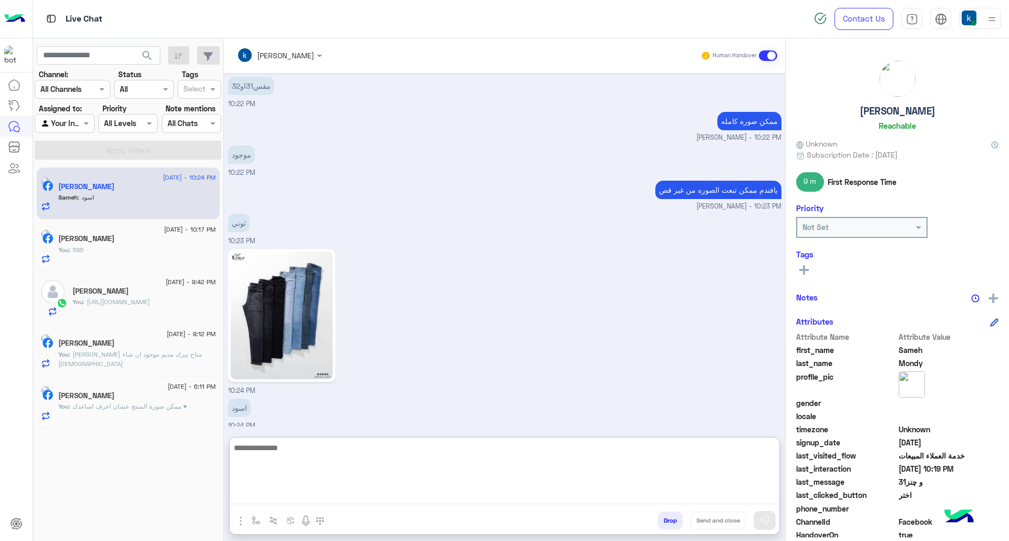
paste textarea "**********"
type textarea "**********"
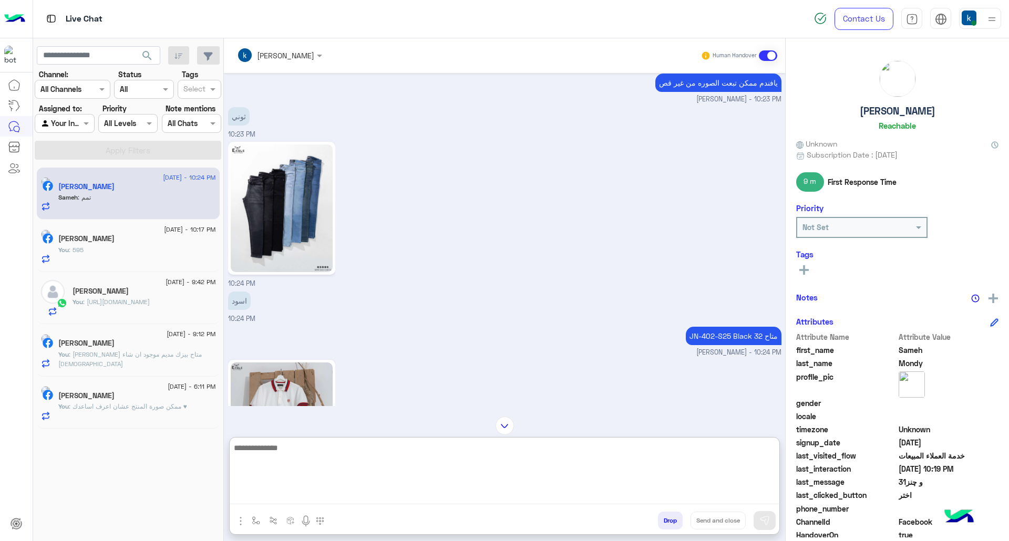
scroll to position [4004, 0]
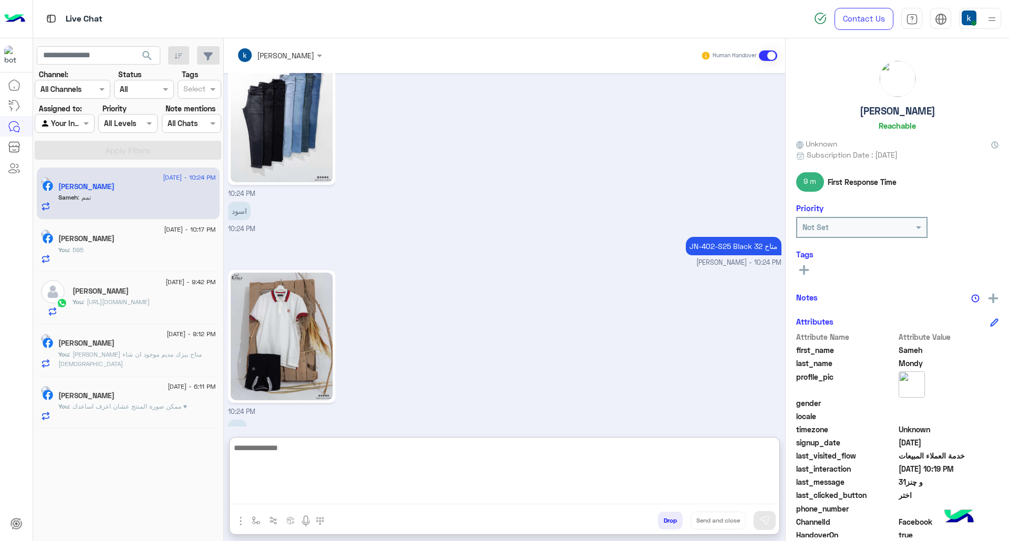
click at [275, 457] on textarea at bounding box center [504, 473] width 549 height 63
type textarea "*"
type textarea "**********"
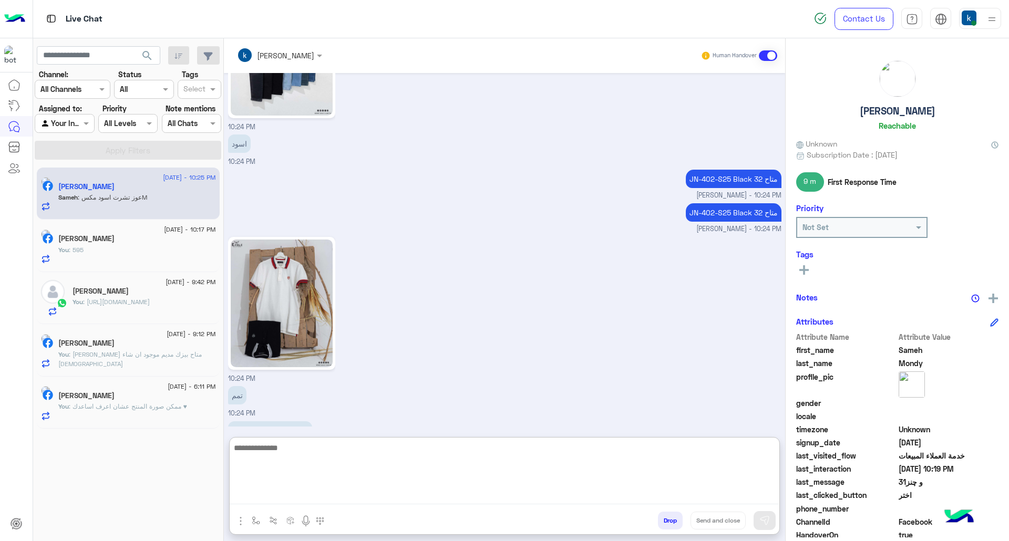
scroll to position [4395, 0]
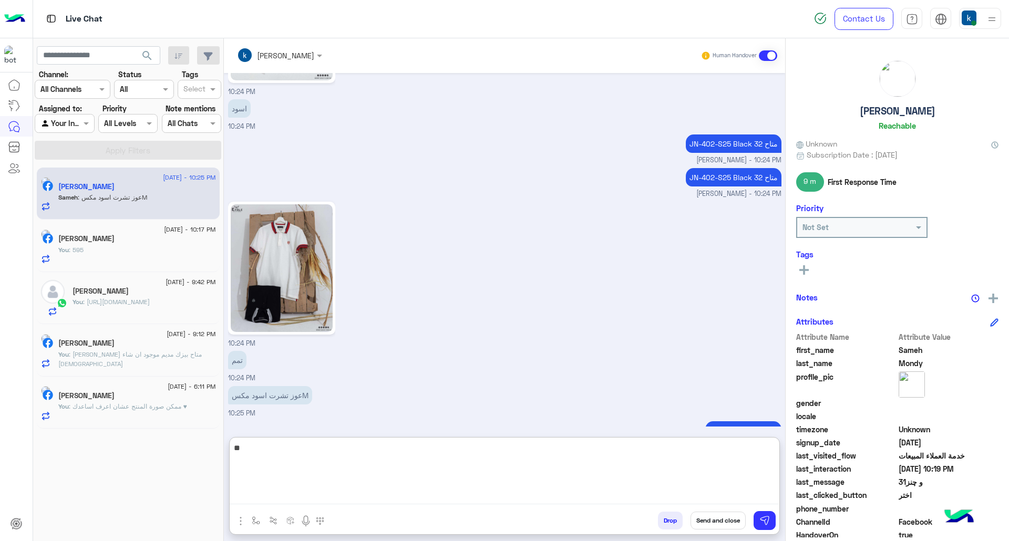
type textarea "*"
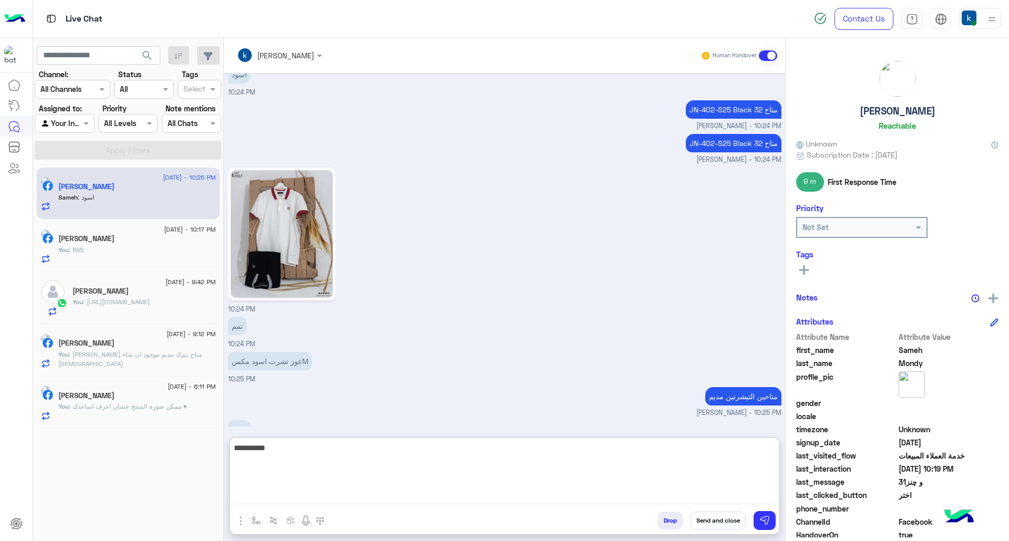
type textarea "**********"
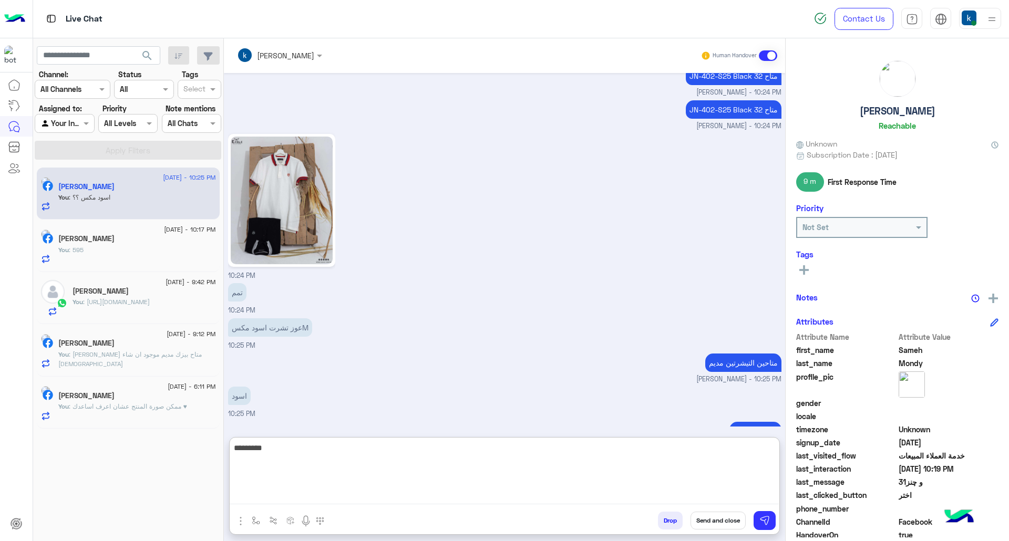
type textarea "*********"
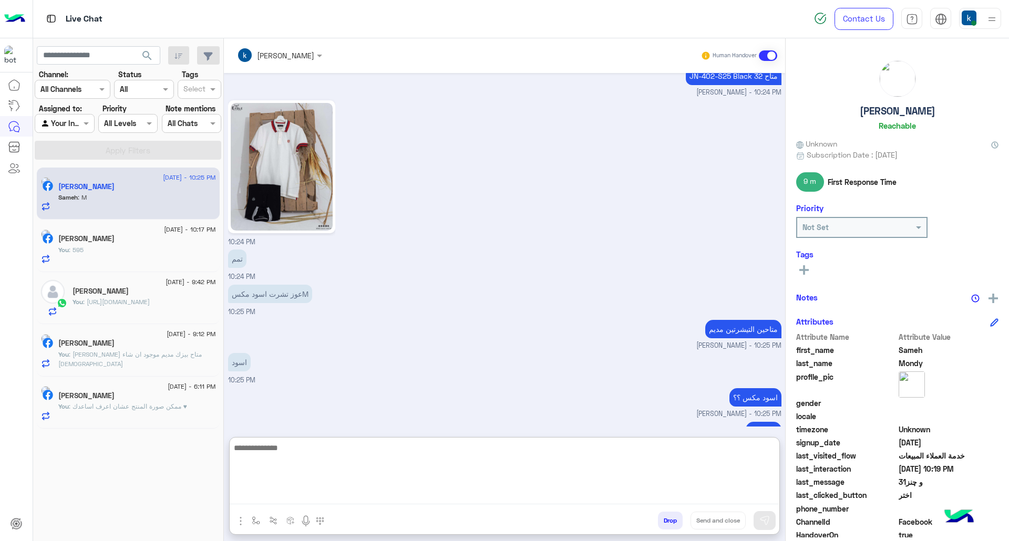
scroll to position [4531, 0]
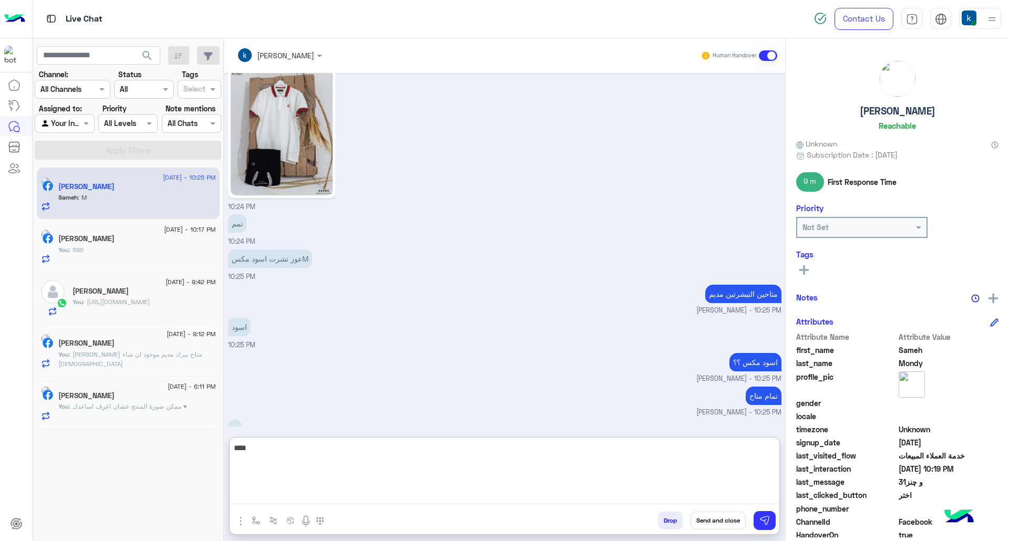
type textarea "****"
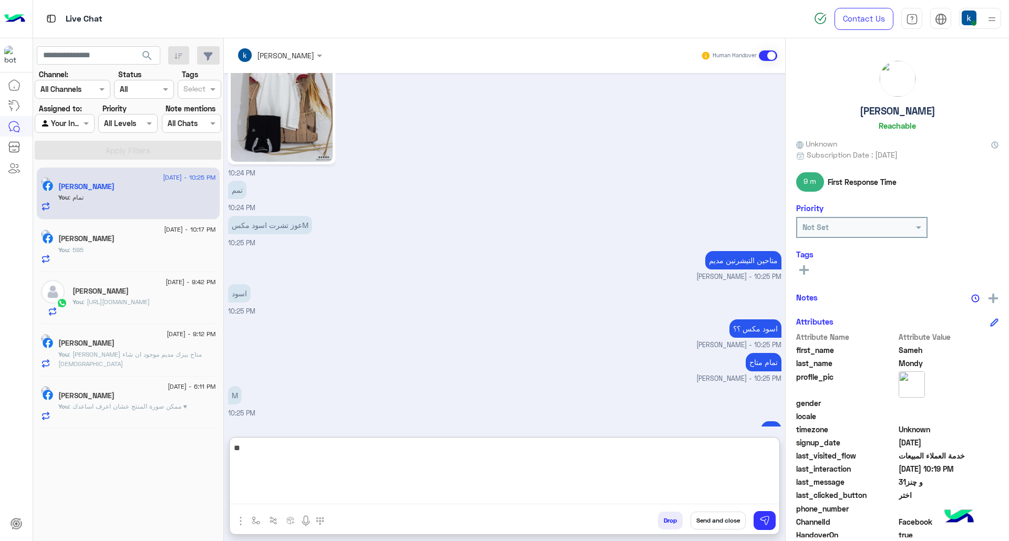
type textarea "*"
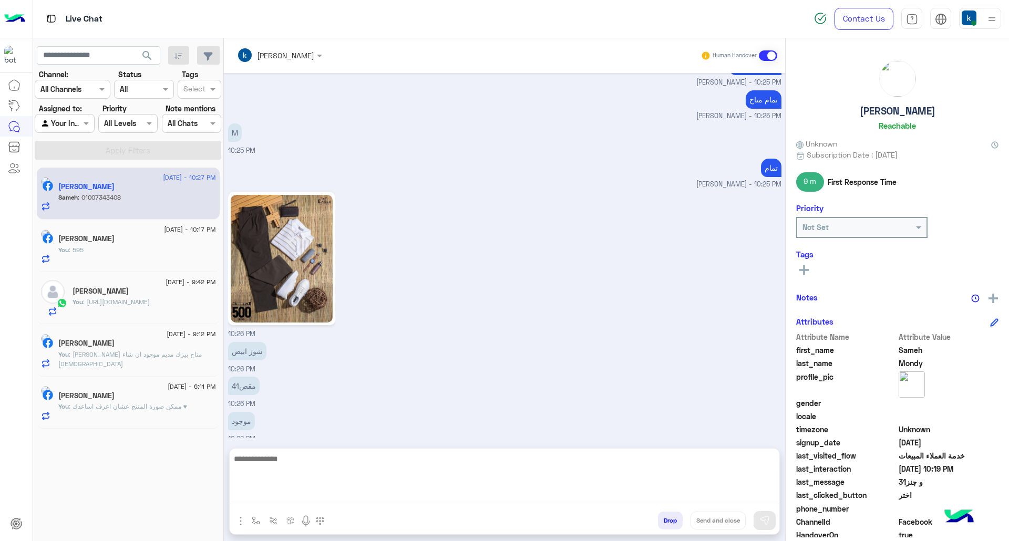
scroll to position [5060, 0]
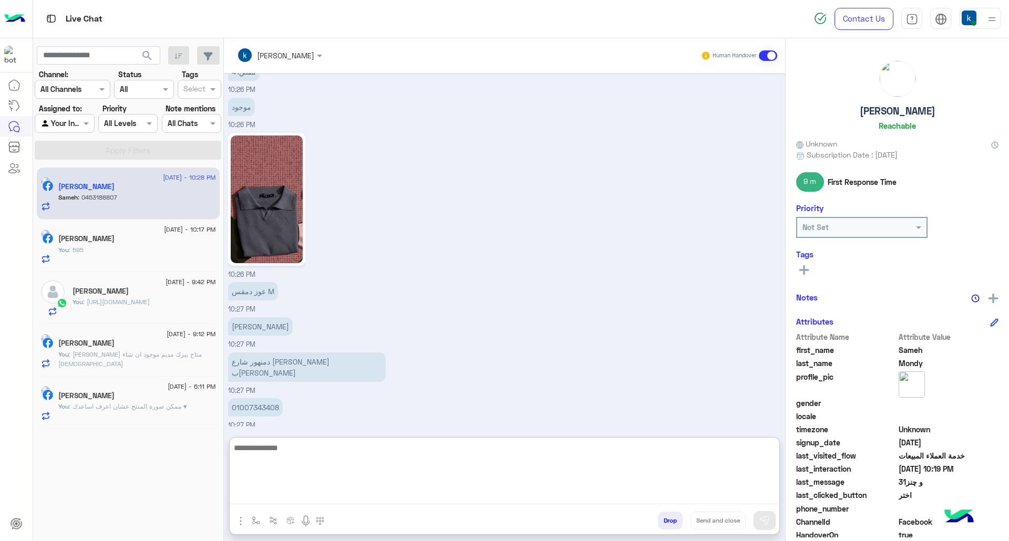
click at [287, 457] on textarea at bounding box center [504, 473] width 549 height 63
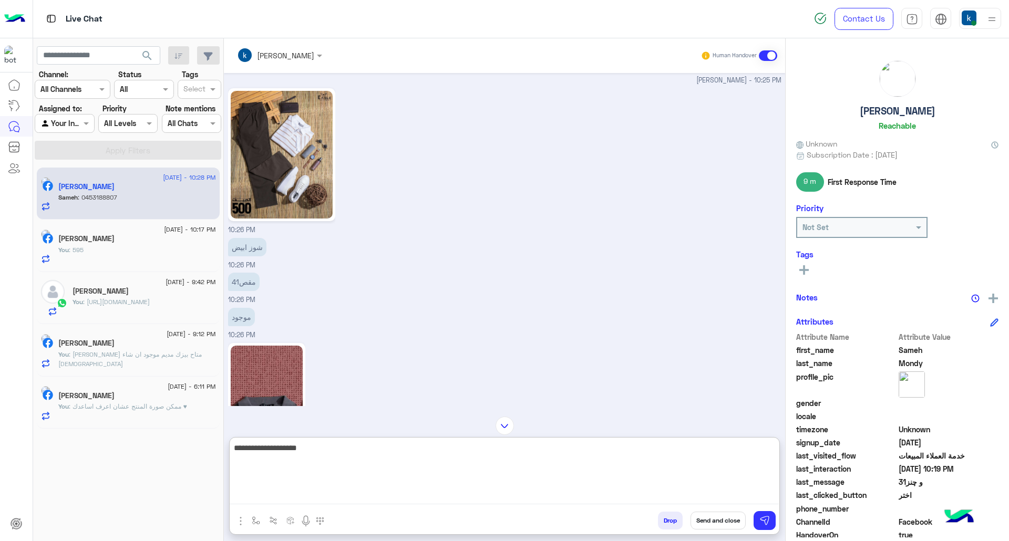
type textarea "**********"
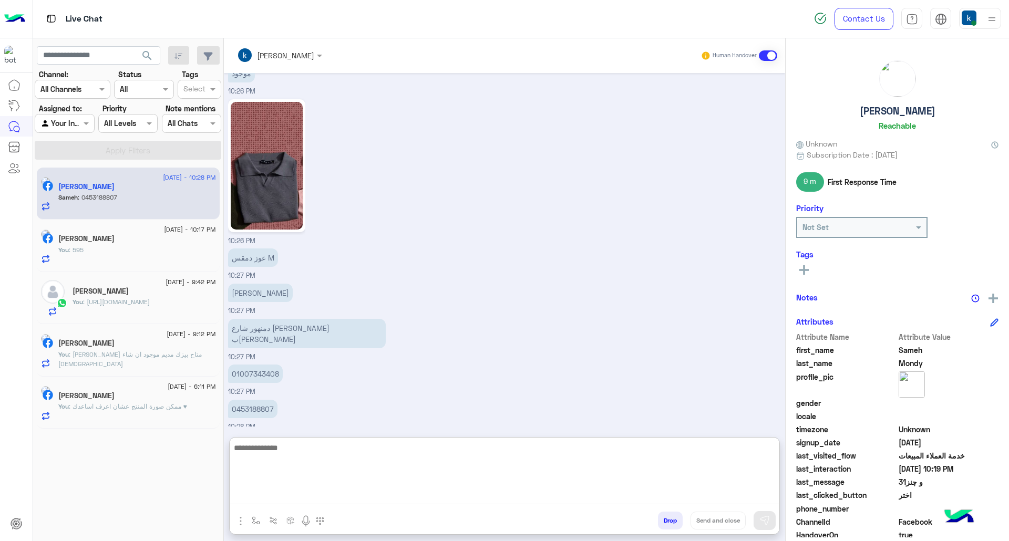
click at [252, 284] on p "[PERSON_NAME]" at bounding box center [260, 293] width 65 height 18
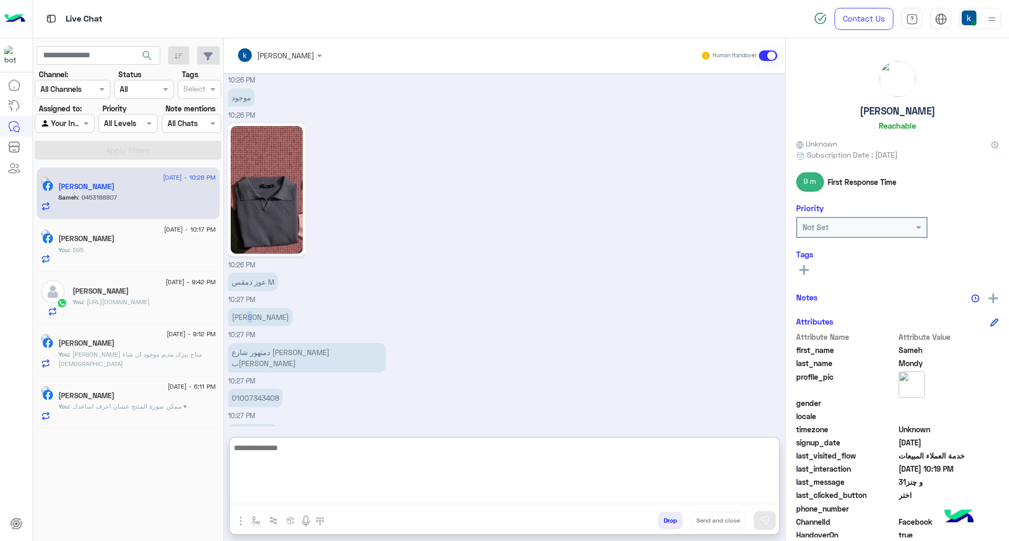
click at [252, 265] on div "Sep 17, 2025 للتسوق و الاستفسارات 09:30 PM برجاء اختيار المناسب ليك القائمة الا…" at bounding box center [504, 250] width 561 height 354
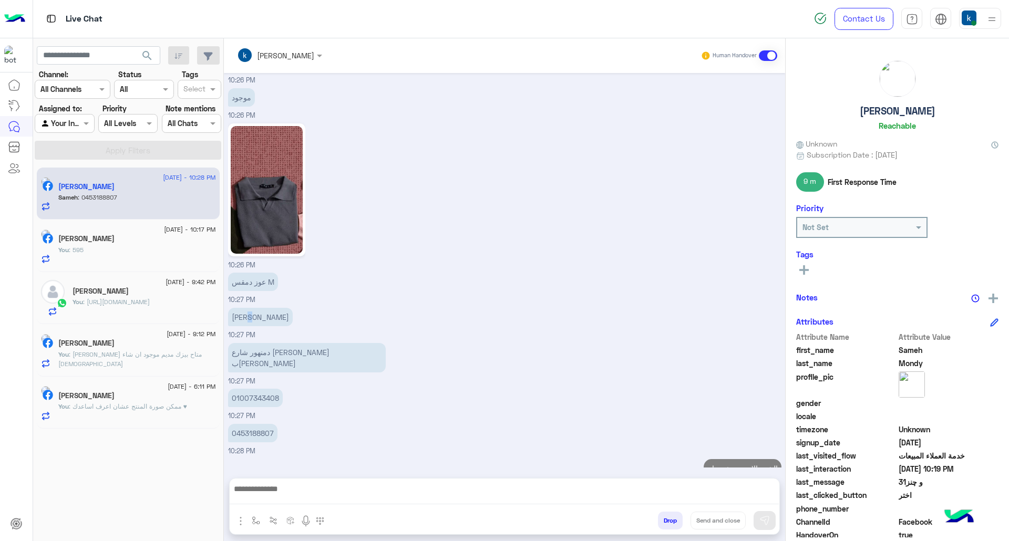
scroll to position [5129, 0]
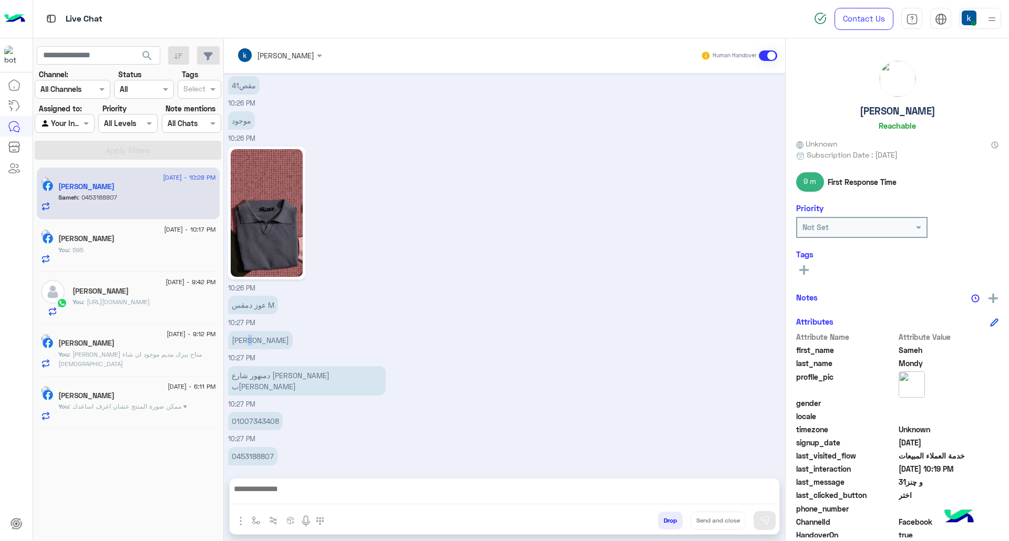
click at [252, 265] on div "10:26 PM" at bounding box center [505, 219] width 554 height 150
click at [243, 331] on p "[PERSON_NAME]" at bounding box center [260, 340] width 65 height 18
copy app-message "[PERSON_NAME]"
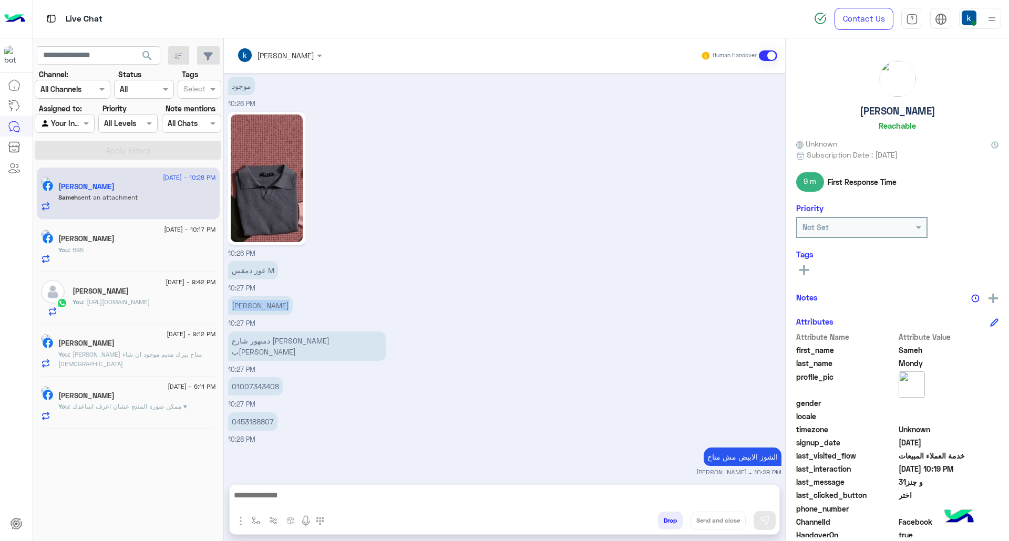
scroll to position [5312, 0]
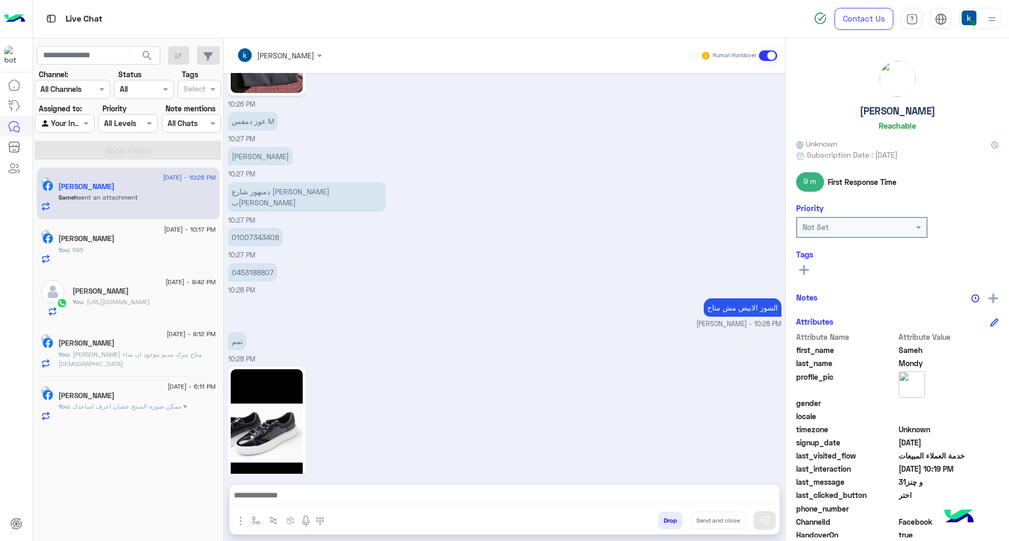
click at [330, 182] on p "دمنهور شارع [PERSON_NAME] ب[PERSON_NAME]" at bounding box center [307, 196] width 158 height 29
copy app-message "دمنهور شارع [PERSON_NAME] ب[PERSON_NAME]"
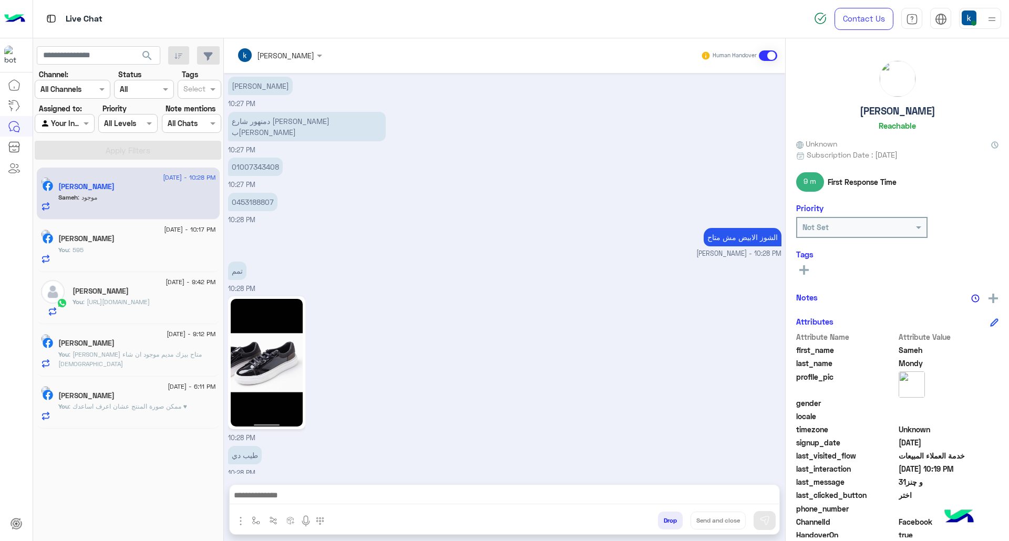
click at [272, 158] on p "01007343408" at bounding box center [255, 167] width 55 height 18
copy p "01007343408"
click at [264, 226] on div "الشوز الابيض مش متاح khaled mohamed - 10:28 PM" at bounding box center [505, 243] width 554 height 34
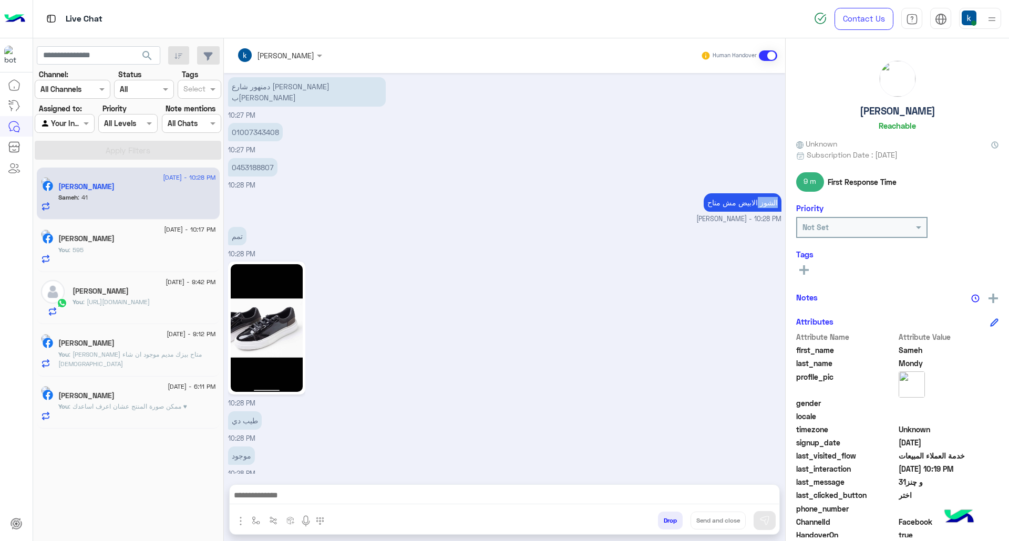
click at [264, 191] on div "الشوز الابيض مش متاح khaled mohamed - 10:28 PM" at bounding box center [505, 208] width 554 height 34
click at [266, 158] on p "0453188807" at bounding box center [252, 167] width 49 height 18
copy p "0453188807"
click at [306, 493] on textarea at bounding box center [504, 497] width 549 height 16
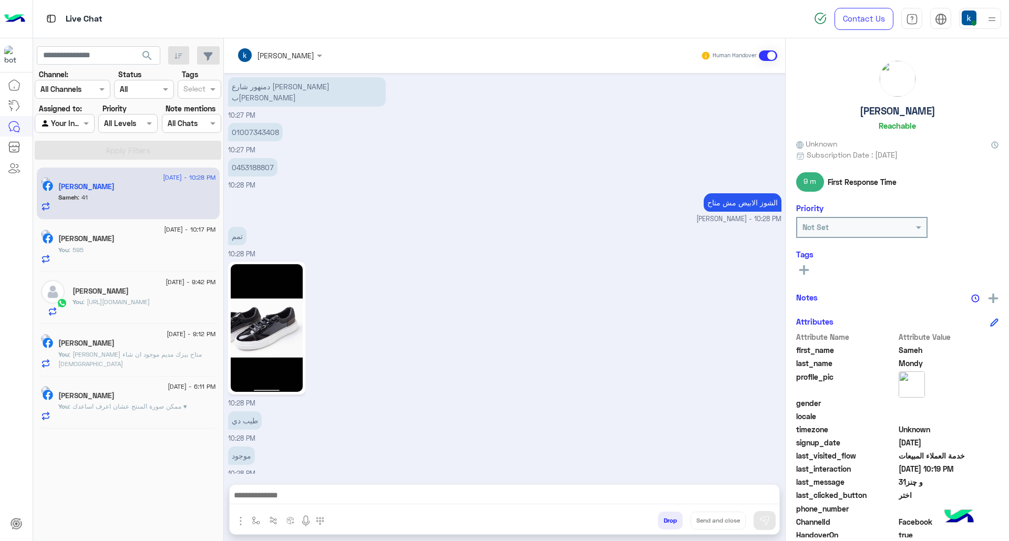
paste textarea "**********"
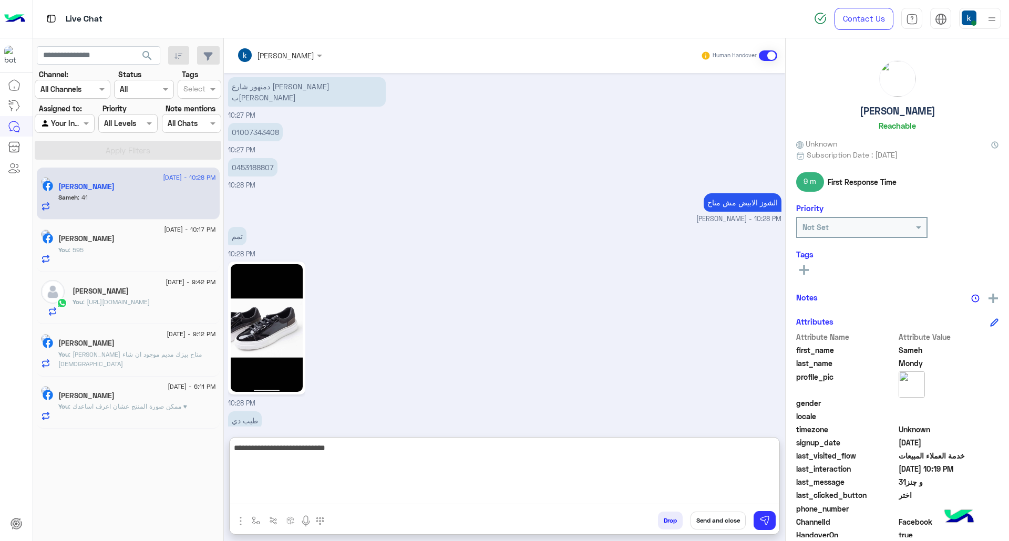
type textarea "**********"
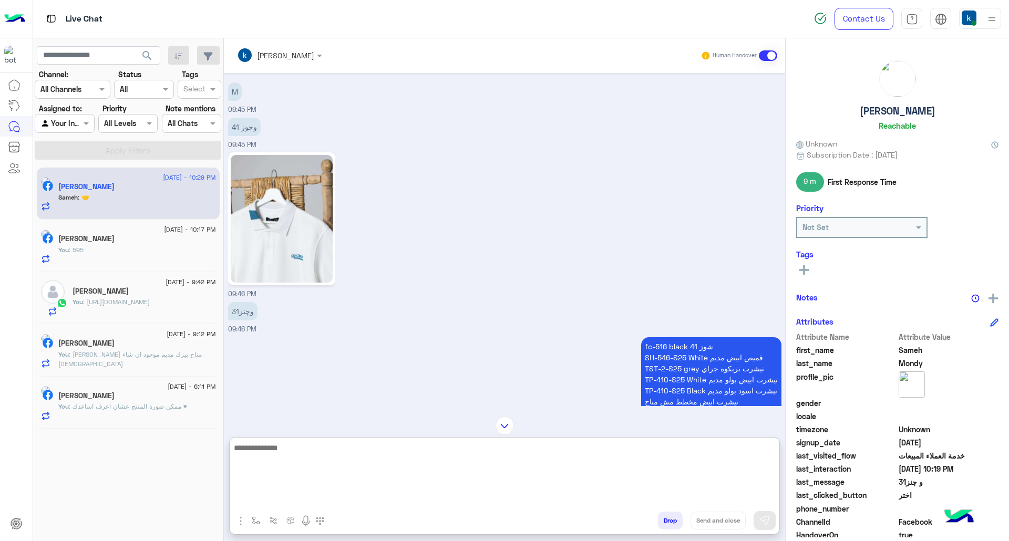
scroll to position [2028, 0]
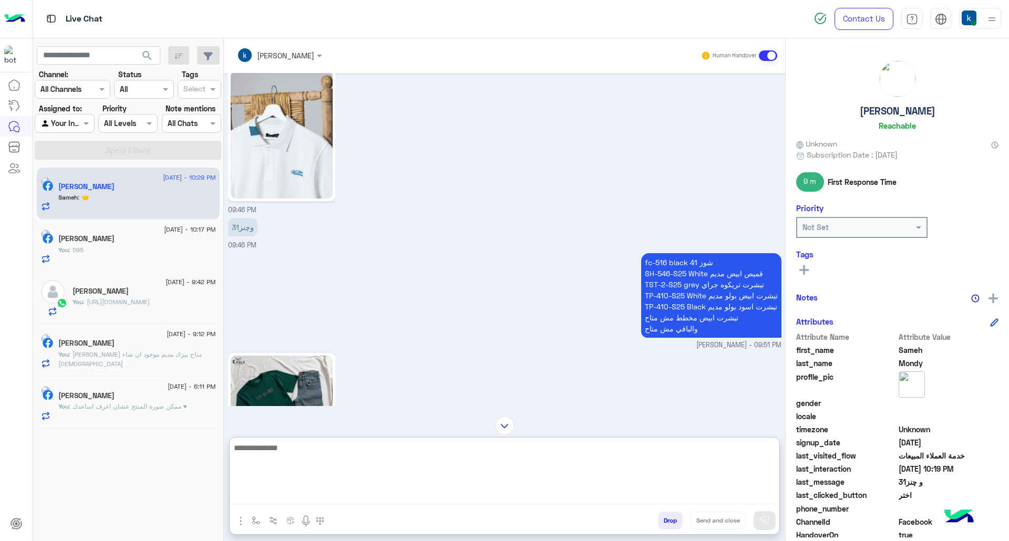
click at [646, 263] on p "fc-516 black شوز 41 SH-546-S25 White قميص ابيض مديم TST-2-S25 grey تيشرت تريكوه…" at bounding box center [711, 295] width 140 height 85
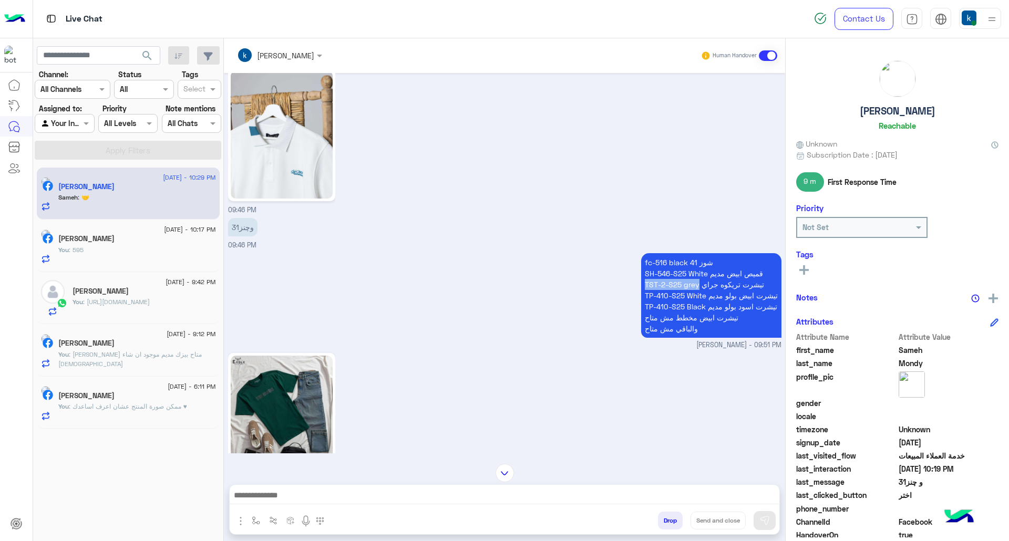
drag, startPoint x: 646, startPoint y: 263, endPoint x: 690, endPoint y: 264, distance: 44.7
click at [690, 264] on p "fc-516 black شوز 41 SH-546-S25 White قميص ابيض مديم TST-2-S25 grey تيشرت تريكوه…" at bounding box center [711, 295] width 140 height 85
copy p "TST-2-S25 grey"
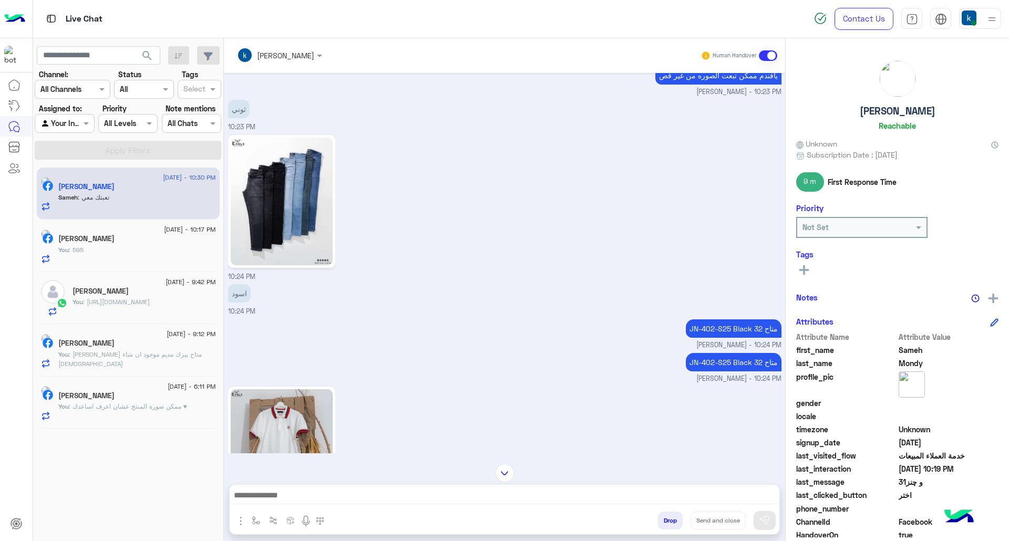
scroll to position [4118, 0]
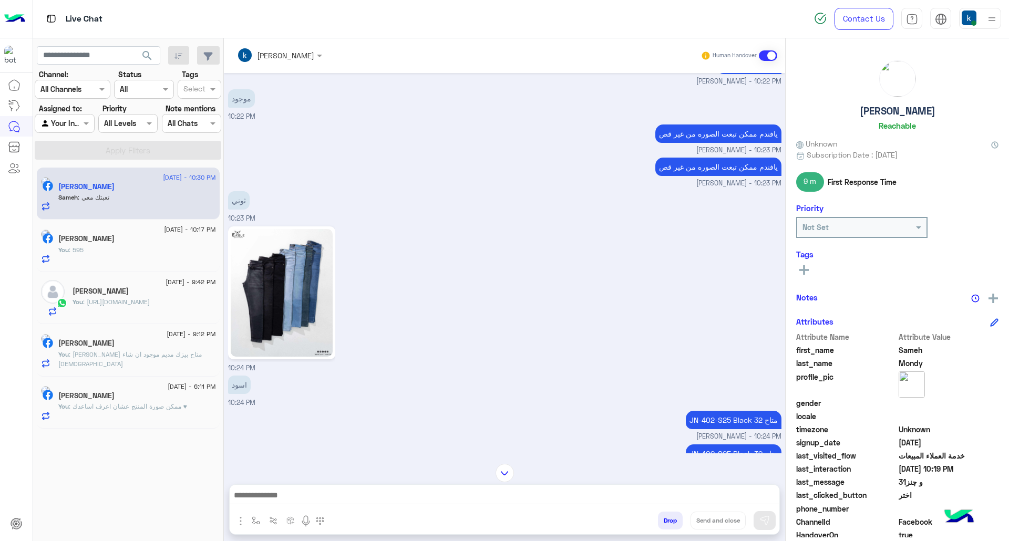
click at [688, 411] on p "JN-402-S25 Black متاح 32" at bounding box center [734, 420] width 96 height 18
drag, startPoint x: 688, startPoint y: 392, endPoint x: 721, endPoint y: 386, distance: 34.2
click at [747, 411] on p "JN-402-S25 Black متاح 32" at bounding box center [734, 420] width 96 height 18
copy p "JN-402-S25 Black"
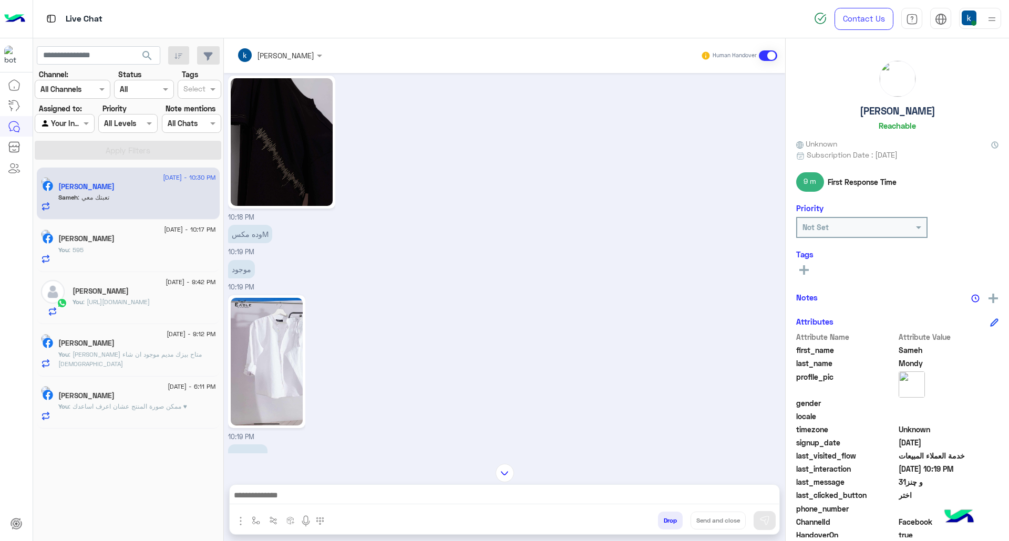
scroll to position [3348, 0]
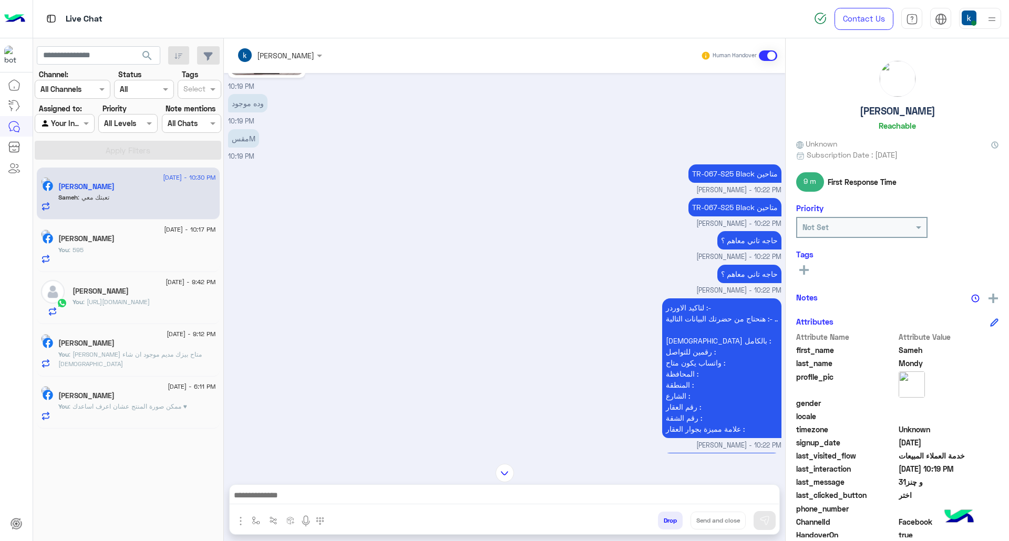
click at [694, 198] on p "TR-067-S25 Black متاحين" at bounding box center [735, 207] width 93 height 18
drag, startPoint x: 694, startPoint y: 183, endPoint x: 737, endPoint y: 184, distance: 42.6
click at [737, 198] on p "TR-067-S25 Black متاحين" at bounding box center [735, 207] width 93 height 18
copy p "TR-067-S25 Black"
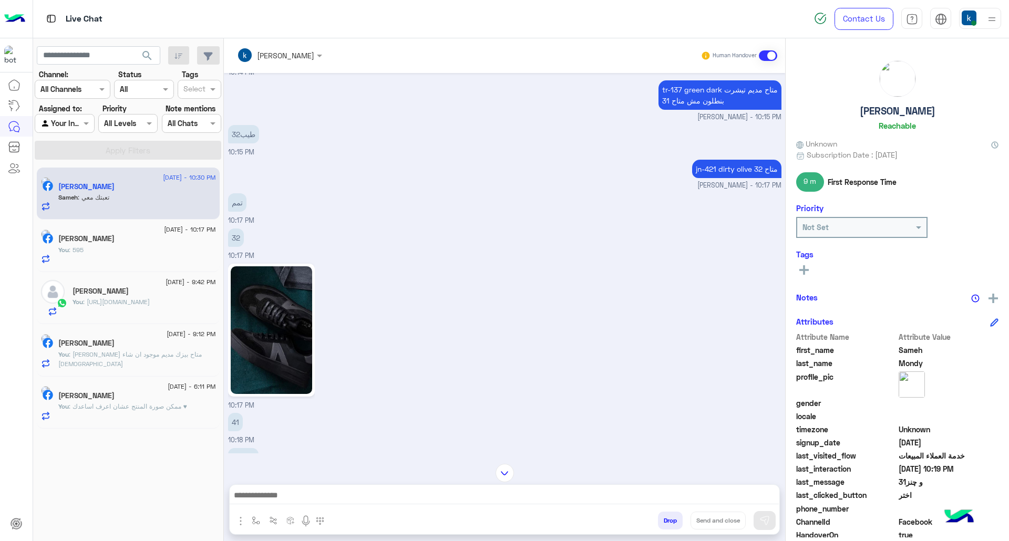
scroll to position [2576, 0]
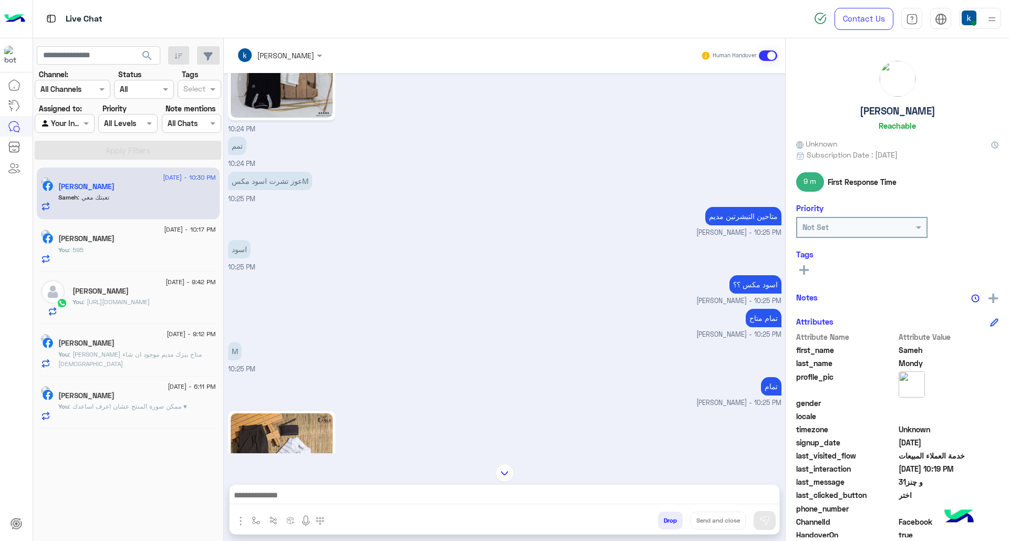
click at [324, 494] on textarea at bounding box center [504, 497] width 549 height 16
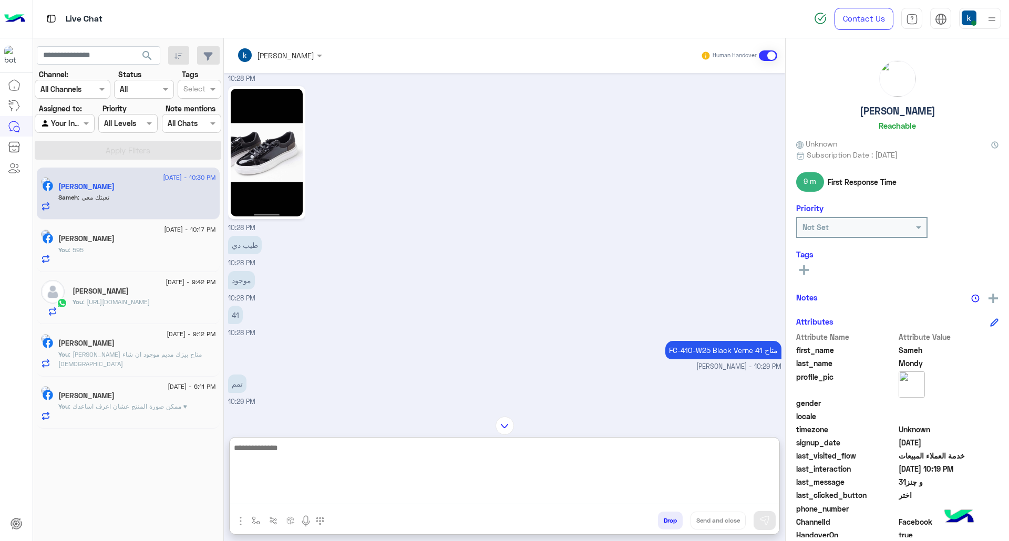
scroll to position [5708, 0]
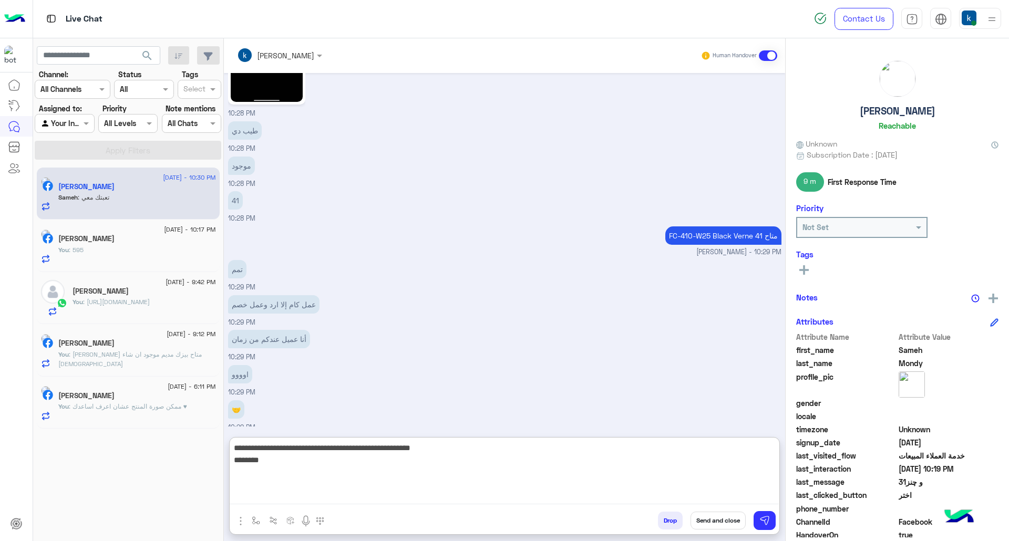
type textarea "**********"
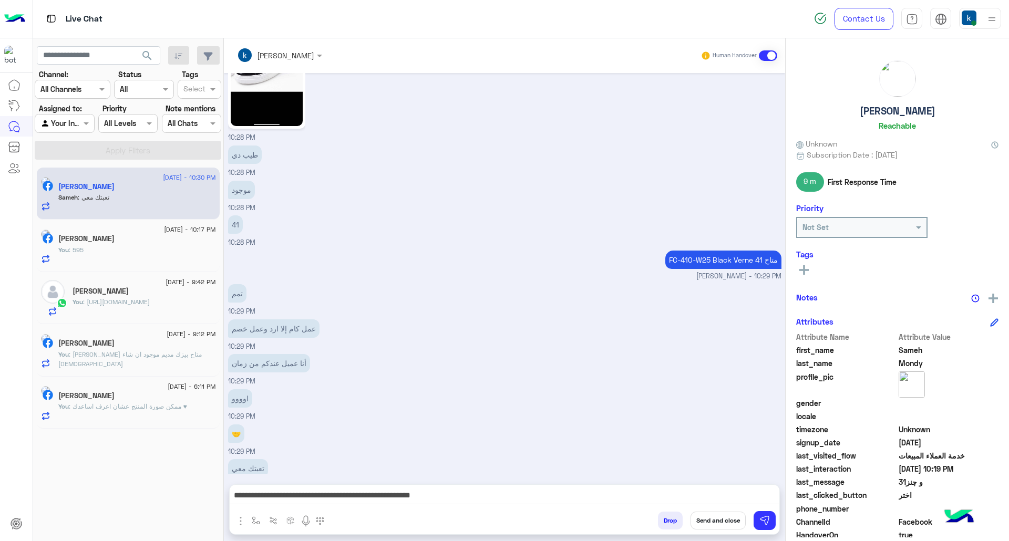
scroll to position [5660, 0]
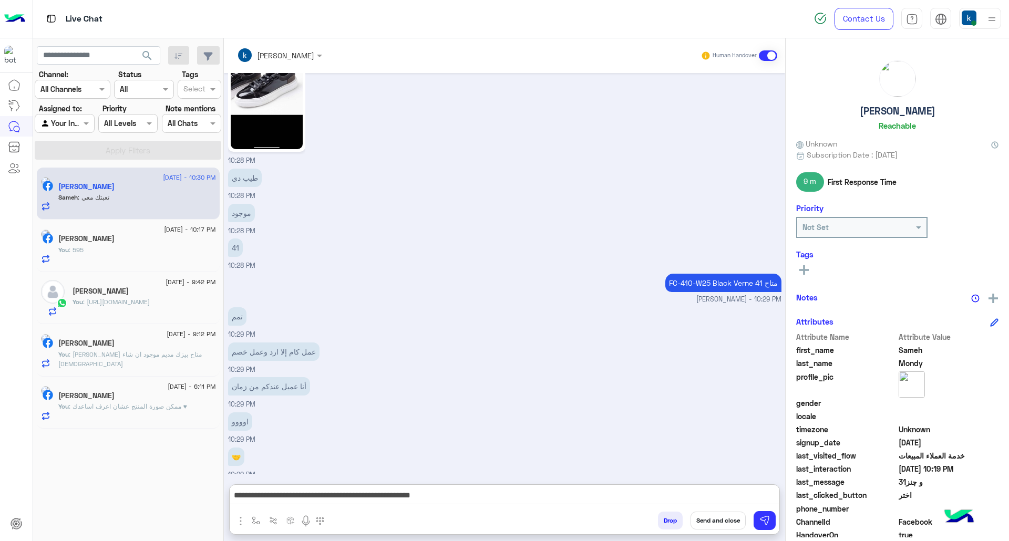
click at [522, 495] on textarea "**********" at bounding box center [504, 497] width 549 height 16
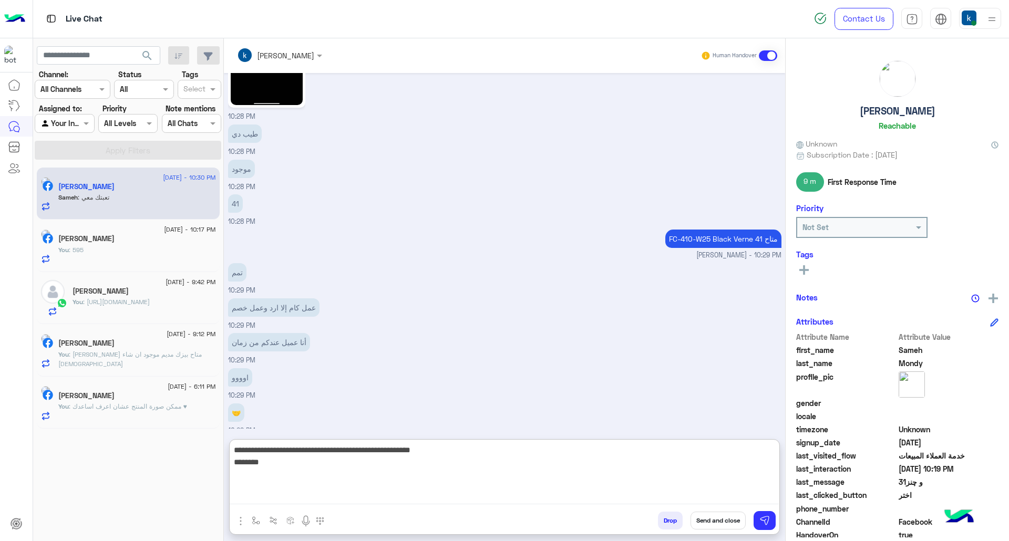
scroll to position [5708, 0]
click at [547, 468] on textarea "**********" at bounding box center [504, 474] width 549 height 61
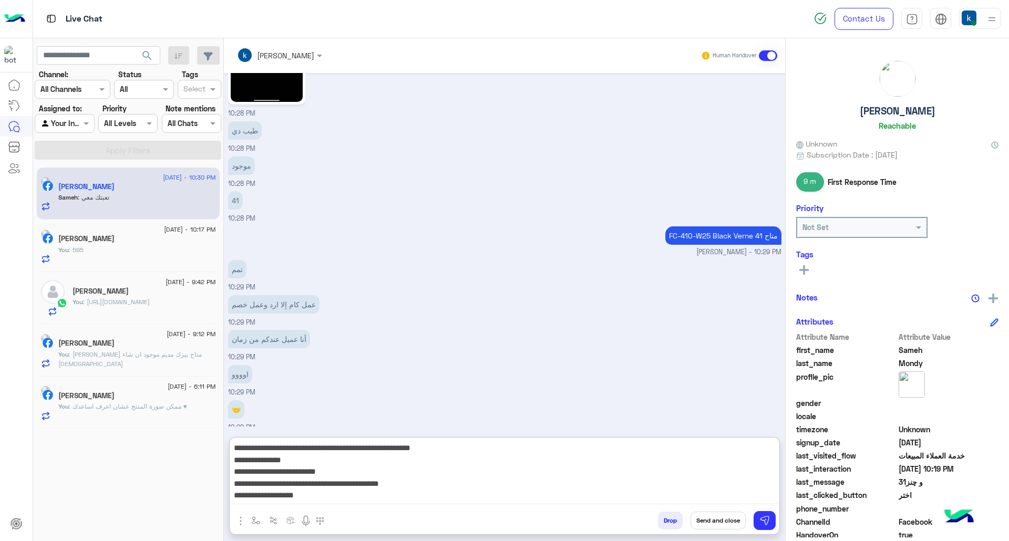
type textarea "**********"
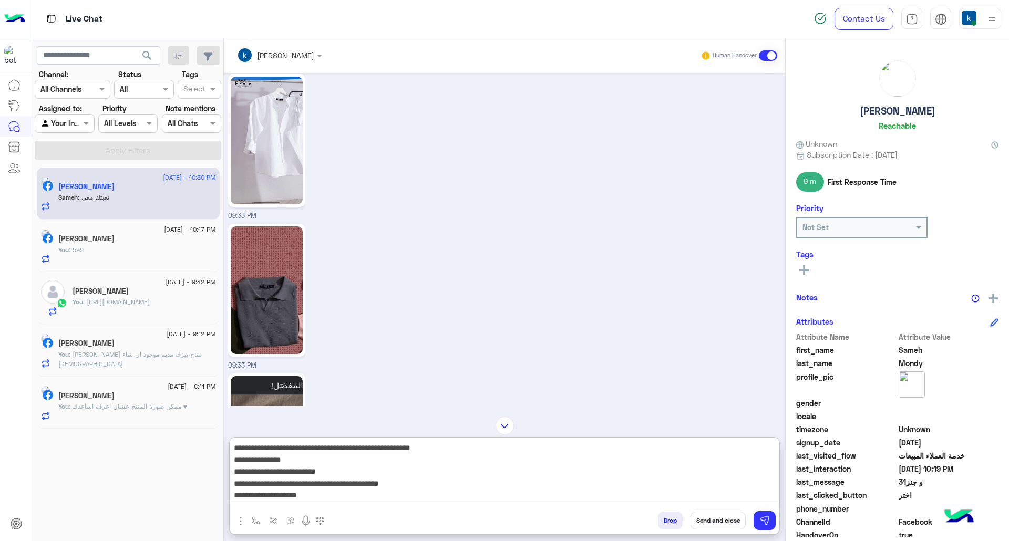
scroll to position [732, 0]
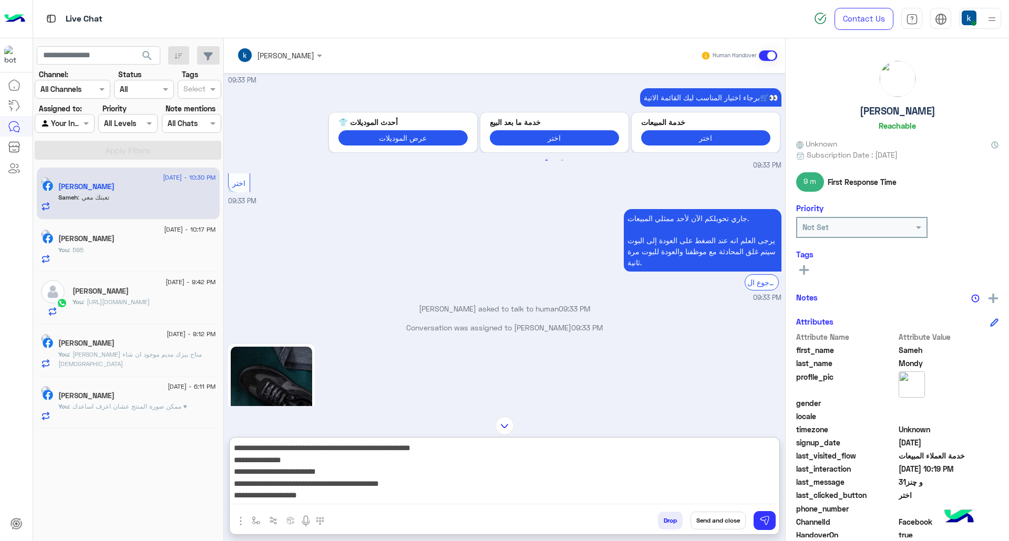
click at [544, 486] on textarea "**********" at bounding box center [504, 473] width 549 height 63
type textarea "**********"
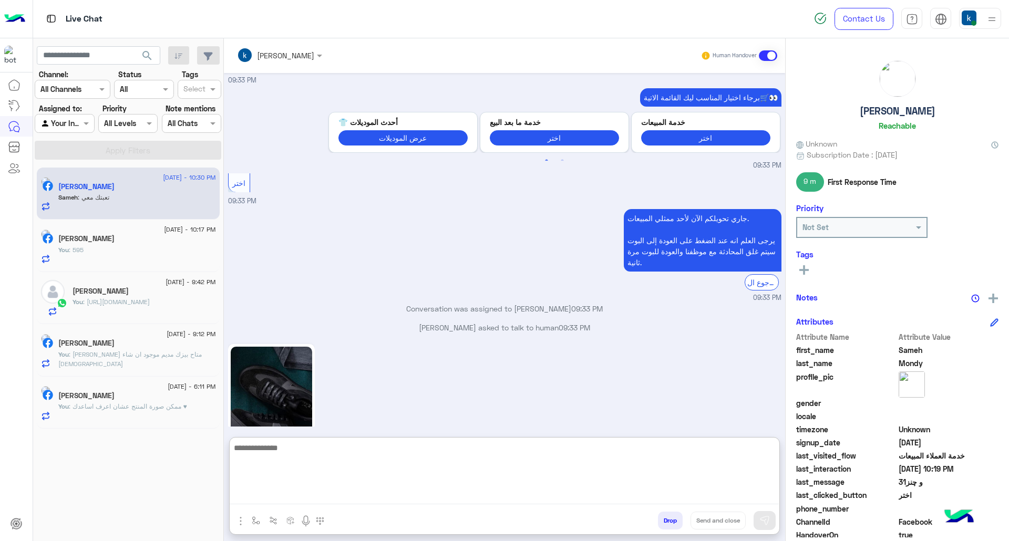
scroll to position [5753, 0]
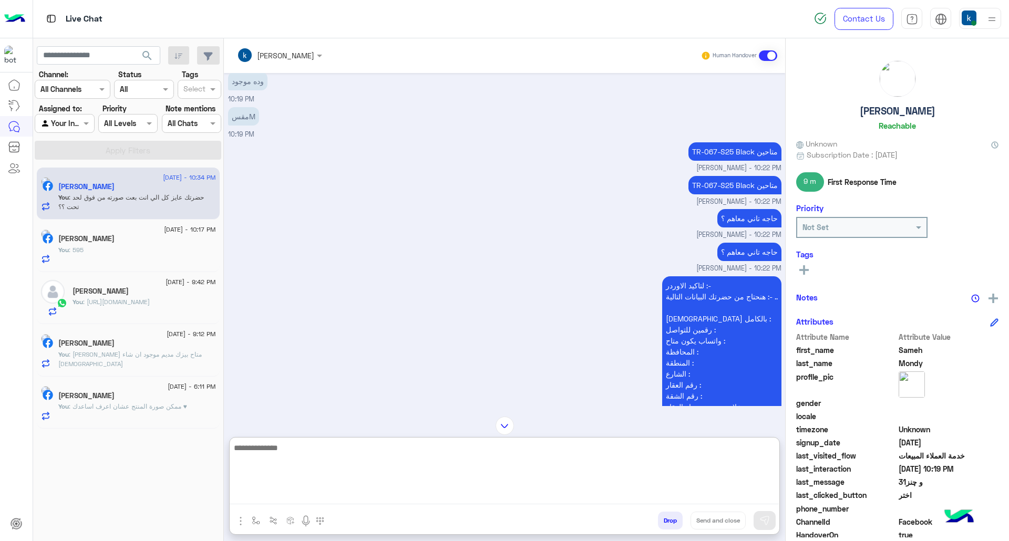
click at [305, 474] on textarea at bounding box center [504, 473] width 549 height 63
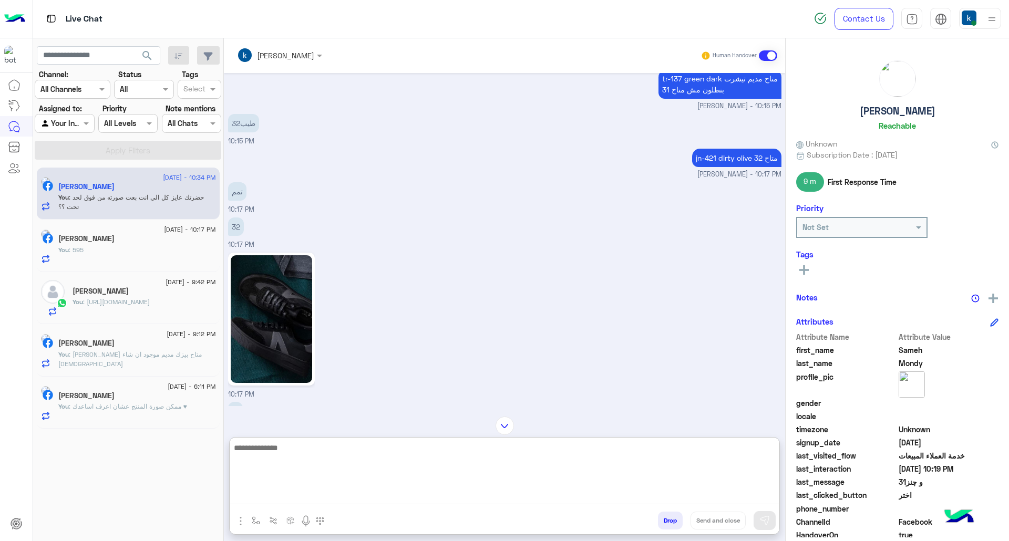
scroll to position [2669, 0]
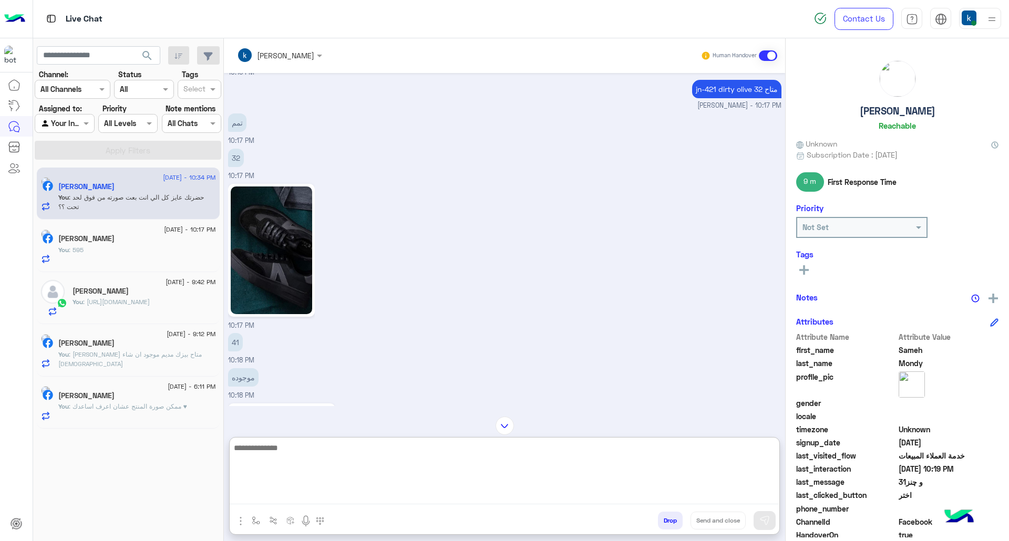
click at [332, 465] on textarea at bounding box center [504, 473] width 549 height 63
type textarea "***"
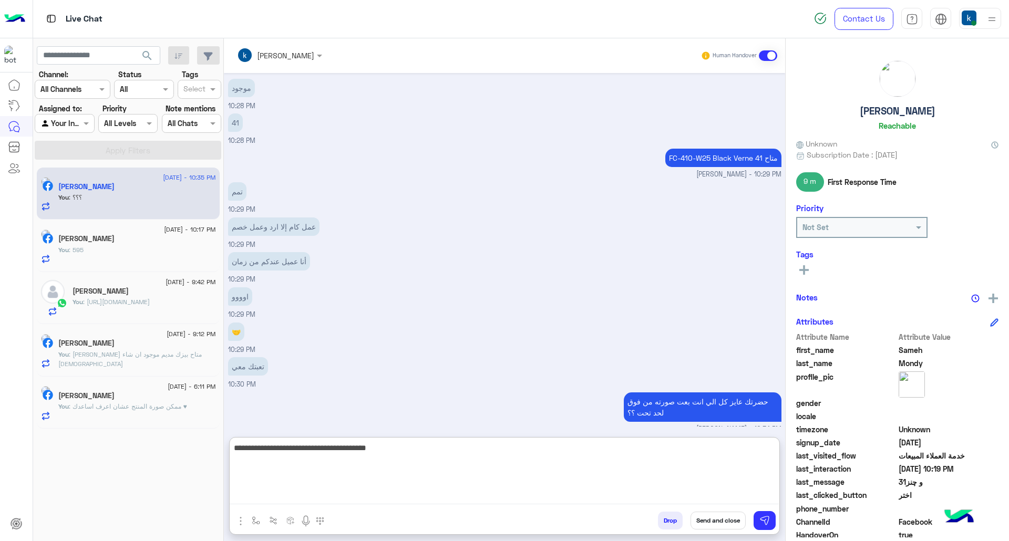
type textarea "**********"
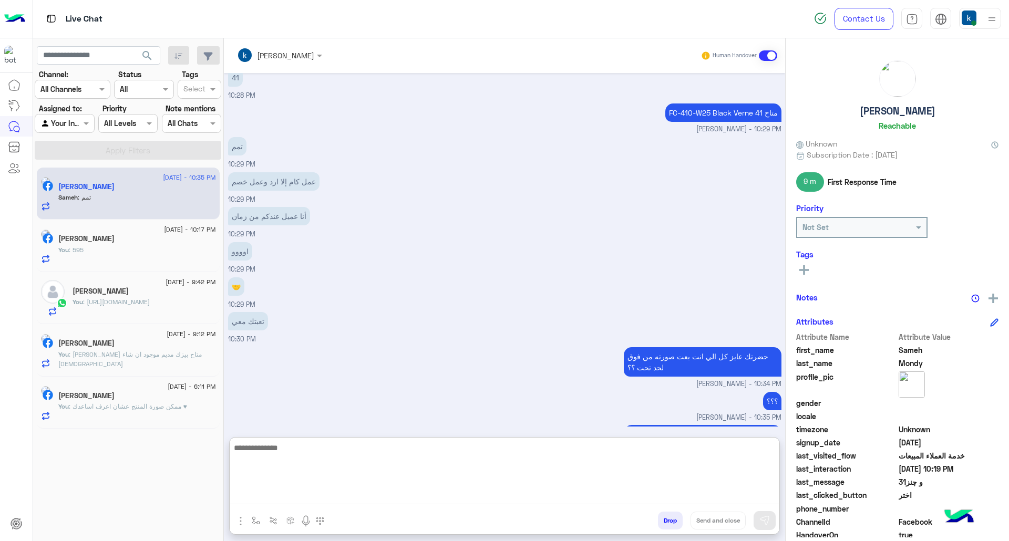
scroll to position [5866, 0]
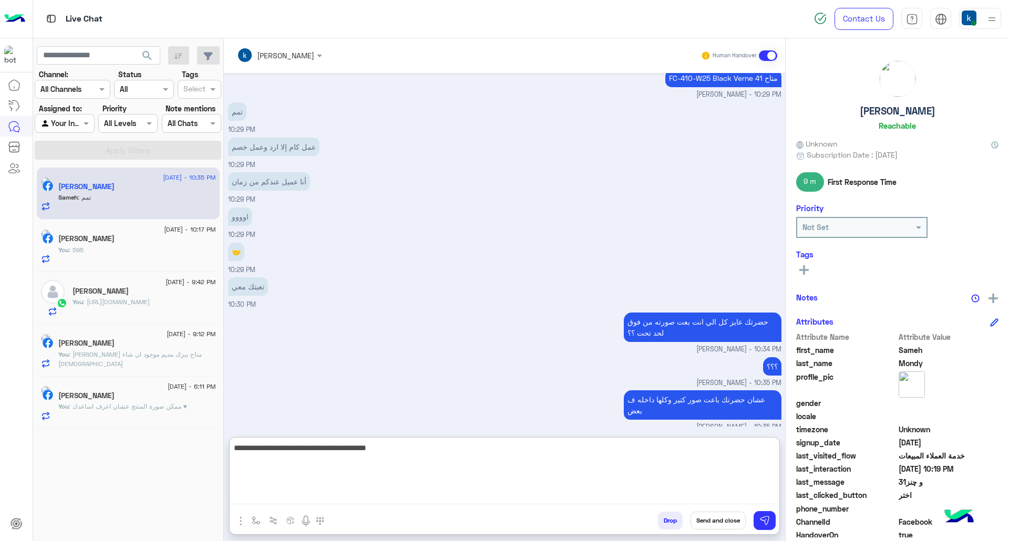
type textarea "**********"
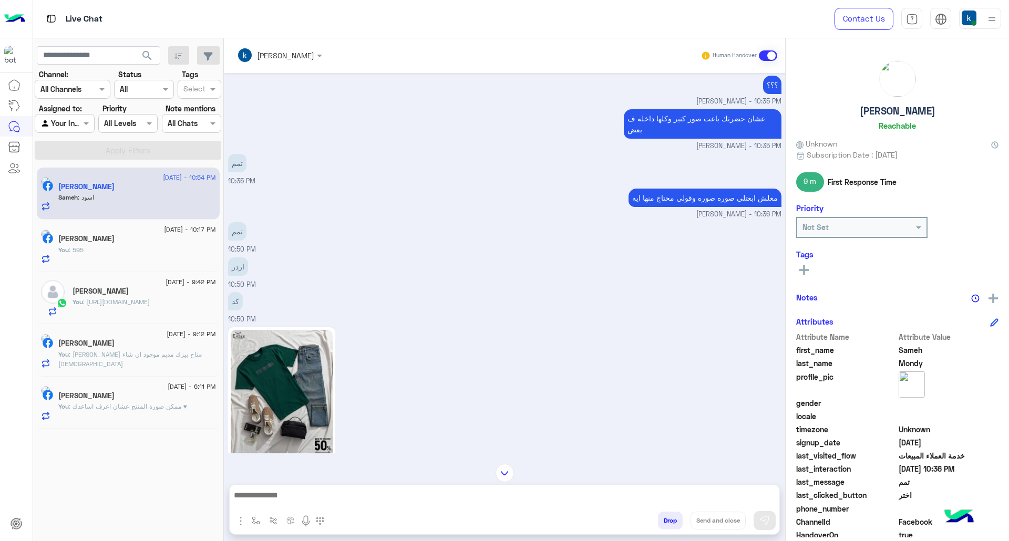
scroll to position [4305, 0]
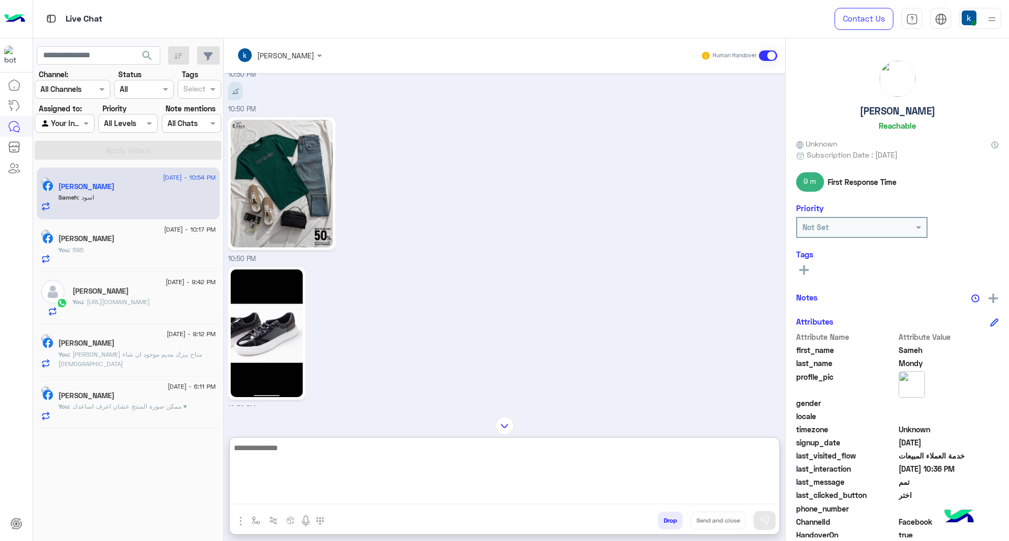
click at [300, 488] on textarea at bounding box center [505, 473] width 550 height 63
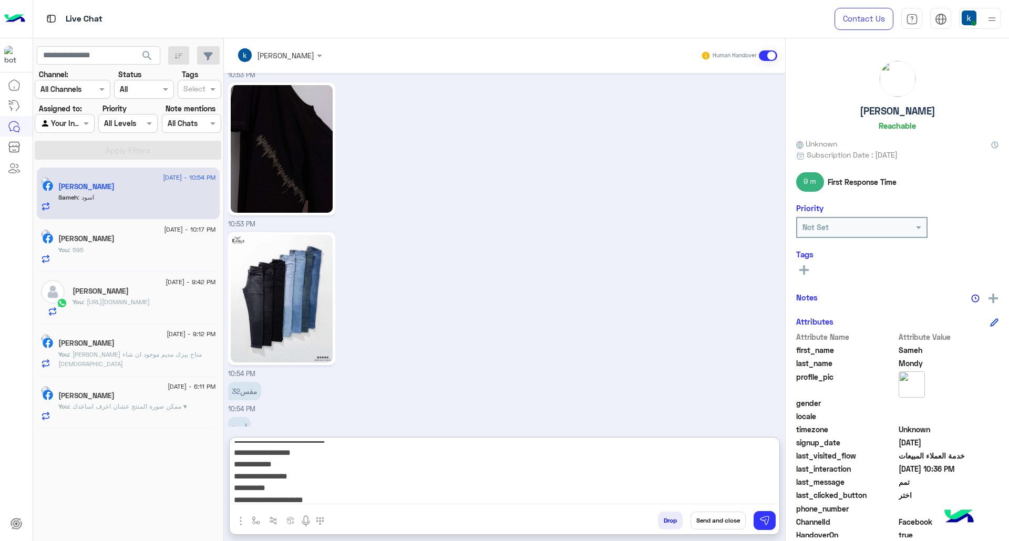
scroll to position [19, 0]
type textarea "**********"
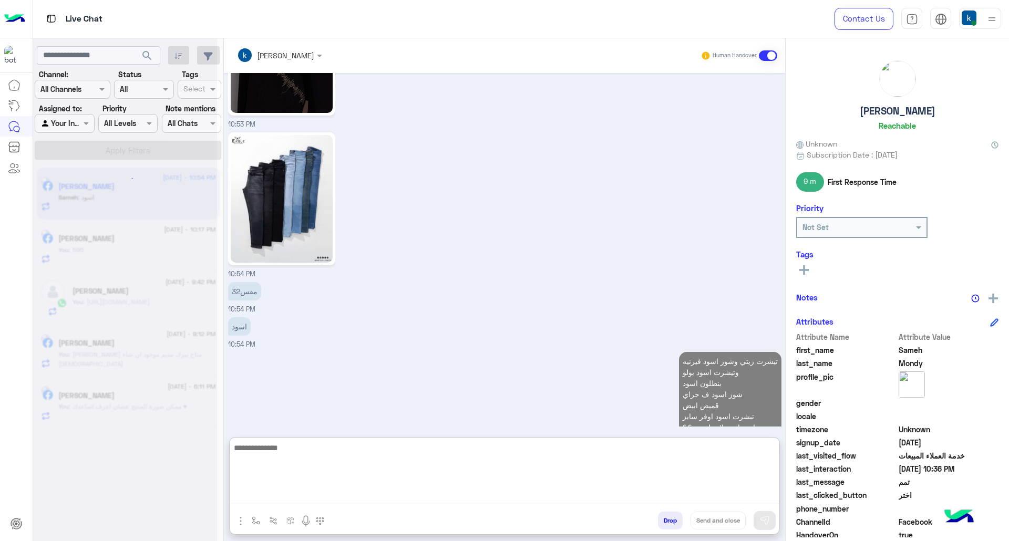
scroll to position [5503, 0]
